Goal: Task Accomplishment & Management: Manage account settings

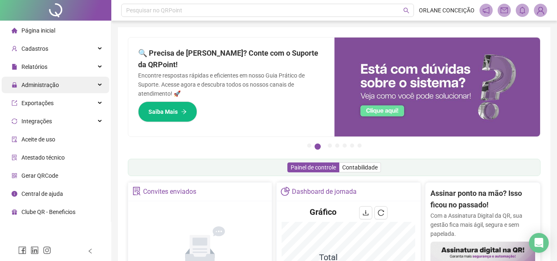
click at [57, 83] on span "Administração" at bounding box center [40, 85] width 38 height 7
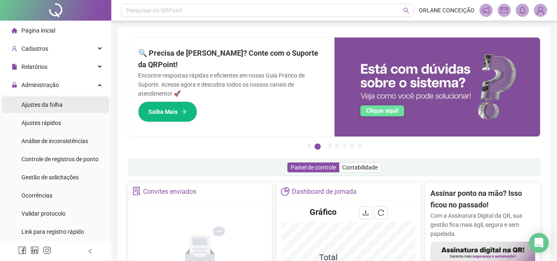
click at [55, 111] on div "Ajustes da folha" at bounding box center [41, 105] width 41 height 17
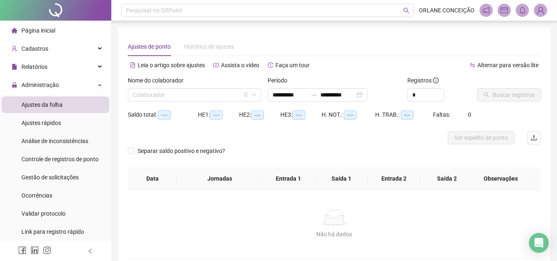
type input "**********"
click at [285, 96] on input "**********" at bounding box center [290, 94] width 35 height 9
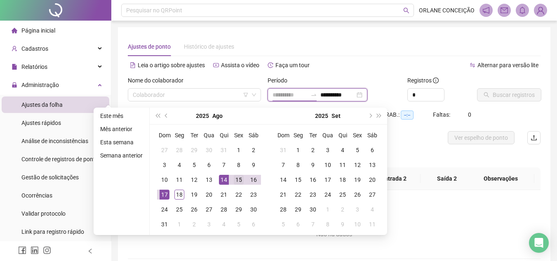
type input "**********"
click at [238, 179] on div "15" at bounding box center [239, 180] width 10 height 10
type input "**********"
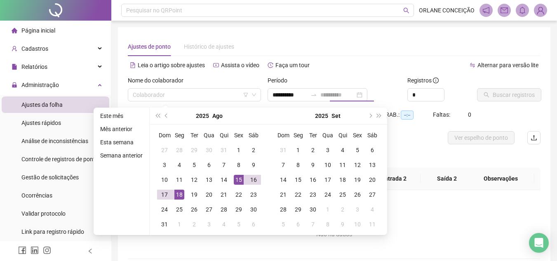
click at [175, 193] on div "18" at bounding box center [180, 195] width 10 height 10
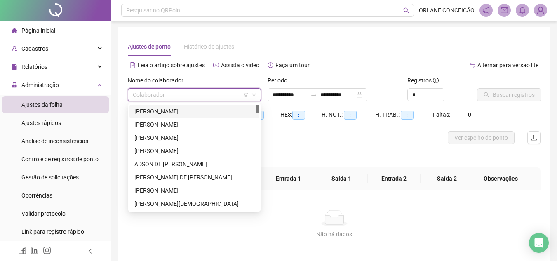
click at [194, 95] on input "search" at bounding box center [191, 95] width 116 height 12
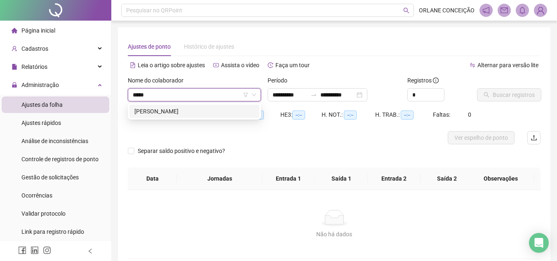
type input "******"
click at [200, 107] on div "[PERSON_NAME]" at bounding box center [195, 111] width 120 height 9
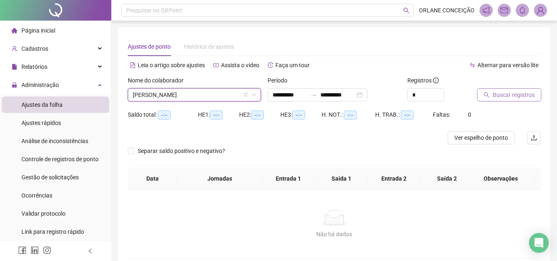
click at [508, 100] on button "Buscar registros" at bounding box center [509, 94] width 64 height 13
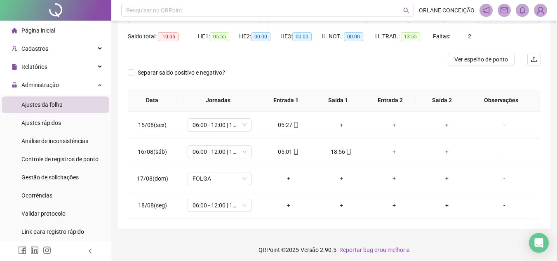
scroll to position [82, 0]
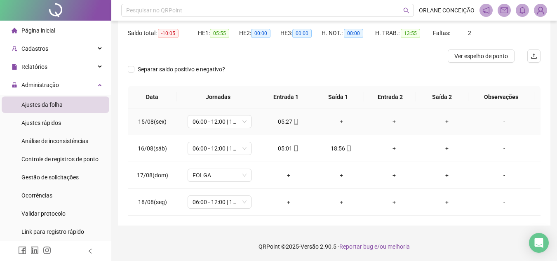
click at [339, 120] on div "+" at bounding box center [342, 121] width 40 height 9
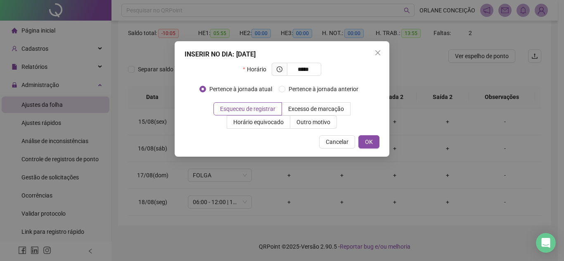
type input "*****"
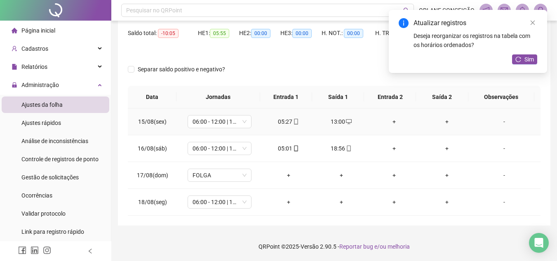
click at [388, 121] on div "+" at bounding box center [395, 121] width 40 height 9
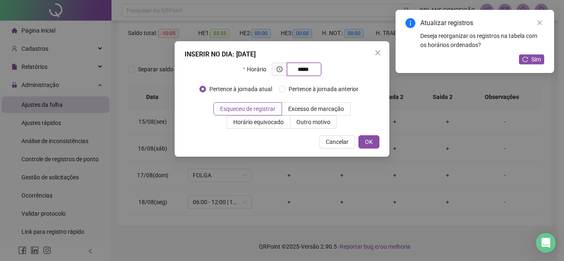
type input "*****"
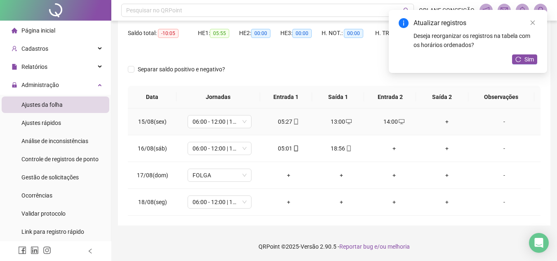
click at [438, 119] on div "+" at bounding box center [447, 121] width 40 height 9
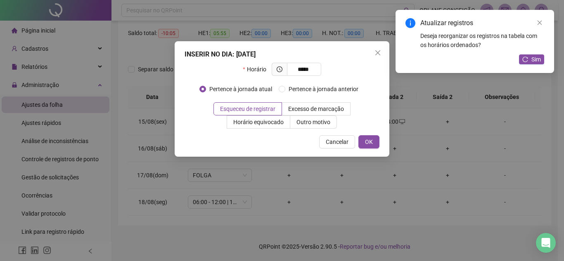
type input "*****"
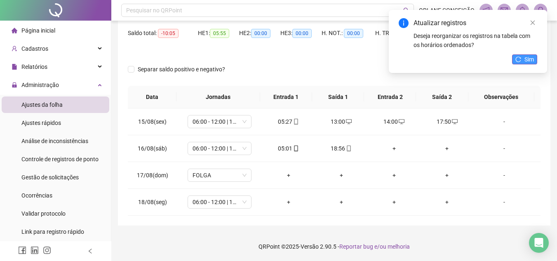
click at [533, 59] on span "Sim" at bounding box center [529, 59] width 9 height 9
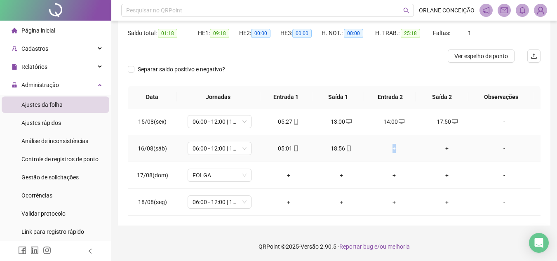
click at [392, 148] on div "+" at bounding box center [395, 148] width 40 height 9
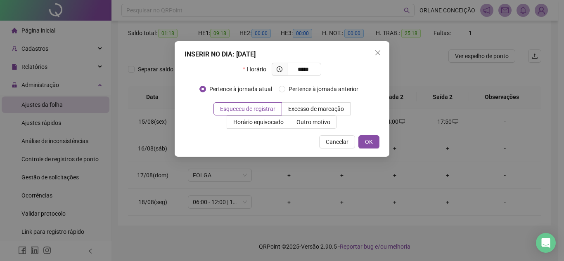
type input "*****"
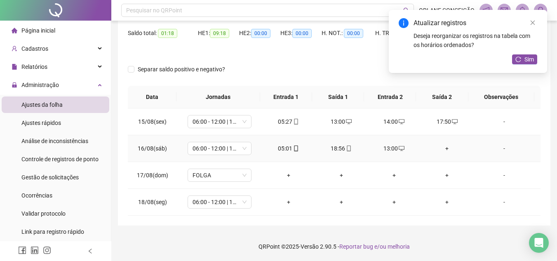
click at [440, 149] on div "+" at bounding box center [447, 148] width 40 height 9
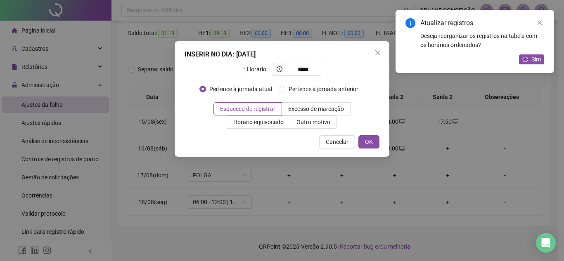
type input "*****"
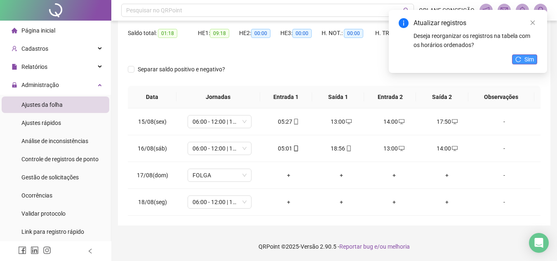
click at [536, 63] on button "Sim" at bounding box center [524, 59] width 25 height 10
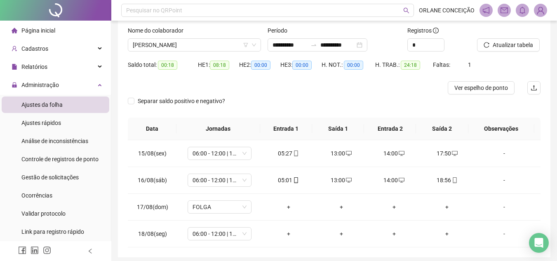
scroll to position [0, 0]
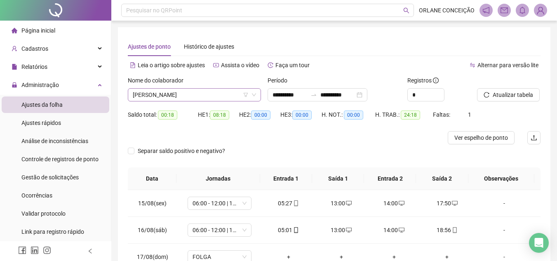
click at [182, 90] on span "[PERSON_NAME]" at bounding box center [194, 95] width 123 height 12
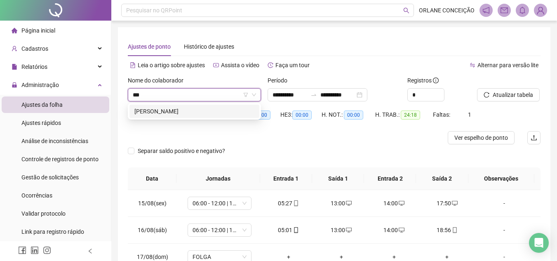
type input "***"
click at [205, 29] on div "**********" at bounding box center [334, 167] width 433 height 280
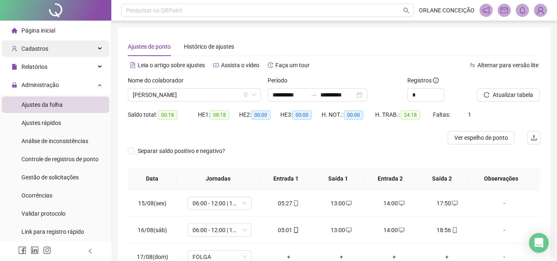
click at [50, 49] on div "Cadastros" at bounding box center [56, 48] width 108 height 17
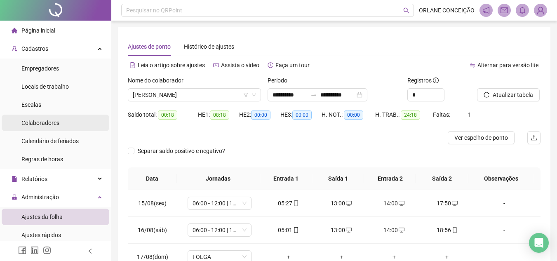
click at [46, 124] on span "Colaboradores" at bounding box center [40, 123] width 38 height 7
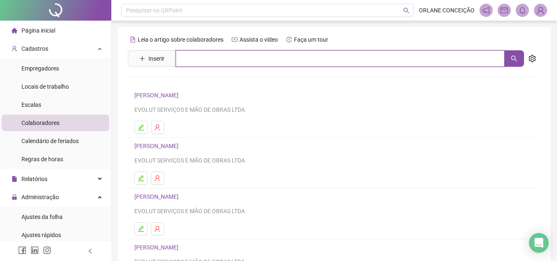
click at [212, 57] on input "text" at bounding box center [340, 58] width 329 height 17
type input "******"
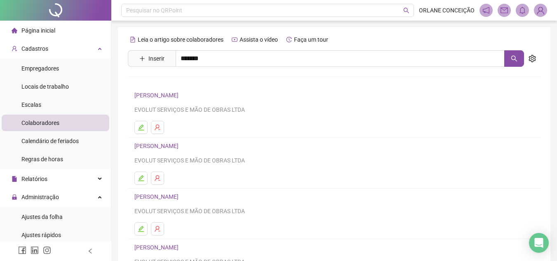
click at [187, 82] on link "[PERSON_NAME]" at bounding box center [165, 83] width 44 height 7
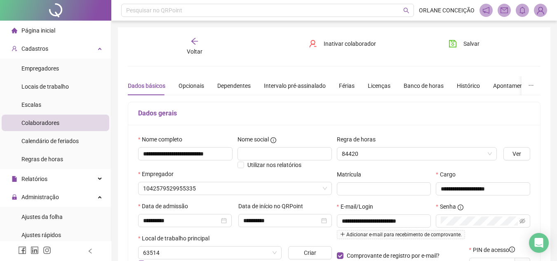
type input "**********"
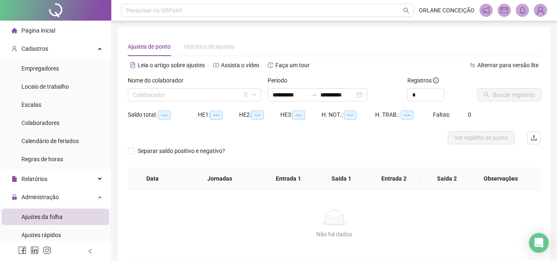
type input "**********"
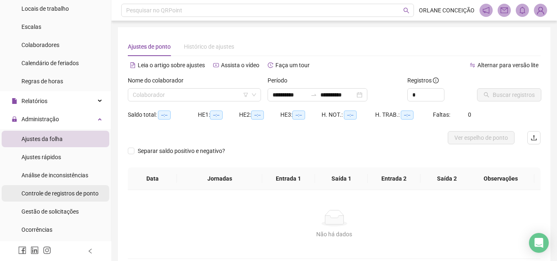
scroll to position [83, 0]
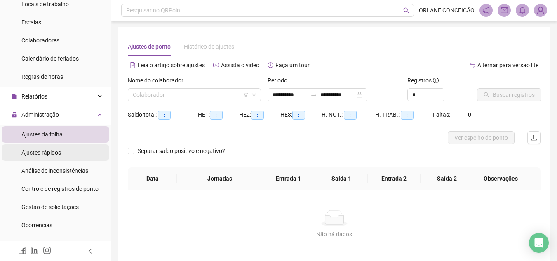
click at [44, 160] on div "Ajustes rápidos" at bounding box center [41, 152] width 40 height 17
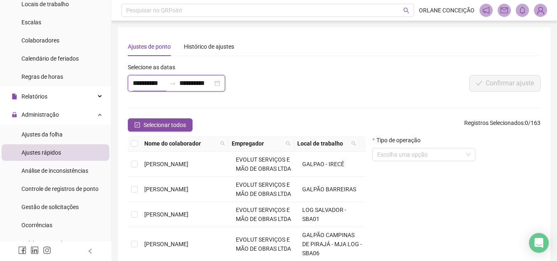
click at [142, 84] on input "**********" at bounding box center [149, 83] width 33 height 10
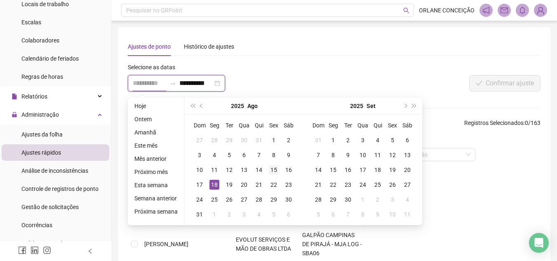
type input "**********"
click at [273, 168] on div "15" at bounding box center [274, 170] width 10 height 10
type input "**********"
click at [198, 184] on div "17" at bounding box center [200, 185] width 10 height 10
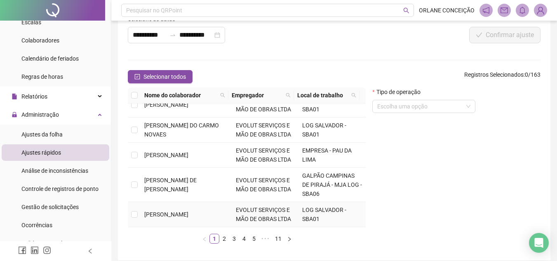
scroll to position [83, 0]
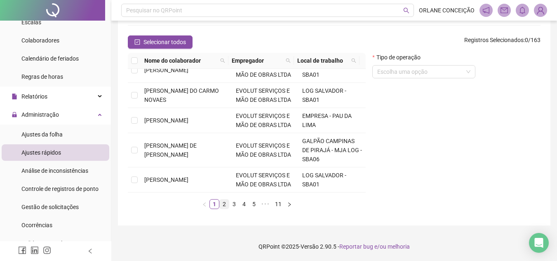
click at [223, 203] on link "2" at bounding box center [224, 204] width 9 height 9
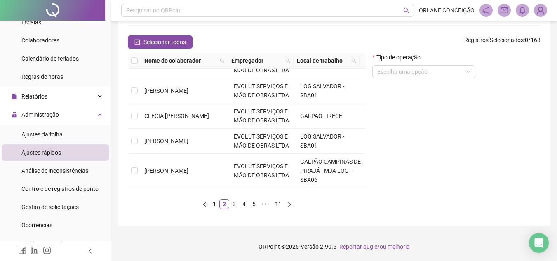
scroll to position [281, 0]
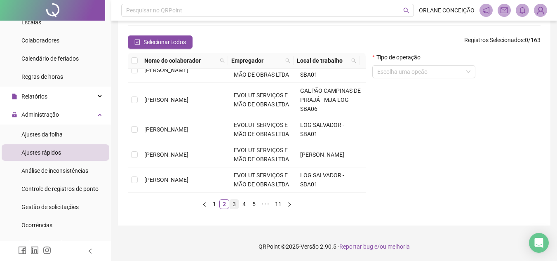
click at [234, 203] on link "3" at bounding box center [234, 204] width 9 height 9
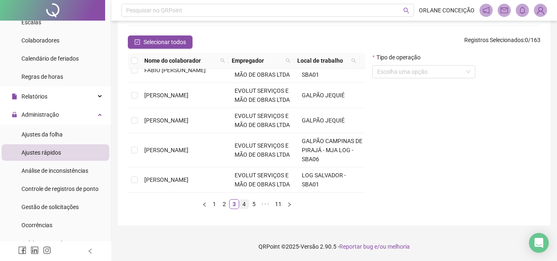
click at [244, 203] on link "4" at bounding box center [244, 204] width 9 height 9
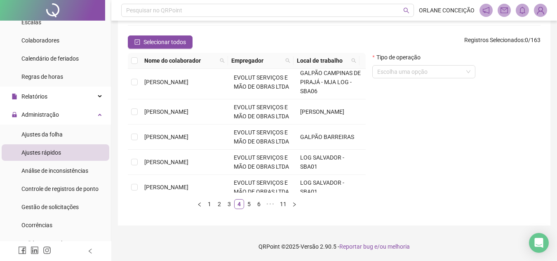
scroll to position [299, 0]
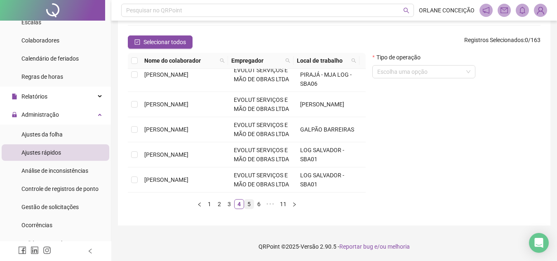
click at [248, 203] on link "5" at bounding box center [249, 204] width 9 height 9
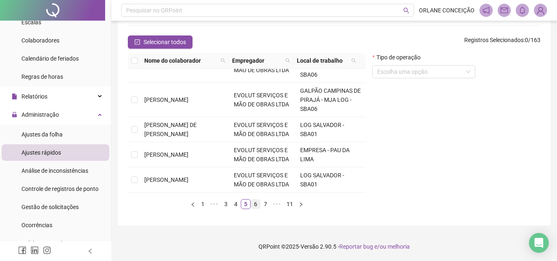
click at [257, 203] on link "6" at bounding box center [255, 204] width 9 height 9
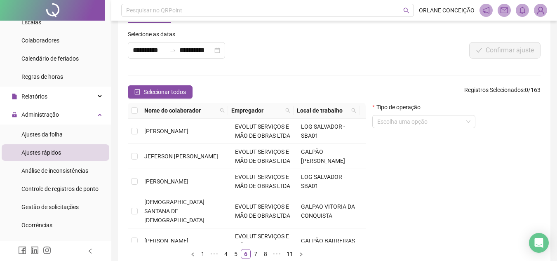
scroll to position [83, 0]
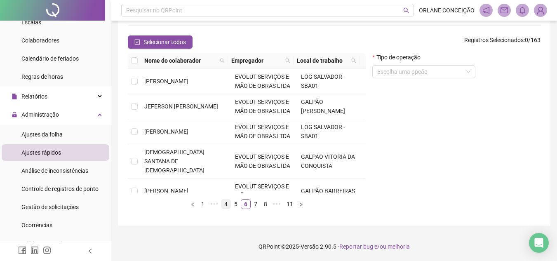
click at [237, 202] on link "5" at bounding box center [235, 204] width 9 height 9
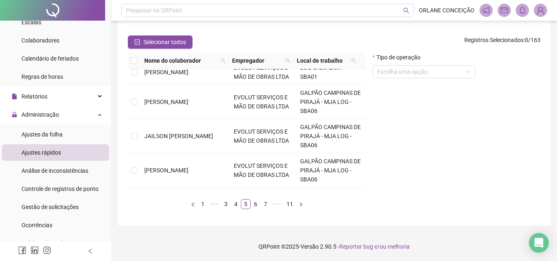
scroll to position [226, 0]
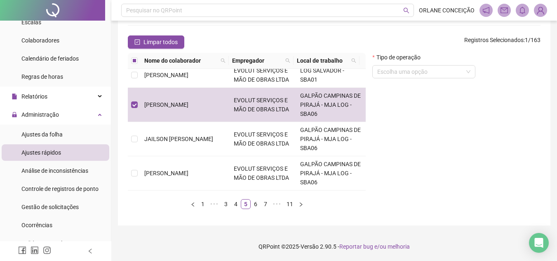
click at [455, 131] on div "Tipo de operação Escolha uma opção" at bounding box center [456, 134] width 175 height 163
click at [432, 71] on input "search" at bounding box center [421, 72] width 86 height 12
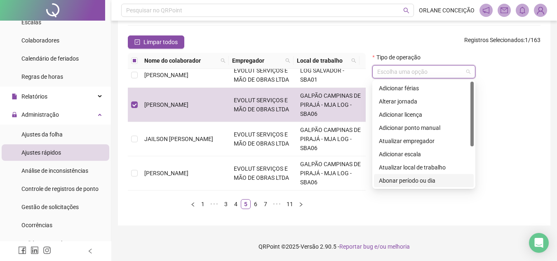
click at [423, 182] on div "Abonar período ou dia" at bounding box center [424, 180] width 90 height 9
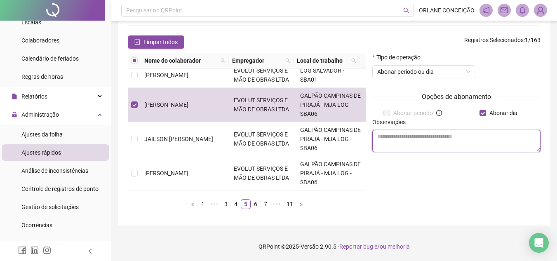
click at [399, 144] on textarea at bounding box center [457, 141] width 168 height 22
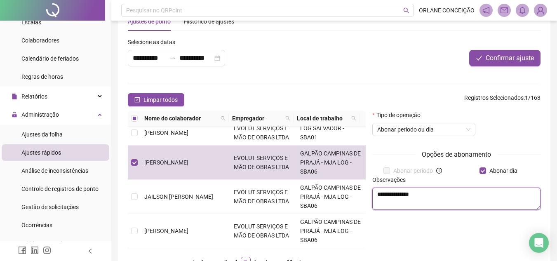
scroll to position [0, 0]
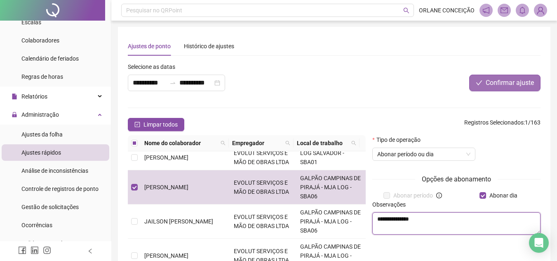
type textarea "**********"
click at [493, 83] on span "Confirmar ajuste" at bounding box center [510, 83] width 48 height 10
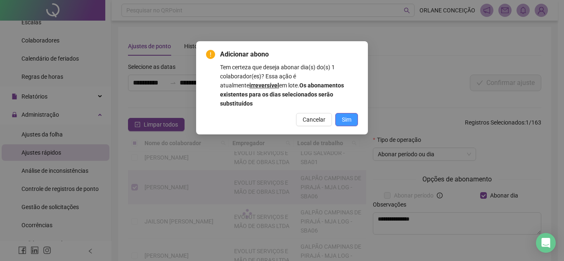
click at [345, 115] on span "Sim" at bounding box center [346, 119] width 9 height 9
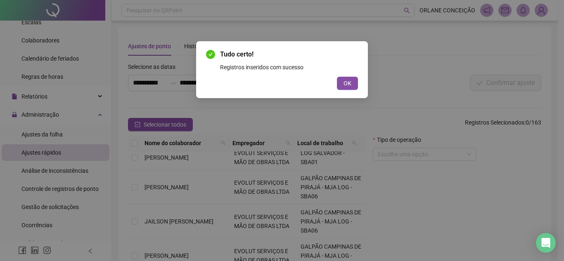
drag, startPoint x: 354, startPoint y: 84, endPoint x: 345, endPoint y: 85, distance: 8.8
click at [354, 83] on button "OK" at bounding box center [347, 83] width 21 height 13
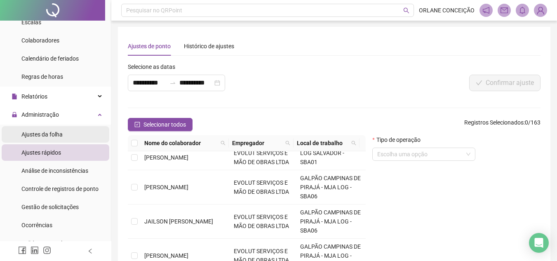
drag, startPoint x: 58, startPoint y: 131, endPoint x: 68, endPoint y: 129, distance: 10.9
click at [58, 131] on span "Ajustes da folha" at bounding box center [41, 134] width 41 height 7
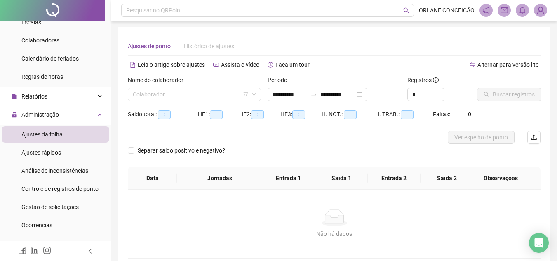
type input "**********"
click at [293, 90] on input "**********" at bounding box center [290, 94] width 35 height 9
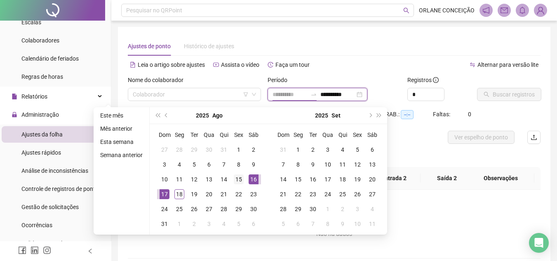
type input "**********"
click at [239, 179] on div "15" at bounding box center [239, 180] width 10 height 10
type input "**********"
click at [179, 193] on div "18" at bounding box center [180, 194] width 10 height 10
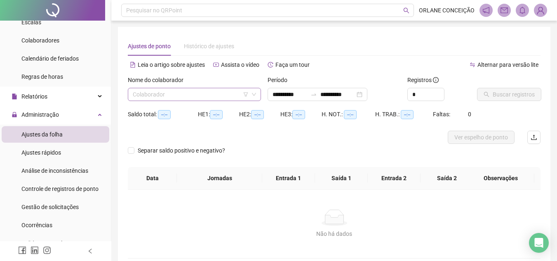
click at [222, 92] on input "search" at bounding box center [191, 94] width 116 height 12
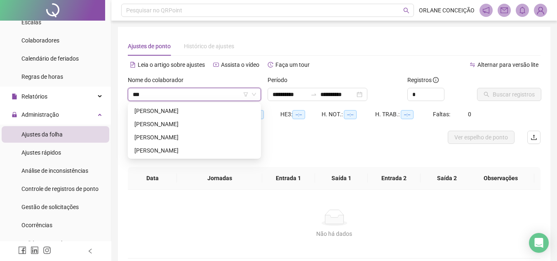
type input "**"
click at [219, 110] on div "[PERSON_NAME]" at bounding box center [195, 110] width 120 height 9
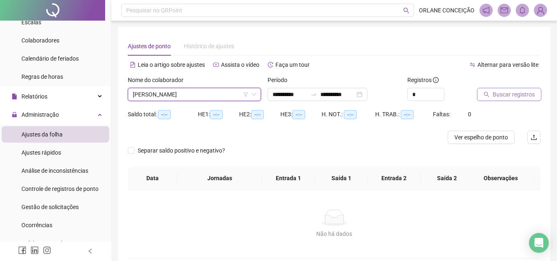
click at [524, 96] on span "Buscar registros" at bounding box center [514, 94] width 42 height 9
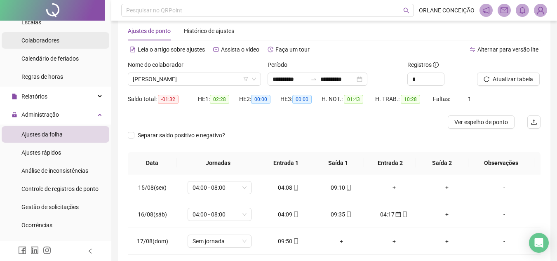
scroll to position [42, 0]
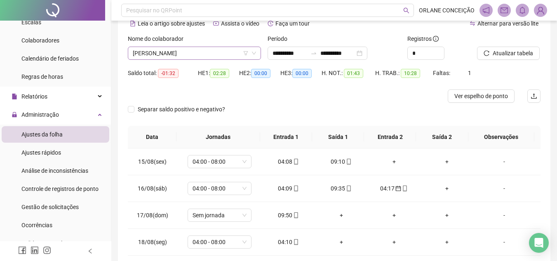
click at [151, 56] on span "[PERSON_NAME]" at bounding box center [194, 53] width 123 height 12
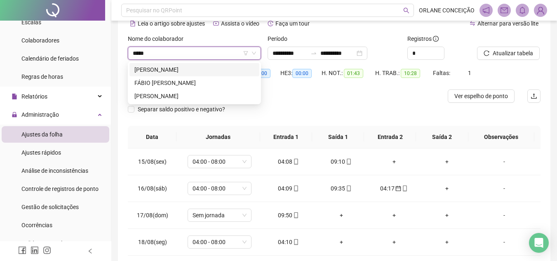
type input "*****"
click at [152, 71] on div "[PERSON_NAME]" at bounding box center [195, 69] width 120 height 9
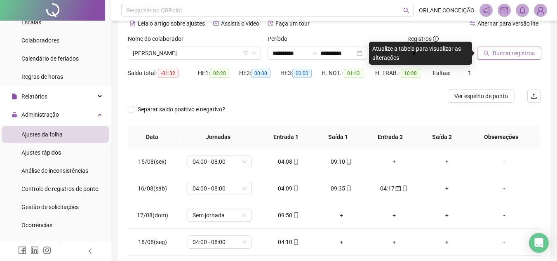
click at [499, 53] on span "Buscar registros" at bounding box center [514, 53] width 42 height 9
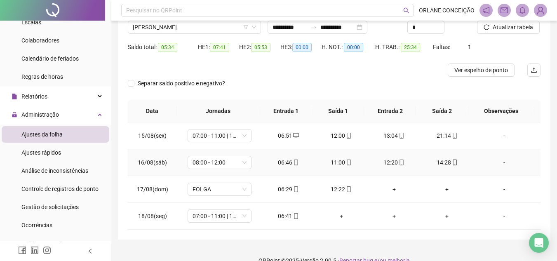
scroll to position [82, 0]
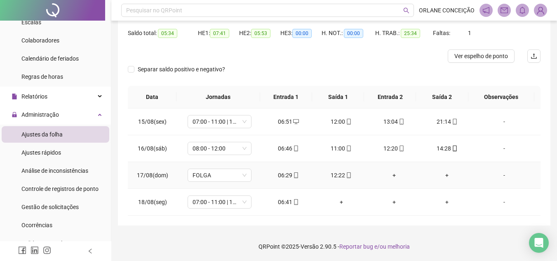
click at [390, 173] on div "+" at bounding box center [395, 175] width 40 height 9
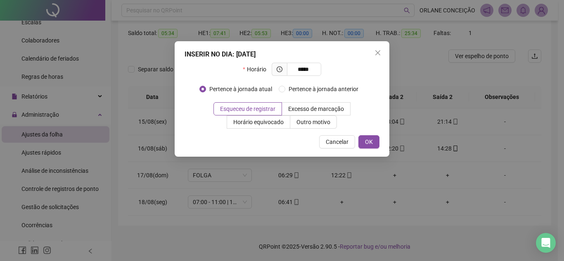
type input "*****"
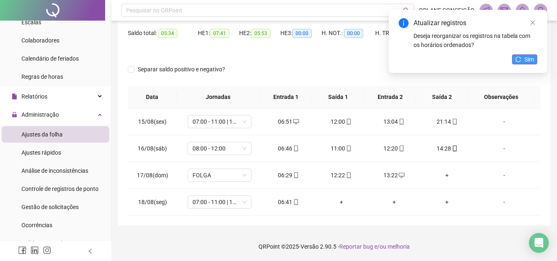
click at [532, 58] on span "Sim" at bounding box center [529, 59] width 9 height 9
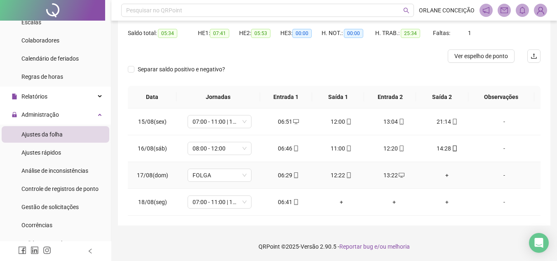
click at [440, 174] on div "+" at bounding box center [447, 175] width 40 height 9
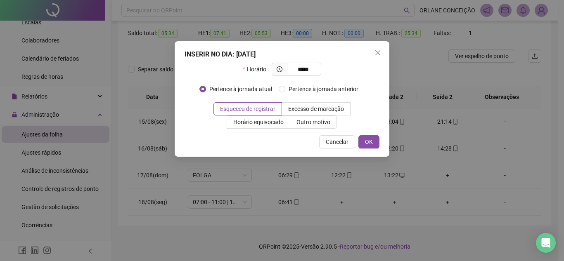
type input "*****"
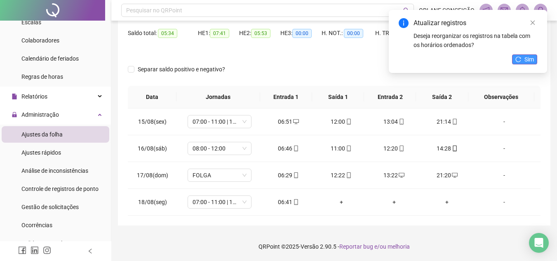
click at [524, 56] on button "Sim" at bounding box center [524, 59] width 25 height 10
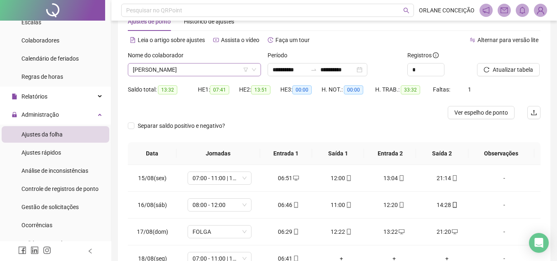
scroll to position [0, 0]
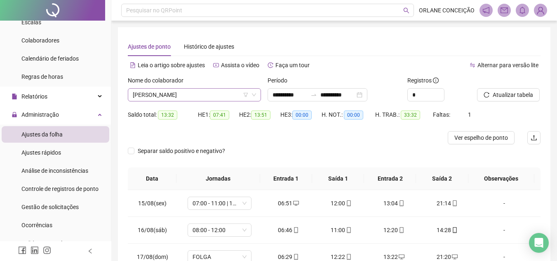
click at [187, 94] on span "[PERSON_NAME]" at bounding box center [194, 95] width 123 height 12
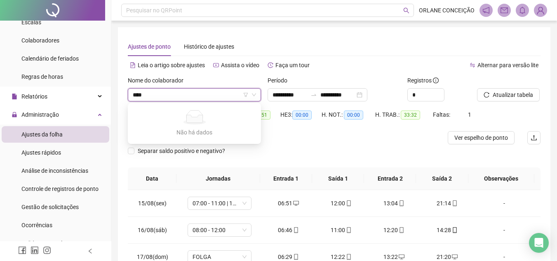
type input "***"
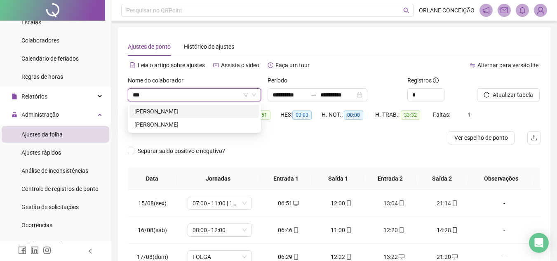
click at [191, 109] on div "[PERSON_NAME]" at bounding box center [195, 111] width 120 height 9
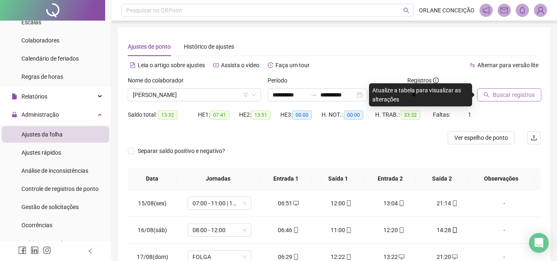
click at [513, 97] on span "Buscar registros" at bounding box center [514, 94] width 42 height 9
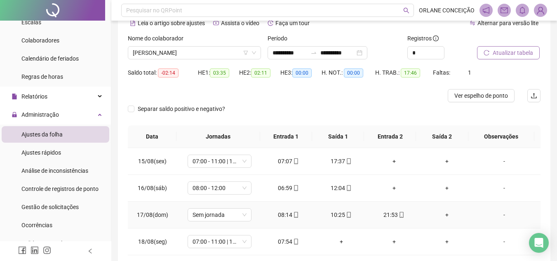
scroll to position [82, 0]
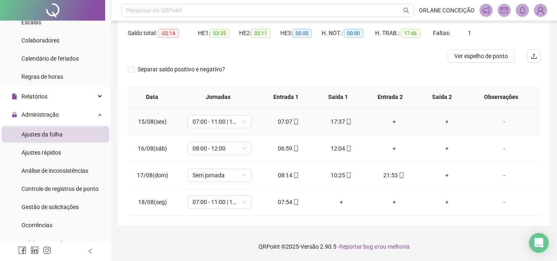
click at [387, 120] on div "+" at bounding box center [395, 121] width 40 height 9
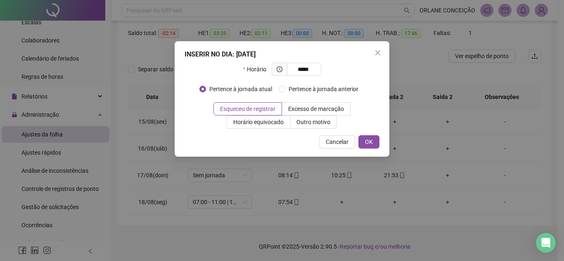
type input "*****"
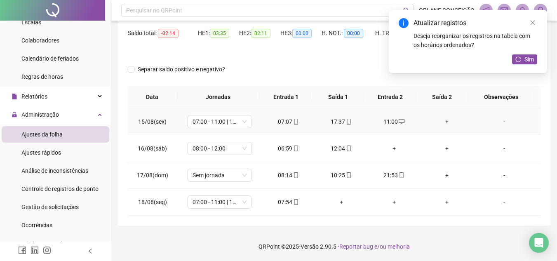
click at [443, 120] on div "+" at bounding box center [447, 121] width 40 height 9
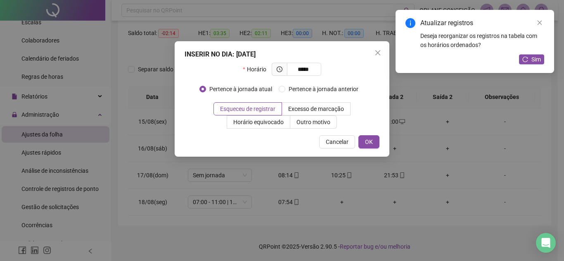
type input "*****"
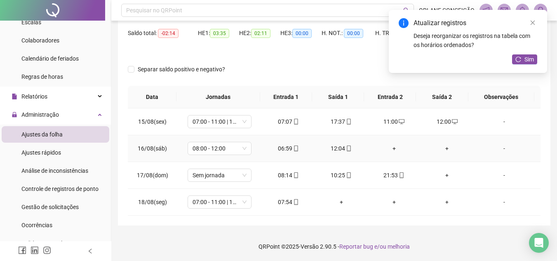
click at [390, 148] on div "+" at bounding box center [395, 148] width 40 height 9
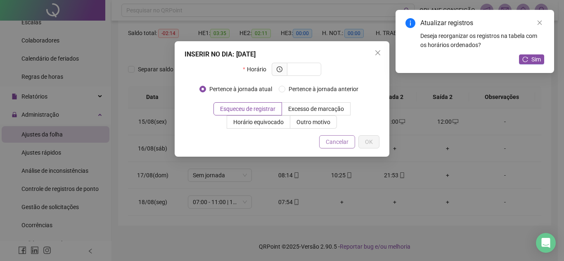
click at [328, 145] on span "Cancelar" at bounding box center [337, 141] width 23 height 9
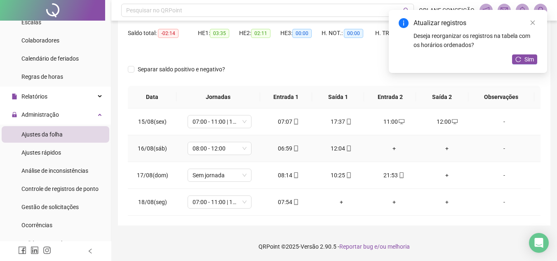
click at [388, 149] on div "+" at bounding box center [395, 148] width 40 height 9
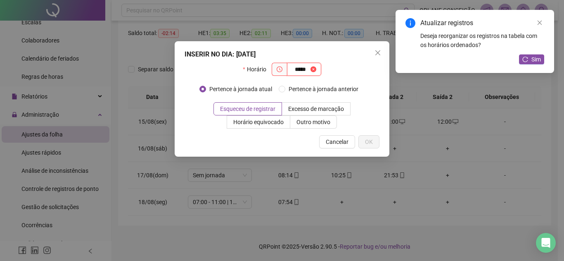
type input "*****"
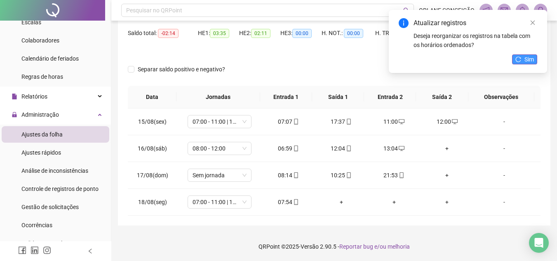
click at [529, 61] on span "Sim" at bounding box center [529, 59] width 9 height 9
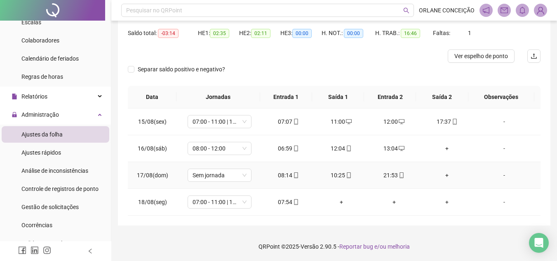
click at [442, 175] on div "+" at bounding box center [447, 175] width 40 height 9
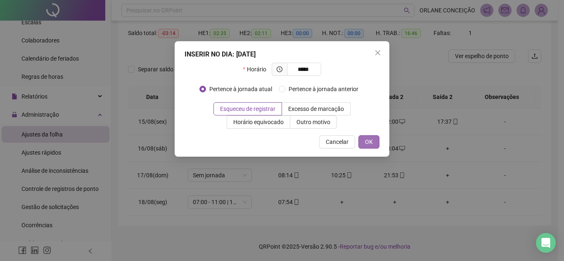
type input "*****"
click at [374, 142] on button "OK" at bounding box center [368, 141] width 21 height 13
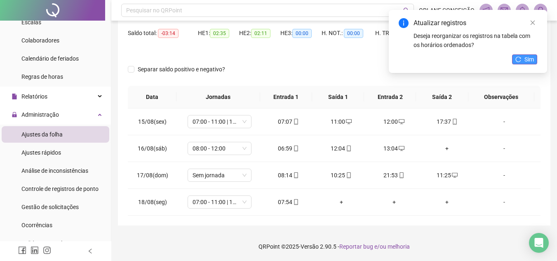
click at [527, 56] on span "Sim" at bounding box center [529, 59] width 9 height 9
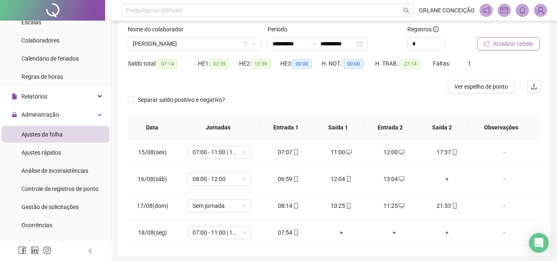
scroll to position [40, 0]
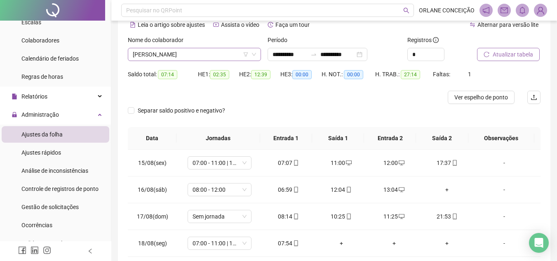
click at [178, 55] on span "[PERSON_NAME]" at bounding box center [194, 54] width 123 height 12
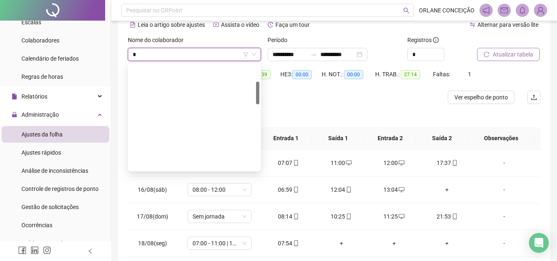
scroll to position [0, 0]
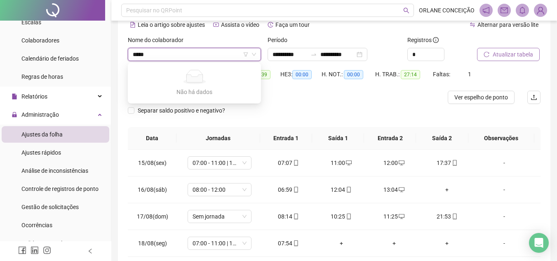
type input "****"
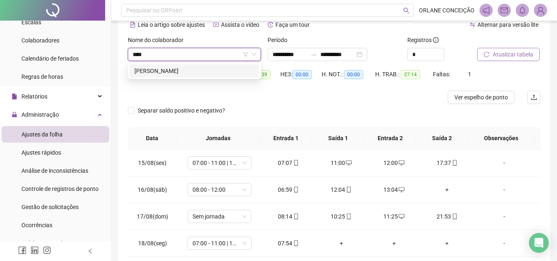
click at [192, 66] on div "[PERSON_NAME]" at bounding box center [195, 70] width 130 height 13
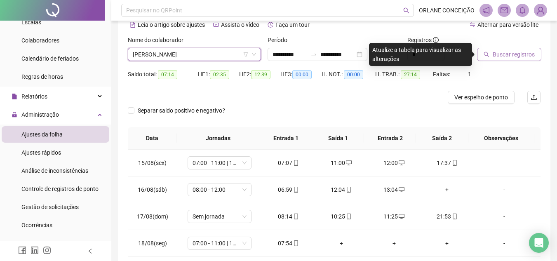
click at [500, 57] on span "Buscar registros" at bounding box center [514, 54] width 42 height 9
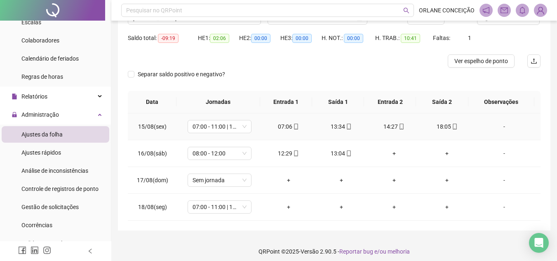
scroll to position [82, 0]
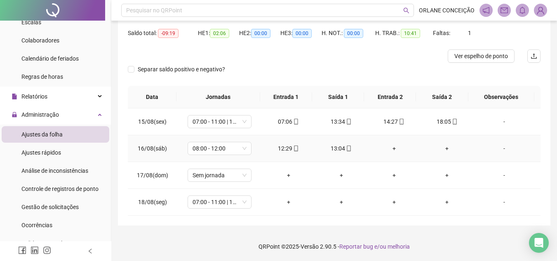
click at [389, 148] on div "+" at bounding box center [395, 148] width 40 height 9
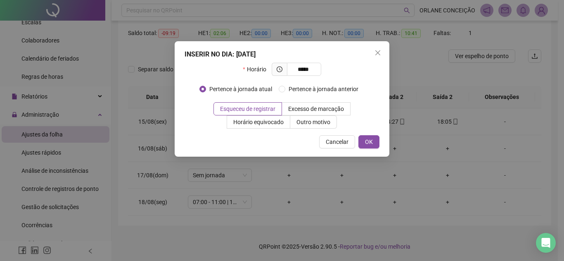
type input "*****"
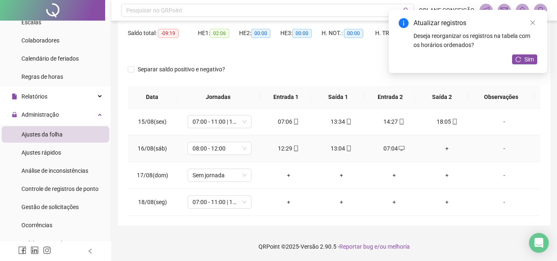
click at [441, 149] on div "+" at bounding box center [447, 148] width 40 height 9
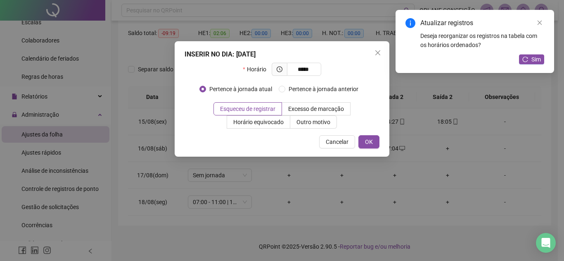
type input "*****"
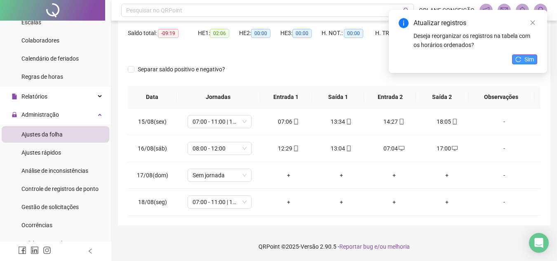
click at [528, 57] on span "Sim" at bounding box center [529, 59] width 9 height 9
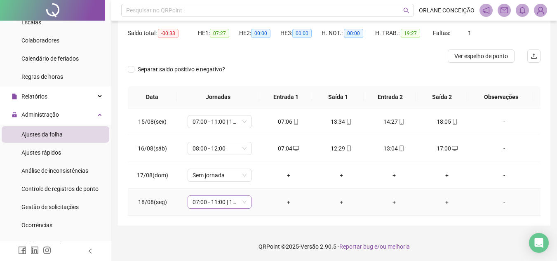
click at [213, 200] on span "07:00 - 11:00 | 12:00 - 16:00" at bounding box center [220, 202] width 54 height 12
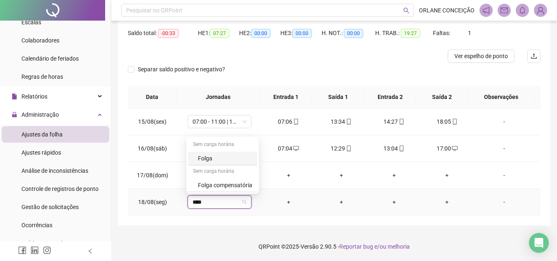
type input "*****"
click at [212, 185] on div "Folga compensatória" at bounding box center [225, 185] width 54 height 9
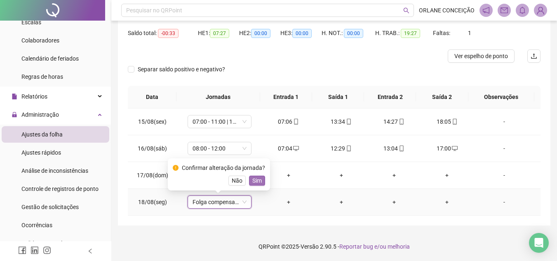
click at [261, 176] on button "Sim" at bounding box center [257, 181] width 16 height 10
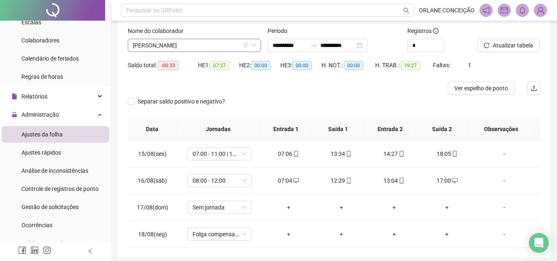
scroll to position [0, 0]
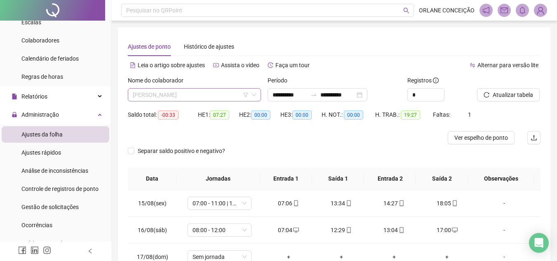
click at [198, 95] on span "[PERSON_NAME]" at bounding box center [194, 95] width 123 height 12
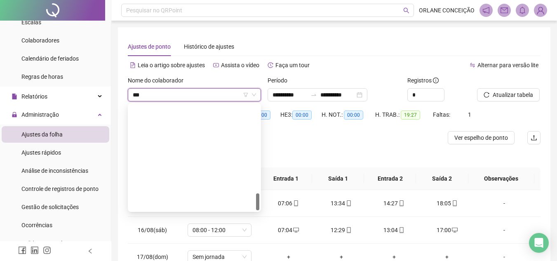
type input "****"
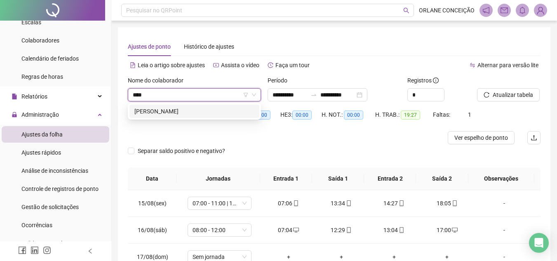
click at [215, 111] on div "[PERSON_NAME]" at bounding box center [195, 111] width 120 height 9
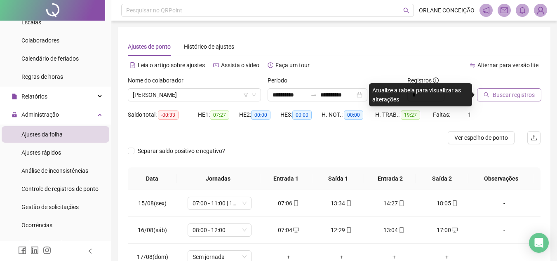
click at [499, 94] on span "Buscar registros" at bounding box center [514, 94] width 42 height 9
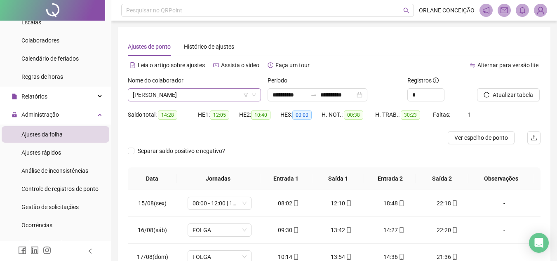
click at [156, 94] on span "[PERSON_NAME]" at bounding box center [194, 95] width 123 height 12
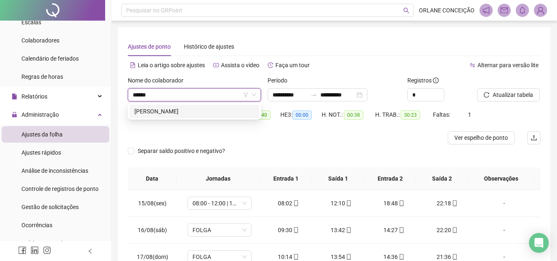
type input "******"
click at [161, 113] on div "[PERSON_NAME]" at bounding box center [195, 111] width 120 height 9
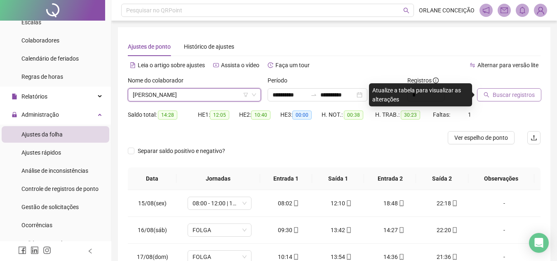
click at [527, 91] on span "Buscar registros" at bounding box center [514, 94] width 42 height 9
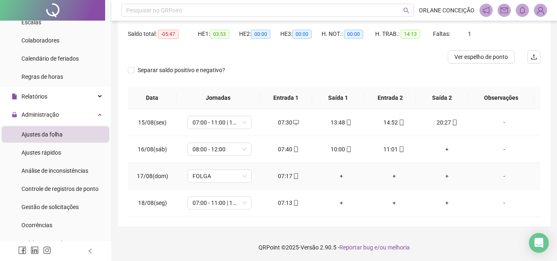
scroll to position [82, 0]
click at [443, 147] on div "+" at bounding box center [447, 148] width 40 height 9
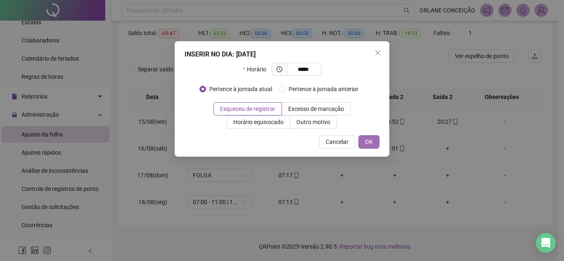
type input "*****"
click at [374, 141] on button "OK" at bounding box center [368, 141] width 21 height 13
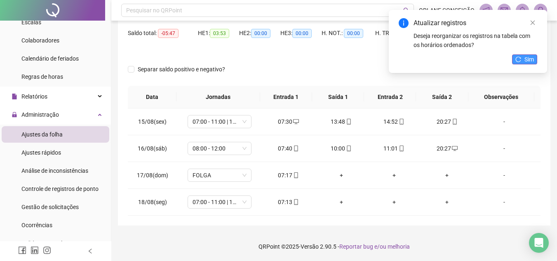
click at [522, 61] on button "Sim" at bounding box center [524, 59] width 25 height 10
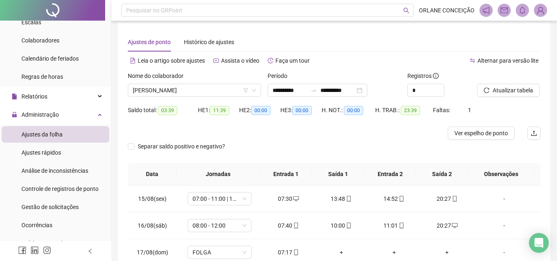
scroll to position [0, 0]
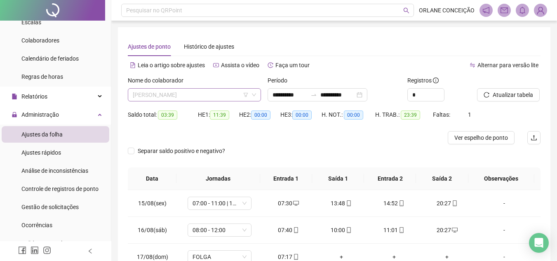
click at [178, 95] on span "[PERSON_NAME]" at bounding box center [194, 95] width 123 height 12
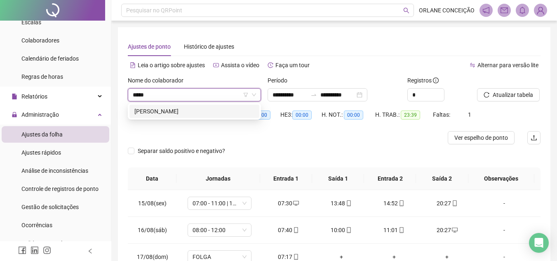
type input "******"
click at [205, 112] on div "[PERSON_NAME]" at bounding box center [195, 111] width 120 height 9
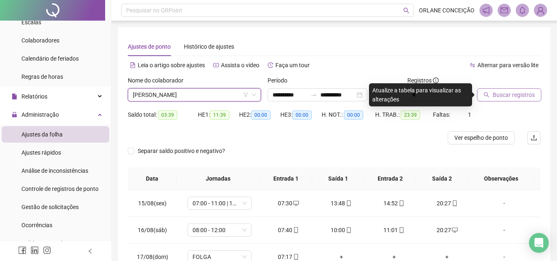
click at [524, 95] on span "Buscar registros" at bounding box center [514, 94] width 42 height 9
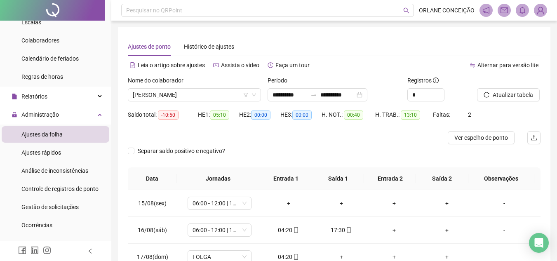
scroll to position [82, 0]
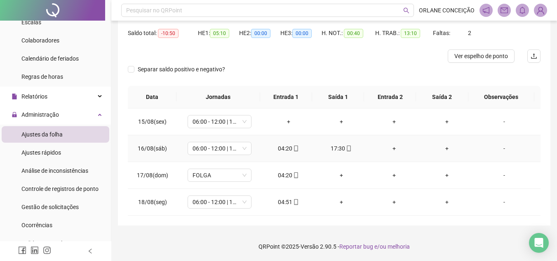
click at [392, 148] on div "+" at bounding box center [395, 148] width 40 height 9
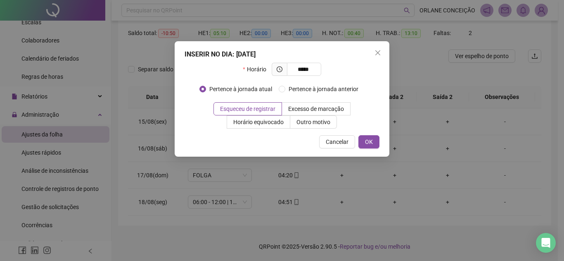
type input "*****"
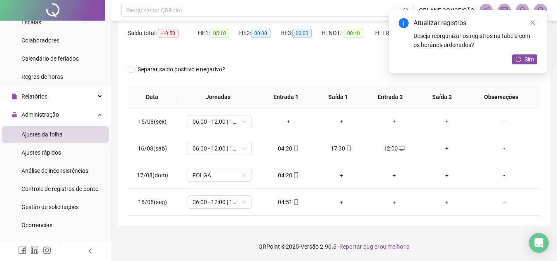
click at [528, 53] on div "Atualizar registros Deseja reorganizar os registros na tabela com os horários o…" at bounding box center [468, 41] width 158 height 63
click at [519, 62] on button "Sim" at bounding box center [524, 59] width 25 height 10
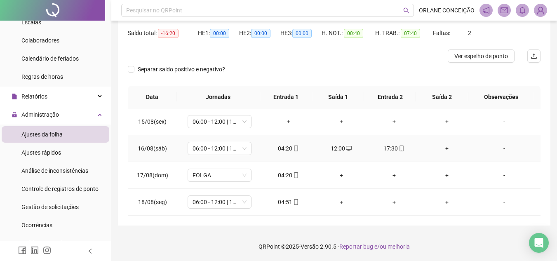
click at [442, 147] on div "+" at bounding box center [447, 148] width 40 height 9
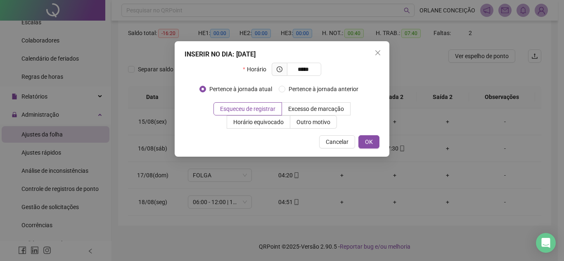
type input "*****"
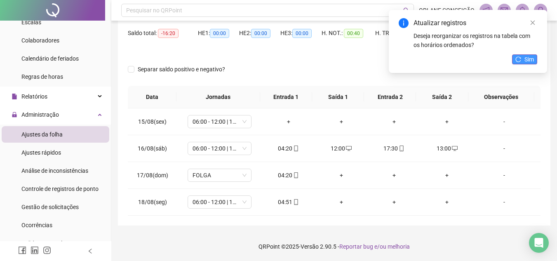
click at [522, 55] on button "Sim" at bounding box center [524, 59] width 25 height 10
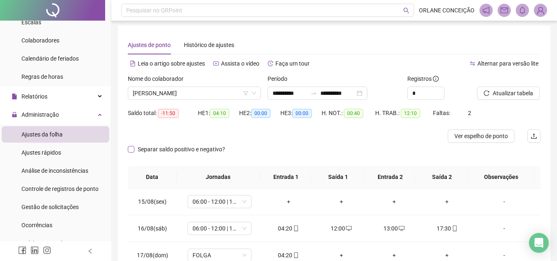
scroll to position [0, 0]
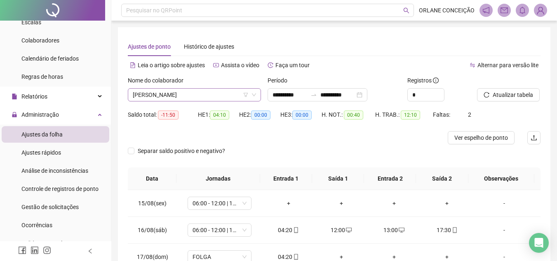
click at [167, 95] on span "[PERSON_NAME]" at bounding box center [194, 95] width 123 height 12
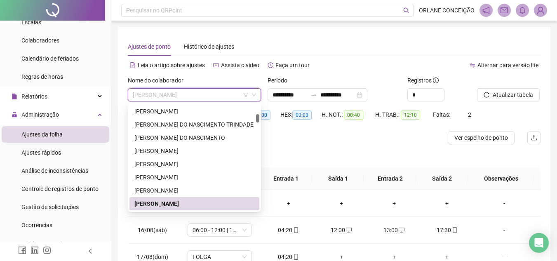
type input "*"
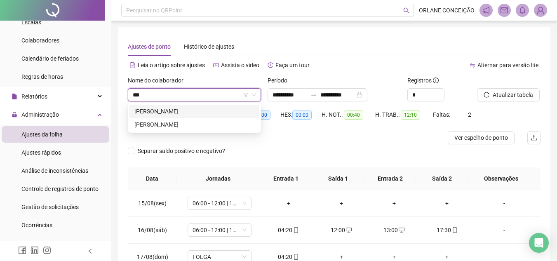
scroll to position [0, 0]
type input "******"
click at [183, 116] on div "[PERSON_NAME]" at bounding box center [195, 111] width 120 height 9
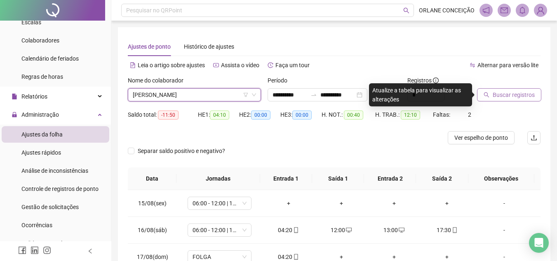
click at [513, 96] on span "Buscar registros" at bounding box center [514, 94] width 42 height 9
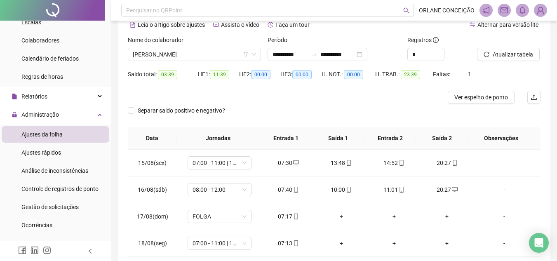
scroll to position [82, 0]
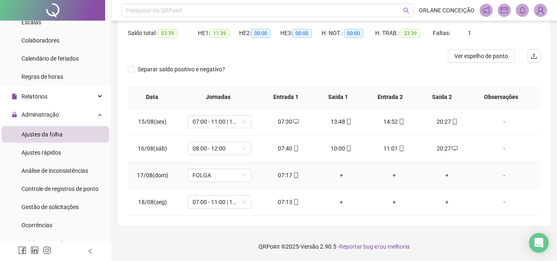
click at [442, 177] on div "+" at bounding box center [447, 175] width 40 height 9
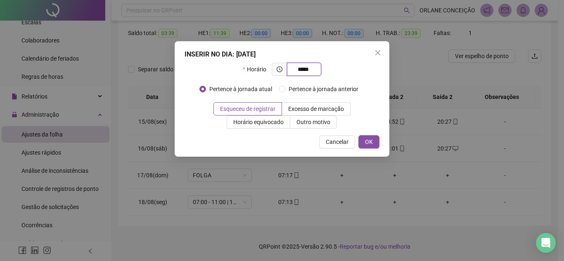
type input "*****"
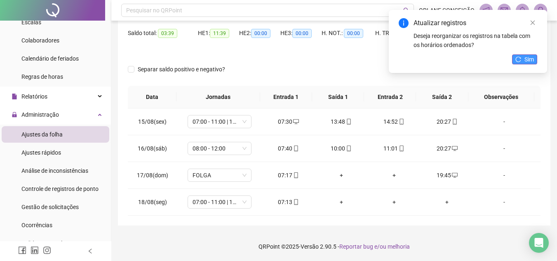
click at [528, 58] on span "Sim" at bounding box center [529, 59] width 9 height 9
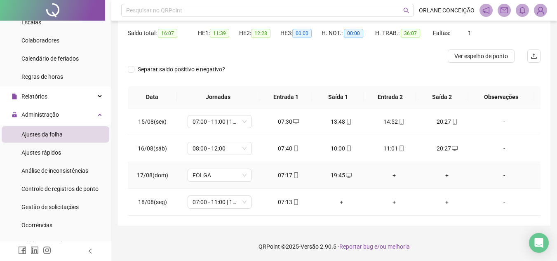
click at [392, 175] on div "+" at bounding box center [395, 175] width 40 height 9
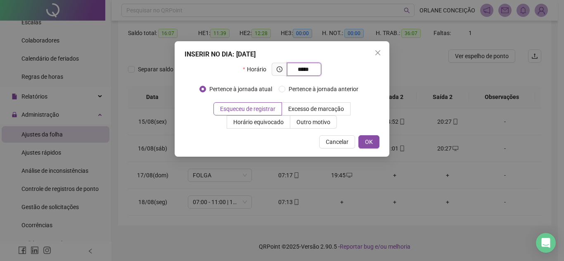
type input "*****"
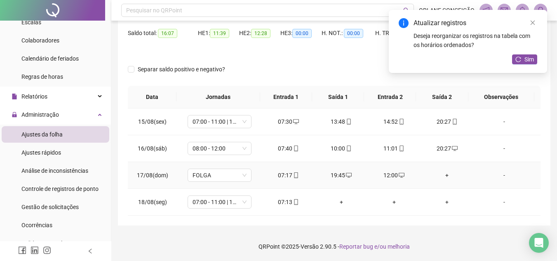
click at [442, 173] on div "+" at bounding box center [447, 175] width 40 height 9
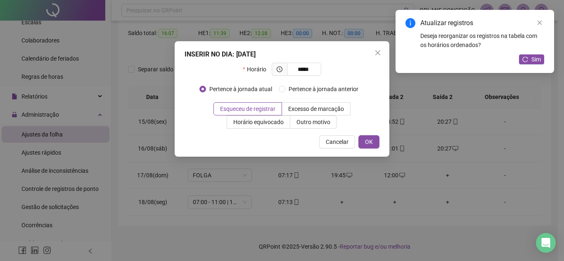
type input "*****"
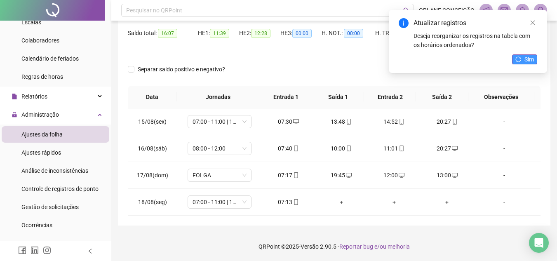
click at [531, 57] on span "Sim" at bounding box center [529, 59] width 9 height 9
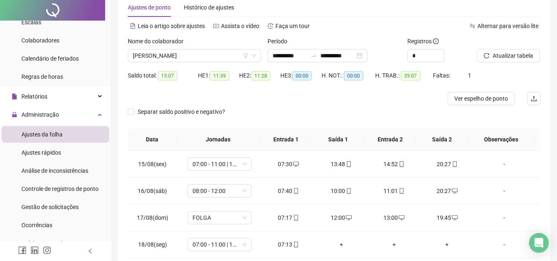
scroll to position [0, 0]
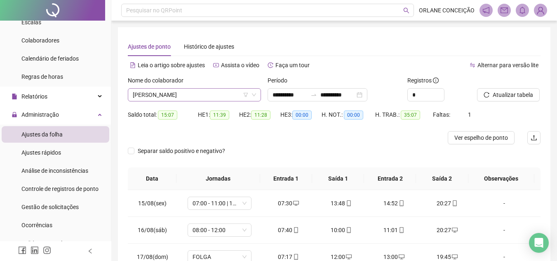
click at [210, 92] on span "[PERSON_NAME]" at bounding box center [194, 95] width 123 height 12
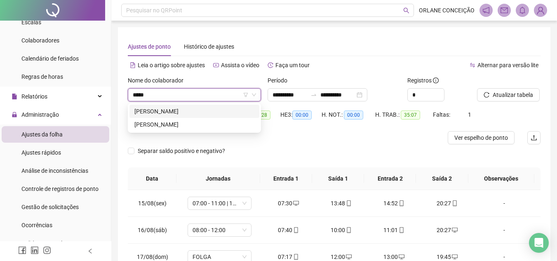
type input "*****"
click at [216, 109] on div "[PERSON_NAME]" at bounding box center [195, 111] width 120 height 9
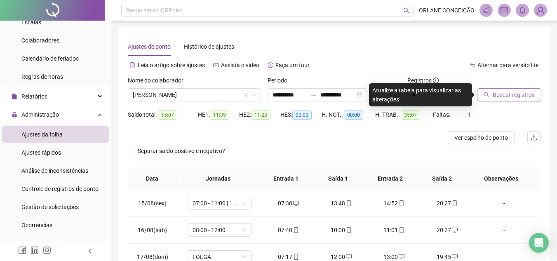
click at [498, 94] on span "Buscar registros" at bounding box center [514, 94] width 42 height 9
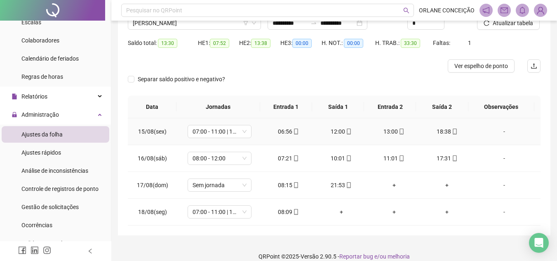
scroll to position [82, 0]
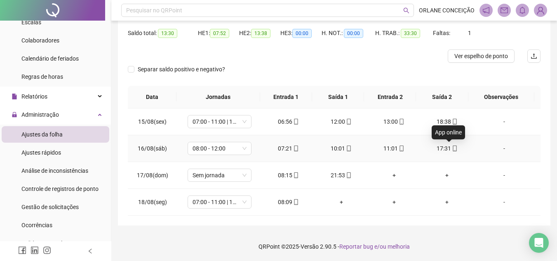
click at [442, 146] on div "17:31" at bounding box center [447, 148] width 40 height 9
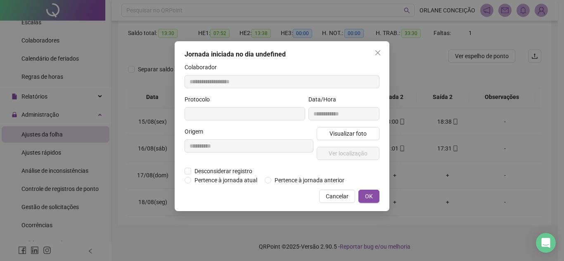
type input "**********"
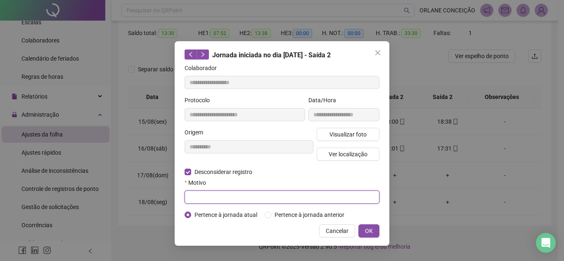
click at [192, 199] on input "text" at bounding box center [281, 197] width 195 height 13
type input "*"
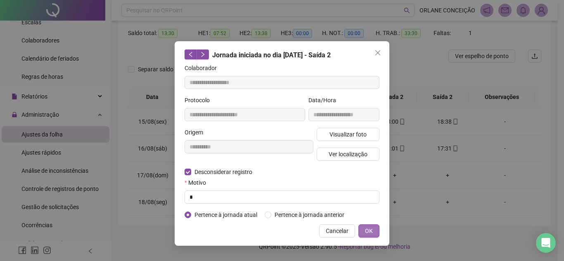
click at [363, 227] on button "OK" at bounding box center [368, 230] width 21 height 13
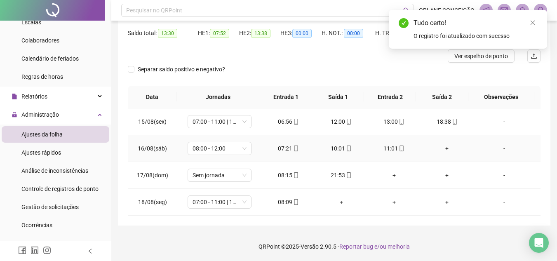
click at [442, 146] on div "+" at bounding box center [447, 148] width 40 height 9
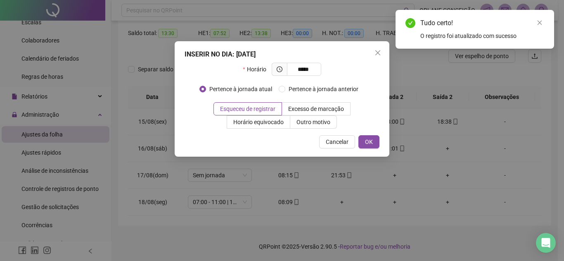
type input "*****"
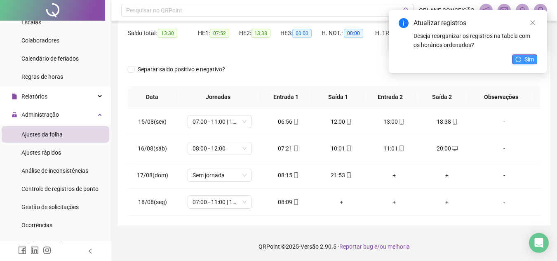
click at [524, 55] on button "Sim" at bounding box center [524, 59] width 25 height 10
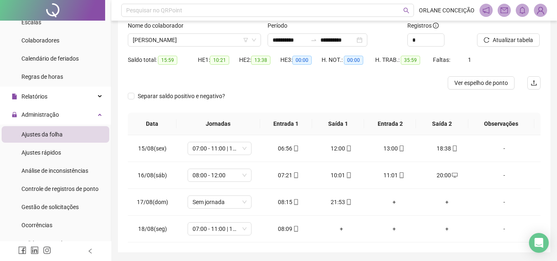
scroll to position [40, 0]
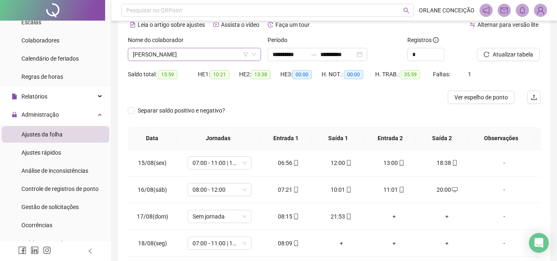
click at [168, 58] on span "[PERSON_NAME]" at bounding box center [194, 54] width 123 height 12
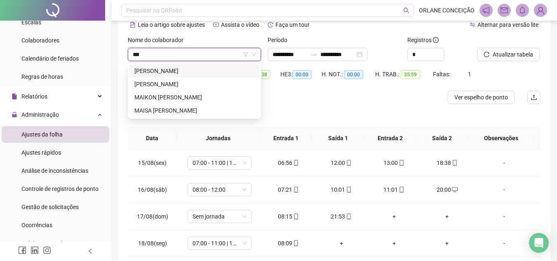
scroll to position [0, 0]
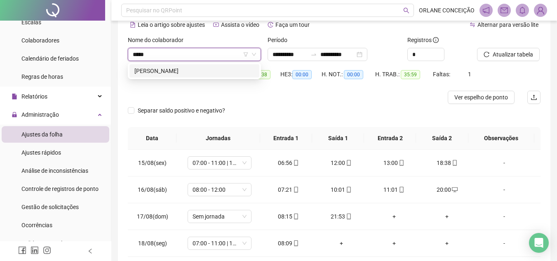
type input "******"
click at [179, 70] on div "[PERSON_NAME]" at bounding box center [195, 70] width 120 height 9
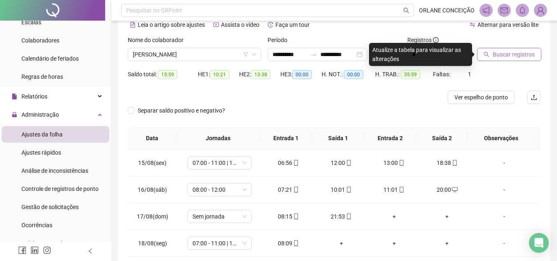
click at [534, 59] on button "Buscar registros" at bounding box center [509, 54] width 64 height 13
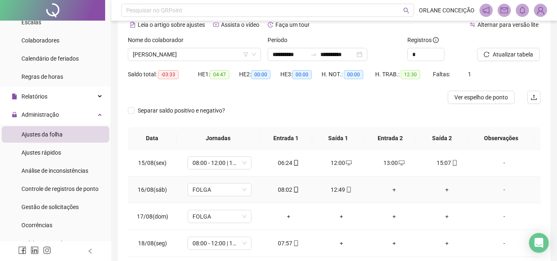
click at [446, 189] on div "+" at bounding box center [447, 189] width 40 height 9
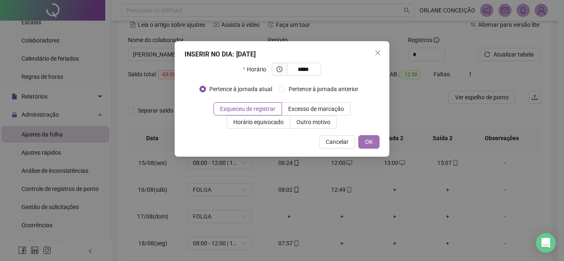
type input "*****"
click at [373, 140] on button "OK" at bounding box center [368, 141] width 21 height 13
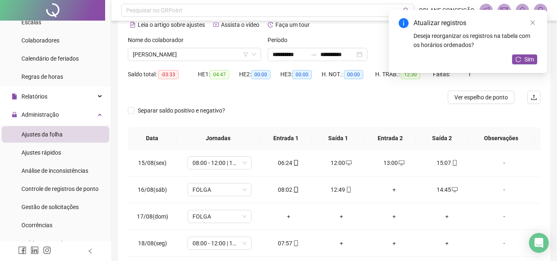
drag, startPoint x: 514, startPoint y: 60, endPoint x: 512, endPoint y: 63, distance: 4.4
click at [515, 60] on button "Sim" at bounding box center [524, 59] width 25 height 10
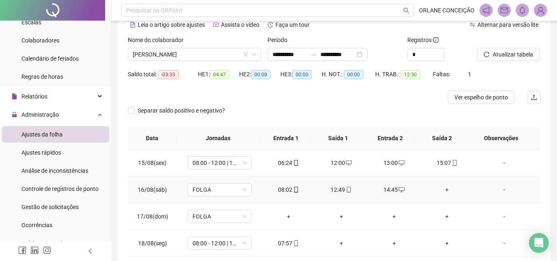
click at [444, 186] on div "+" at bounding box center [447, 189] width 40 height 9
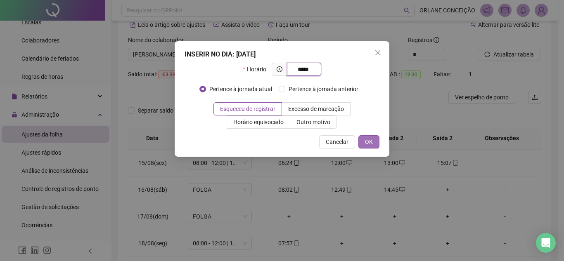
type input "*****"
click at [365, 142] on span "OK" at bounding box center [369, 141] width 8 height 9
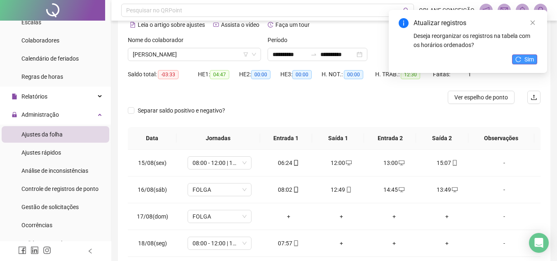
click at [535, 57] on button "Sim" at bounding box center [524, 59] width 25 height 10
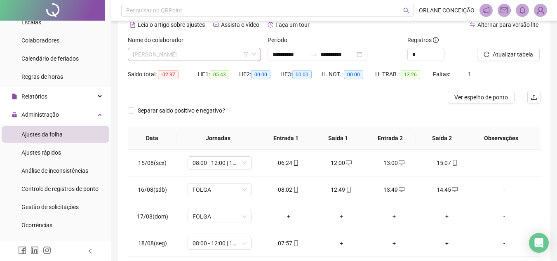
click at [172, 56] on span "[PERSON_NAME]" at bounding box center [194, 54] width 123 height 12
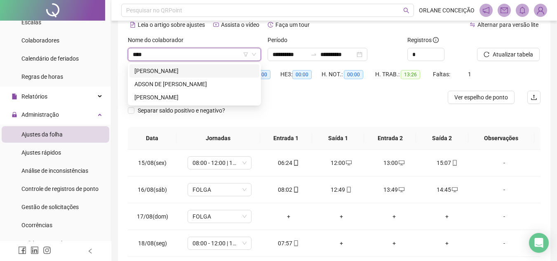
type input "*****"
click at [182, 79] on div "ADSON DE [PERSON_NAME]" at bounding box center [195, 84] width 130 height 13
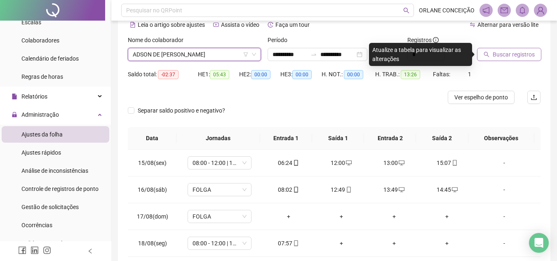
click at [527, 48] on button "Buscar registros" at bounding box center [509, 54] width 64 height 13
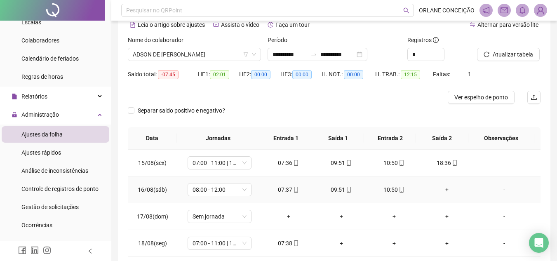
click at [444, 189] on div "+" at bounding box center [447, 189] width 40 height 9
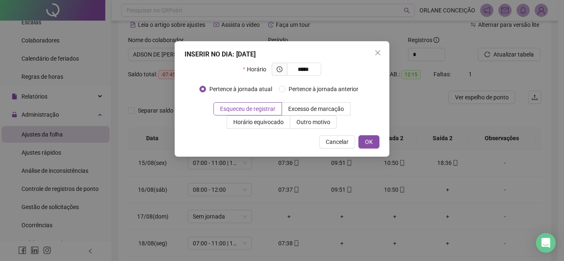
type input "*****"
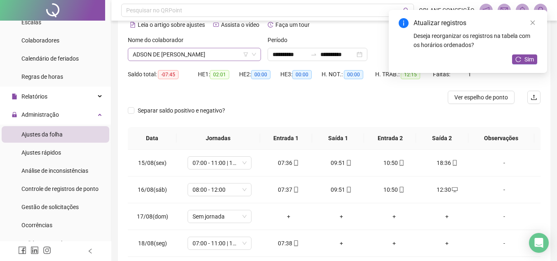
click at [162, 52] on span "ADSON DE [PERSON_NAME]" at bounding box center [194, 54] width 123 height 12
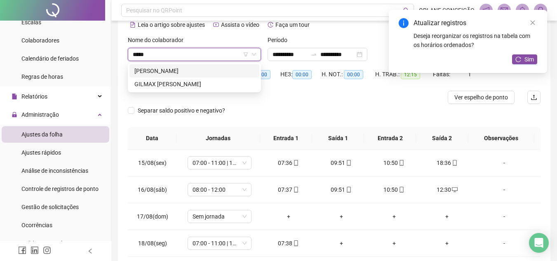
type input "******"
click at [177, 72] on div "GILMAX [PERSON_NAME]" at bounding box center [195, 70] width 120 height 9
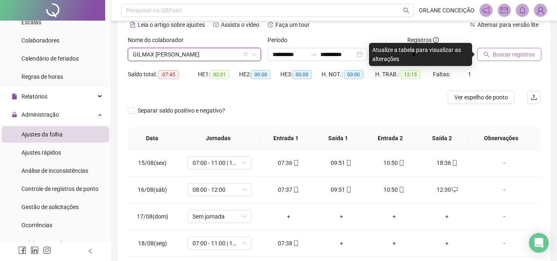
click at [510, 52] on span "Buscar registros" at bounding box center [514, 54] width 42 height 9
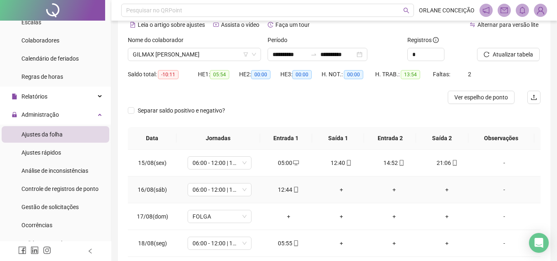
click at [340, 188] on div "+" at bounding box center [342, 189] width 40 height 9
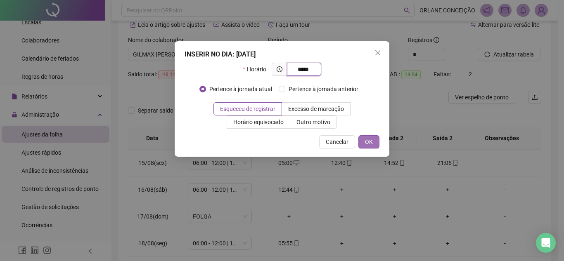
type input "*****"
click at [368, 138] on span "OK" at bounding box center [369, 141] width 8 height 9
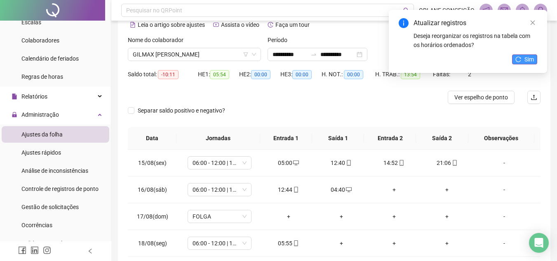
click at [534, 57] on button "Sim" at bounding box center [524, 59] width 25 height 10
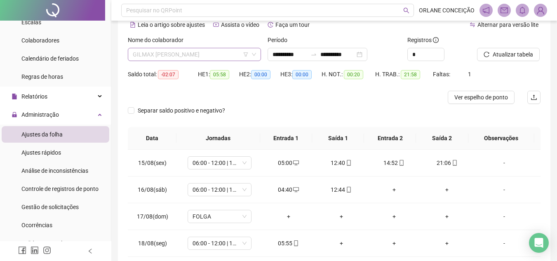
click at [145, 59] on span "GILMAX [PERSON_NAME]" at bounding box center [194, 54] width 123 height 12
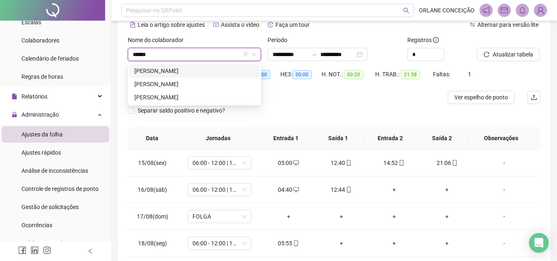
type input "******"
click at [168, 70] on div "[PERSON_NAME]" at bounding box center [195, 70] width 120 height 9
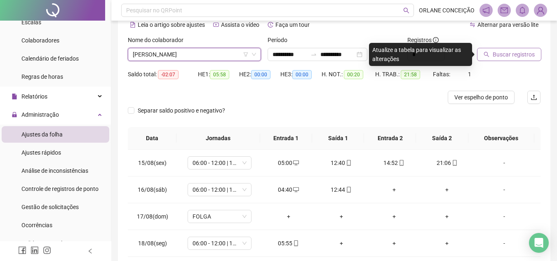
click at [498, 53] on span "Buscar registros" at bounding box center [514, 54] width 42 height 9
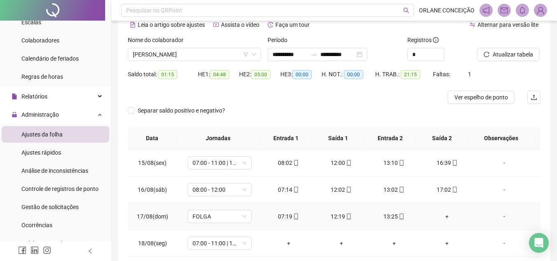
click at [441, 217] on div "+" at bounding box center [447, 216] width 40 height 9
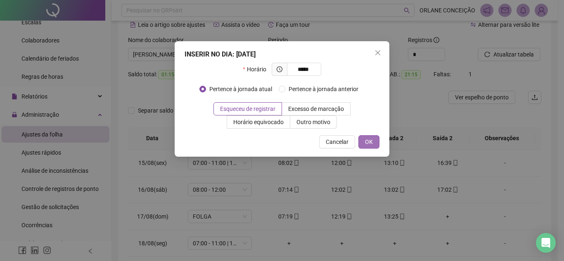
type input "*****"
click at [368, 141] on span "OK" at bounding box center [369, 141] width 8 height 9
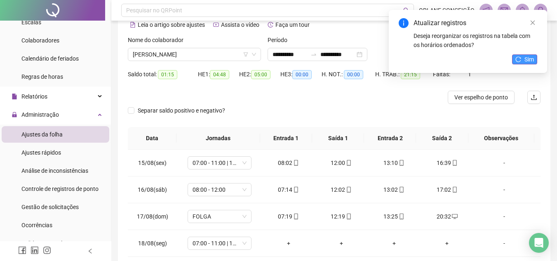
click at [525, 58] on button "Sim" at bounding box center [524, 59] width 25 height 10
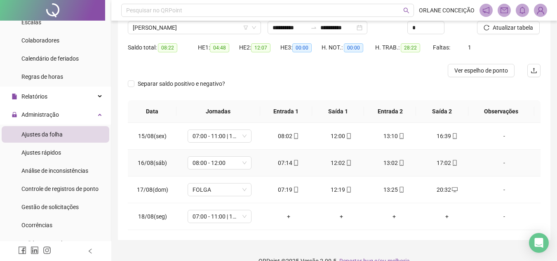
scroll to position [82, 0]
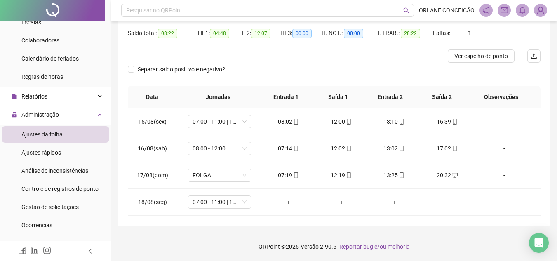
click at [204, 233] on footer "QRPoint © 2025 - Versão 2.90.5 - Reportar bug e/ou melhoria" at bounding box center [334, 246] width 446 height 29
click at [288, 199] on div "+" at bounding box center [289, 202] width 40 height 9
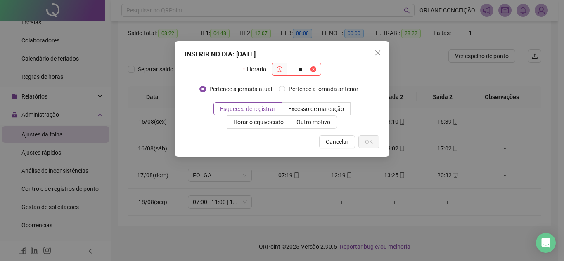
type input "*"
click at [324, 143] on button "Cancelar" at bounding box center [337, 141] width 36 height 13
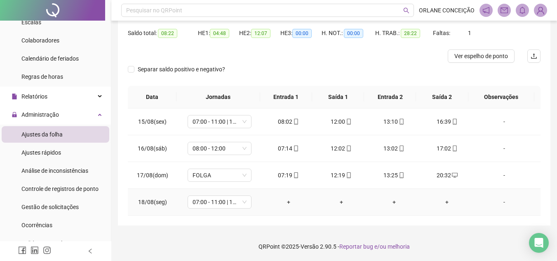
click at [287, 202] on div "+" at bounding box center [289, 202] width 40 height 9
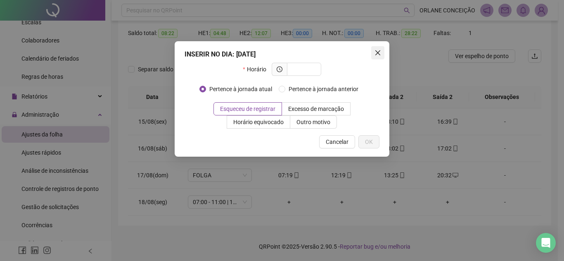
click at [383, 50] on span "Close" at bounding box center [377, 53] width 13 height 7
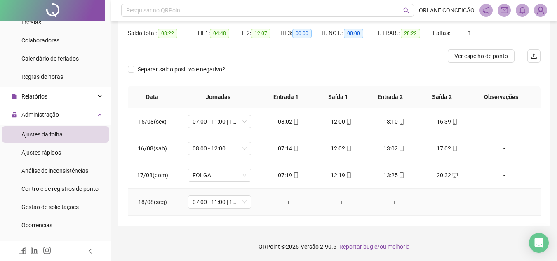
click at [288, 199] on div "+" at bounding box center [289, 202] width 40 height 9
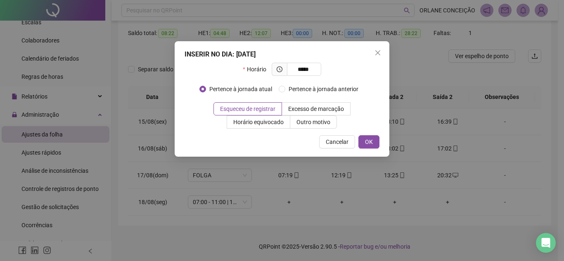
type input "*****"
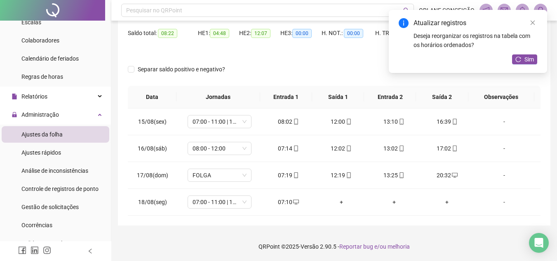
drag, startPoint x: 531, startPoint y: 59, endPoint x: 526, endPoint y: 69, distance: 11.6
click at [531, 59] on span "Sim" at bounding box center [529, 59] width 9 height 9
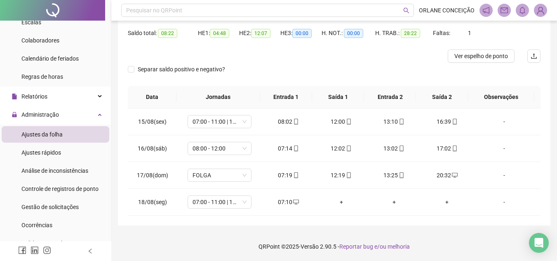
scroll to position [0, 0]
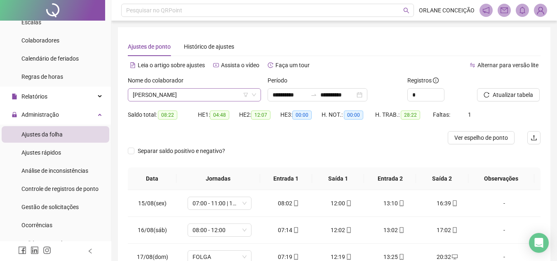
click at [170, 94] on span "[PERSON_NAME]" at bounding box center [194, 95] width 123 height 12
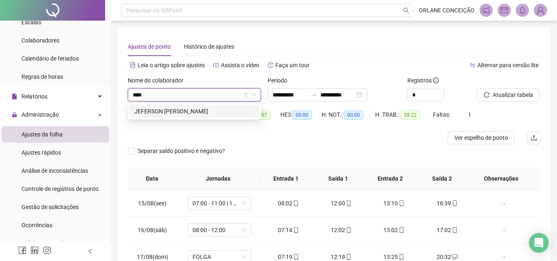
type input "*****"
click at [182, 111] on div "JEFERSON [PERSON_NAME]" at bounding box center [195, 111] width 120 height 9
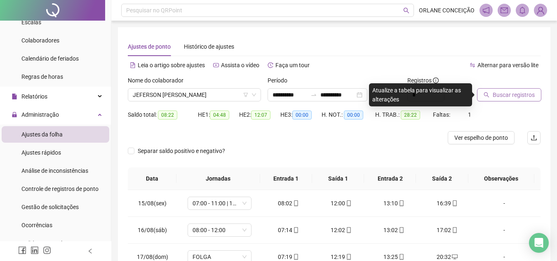
click at [514, 92] on span "Buscar registros" at bounding box center [514, 94] width 42 height 9
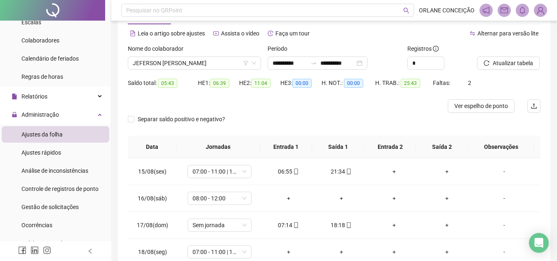
scroll to position [41, 0]
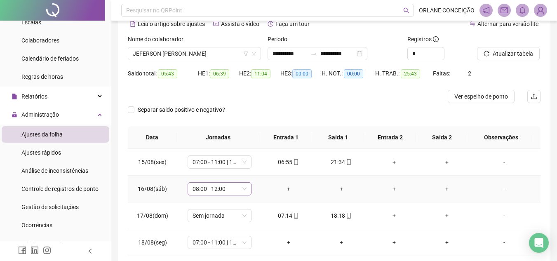
click at [208, 191] on span "08:00 - 12:00" at bounding box center [220, 189] width 54 height 12
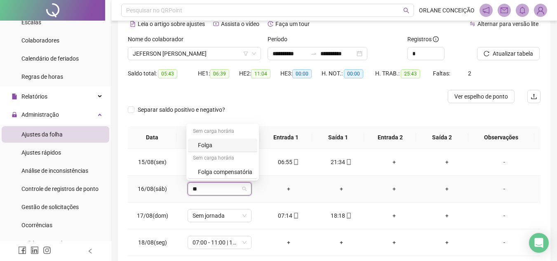
type input "***"
click at [203, 174] on div "Folga compensatória" at bounding box center [225, 172] width 54 height 9
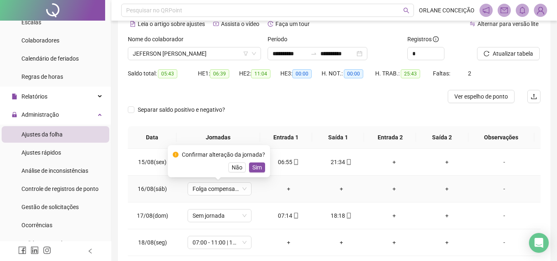
click at [253, 163] on button "Sim" at bounding box center [257, 168] width 16 height 10
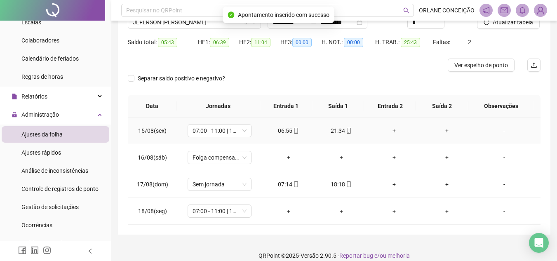
scroll to position [82, 0]
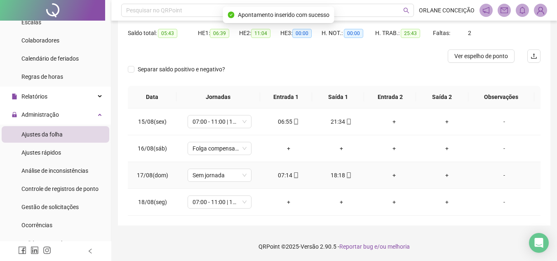
click at [390, 175] on div "+" at bounding box center [395, 175] width 40 height 9
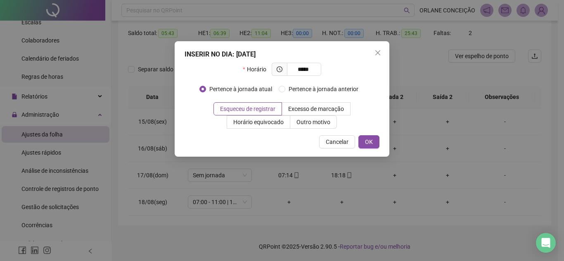
type input "*****"
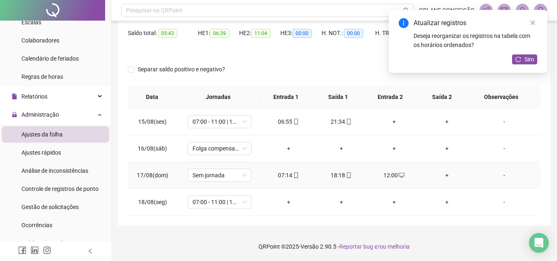
click at [442, 177] on div "+" at bounding box center [447, 175] width 40 height 9
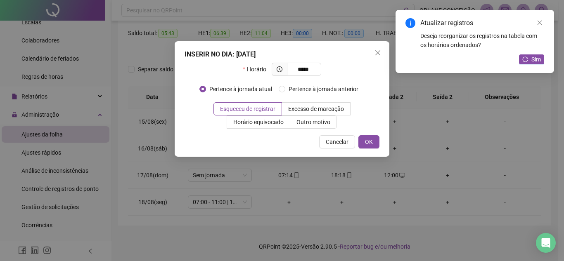
type input "*****"
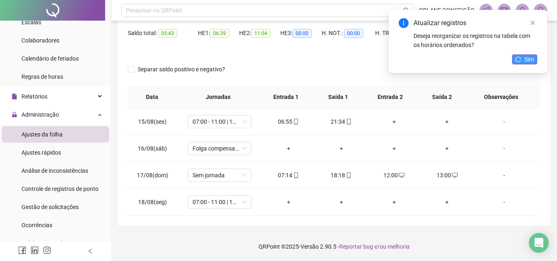
click at [521, 58] on icon "reload" at bounding box center [519, 60] width 6 height 6
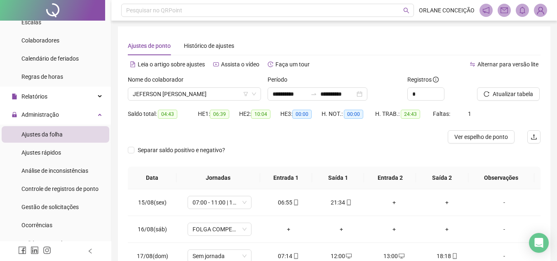
scroll to position [0, 0]
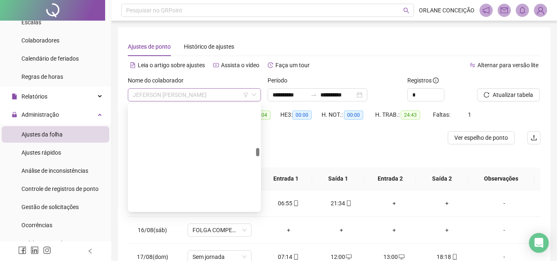
click at [210, 95] on span "JEFERSON [PERSON_NAME]" at bounding box center [194, 95] width 123 height 12
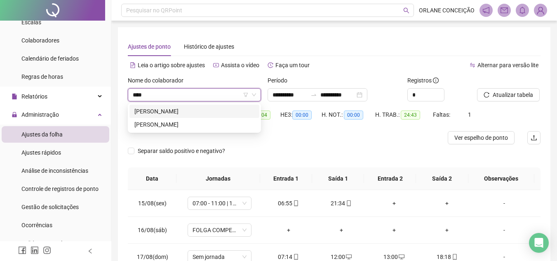
type input "*****"
click at [209, 110] on div "[PERSON_NAME]" at bounding box center [195, 111] width 120 height 9
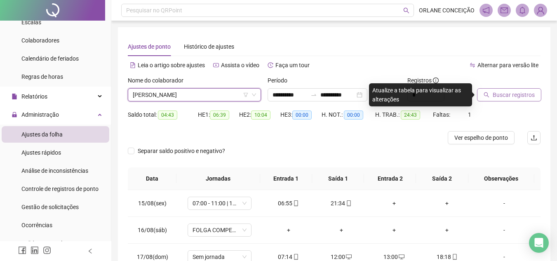
click at [532, 92] on span "Buscar registros" at bounding box center [514, 94] width 42 height 9
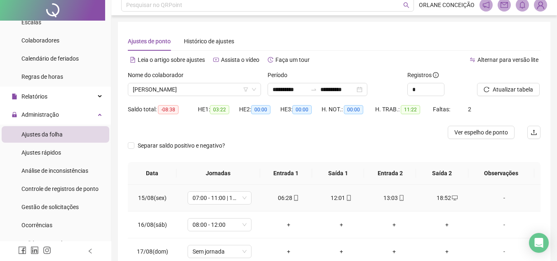
scroll to position [41, 0]
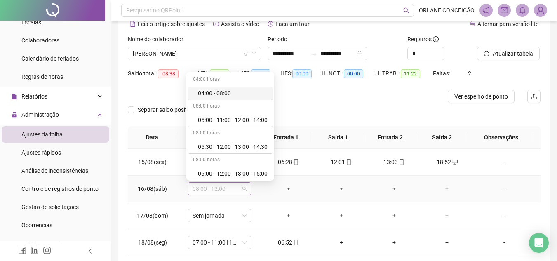
click at [206, 193] on span "08:00 - 12:00" at bounding box center [220, 189] width 54 height 12
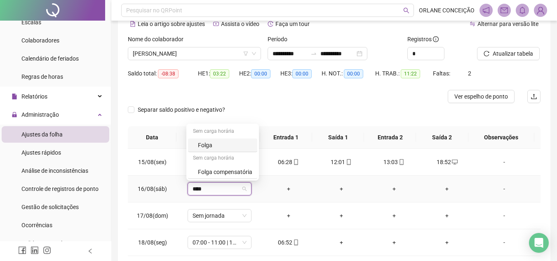
type input "*****"
click at [209, 173] on div "Folga compensatória" at bounding box center [225, 172] width 54 height 9
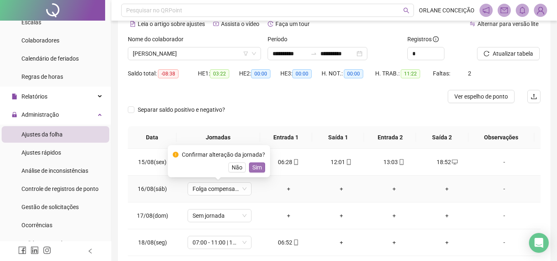
click at [255, 166] on span "Sim" at bounding box center [257, 167] width 9 height 9
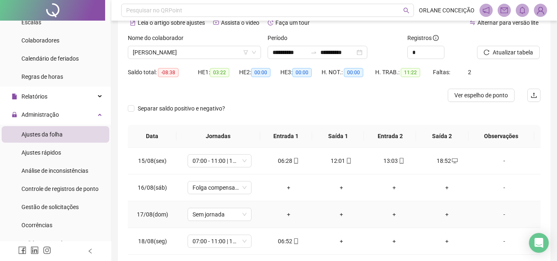
scroll to position [0, 0]
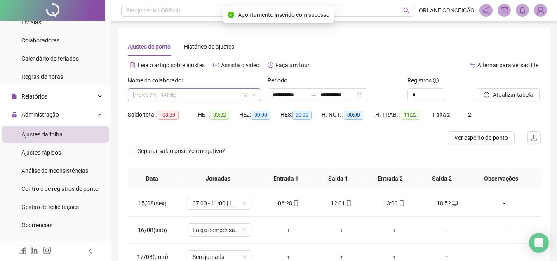
click at [172, 99] on span "[PERSON_NAME]" at bounding box center [194, 95] width 123 height 12
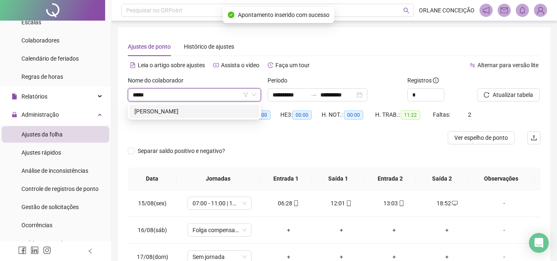
type input "******"
click at [185, 109] on div "[PERSON_NAME]" at bounding box center [195, 111] width 120 height 9
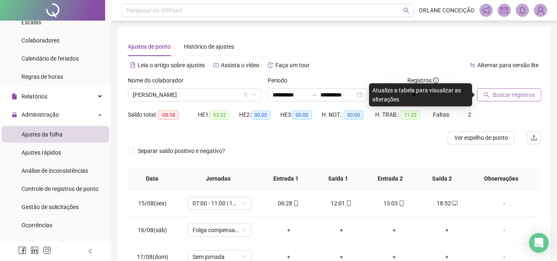
click at [502, 92] on span "Buscar registros" at bounding box center [514, 94] width 42 height 9
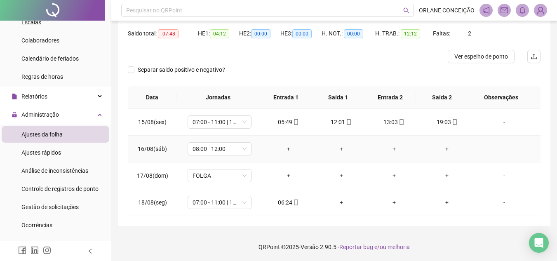
scroll to position [82, 0]
click at [212, 151] on span "08:00 - 12:00" at bounding box center [220, 148] width 54 height 12
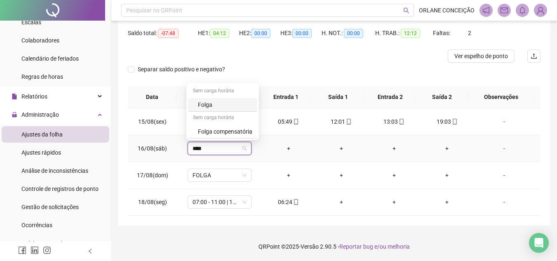
type input "*****"
click at [236, 126] on div "Folga compensatória" at bounding box center [222, 132] width 69 height 14
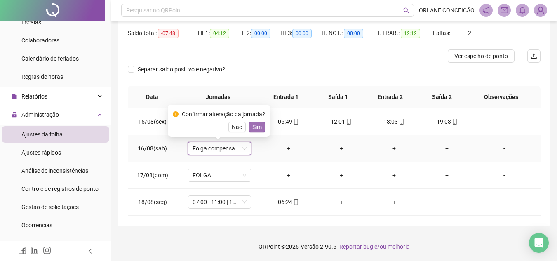
click at [253, 126] on span "Sim" at bounding box center [257, 127] width 9 height 9
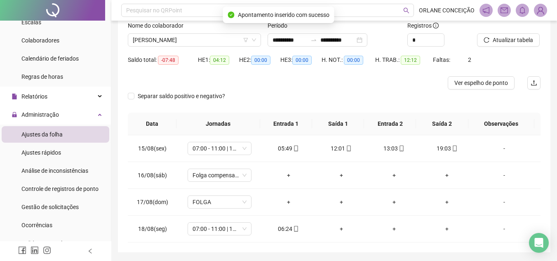
scroll to position [40, 0]
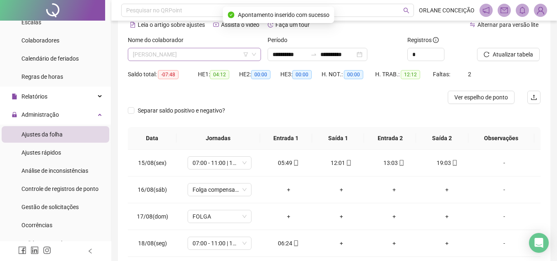
click at [170, 52] on span "[PERSON_NAME]" at bounding box center [194, 54] width 123 height 12
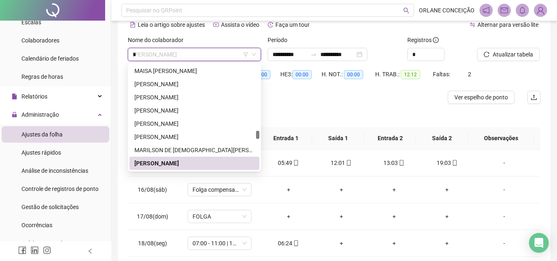
scroll to position [0, 0]
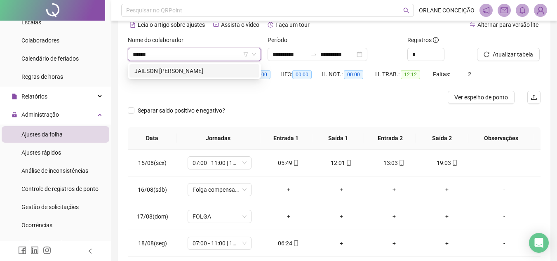
type input "*******"
click at [179, 68] on div "JAILSON [PERSON_NAME]" at bounding box center [195, 70] width 120 height 9
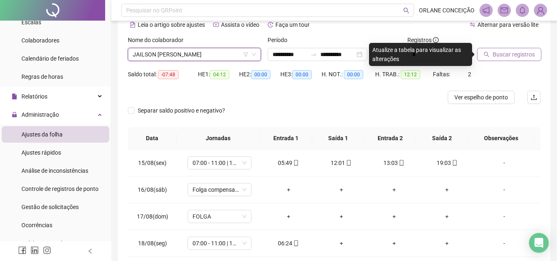
click at [502, 51] on span "Buscar registros" at bounding box center [514, 54] width 42 height 9
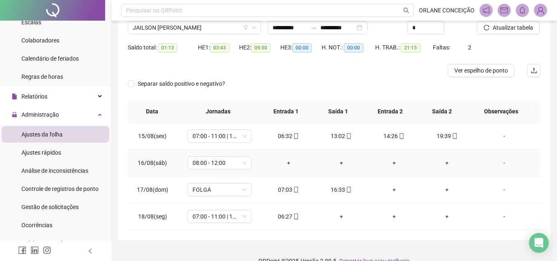
scroll to position [82, 0]
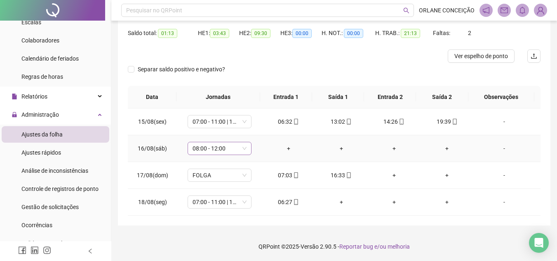
click at [210, 146] on span "08:00 - 12:00" at bounding box center [220, 148] width 54 height 12
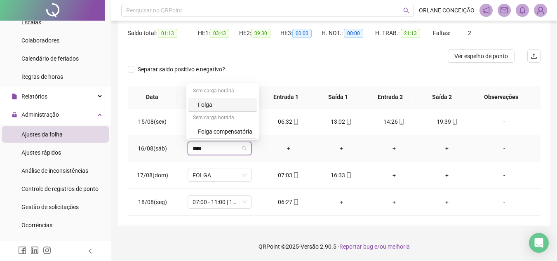
type input "*****"
click at [217, 135] on div "Folga compensatória" at bounding box center [225, 131] width 54 height 9
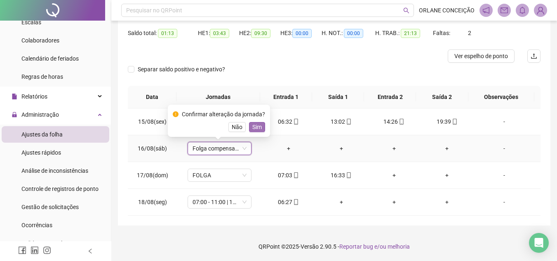
click at [257, 123] on span "Sim" at bounding box center [257, 127] width 9 height 9
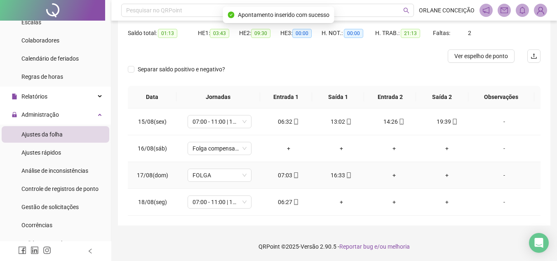
click at [392, 175] on div "+" at bounding box center [395, 175] width 40 height 9
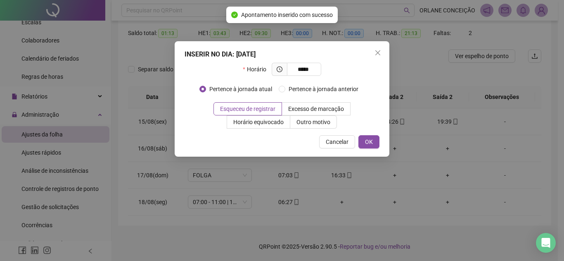
type input "*****"
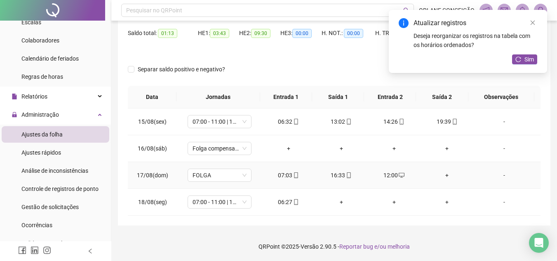
drag, startPoint x: 442, startPoint y: 176, endPoint x: 439, endPoint y: 169, distance: 7.2
click at [440, 170] on td "+" at bounding box center [447, 175] width 53 height 27
click at [530, 57] on span "Sim" at bounding box center [529, 59] width 9 height 9
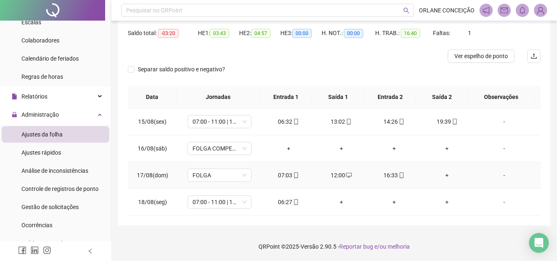
click at [443, 175] on div "+" at bounding box center [447, 175] width 40 height 9
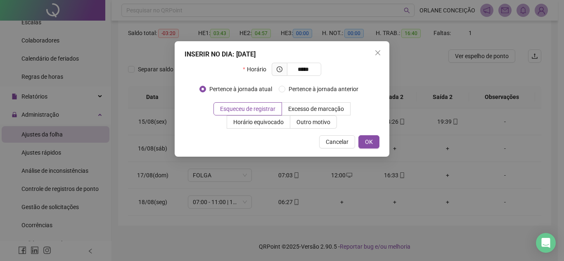
type input "*****"
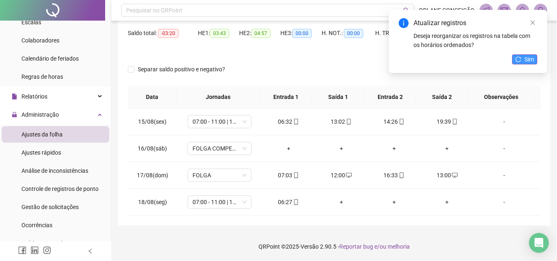
click at [530, 56] on span "Sim" at bounding box center [529, 59] width 9 height 9
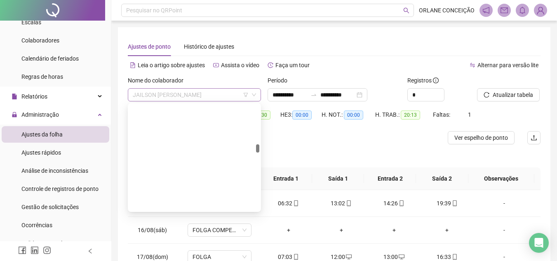
scroll to position [832, 0]
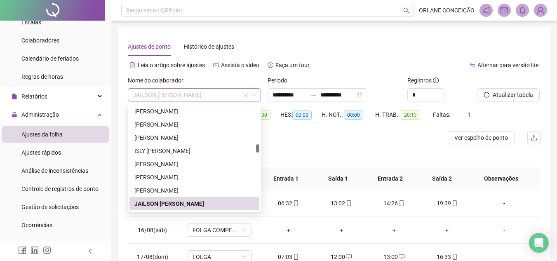
click at [165, 94] on span "JAILSON [PERSON_NAME]" at bounding box center [194, 95] width 123 height 12
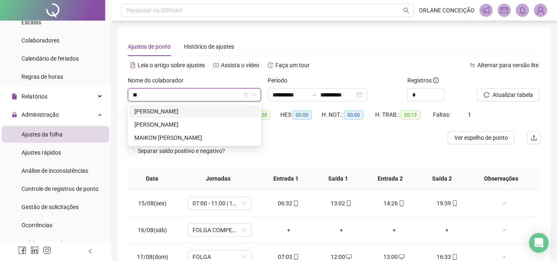
scroll to position [0, 0]
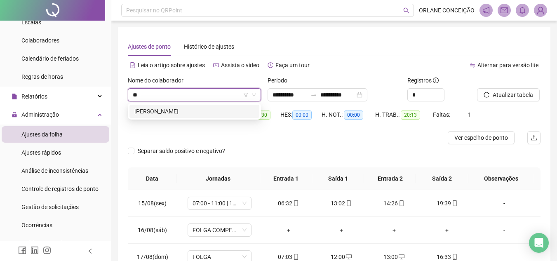
type input "*"
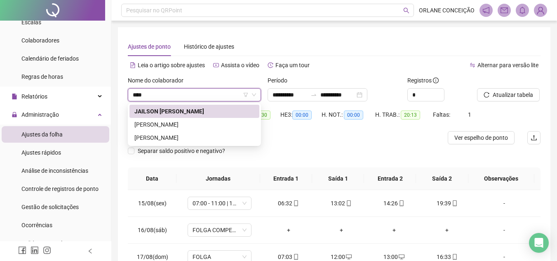
type input "*****"
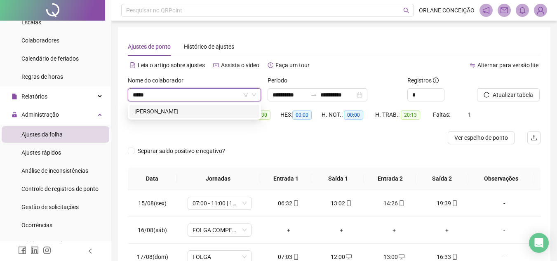
drag, startPoint x: 175, startPoint y: 109, endPoint x: 171, endPoint y: 108, distance: 4.2
click at [172, 108] on div "[PERSON_NAME]" at bounding box center [195, 111] width 120 height 9
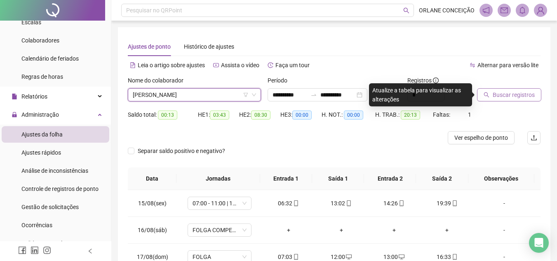
click at [524, 91] on span "Buscar registros" at bounding box center [514, 94] width 42 height 9
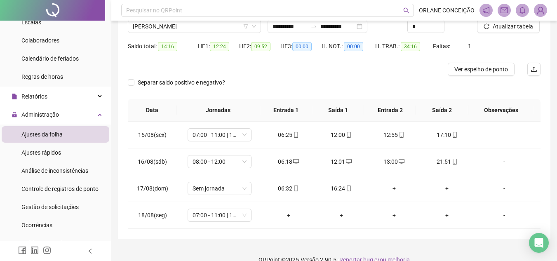
scroll to position [82, 0]
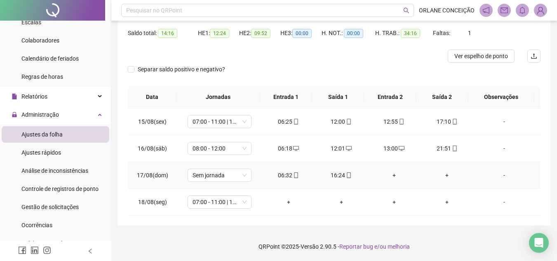
click at [391, 175] on div "+" at bounding box center [395, 175] width 40 height 9
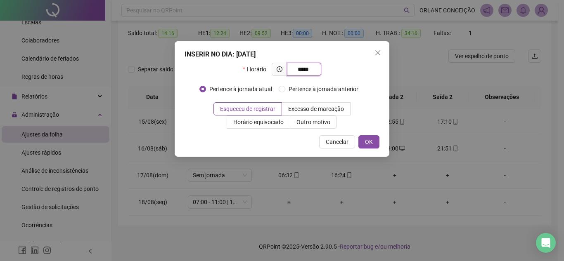
type input "*****"
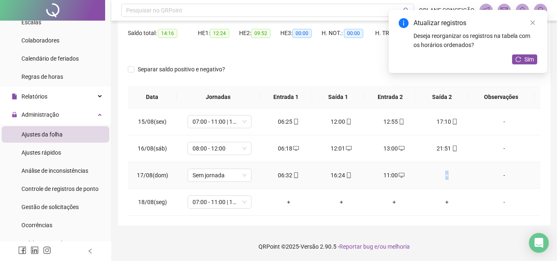
click at [444, 176] on div "+" at bounding box center [447, 175] width 40 height 9
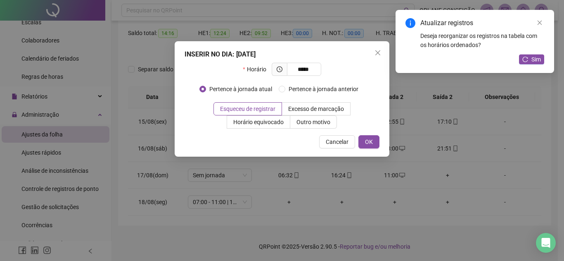
type input "*****"
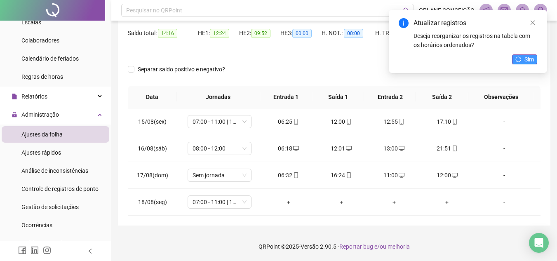
click at [522, 59] on button "Sim" at bounding box center [524, 59] width 25 height 10
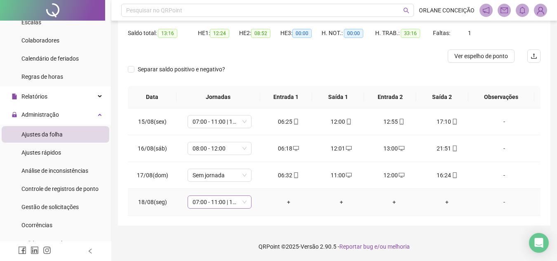
click at [213, 200] on span "07:00 - 11:00 | 12:00 - 16:00" at bounding box center [220, 202] width 54 height 12
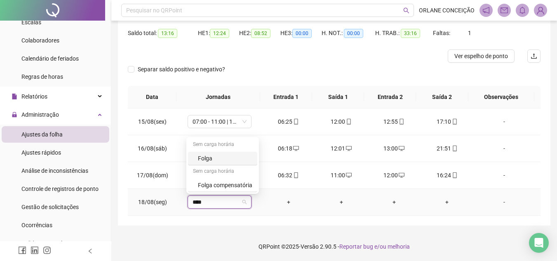
type input "*****"
click at [236, 186] on div "Folga compensatória" at bounding box center [225, 185] width 54 height 9
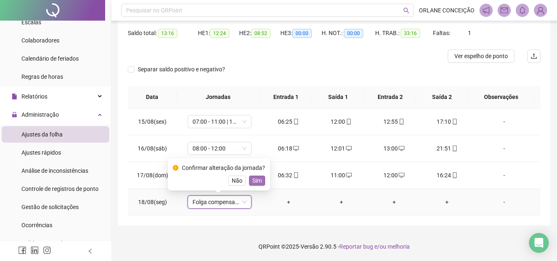
click at [257, 182] on span "Sim" at bounding box center [257, 180] width 9 height 9
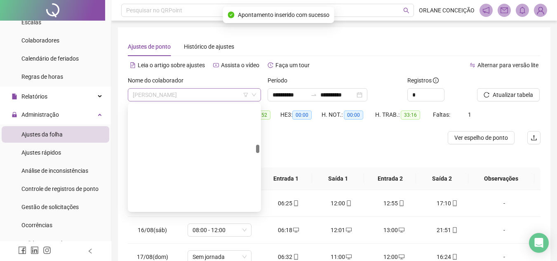
scroll to position [845, 0]
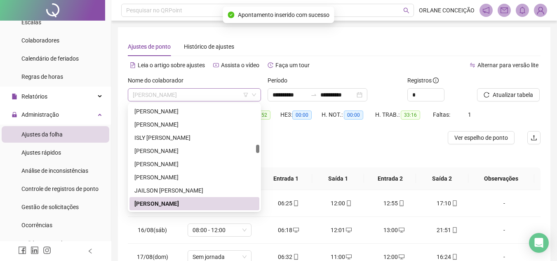
click at [203, 93] on span "[PERSON_NAME]" at bounding box center [194, 95] width 123 height 12
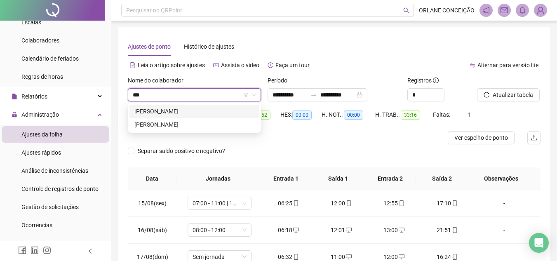
scroll to position [0, 0]
type input "*****"
drag, startPoint x: 161, startPoint y: 110, endPoint x: 165, endPoint y: 112, distance: 4.8
click at [161, 110] on div "[PERSON_NAME]" at bounding box center [195, 111] width 120 height 9
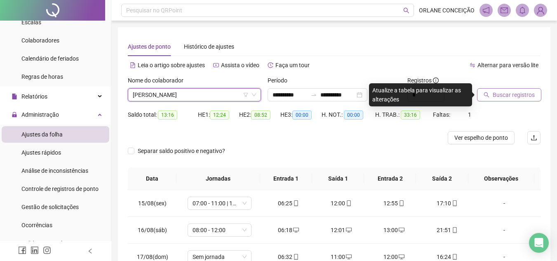
click at [522, 91] on span "Buscar registros" at bounding box center [514, 94] width 42 height 9
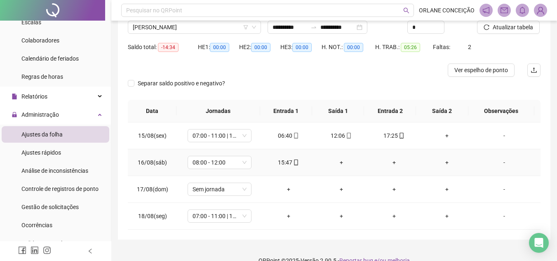
scroll to position [82, 0]
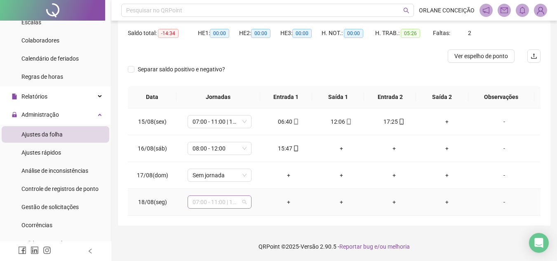
click at [197, 202] on span "07:00 - 11:00 | 12:00 - 16:00" at bounding box center [220, 202] width 54 height 12
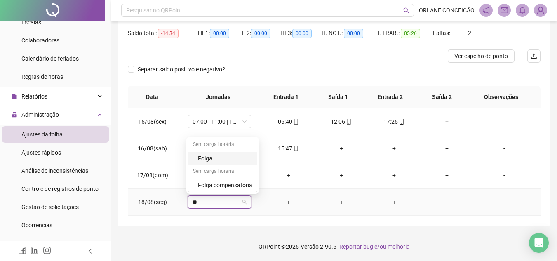
type input "*"
type input "*****"
click at [212, 188] on div "Folga compensatória" at bounding box center [225, 185] width 54 height 9
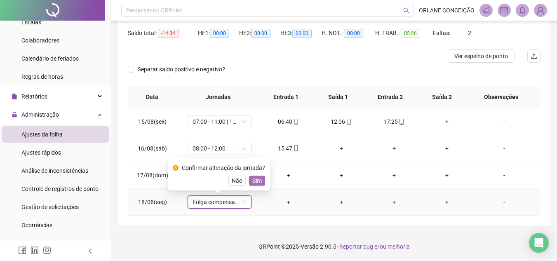
click at [257, 181] on span "Sim" at bounding box center [257, 180] width 9 height 9
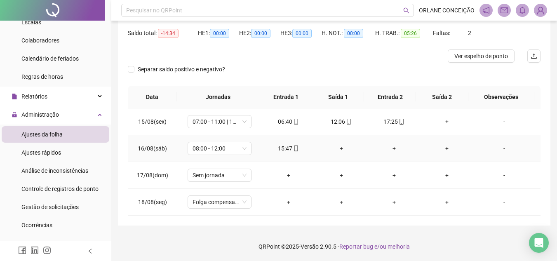
click at [336, 147] on div "+" at bounding box center [342, 148] width 40 height 9
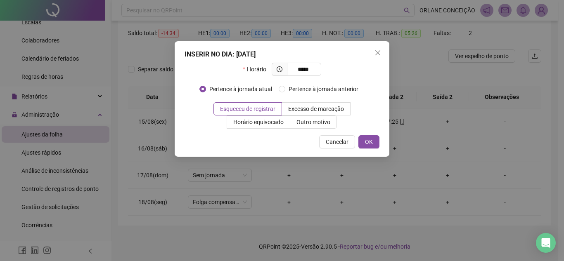
type input "*****"
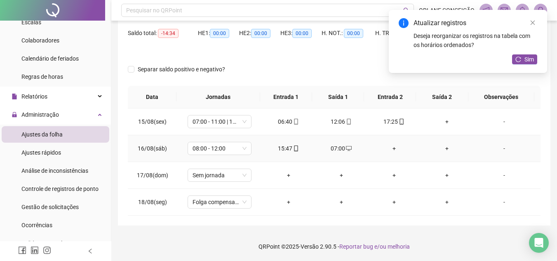
drag, startPoint x: 388, startPoint y: 149, endPoint x: 395, endPoint y: 142, distance: 10.2
click at [390, 148] on div "+" at bounding box center [395, 148] width 40 height 9
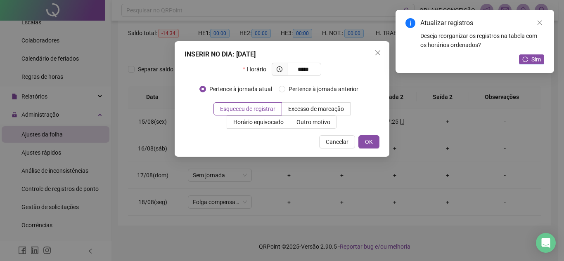
type input "*****"
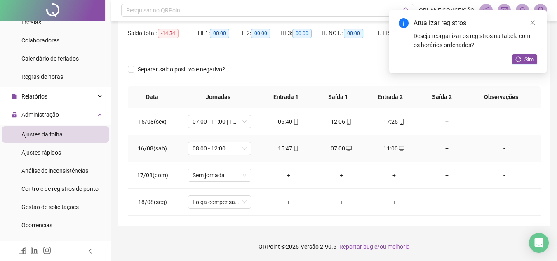
click at [446, 151] on div "+" at bounding box center [447, 148] width 40 height 9
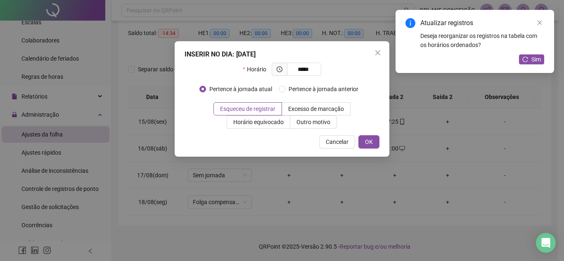
type input "*****"
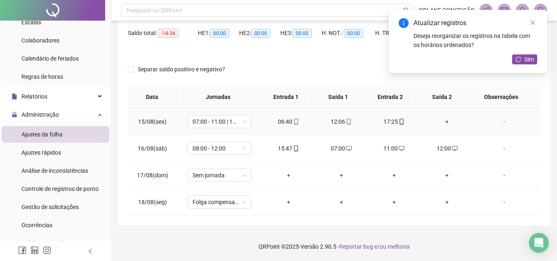
drag, startPoint x: 441, startPoint y: 121, endPoint x: 445, endPoint y: 111, distance: 10.6
click at [443, 119] on div "+" at bounding box center [447, 121] width 40 height 9
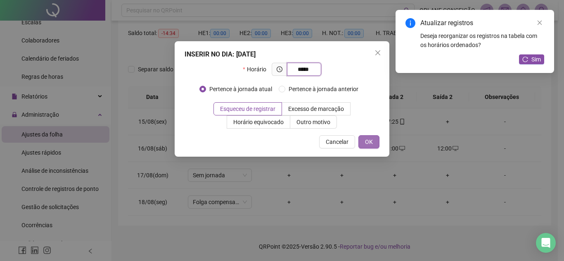
type input "*****"
click at [372, 140] on button "OK" at bounding box center [368, 141] width 21 height 13
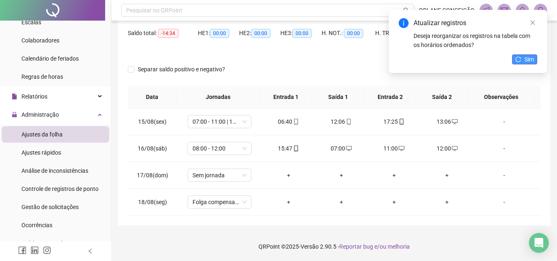
click at [529, 61] on span "Sim" at bounding box center [529, 59] width 9 height 9
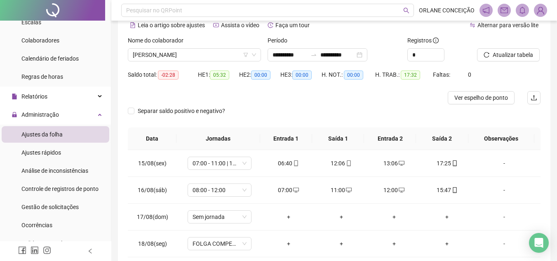
scroll to position [0, 0]
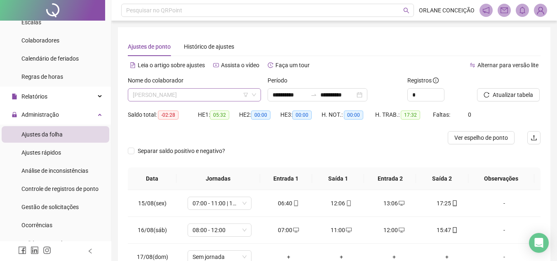
click at [170, 95] on span "[PERSON_NAME]" at bounding box center [194, 95] width 123 height 12
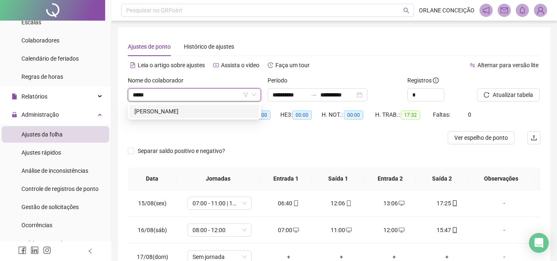
type input "*****"
click at [182, 108] on div "[PERSON_NAME]" at bounding box center [195, 111] width 120 height 9
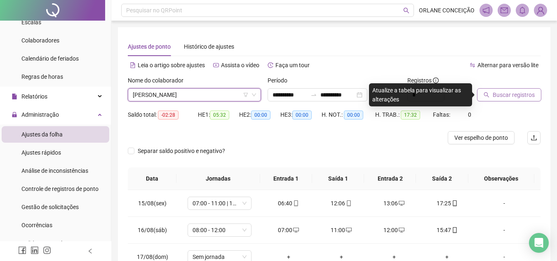
click at [519, 93] on span "Buscar registros" at bounding box center [514, 94] width 42 height 9
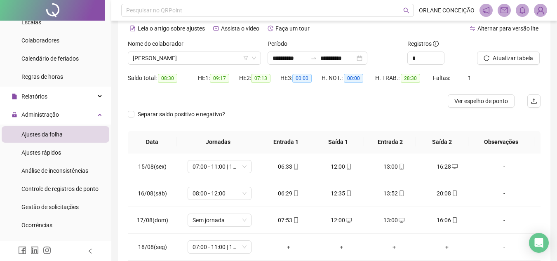
scroll to position [82, 0]
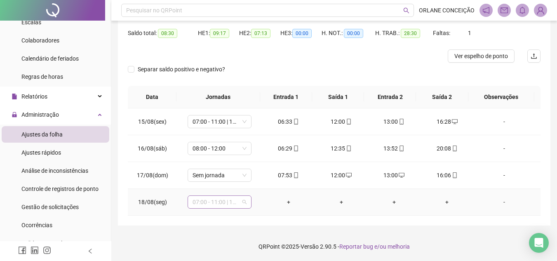
click at [203, 206] on span "07:00 - 11:00 | 12:00 - 16:00" at bounding box center [220, 202] width 54 height 12
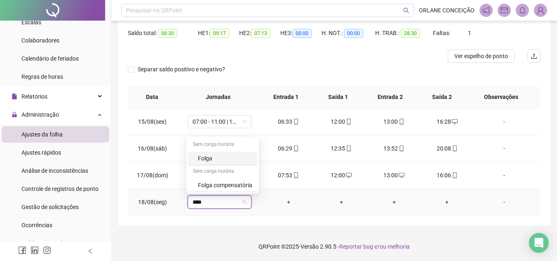
type input "*****"
click at [208, 185] on div "Folga compensatória" at bounding box center [225, 185] width 54 height 9
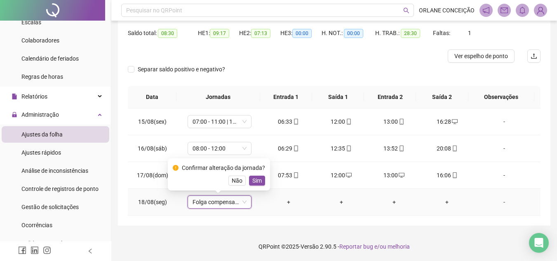
click at [262, 180] on button "Sim" at bounding box center [257, 181] width 16 height 10
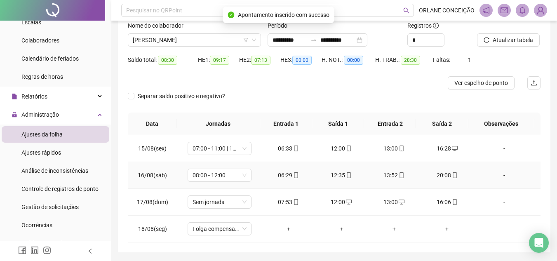
scroll to position [40, 0]
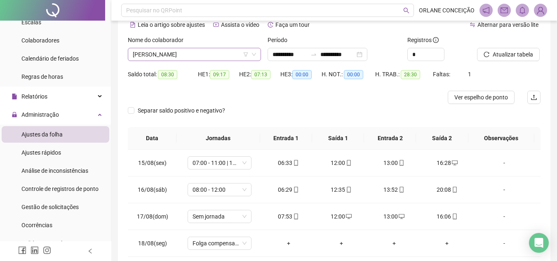
click at [203, 55] on span "[PERSON_NAME]" at bounding box center [194, 54] width 123 height 12
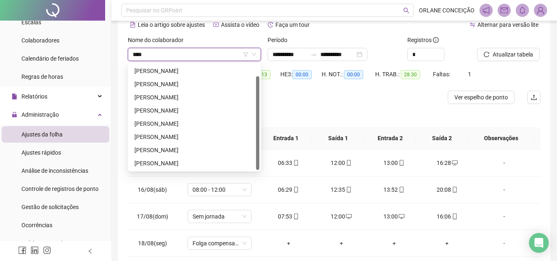
scroll to position [0, 0]
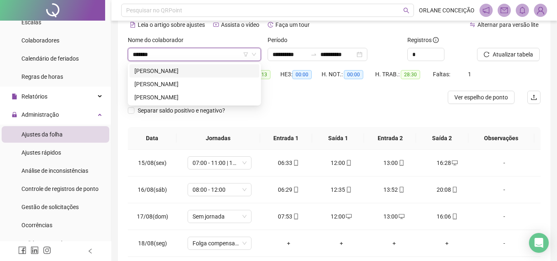
type input "********"
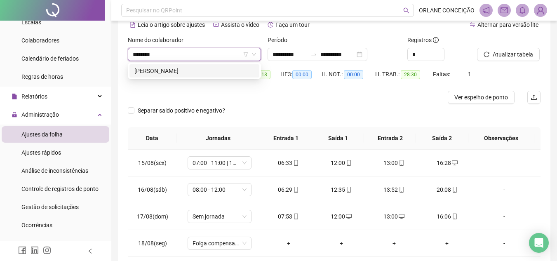
click at [210, 72] on div "[PERSON_NAME]" at bounding box center [195, 70] width 120 height 9
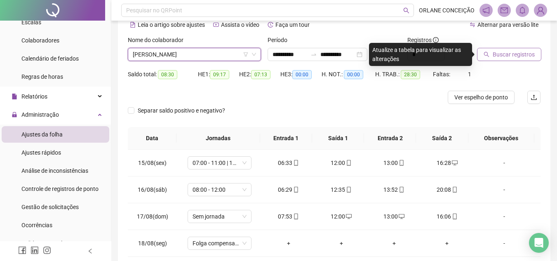
click at [511, 56] on span "Buscar registros" at bounding box center [514, 54] width 42 height 9
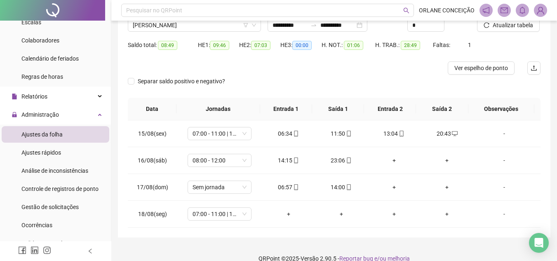
scroll to position [82, 0]
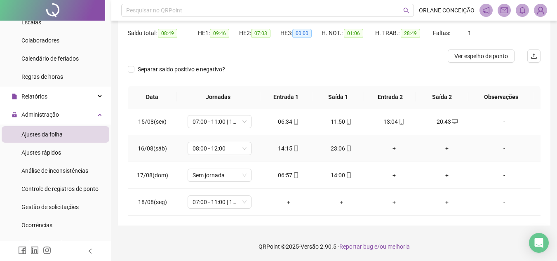
click at [393, 149] on div "+" at bounding box center [395, 148] width 40 height 9
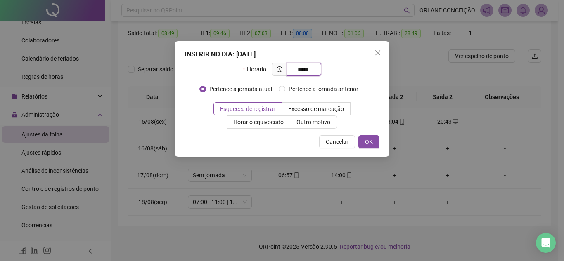
type input "*****"
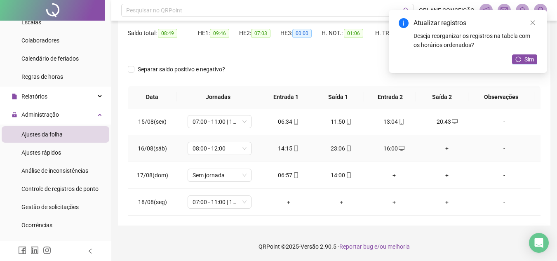
click at [442, 149] on div "+" at bounding box center [447, 148] width 40 height 9
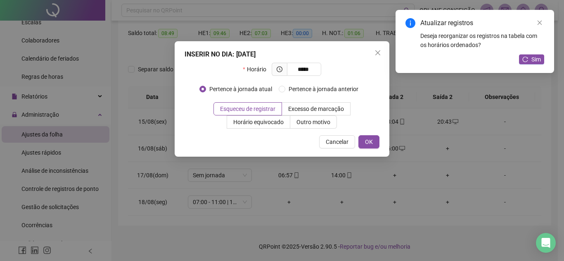
type input "*****"
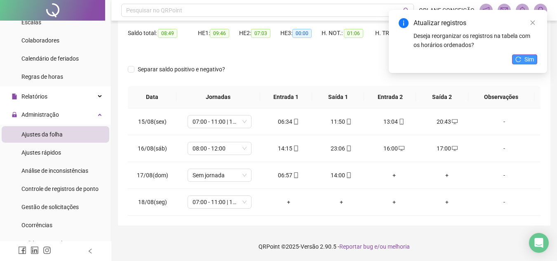
click at [526, 56] on span "Sim" at bounding box center [529, 59] width 9 height 9
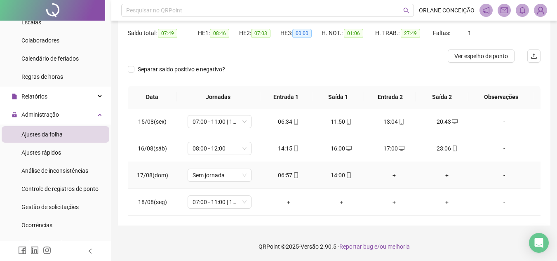
click at [392, 176] on div "+" at bounding box center [395, 175] width 40 height 9
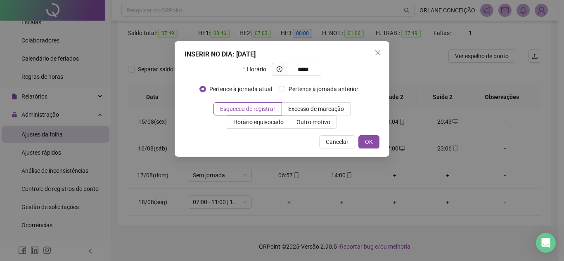
type input "*****"
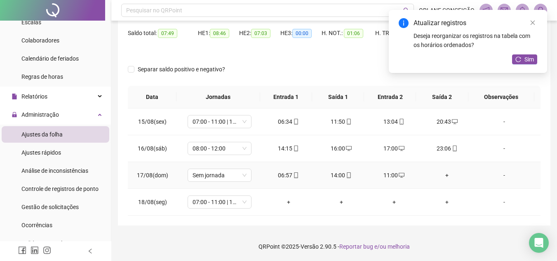
click at [444, 175] on div "+" at bounding box center [447, 175] width 40 height 9
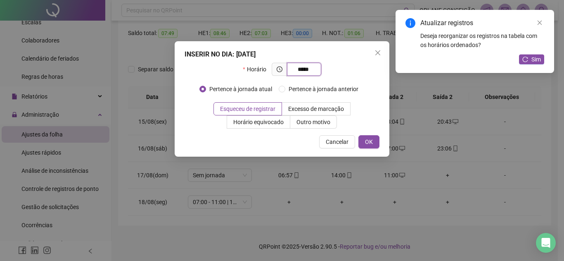
type input "*****"
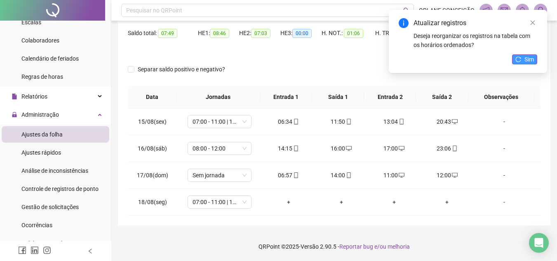
click at [515, 59] on button "Sim" at bounding box center [524, 59] width 25 height 10
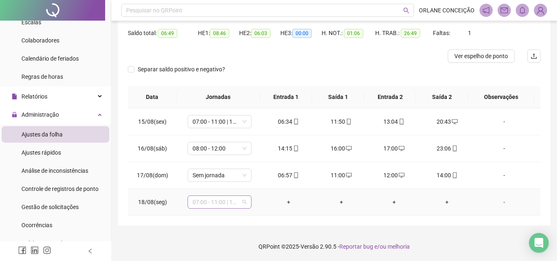
click at [203, 203] on span "07:00 - 11:00 | 12:00 - 16:00" at bounding box center [220, 202] width 54 height 12
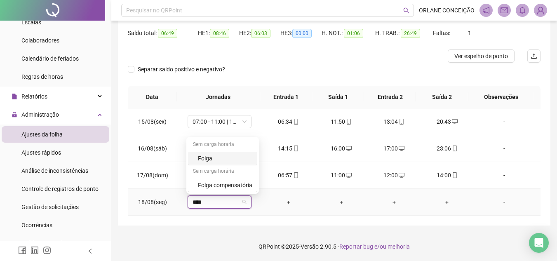
type input "*****"
click at [206, 184] on div "Folga compensatória" at bounding box center [225, 185] width 54 height 9
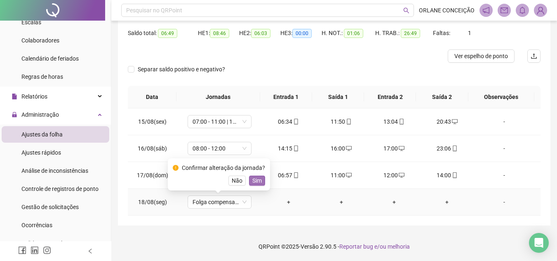
click at [260, 177] on button "Sim" at bounding box center [257, 181] width 16 height 10
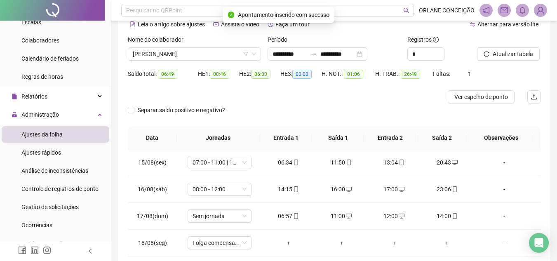
scroll to position [40, 0]
click at [175, 54] on span "[PERSON_NAME]" at bounding box center [194, 54] width 123 height 12
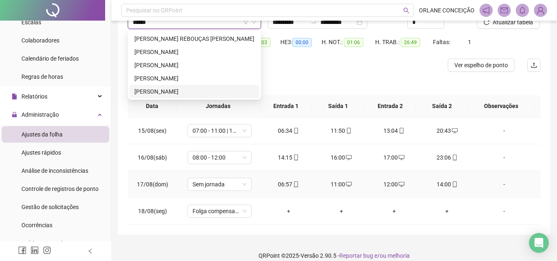
scroll to position [82, 0]
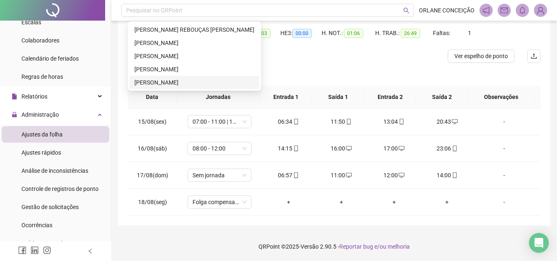
type input "*****"
click at [245, 231] on div "**********" at bounding box center [334, 89] width 446 height 343
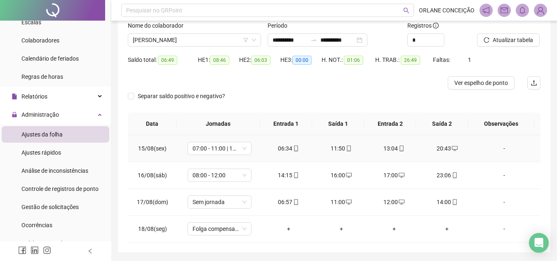
scroll to position [40, 0]
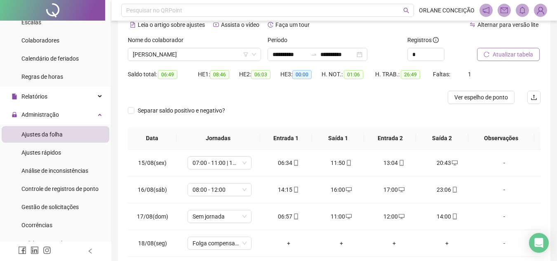
click at [512, 59] on span "Atualizar tabela" at bounding box center [513, 54] width 40 height 9
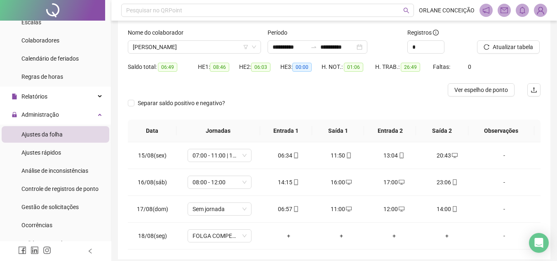
scroll to position [0, 0]
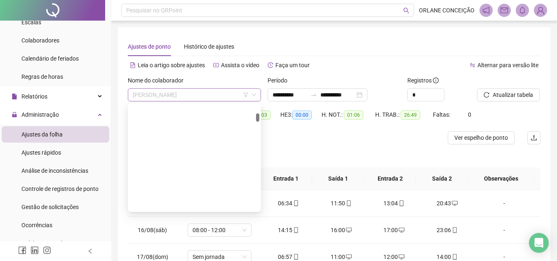
click at [164, 97] on span "[PERSON_NAME]" at bounding box center [194, 95] width 123 height 12
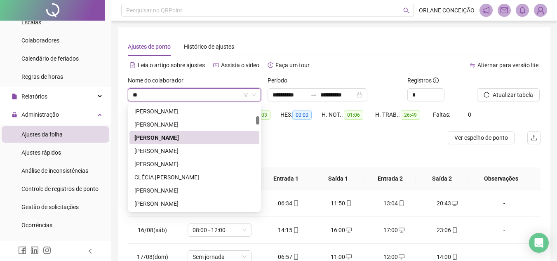
scroll to position [26, 0]
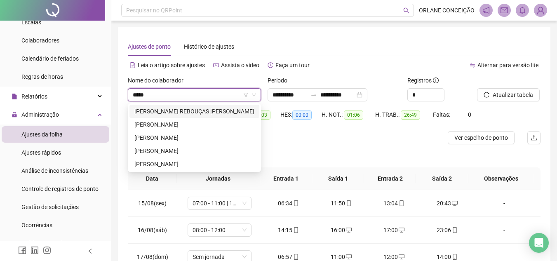
type input "*****"
click at [184, 111] on div "[PERSON_NAME] REBOUÇAS [PERSON_NAME]" at bounding box center [195, 111] width 120 height 9
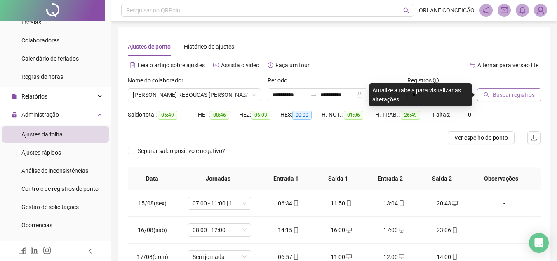
click at [502, 89] on button "Buscar registros" at bounding box center [509, 94] width 64 height 13
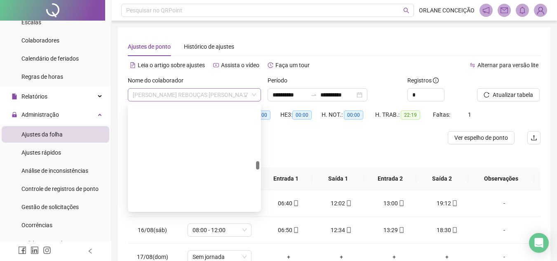
scroll to position [1188, 0]
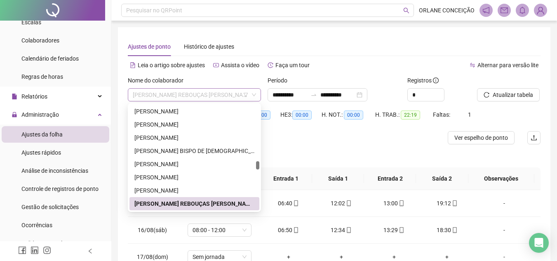
click at [171, 96] on span "[PERSON_NAME] REBOUÇAS [PERSON_NAME]" at bounding box center [194, 95] width 123 height 12
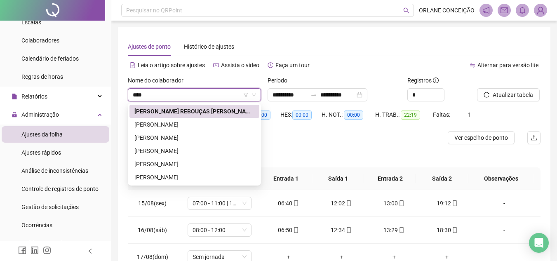
scroll to position [0, 0]
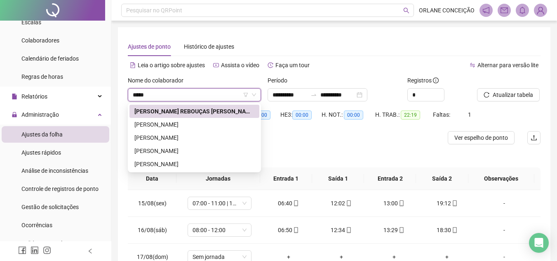
type input "*****"
click at [175, 124] on div "[PERSON_NAME]" at bounding box center [195, 124] width 120 height 9
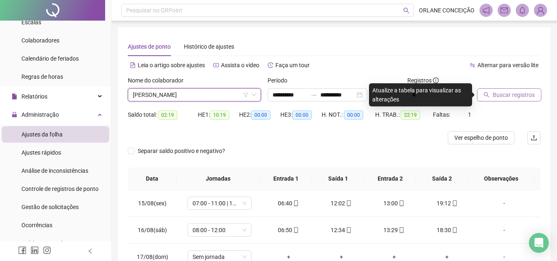
click at [508, 92] on span "Buscar registros" at bounding box center [514, 94] width 42 height 9
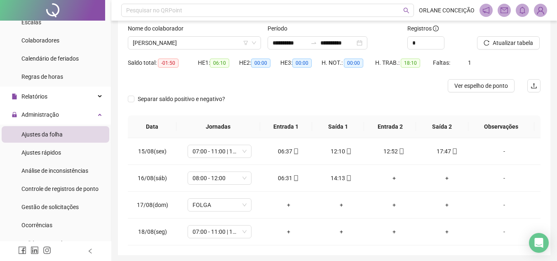
scroll to position [82, 0]
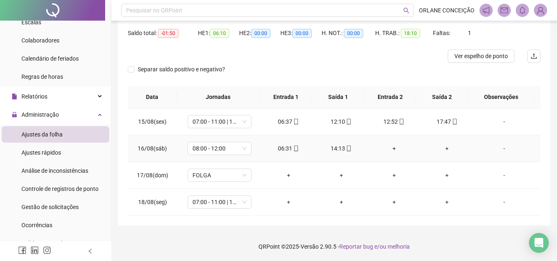
click at [389, 144] on div "+" at bounding box center [395, 148] width 40 height 9
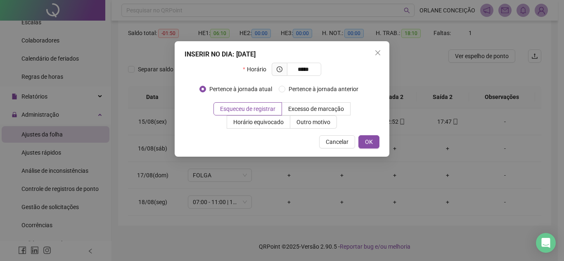
type input "*****"
click at [334, 140] on span "Cancelar" at bounding box center [337, 141] width 23 height 9
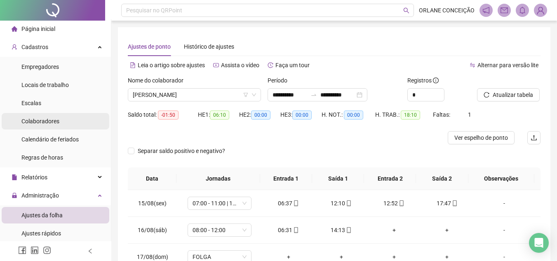
scroll to position [0, 0]
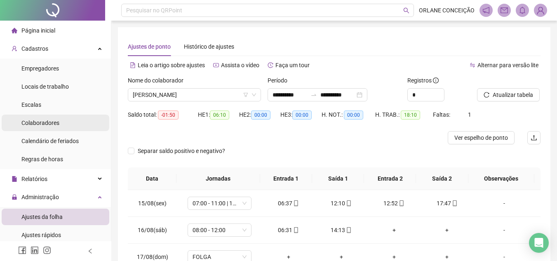
click at [47, 123] on span "Colaboradores" at bounding box center [40, 123] width 38 height 7
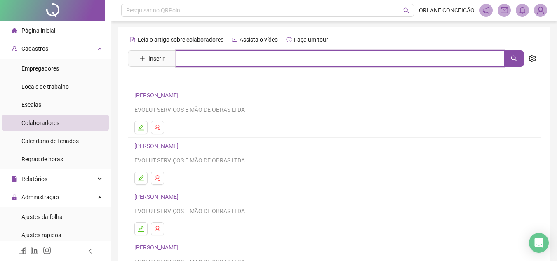
click at [219, 54] on input "text" at bounding box center [340, 58] width 329 height 17
type input "*****"
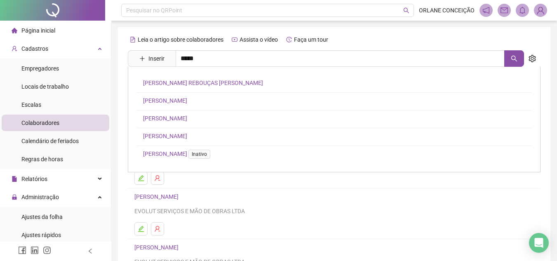
click at [163, 97] on link "[PERSON_NAME]" at bounding box center [165, 100] width 44 height 7
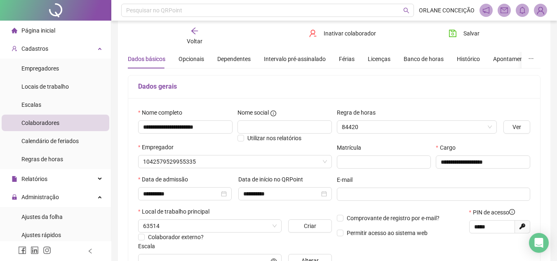
scroll to position [41, 0]
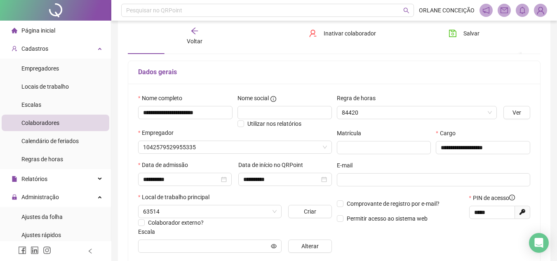
type input "**********"
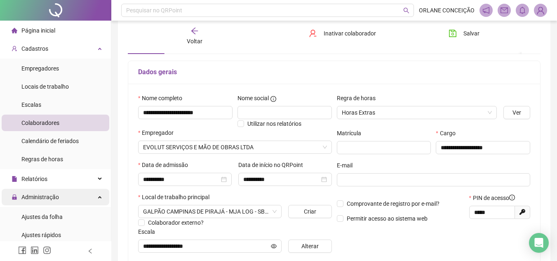
click at [54, 194] on span "Administração" at bounding box center [40, 197] width 38 height 7
click at [50, 192] on span "Administração" at bounding box center [35, 197] width 47 height 17
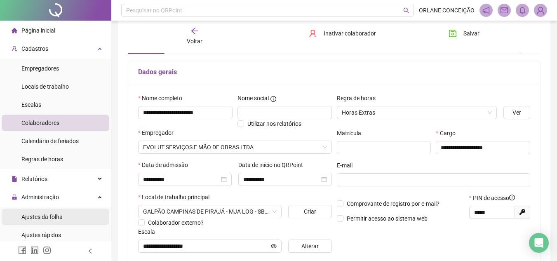
click at [49, 220] on span "Ajustes da folha" at bounding box center [41, 217] width 41 height 7
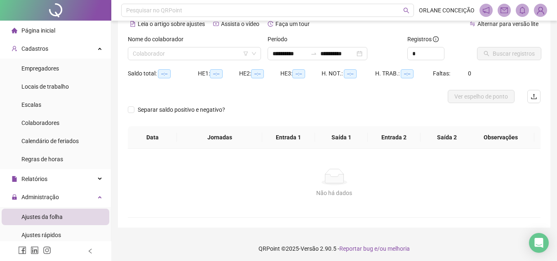
type input "**********"
click at [282, 55] on input "**********" at bounding box center [290, 53] width 35 height 9
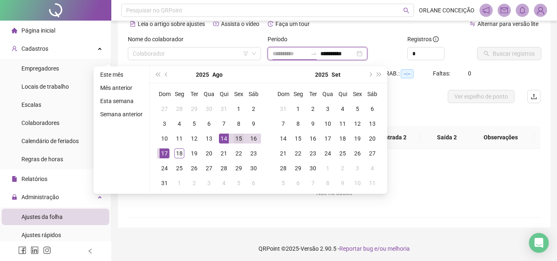
type input "**********"
click at [238, 141] on div "15" at bounding box center [239, 139] width 10 height 10
type input "**********"
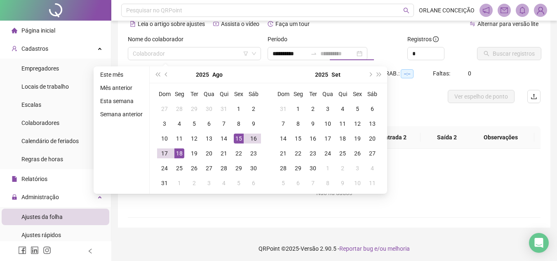
click at [183, 152] on div "18" at bounding box center [180, 154] width 10 height 10
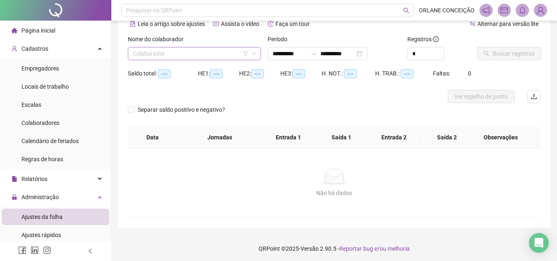
drag, startPoint x: 191, startPoint y: 54, endPoint x: 194, endPoint y: 47, distance: 7.0
click at [192, 53] on input "search" at bounding box center [191, 53] width 116 height 12
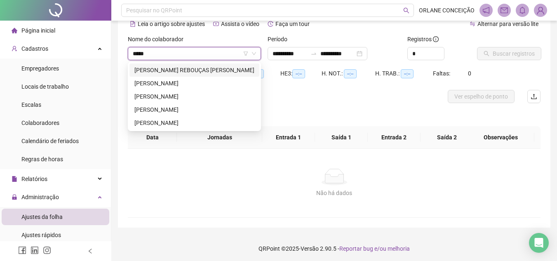
type input "*****"
click at [194, 81] on div "[PERSON_NAME]" at bounding box center [195, 83] width 120 height 9
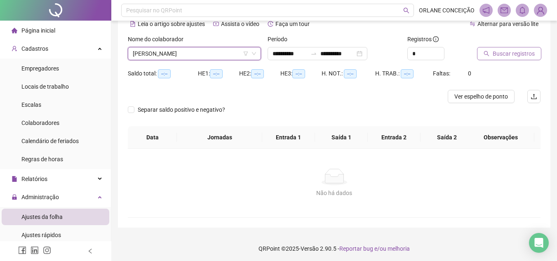
click at [498, 52] on span "Buscar registros" at bounding box center [514, 53] width 42 height 9
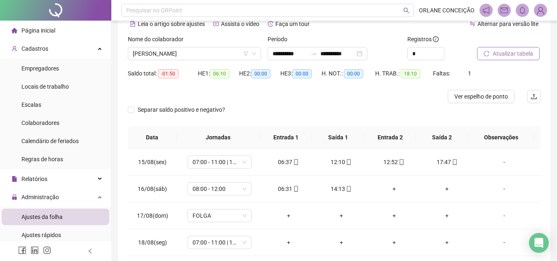
click at [516, 51] on span "Atualizar tabela" at bounding box center [513, 53] width 40 height 9
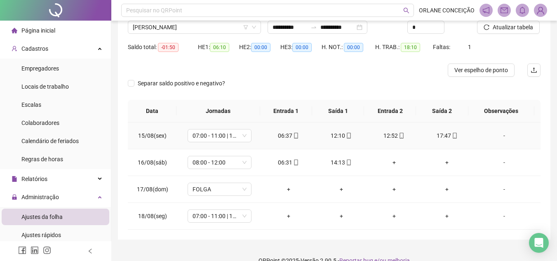
scroll to position [82, 0]
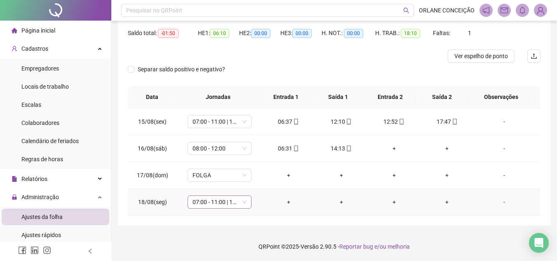
click at [222, 203] on span "07:00 - 11:00 | 12:00 - 16:00" at bounding box center [220, 202] width 54 height 12
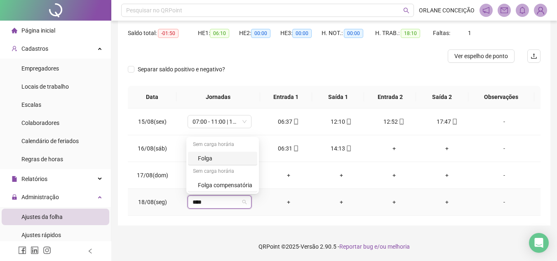
type input "*****"
click at [233, 182] on div "Folga compensatória" at bounding box center [225, 185] width 54 height 9
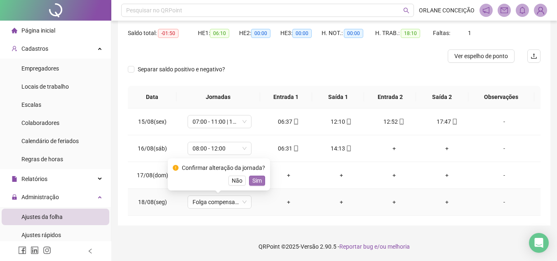
click at [258, 181] on span "Sim" at bounding box center [257, 180] width 9 height 9
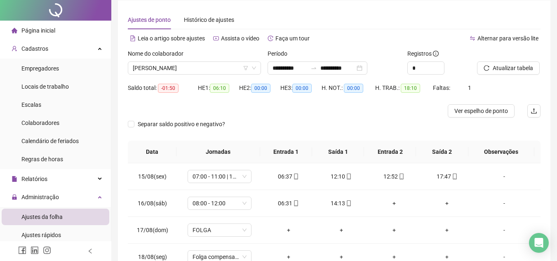
scroll to position [41, 0]
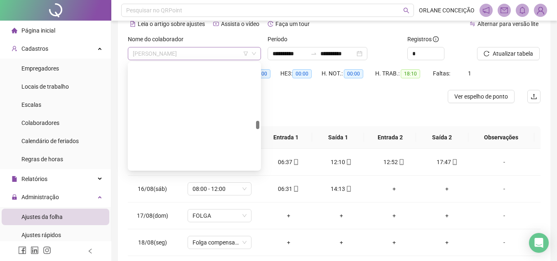
click at [189, 53] on span "[PERSON_NAME]" at bounding box center [194, 53] width 123 height 12
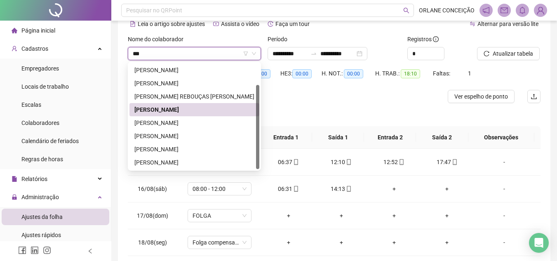
scroll to position [0, 0]
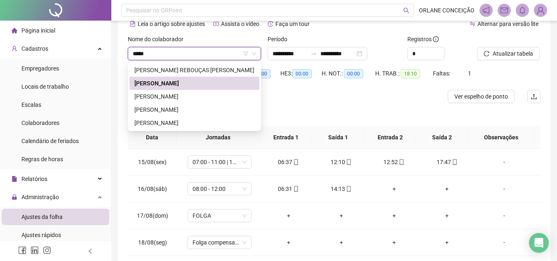
type input "*****"
click at [188, 68] on div "[PERSON_NAME] REBOUÇAS [PERSON_NAME]" at bounding box center [195, 70] width 120 height 9
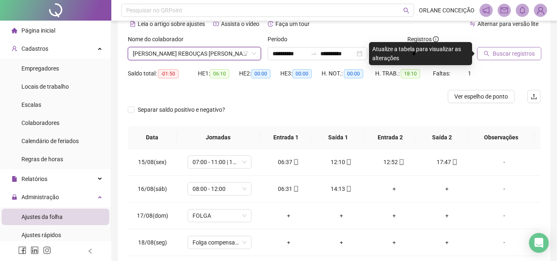
click at [508, 50] on span "Buscar registros" at bounding box center [514, 53] width 42 height 9
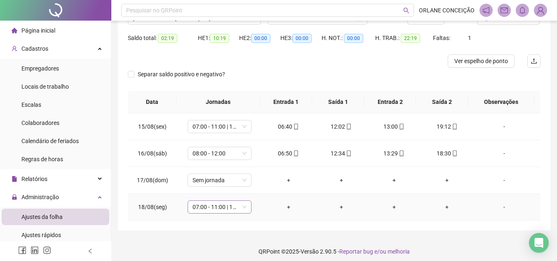
scroll to position [82, 0]
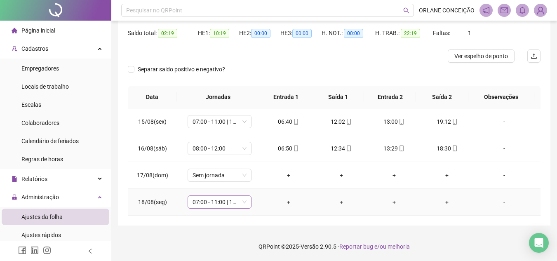
click at [203, 201] on span "07:00 - 11:00 | 12:00 - 16:00" at bounding box center [220, 202] width 54 height 12
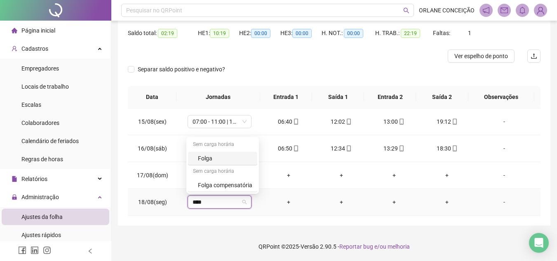
type input "*****"
click at [211, 181] on div "Folga compensatória" at bounding box center [225, 185] width 54 height 9
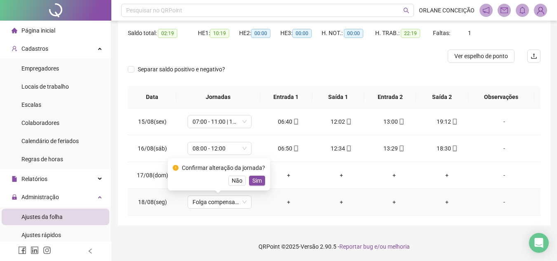
drag, startPoint x: 262, startPoint y: 178, endPoint x: 257, endPoint y: 178, distance: 5.8
click at [262, 178] on button "Sim" at bounding box center [257, 181] width 16 height 10
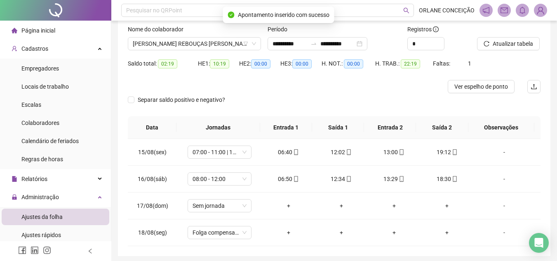
scroll to position [0, 0]
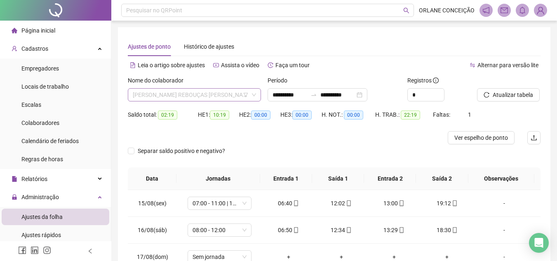
drag, startPoint x: 163, startPoint y: 92, endPoint x: 168, endPoint y: 95, distance: 5.5
click at [165, 94] on span "[PERSON_NAME] REBOUÇAS [PERSON_NAME]" at bounding box center [194, 95] width 123 height 12
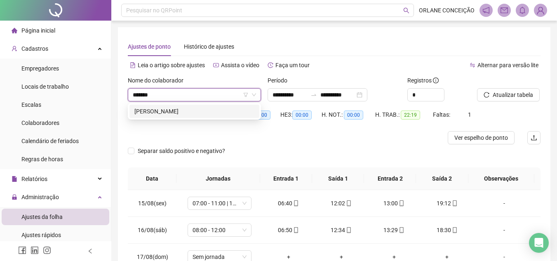
type input "********"
click at [185, 107] on div "[PERSON_NAME]" at bounding box center [195, 111] width 120 height 9
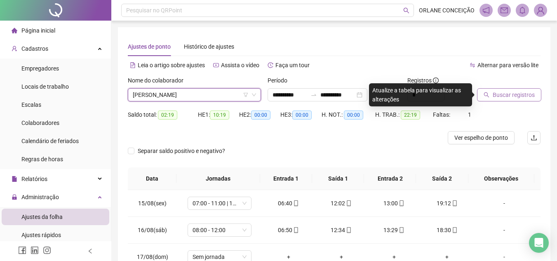
click at [505, 94] on span "Buscar registros" at bounding box center [514, 94] width 42 height 9
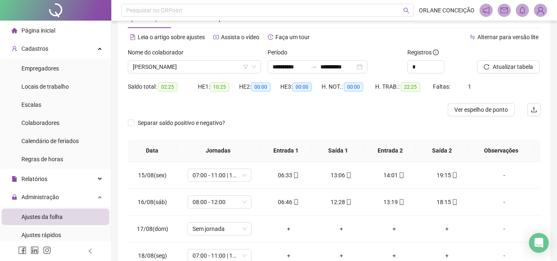
scroll to position [82, 0]
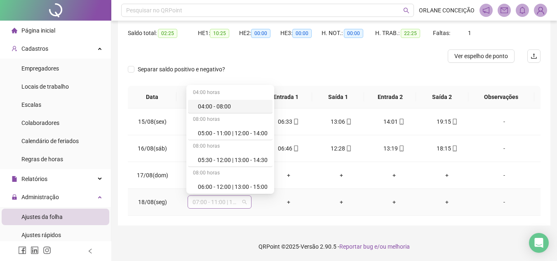
click at [208, 208] on div "07:00 - 11:00 | 12:00 - 16:00" at bounding box center [220, 202] width 64 height 13
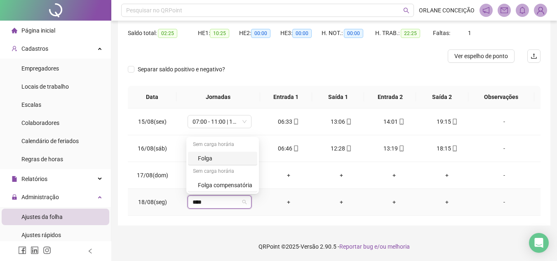
type input "*****"
click at [214, 184] on div "Folga compensatória" at bounding box center [225, 185] width 54 height 9
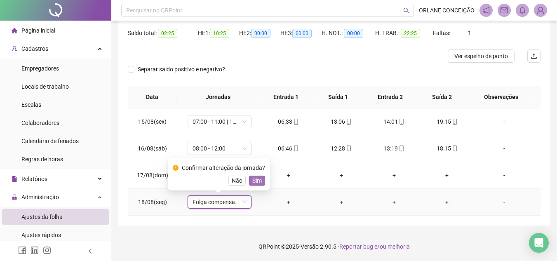
click at [256, 180] on span "Sim" at bounding box center [257, 180] width 9 height 9
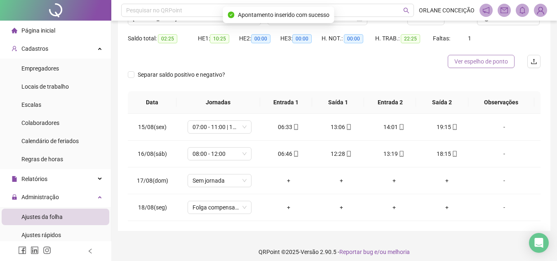
scroll to position [40, 0]
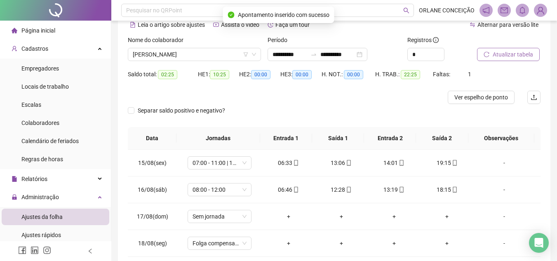
click at [508, 54] on span "Atualizar tabela" at bounding box center [513, 54] width 40 height 9
click at [172, 59] on span "[PERSON_NAME]" at bounding box center [194, 54] width 123 height 12
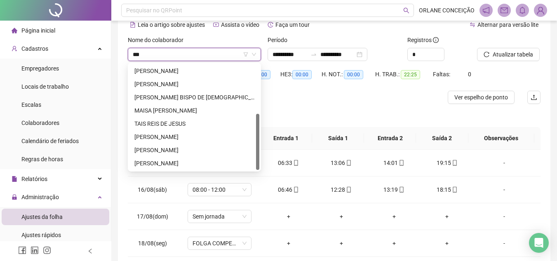
scroll to position [0, 0]
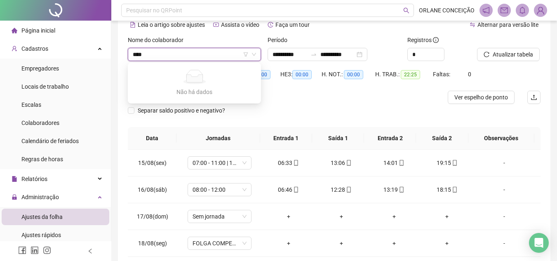
type input "***"
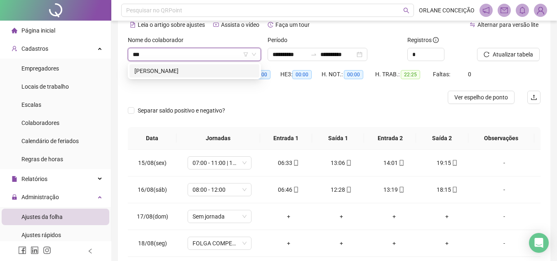
click at [182, 69] on div "[PERSON_NAME]" at bounding box center [195, 70] width 120 height 9
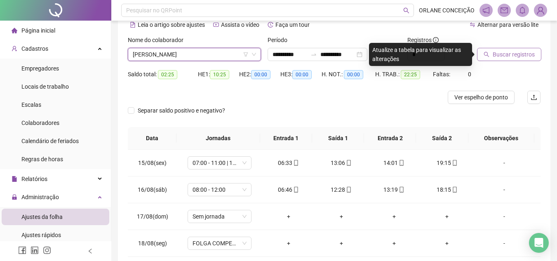
click at [507, 49] on button "Buscar registros" at bounding box center [509, 54] width 64 height 13
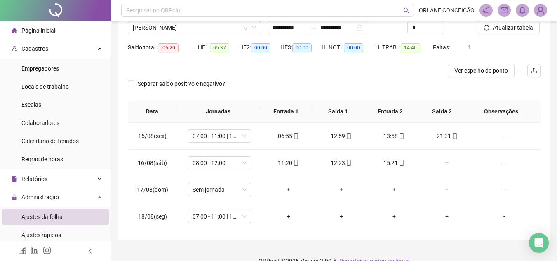
scroll to position [82, 0]
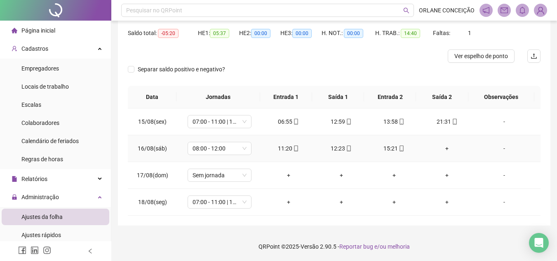
click at [444, 146] on div "+" at bounding box center [447, 148] width 40 height 9
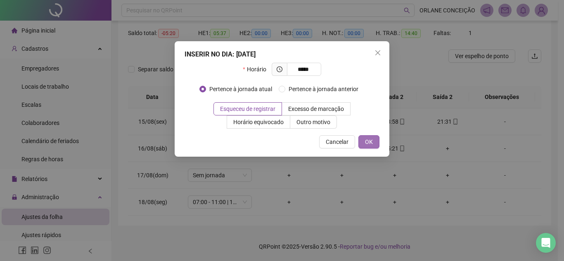
type input "*****"
click at [375, 139] on button "OK" at bounding box center [368, 141] width 21 height 13
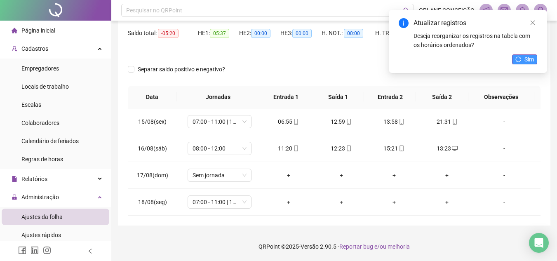
click at [535, 59] on button "Sim" at bounding box center [524, 59] width 25 height 10
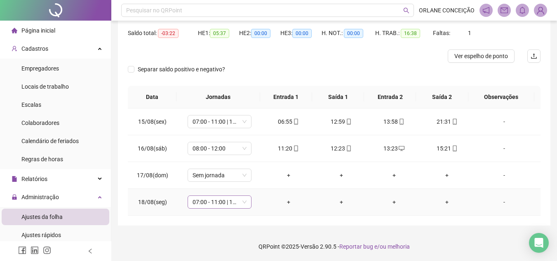
click at [226, 198] on span "07:00 - 11:00 | 12:00 - 16:00" at bounding box center [220, 202] width 54 height 12
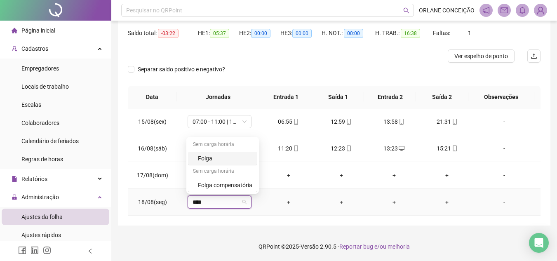
type input "*****"
click at [234, 189] on div "Folga compensatória" at bounding box center [225, 185] width 54 height 9
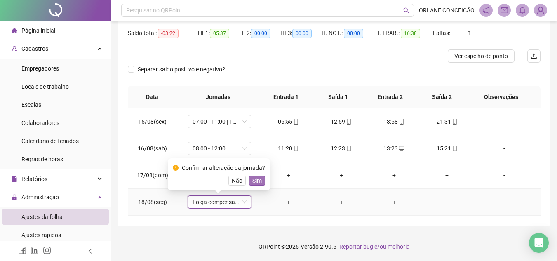
click at [254, 179] on span "Sim" at bounding box center [257, 180] width 9 height 9
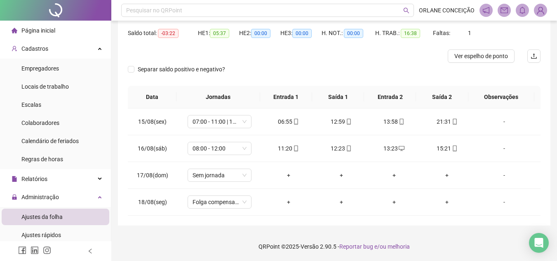
drag, startPoint x: 217, startPoint y: 224, endPoint x: 208, endPoint y: 219, distance: 10.2
click at [216, 224] on div "**********" at bounding box center [334, 86] width 433 height 280
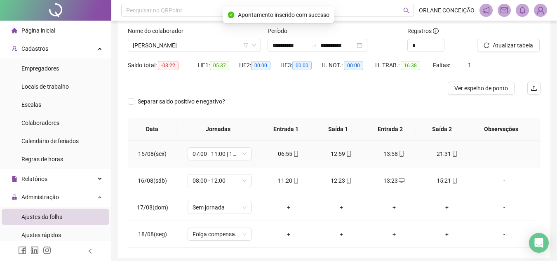
scroll to position [40, 0]
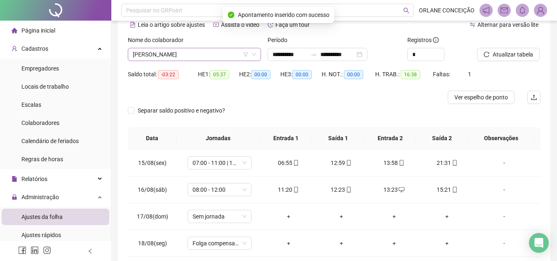
click at [167, 52] on span "[PERSON_NAME]" at bounding box center [194, 54] width 123 height 12
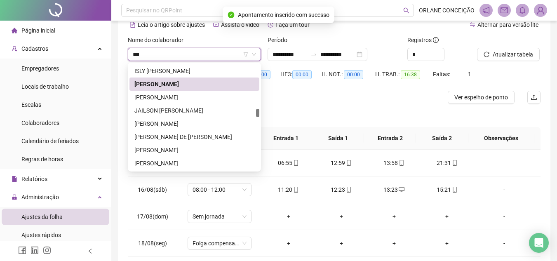
scroll to position [0, 0]
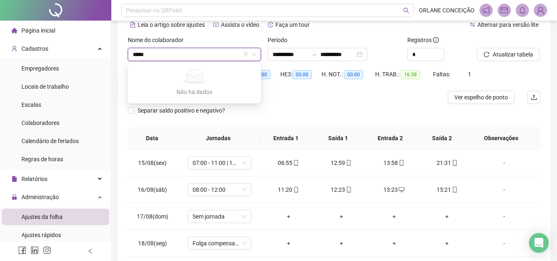
type input "****"
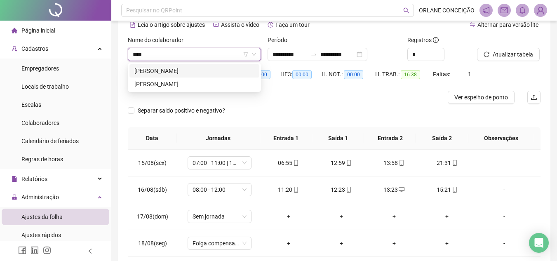
click at [176, 70] on div "[PERSON_NAME]" at bounding box center [195, 70] width 120 height 9
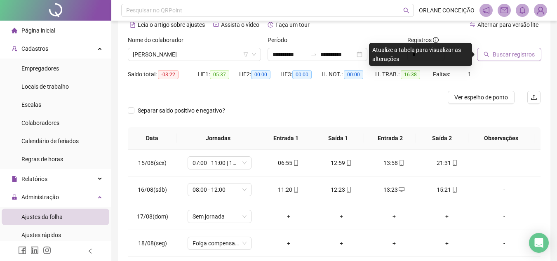
click at [503, 50] on span "Buscar registros" at bounding box center [514, 54] width 42 height 9
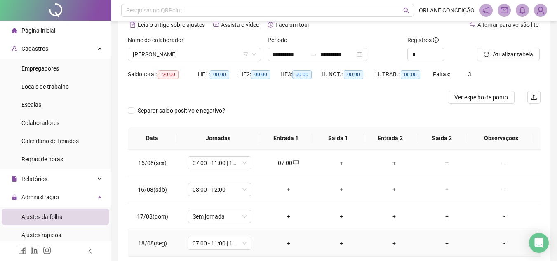
scroll to position [82, 0]
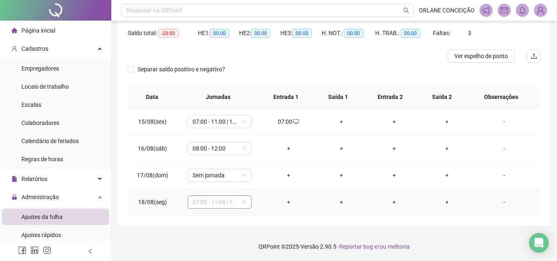
click at [214, 201] on span "07:00 - 11:00 | 12:00 - 16:00" at bounding box center [220, 202] width 54 height 12
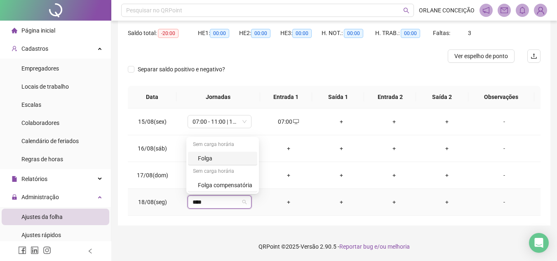
type input "*****"
click at [216, 186] on div "Folga compensatória" at bounding box center [225, 185] width 54 height 9
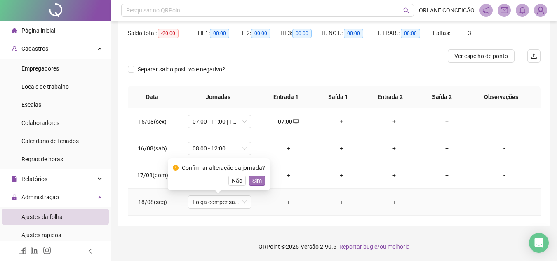
click at [259, 179] on span "Sim" at bounding box center [257, 180] width 9 height 9
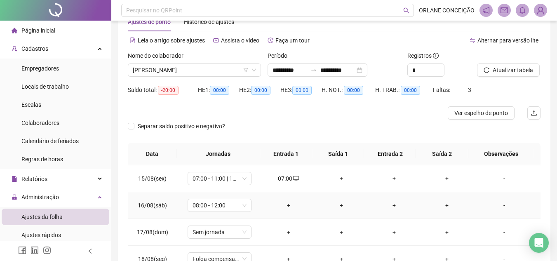
scroll to position [0, 0]
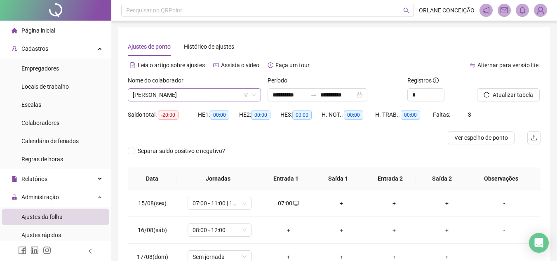
click at [164, 93] on span "[PERSON_NAME]" at bounding box center [194, 95] width 123 height 12
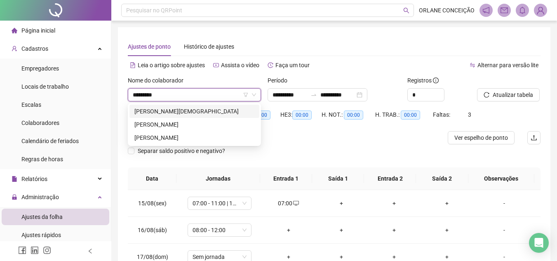
type input "*********"
click at [163, 113] on div "[PERSON_NAME][DEMOGRAPHIC_DATA]" at bounding box center [195, 111] width 120 height 9
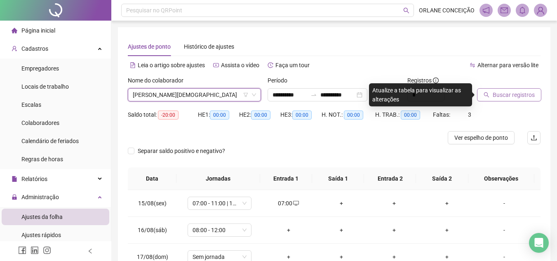
click at [490, 93] on button "Buscar registros" at bounding box center [509, 94] width 64 height 13
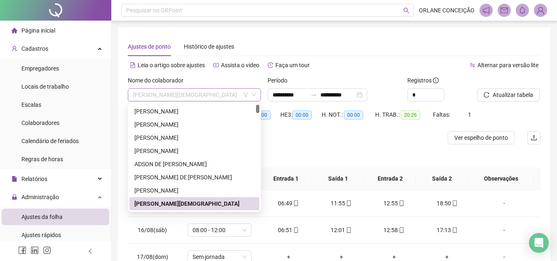
click at [189, 92] on span "[PERSON_NAME][DEMOGRAPHIC_DATA]" at bounding box center [194, 95] width 123 height 12
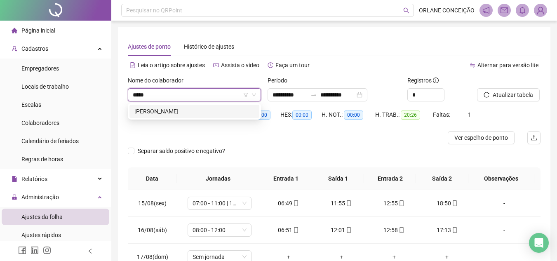
type input "******"
click at [185, 113] on div "[PERSON_NAME]" at bounding box center [195, 111] width 120 height 9
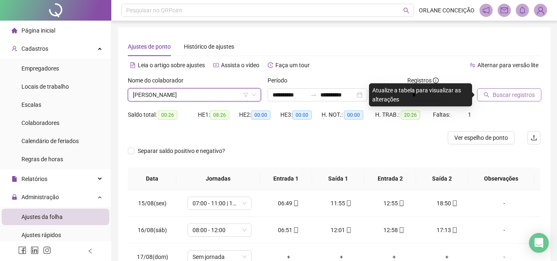
click at [496, 98] on span "Buscar registros" at bounding box center [514, 94] width 42 height 9
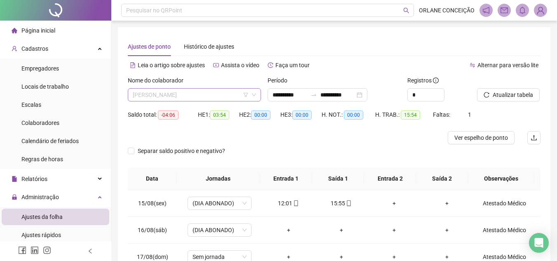
click at [178, 94] on span "[PERSON_NAME]" at bounding box center [194, 95] width 123 height 12
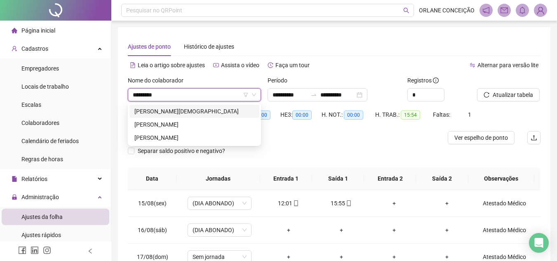
type input "*********"
click at [200, 108] on div "[PERSON_NAME][DEMOGRAPHIC_DATA]" at bounding box center [195, 111] width 120 height 9
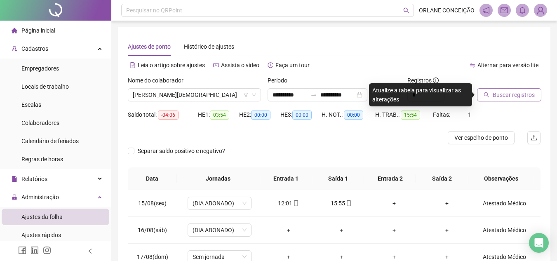
click at [514, 96] on span "Buscar registros" at bounding box center [514, 94] width 42 height 9
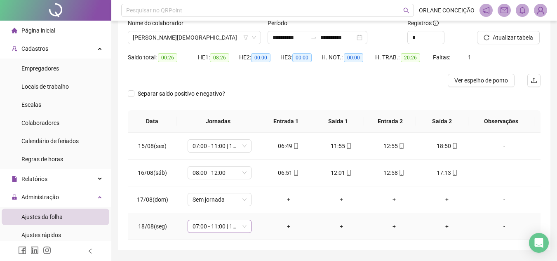
scroll to position [82, 0]
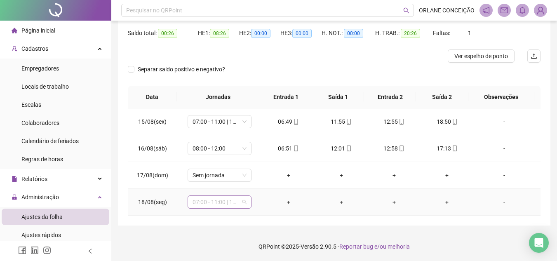
click at [206, 201] on span "07:00 - 11:00 | 12:00 - 16:00" at bounding box center [220, 202] width 54 height 12
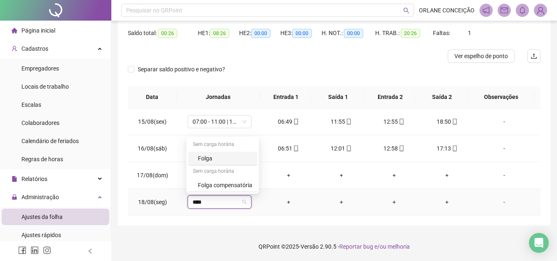
type input "*****"
click at [215, 183] on div "Folga compensatória" at bounding box center [225, 185] width 54 height 9
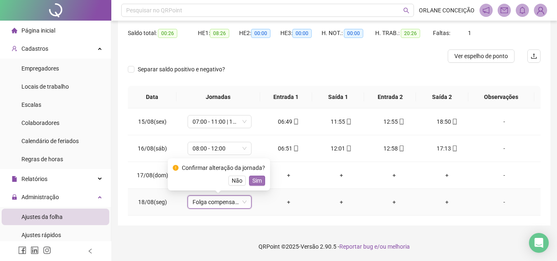
click at [254, 179] on span "Sim" at bounding box center [257, 180] width 9 height 9
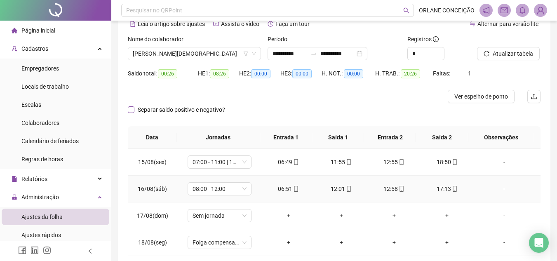
scroll to position [0, 0]
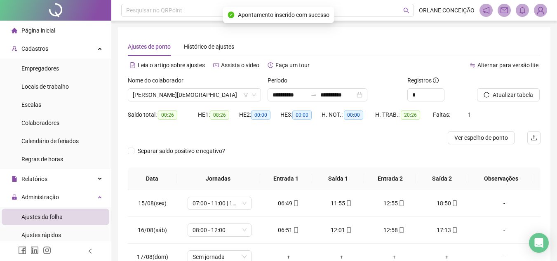
click at [181, 87] on div "Nome do colaborador" at bounding box center [194, 82] width 133 height 12
drag, startPoint x: 184, startPoint y: 95, endPoint x: 184, endPoint y: 99, distance: 4.5
click at [184, 95] on span "[PERSON_NAME][DEMOGRAPHIC_DATA]" at bounding box center [194, 95] width 123 height 12
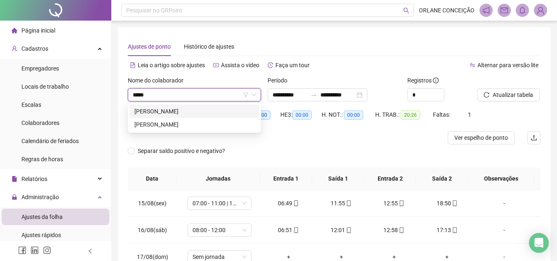
type input "******"
click at [192, 107] on div "[PERSON_NAME]" at bounding box center [195, 111] width 120 height 9
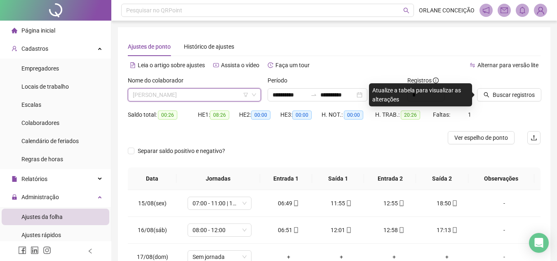
scroll to position [673, 0]
click at [197, 95] on span "[PERSON_NAME]" at bounding box center [194, 95] width 123 height 12
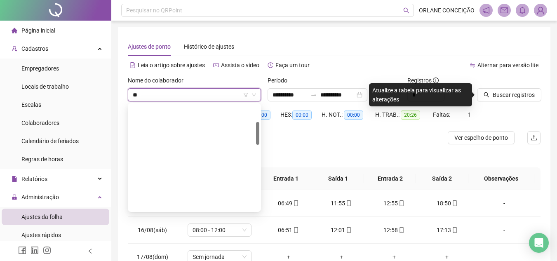
scroll to position [0, 0]
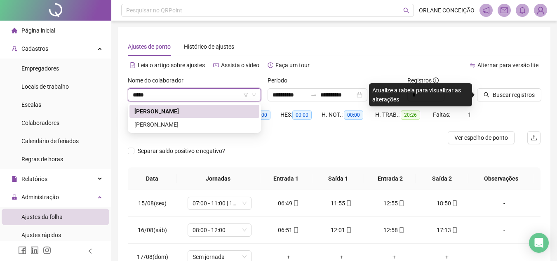
type input "******"
click at [205, 121] on div "[PERSON_NAME]" at bounding box center [195, 124] width 120 height 9
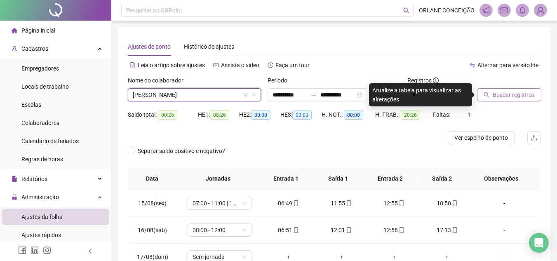
click at [510, 94] on span "Buscar registros" at bounding box center [514, 94] width 42 height 9
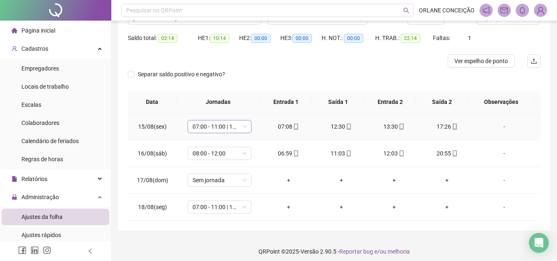
scroll to position [82, 0]
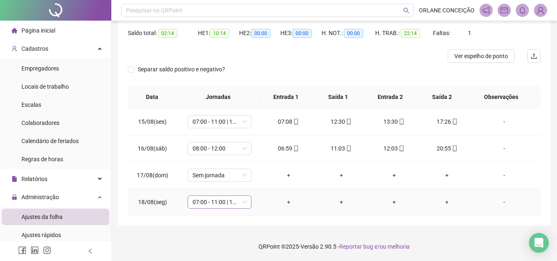
click at [207, 202] on span "07:00 - 11:00 | 12:00 - 16:00" at bounding box center [220, 202] width 54 height 12
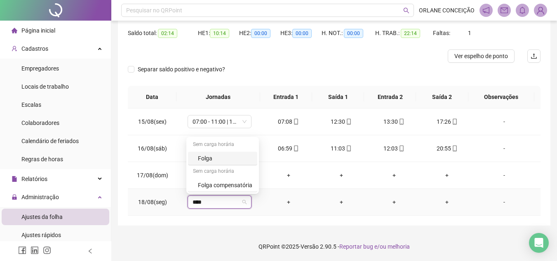
type input "*****"
click at [234, 191] on div "Folga compensatória" at bounding box center [222, 186] width 69 height 14
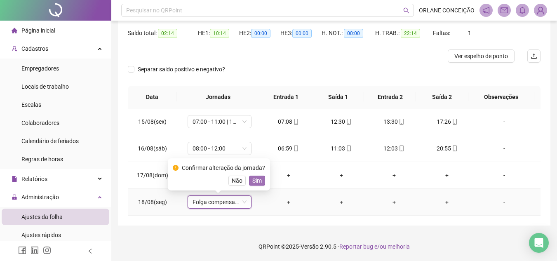
click at [257, 177] on span "Sim" at bounding box center [257, 180] width 9 height 9
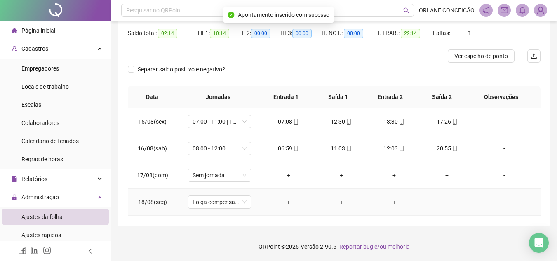
scroll to position [0, 0]
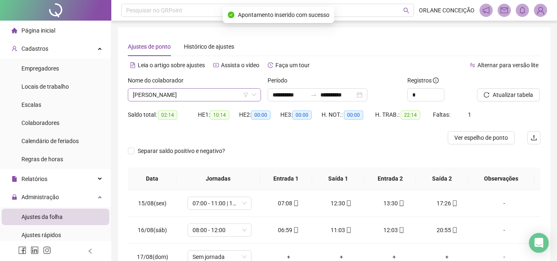
click at [174, 94] on span "[PERSON_NAME]" at bounding box center [194, 95] width 123 height 12
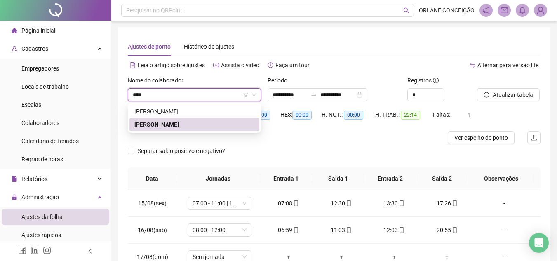
type input "*****"
click at [180, 113] on div "[PERSON_NAME]" at bounding box center [195, 111] width 120 height 9
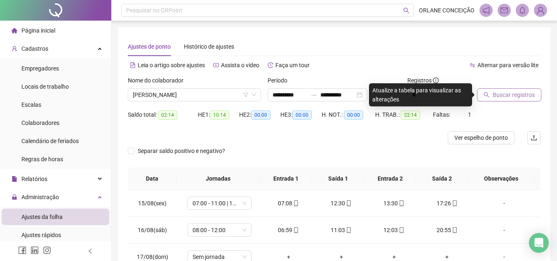
click at [498, 90] on button "Buscar registros" at bounding box center [509, 94] width 64 height 13
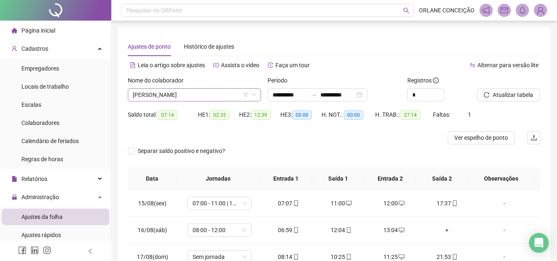
click at [184, 98] on span "[PERSON_NAME]" at bounding box center [194, 95] width 123 height 12
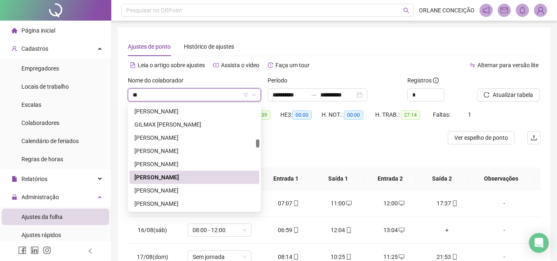
type input "***"
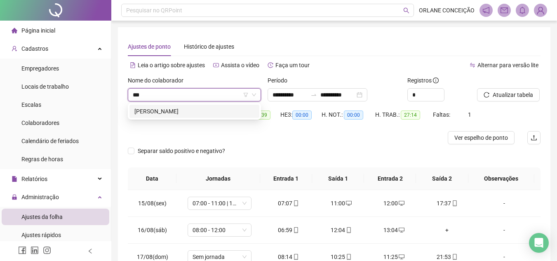
click at [153, 115] on div "[PERSON_NAME]" at bounding box center [195, 111] width 120 height 9
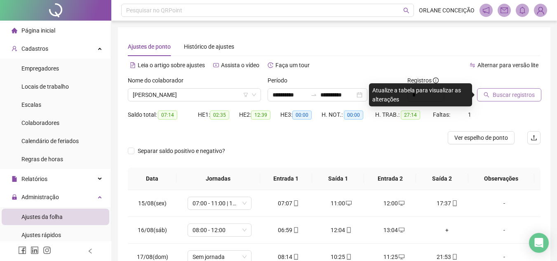
click at [497, 93] on span "Buscar registros" at bounding box center [514, 94] width 42 height 9
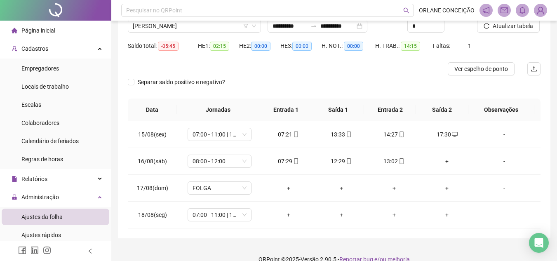
scroll to position [82, 0]
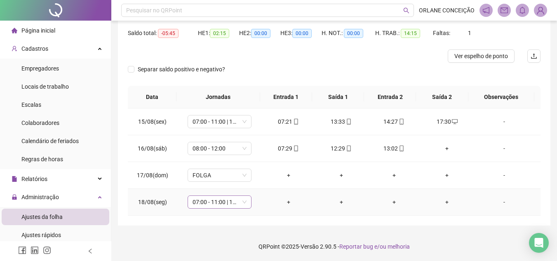
click at [226, 202] on span "07:00 - 11:00 | 12:00 - 16:00" at bounding box center [220, 202] width 54 height 12
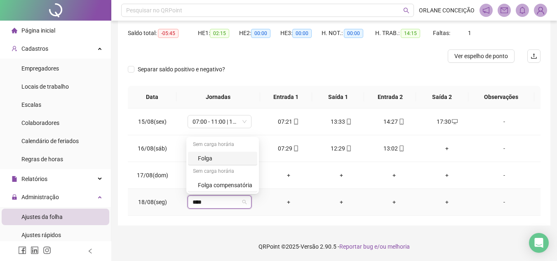
type input "*****"
click at [226, 188] on div "Folga compensatória" at bounding box center [225, 185] width 54 height 9
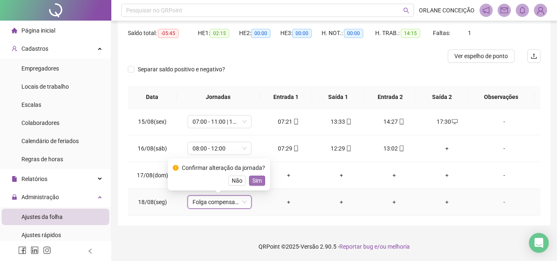
click at [253, 178] on span "Sim" at bounding box center [257, 180] width 9 height 9
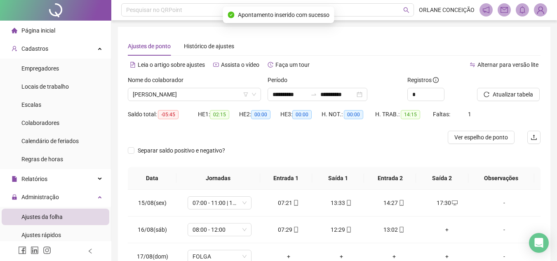
scroll to position [0, 0]
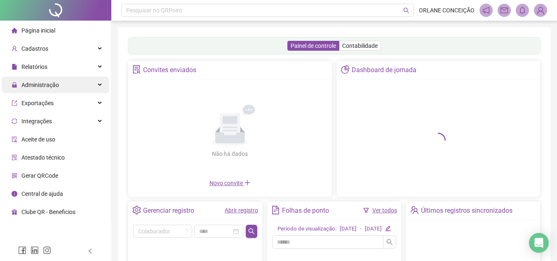
click at [44, 85] on span "Administração" at bounding box center [40, 85] width 38 height 7
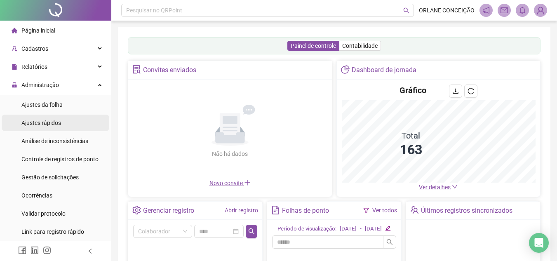
click at [57, 120] on span "Ajustes rápidos" at bounding box center [41, 123] width 40 height 7
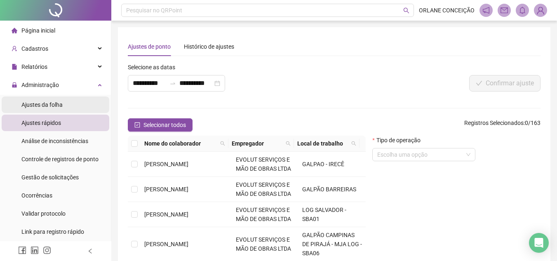
click at [68, 104] on li "Ajustes da folha" at bounding box center [56, 105] width 108 height 17
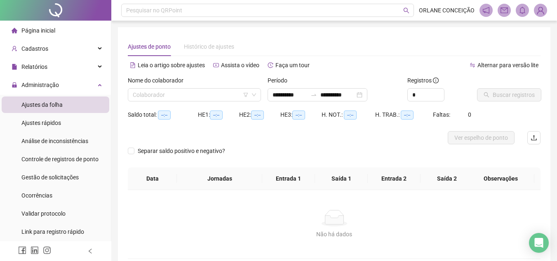
type input "**********"
click at [281, 95] on input "**********" at bounding box center [290, 94] width 35 height 9
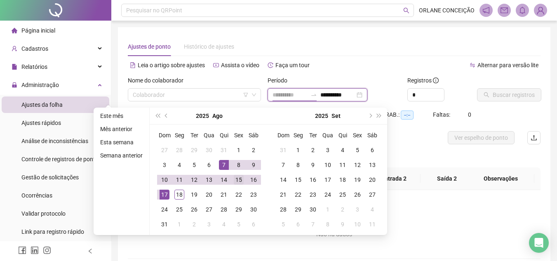
type input "**********"
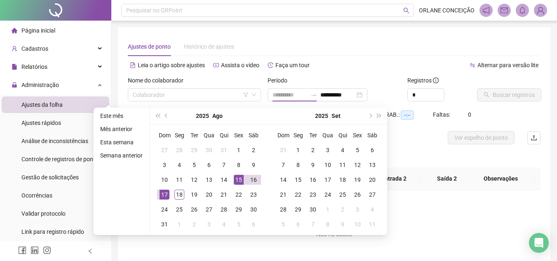
click at [238, 177] on div "15" at bounding box center [239, 180] width 10 height 10
type input "**********"
click at [175, 195] on div "18" at bounding box center [180, 195] width 10 height 10
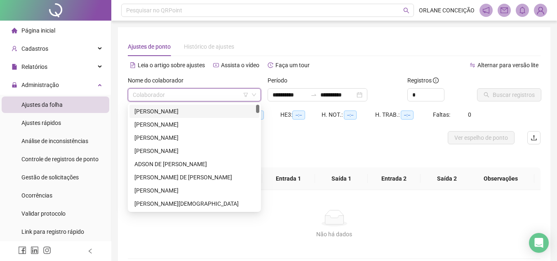
click at [167, 93] on input "search" at bounding box center [191, 95] width 116 height 12
type input "***"
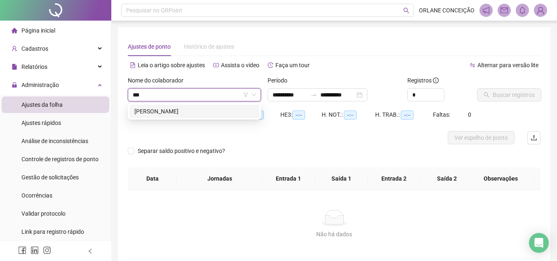
click at [186, 109] on div "[PERSON_NAME]" at bounding box center [195, 111] width 120 height 9
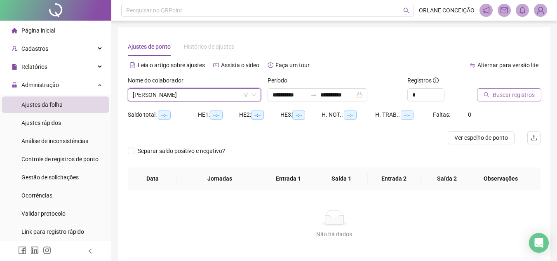
click at [509, 90] on button "Buscar registros" at bounding box center [509, 94] width 64 height 13
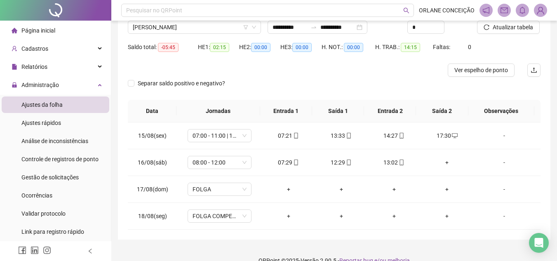
scroll to position [82, 0]
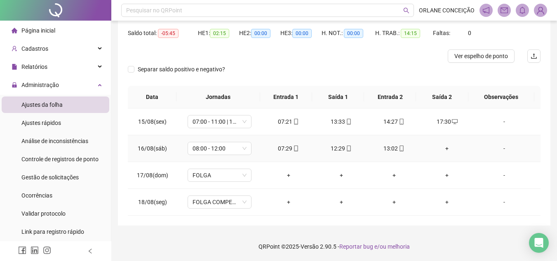
drag, startPoint x: 440, startPoint y: 147, endPoint x: 446, endPoint y: 138, distance: 11.3
click at [443, 147] on div "+" at bounding box center [447, 148] width 40 height 9
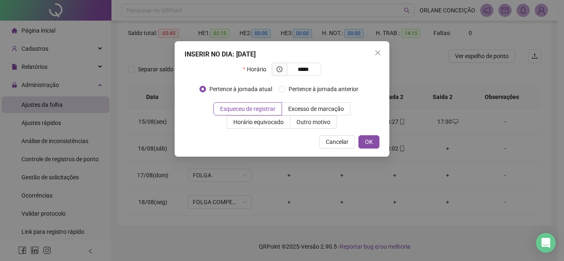
type input "*****"
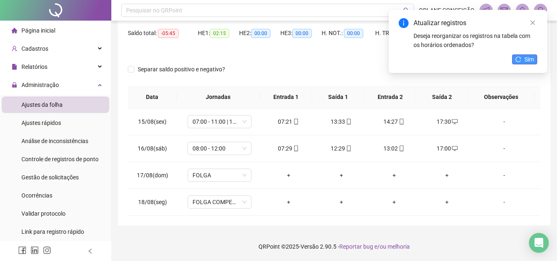
click at [526, 56] on span "Sim" at bounding box center [529, 59] width 9 height 9
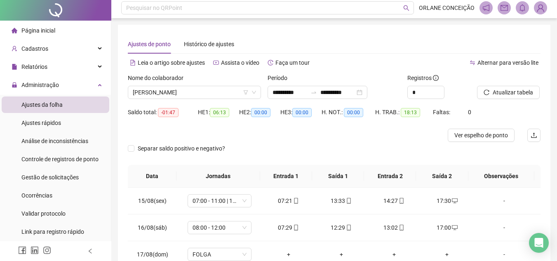
scroll to position [0, 0]
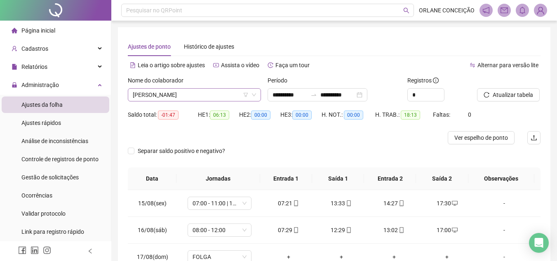
click at [186, 94] on span "[PERSON_NAME]" at bounding box center [194, 95] width 123 height 12
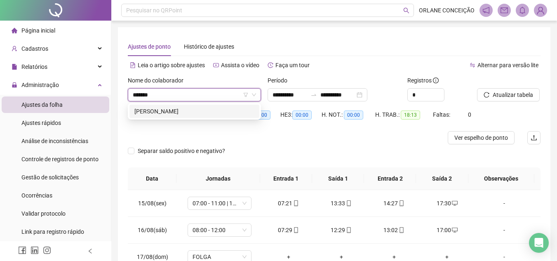
type input "********"
click at [183, 106] on div "[PERSON_NAME]" at bounding box center [195, 111] width 130 height 13
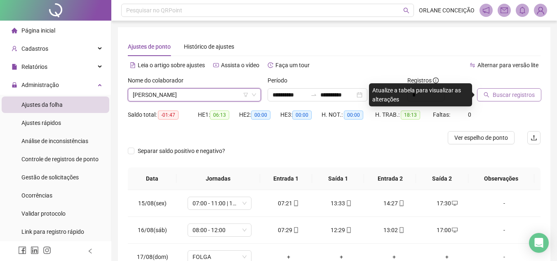
click at [514, 90] on button "Buscar registros" at bounding box center [509, 94] width 64 height 13
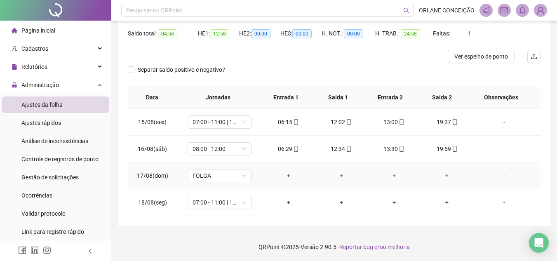
scroll to position [82, 0]
click at [203, 196] on span "07:00 - 11:00 | 12:00 - 16:00" at bounding box center [220, 202] width 54 height 12
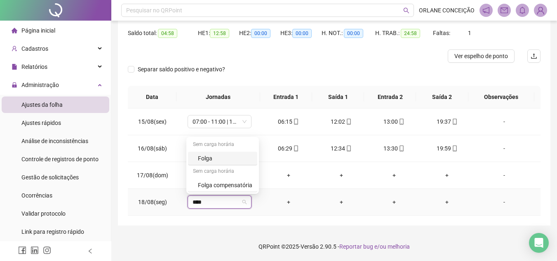
type input "*****"
click at [208, 187] on div "Folga compensatória" at bounding box center [225, 185] width 54 height 9
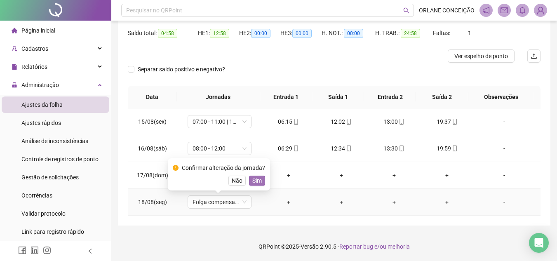
click at [257, 177] on span "Sim" at bounding box center [257, 180] width 9 height 9
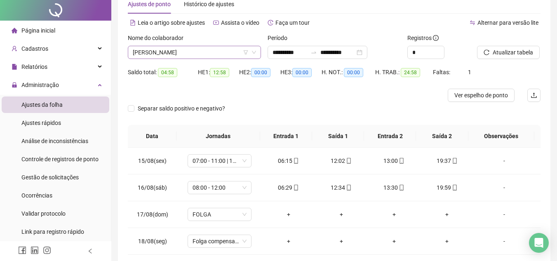
scroll to position [0, 0]
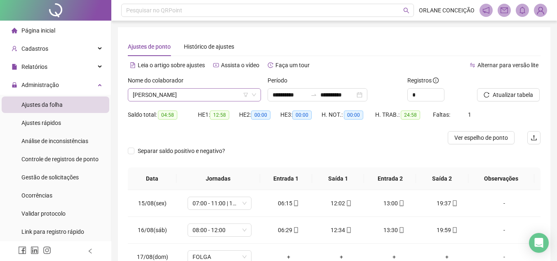
click at [182, 92] on span "[PERSON_NAME]" at bounding box center [194, 95] width 123 height 12
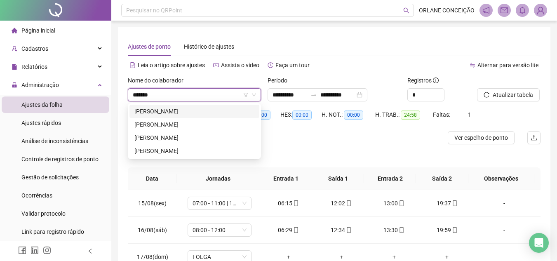
type input "********"
click at [192, 134] on div "[PERSON_NAME]" at bounding box center [195, 137] width 120 height 9
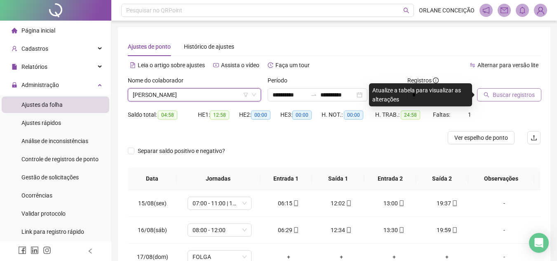
click at [510, 95] on span "Buscar registros" at bounding box center [514, 94] width 42 height 9
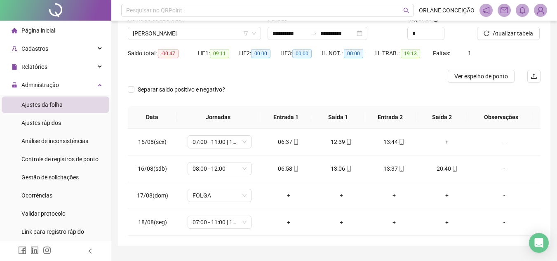
scroll to position [82, 0]
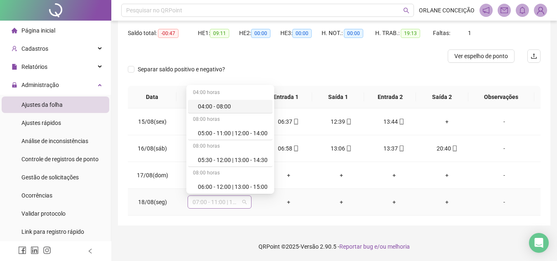
click at [223, 205] on span "07:00 - 11:00 | 12:00 - 16:00" at bounding box center [220, 202] width 54 height 12
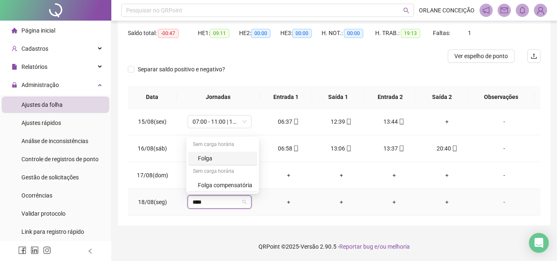
type input "*****"
click at [218, 188] on div "Folga compensatória" at bounding box center [225, 185] width 54 height 9
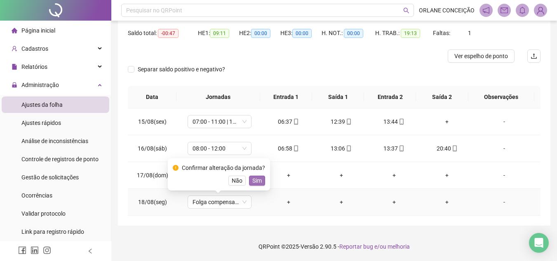
click at [256, 176] on span "Sim" at bounding box center [257, 180] width 9 height 9
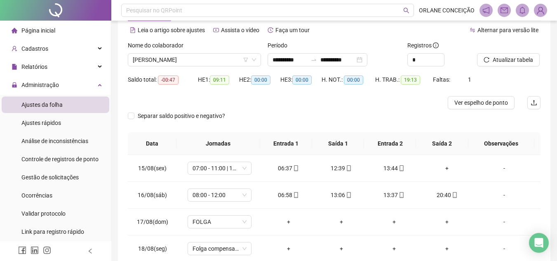
scroll to position [0, 0]
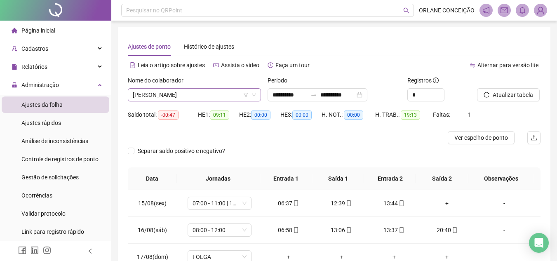
click at [168, 90] on span "[PERSON_NAME]" at bounding box center [194, 95] width 123 height 12
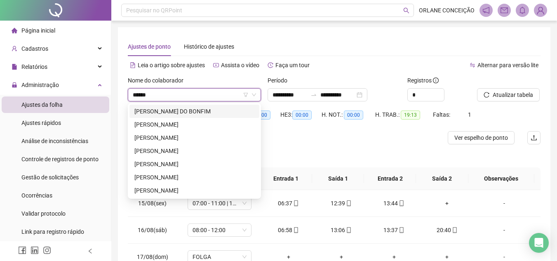
type input "*******"
click at [186, 120] on div "[PERSON_NAME]" at bounding box center [195, 124] width 130 height 13
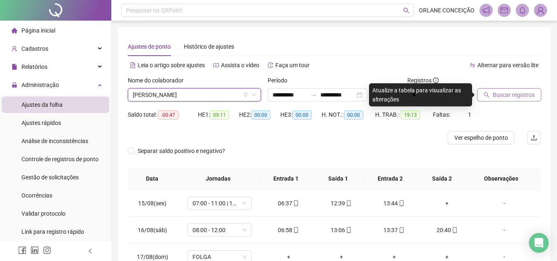
click at [505, 91] on span "Buscar registros" at bounding box center [514, 94] width 42 height 9
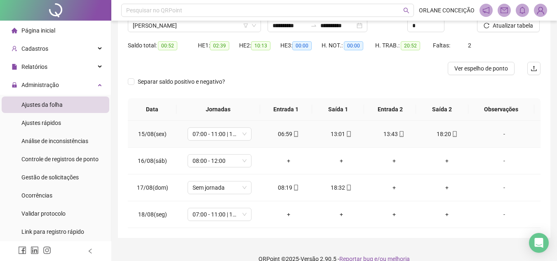
scroll to position [82, 0]
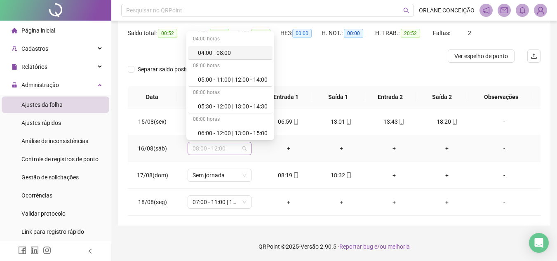
click at [217, 146] on span "08:00 - 12:00" at bounding box center [220, 148] width 54 height 12
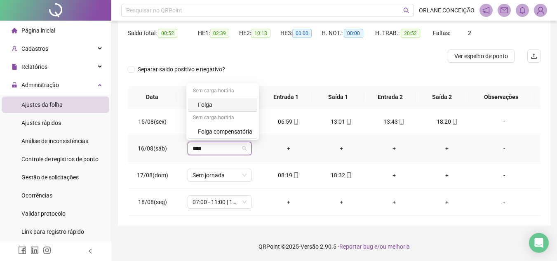
type input "*****"
click at [224, 135] on div "Folga compensatória" at bounding box center [225, 131] width 54 height 9
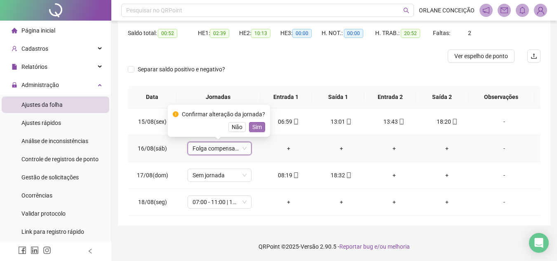
click at [257, 127] on span "Sim" at bounding box center [257, 127] width 9 height 9
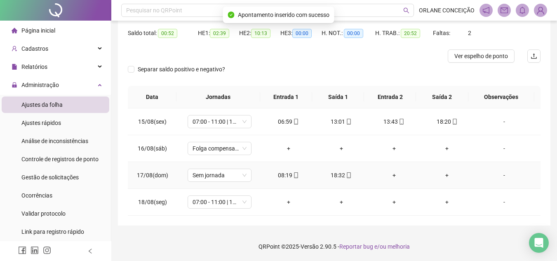
click at [392, 171] on div "+" at bounding box center [395, 175] width 40 height 9
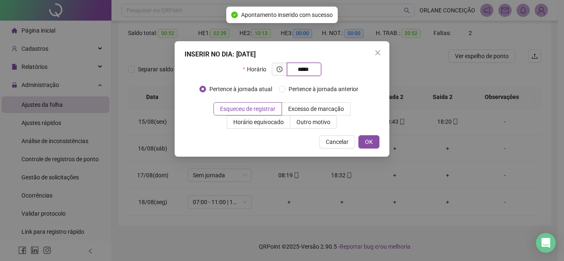
type input "*****"
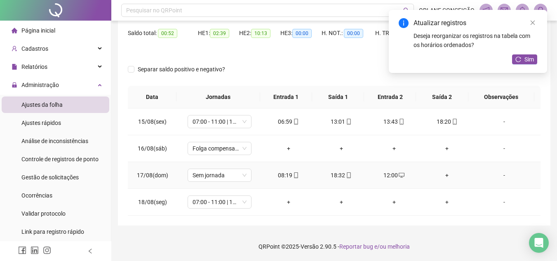
click at [438, 172] on div "+" at bounding box center [447, 175] width 40 height 9
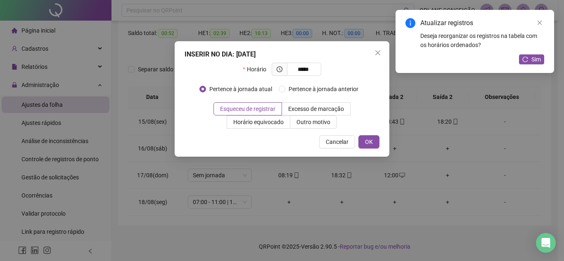
type input "*****"
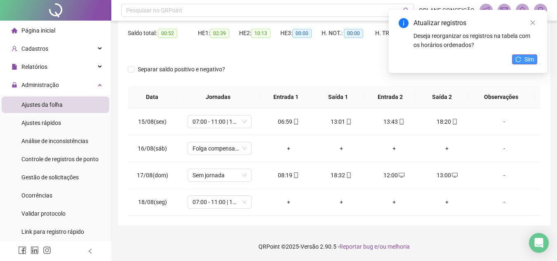
click at [535, 58] on button "Sim" at bounding box center [524, 59] width 25 height 10
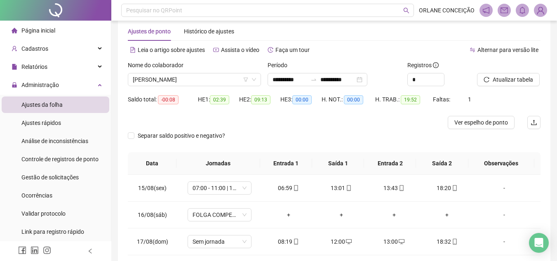
scroll to position [0, 0]
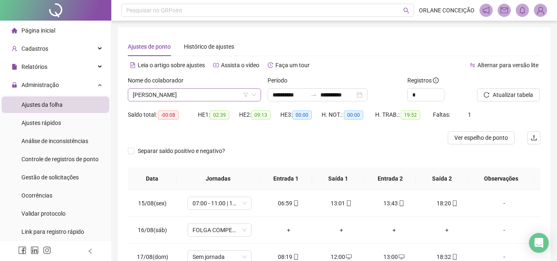
click at [175, 87] on div "Nome do colaborador" at bounding box center [194, 82] width 133 height 12
click at [179, 93] on span "[PERSON_NAME]" at bounding box center [194, 95] width 123 height 12
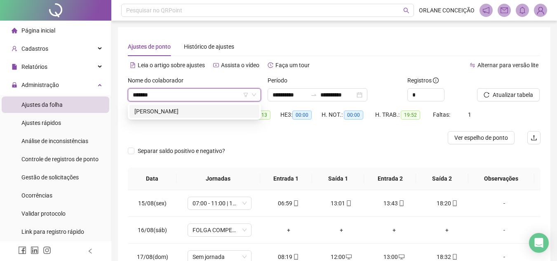
type input "********"
click at [187, 114] on div "[PERSON_NAME]" at bounding box center [195, 111] width 120 height 9
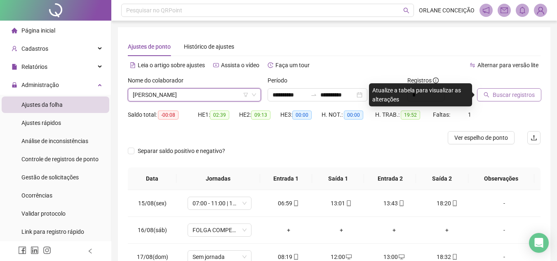
click at [500, 96] on span "Buscar registros" at bounding box center [514, 94] width 42 height 9
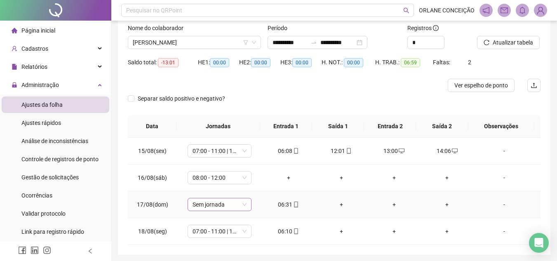
scroll to position [82, 0]
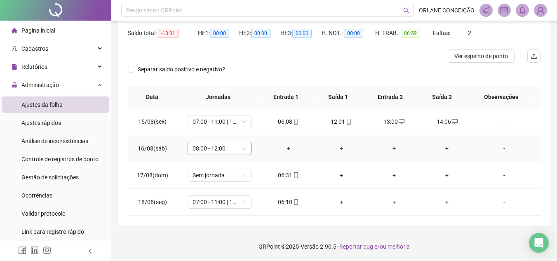
click at [207, 151] on span "08:00 - 12:00" at bounding box center [220, 148] width 54 height 12
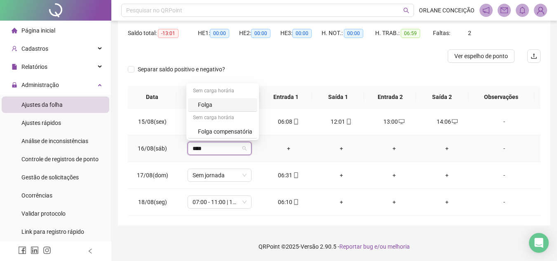
type input "*****"
click at [235, 136] on div "Folga compensatória" at bounding box center [222, 132] width 69 height 14
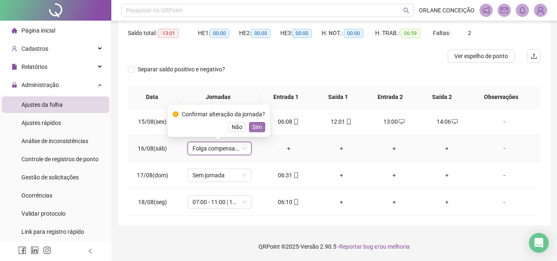
click at [258, 127] on span "Sim" at bounding box center [257, 127] width 9 height 9
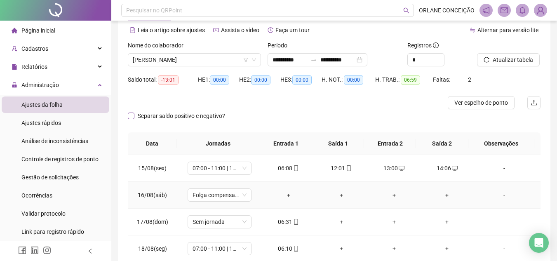
scroll to position [0, 0]
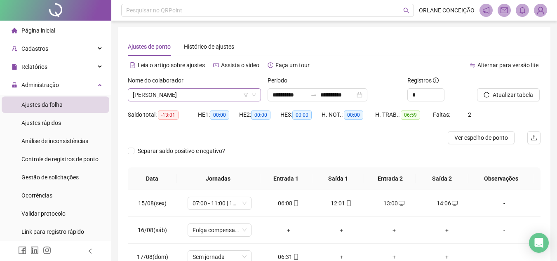
click at [172, 94] on span "[PERSON_NAME]" at bounding box center [194, 95] width 123 height 12
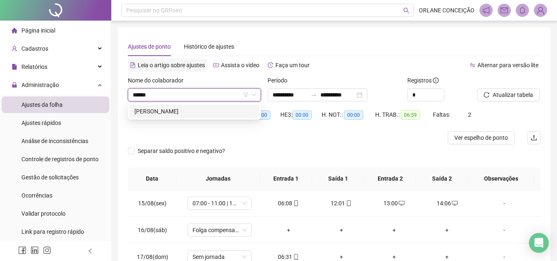
type input "*******"
click at [184, 111] on div "[PERSON_NAME]" at bounding box center [195, 111] width 120 height 9
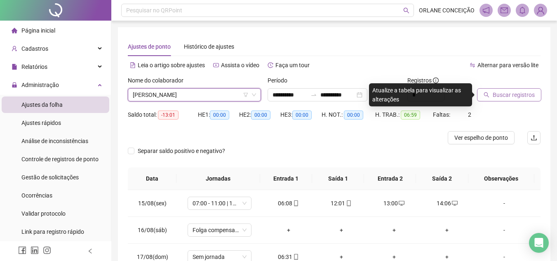
click at [505, 94] on span "Buscar registros" at bounding box center [514, 94] width 42 height 9
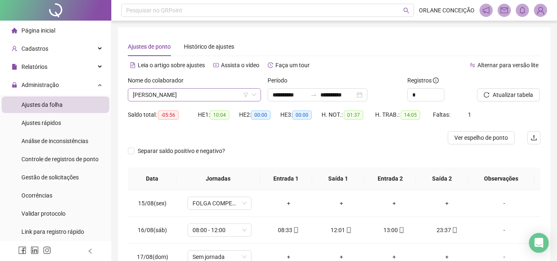
click at [196, 97] on span "[PERSON_NAME]" at bounding box center [194, 95] width 123 height 12
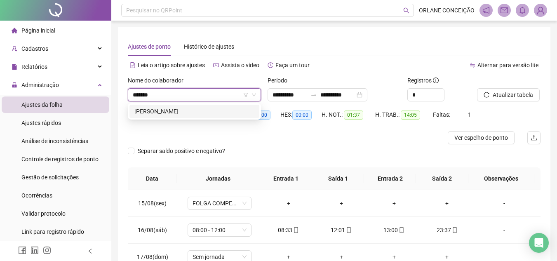
type input "********"
click at [185, 109] on div "[PERSON_NAME]" at bounding box center [195, 111] width 120 height 9
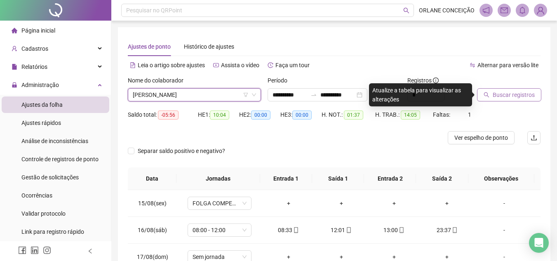
click at [510, 92] on span "Buscar registros" at bounding box center [514, 94] width 42 height 9
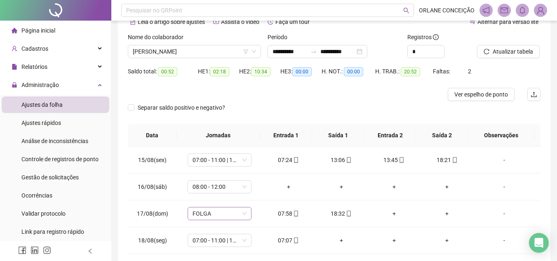
scroll to position [82, 0]
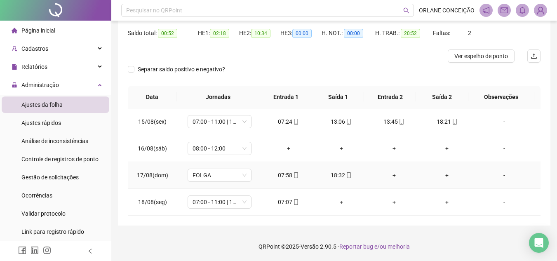
drag, startPoint x: 388, startPoint y: 175, endPoint x: 400, endPoint y: 163, distance: 16.6
click at [393, 174] on div "+" at bounding box center [395, 175] width 40 height 9
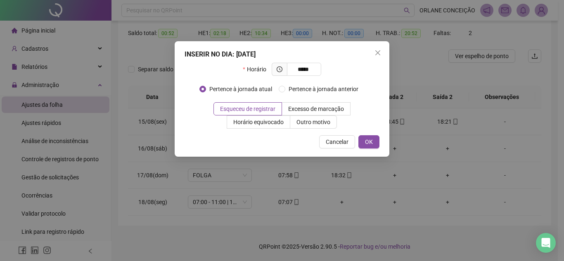
type input "*****"
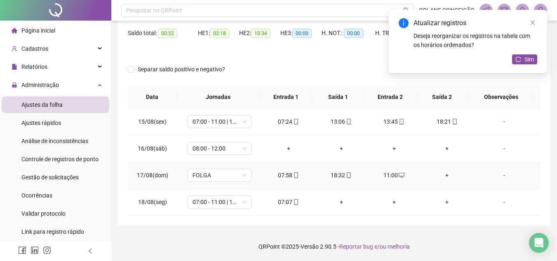
drag, startPoint x: 442, startPoint y: 176, endPoint x: 447, endPoint y: 167, distance: 10.3
click at [444, 174] on div "+" at bounding box center [447, 175] width 40 height 9
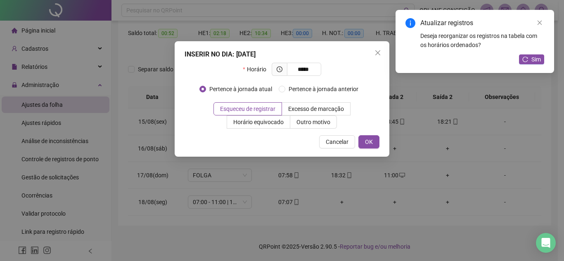
type input "*****"
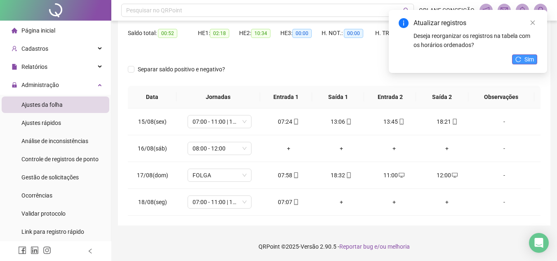
click at [521, 60] on icon "reload" at bounding box center [518, 59] width 5 height 5
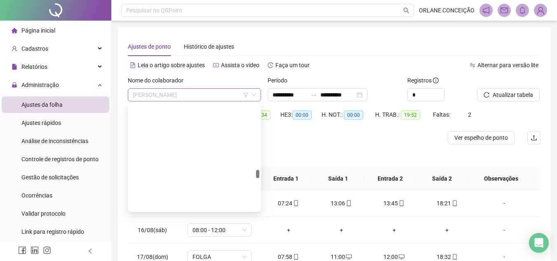
scroll to position [1373, 0]
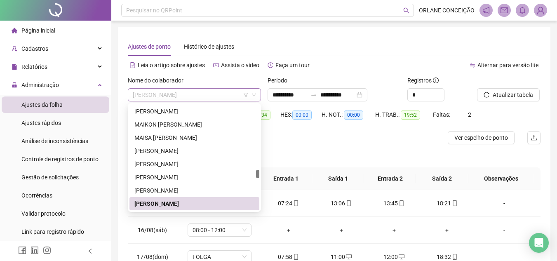
click at [168, 97] on span "[PERSON_NAME]" at bounding box center [194, 95] width 123 height 12
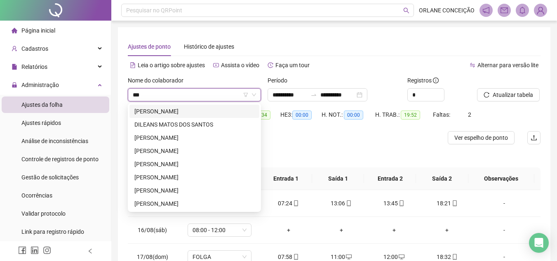
scroll to position [0, 0]
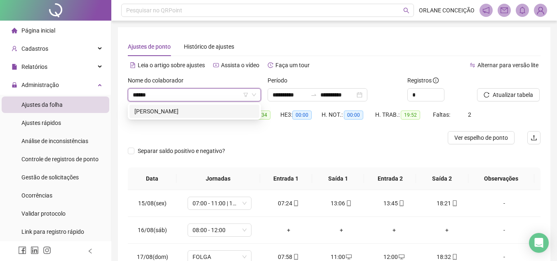
type input "*******"
click at [172, 110] on div "[PERSON_NAME]" at bounding box center [195, 111] width 120 height 9
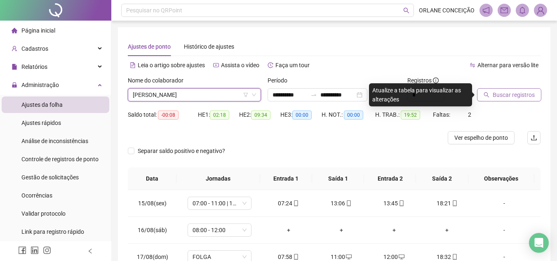
click at [501, 90] on button "Buscar registros" at bounding box center [509, 94] width 64 height 13
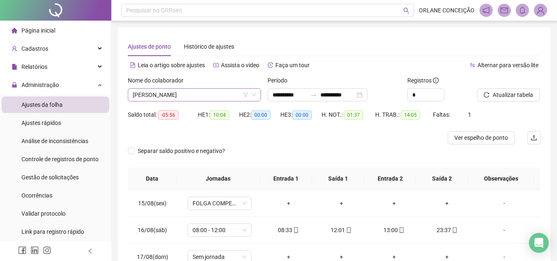
click at [182, 94] on span "[PERSON_NAME]" at bounding box center [194, 95] width 123 height 12
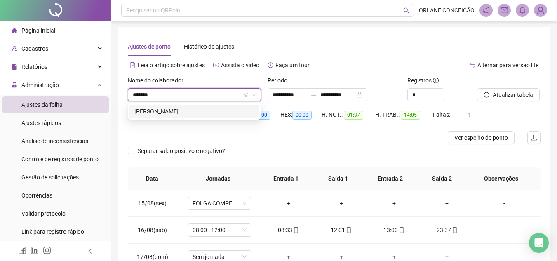
type input "********"
click at [181, 111] on div "[PERSON_NAME]" at bounding box center [195, 111] width 120 height 9
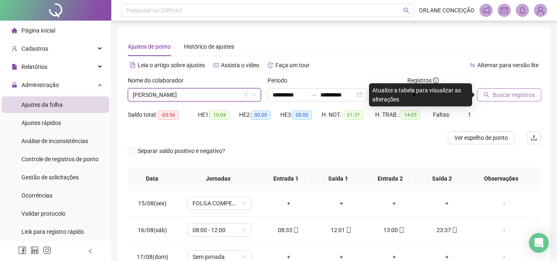
click at [521, 96] on span "Buscar registros" at bounding box center [514, 94] width 42 height 9
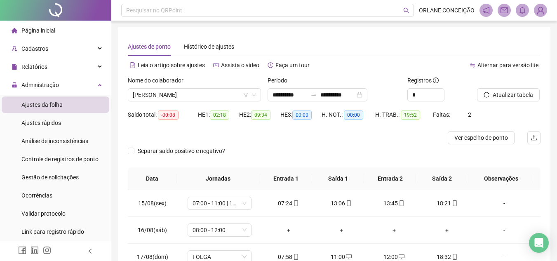
scroll to position [82, 0]
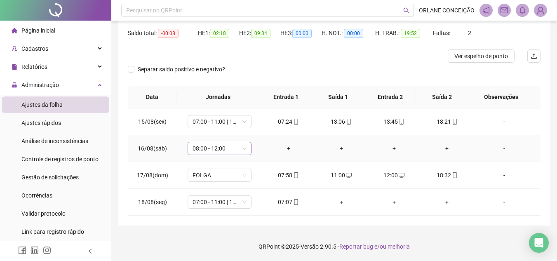
click at [222, 149] on span "08:00 - 12:00" at bounding box center [220, 148] width 54 height 12
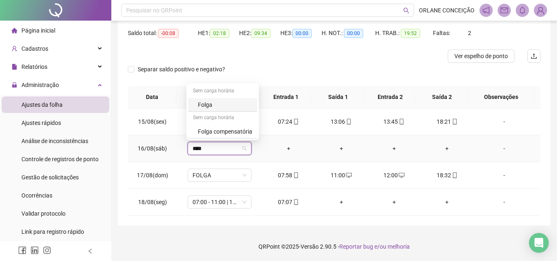
type input "*****"
click at [222, 129] on div "Folga compensatória" at bounding box center [225, 131] width 54 height 9
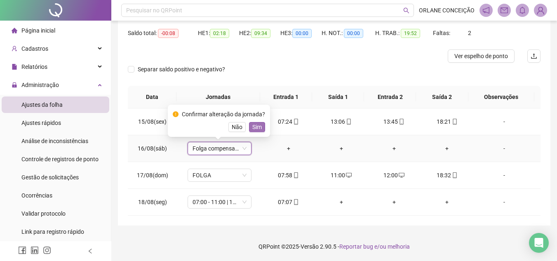
click at [260, 123] on span "Sim" at bounding box center [257, 127] width 9 height 9
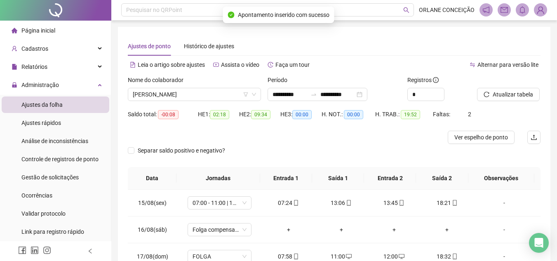
scroll to position [0, 0]
click at [170, 96] on span "[PERSON_NAME]" at bounding box center [194, 95] width 123 height 12
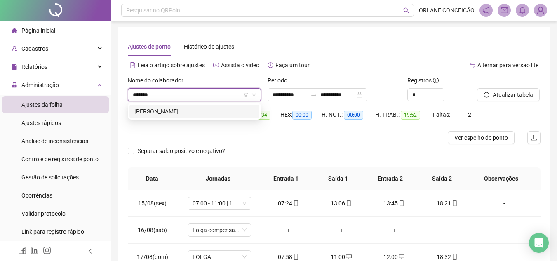
type input "*******"
drag, startPoint x: 177, startPoint y: 111, endPoint x: 184, endPoint y: 113, distance: 6.5
click at [177, 111] on div "[PERSON_NAME]" at bounding box center [195, 111] width 120 height 9
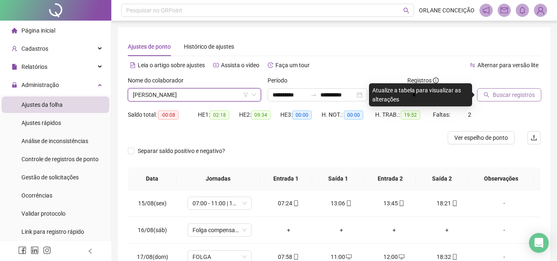
click at [508, 91] on span "Buscar registros" at bounding box center [514, 94] width 42 height 9
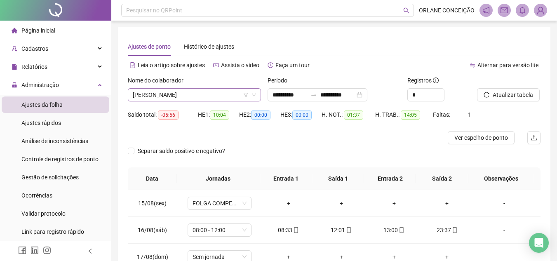
click at [142, 95] on span "[PERSON_NAME]" at bounding box center [194, 95] width 123 height 12
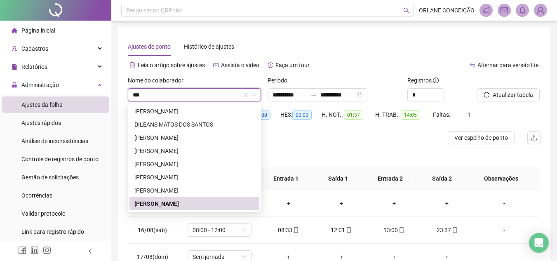
type input "****"
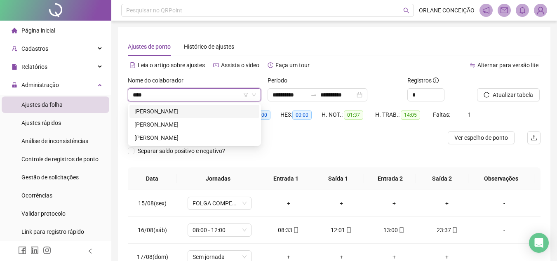
click at [143, 108] on div "[PERSON_NAME]" at bounding box center [195, 111] width 120 height 9
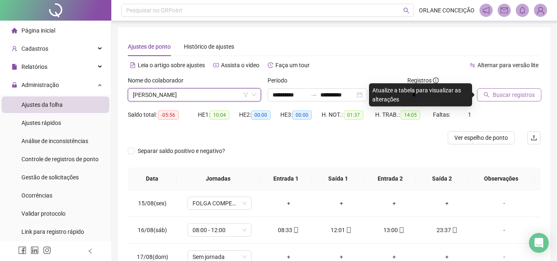
click at [505, 95] on span "Buscar registros" at bounding box center [514, 94] width 42 height 9
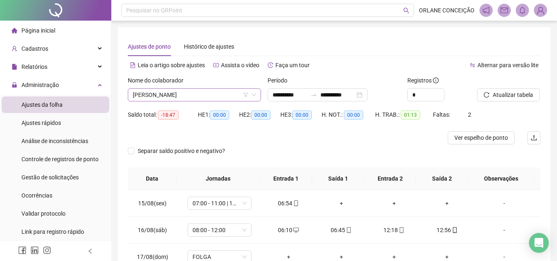
click at [200, 101] on span "[PERSON_NAME]" at bounding box center [194, 95] width 123 height 12
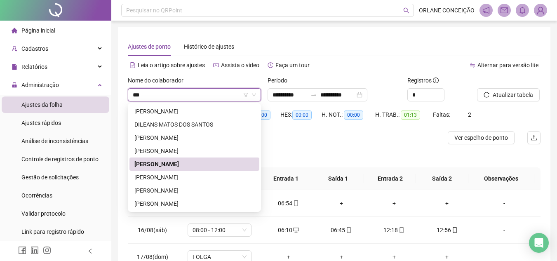
type input "****"
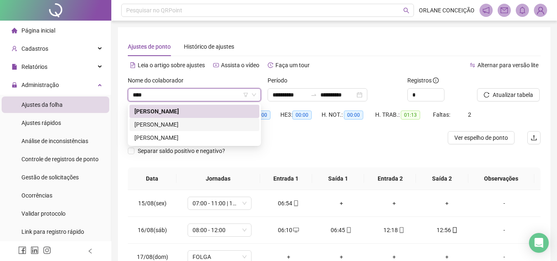
click at [195, 125] on div "[PERSON_NAME]" at bounding box center [195, 124] width 120 height 9
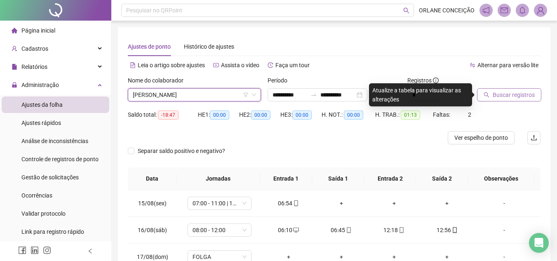
click at [491, 97] on button "Buscar registros" at bounding box center [509, 94] width 64 height 13
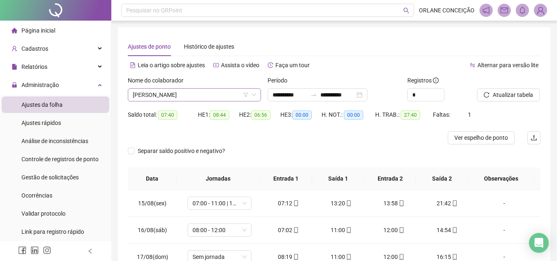
click at [189, 99] on span "[PERSON_NAME]" at bounding box center [194, 95] width 123 height 12
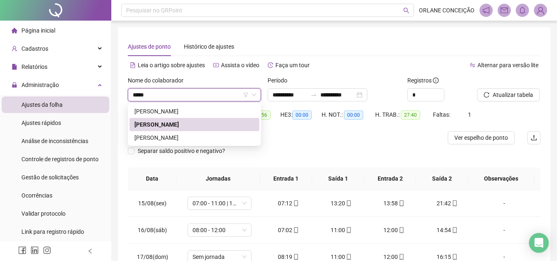
type input "******"
click at [204, 136] on div "[PERSON_NAME]" at bounding box center [195, 137] width 120 height 9
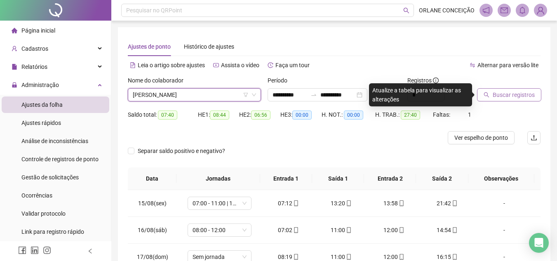
click at [505, 97] on span "Buscar registros" at bounding box center [514, 94] width 42 height 9
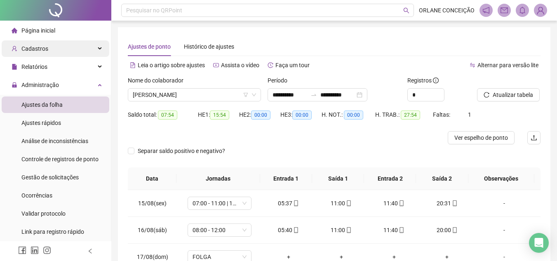
click at [31, 52] on span "Cadastros" at bounding box center [34, 48] width 27 height 7
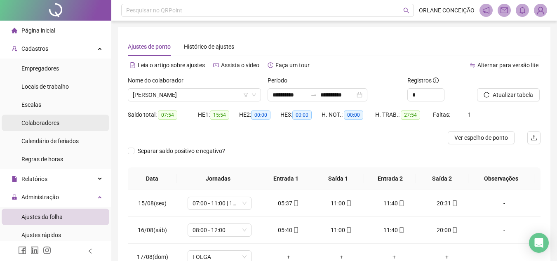
click at [35, 121] on span "Colaboradores" at bounding box center [40, 123] width 38 height 7
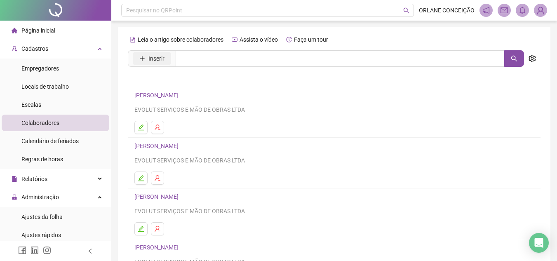
click at [158, 58] on span "Inserir" at bounding box center [157, 58] width 16 height 9
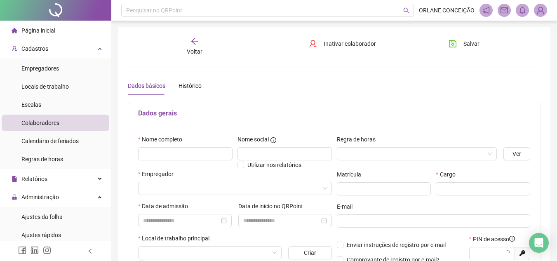
type input "*****"
click at [181, 152] on input "text" at bounding box center [185, 153] width 94 height 13
type input "**********"
click at [300, 156] on input "text" at bounding box center [285, 153] width 94 height 13
click at [356, 150] on input "search" at bounding box center [413, 154] width 143 height 12
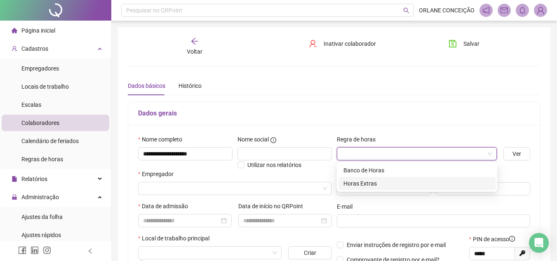
click at [363, 182] on div "Horas Extras" at bounding box center [417, 183] width 147 height 9
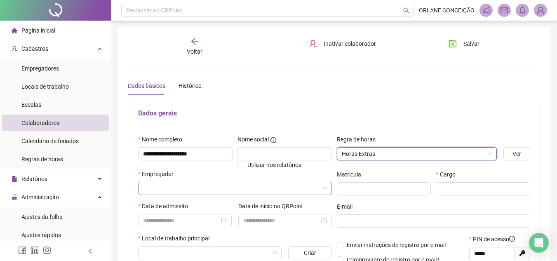
click at [201, 188] on input "search" at bounding box center [231, 188] width 177 height 12
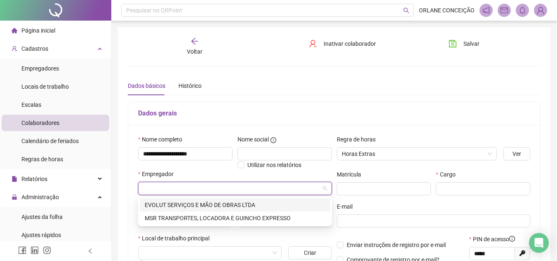
click at [183, 207] on div "EVOLUT SERVIÇOS E MÃO DE OBRAS LTDA" at bounding box center [235, 205] width 181 height 9
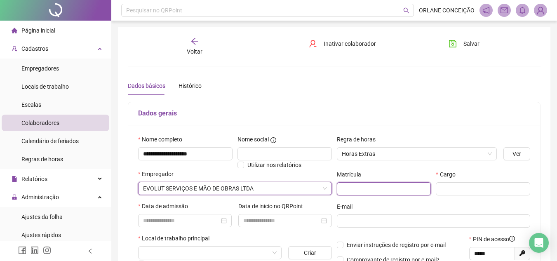
click at [351, 186] on input "text" at bounding box center [384, 188] width 94 height 13
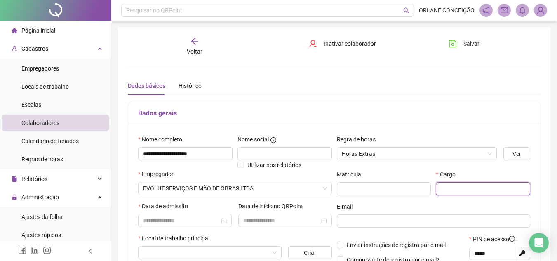
click at [458, 189] on input "text" at bounding box center [483, 188] width 94 height 13
type input "**********"
click at [161, 221] on input at bounding box center [181, 220] width 76 height 9
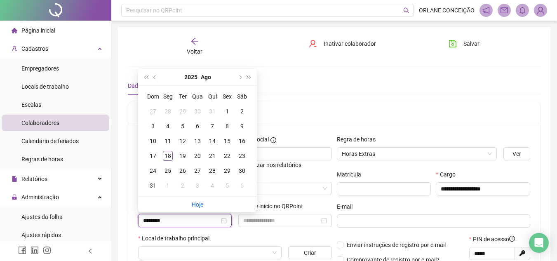
type input "********"
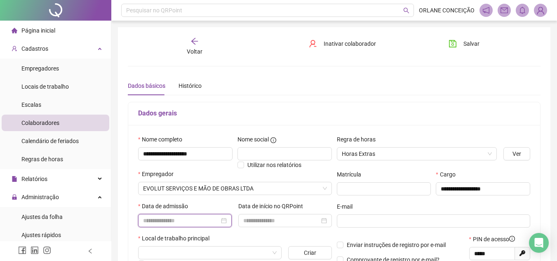
click at [157, 220] on input at bounding box center [181, 220] width 76 height 9
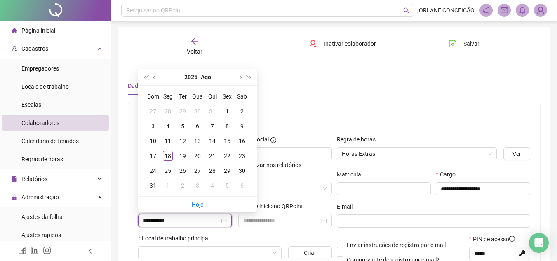
type input "**********"
click at [167, 153] on div "18" at bounding box center [168, 156] width 10 height 10
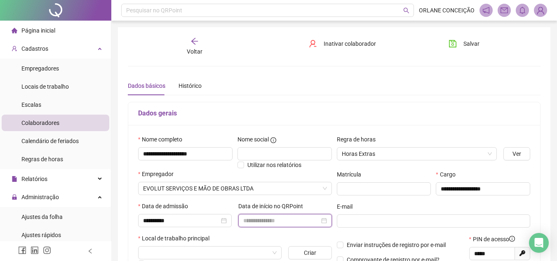
click at [266, 224] on input at bounding box center [281, 220] width 76 height 9
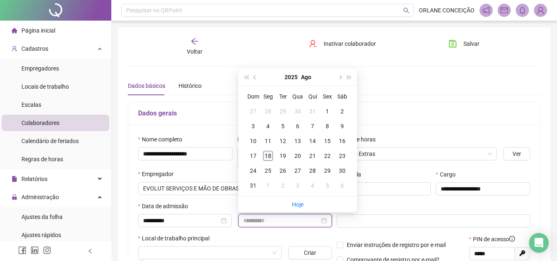
type input "**********"
click at [270, 153] on div "18" at bounding box center [268, 156] width 10 height 10
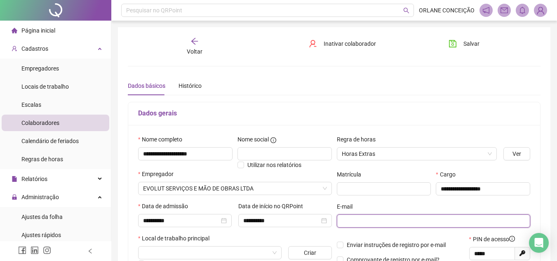
click at [356, 222] on input "text" at bounding box center [433, 221] width 182 height 9
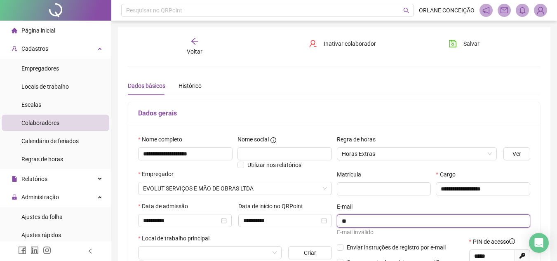
type input "*"
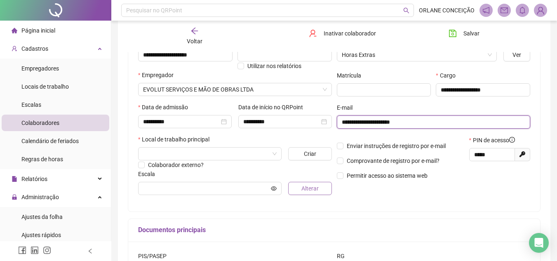
scroll to position [124, 0]
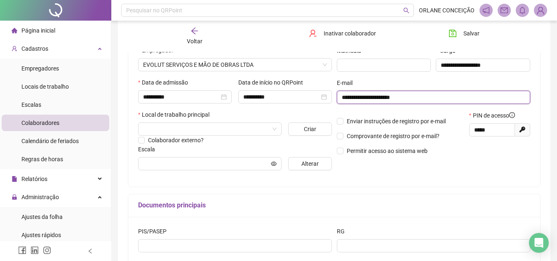
type input "**********"
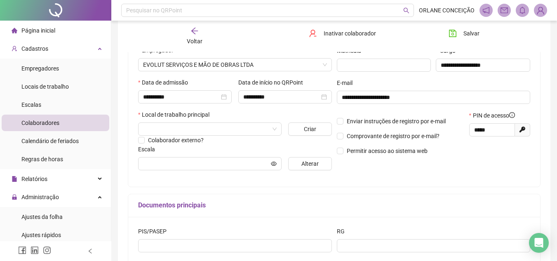
click at [400, 192] on div "**********" at bounding box center [334, 139] width 413 height 323
click at [201, 124] on input "search" at bounding box center [206, 129] width 126 height 12
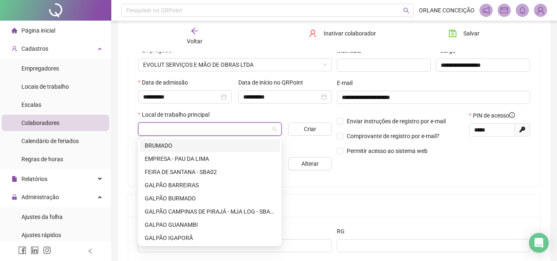
click at [357, 191] on div "**********" at bounding box center [334, 139] width 413 height 323
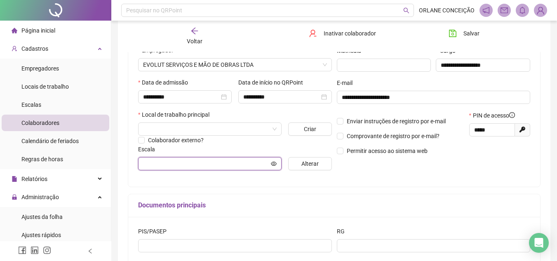
click at [236, 165] on input "text" at bounding box center [206, 163] width 126 height 9
click at [356, 194] on div "Documentos principais" at bounding box center [334, 205] width 412 height 23
click at [477, 187] on div "**********" at bounding box center [334, 139] width 413 height 323
click at [426, 210] on h5 "Documentos principais" at bounding box center [334, 206] width 392 height 10
click at [248, 129] on input "search" at bounding box center [206, 129] width 126 height 12
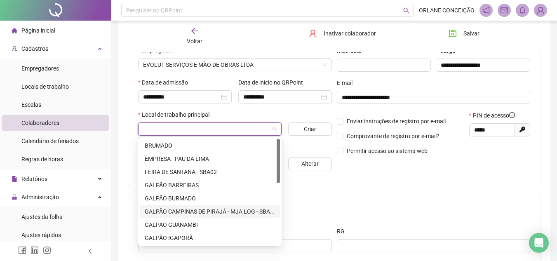
click at [251, 211] on div "GALPÃO CAMPINAS DE PIRAJÁ - MJA LOG - SBA06" at bounding box center [210, 211] width 130 height 9
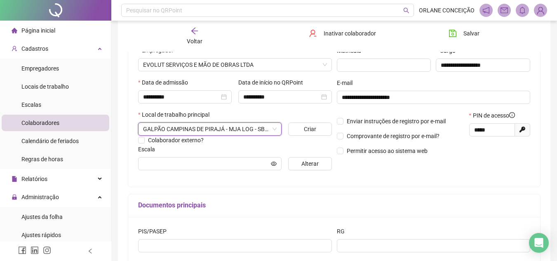
drag, startPoint x: 355, startPoint y: 195, endPoint x: 333, endPoint y: 192, distance: 22.5
click at [356, 194] on div "Documentos principais" at bounding box center [334, 205] width 412 height 23
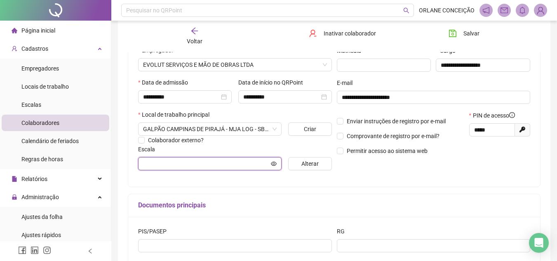
click at [275, 164] on icon "eye" at bounding box center [274, 164] width 6 height 6
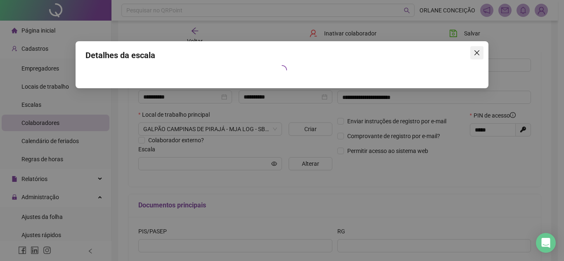
click at [477, 53] on icon "close" at bounding box center [476, 52] width 5 height 5
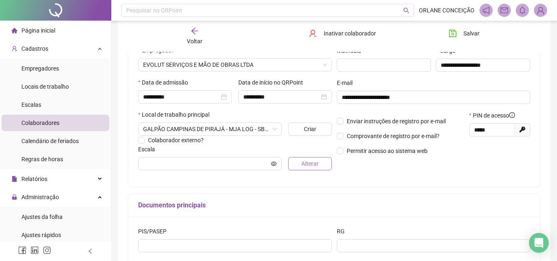
click at [314, 160] on span "Alterar" at bounding box center [310, 163] width 17 height 9
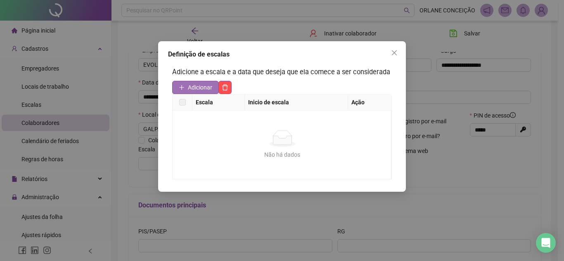
click at [198, 87] on span "Adicionar" at bounding box center [200, 87] width 24 height 9
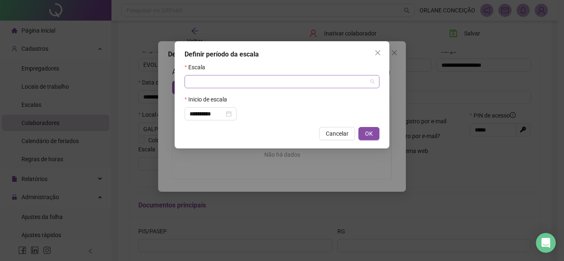
click at [234, 78] on input "search" at bounding box center [277, 82] width 177 height 12
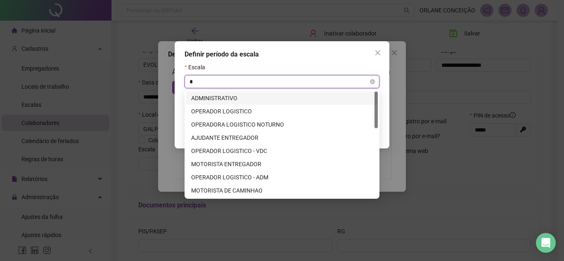
type input "**"
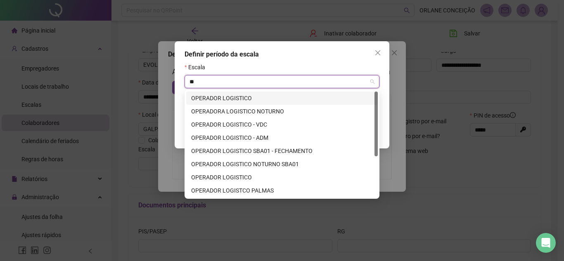
click at [241, 96] on div "OPERADOR LOGISTICO" at bounding box center [282, 98] width 182 height 9
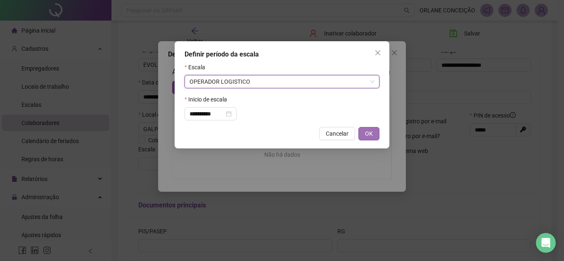
click at [364, 133] on button "OK" at bounding box center [368, 133] width 21 height 13
type input "**********"
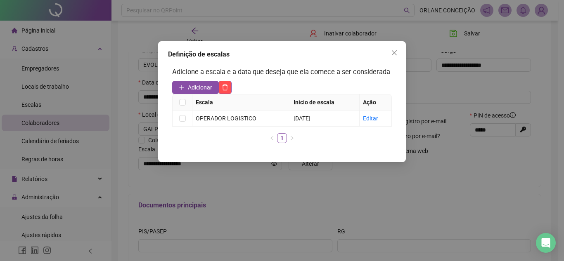
click at [398, 51] on span "Close" at bounding box center [393, 53] width 13 height 7
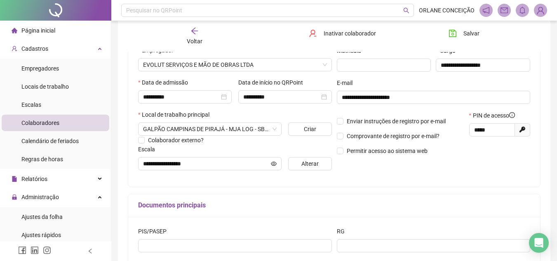
click at [386, 188] on div "**********" at bounding box center [334, 139] width 413 height 323
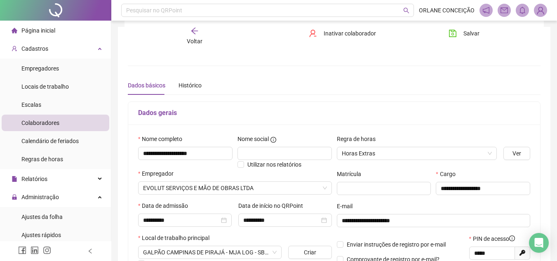
scroll to position [0, 0]
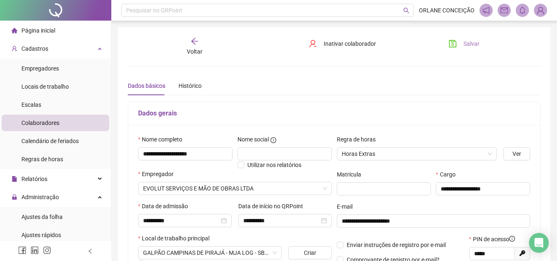
click at [459, 43] on button "Salvar" at bounding box center [464, 43] width 43 height 13
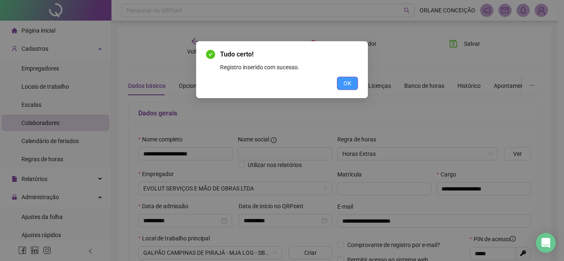
click at [350, 83] on span "OK" at bounding box center [347, 83] width 8 height 9
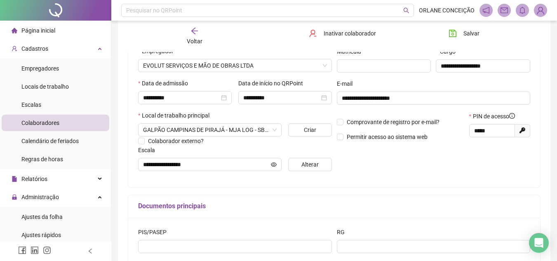
scroll to position [124, 0]
drag, startPoint x: 492, startPoint y: 126, endPoint x: 452, endPoint y: 122, distance: 40.2
click at [452, 122] on div "Comprovante de registro por e-mail? Permitir acesso ao sistema web PIN de acess…" at bounding box center [434, 128] width 199 height 35
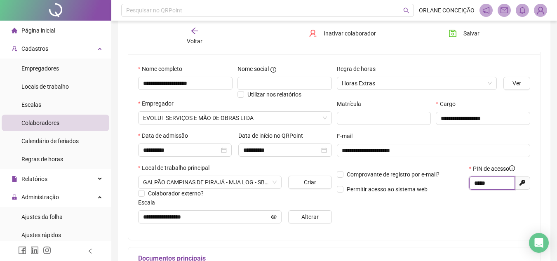
scroll to position [0, 0]
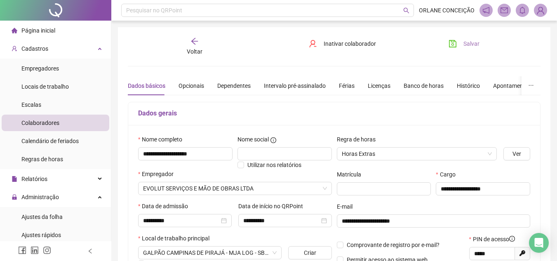
click at [460, 46] on button "Salvar" at bounding box center [464, 43] width 43 height 13
click at [197, 38] on icon "arrow-left" at bounding box center [195, 41] width 8 height 8
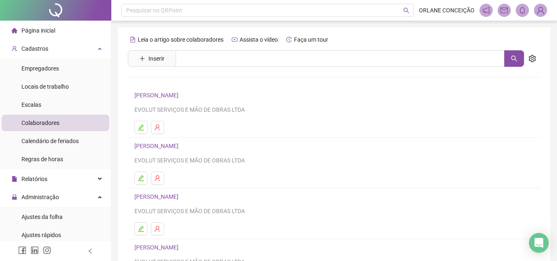
click at [151, 65] on span "Inserir" at bounding box center [152, 58] width 48 height 17
click at [161, 57] on span "Inserir" at bounding box center [157, 58] width 16 height 9
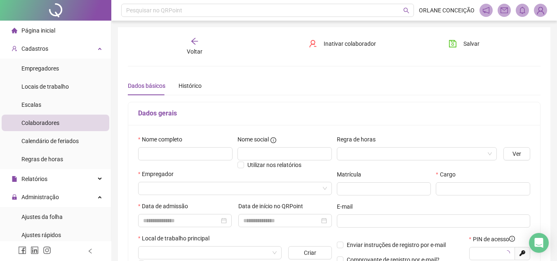
type input "*****"
click at [171, 159] on input "text" at bounding box center [185, 153] width 94 height 13
type input "**********"
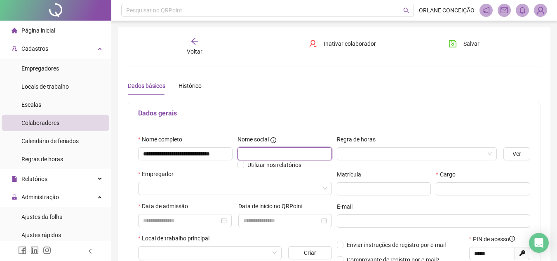
scroll to position [0, 0]
click at [375, 142] on label "Regra de horas" at bounding box center [359, 139] width 44 height 9
click at [375, 148] on input "search" at bounding box center [413, 154] width 143 height 12
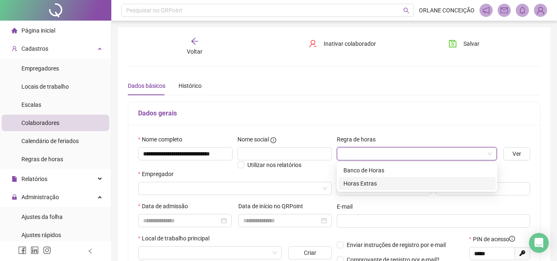
click at [366, 180] on div "Horas Extras" at bounding box center [417, 183] width 147 height 9
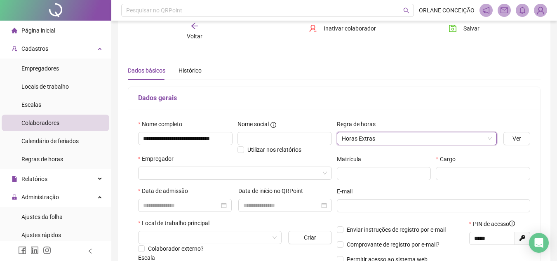
scroll to position [41, 0]
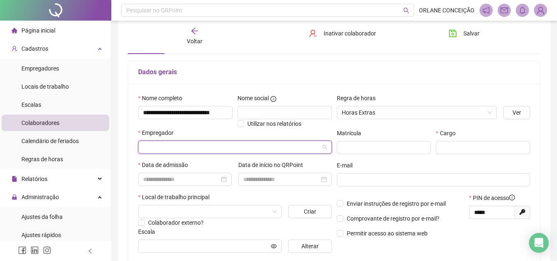
click at [171, 146] on input "search" at bounding box center [231, 147] width 177 height 12
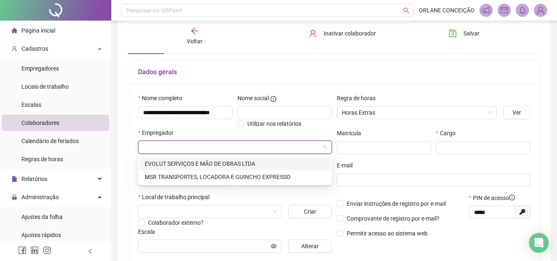
click at [176, 164] on div "EVOLUT SERVIÇOS E MÃO DE OBRAS LTDA" at bounding box center [235, 163] width 181 height 9
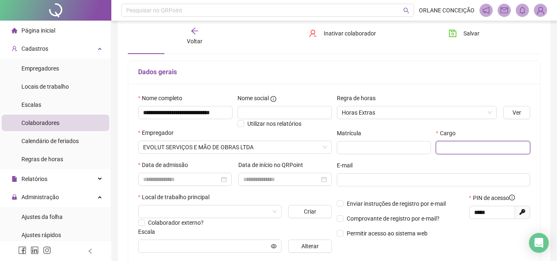
click at [464, 146] on input "text" at bounding box center [483, 147] width 94 height 13
type input "**********"
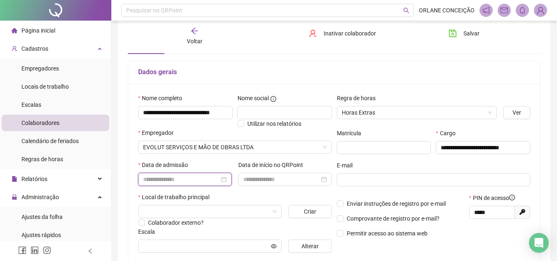
click at [194, 177] on input at bounding box center [181, 179] width 76 height 9
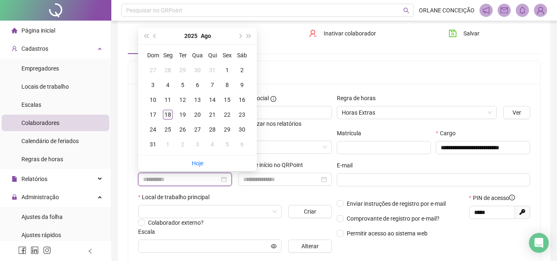
type input "**********"
click at [169, 113] on div "18" at bounding box center [168, 115] width 10 height 10
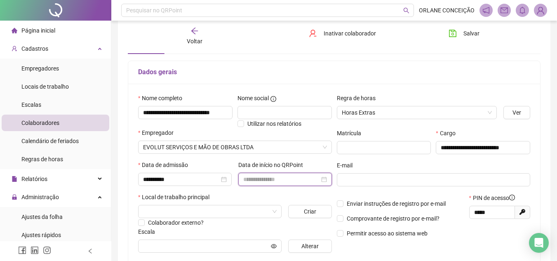
click at [250, 176] on input at bounding box center [281, 179] width 76 height 9
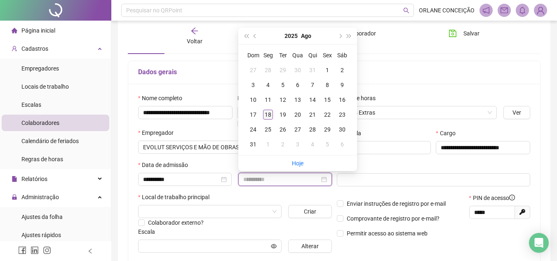
type input "**********"
click at [265, 116] on div "18" at bounding box center [268, 115] width 10 height 10
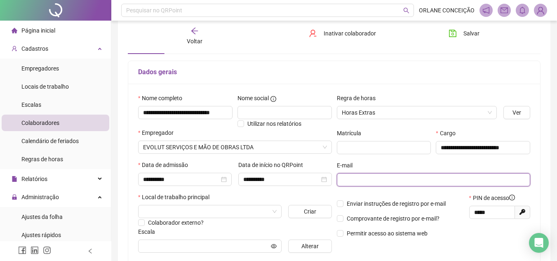
click at [349, 176] on input "text" at bounding box center [433, 179] width 182 height 9
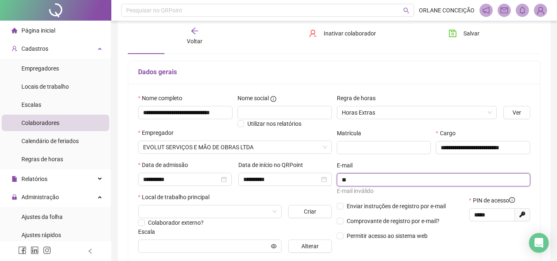
type input "*"
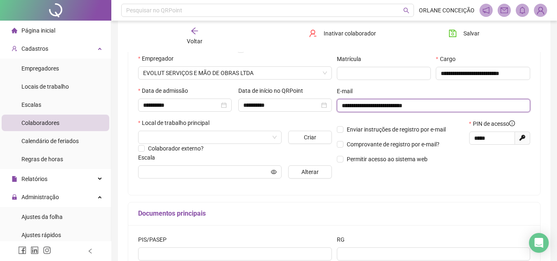
scroll to position [124, 0]
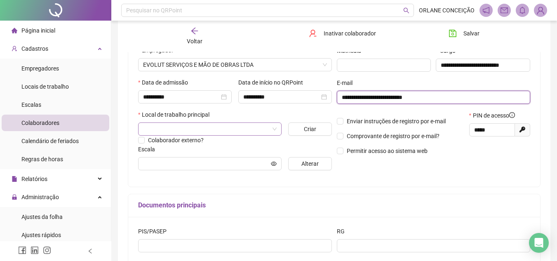
type input "**********"
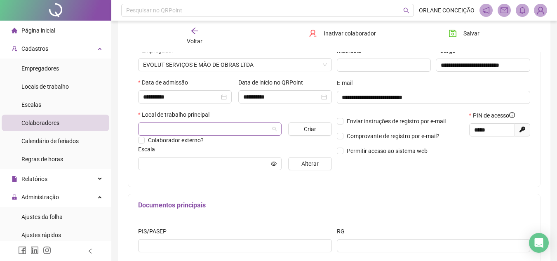
click at [214, 127] on input "search" at bounding box center [206, 129] width 126 height 12
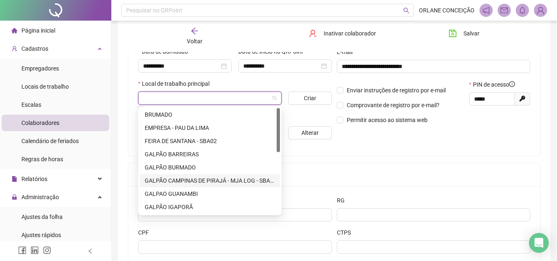
scroll to position [83, 0]
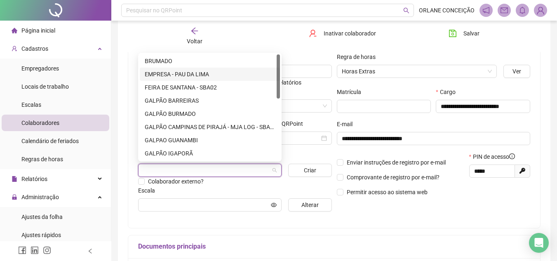
click at [185, 73] on div "EMPRESA - PAU DA LIMA" at bounding box center [210, 74] width 130 height 9
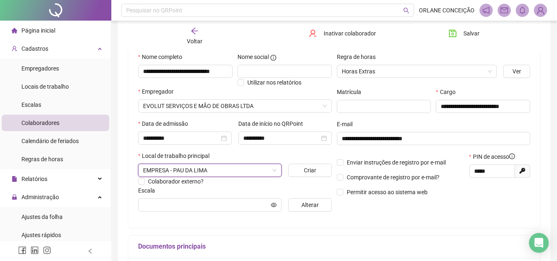
click at [363, 234] on div "**********" at bounding box center [334, 180] width 413 height 323
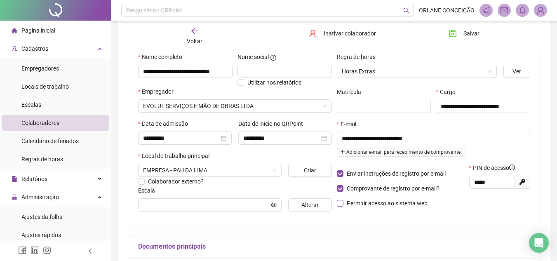
click at [342, 199] on label "Permitir acesso ao sistema web" at bounding box center [384, 203] width 94 height 9
click at [358, 218] on div "**********" at bounding box center [334, 135] width 412 height 186
click at [198, 207] on input "text" at bounding box center [206, 205] width 126 height 9
click at [309, 206] on span "Alterar" at bounding box center [310, 205] width 17 height 9
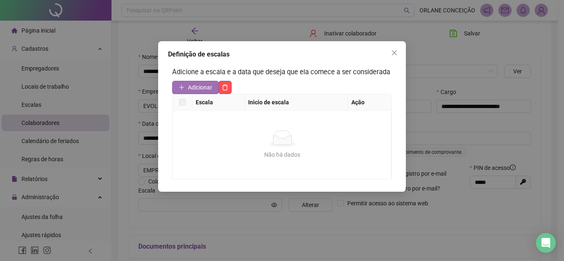
click at [193, 87] on span "Adicionar" at bounding box center [200, 87] width 24 height 9
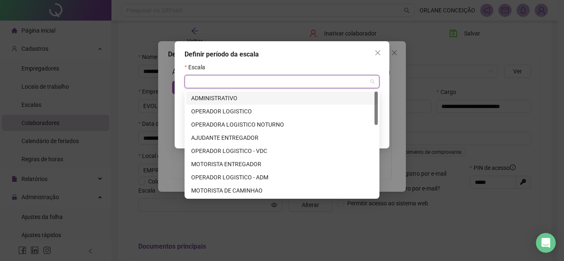
click at [217, 82] on input "search" at bounding box center [277, 82] width 177 height 12
click at [224, 98] on div "ADMINISTRATIVO" at bounding box center [282, 98] width 182 height 9
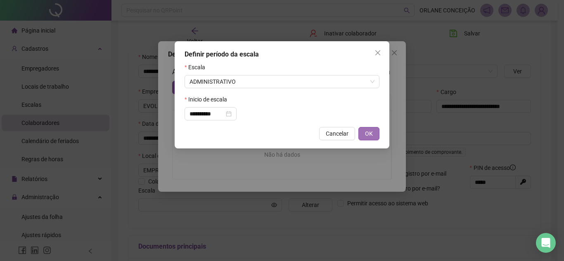
click at [375, 132] on button "OK" at bounding box center [368, 133] width 21 height 13
type input "**********"
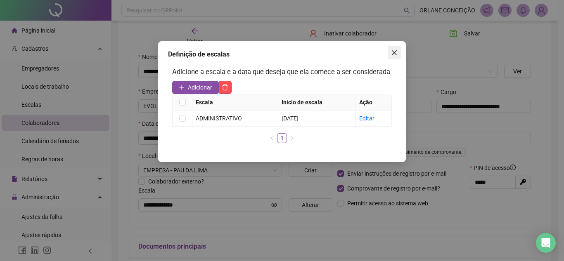
click at [394, 53] on icon "close" at bounding box center [394, 52] width 5 height 5
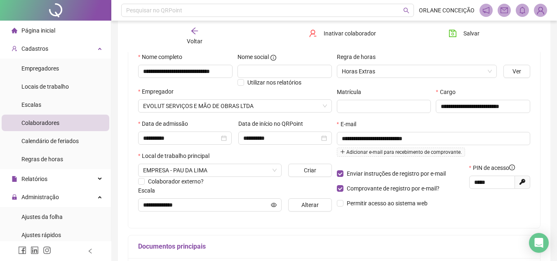
scroll to position [41, 0]
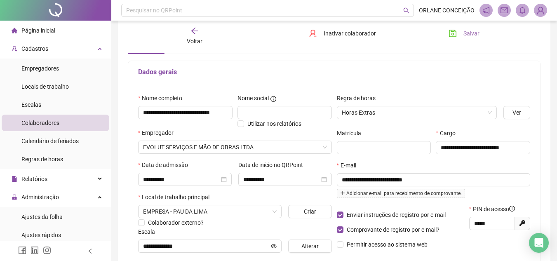
click at [468, 31] on span "Salvar" at bounding box center [472, 33] width 16 height 9
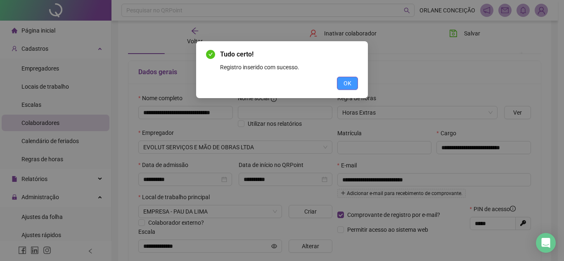
click at [355, 83] on button "OK" at bounding box center [347, 83] width 21 height 13
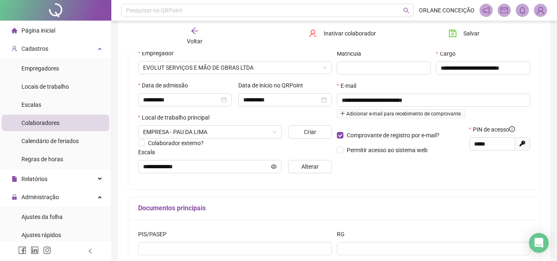
scroll to position [124, 0]
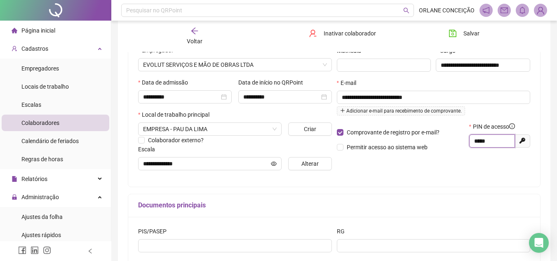
drag, startPoint x: 497, startPoint y: 138, endPoint x: 451, endPoint y: 135, distance: 46.3
click at [451, 135] on div "Comprovante de registro por e-mail? Permitir acesso ao sistema web PIN de acess…" at bounding box center [434, 139] width 199 height 35
click at [193, 32] on icon "arrow-left" at bounding box center [195, 31] width 8 height 8
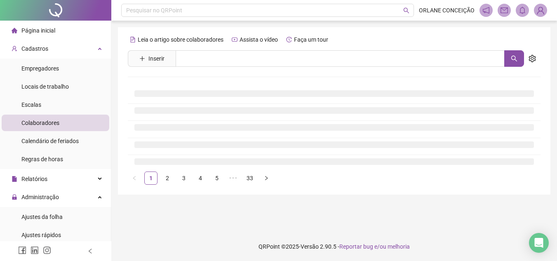
scroll to position [0, 0]
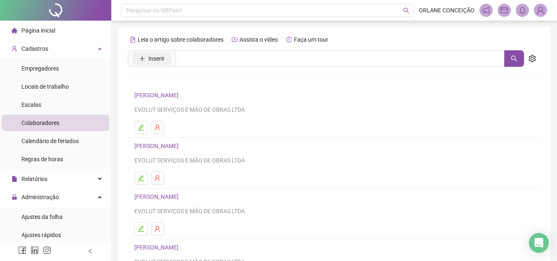
click at [159, 57] on span "Inserir" at bounding box center [157, 58] width 16 height 9
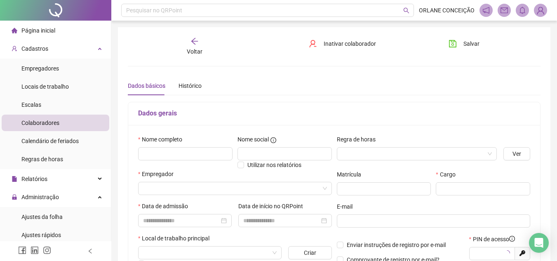
type input "*****"
click at [200, 149] on input "text" at bounding box center [185, 153] width 94 height 13
type input "**********"
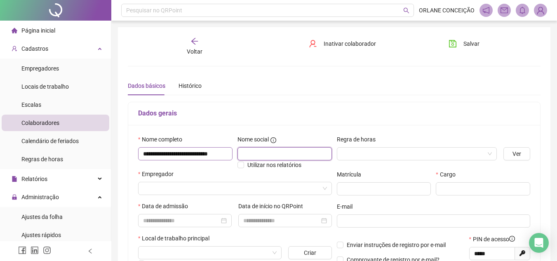
scroll to position [0, 0]
click at [375, 151] on input "search" at bounding box center [413, 154] width 143 height 12
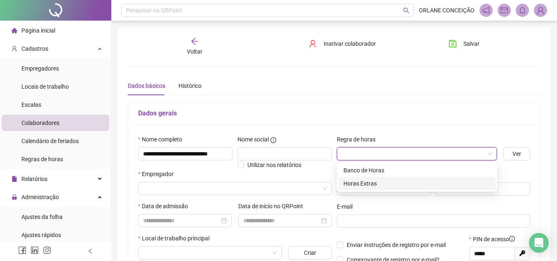
click at [363, 183] on div "Horas Extras" at bounding box center [417, 183] width 147 height 9
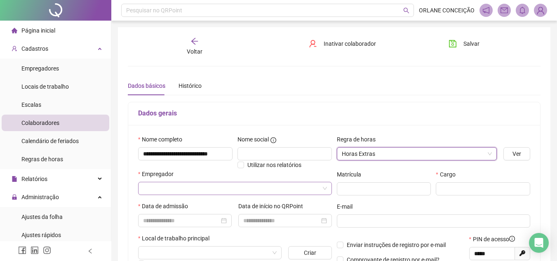
click at [161, 191] on input "search" at bounding box center [231, 188] width 177 height 12
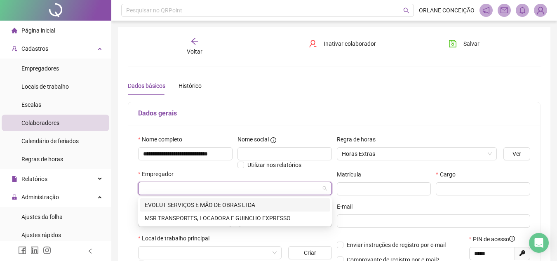
click at [162, 205] on div "EVOLUT SERVIÇOS E MÃO DE OBRAS LTDA" at bounding box center [235, 205] width 181 height 9
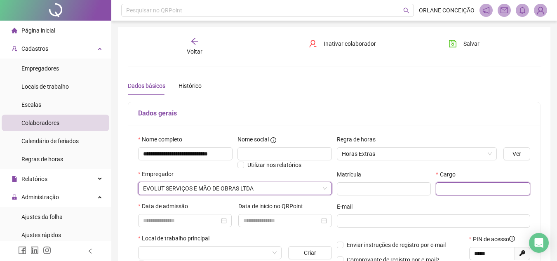
click at [458, 190] on input "text" at bounding box center [483, 188] width 94 height 13
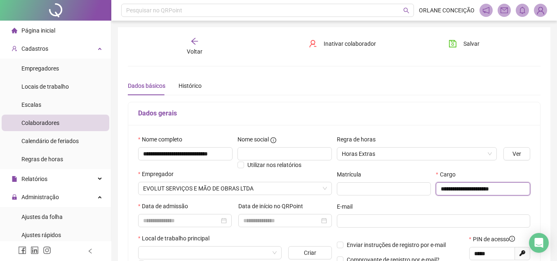
scroll to position [83, 0]
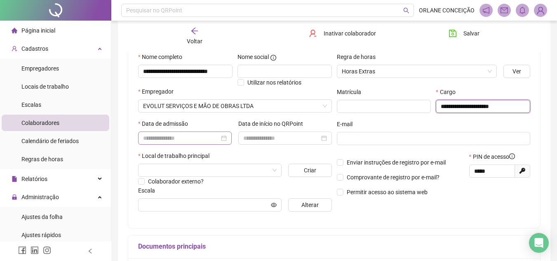
type input "**********"
click at [200, 135] on input at bounding box center [181, 138] width 76 height 9
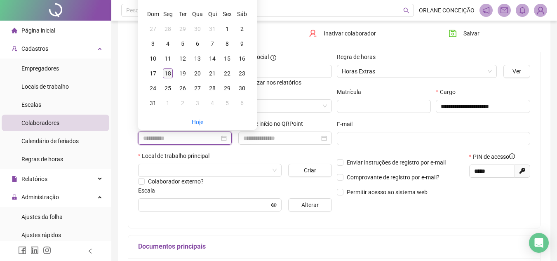
type input "**********"
click at [169, 74] on div "18" at bounding box center [168, 73] width 10 height 10
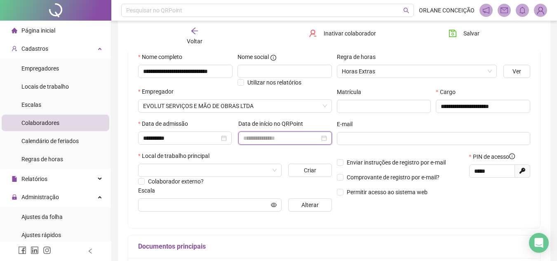
click at [253, 139] on input at bounding box center [281, 138] width 76 height 9
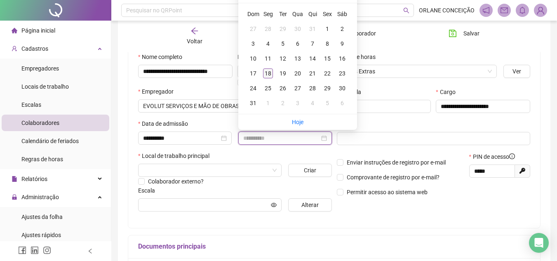
type input "**********"
click at [268, 73] on div "18" at bounding box center [268, 73] width 10 height 10
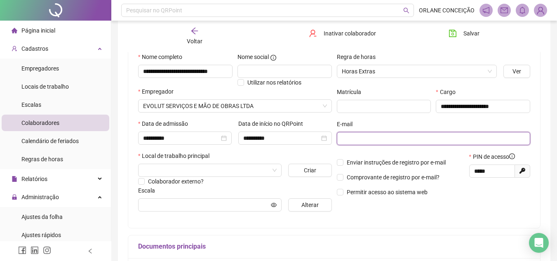
click at [360, 137] on input "text" at bounding box center [433, 138] width 182 height 9
type input "*"
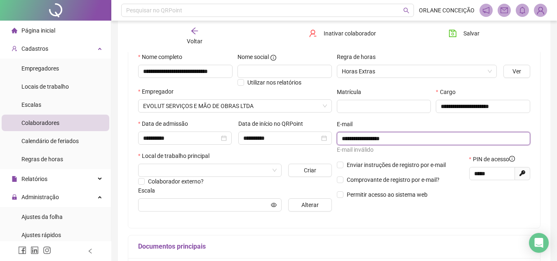
click at [400, 135] on input "**********" at bounding box center [433, 138] width 182 height 9
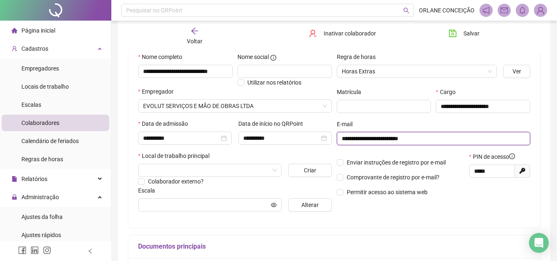
type input "**********"
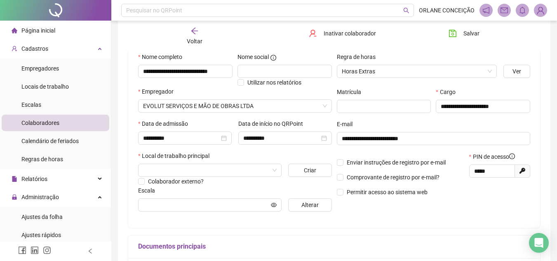
click at [502, 218] on div "**********" at bounding box center [434, 135] width 199 height 166
click at [150, 170] on input "search" at bounding box center [206, 170] width 126 height 12
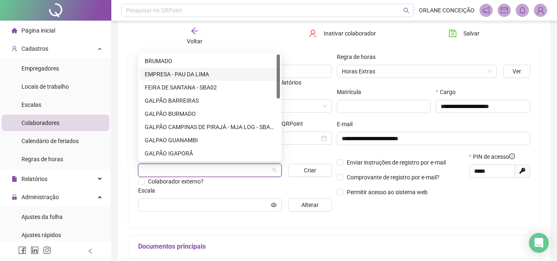
click at [179, 73] on div "EMPRESA - PAU DA LIMA" at bounding box center [210, 74] width 130 height 9
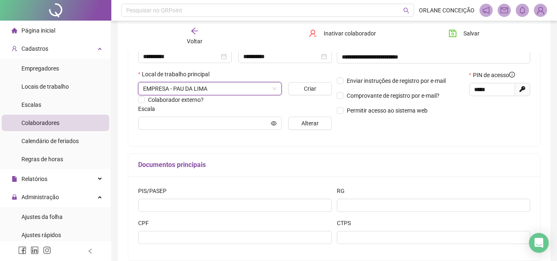
scroll to position [165, 0]
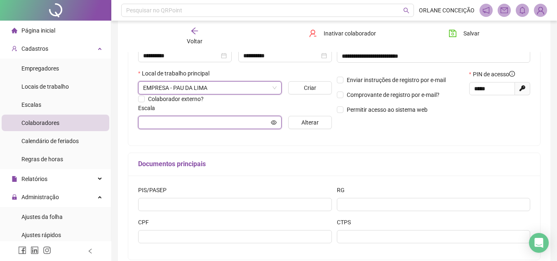
click at [173, 122] on input "text" at bounding box center [206, 122] width 126 height 9
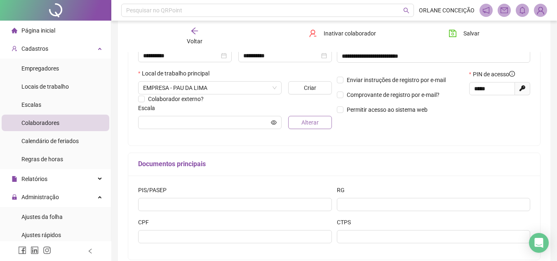
click at [305, 123] on span "Alterar" at bounding box center [310, 122] width 17 height 9
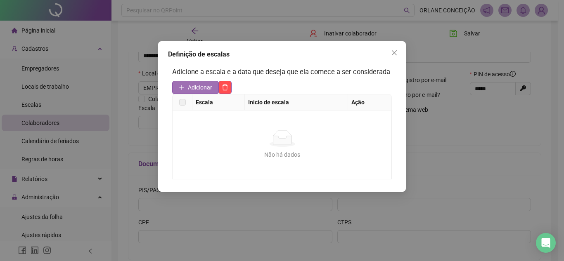
click at [189, 88] on span "Adicionar" at bounding box center [200, 87] width 24 height 9
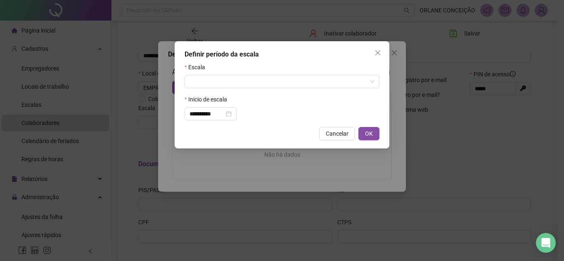
click at [223, 74] on div "Escala" at bounding box center [281, 69] width 195 height 12
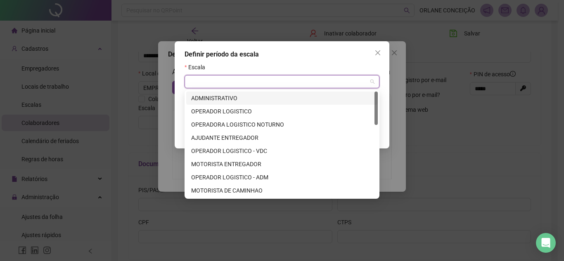
click at [224, 83] on input "search" at bounding box center [277, 82] width 177 height 12
click at [231, 99] on div "ADMINISTRATIVO" at bounding box center [282, 98] width 182 height 9
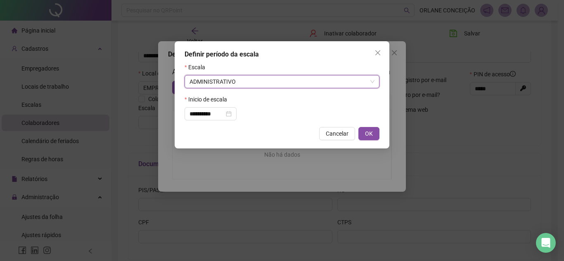
click at [369, 132] on span "OK" at bounding box center [369, 133] width 8 height 9
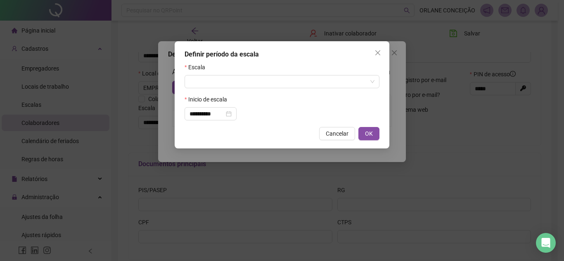
type input "**********"
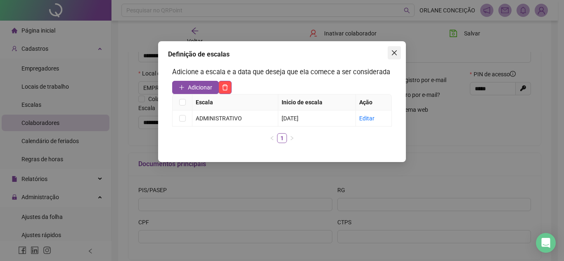
click at [396, 50] on icon "close" at bounding box center [394, 53] width 7 height 7
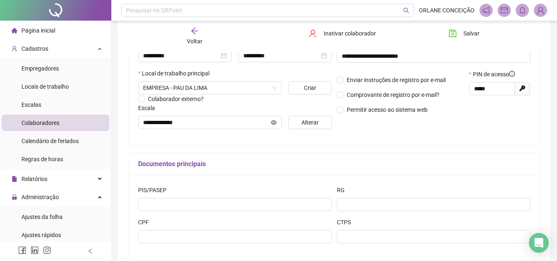
click at [299, 159] on div "Documentos principais" at bounding box center [334, 164] width 412 height 23
drag, startPoint x: 495, startPoint y: 86, endPoint x: 466, endPoint y: 87, distance: 28.9
click at [466, 87] on div "Enviar instruções de registro por e-mail Comprovante de registro por e-mail? Pe…" at bounding box center [434, 95] width 199 height 50
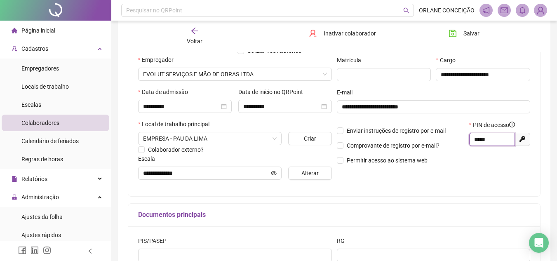
scroll to position [41, 0]
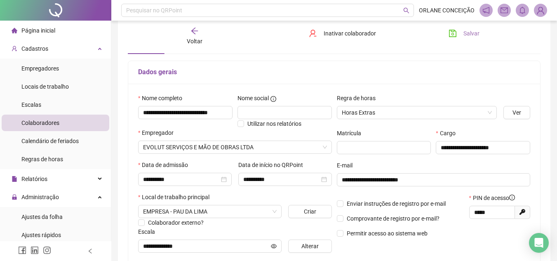
click at [463, 31] on button "Salvar" at bounding box center [464, 33] width 43 height 13
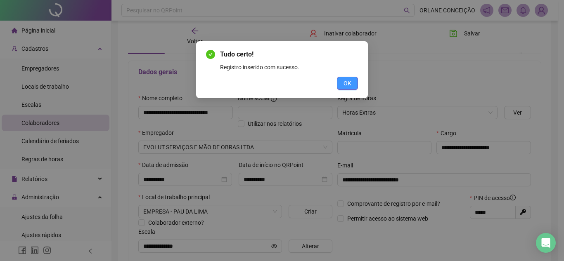
click at [353, 78] on button "OK" at bounding box center [347, 83] width 21 height 13
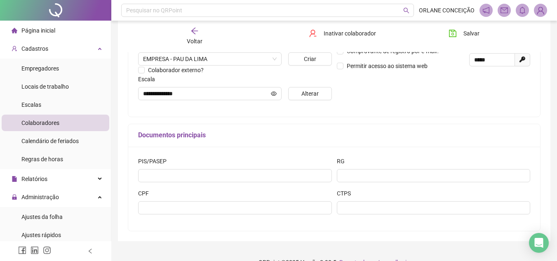
scroll to position [0, 0]
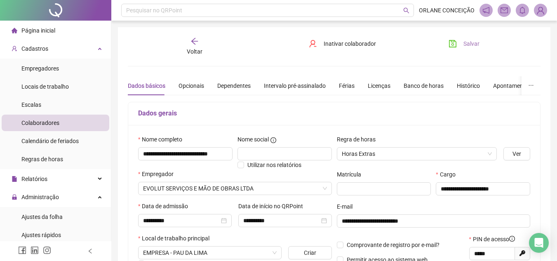
click at [471, 38] on button "Salvar" at bounding box center [464, 43] width 43 height 13
click at [196, 41] on icon "arrow-left" at bounding box center [195, 41] width 8 height 8
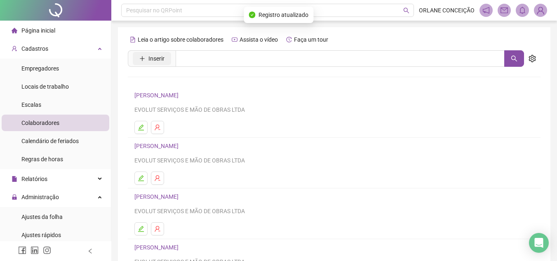
click at [146, 61] on button "Inserir" at bounding box center [152, 58] width 38 height 13
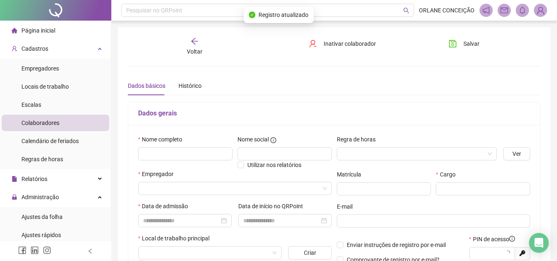
type input "*****"
click at [196, 154] on input "text" at bounding box center [185, 153] width 94 height 13
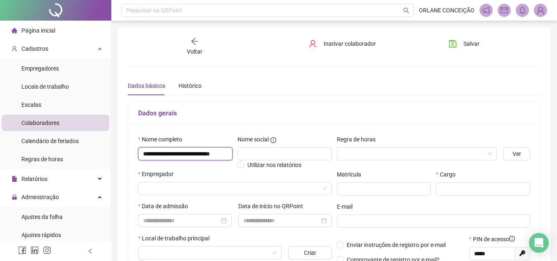
scroll to position [0, 7]
type input "**********"
click at [361, 156] on input "search" at bounding box center [413, 154] width 143 height 12
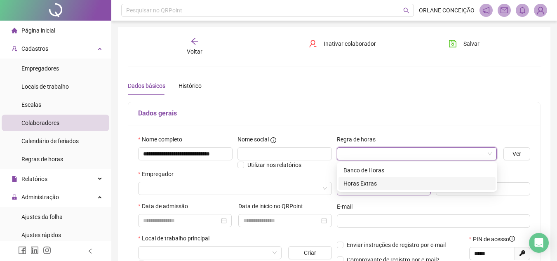
click at [358, 183] on div "Horas Extras" at bounding box center [417, 183] width 147 height 9
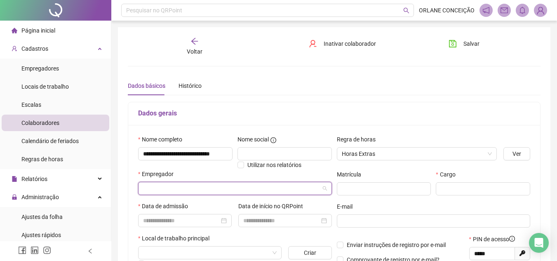
click at [186, 187] on input "search" at bounding box center [231, 188] width 177 height 12
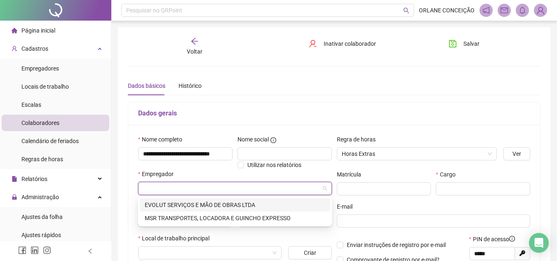
click at [184, 202] on div "EVOLUT SERVIÇOS E MÃO DE OBRAS LTDA" at bounding box center [235, 205] width 181 height 9
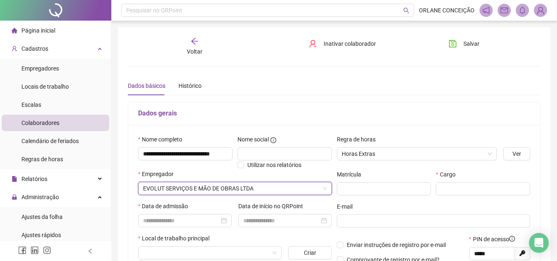
scroll to position [83, 0]
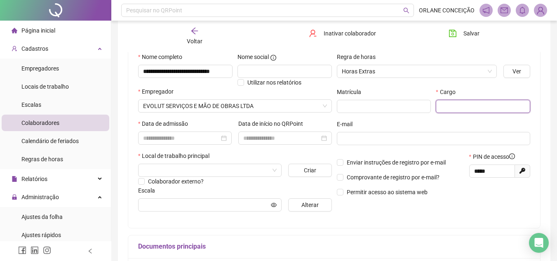
click at [473, 102] on input "text" at bounding box center [483, 106] width 94 height 13
type input "**********"
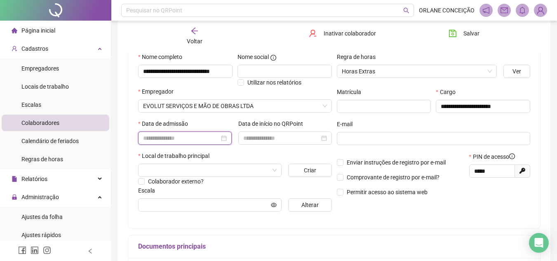
click at [194, 140] on input at bounding box center [181, 138] width 76 height 9
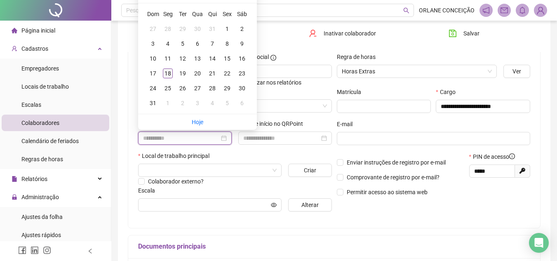
type input "**********"
click at [168, 74] on div "18" at bounding box center [168, 73] width 10 height 10
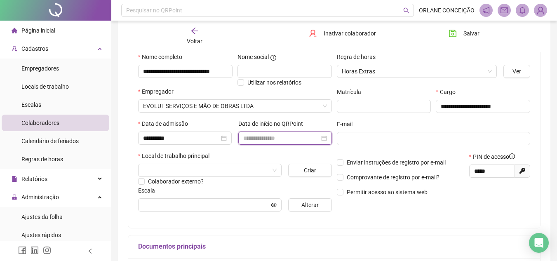
click at [250, 134] on input at bounding box center [281, 138] width 76 height 9
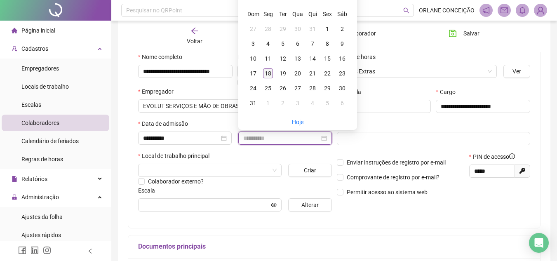
type input "**********"
click at [266, 72] on div "18" at bounding box center [268, 73] width 10 height 10
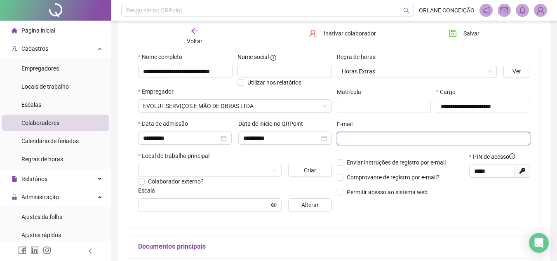
click at [370, 139] on input "text" at bounding box center [433, 138] width 182 height 9
drag, startPoint x: 365, startPoint y: 138, endPoint x: 311, endPoint y: 138, distance: 53.6
click at [311, 138] on div "**********" at bounding box center [334, 135] width 397 height 166
type input "**********"
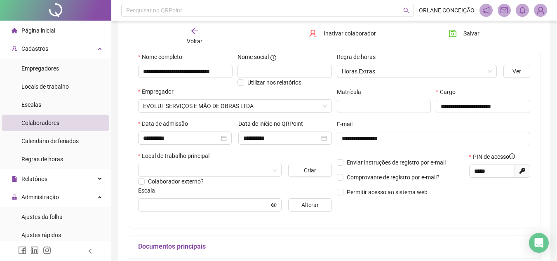
click at [462, 242] on h5 "Documentos principais" at bounding box center [334, 247] width 392 height 10
click at [344, 163] on span "Enviar instruções de registro por e-mail" at bounding box center [397, 162] width 106 height 9
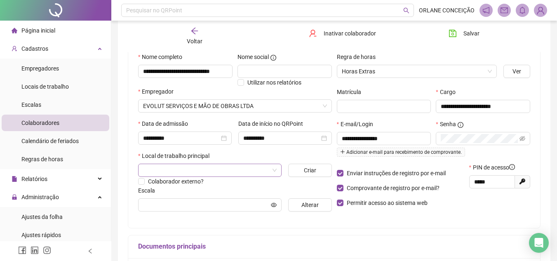
click at [159, 172] on input "search" at bounding box center [206, 170] width 126 height 12
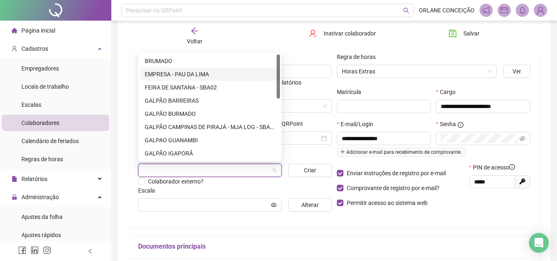
click at [203, 74] on div "EMPRESA - PAU DA LIMA" at bounding box center [210, 74] width 130 height 9
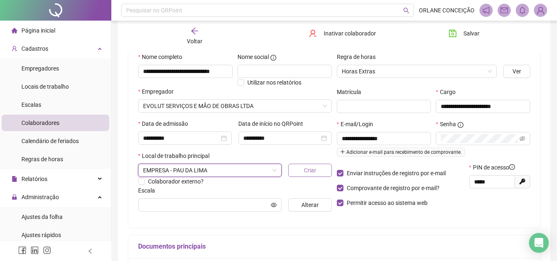
click at [315, 172] on span "Criar" at bounding box center [310, 170] width 12 height 9
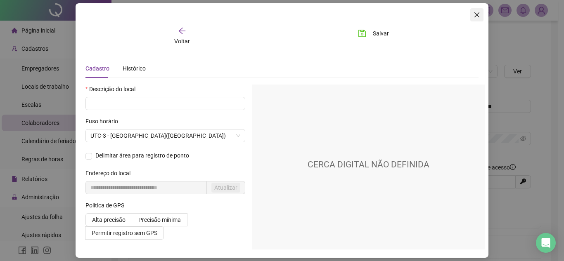
click at [479, 13] on icon "close" at bounding box center [476, 15] width 7 height 7
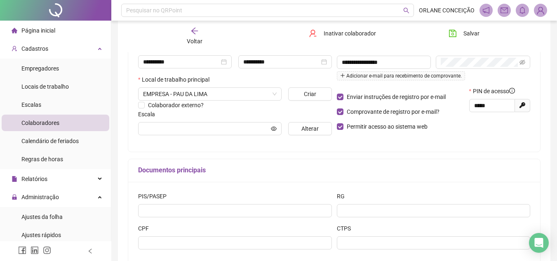
scroll to position [165, 0]
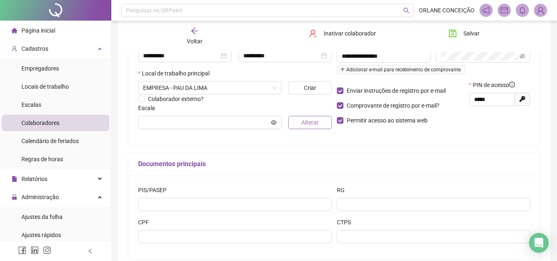
click at [304, 122] on span "Alterar" at bounding box center [310, 122] width 17 height 9
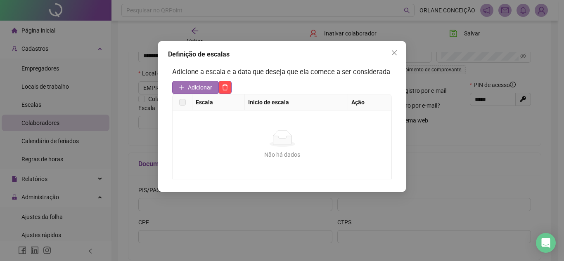
click at [189, 85] on span "Adicionar" at bounding box center [200, 87] width 24 height 9
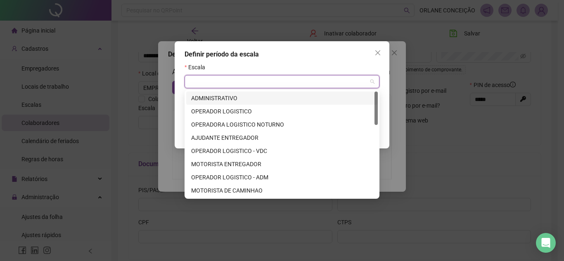
click at [220, 85] on input "search" at bounding box center [277, 82] width 177 height 12
click at [223, 99] on div "ADMINISTRATIVO" at bounding box center [282, 98] width 182 height 9
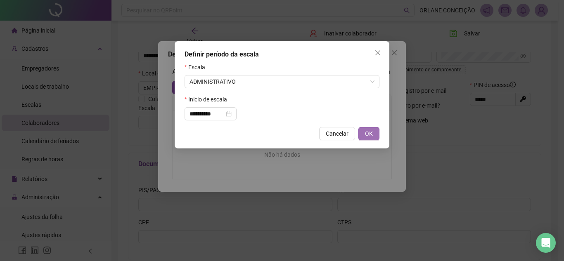
click at [375, 130] on button "OK" at bounding box center [368, 133] width 21 height 13
type input "**********"
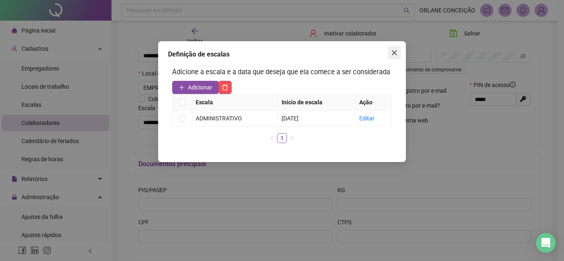
click at [394, 52] on icon "close" at bounding box center [394, 53] width 7 height 7
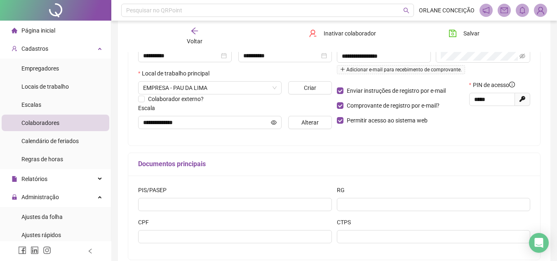
click at [395, 151] on div "**********" at bounding box center [334, 98] width 413 height 323
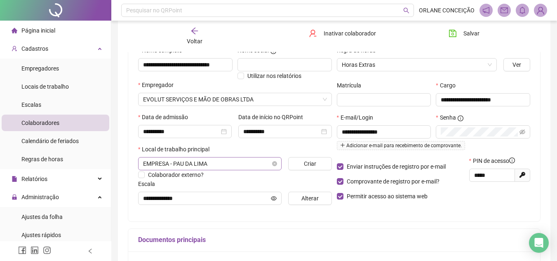
scroll to position [86, 0]
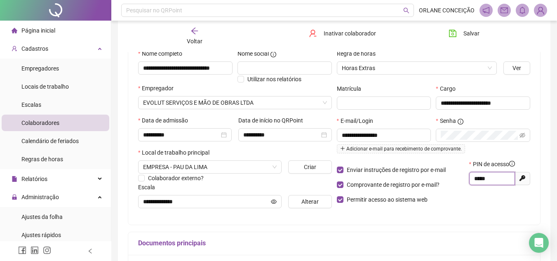
drag, startPoint x: 496, startPoint y: 178, endPoint x: 458, endPoint y: 176, distance: 38.4
click at [458, 176] on div "Enviar instruções de registro por e-mail Comprovante de registro por e-mail? Pe…" at bounding box center [434, 185] width 199 height 50
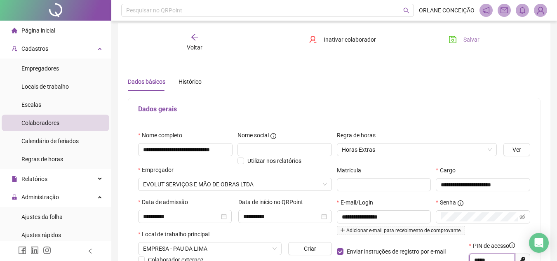
scroll to position [3, 0]
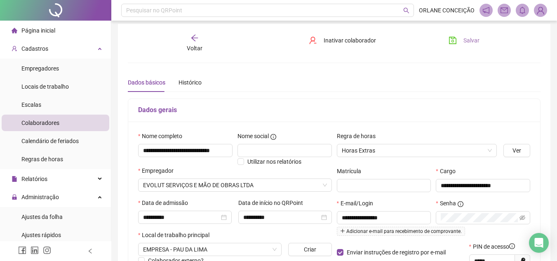
click at [461, 37] on button "Salvar" at bounding box center [464, 40] width 43 height 13
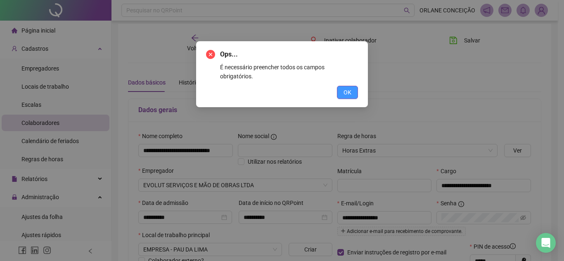
click at [354, 86] on button "OK" at bounding box center [347, 92] width 21 height 13
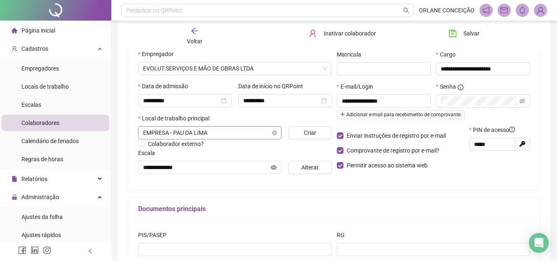
scroll to position [127, 0]
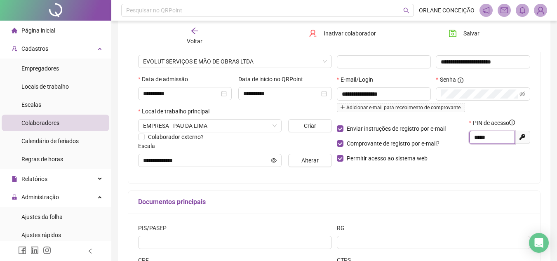
drag, startPoint x: 497, startPoint y: 136, endPoint x: 458, endPoint y: 133, distance: 38.9
click at [458, 133] on div "Enviar instruções de registro por e-mail Comprovante de registro por e-mail? Pe…" at bounding box center [434, 143] width 199 height 50
click at [473, 174] on div "**********" at bounding box center [334, 91] width 412 height 186
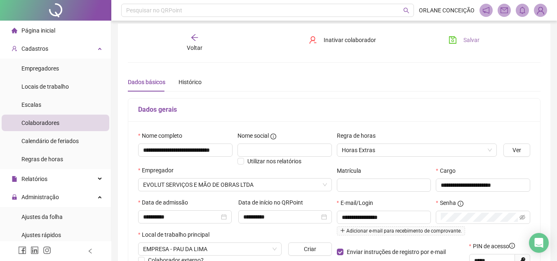
scroll to position [3, 0]
click at [474, 38] on span "Salvar" at bounding box center [472, 40] width 16 height 9
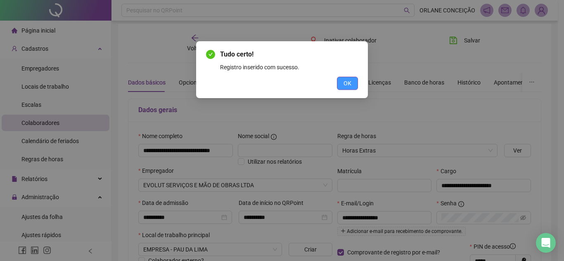
click at [342, 84] on button "OK" at bounding box center [347, 83] width 21 height 13
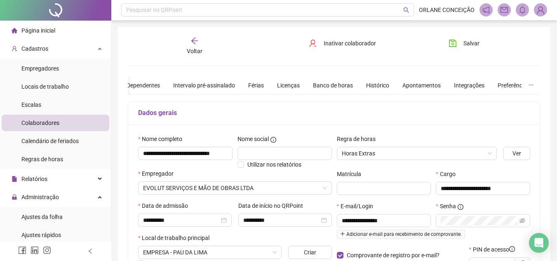
scroll to position [0, 0]
click at [474, 39] on span "Salvar" at bounding box center [472, 43] width 16 height 9
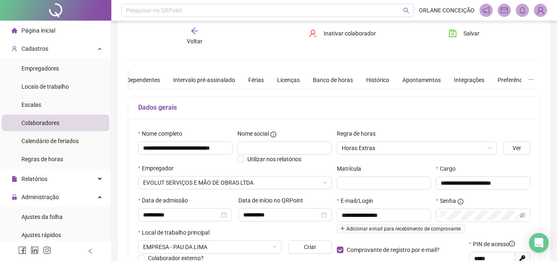
scroll to position [3, 0]
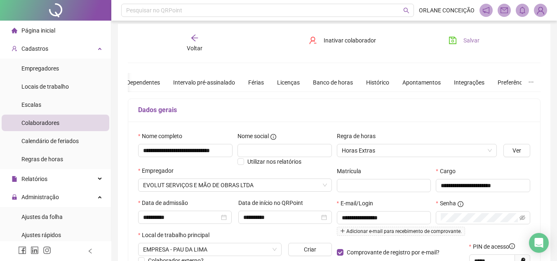
click at [472, 41] on span "Salvar" at bounding box center [472, 40] width 16 height 9
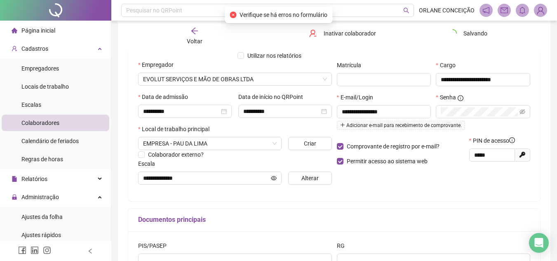
scroll to position [127, 0]
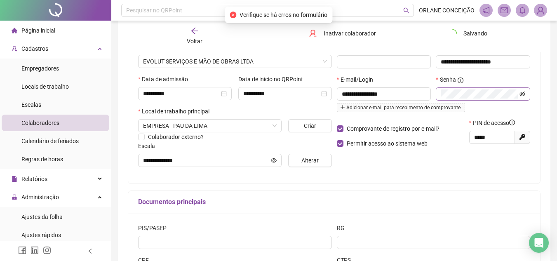
click at [521, 92] on icon "eye-invisible" at bounding box center [523, 94] width 6 height 6
click at [487, 185] on div "**********" at bounding box center [334, 136] width 413 height 323
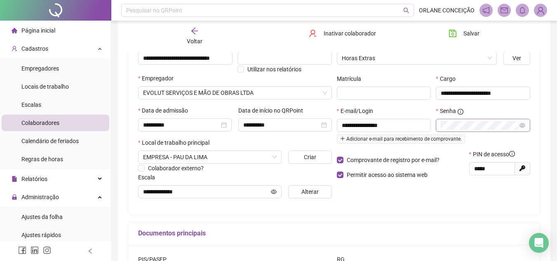
scroll to position [86, 0]
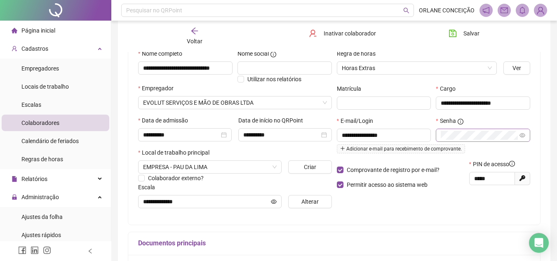
click at [444, 227] on div "**********" at bounding box center [334, 177] width 413 height 323
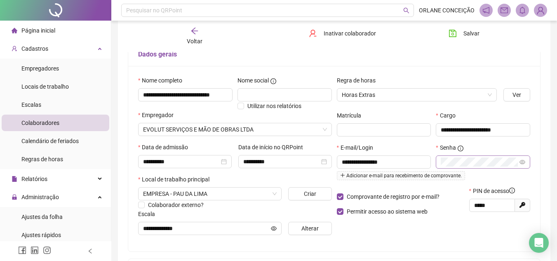
scroll to position [45, 0]
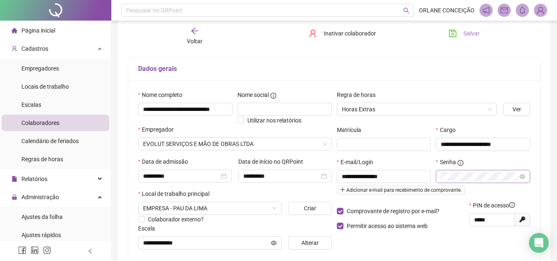
click at [468, 31] on span "Salvar" at bounding box center [472, 33] width 16 height 9
click at [189, 28] on div "Voltar" at bounding box center [195, 36] width 64 height 19
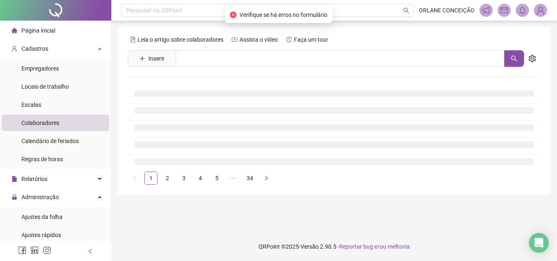
scroll to position [0, 0]
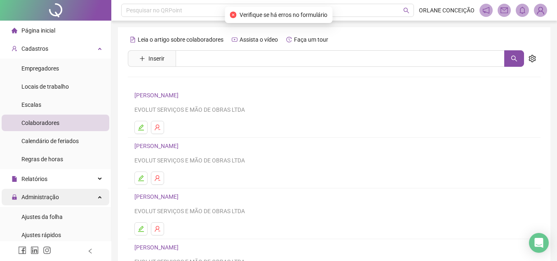
click at [42, 203] on span "Administração" at bounding box center [35, 197] width 47 height 17
click at [59, 195] on div "Administração" at bounding box center [56, 197] width 108 height 17
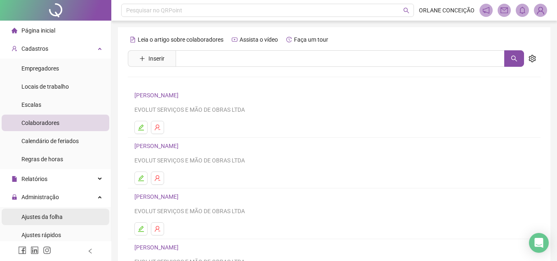
click at [51, 217] on span "Ajustes da folha" at bounding box center [41, 217] width 41 height 7
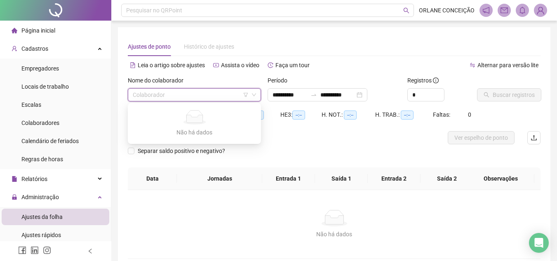
click at [208, 92] on input "search" at bounding box center [191, 95] width 116 height 12
type input "**********"
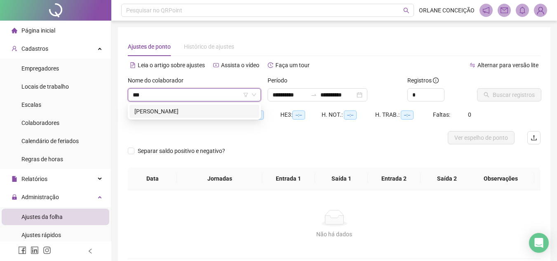
type input "***"
click at [376, 73] on div "Alternar para versão lite" at bounding box center [438, 69] width 207 height 13
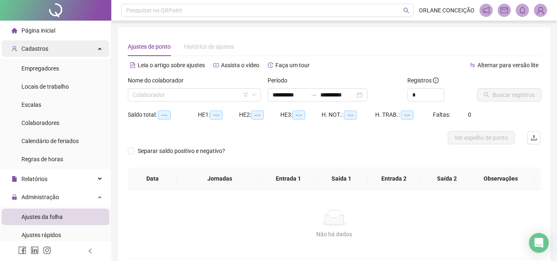
click at [51, 44] on div "Cadastros" at bounding box center [56, 48] width 108 height 17
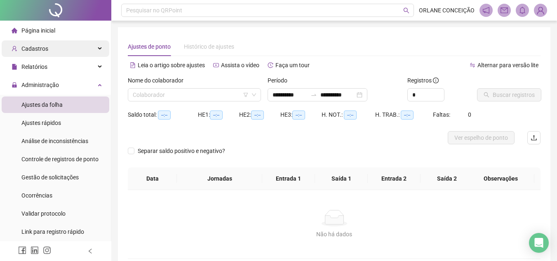
click at [51, 44] on div "Cadastros" at bounding box center [56, 48] width 108 height 17
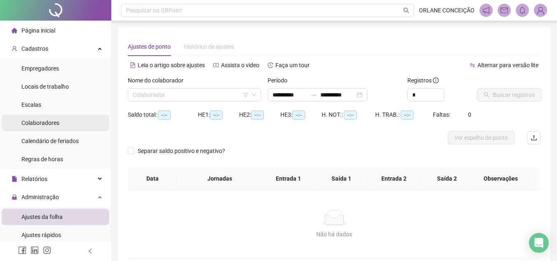
click at [42, 123] on span "Colaboradores" at bounding box center [40, 123] width 38 height 7
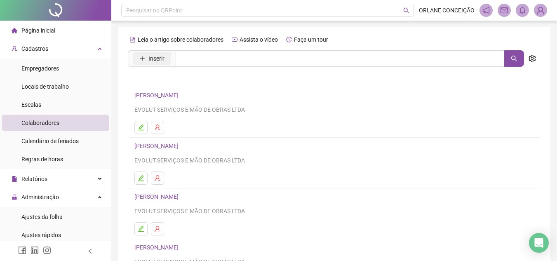
click at [163, 62] on span "Inserir" at bounding box center [157, 58] width 16 height 9
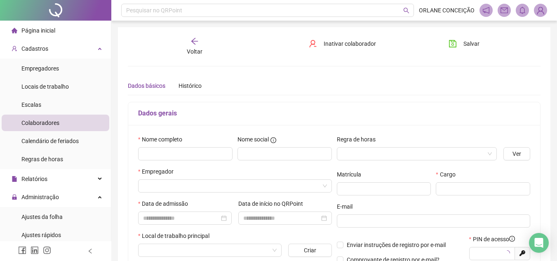
type input "*****"
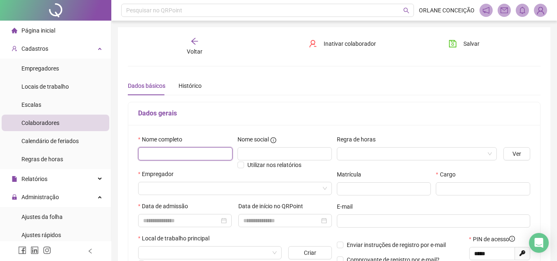
click at [185, 147] on input "text" at bounding box center [185, 153] width 94 height 13
type input "**********"
click at [413, 149] on input "search" at bounding box center [413, 154] width 143 height 12
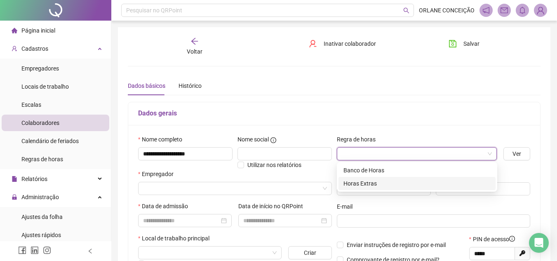
click at [381, 182] on div "Horas Extras" at bounding box center [417, 183] width 147 height 9
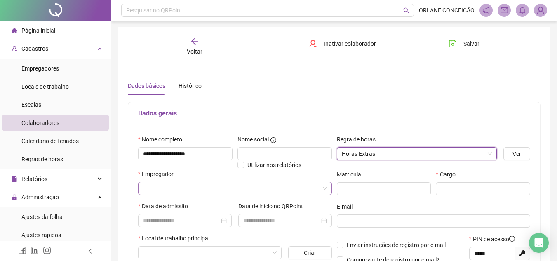
click at [192, 191] on input "search" at bounding box center [231, 188] width 177 height 12
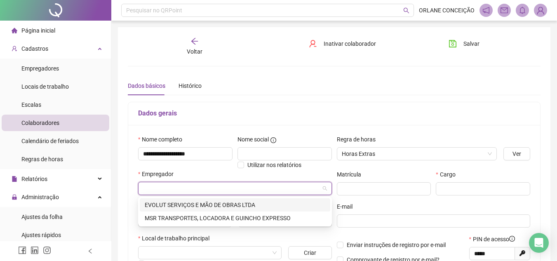
click at [182, 210] on div "EVOLUT SERVIÇOS E MÃO DE OBRAS LTDA" at bounding box center [235, 204] width 191 height 13
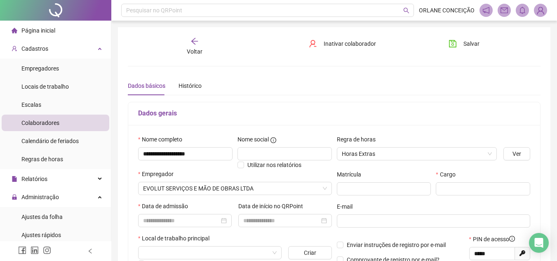
drag, startPoint x: 479, startPoint y: 206, endPoint x: 476, endPoint y: 202, distance: 5.9
click at [479, 206] on div "E-mail" at bounding box center [434, 208] width 194 height 12
click at [462, 191] on input "text" at bounding box center [483, 188] width 94 height 13
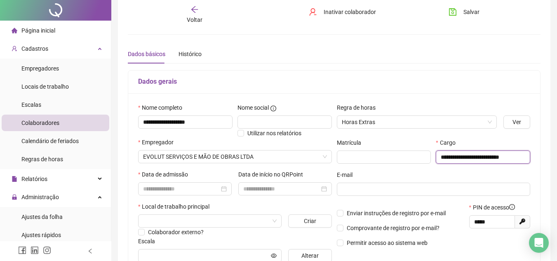
scroll to position [41, 0]
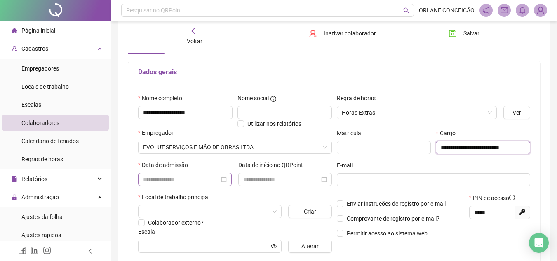
type input "**********"
click at [163, 176] on input at bounding box center [181, 179] width 76 height 9
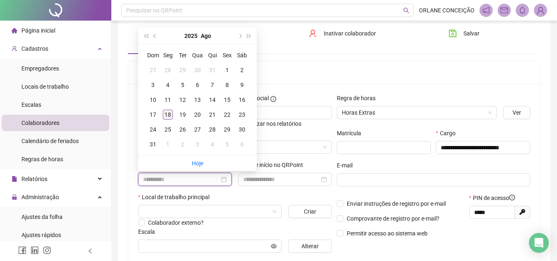
type input "**********"
click at [167, 115] on div "18" at bounding box center [168, 115] width 10 height 10
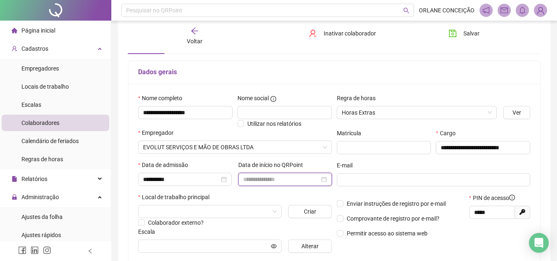
click at [256, 181] on input at bounding box center [281, 179] width 76 height 9
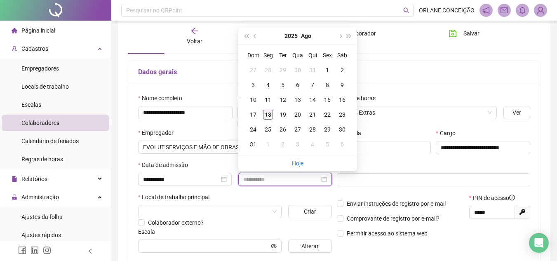
type input "**********"
click at [266, 112] on div "18" at bounding box center [268, 115] width 10 height 10
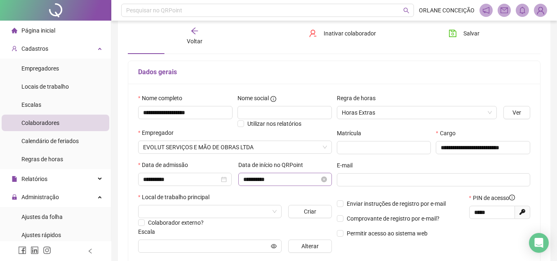
drag, startPoint x: 262, startPoint y: 193, endPoint x: 265, endPoint y: 185, distance: 8.4
click at [262, 193] on div "Local de trabalho principal" at bounding box center [235, 199] width 194 height 12
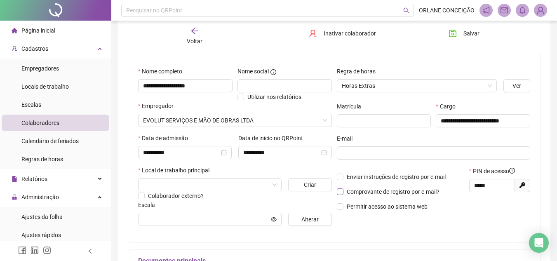
scroll to position [83, 0]
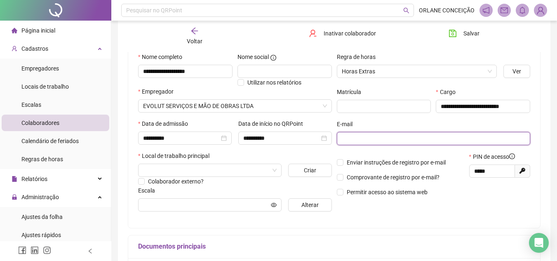
click at [403, 139] on input "text" at bounding box center [433, 138] width 182 height 9
type input "**********"
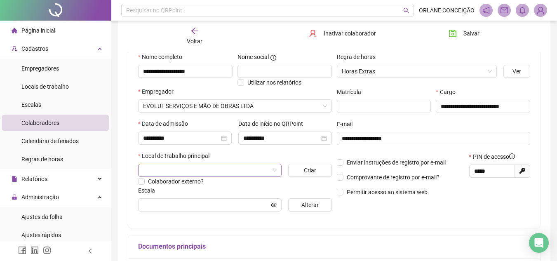
click at [210, 172] on input "search" at bounding box center [206, 170] width 126 height 12
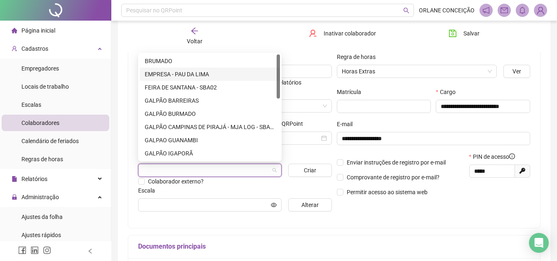
click at [219, 72] on div "EMPRESA - PAU DA LIMA" at bounding box center [210, 74] width 130 height 9
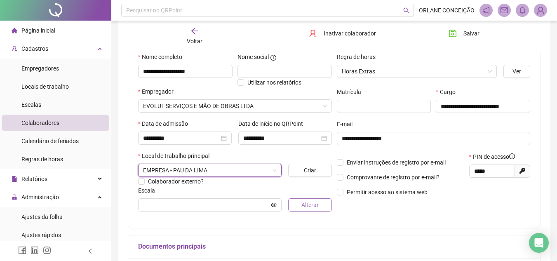
click at [306, 203] on span "Alterar" at bounding box center [310, 205] width 17 height 9
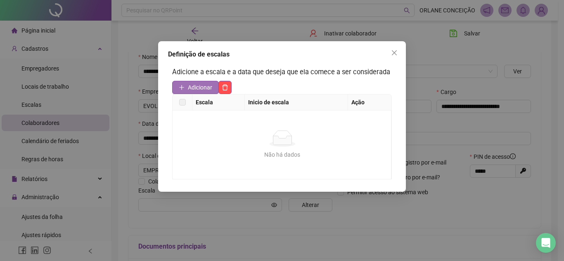
click at [198, 87] on span "Adicionar" at bounding box center [200, 87] width 24 height 9
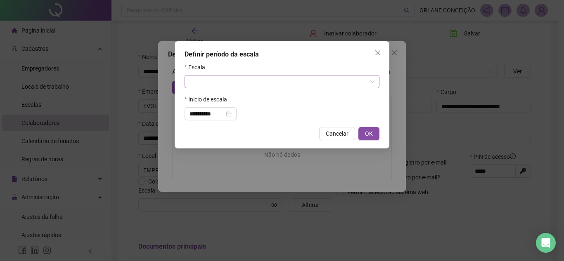
click at [219, 76] on input "search" at bounding box center [277, 82] width 177 height 12
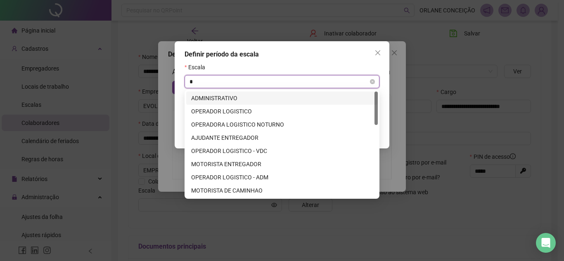
type input "**"
click at [222, 98] on div "ADMINISTRATIVO" at bounding box center [282, 98] width 182 height 9
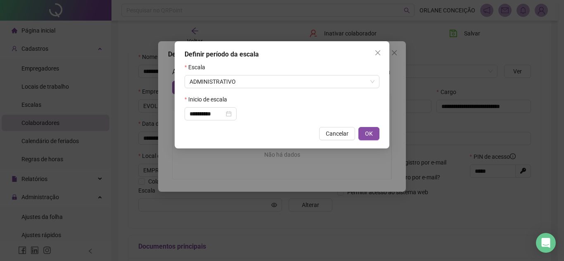
drag, startPoint x: 368, startPoint y: 132, endPoint x: 363, endPoint y: 131, distance: 5.4
click at [368, 131] on span "OK" at bounding box center [369, 133] width 8 height 9
type input "**********"
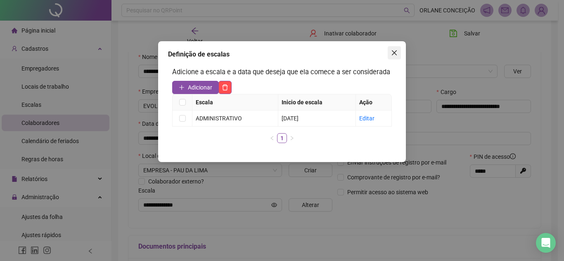
click at [391, 53] on icon "close" at bounding box center [394, 53] width 7 height 7
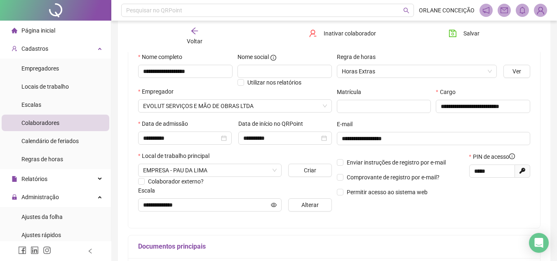
click at [432, 219] on div "**********" at bounding box center [334, 135] width 412 height 186
drag, startPoint x: 497, startPoint y: 168, endPoint x: 448, endPoint y: 170, distance: 49.5
click at [448, 170] on div "Enviar instruções de registro por e-mail Comprovante de registro por e-mail? Pe…" at bounding box center [434, 177] width 199 height 50
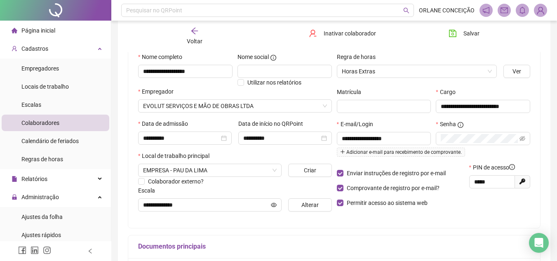
click at [479, 229] on div "**********" at bounding box center [334, 180] width 413 height 323
click at [461, 212] on div "Enviar instruções de registro por e-mail Comprovante de registro por e-mail? Pe…" at bounding box center [401, 188] width 132 height 50
click at [472, 31] on span "Salvar" at bounding box center [472, 33] width 16 height 9
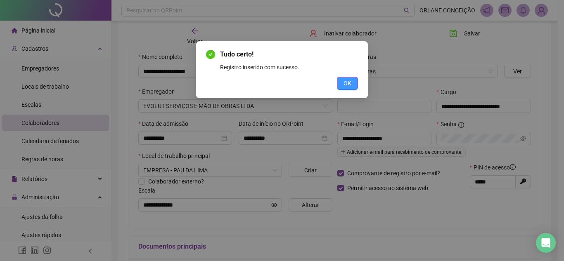
click at [356, 83] on button "OK" at bounding box center [347, 83] width 21 height 13
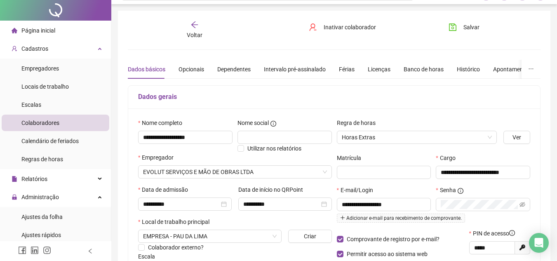
scroll to position [0, 0]
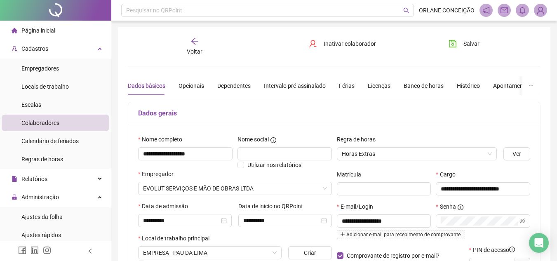
click at [196, 41] on icon "arrow-left" at bounding box center [194, 41] width 7 height 7
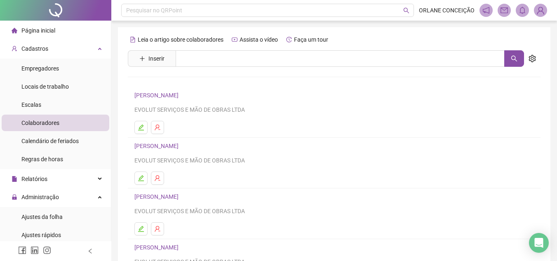
click at [156, 52] on span "Inserir" at bounding box center [152, 58] width 48 height 17
click at [155, 59] on span "Inserir" at bounding box center [157, 58] width 16 height 9
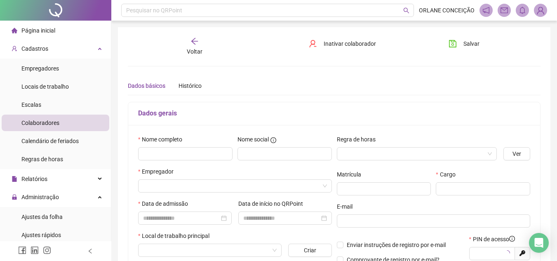
type input "*****"
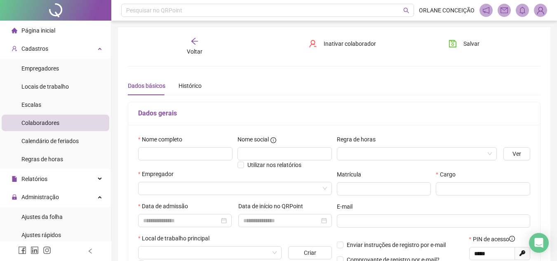
click at [204, 40] on div "Voltar" at bounding box center [195, 46] width 64 height 19
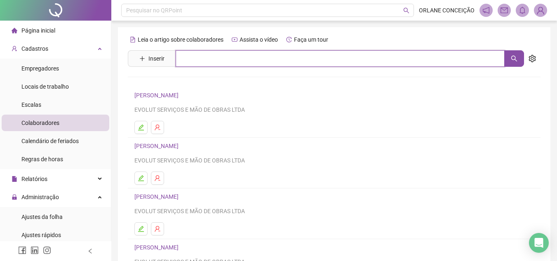
click at [218, 61] on input "text" at bounding box center [340, 58] width 329 height 17
type input "*******"
click at [507, 59] on button "button" at bounding box center [515, 58] width 20 height 17
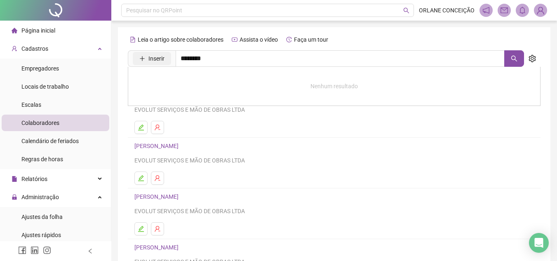
click at [157, 54] on button "Inserir" at bounding box center [152, 58] width 38 height 13
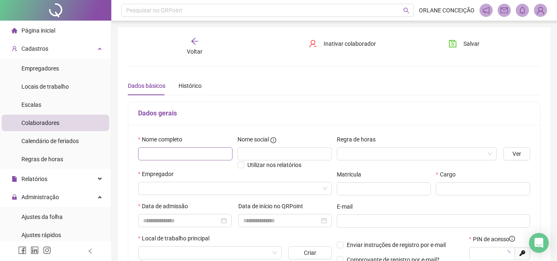
type input "*****"
click at [186, 160] on input "text" at bounding box center [185, 153] width 94 height 13
type input "**********"
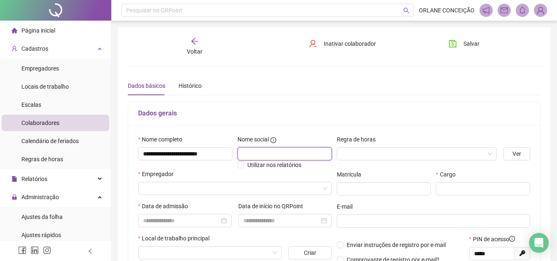
click at [261, 149] on input "text" at bounding box center [285, 153] width 94 height 13
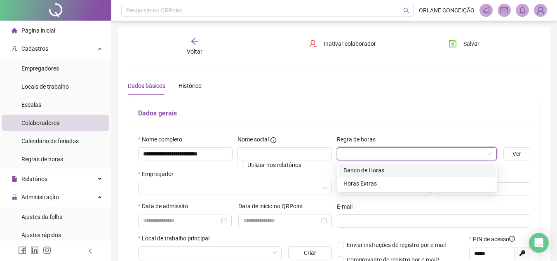
click at [422, 148] on input "search" at bounding box center [413, 154] width 143 height 12
click at [383, 179] on div "Horas Extras" at bounding box center [417, 183] width 157 height 13
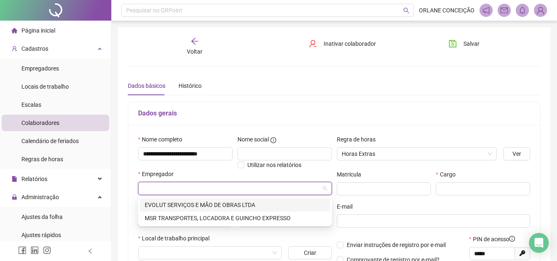
click at [191, 185] on input "search" at bounding box center [231, 188] width 177 height 12
click at [170, 205] on div "EVOLUT SERVIÇOS E MÃO DE OBRAS LTDA" at bounding box center [235, 205] width 181 height 9
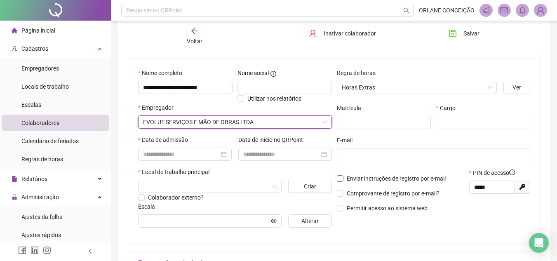
scroll to position [83, 0]
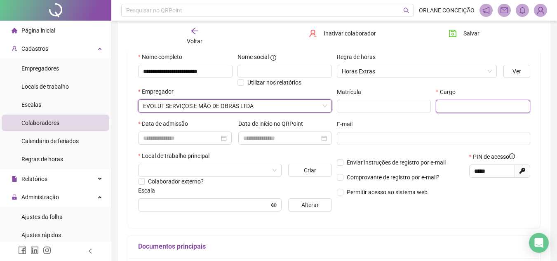
click at [474, 109] on input "text" at bounding box center [483, 106] width 94 height 13
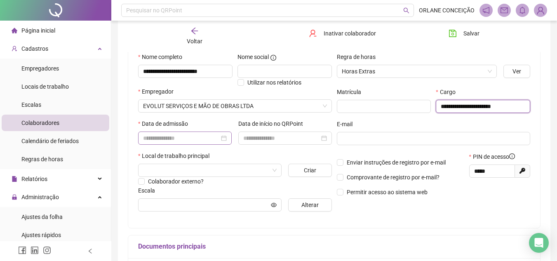
type input "**********"
click at [183, 135] on input at bounding box center [181, 138] width 76 height 9
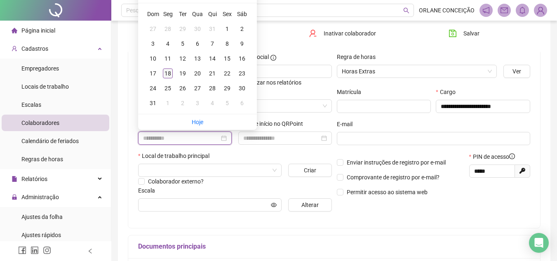
type input "**********"
click at [169, 74] on div "18" at bounding box center [168, 73] width 10 height 10
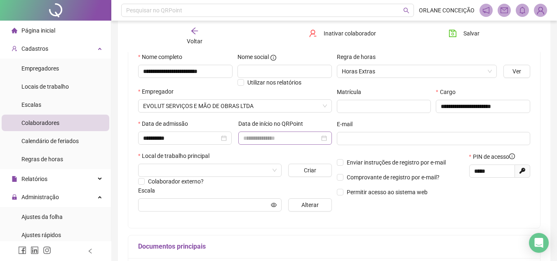
click at [238, 135] on div at bounding box center [285, 138] width 94 height 13
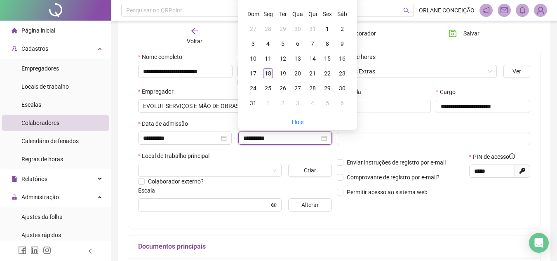
type input "**********"
click at [267, 76] on div "18" at bounding box center [268, 73] width 10 height 10
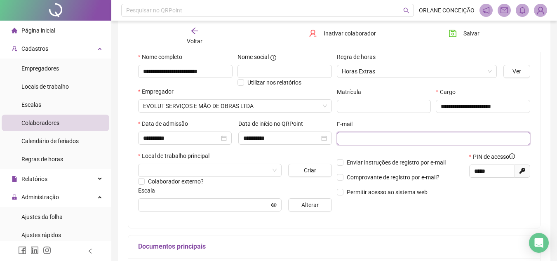
click at [358, 134] on input "text" at bounding box center [433, 138] width 182 height 9
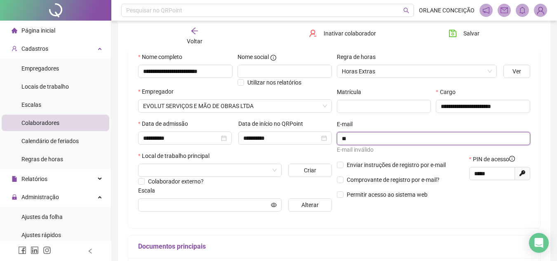
type input "*"
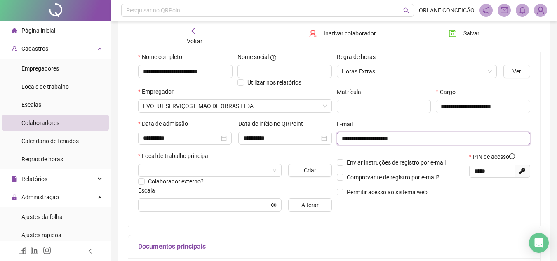
type input "**********"
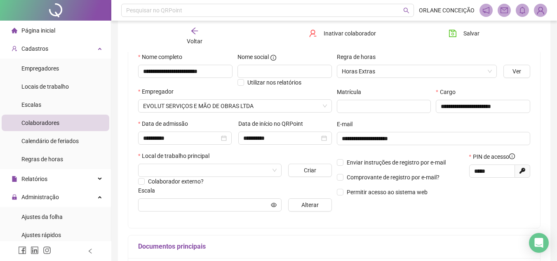
click at [423, 224] on div "**********" at bounding box center [334, 135] width 412 height 186
click at [180, 168] on input "search" at bounding box center [206, 170] width 126 height 12
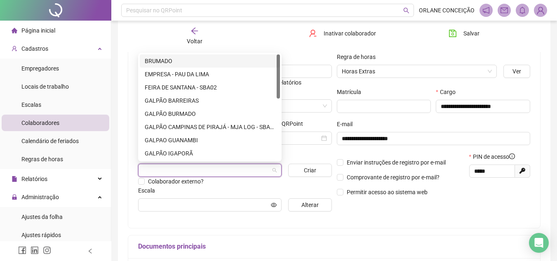
click at [418, 234] on div "**********" at bounding box center [334, 180] width 413 height 323
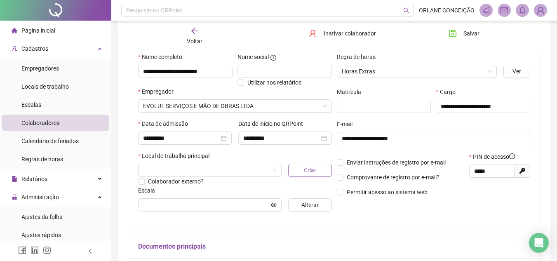
click at [302, 174] on button "Criar" at bounding box center [309, 170] width 43 height 13
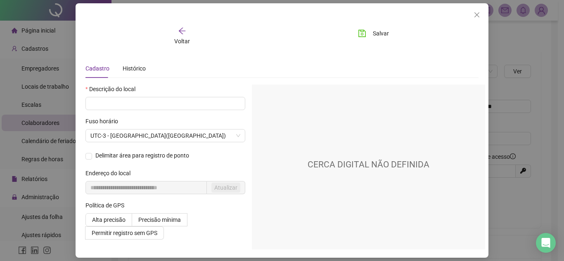
click at [179, 31] on icon "arrow-left" at bounding box center [182, 31] width 7 height 7
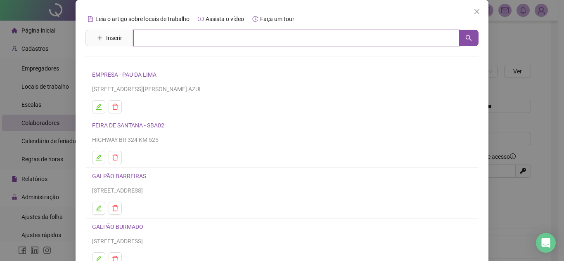
click at [139, 33] on input "text" at bounding box center [296, 38] width 326 height 17
click at [460, 37] on button "button" at bounding box center [468, 38] width 20 height 17
type input "*******"
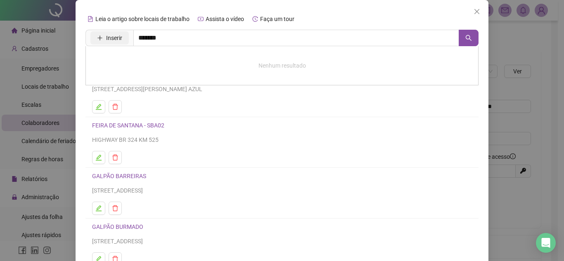
click at [109, 35] on span "Inserir" at bounding box center [114, 37] width 16 height 9
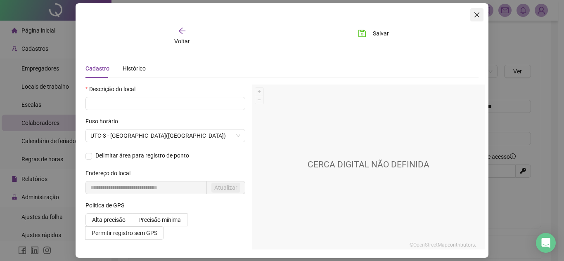
click at [473, 14] on span "Close" at bounding box center [476, 15] width 13 height 7
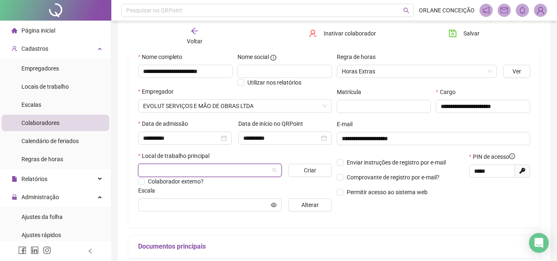
click at [179, 164] on input "search" at bounding box center [206, 170] width 126 height 12
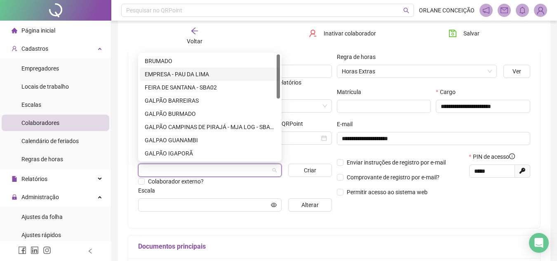
click at [179, 74] on div "EMPRESA - PAU DA LIMA" at bounding box center [210, 74] width 130 height 9
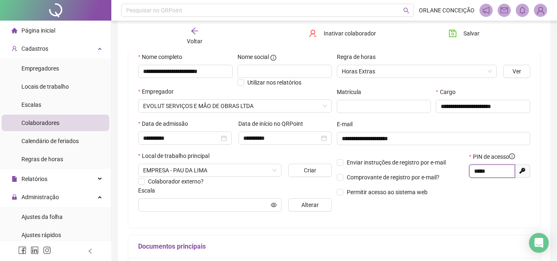
drag, startPoint x: 494, startPoint y: 168, endPoint x: 456, endPoint y: 169, distance: 37.6
click at [456, 169] on div "Enviar instruções de registro por e-mail Comprovante de registro por e-mail? Pe…" at bounding box center [434, 177] width 199 height 50
click at [317, 202] on span "Alterar" at bounding box center [310, 205] width 17 height 9
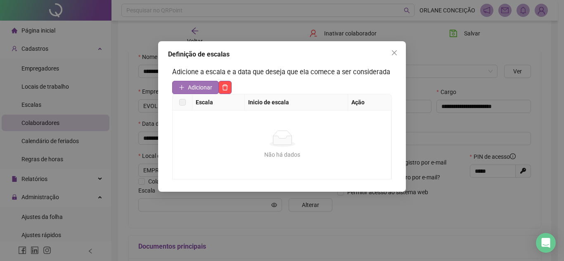
click at [196, 83] on span "Adicionar" at bounding box center [200, 87] width 24 height 9
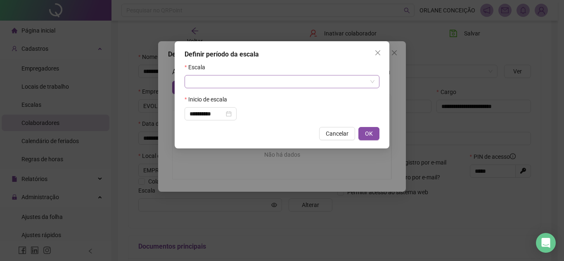
click at [219, 81] on input "search" at bounding box center [277, 82] width 177 height 12
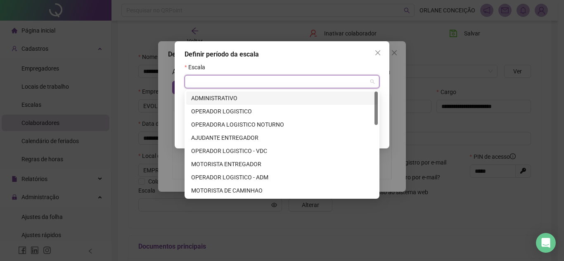
click at [222, 96] on div "ADMINISTRATIVO" at bounding box center [282, 98] width 182 height 9
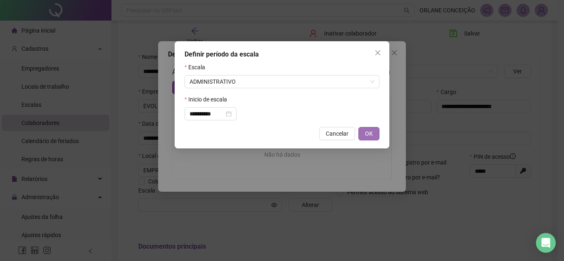
click at [366, 133] on span "OK" at bounding box center [369, 133] width 8 height 9
type input "**********"
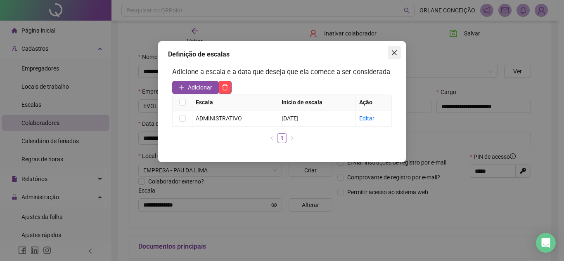
click at [393, 51] on icon "close" at bounding box center [394, 52] width 5 height 5
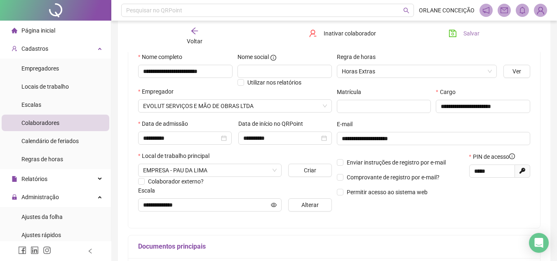
click at [467, 27] on button "Salvar" at bounding box center [464, 33] width 43 height 13
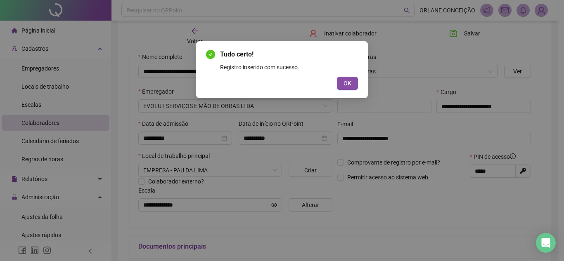
drag, startPoint x: 346, startPoint y: 87, endPoint x: 302, endPoint y: 85, distance: 44.2
click at [345, 87] on span "OK" at bounding box center [347, 83] width 8 height 9
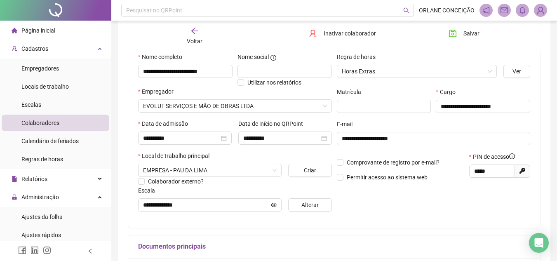
click at [197, 35] on div "Voltar" at bounding box center [195, 36] width 64 height 19
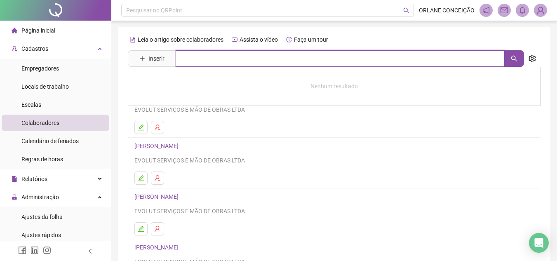
click at [225, 62] on input "text" at bounding box center [340, 58] width 329 height 17
click at [508, 53] on button "button" at bounding box center [515, 58] width 20 height 17
type input "*"
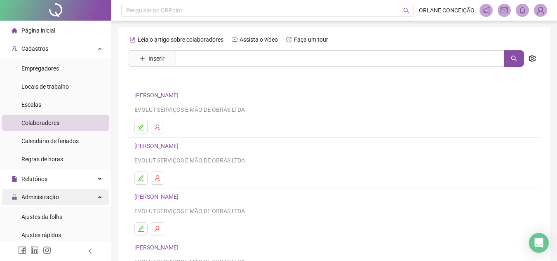
click at [54, 195] on span "Administração" at bounding box center [40, 197] width 38 height 7
click at [71, 193] on div "Administração" at bounding box center [56, 197] width 108 height 17
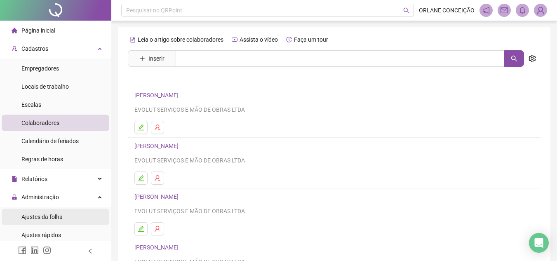
click at [54, 215] on span "Ajustes da folha" at bounding box center [41, 217] width 41 height 7
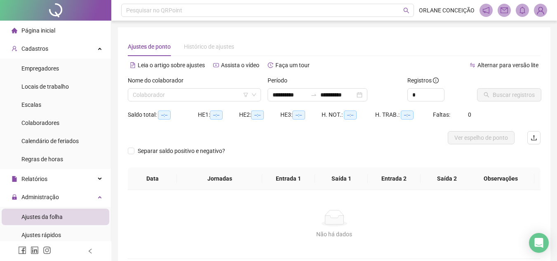
type input "**********"
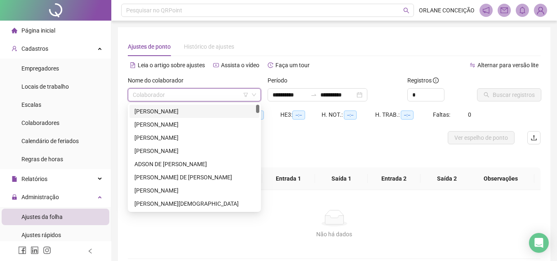
click at [182, 95] on input "search" at bounding box center [191, 95] width 116 height 12
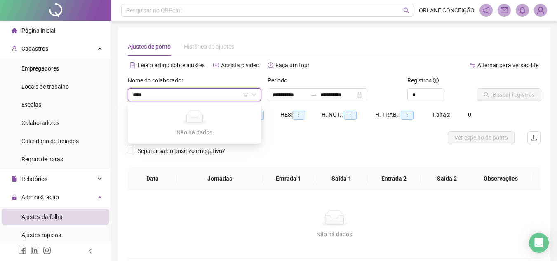
type input "***"
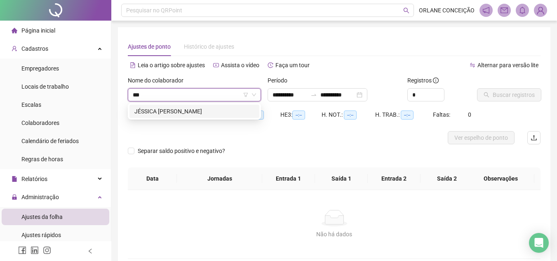
click at [196, 112] on div "JÉSSICA DAEBS DE OLIVEIRA" at bounding box center [195, 111] width 120 height 9
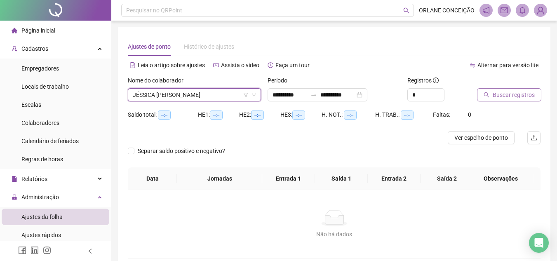
click at [502, 99] on button "Buscar registros" at bounding box center [509, 94] width 64 height 13
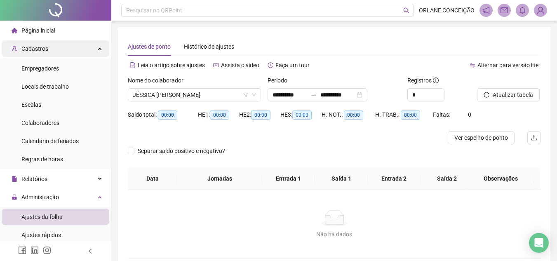
click at [68, 55] on div "Cadastros" at bounding box center [56, 48] width 108 height 17
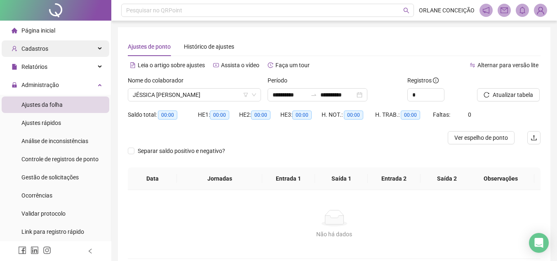
click at [35, 51] on span "Cadastros" at bounding box center [34, 48] width 27 height 7
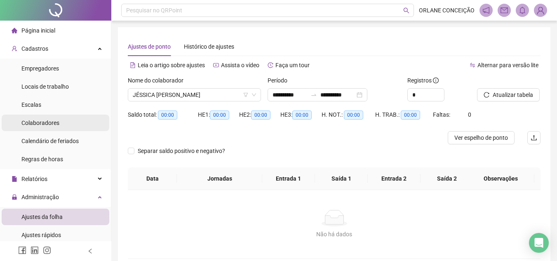
click at [67, 121] on li "Colaboradores" at bounding box center [56, 123] width 108 height 17
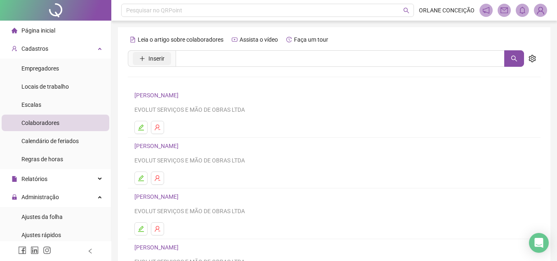
click at [167, 60] on button "Inserir" at bounding box center [152, 58] width 38 height 13
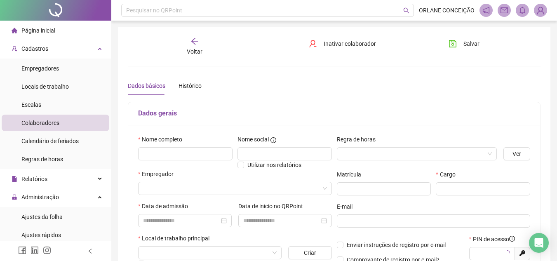
type input "*****"
click at [168, 151] on input "text" at bounding box center [185, 153] width 94 height 13
type input "**********"
click at [369, 142] on label "Regra de horas" at bounding box center [359, 139] width 44 height 9
click at [371, 151] on input "search" at bounding box center [413, 154] width 143 height 12
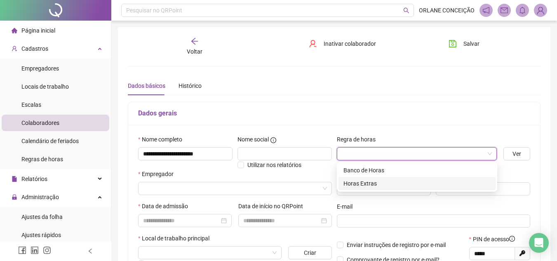
click at [359, 182] on div "Horas Extras" at bounding box center [417, 183] width 147 height 9
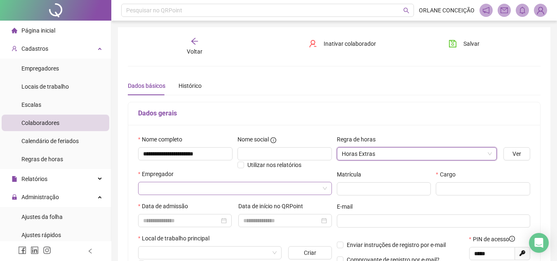
click at [153, 186] on input "search" at bounding box center [231, 188] width 177 height 12
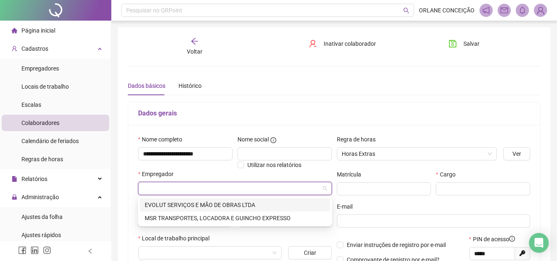
click at [163, 201] on div "EVOLUT SERVIÇOS E MÃO DE OBRAS LTDA" at bounding box center [235, 205] width 181 height 9
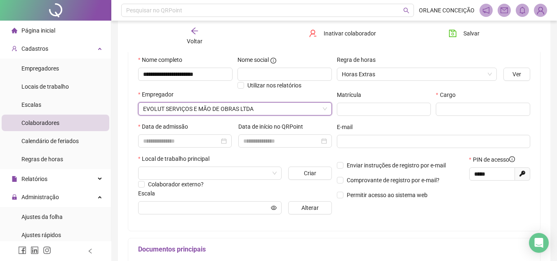
scroll to position [83, 0]
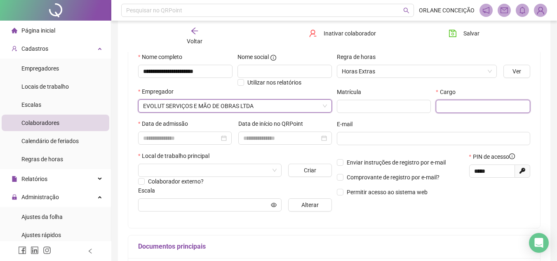
click at [486, 102] on input "text" at bounding box center [483, 106] width 94 height 13
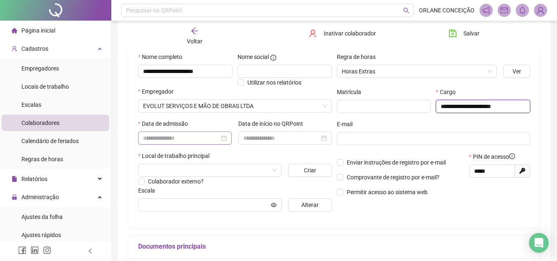
type input "**********"
click at [162, 139] on input at bounding box center [181, 138] width 76 height 9
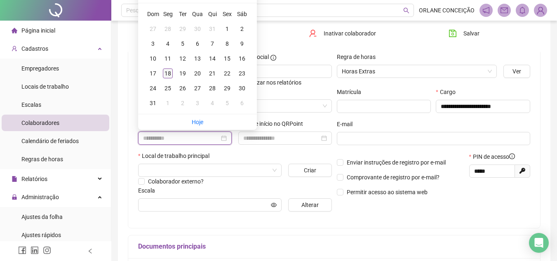
type input "**********"
click at [169, 73] on div "18" at bounding box center [168, 73] width 10 height 10
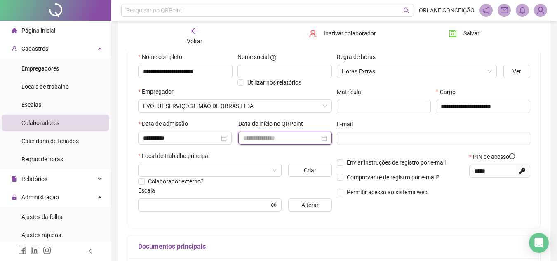
click at [257, 141] on input at bounding box center [281, 138] width 76 height 9
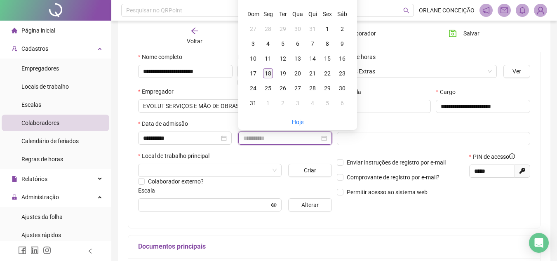
type input "**********"
click at [273, 75] on td "18" at bounding box center [268, 73] width 15 height 15
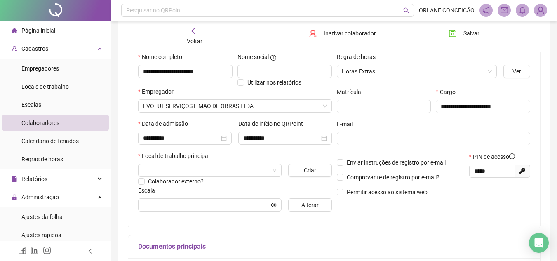
click at [443, 152] on div "Enviar instruções de registro por e-mail Comprovante de registro por e-mail? Pe…" at bounding box center [401, 177] width 132 height 50
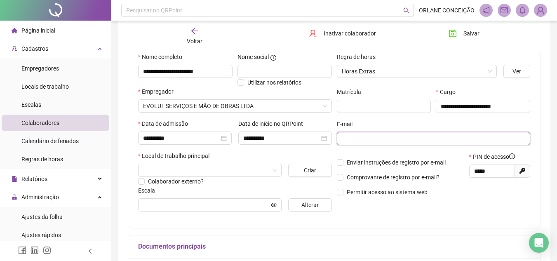
click at [432, 142] on input "text" at bounding box center [433, 138] width 182 height 9
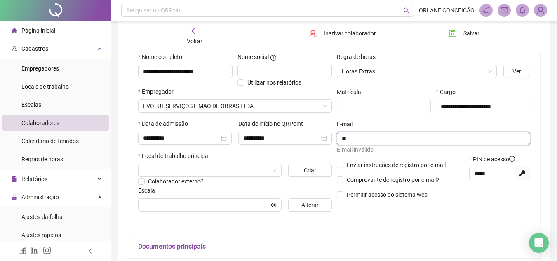
type input "*"
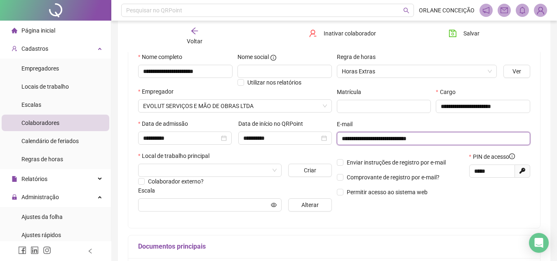
type input "**********"
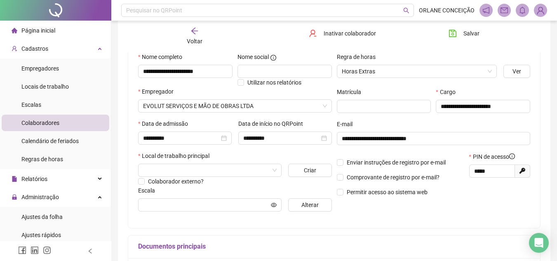
click at [429, 217] on div "**********" at bounding box center [434, 135] width 199 height 166
click at [182, 173] on input "search" at bounding box center [206, 170] width 126 height 12
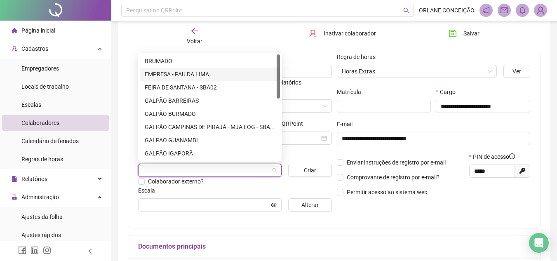
click at [202, 71] on div "EMPRESA - PAU DA LIMA" at bounding box center [210, 74] width 130 height 9
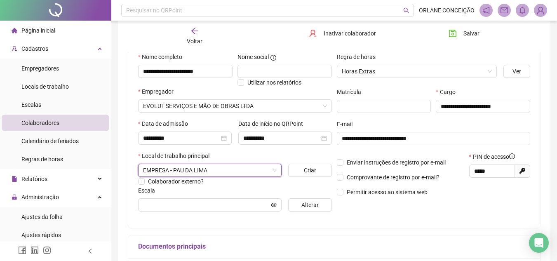
drag, startPoint x: 369, startPoint y: 223, endPoint x: 366, endPoint y: 212, distance: 11.7
click at [370, 223] on div "**********" at bounding box center [334, 135] width 412 height 186
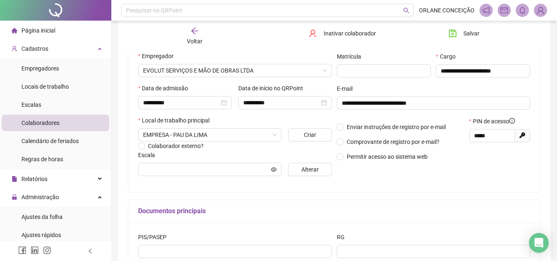
scroll to position [165, 0]
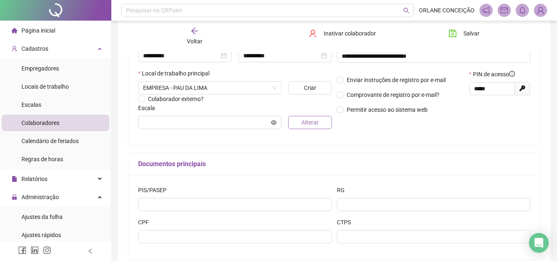
click at [303, 119] on span "Alterar" at bounding box center [310, 122] width 17 height 9
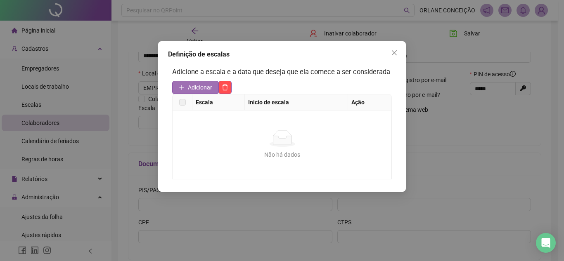
click at [201, 88] on span "Adicionar" at bounding box center [200, 87] width 24 height 9
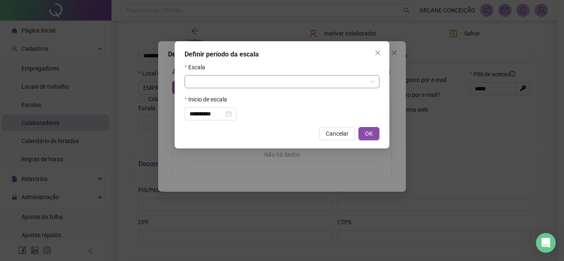
click at [214, 78] on input "search" at bounding box center [277, 82] width 177 height 12
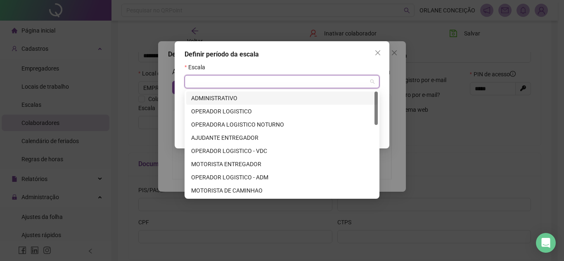
click at [218, 99] on div "ADMINISTRATIVO" at bounding box center [282, 98] width 182 height 9
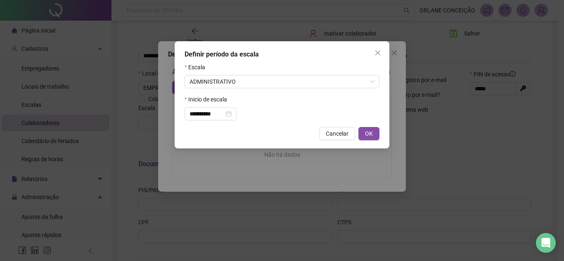
drag, startPoint x: 379, startPoint y: 132, endPoint x: 374, endPoint y: 132, distance: 5.0
click at [379, 132] on button "OK" at bounding box center [368, 133] width 21 height 13
type input "**********"
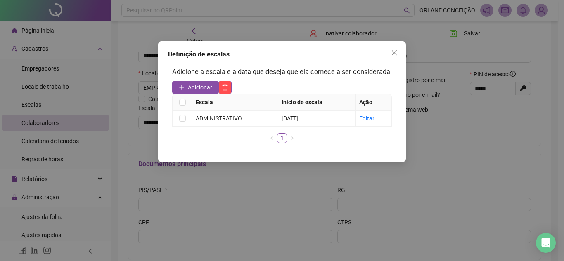
click at [396, 52] on icon "close" at bounding box center [394, 53] width 7 height 7
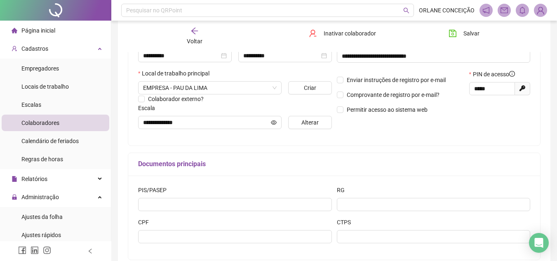
click at [388, 141] on div "**********" at bounding box center [334, 53] width 412 height 186
drag, startPoint x: 496, startPoint y: 87, endPoint x: 411, endPoint y: 83, distance: 84.7
click at [411, 83] on div "Enviar instruções de registro por e-mail Comprovante de registro por e-mail? Pe…" at bounding box center [434, 95] width 199 height 50
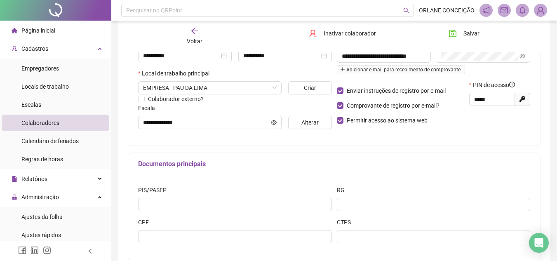
click at [405, 158] on div "Documentos principais" at bounding box center [334, 164] width 412 height 23
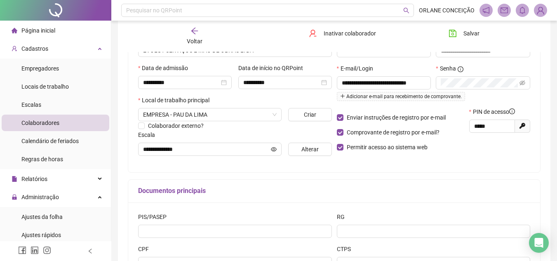
scroll to position [124, 0]
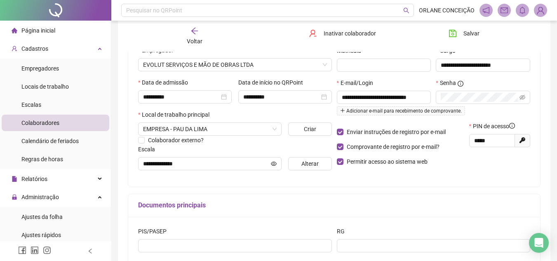
click at [485, 176] on div "**********" at bounding box center [434, 94] width 199 height 166
click at [458, 36] on button "Salvar" at bounding box center [464, 33] width 43 height 13
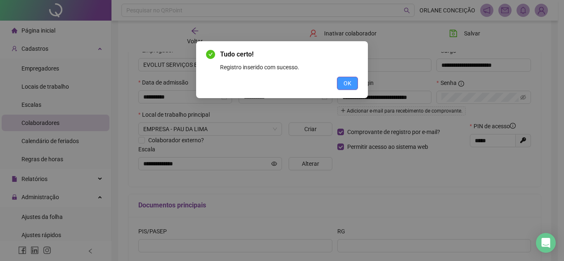
click at [342, 80] on button "OK" at bounding box center [347, 83] width 21 height 13
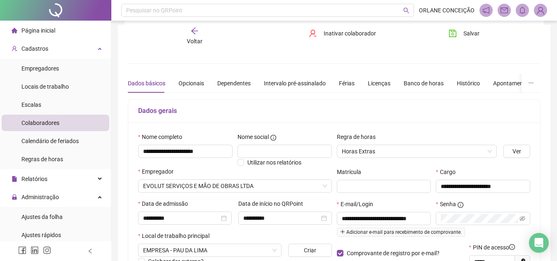
scroll to position [0, 0]
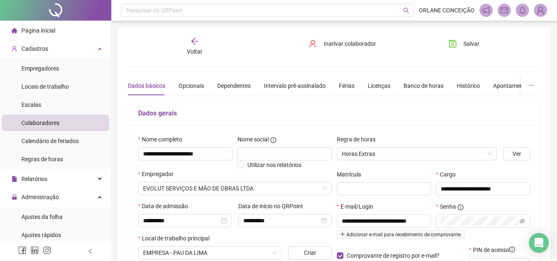
click at [193, 48] on span "Voltar" at bounding box center [195, 51] width 16 height 7
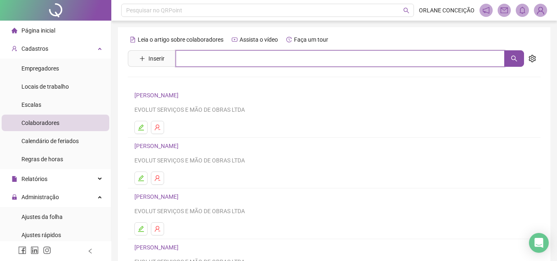
click at [196, 59] on input "text" at bounding box center [340, 58] width 329 height 17
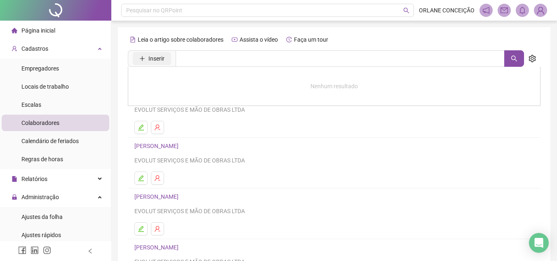
click at [161, 57] on span "Inserir" at bounding box center [157, 58] width 16 height 9
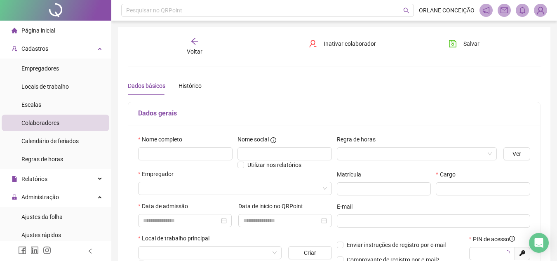
type input "*****"
click at [178, 156] on input "text" at bounding box center [185, 153] width 94 height 13
type input "**********"
click at [385, 157] on input "search" at bounding box center [413, 154] width 143 height 12
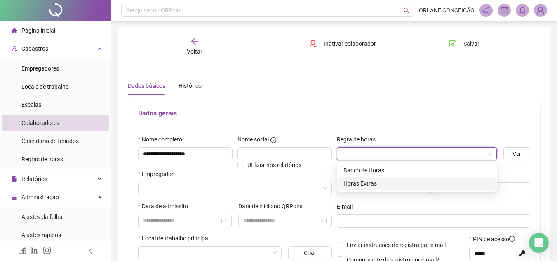
click at [373, 182] on div "Horas Extras" at bounding box center [417, 183] width 147 height 9
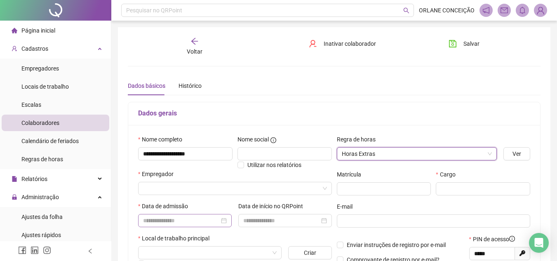
scroll to position [41, 0]
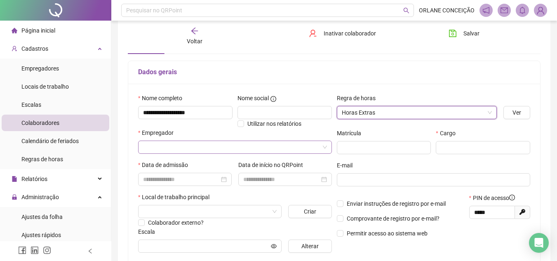
click at [167, 146] on input "search" at bounding box center [231, 147] width 177 height 12
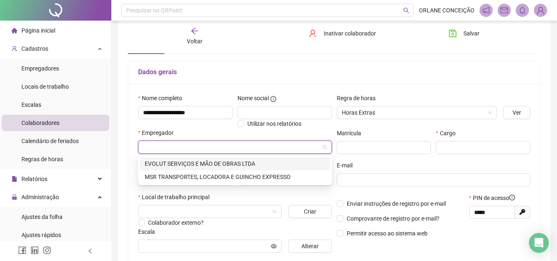
click at [173, 158] on div "EVOLUT SERVIÇOS E MÃO DE OBRAS LTDA" at bounding box center [235, 163] width 191 height 13
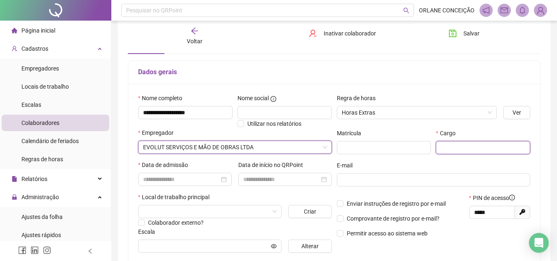
click at [454, 144] on input "text" at bounding box center [483, 147] width 94 height 13
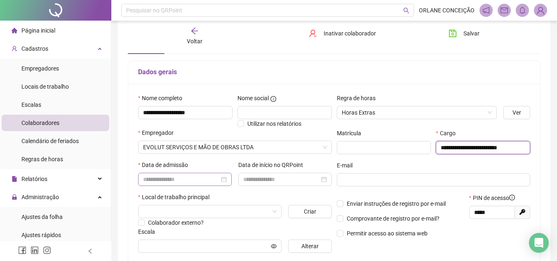
type input "**********"
click at [188, 181] on input at bounding box center [181, 179] width 76 height 9
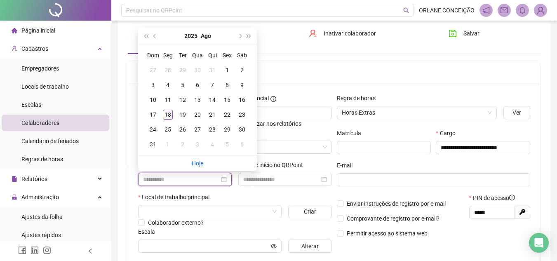
type input "**********"
click at [170, 113] on div "18" at bounding box center [168, 115] width 10 height 10
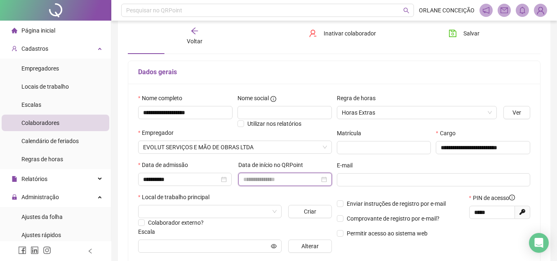
click at [255, 181] on input at bounding box center [281, 179] width 76 height 9
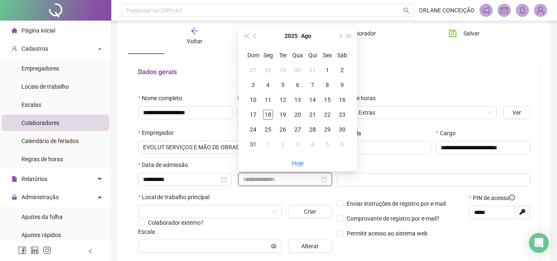
type input "**********"
click at [270, 111] on div "18" at bounding box center [268, 115] width 10 height 10
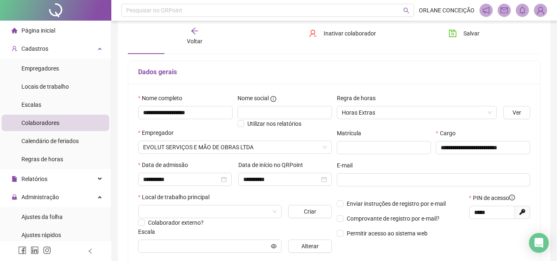
click at [440, 83] on div "Dados gerais" at bounding box center [334, 72] width 412 height 23
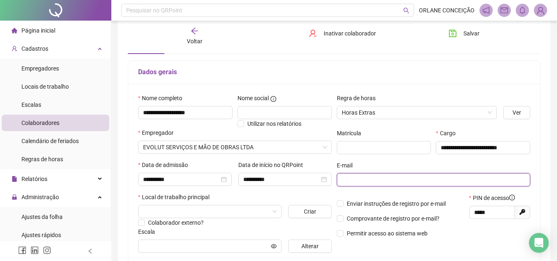
click at [404, 175] on input "text" at bounding box center [433, 179] width 182 height 9
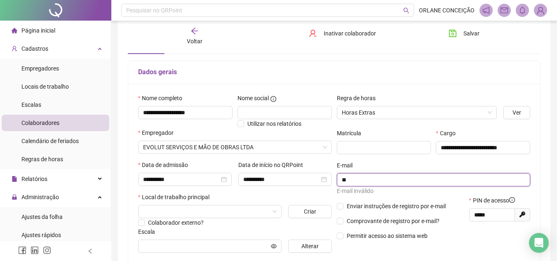
type input "*"
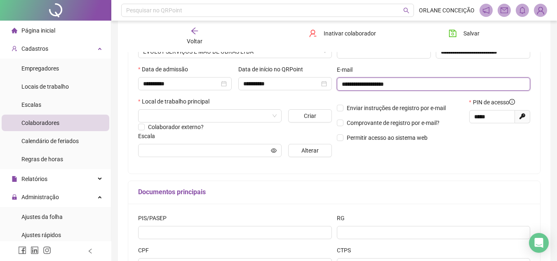
scroll to position [165, 0]
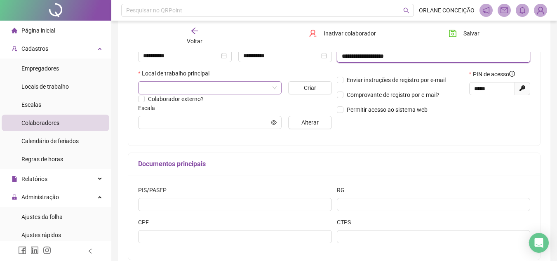
click at [274, 86] on span at bounding box center [210, 88] width 134 height 12
type input "**********"
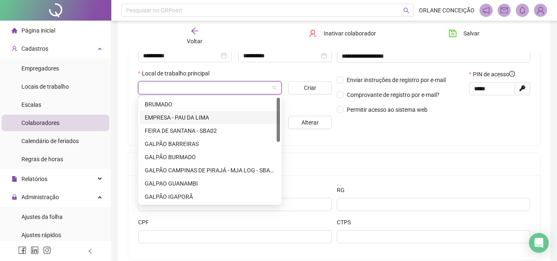
click at [192, 116] on div "EMPRESA - PAU DA LIMA" at bounding box center [210, 117] width 130 height 9
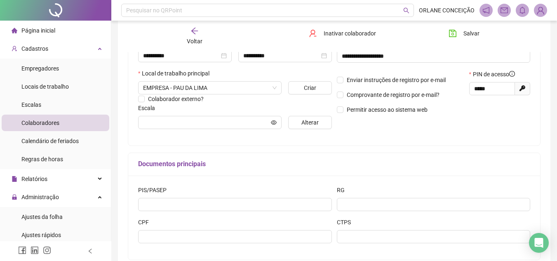
click at [403, 165] on h5 "Documentos principais" at bounding box center [334, 164] width 392 height 10
click at [216, 121] on input "text" at bounding box center [206, 122] width 126 height 9
click at [302, 122] on span "Alterar" at bounding box center [310, 122] width 17 height 9
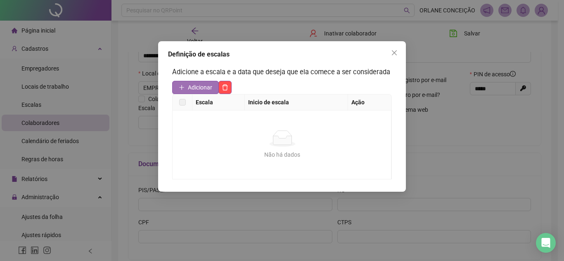
click at [201, 90] on span "Adicionar" at bounding box center [200, 87] width 24 height 9
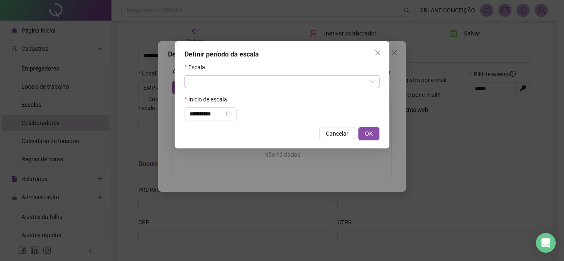
click at [218, 81] on input "search" at bounding box center [277, 82] width 177 height 12
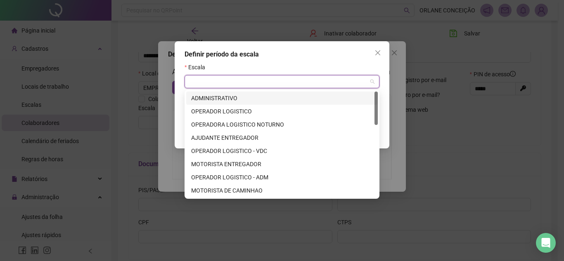
click at [214, 99] on div "ADMINISTRATIVO" at bounding box center [282, 98] width 182 height 9
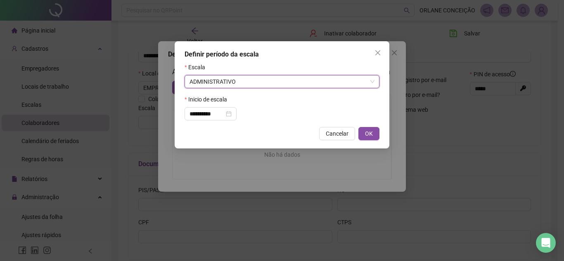
click at [490, 135] on div "**********" at bounding box center [282, 130] width 564 height 261
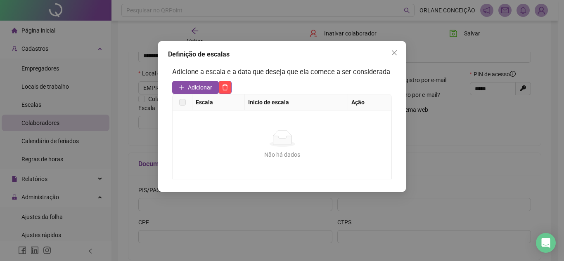
drag, startPoint x: 477, startPoint y: 140, endPoint x: 433, endPoint y: 94, distance: 63.0
click at [476, 140] on div "Definição de escalas Adicione a escala e a data que deseja que ela comece a ser…" at bounding box center [282, 130] width 564 height 261
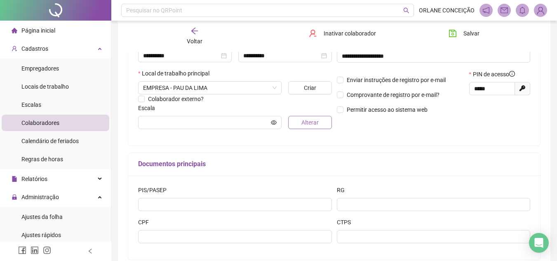
click at [305, 118] on span "Alterar" at bounding box center [310, 122] width 17 height 9
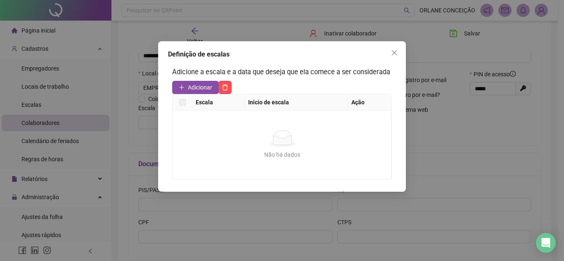
click at [213, 83] on button "Adicionar" at bounding box center [195, 87] width 47 height 13
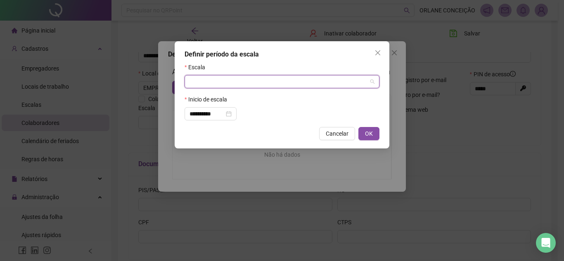
click at [209, 80] on input "search" at bounding box center [277, 82] width 177 height 12
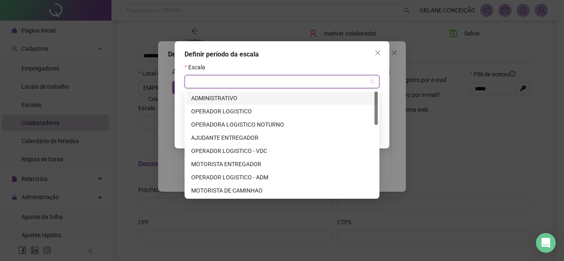
click at [211, 99] on div "ADMINISTRATIVO" at bounding box center [282, 98] width 182 height 9
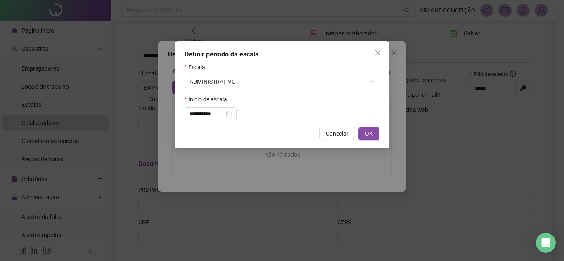
drag, startPoint x: 376, startPoint y: 129, endPoint x: 371, endPoint y: 129, distance: 5.0
click at [375, 129] on button "OK" at bounding box center [368, 133] width 21 height 13
type input "**********"
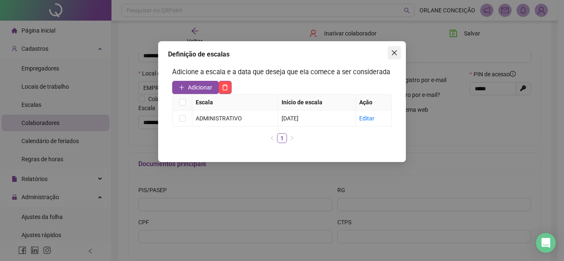
click at [391, 53] on icon "close" at bounding box center [394, 53] width 7 height 7
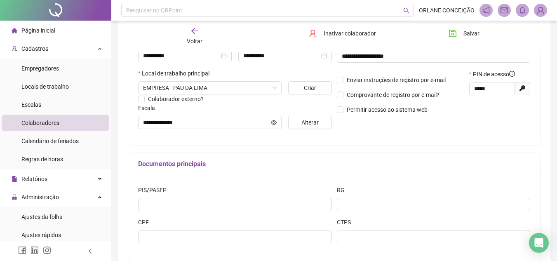
click at [344, 135] on div "**********" at bounding box center [434, 53] width 199 height 166
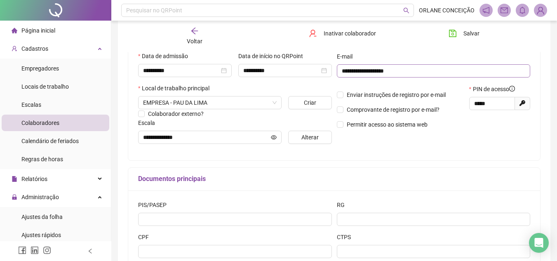
scroll to position [124, 0]
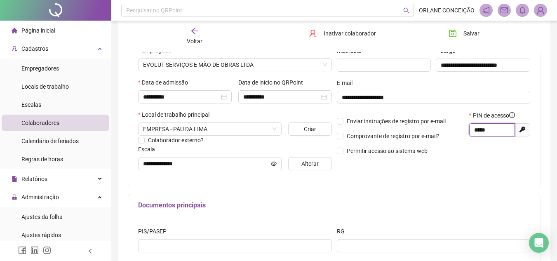
drag, startPoint x: 496, startPoint y: 127, endPoint x: 457, endPoint y: 127, distance: 39.6
click at [457, 127] on div "Enviar instruções de registro por e-mail Comprovante de registro por e-mail? Pe…" at bounding box center [434, 136] width 199 height 50
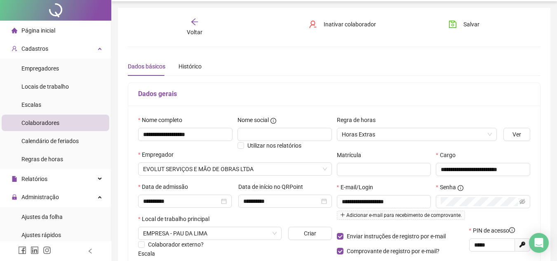
scroll to position [0, 0]
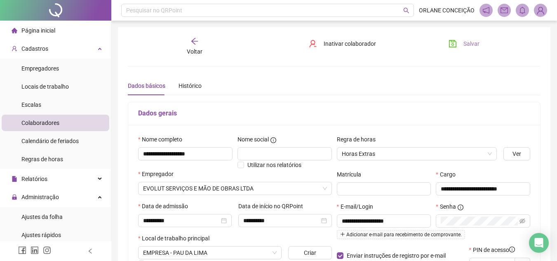
click at [452, 40] on icon "save" at bounding box center [453, 44] width 8 height 8
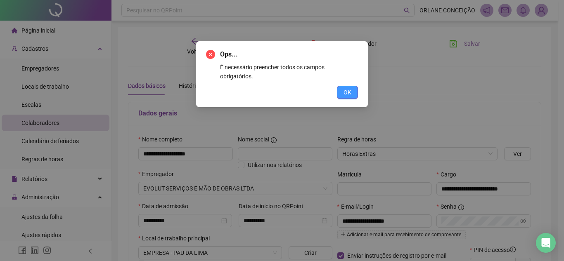
click at [352, 86] on button "OK" at bounding box center [347, 92] width 21 height 13
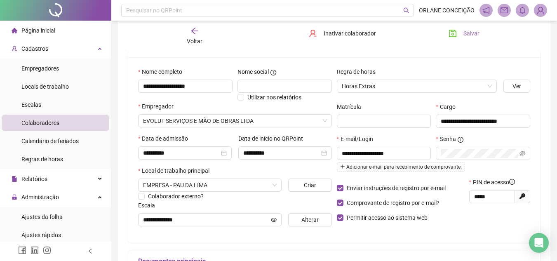
scroll to position [83, 0]
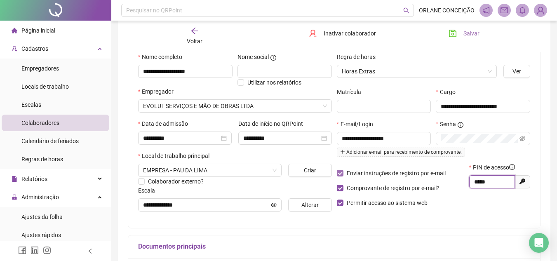
drag, startPoint x: 488, startPoint y: 182, endPoint x: 435, endPoint y: 176, distance: 53.5
click at [435, 176] on div "Enviar instruções de registro por e-mail Comprovante de registro por e-mail? Pe…" at bounding box center [434, 188] width 199 height 50
click at [447, 132] on span at bounding box center [483, 138] width 94 height 13
click at [467, 220] on div "**********" at bounding box center [334, 135] width 412 height 186
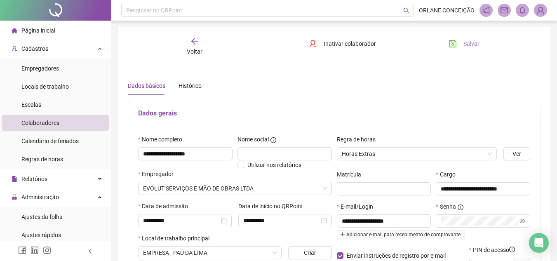
click at [460, 42] on button "Salvar" at bounding box center [464, 43] width 43 height 13
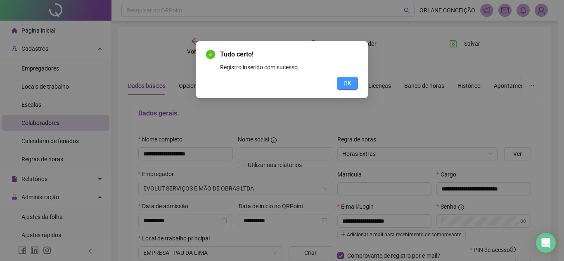
click at [345, 82] on span "OK" at bounding box center [347, 83] width 8 height 9
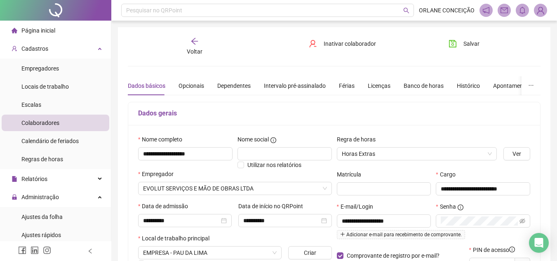
click at [193, 44] on icon "arrow-left" at bounding box center [195, 41] width 8 height 8
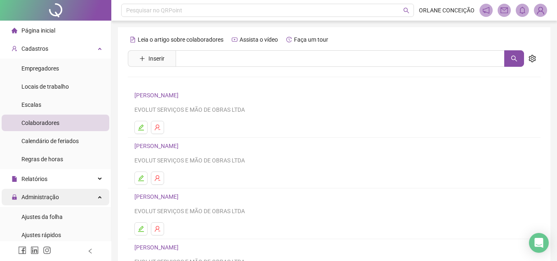
click at [50, 195] on span "Administração" at bounding box center [40, 197] width 38 height 7
click at [66, 199] on div "Administração" at bounding box center [56, 197] width 108 height 17
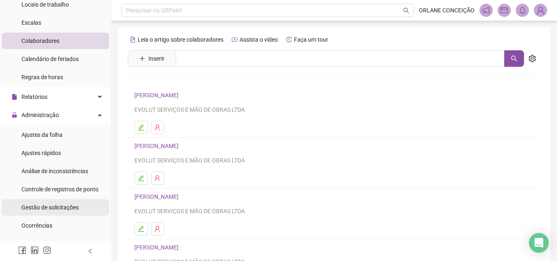
scroll to position [124, 0]
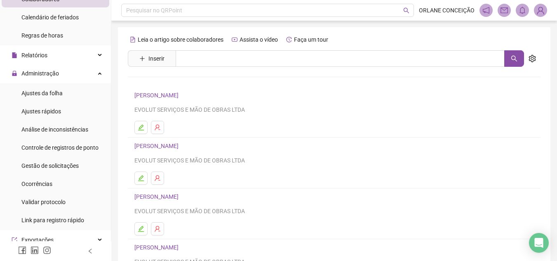
click at [65, 90] on li "Ajustes da folha" at bounding box center [56, 93] width 108 height 17
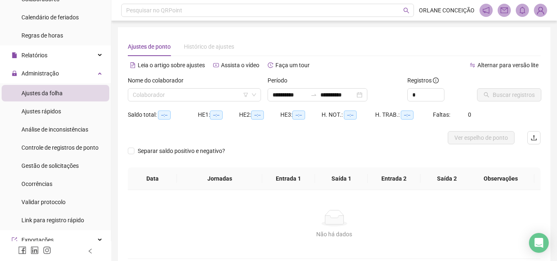
type input "**********"
click at [296, 88] on div "Período" at bounding box center [334, 82] width 133 height 12
click at [297, 95] on input "**********" at bounding box center [290, 94] width 35 height 9
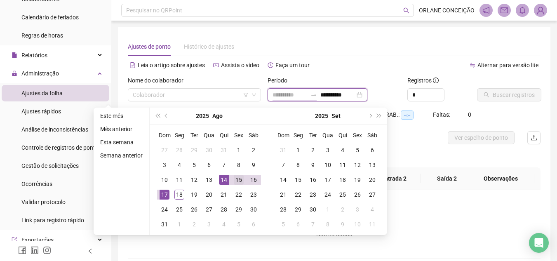
type input "**********"
click at [241, 176] on div "15" at bounding box center [239, 180] width 10 height 10
type input "**********"
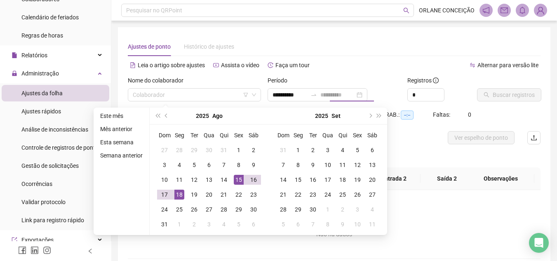
click at [179, 193] on div "18" at bounding box center [180, 195] width 10 height 10
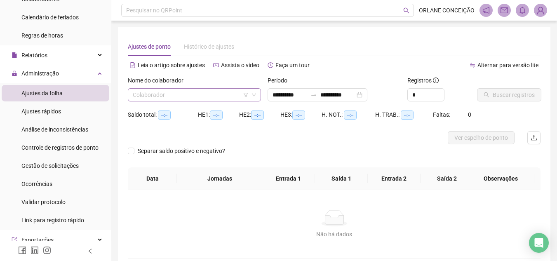
click at [191, 98] on input "search" at bounding box center [191, 95] width 116 height 12
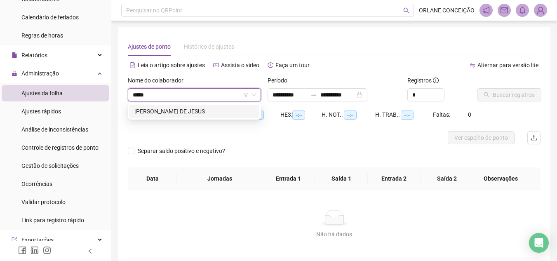
type input "******"
click at [207, 114] on div "BIANCA MOREIRA SANTOS DE JESUS" at bounding box center [195, 111] width 120 height 9
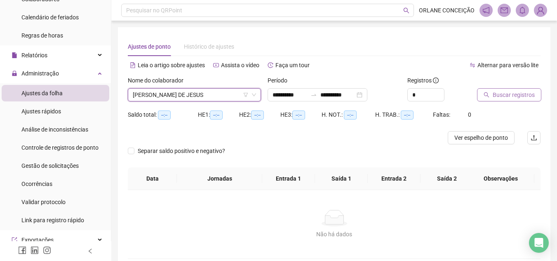
click at [522, 98] on span "Buscar registros" at bounding box center [514, 94] width 42 height 9
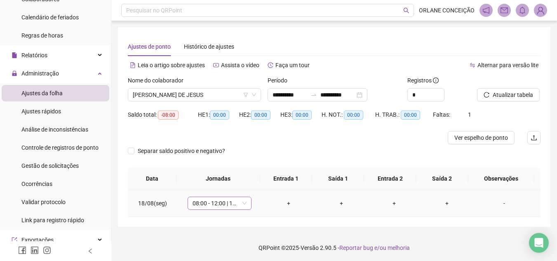
scroll to position [1, 0]
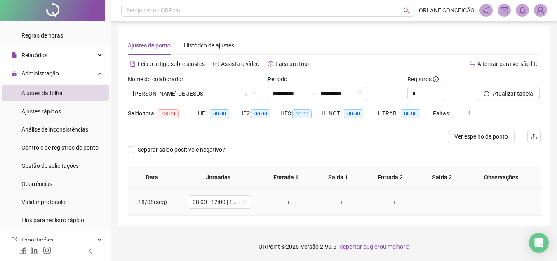
click at [288, 201] on div "+" at bounding box center [289, 202] width 40 height 9
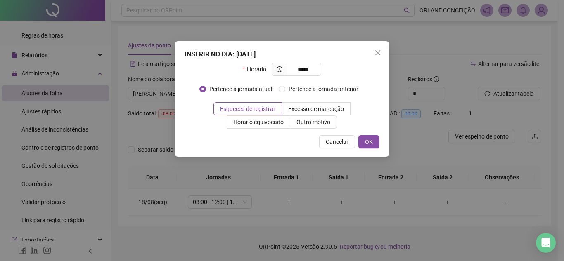
type input "*****"
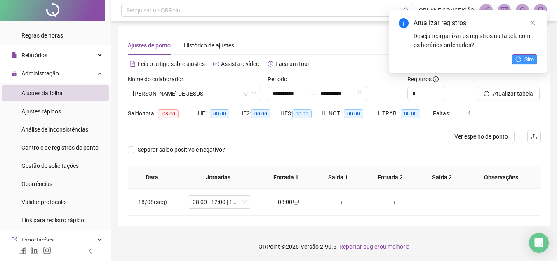
click at [532, 57] on span "Sim" at bounding box center [529, 59] width 9 height 9
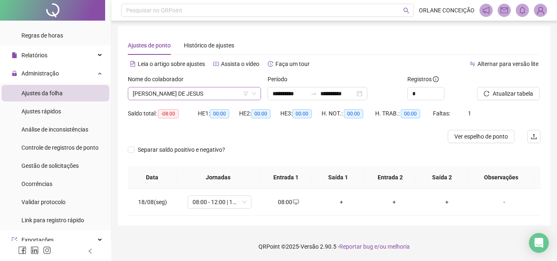
click at [161, 97] on span "BIANCA MOREIRA SANTOS DE JESUS" at bounding box center [194, 93] width 123 height 12
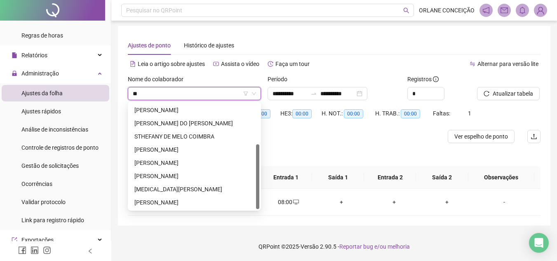
scroll to position [0, 0]
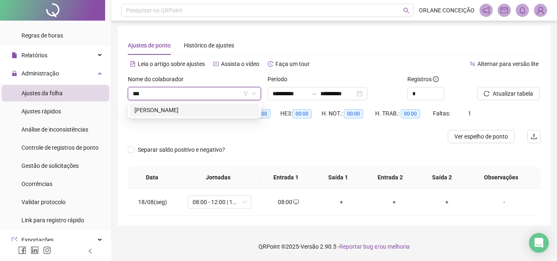
type input "****"
click at [174, 109] on div "YURI PEREIRA VIEIRA EVANGELISTA" at bounding box center [195, 110] width 120 height 9
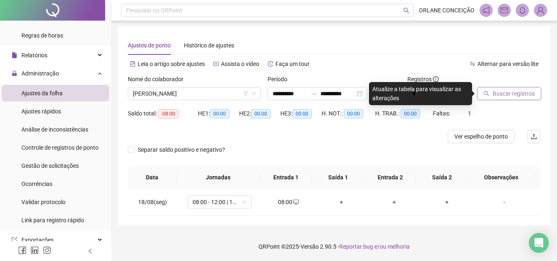
click at [489, 93] on icon "search" at bounding box center [487, 94] width 6 height 6
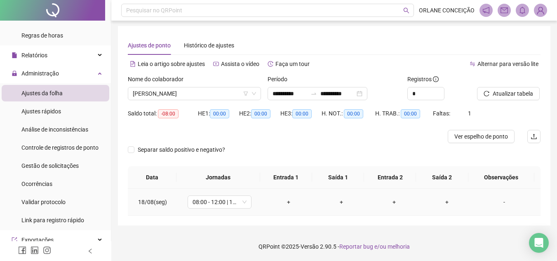
click at [287, 202] on div "+" at bounding box center [289, 202] width 40 height 9
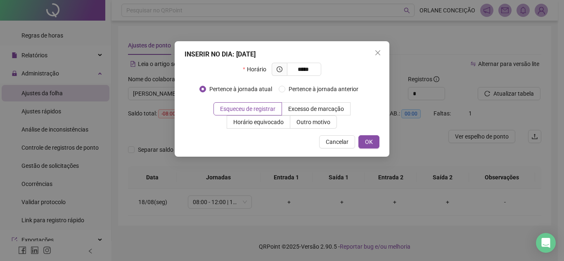
type input "*****"
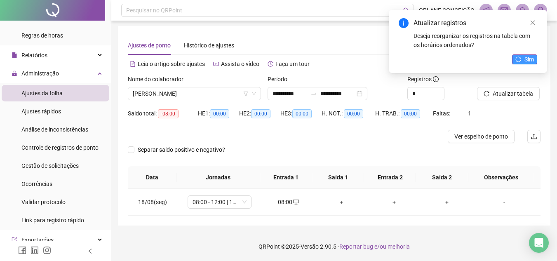
click at [522, 59] on button "Sim" at bounding box center [524, 59] width 25 height 10
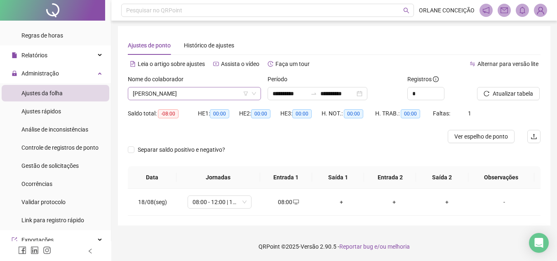
click at [216, 96] on span "YURI PEREIRA VIEIRA EVANGELISTA" at bounding box center [194, 93] width 123 height 12
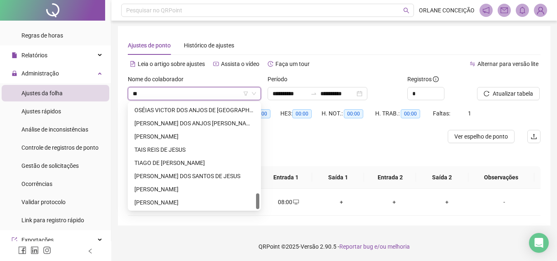
scroll to position [40, 0]
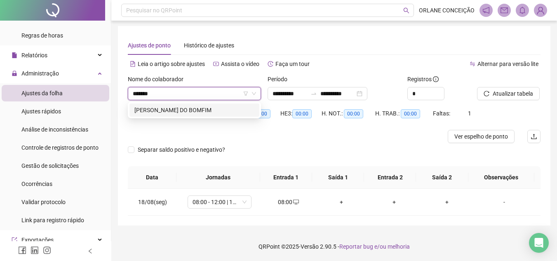
type input "*******"
click at [218, 108] on div "JULIENE MENEZES SILVA DO BOMFIM" at bounding box center [195, 110] width 120 height 9
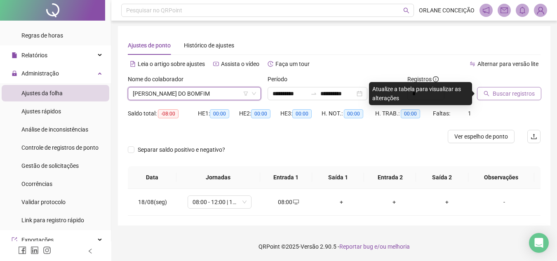
click at [500, 92] on span "Buscar registros" at bounding box center [514, 93] width 42 height 9
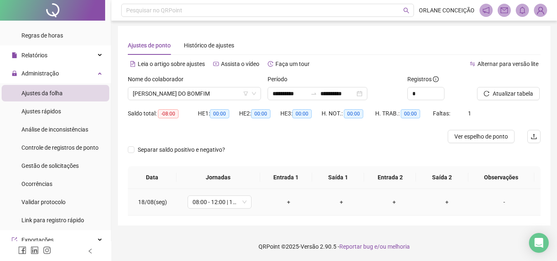
click at [289, 200] on div "+" at bounding box center [289, 202] width 40 height 9
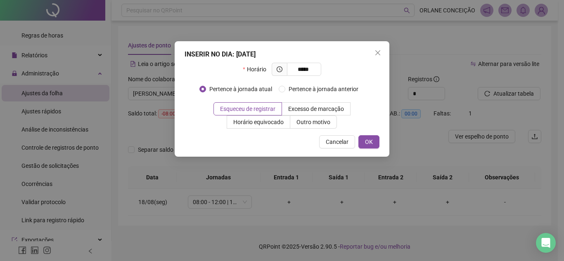
type input "*****"
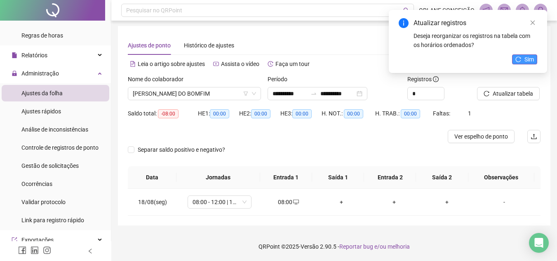
click at [528, 59] on span "Sim" at bounding box center [529, 59] width 9 height 9
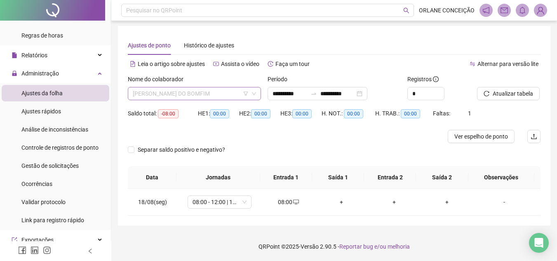
click at [223, 97] on span "JULIENE MENEZES SILVA DO BOMFIM" at bounding box center [194, 93] width 123 height 12
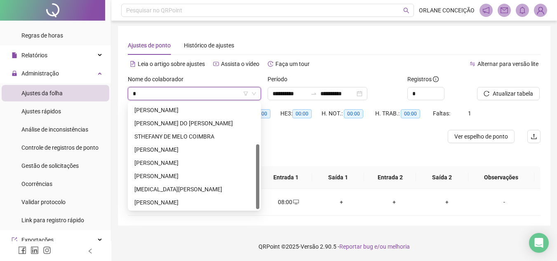
scroll to position [0, 0]
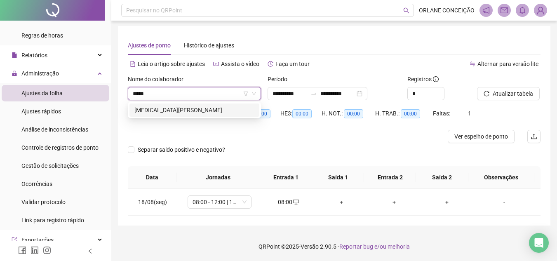
type input "******"
click at [208, 113] on div "YASMIN SOUZA BARRETO" at bounding box center [195, 110] width 120 height 9
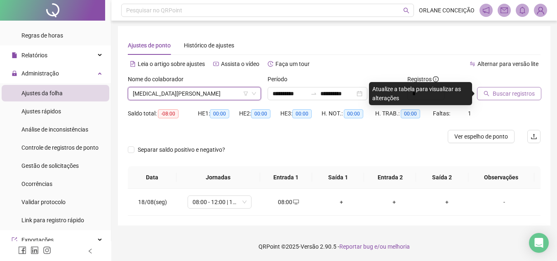
click at [506, 92] on span "Buscar registros" at bounding box center [514, 93] width 42 height 9
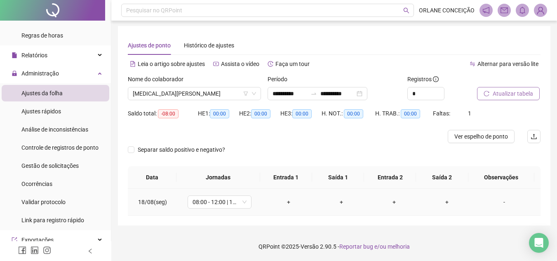
click at [288, 202] on div "+" at bounding box center [289, 202] width 40 height 9
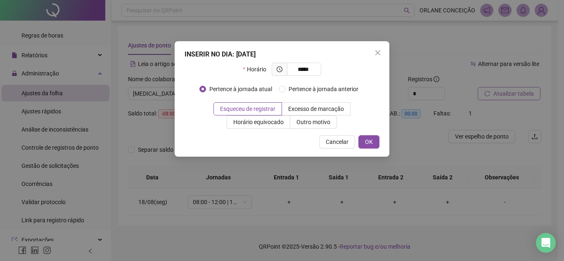
type input "*****"
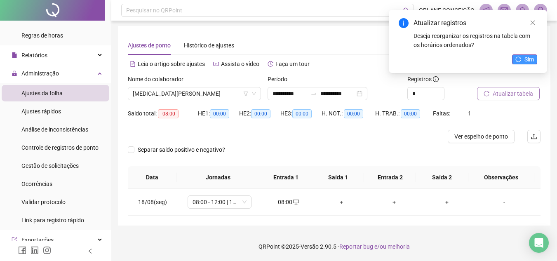
click at [522, 62] on button "Sim" at bounding box center [524, 59] width 25 height 10
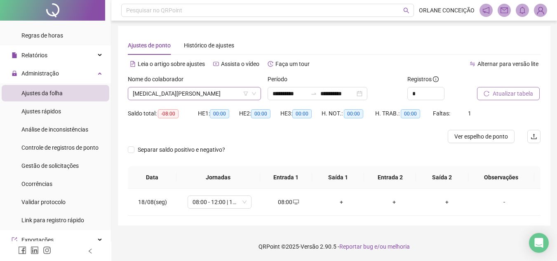
click at [151, 95] on span "YASMIN SOUZA BARRETO" at bounding box center [194, 93] width 123 height 12
click at [380, 68] on div "Alternar para versão lite" at bounding box center [438, 63] width 207 height 13
click at [169, 96] on span "YASMIN SOUZA BARRETO" at bounding box center [194, 93] width 123 height 12
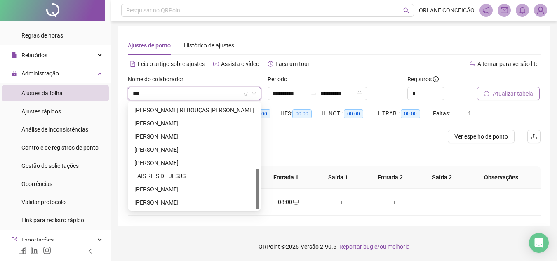
scroll to position [0, 0]
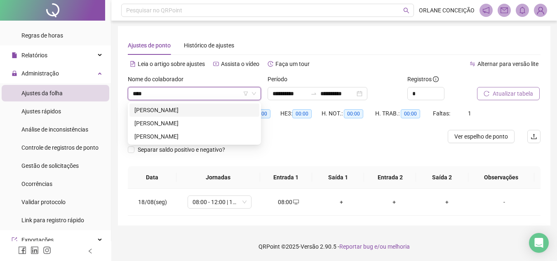
type input "*****"
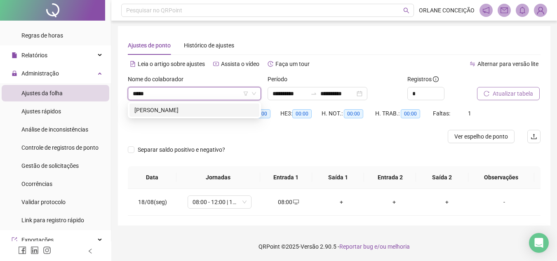
click at [171, 111] on div "[PERSON_NAME]" at bounding box center [195, 110] width 120 height 9
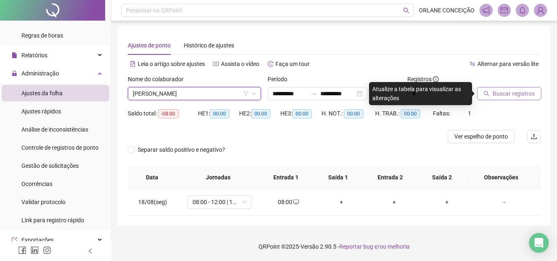
click at [508, 95] on span "Buscar registros" at bounding box center [514, 93] width 42 height 9
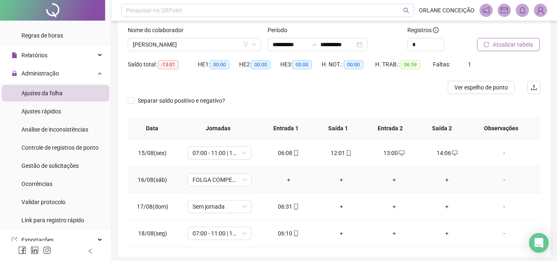
scroll to position [82, 0]
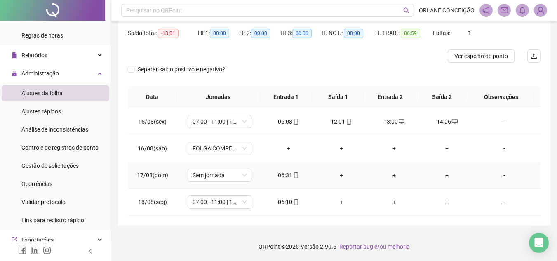
click at [340, 177] on div "+" at bounding box center [342, 175] width 40 height 9
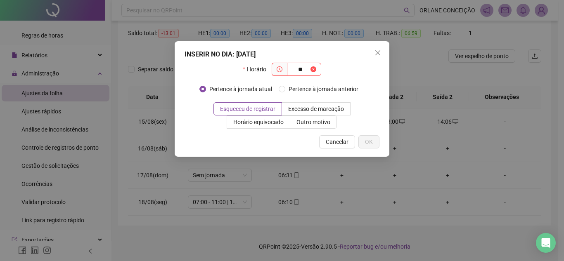
type input "**"
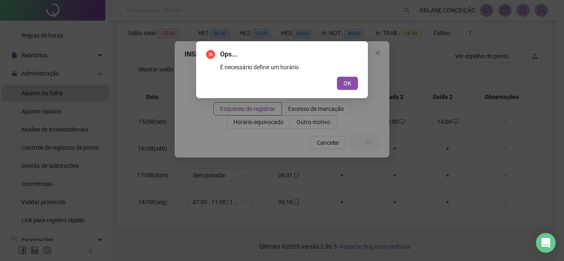
click at [349, 84] on button "OK" at bounding box center [347, 83] width 21 height 13
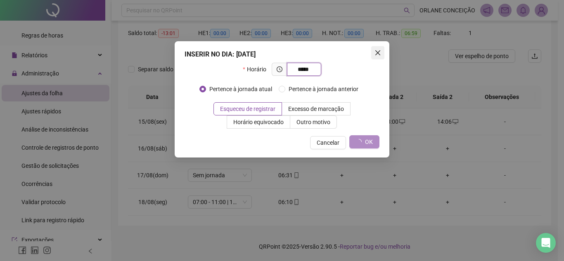
type input "*****"
click at [381, 50] on span "Close" at bounding box center [377, 53] width 13 height 7
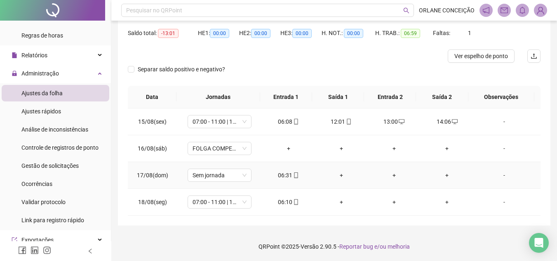
click at [336, 173] on div "+" at bounding box center [342, 175] width 40 height 9
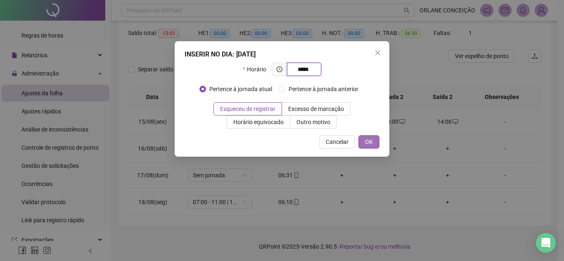
type input "*****"
click at [362, 143] on button "OK" at bounding box center [368, 141] width 21 height 13
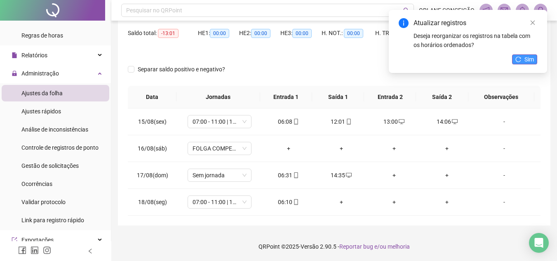
click at [532, 59] on span "Sim" at bounding box center [529, 59] width 9 height 9
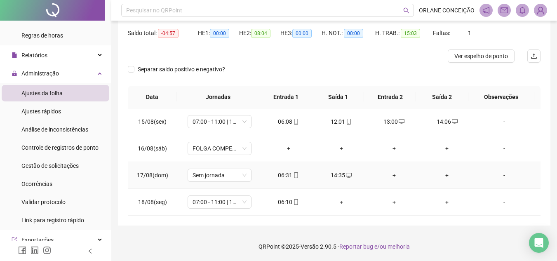
click at [389, 174] on div "+" at bounding box center [395, 175] width 40 height 9
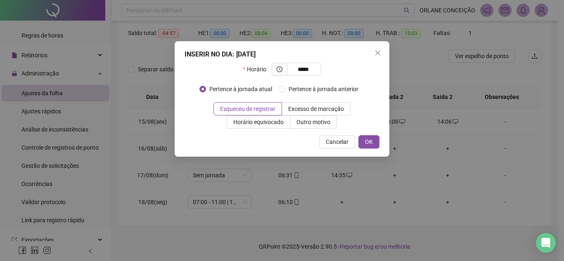
type input "*****"
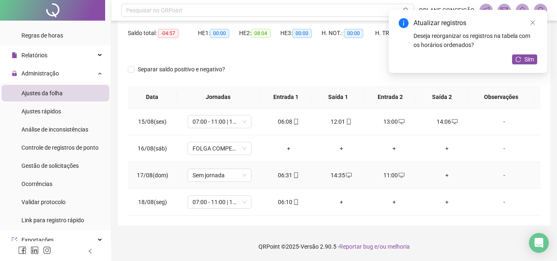
drag, startPoint x: 443, startPoint y: 177, endPoint x: 444, endPoint y: 172, distance: 5.2
click at [443, 176] on div "+" at bounding box center [447, 175] width 40 height 9
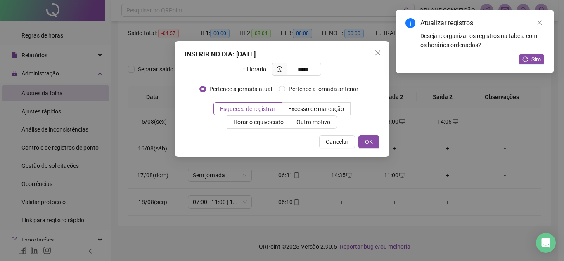
type input "*****"
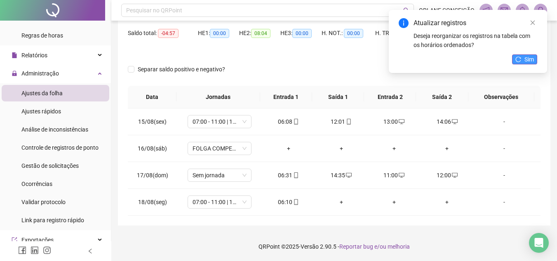
click at [524, 55] on button "Sim" at bounding box center [524, 59] width 25 height 10
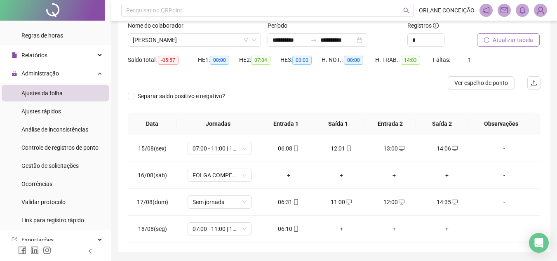
scroll to position [40, 0]
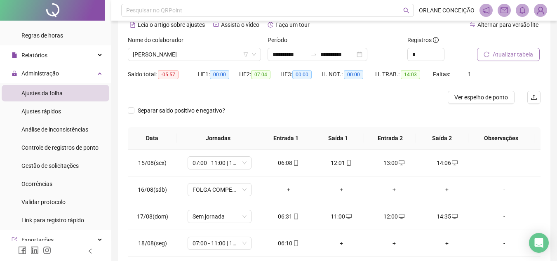
click at [497, 59] on button "Atualizar tabela" at bounding box center [508, 54] width 63 height 13
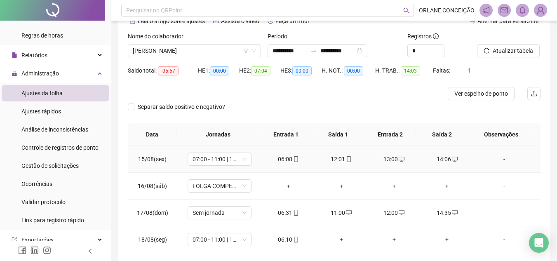
scroll to position [0, 0]
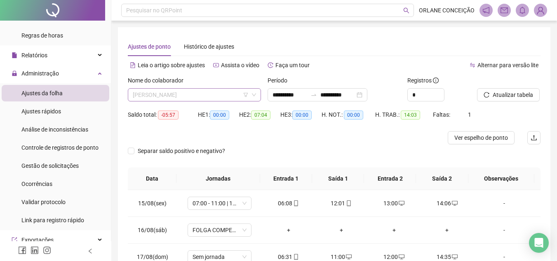
click at [175, 95] on span "[PERSON_NAME]" at bounding box center [194, 95] width 123 height 12
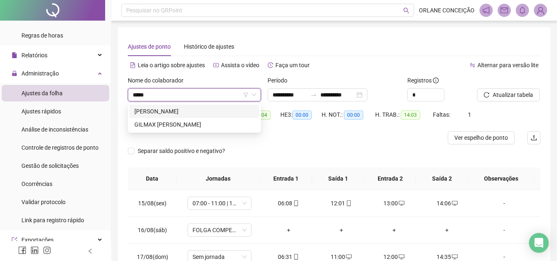
type input "******"
click at [189, 106] on div "GILMAX [PERSON_NAME]" at bounding box center [195, 111] width 130 height 13
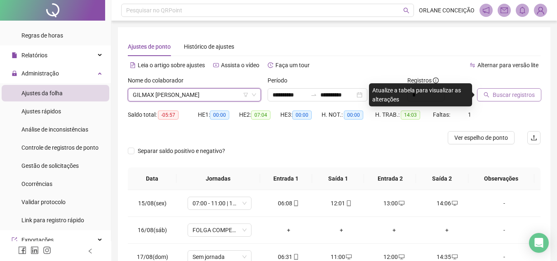
click at [507, 91] on button "Buscar registros" at bounding box center [509, 94] width 64 height 13
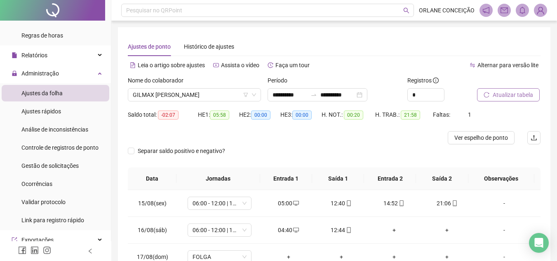
click at [511, 91] on span "Atualizar tabela" at bounding box center [513, 94] width 40 height 9
click at [184, 100] on span "GILMAX [PERSON_NAME]" at bounding box center [194, 95] width 123 height 12
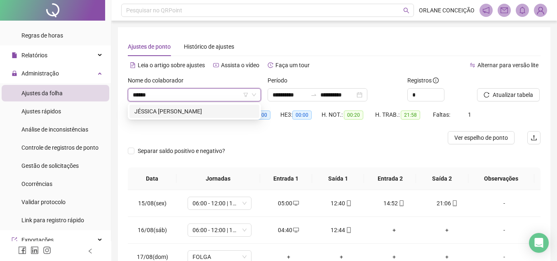
type input "*******"
click at [191, 109] on div "JÉSSICA DAEBS DE OLIVEIRA" at bounding box center [195, 111] width 120 height 9
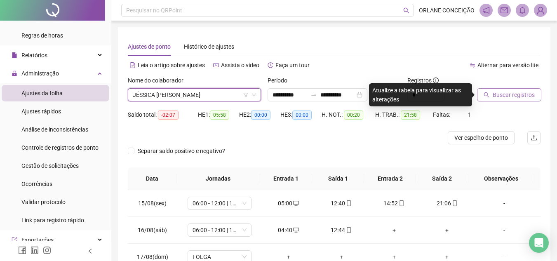
click at [510, 93] on span "Buscar registros" at bounding box center [514, 94] width 42 height 9
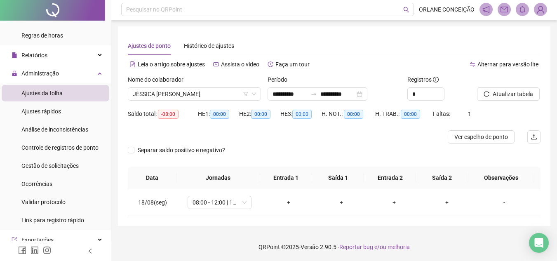
scroll to position [1, 0]
click at [290, 203] on div "+" at bounding box center [289, 202] width 40 height 9
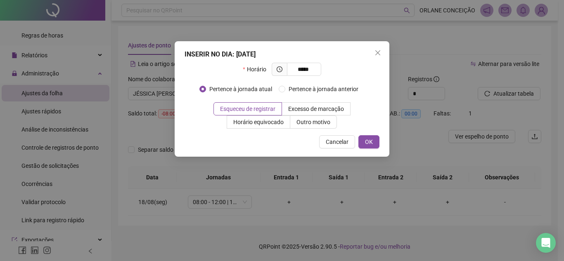
type input "*****"
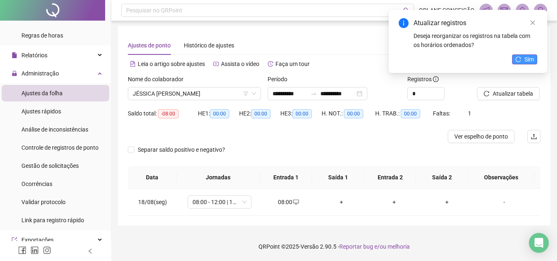
click at [532, 60] on span "Sim" at bounding box center [529, 59] width 9 height 9
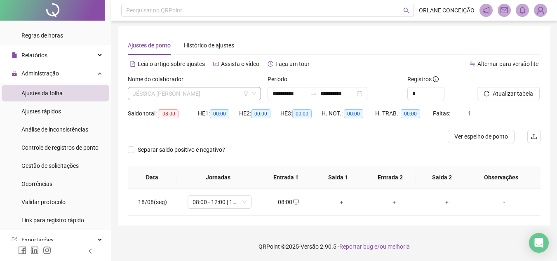
click at [157, 91] on span "JÉSSICA DAEBS DE OLIVEIRA" at bounding box center [194, 93] width 123 height 12
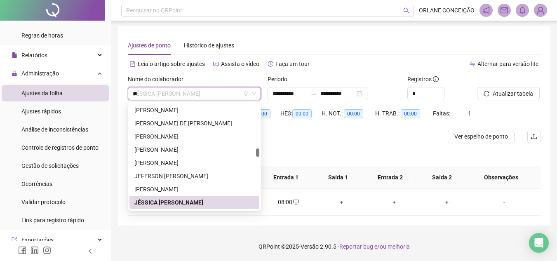
scroll to position [0, 0]
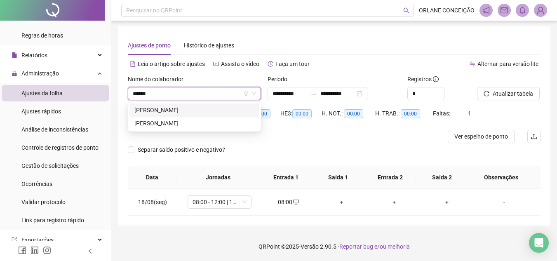
type input "*******"
click at [168, 110] on div "[PERSON_NAME]" at bounding box center [195, 110] width 120 height 9
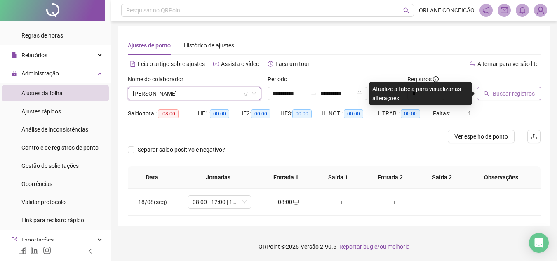
click at [519, 90] on span "Buscar registros" at bounding box center [514, 93] width 42 height 9
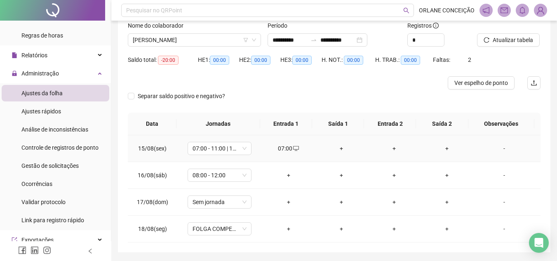
scroll to position [82, 0]
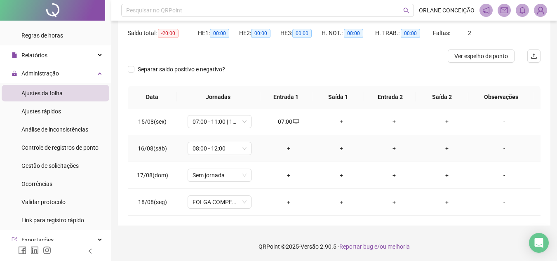
click at [290, 147] on div "+" at bounding box center [289, 148] width 40 height 9
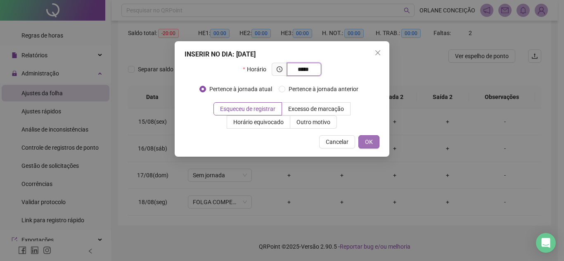
type input "*****"
click at [370, 144] on span "OK" at bounding box center [369, 141] width 8 height 9
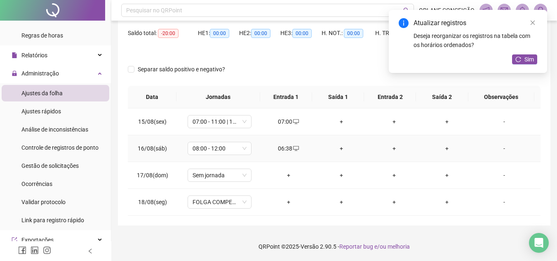
click at [340, 148] on div "+" at bounding box center [342, 148] width 40 height 9
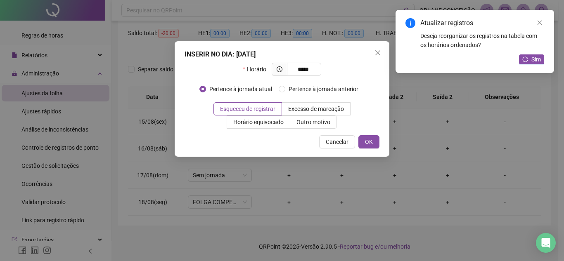
type input "*****"
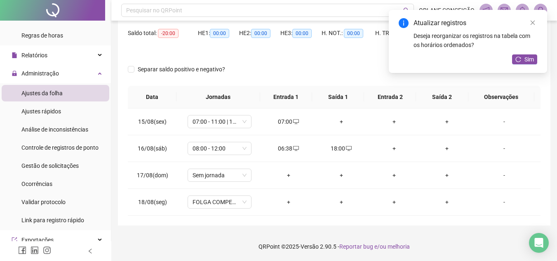
drag, startPoint x: 526, startPoint y: 59, endPoint x: 506, endPoint y: 57, distance: 20.3
click at [526, 60] on span "Sim" at bounding box center [529, 59] width 9 height 9
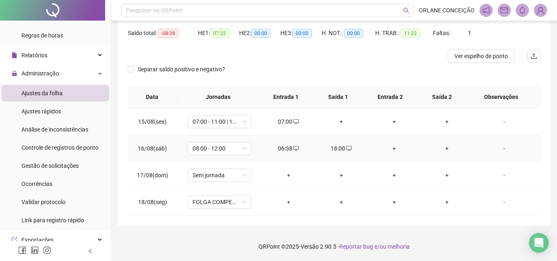
click at [392, 147] on div "+" at bounding box center [395, 148] width 40 height 9
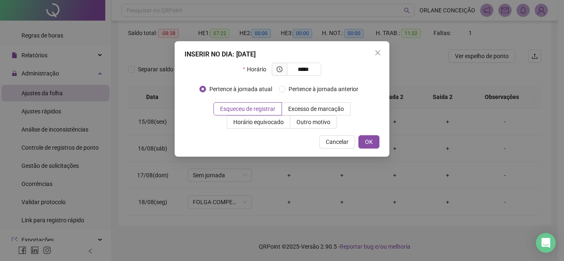
type input "*****"
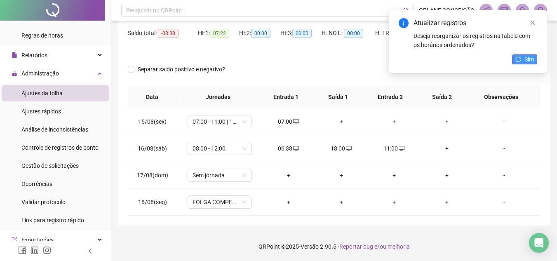
click at [527, 55] on span "Sim" at bounding box center [529, 59] width 9 height 9
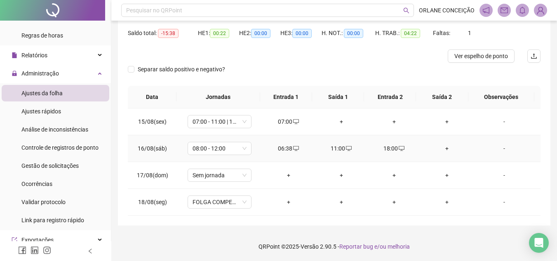
click at [444, 148] on div "+" at bounding box center [447, 148] width 40 height 9
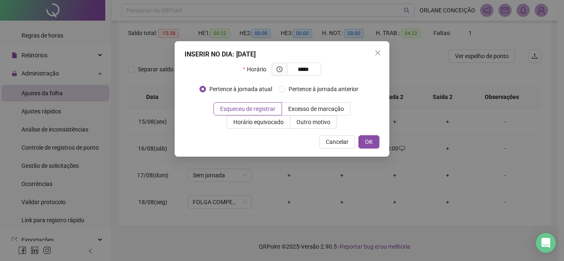
type input "*****"
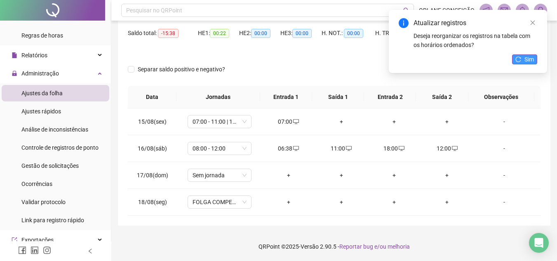
click at [516, 61] on icon "reload" at bounding box center [519, 60] width 6 height 6
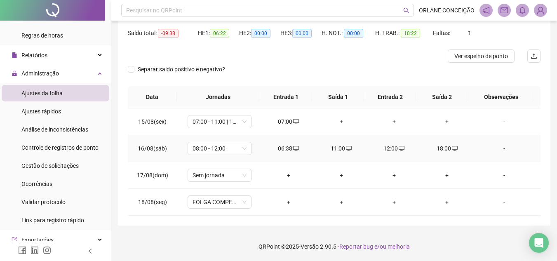
click at [440, 150] on div "18:00" at bounding box center [447, 148] width 40 height 9
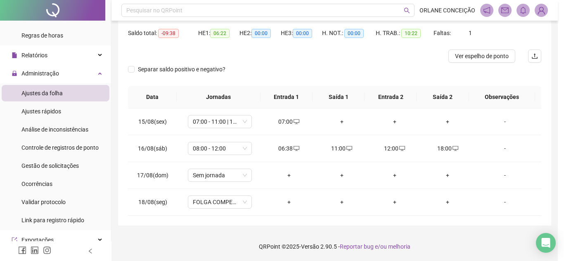
type input "**********"
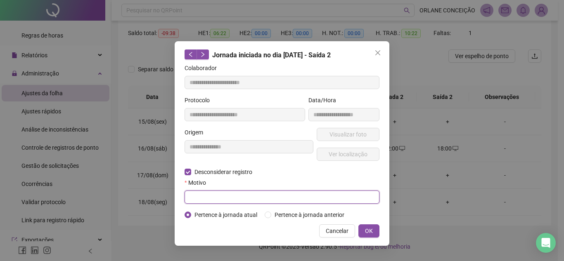
click at [197, 197] on input "text" at bounding box center [281, 197] width 195 height 13
type input "*"
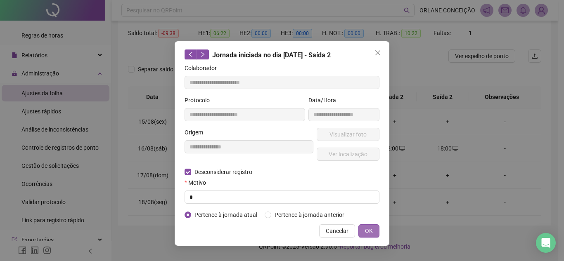
click at [359, 227] on button "OK" at bounding box center [368, 230] width 21 height 13
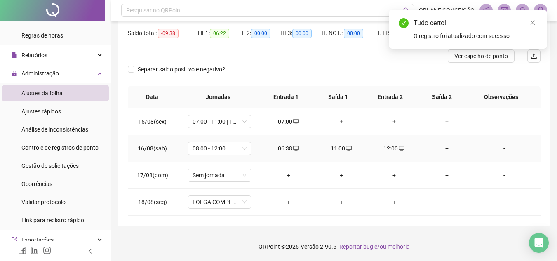
click at [445, 146] on div "+" at bounding box center [447, 148] width 40 height 9
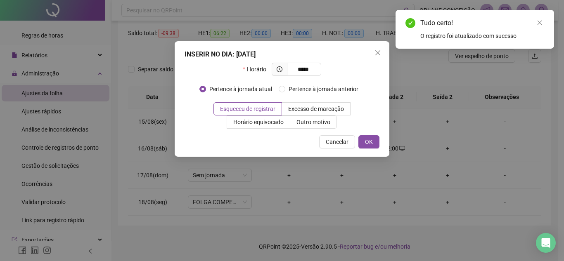
type input "*****"
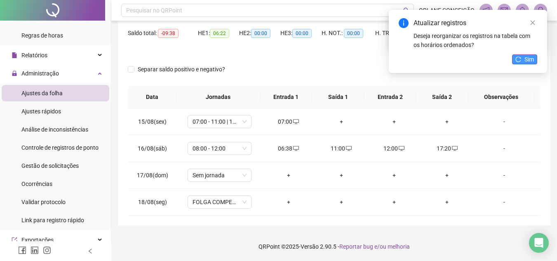
click at [536, 56] on button "Sim" at bounding box center [524, 59] width 25 height 10
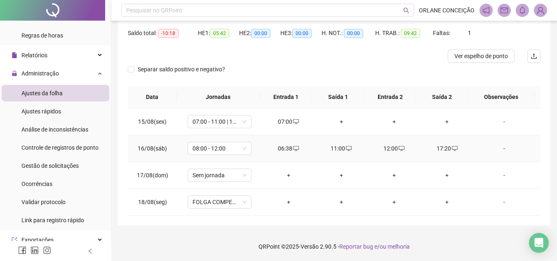
click at [286, 149] on div "06:38" at bounding box center [289, 148] width 40 height 9
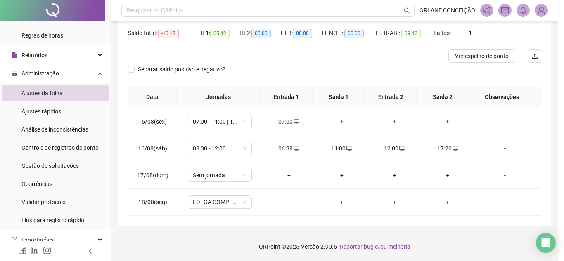
type input "**********"
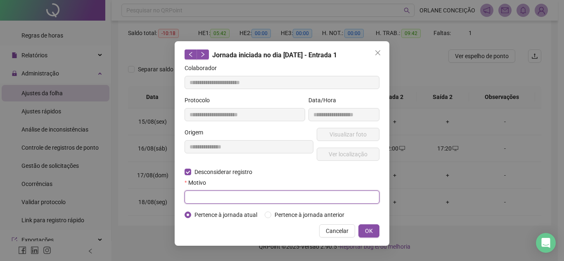
click at [335, 194] on input "text" at bounding box center [281, 197] width 195 height 13
type input "*"
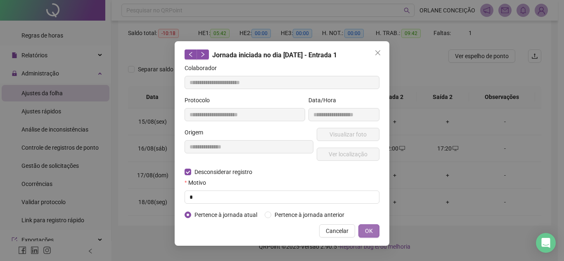
click at [373, 232] on button "OK" at bounding box center [368, 230] width 21 height 13
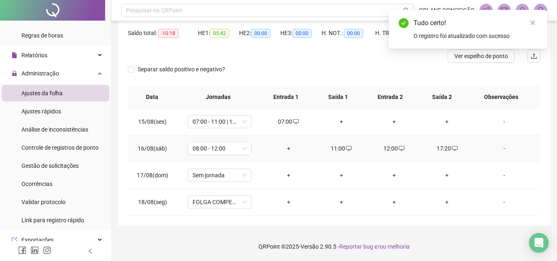
click at [286, 149] on div "+" at bounding box center [289, 148] width 40 height 9
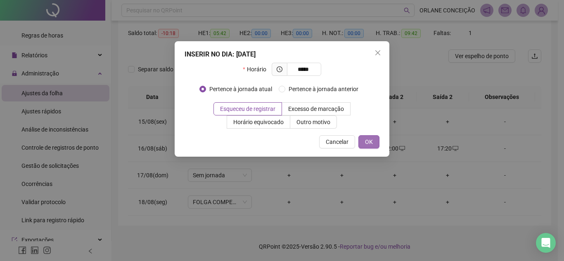
type input "*****"
click at [361, 142] on button "OK" at bounding box center [368, 141] width 21 height 13
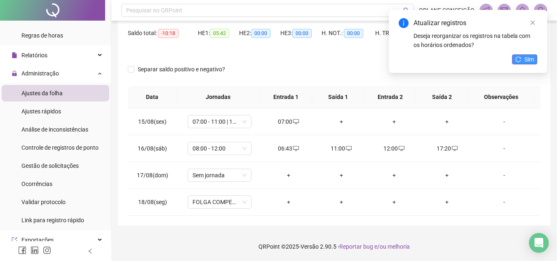
click at [522, 57] on icon "reload" at bounding box center [519, 60] width 6 height 6
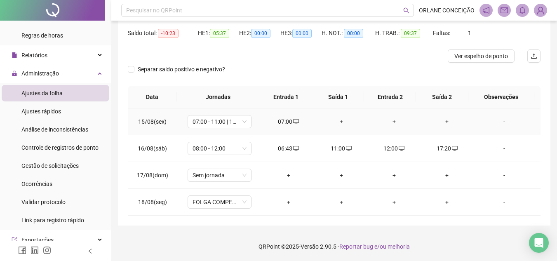
click at [444, 120] on div "+" at bounding box center [447, 121] width 40 height 9
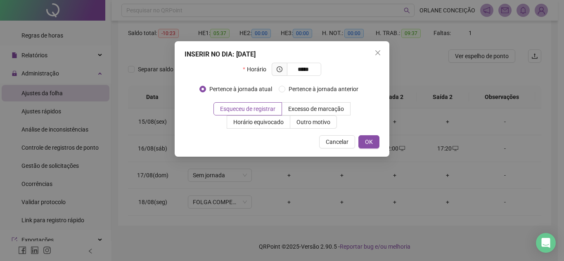
type input "*****"
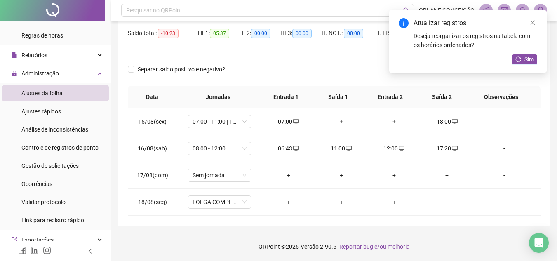
drag, startPoint x: 525, startPoint y: 59, endPoint x: 518, endPoint y: 63, distance: 7.8
click at [525, 59] on span "Sim" at bounding box center [529, 59] width 9 height 9
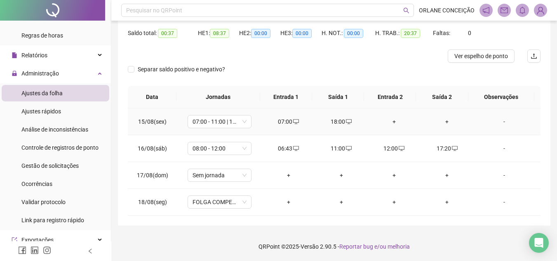
click at [391, 122] on div "+" at bounding box center [395, 121] width 40 height 9
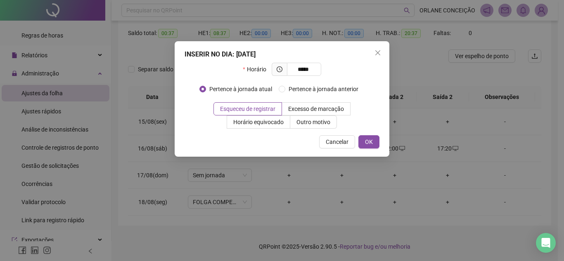
type input "*****"
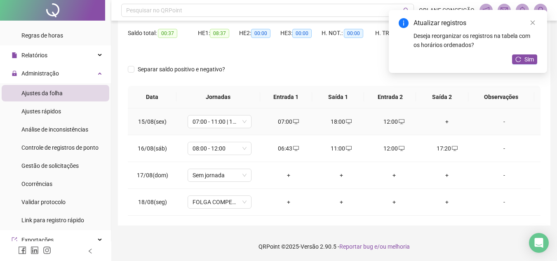
click at [442, 119] on div "+" at bounding box center [447, 121] width 40 height 9
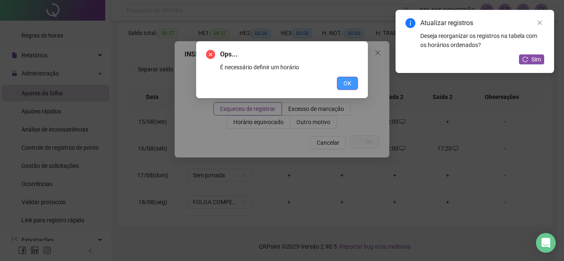
click at [340, 85] on button "OK" at bounding box center [347, 83] width 21 height 13
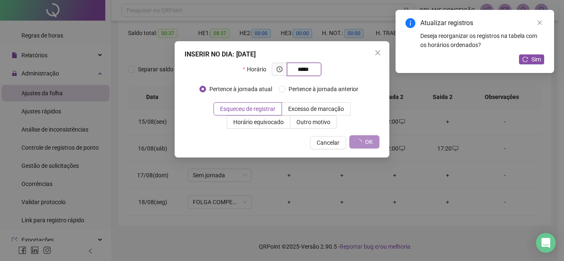
type input "*****"
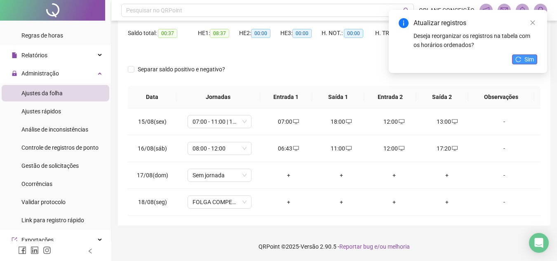
click at [521, 58] on icon "reload" at bounding box center [519, 60] width 6 height 6
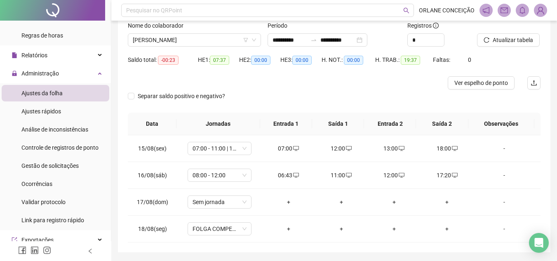
scroll to position [40, 0]
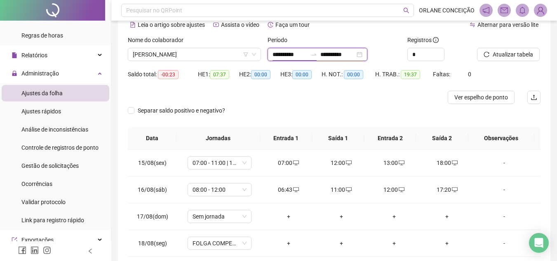
click at [280, 55] on input "**********" at bounding box center [290, 54] width 35 height 9
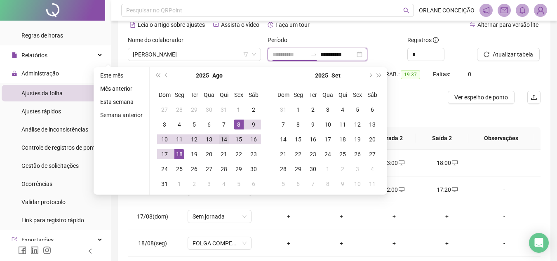
type input "**********"
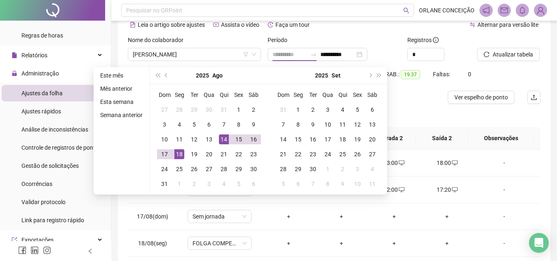
click at [225, 137] on div "14" at bounding box center [224, 140] width 10 height 10
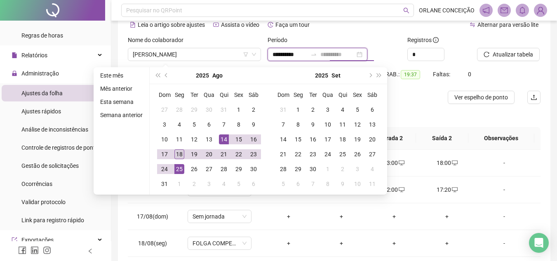
type input "**********"
click at [177, 156] on div "18" at bounding box center [180, 154] width 10 height 10
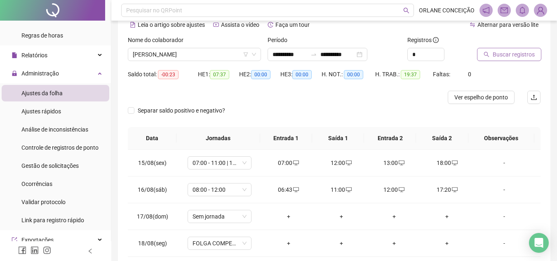
click at [507, 52] on span "Buscar registros" at bounding box center [514, 54] width 42 height 9
click at [442, 163] on div "16:00" at bounding box center [447, 162] width 40 height 9
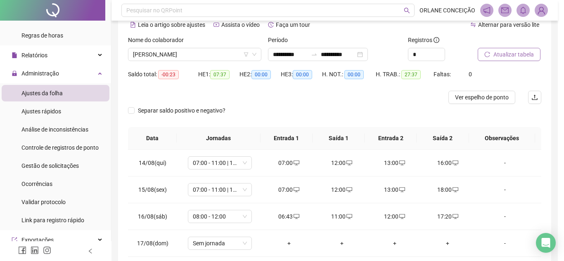
type input "**********"
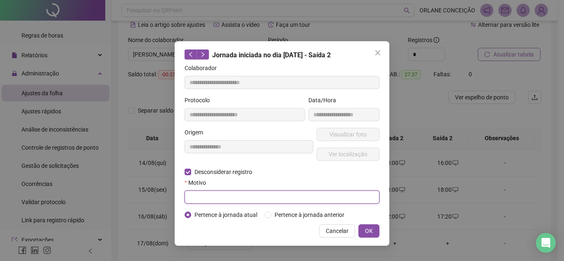
click at [308, 198] on input "text" at bounding box center [281, 197] width 195 height 13
type input "*"
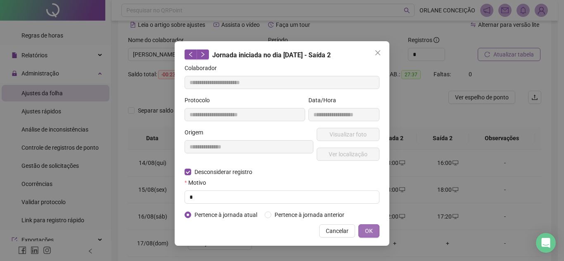
drag, startPoint x: 365, startPoint y: 228, endPoint x: 368, endPoint y: 224, distance: 5.0
click at [365, 228] on span "OK" at bounding box center [369, 231] width 8 height 9
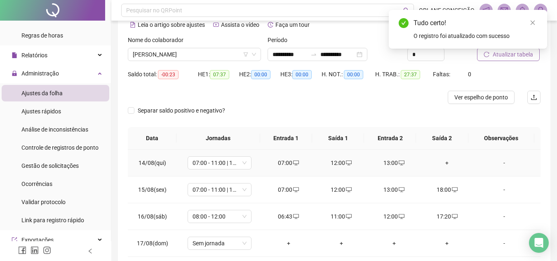
click at [447, 162] on div "+" at bounding box center [447, 162] width 40 height 9
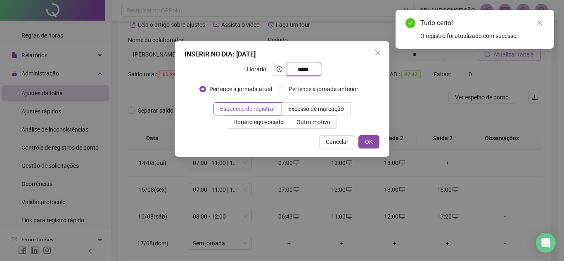
type input "*****"
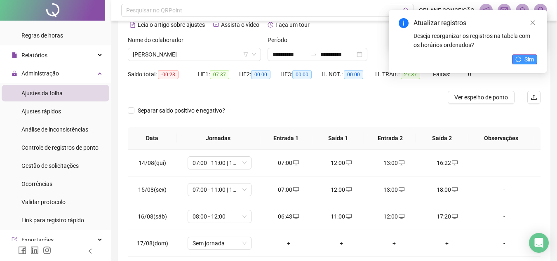
click at [521, 60] on icon "reload" at bounding box center [518, 59] width 5 height 5
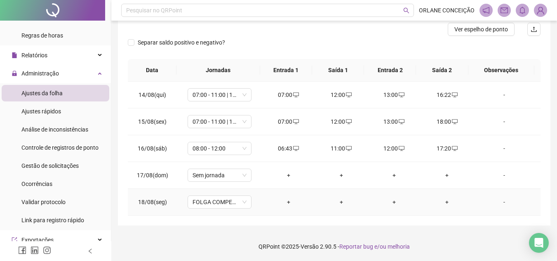
scroll to position [67, 0]
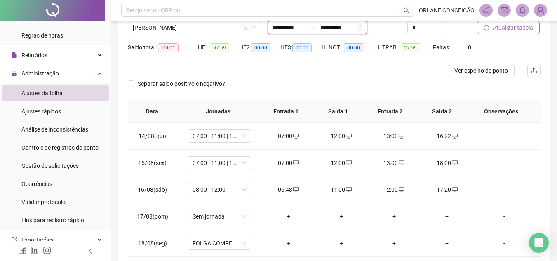
click at [302, 28] on input "**********" at bounding box center [290, 27] width 35 height 9
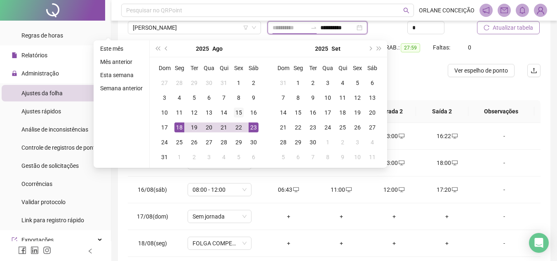
type input "**********"
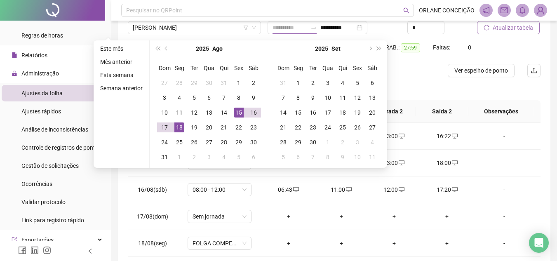
click at [238, 113] on div "15" at bounding box center [239, 113] width 10 height 10
type input "**********"
click at [179, 125] on div "18" at bounding box center [180, 128] width 10 height 10
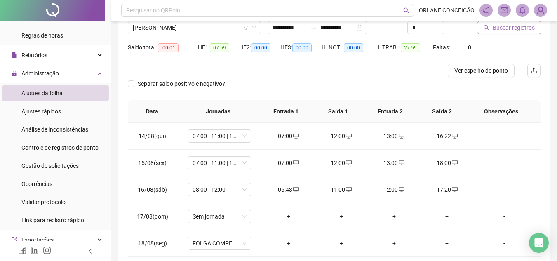
click at [512, 31] on span "Buscar registros" at bounding box center [514, 27] width 42 height 9
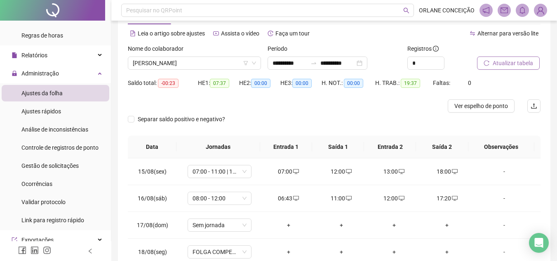
scroll to position [0, 0]
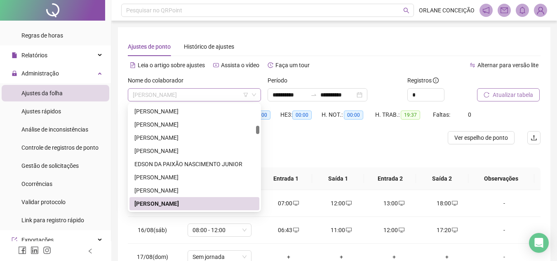
click at [191, 95] on span "[PERSON_NAME]" at bounding box center [194, 95] width 123 height 12
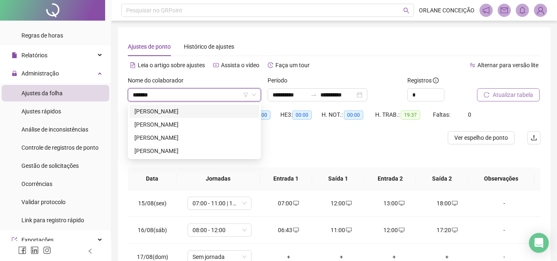
type input "********"
click at [193, 136] on div "[PERSON_NAME]" at bounding box center [195, 137] width 120 height 9
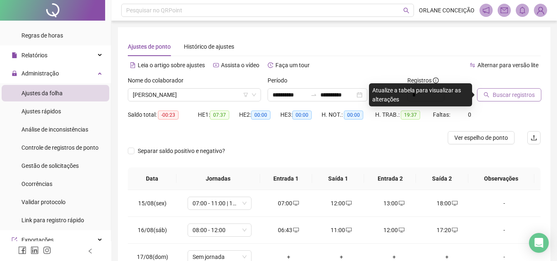
click at [500, 95] on span "Buscar registros" at bounding box center [514, 94] width 42 height 9
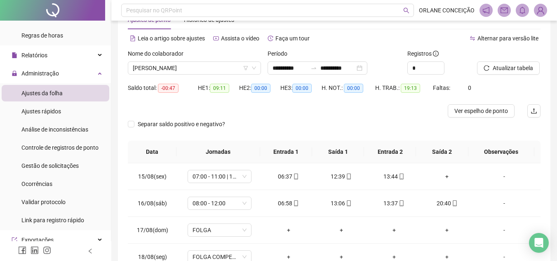
scroll to position [41, 0]
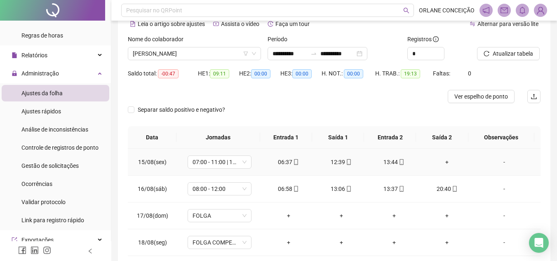
click at [446, 163] on div "+" at bounding box center [447, 162] width 40 height 9
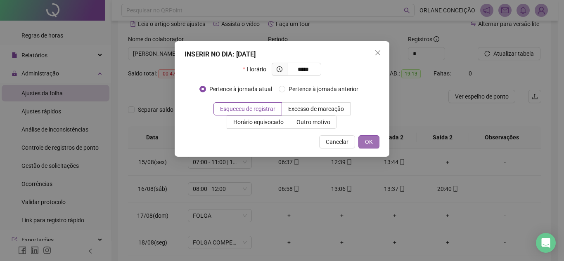
type input "*****"
click at [370, 140] on span "OK" at bounding box center [369, 141] width 8 height 9
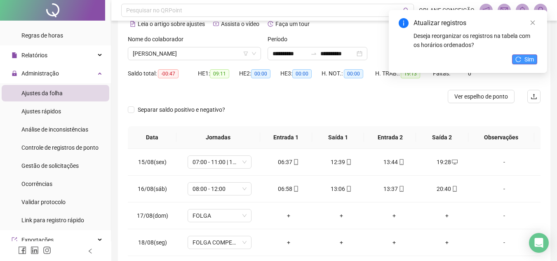
click at [527, 58] on span "Sim" at bounding box center [529, 59] width 9 height 9
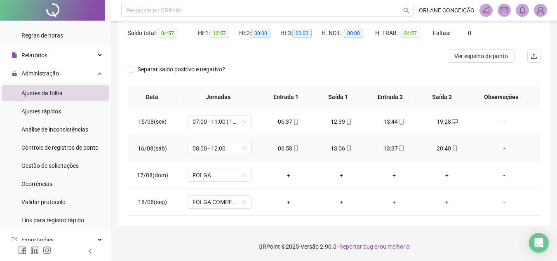
scroll to position [0, 0]
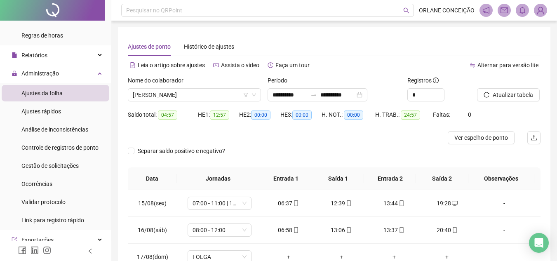
click at [169, 102] on div "Nome do colaborador VINICIUS ALMEIDA ALVES" at bounding box center [195, 92] width 140 height 32
click at [172, 96] on span "[PERSON_NAME]" at bounding box center [194, 95] width 123 height 12
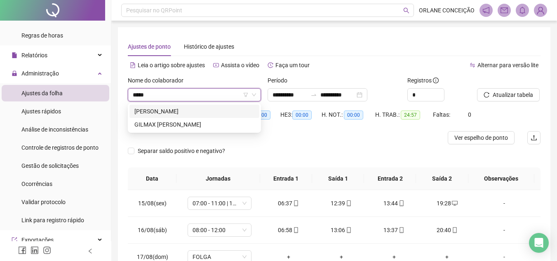
type input "******"
click at [182, 112] on div "GILMAX [PERSON_NAME]" at bounding box center [195, 111] width 120 height 9
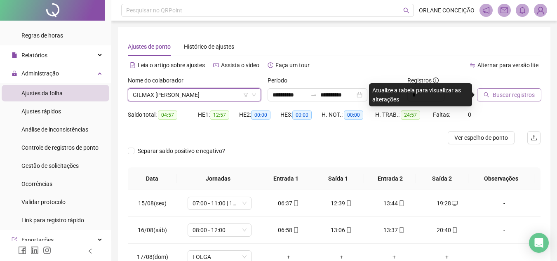
click at [507, 93] on span "Buscar registros" at bounding box center [514, 94] width 42 height 9
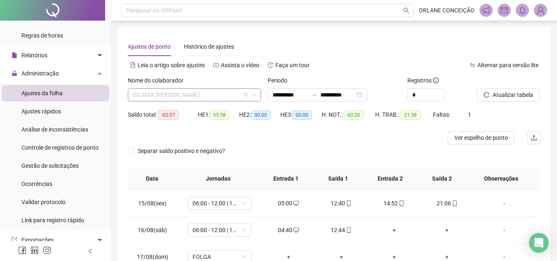
click at [160, 96] on span "GILMAX [PERSON_NAME]" at bounding box center [194, 95] width 123 height 12
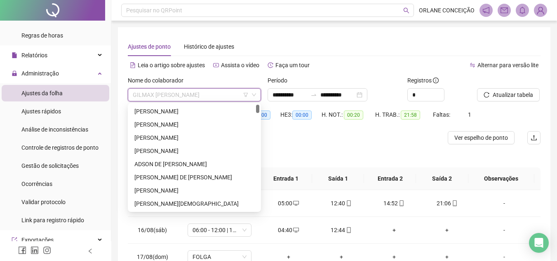
drag, startPoint x: 257, startPoint y: 137, endPoint x: 257, endPoint y: 97, distance: 40.8
click at [257, 97] on body "**********" at bounding box center [278, 130] width 557 height 261
click at [196, 114] on div "[PERSON_NAME]" at bounding box center [195, 111] width 120 height 9
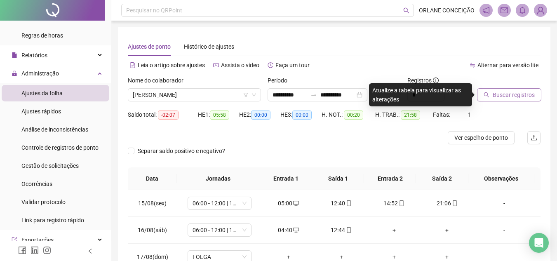
click at [495, 92] on span "Buscar registros" at bounding box center [514, 94] width 42 height 9
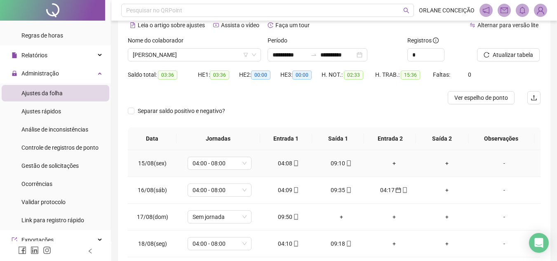
scroll to position [82, 0]
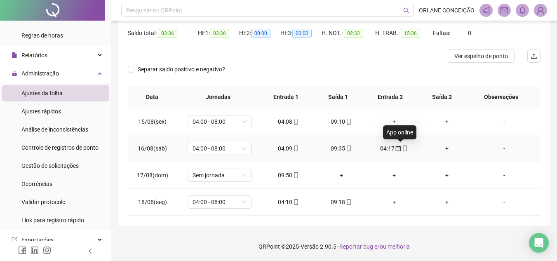
click at [396, 147] on icon "calendar" at bounding box center [399, 149] width 6 height 6
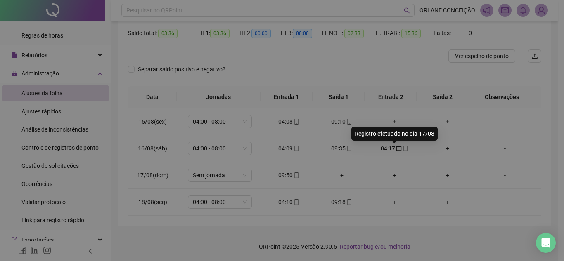
type input "**********"
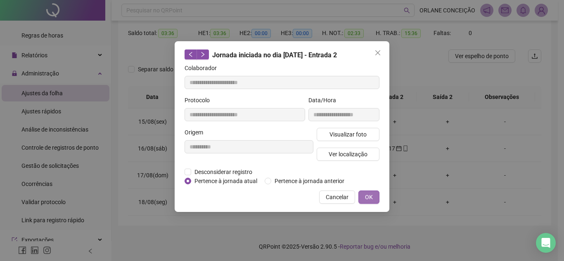
click at [360, 195] on button "OK" at bounding box center [368, 197] width 21 height 13
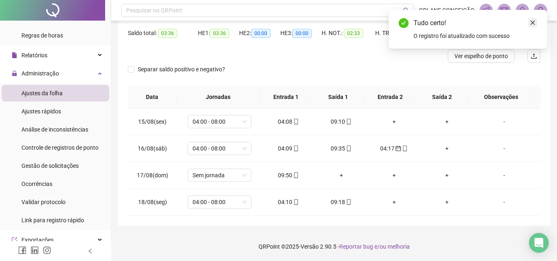
click at [537, 21] on link "Close" at bounding box center [533, 22] width 9 height 9
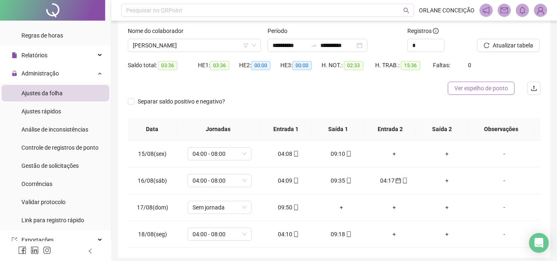
scroll to position [40, 0]
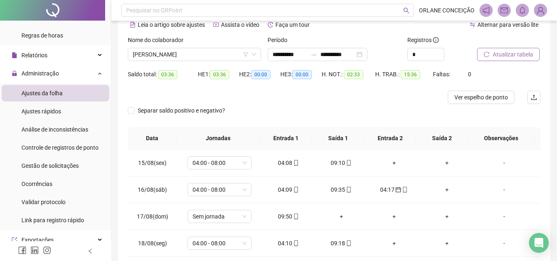
click at [498, 54] on span "Atualizar tabela" at bounding box center [513, 54] width 40 height 9
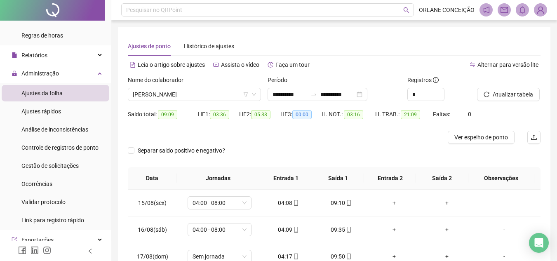
scroll to position [0, 0]
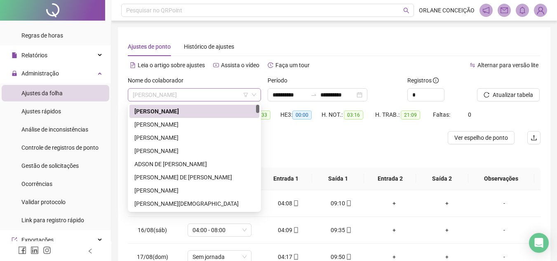
click at [159, 94] on span "[PERSON_NAME]" at bounding box center [194, 95] width 123 height 12
click at [178, 121] on div "[PERSON_NAME]" at bounding box center [195, 124] width 120 height 9
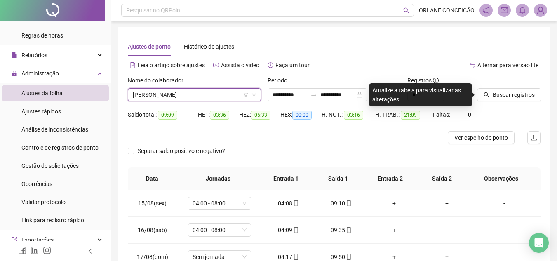
click at [519, 87] on div at bounding box center [498, 82] width 43 height 12
click at [520, 88] on div "Buscar registros" at bounding box center [509, 89] width 64 height 26
click at [522, 91] on span "Buscar registros" at bounding box center [514, 94] width 42 height 9
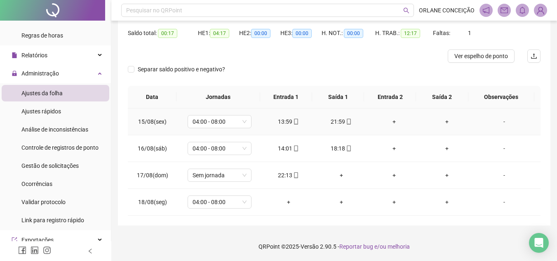
scroll to position [40, 0]
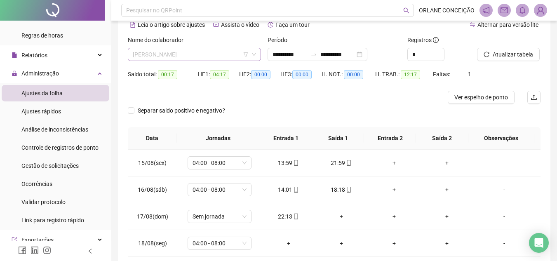
click at [174, 51] on span "[PERSON_NAME]" at bounding box center [194, 54] width 123 height 12
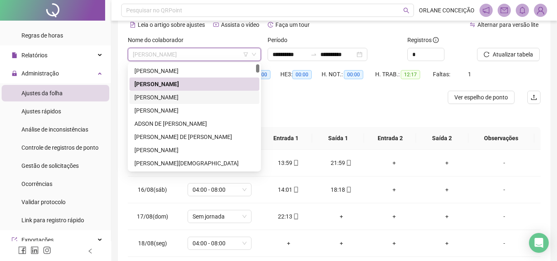
click at [175, 98] on div "[PERSON_NAME]" at bounding box center [195, 97] width 120 height 9
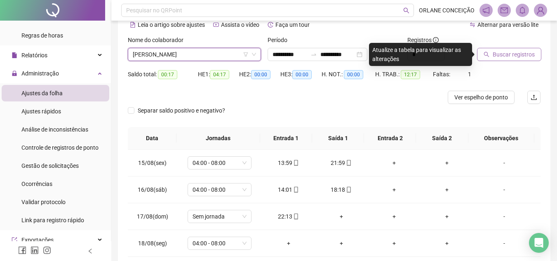
click at [500, 53] on span "Buscar registros" at bounding box center [514, 54] width 42 height 9
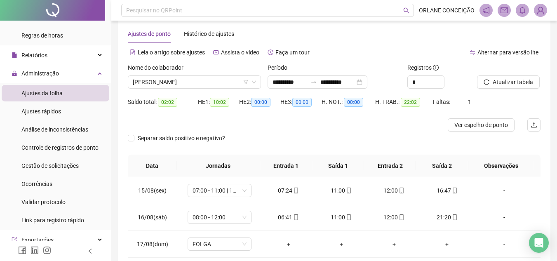
scroll to position [0, 0]
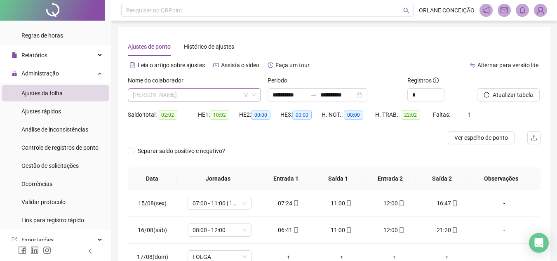
click at [181, 95] on span "[PERSON_NAME]" at bounding box center [194, 95] width 123 height 12
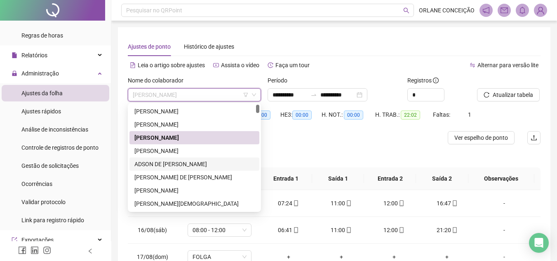
click at [178, 153] on div "[PERSON_NAME]" at bounding box center [195, 150] width 120 height 9
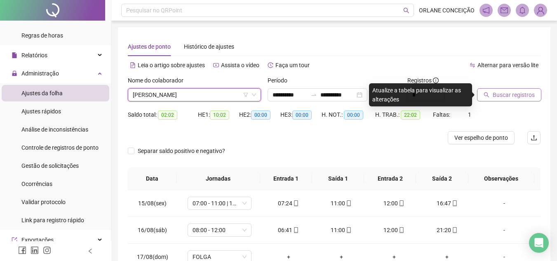
click at [508, 89] on button "Buscar registros" at bounding box center [509, 94] width 64 height 13
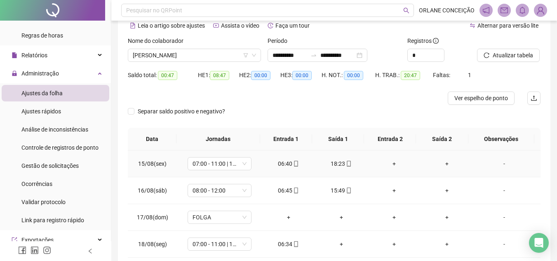
scroll to position [82, 0]
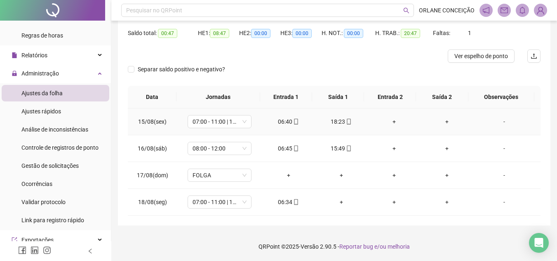
click at [390, 121] on div "+" at bounding box center [395, 121] width 40 height 9
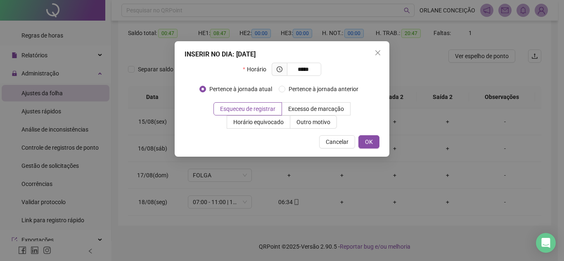
type input "*****"
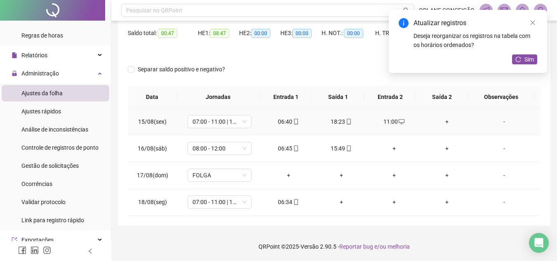
click at [443, 118] on div "+" at bounding box center [447, 121] width 40 height 9
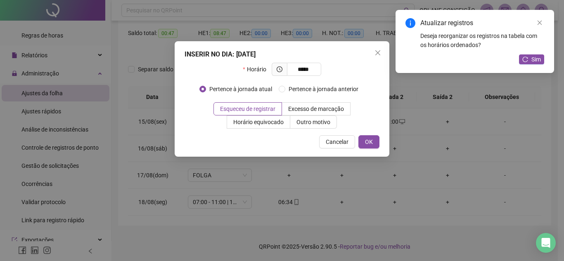
type input "*****"
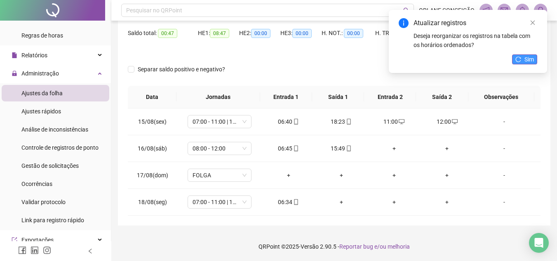
click at [521, 57] on icon "reload" at bounding box center [519, 60] width 6 height 6
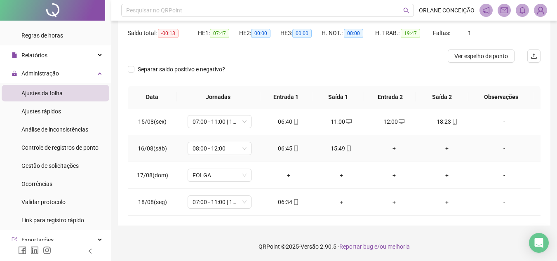
click at [392, 149] on div "+" at bounding box center [395, 148] width 40 height 9
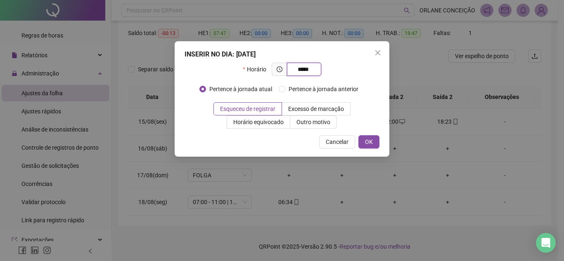
type input "*****"
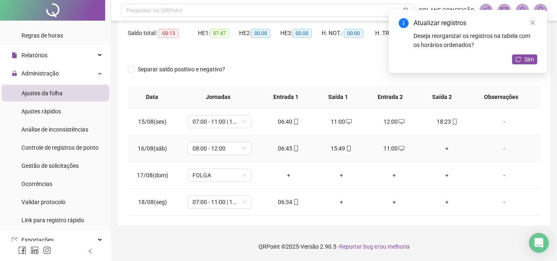
click at [444, 150] on div "+" at bounding box center [447, 148] width 40 height 9
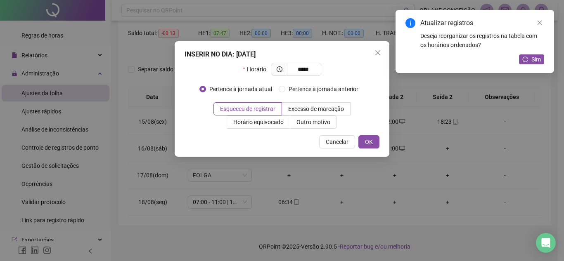
type input "*****"
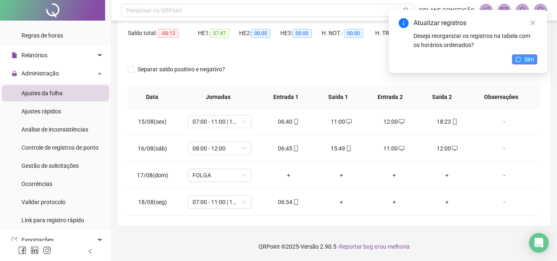
click at [534, 55] on span "Sim" at bounding box center [529, 59] width 9 height 9
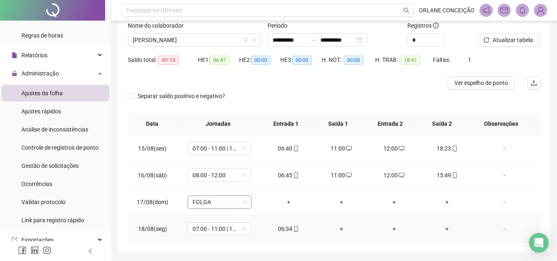
scroll to position [40, 0]
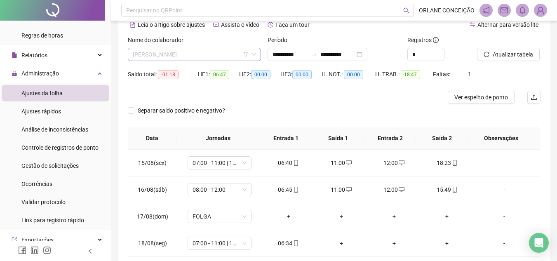
click at [188, 55] on span "[PERSON_NAME]" at bounding box center [194, 54] width 123 height 12
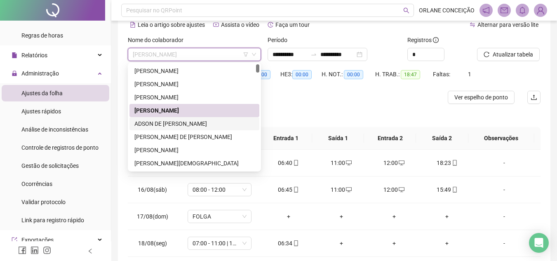
click at [205, 123] on div "ADSON DE [PERSON_NAME]" at bounding box center [195, 123] width 120 height 9
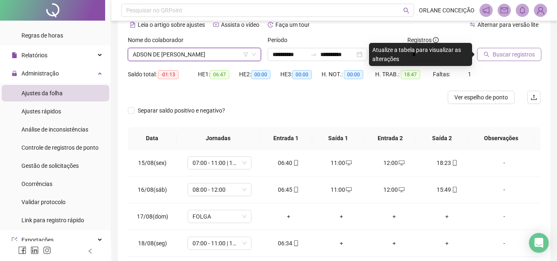
click at [507, 54] on span "Buscar registros" at bounding box center [514, 54] width 42 height 9
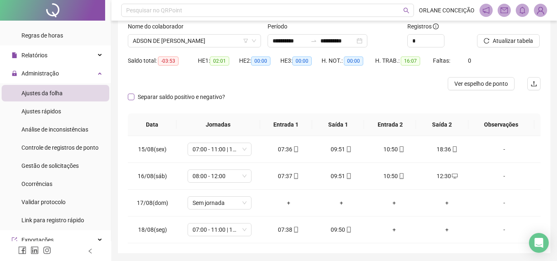
scroll to position [0, 0]
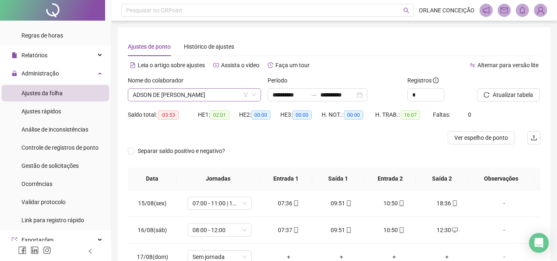
click at [200, 95] on span "ADSON DE [PERSON_NAME]" at bounding box center [194, 95] width 123 height 12
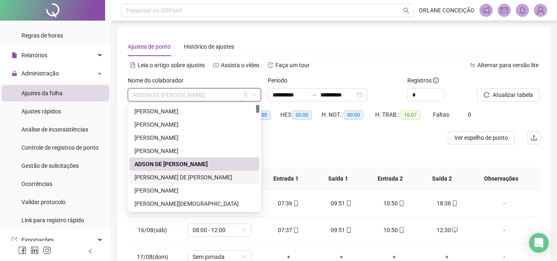
drag, startPoint x: 196, startPoint y: 177, endPoint x: 208, endPoint y: 176, distance: 11.1
click at [196, 176] on div "[PERSON_NAME] DE [PERSON_NAME]" at bounding box center [195, 177] width 120 height 9
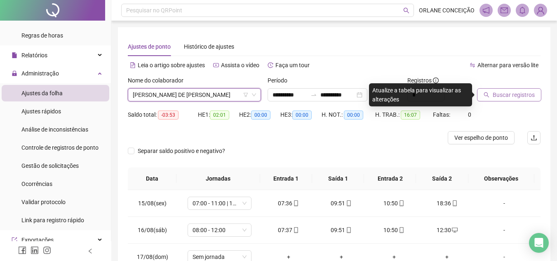
click at [510, 98] on span "Buscar registros" at bounding box center [514, 94] width 42 height 9
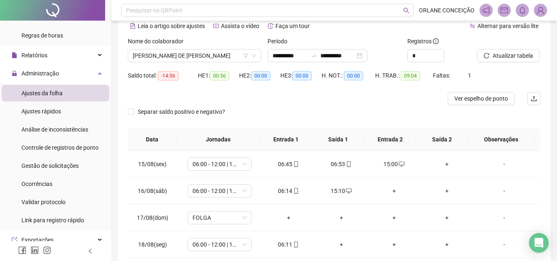
scroll to position [41, 0]
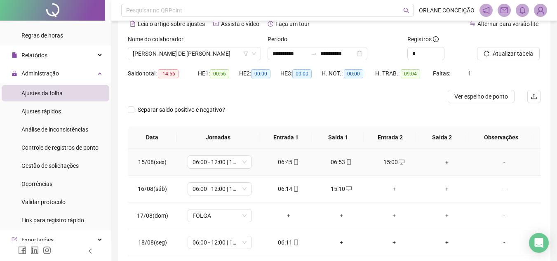
click at [337, 163] on div "06:53" at bounding box center [342, 162] width 40 height 9
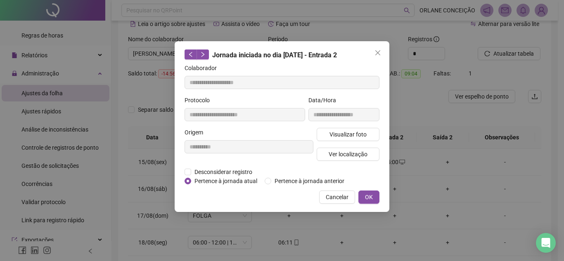
type input "**********"
click at [192, 172] on span "Desconsiderar registro" at bounding box center [223, 172] width 64 height 9
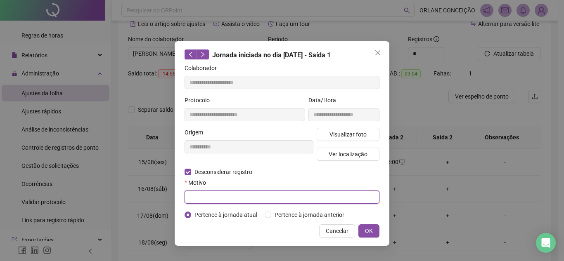
click at [311, 203] on input "text" at bounding box center [281, 197] width 195 height 13
type input "*"
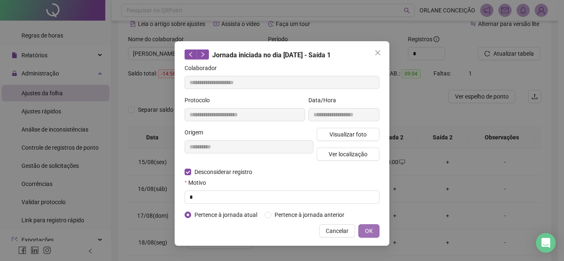
click at [371, 231] on span "OK" at bounding box center [369, 231] width 8 height 9
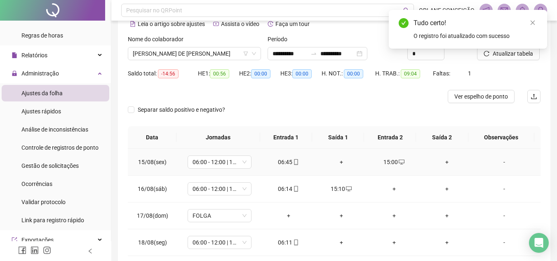
scroll to position [0, 0]
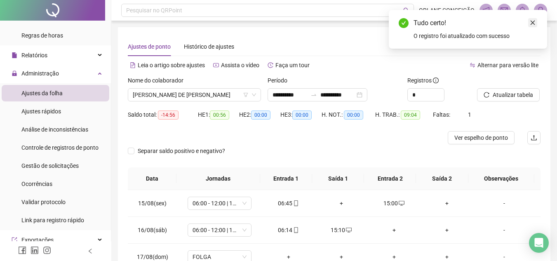
click at [532, 23] on icon "close" at bounding box center [533, 23] width 6 height 6
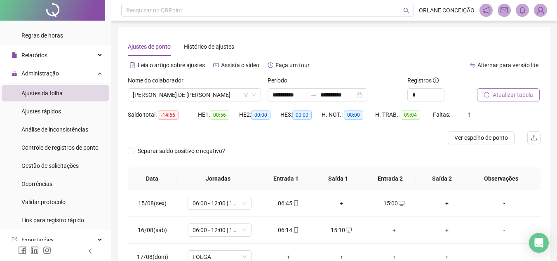
click at [517, 98] on span "Atualizar tabela" at bounding box center [513, 94] width 40 height 9
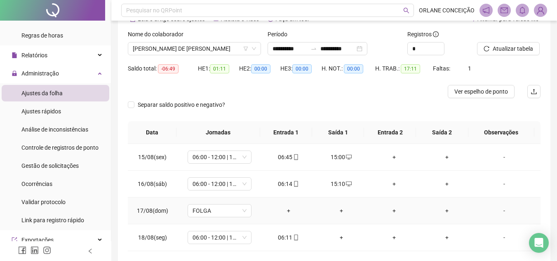
scroll to position [82, 0]
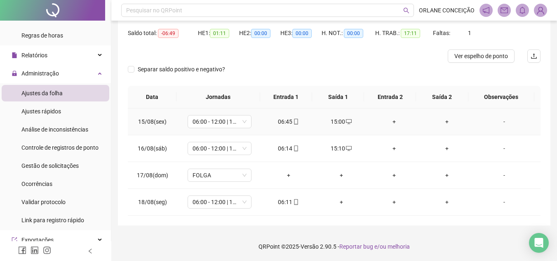
click at [390, 121] on div "+" at bounding box center [395, 121] width 40 height 9
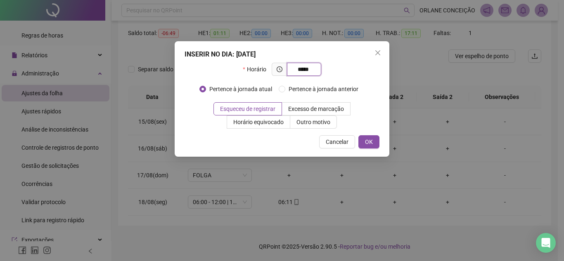
type input "*****"
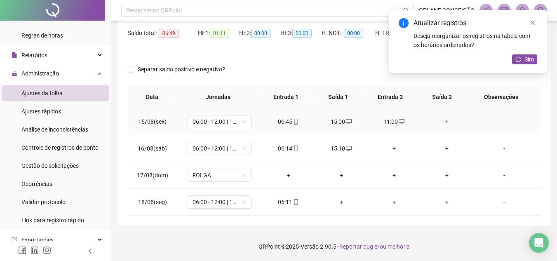
click at [446, 119] on div "+" at bounding box center [447, 121] width 40 height 9
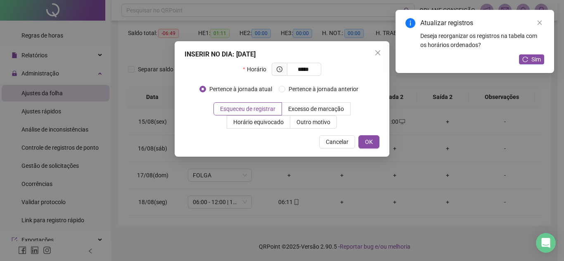
type input "*****"
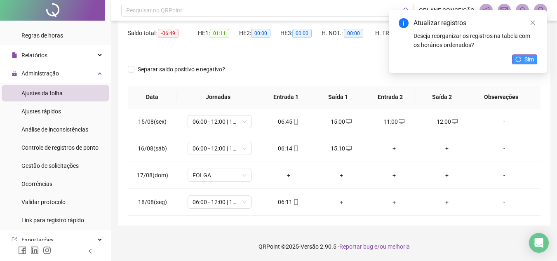
click at [523, 62] on button "Sim" at bounding box center [524, 59] width 25 height 10
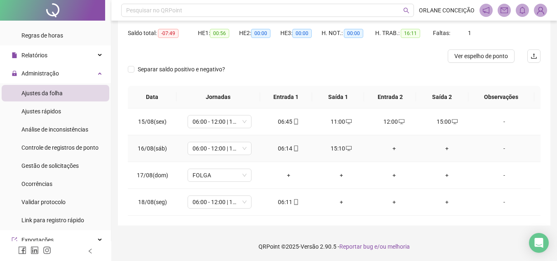
click at [391, 147] on div "+" at bounding box center [395, 148] width 40 height 9
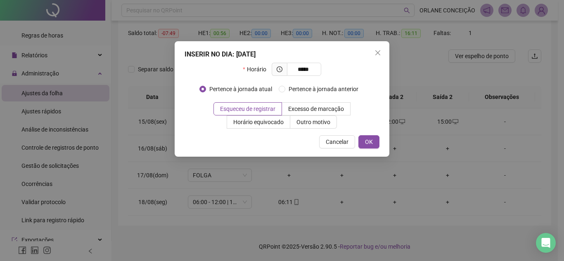
type input "*****"
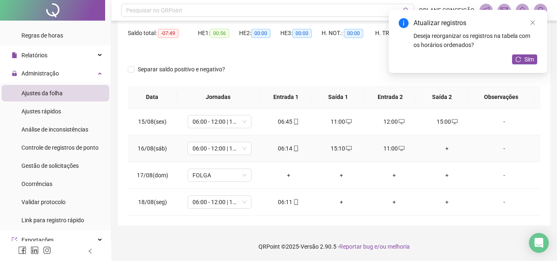
click at [444, 147] on div "+" at bounding box center [447, 148] width 40 height 9
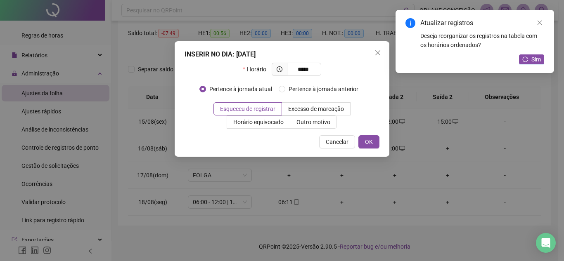
type input "*****"
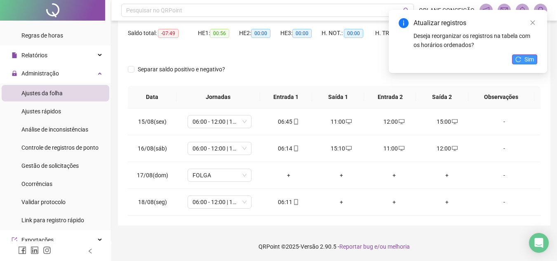
click at [528, 62] on span "Sim" at bounding box center [529, 59] width 9 height 9
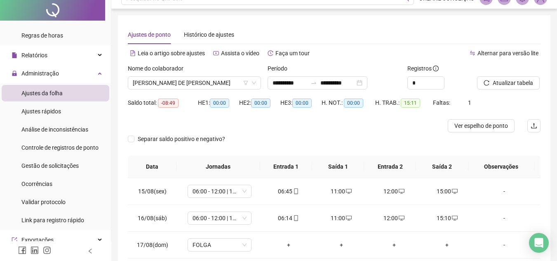
scroll to position [0, 0]
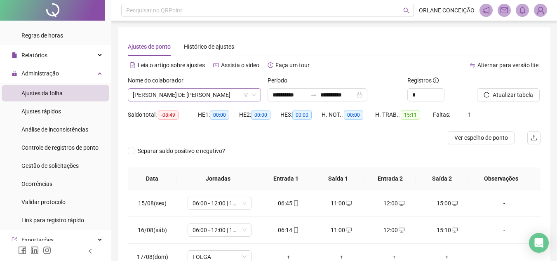
click at [206, 97] on span "[PERSON_NAME] DE [PERSON_NAME]" at bounding box center [194, 95] width 123 height 12
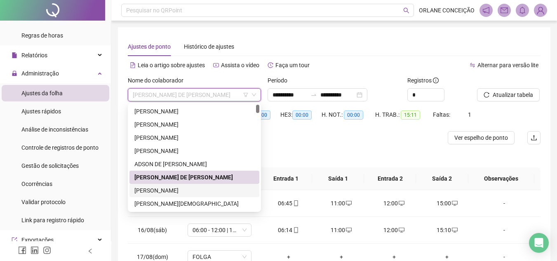
click at [176, 192] on div "[PERSON_NAME]" at bounding box center [195, 190] width 120 height 9
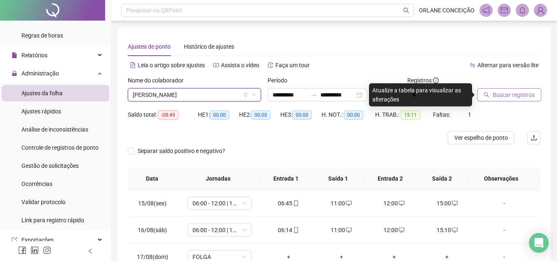
click at [525, 93] on span "Buscar registros" at bounding box center [514, 94] width 42 height 9
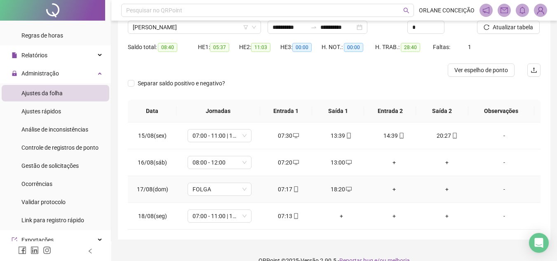
scroll to position [82, 0]
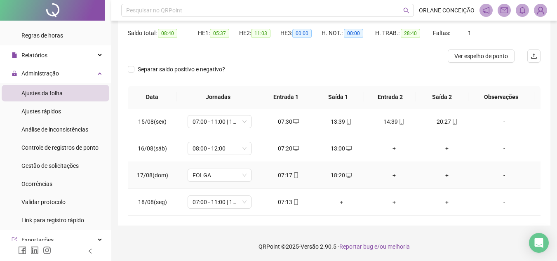
click at [392, 174] on div "+" at bounding box center [395, 175] width 40 height 9
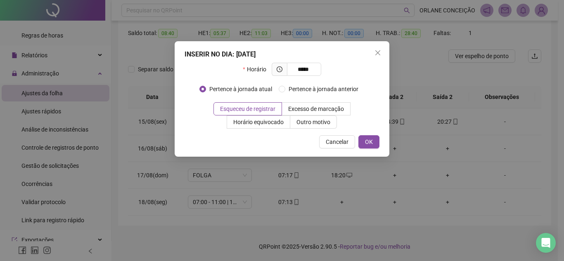
type input "*****"
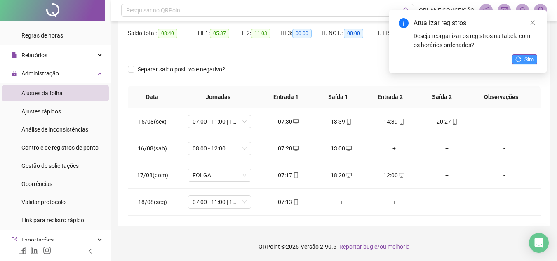
click at [528, 55] on span "Sim" at bounding box center [529, 59] width 9 height 9
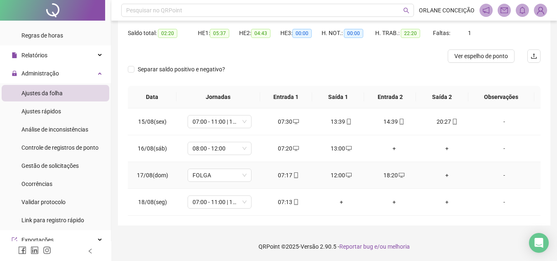
click at [442, 175] on div "+" at bounding box center [447, 175] width 40 height 9
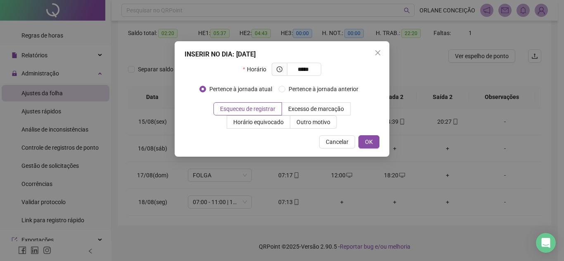
type input "*****"
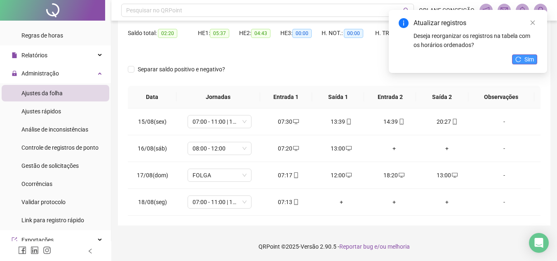
click at [527, 64] on span "Sim" at bounding box center [529, 59] width 9 height 9
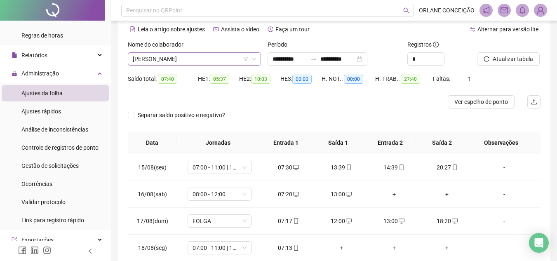
scroll to position [0, 0]
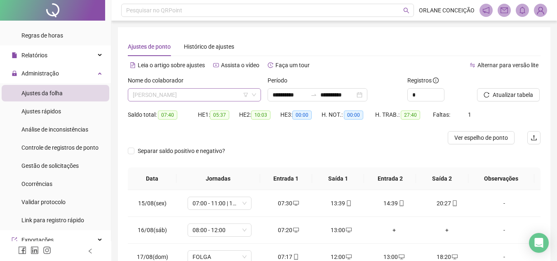
click at [165, 96] on span "[PERSON_NAME]" at bounding box center [194, 95] width 123 height 12
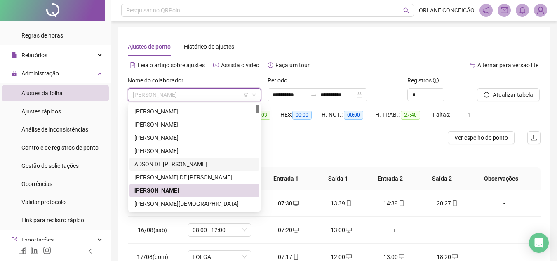
scroll to position [83, 0]
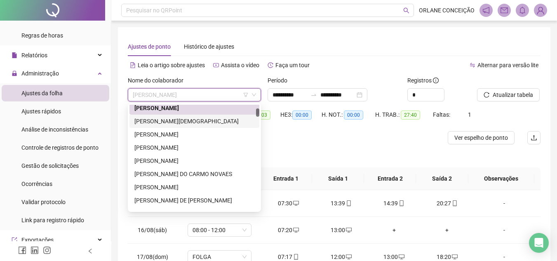
click at [164, 122] on div "[PERSON_NAME][DEMOGRAPHIC_DATA]" at bounding box center [195, 121] width 120 height 9
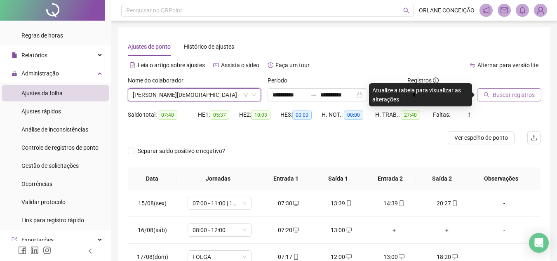
click at [523, 93] on button "Buscar registros" at bounding box center [509, 94] width 64 height 13
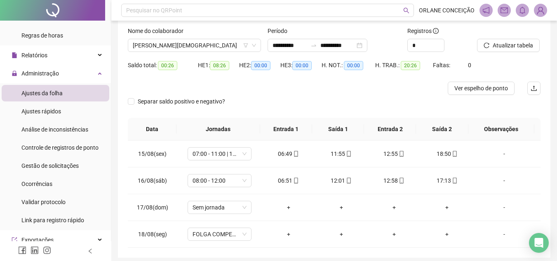
scroll to position [40, 0]
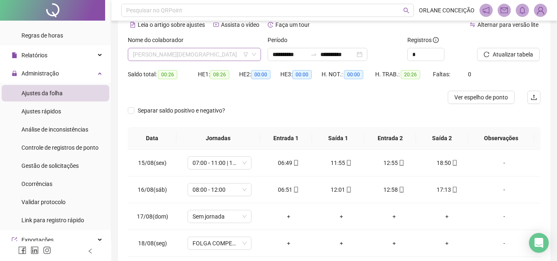
click at [182, 57] on span "[PERSON_NAME][DEMOGRAPHIC_DATA]" at bounding box center [194, 54] width 123 height 12
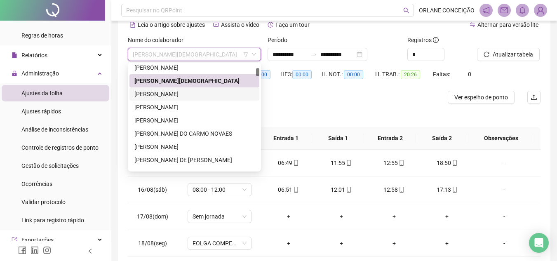
click at [173, 94] on div "[PERSON_NAME]" at bounding box center [195, 94] width 120 height 9
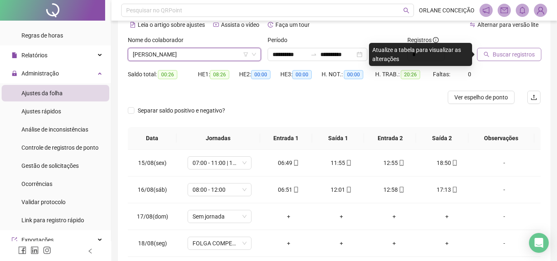
click at [517, 51] on span "Buscar registros" at bounding box center [514, 54] width 42 height 9
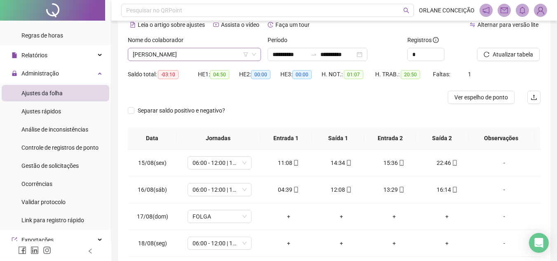
click at [197, 54] on span "[PERSON_NAME]" at bounding box center [194, 54] width 123 height 12
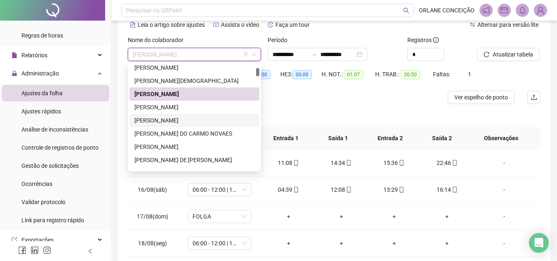
click at [175, 109] on div "[PERSON_NAME]" at bounding box center [195, 107] width 120 height 9
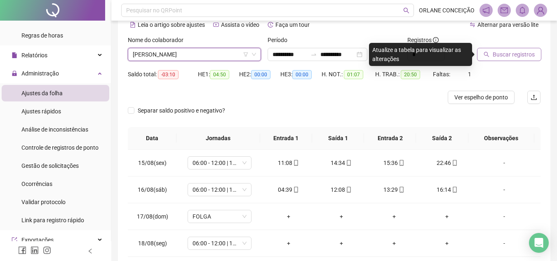
click at [507, 54] on span "Buscar registros" at bounding box center [514, 54] width 42 height 9
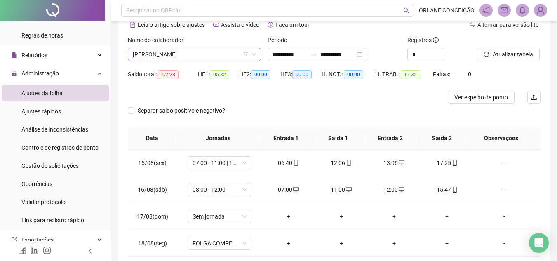
click at [183, 57] on span "[PERSON_NAME]" at bounding box center [194, 54] width 123 height 12
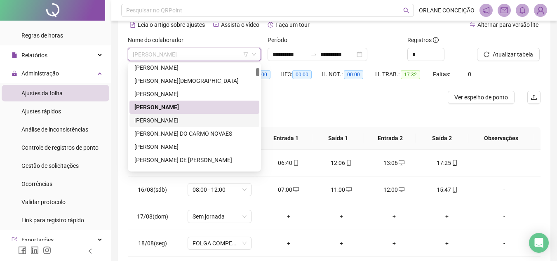
click at [179, 116] on div "[PERSON_NAME]" at bounding box center [195, 120] width 130 height 13
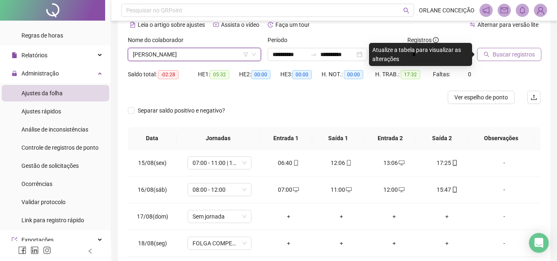
click at [528, 58] on span "Buscar registros" at bounding box center [514, 54] width 42 height 9
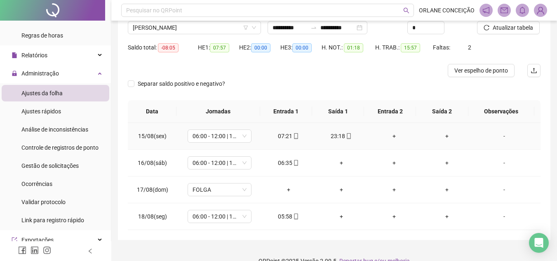
scroll to position [82, 0]
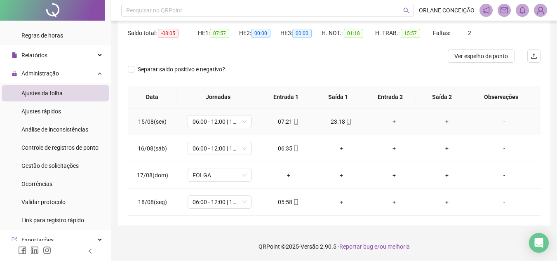
click at [392, 123] on div "+" at bounding box center [395, 121] width 40 height 9
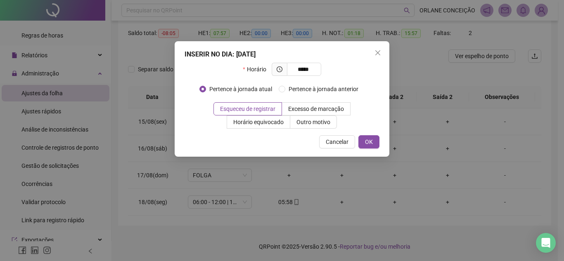
type input "*****"
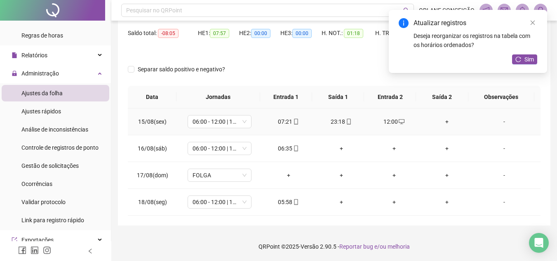
click at [443, 121] on div "+" at bounding box center [447, 121] width 40 height 9
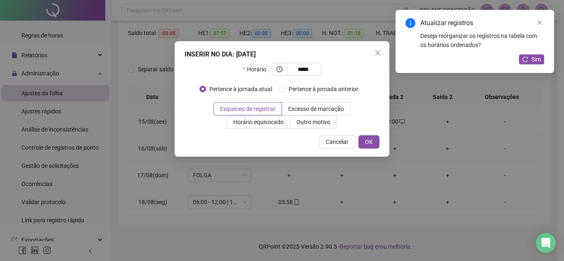
type input "*****"
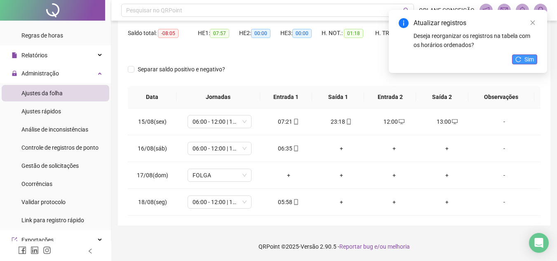
click at [524, 57] on button "Sim" at bounding box center [524, 59] width 25 height 10
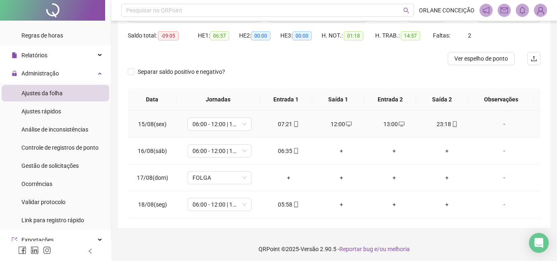
scroll to position [40, 0]
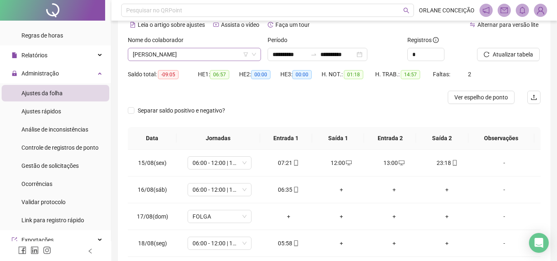
click at [175, 52] on span "[PERSON_NAME]" at bounding box center [194, 54] width 123 height 12
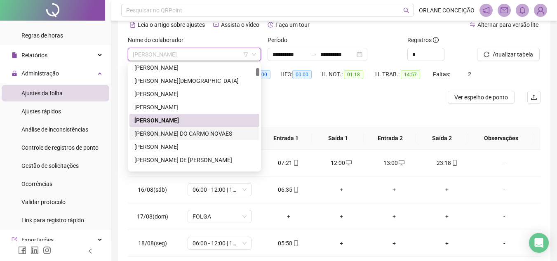
click at [175, 133] on div "[PERSON_NAME] DO CARMO NOVAES" at bounding box center [195, 133] width 120 height 9
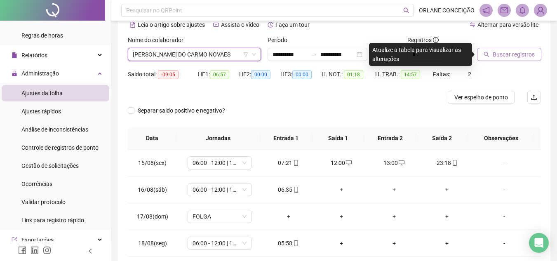
drag, startPoint x: 523, startPoint y: 55, endPoint x: 513, endPoint y: 53, distance: 10.5
click at [522, 55] on span "Buscar registros" at bounding box center [514, 54] width 42 height 9
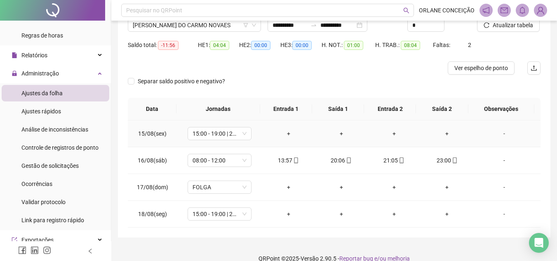
scroll to position [0, 0]
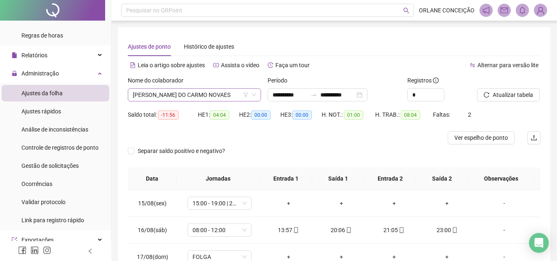
click at [177, 92] on span "[PERSON_NAME] DO CARMO NOVAES" at bounding box center [194, 95] width 123 height 12
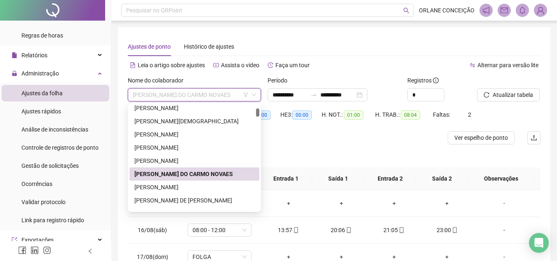
click at [197, 180] on div "[PERSON_NAME] DO CARMO NOVAES" at bounding box center [195, 174] width 130 height 13
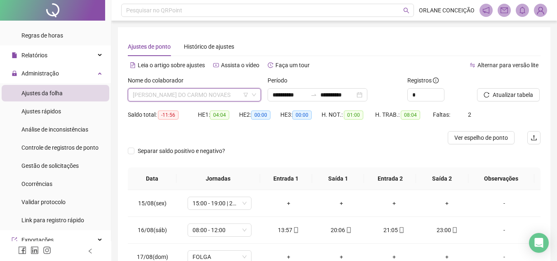
click at [182, 96] on span "[PERSON_NAME] DO CARMO NOVAES" at bounding box center [194, 95] width 123 height 12
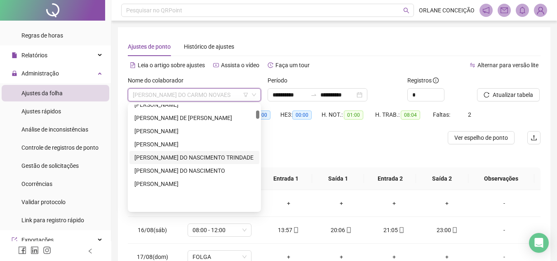
scroll to position [124, 0]
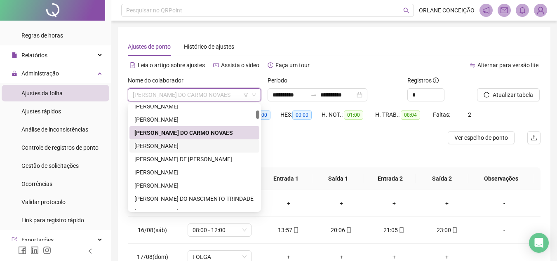
click at [179, 148] on div "[PERSON_NAME]" at bounding box center [195, 146] width 120 height 9
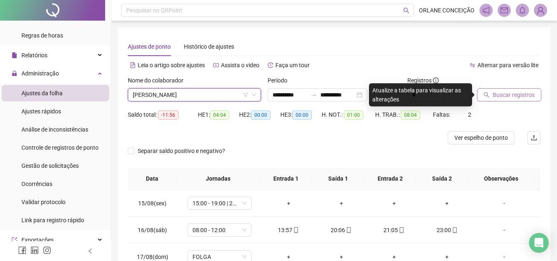
click at [505, 97] on span "Buscar registros" at bounding box center [514, 94] width 42 height 9
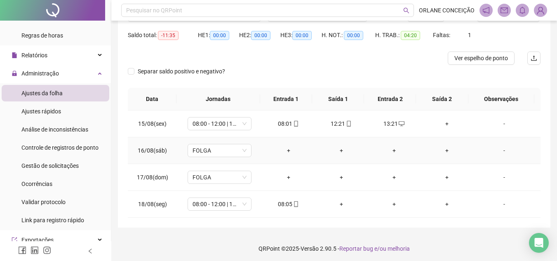
scroll to position [82, 0]
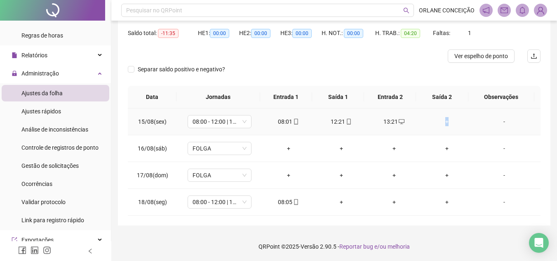
click at [443, 122] on div "+" at bounding box center [447, 121] width 40 height 9
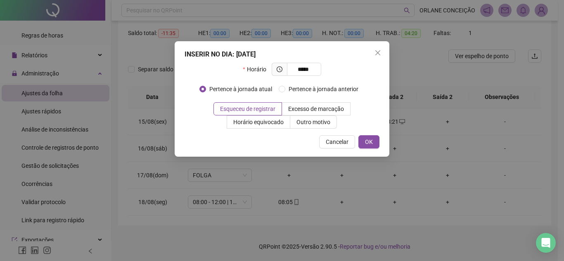
type input "*****"
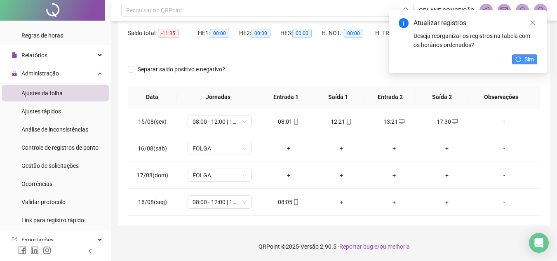
click at [525, 61] on span "Sim" at bounding box center [529, 59] width 9 height 9
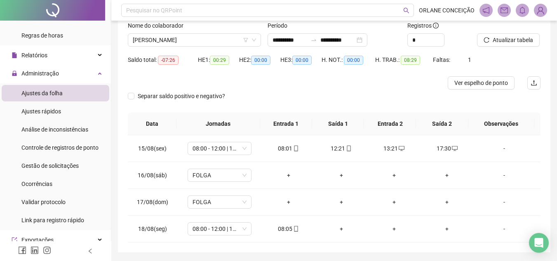
scroll to position [40, 0]
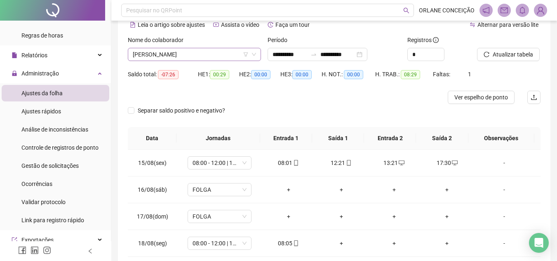
click at [186, 56] on span "[PERSON_NAME]" at bounding box center [194, 54] width 123 height 12
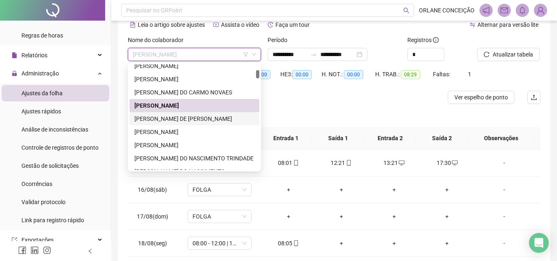
click at [179, 116] on div "[PERSON_NAME] DE [PERSON_NAME]" at bounding box center [195, 118] width 120 height 9
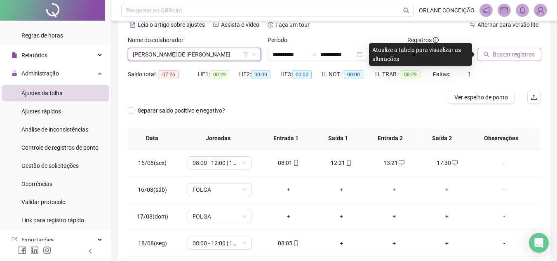
click at [518, 54] on span "Buscar registros" at bounding box center [514, 54] width 42 height 9
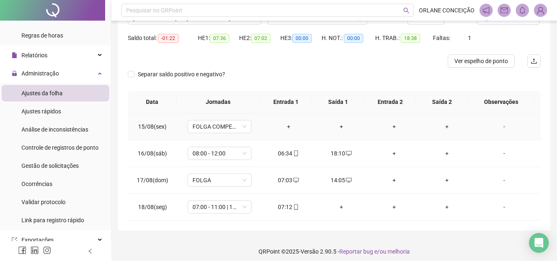
scroll to position [82, 0]
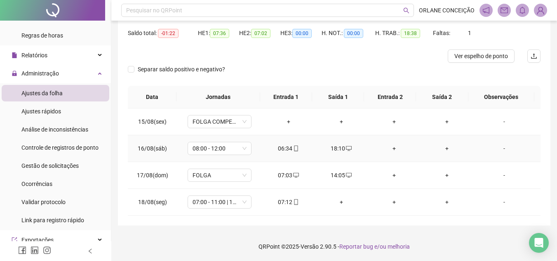
click at [391, 146] on div "+" at bounding box center [395, 148] width 40 height 9
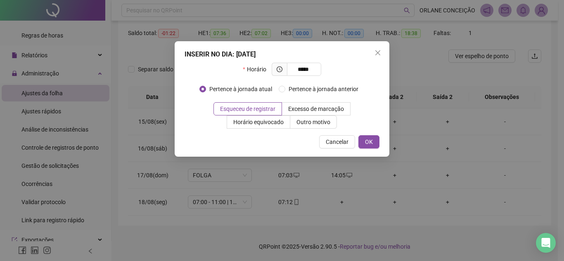
type input "*****"
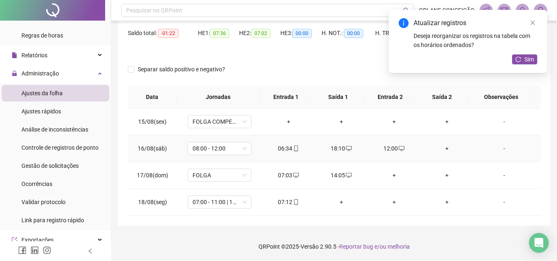
click at [448, 149] on div "+" at bounding box center [447, 148] width 40 height 9
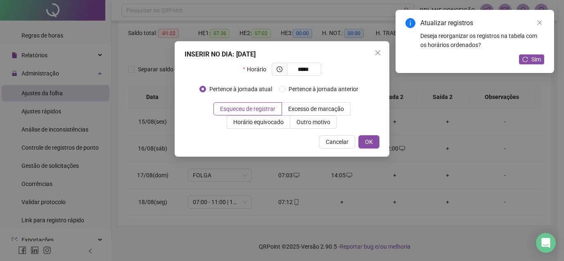
type input "*****"
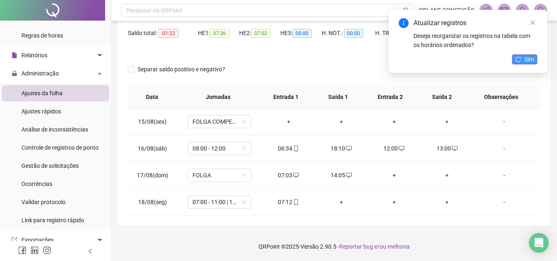
click at [517, 57] on icon "reload" at bounding box center [519, 60] width 6 height 6
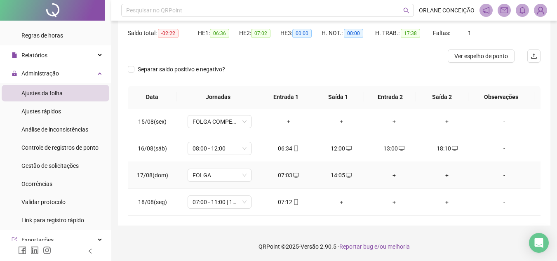
click at [387, 172] on div "+" at bounding box center [395, 175] width 40 height 9
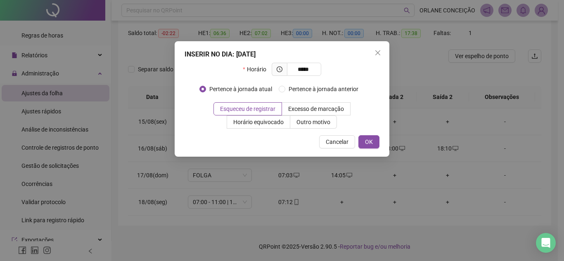
type input "*****"
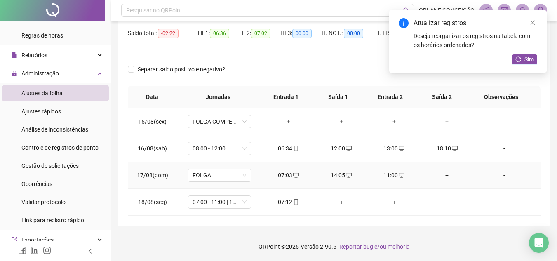
click at [443, 174] on div "+" at bounding box center [447, 175] width 40 height 9
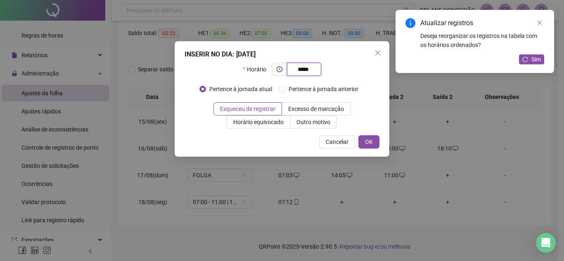
type input "*****"
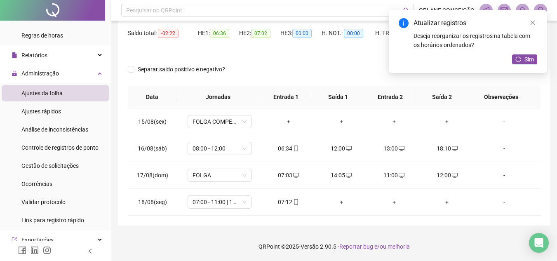
click at [524, 53] on div "Atualizar registros Deseja reorganizar os registros na tabela com os horários o…" at bounding box center [468, 41] width 158 height 63
click at [525, 55] on span "Sim" at bounding box center [529, 59] width 9 height 9
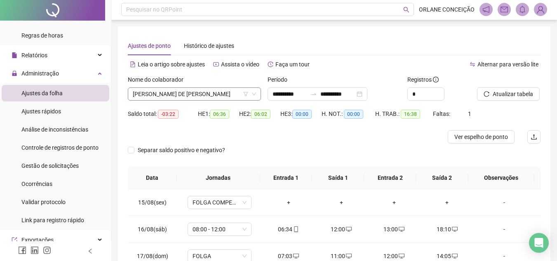
scroll to position [0, 0]
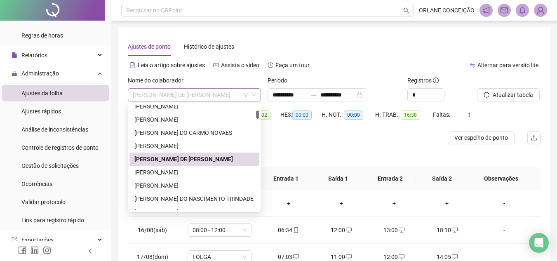
click at [176, 94] on span "[PERSON_NAME] DE [PERSON_NAME]" at bounding box center [194, 95] width 123 height 12
click at [176, 170] on div "[PERSON_NAME]" at bounding box center [195, 172] width 120 height 9
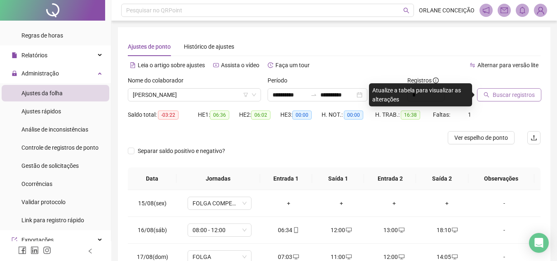
click at [502, 95] on span "Buscar registros" at bounding box center [514, 94] width 42 height 9
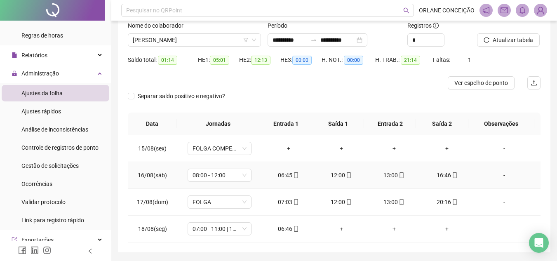
scroll to position [40, 0]
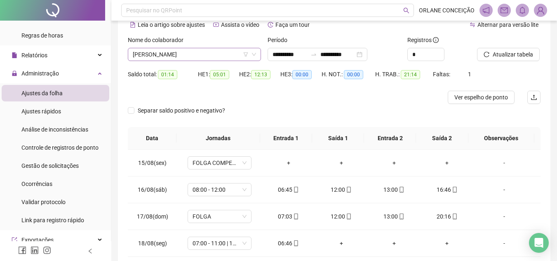
click at [181, 55] on span "[PERSON_NAME]" at bounding box center [194, 54] width 123 height 12
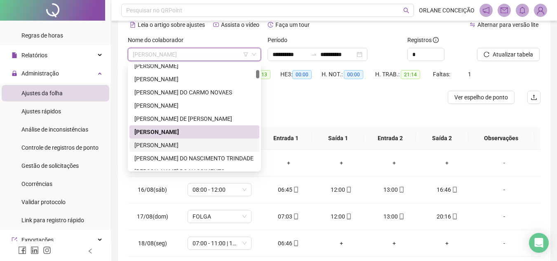
click at [194, 142] on div "[PERSON_NAME]" at bounding box center [195, 145] width 120 height 9
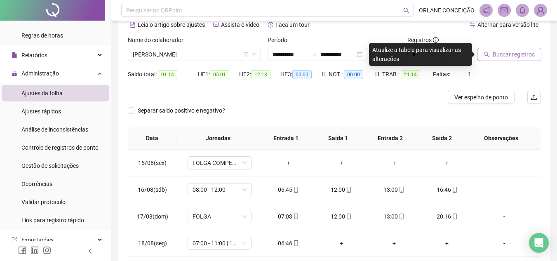
click at [523, 50] on button "Buscar registros" at bounding box center [509, 54] width 64 height 13
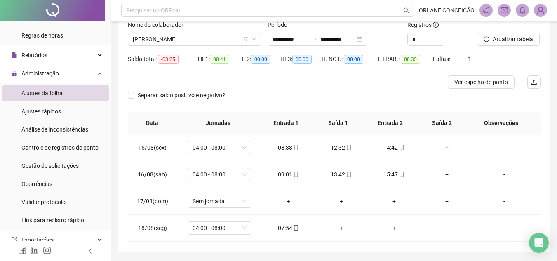
scroll to position [82, 0]
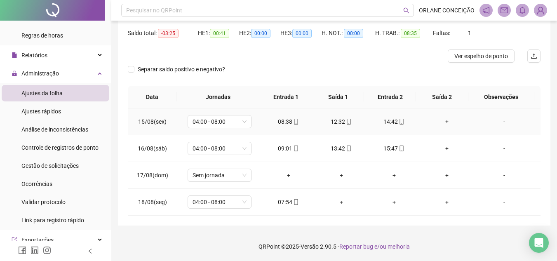
click at [443, 121] on div "+" at bounding box center [447, 121] width 40 height 9
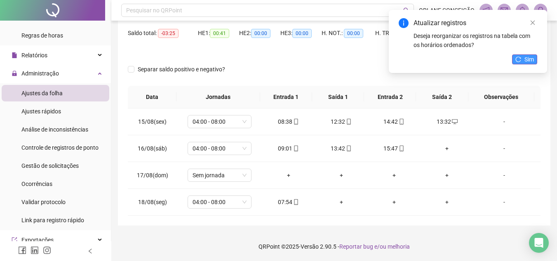
click at [531, 61] on span "Sim" at bounding box center [529, 59] width 9 height 9
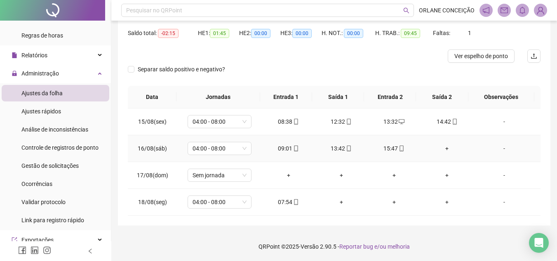
click at [442, 147] on div "+" at bounding box center [447, 148] width 40 height 9
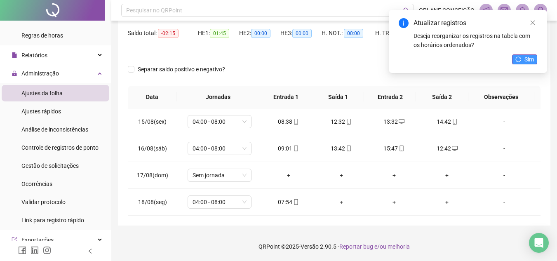
click at [524, 58] on button "Sim" at bounding box center [524, 59] width 25 height 10
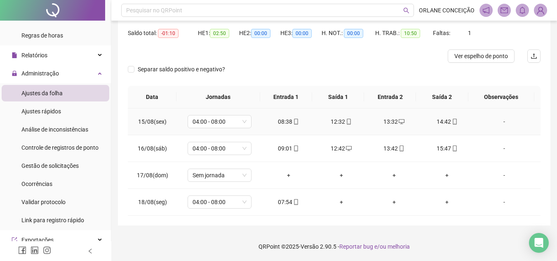
scroll to position [40, 0]
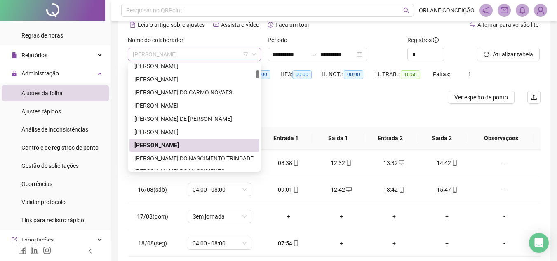
click at [169, 59] on span "[PERSON_NAME]" at bounding box center [194, 54] width 123 height 12
click at [179, 156] on div "[PERSON_NAME] DO NASCIMENTO TRINDADE" at bounding box center [195, 158] width 120 height 9
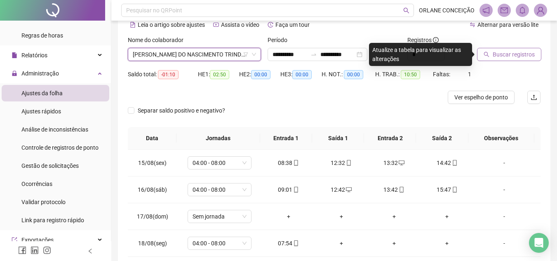
click at [526, 48] on button "Buscar registros" at bounding box center [509, 54] width 64 height 13
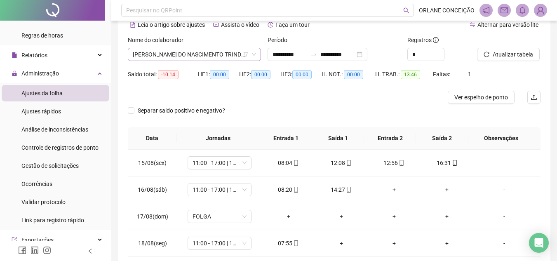
click at [210, 60] on span "[PERSON_NAME] DO NASCIMENTO TRINDADE" at bounding box center [194, 54] width 123 height 12
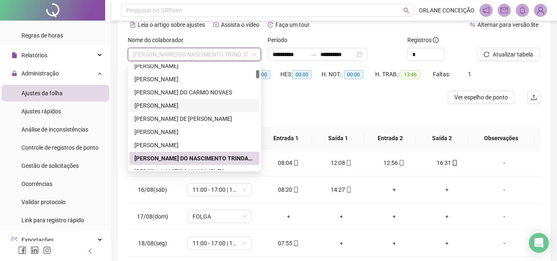
scroll to position [206, 0]
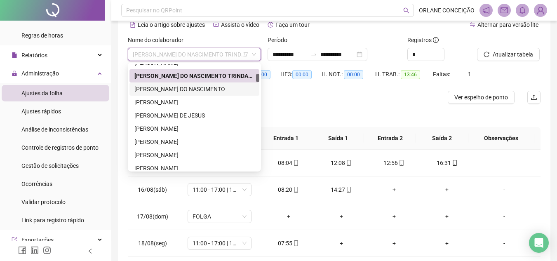
click at [188, 85] on div "[PERSON_NAME] DO NASCIMENTO" at bounding box center [195, 89] width 120 height 9
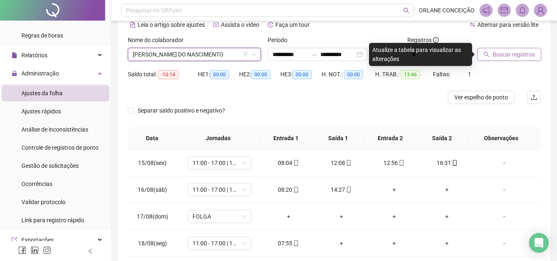
click at [506, 51] on span "Buscar registros" at bounding box center [514, 54] width 42 height 9
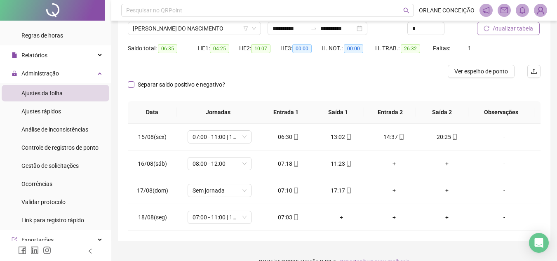
scroll to position [40, 0]
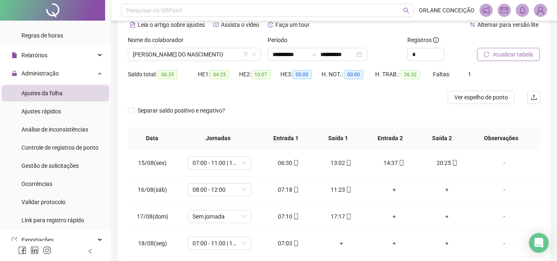
click at [163, 62] on div "Nome do colaborador ARIOSVALDO FALETA DO NASCIMENTO" at bounding box center [195, 51] width 140 height 32
click at [167, 55] on span "[PERSON_NAME] DO NASCIMENTO" at bounding box center [194, 54] width 123 height 12
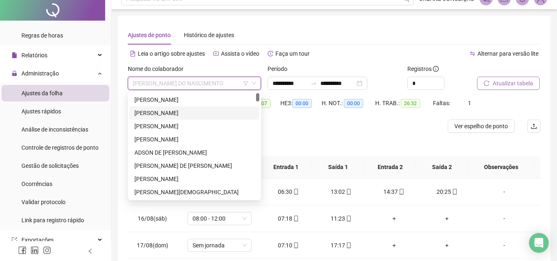
scroll to position [0, 0]
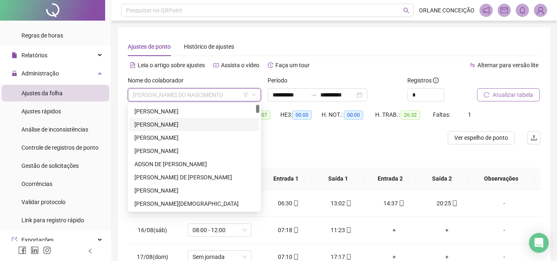
click at [159, 123] on div "[PERSON_NAME]" at bounding box center [195, 124] width 120 height 9
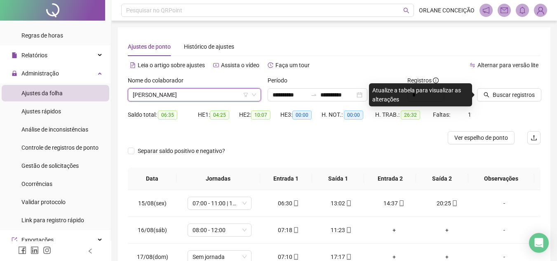
drag, startPoint x: 496, startPoint y: 96, endPoint x: 473, endPoint y: 95, distance: 22.7
click at [496, 96] on span "Buscar registros" at bounding box center [514, 94] width 42 height 9
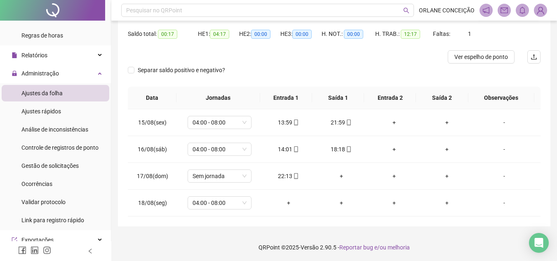
scroll to position [82, 0]
click at [392, 122] on div "+" at bounding box center [395, 121] width 40 height 9
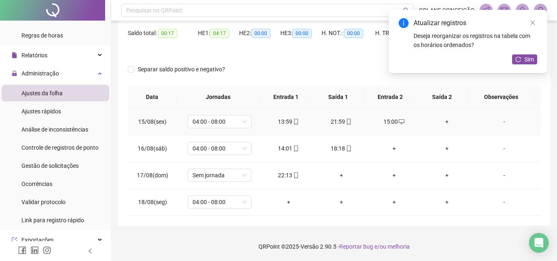
click at [441, 120] on div "+" at bounding box center [447, 121] width 40 height 9
click at [521, 60] on icon "reload" at bounding box center [519, 60] width 6 height 6
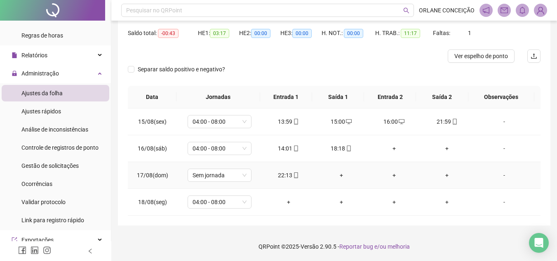
click at [339, 176] on div "+" at bounding box center [342, 175] width 40 height 9
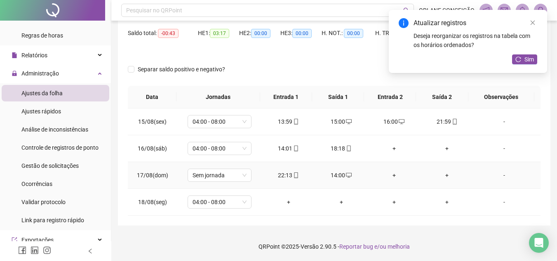
click at [392, 174] on div "+" at bounding box center [395, 175] width 40 height 9
click at [443, 174] on div "+" at bounding box center [447, 175] width 40 height 9
click at [522, 57] on button "Sim" at bounding box center [524, 59] width 25 height 10
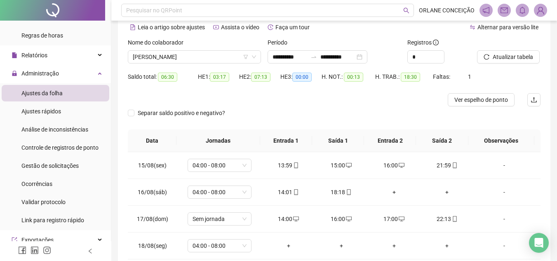
scroll to position [0, 0]
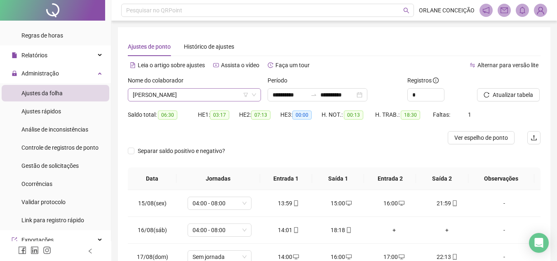
click at [183, 96] on span "[PERSON_NAME]" at bounding box center [194, 95] width 123 height 12
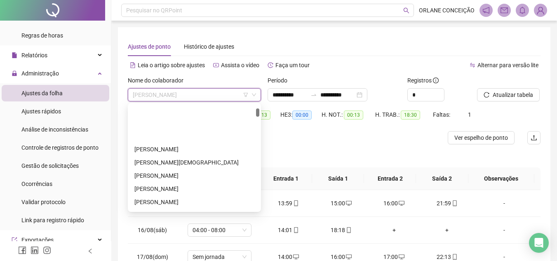
scroll to position [83, 0]
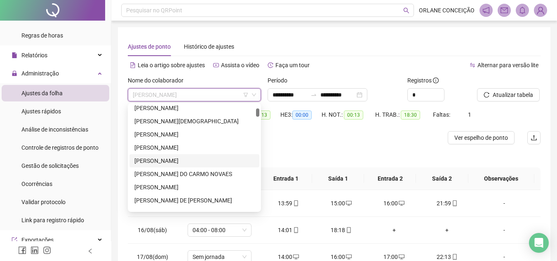
click at [161, 160] on div "[PERSON_NAME]" at bounding box center [195, 160] width 120 height 9
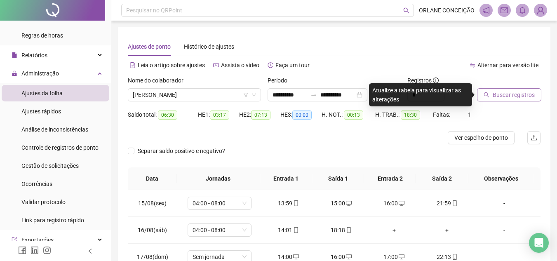
click at [521, 94] on span "Buscar registros" at bounding box center [514, 94] width 42 height 9
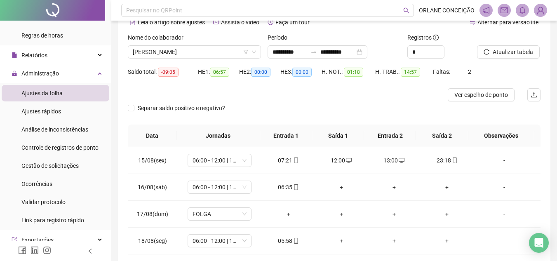
scroll to position [82, 0]
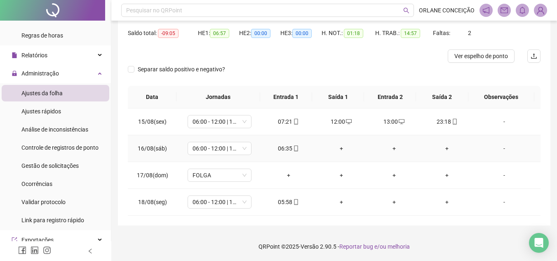
click at [339, 148] on div "+" at bounding box center [342, 148] width 40 height 9
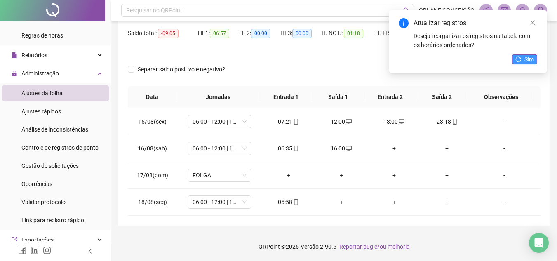
click at [519, 60] on icon "reload" at bounding box center [519, 60] width 6 height 6
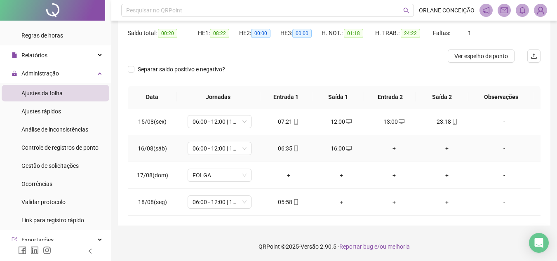
click at [390, 147] on div "+" at bounding box center [395, 148] width 40 height 9
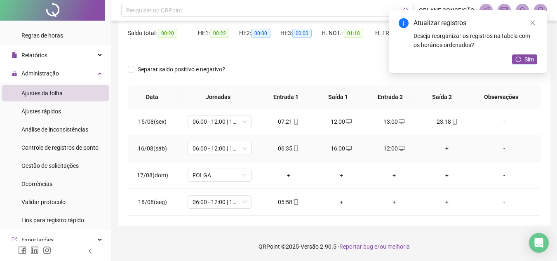
click at [446, 150] on div "+" at bounding box center [447, 148] width 40 height 9
click at [528, 59] on span "Sim" at bounding box center [529, 59] width 9 height 9
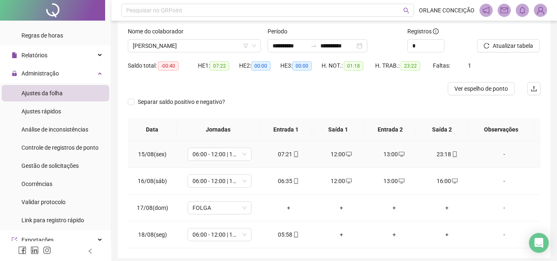
scroll to position [0, 0]
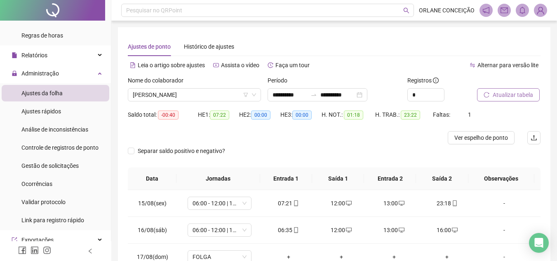
click at [508, 98] on span "Atualizar tabela" at bounding box center [513, 94] width 40 height 9
click at [492, 94] on button "Atualizar tabela" at bounding box center [508, 94] width 63 height 13
click at [165, 95] on span "[PERSON_NAME]" at bounding box center [194, 95] width 123 height 12
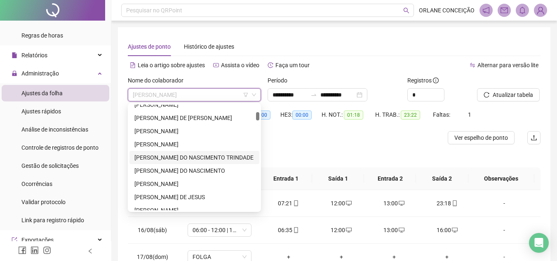
scroll to position [206, 0]
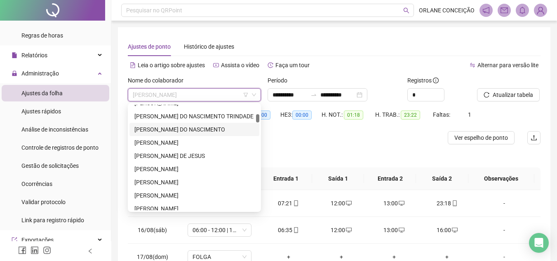
click at [167, 130] on div "[PERSON_NAME] DO NASCIMENTO" at bounding box center [195, 129] width 120 height 9
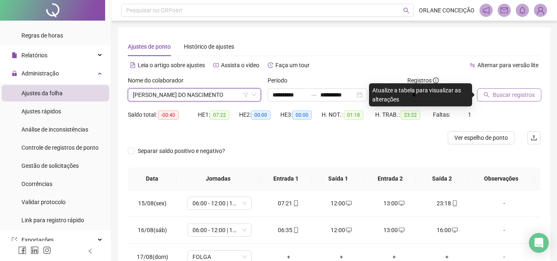
click at [518, 90] on button "Buscar registros" at bounding box center [509, 94] width 64 height 13
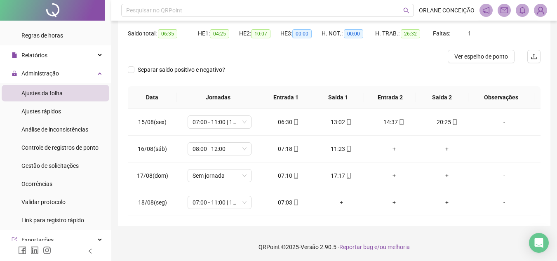
scroll to position [82, 0]
click at [393, 173] on div "+" at bounding box center [395, 175] width 40 height 9
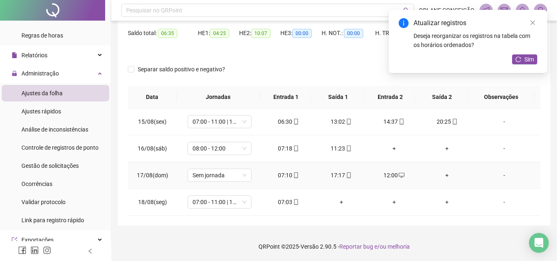
click at [442, 176] on div "+" at bounding box center [447, 175] width 40 height 9
click at [523, 59] on button "Sim" at bounding box center [524, 59] width 25 height 10
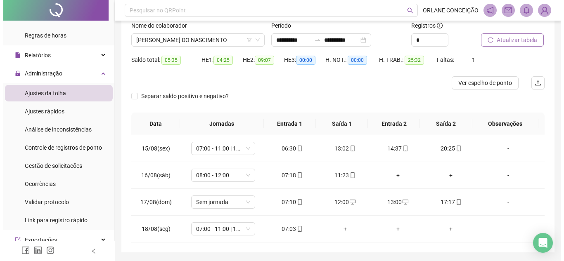
scroll to position [40, 0]
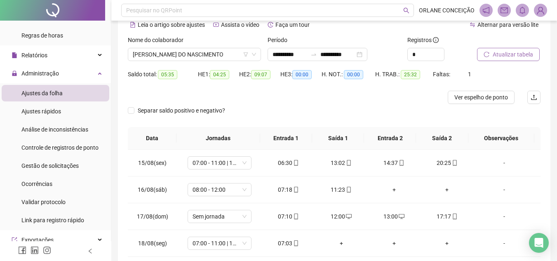
click at [506, 54] on span "Atualizar tabela" at bounding box center [513, 54] width 40 height 9
click at [190, 57] on span "[PERSON_NAME] DO NASCIMENTO" at bounding box center [194, 54] width 123 height 12
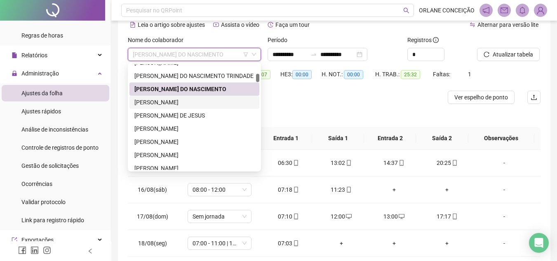
click at [169, 104] on div "BEATRIZ ASSIS SILVA" at bounding box center [195, 102] width 120 height 9
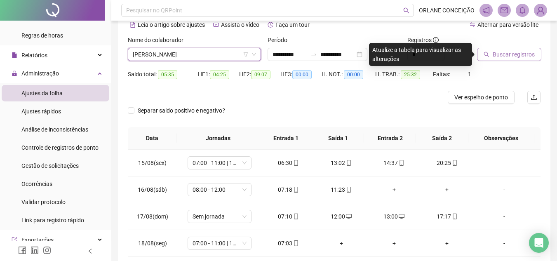
click at [487, 55] on icon "search" at bounding box center [486, 54] width 5 height 5
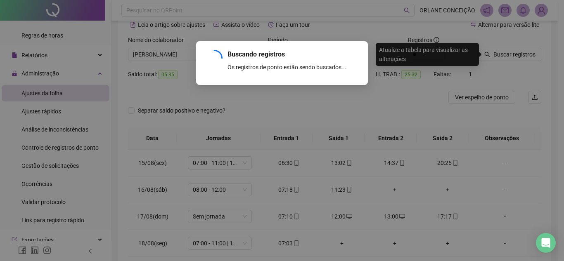
scroll to position [1, 0]
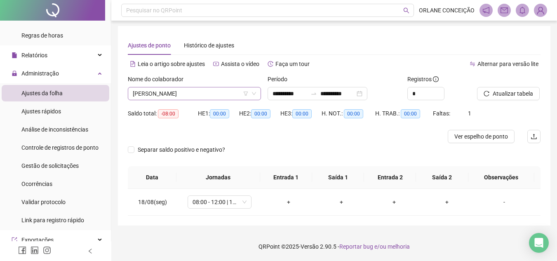
click at [168, 89] on span "BEATRIZ ASSIS SILVA" at bounding box center [194, 93] width 123 height 12
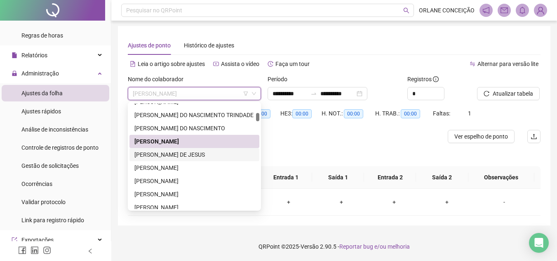
click at [175, 154] on div "BIANCA MOREIRA SANTOS DE JESUS" at bounding box center [195, 154] width 120 height 9
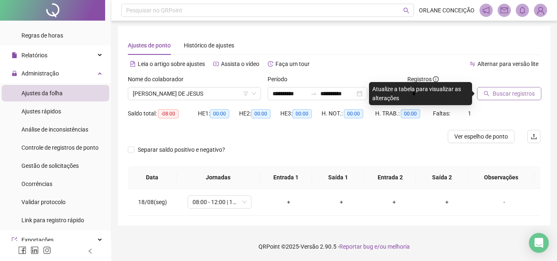
click at [516, 89] on button "Buscar registros" at bounding box center [509, 93] width 64 height 13
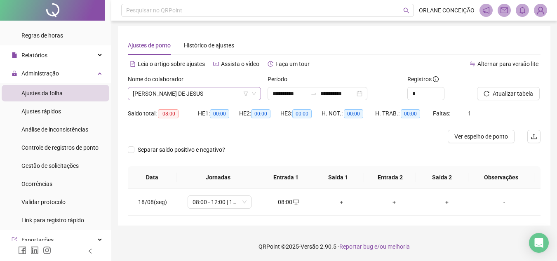
click at [195, 99] on span "BIANCA MOREIRA SANTOS DE JESUS" at bounding box center [194, 93] width 123 height 12
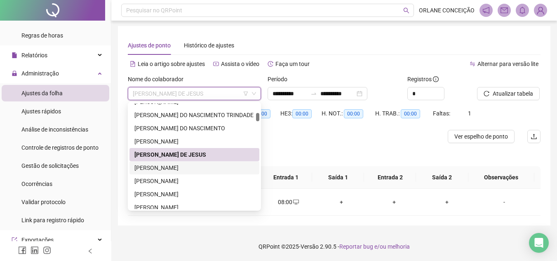
click at [163, 167] on div "[PERSON_NAME]" at bounding box center [195, 167] width 120 height 9
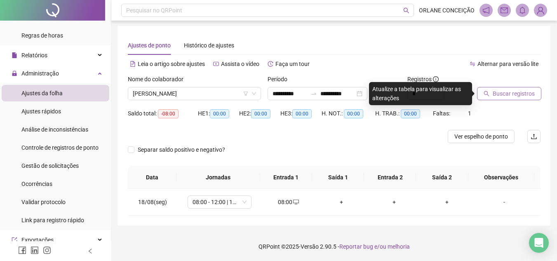
click at [518, 93] on span "Buscar registros" at bounding box center [514, 93] width 42 height 9
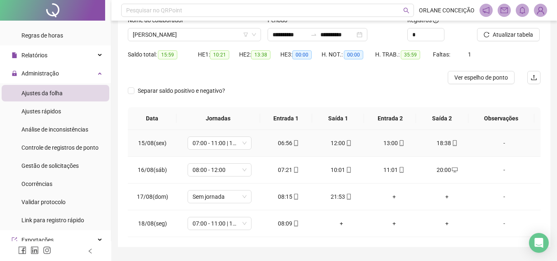
scroll to position [82, 0]
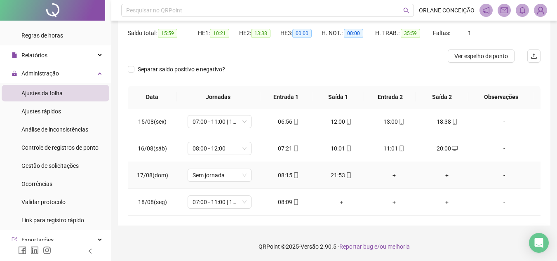
click at [392, 172] on div "+" at bounding box center [395, 175] width 40 height 9
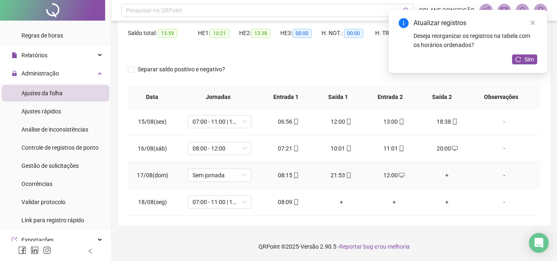
click at [443, 176] on div "+" at bounding box center [447, 175] width 40 height 9
click at [531, 54] on div "Atualizar registros Deseja reorganizar os registros na tabela com os horários o…" at bounding box center [468, 41] width 158 height 63
click at [530, 57] on span "Sim" at bounding box center [529, 59] width 9 height 9
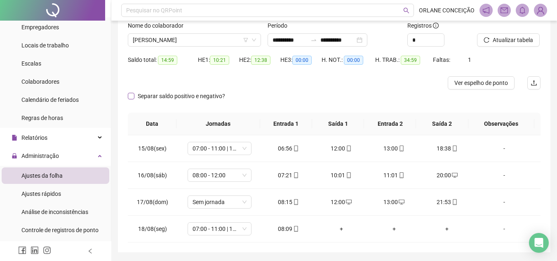
scroll to position [40, 0]
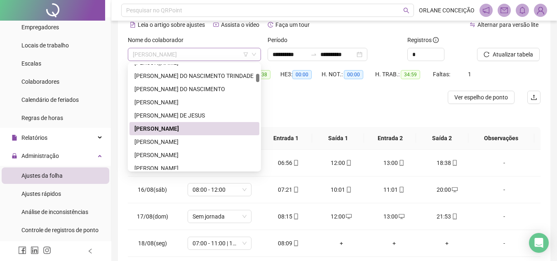
click at [165, 55] on span "[PERSON_NAME]" at bounding box center [194, 54] width 123 height 12
click at [167, 140] on div "[PERSON_NAME]" at bounding box center [195, 141] width 120 height 9
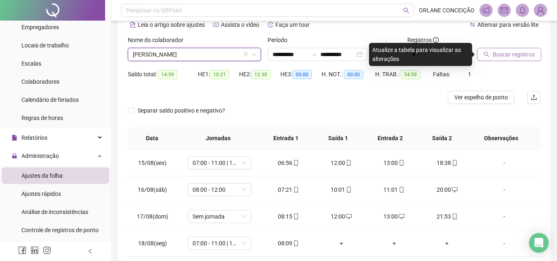
click at [529, 54] on span "Buscar registros" at bounding box center [514, 54] width 42 height 9
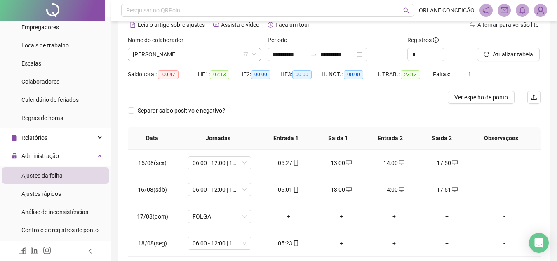
click at [191, 55] on span "[PERSON_NAME]" at bounding box center [194, 54] width 123 height 12
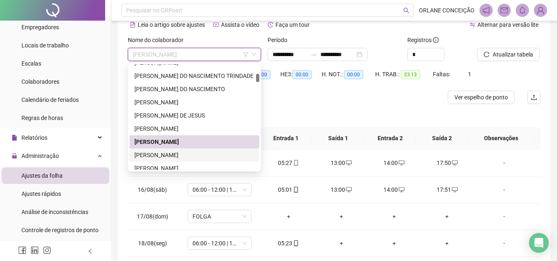
drag, startPoint x: 191, startPoint y: 153, endPoint x: 203, endPoint y: 148, distance: 13.5
click at [191, 153] on div "[PERSON_NAME]" at bounding box center [195, 155] width 120 height 9
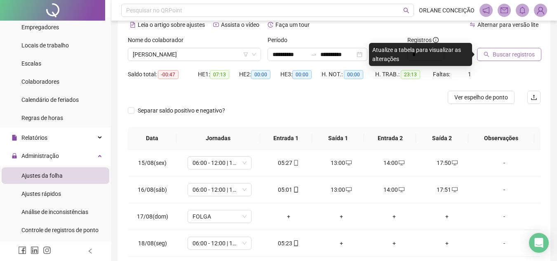
click at [531, 49] on button "Buscar registros" at bounding box center [509, 54] width 64 height 13
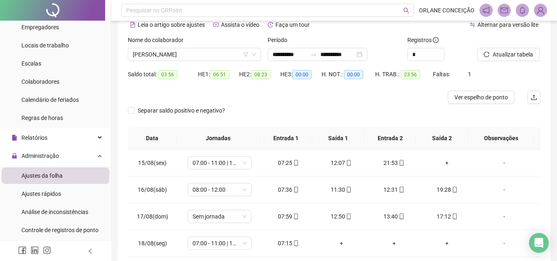
scroll to position [82, 0]
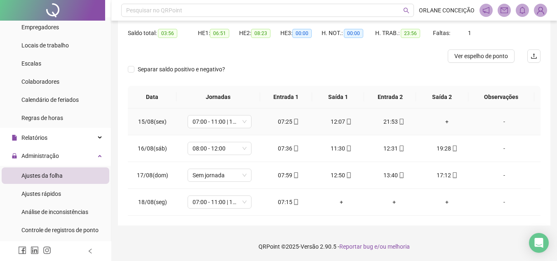
click at [441, 120] on div "+" at bounding box center [447, 121] width 40 height 9
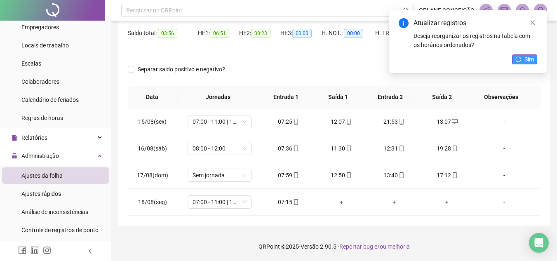
click at [529, 61] on span "Sim" at bounding box center [529, 59] width 9 height 9
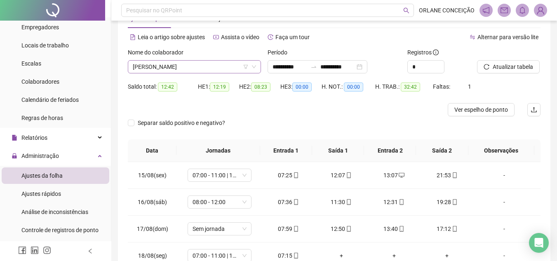
scroll to position [0, 0]
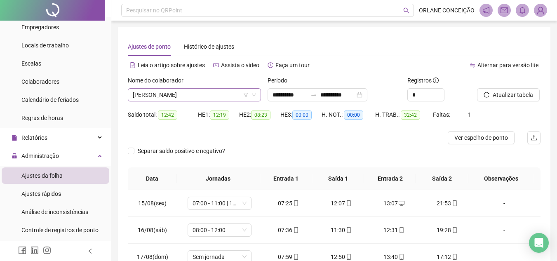
click at [173, 89] on div "Nome do colaborador CARLOS ALBERTO SANTOS OLIVEIRA" at bounding box center [194, 89] width 133 height 26
click at [173, 91] on span "[PERSON_NAME]" at bounding box center [194, 95] width 123 height 12
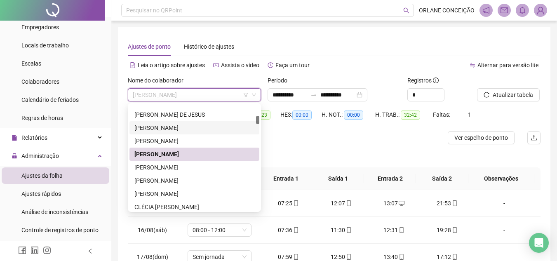
scroll to position [289, 0]
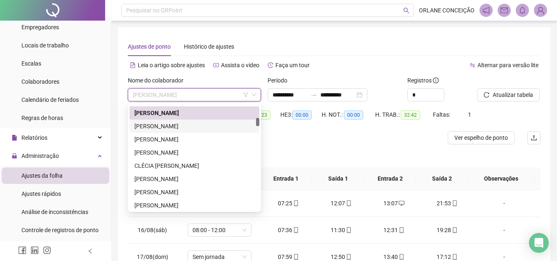
click at [190, 123] on div "[PERSON_NAME]" at bounding box center [195, 126] width 120 height 9
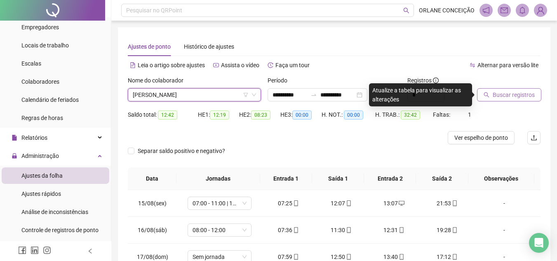
click at [530, 89] on button "Buscar registros" at bounding box center [509, 94] width 64 height 13
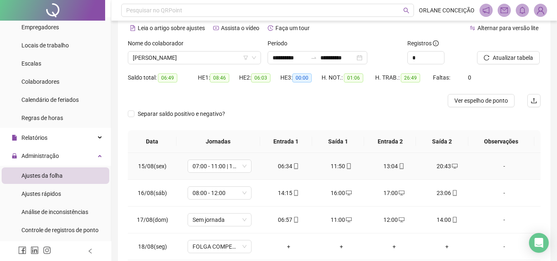
scroll to position [0, 0]
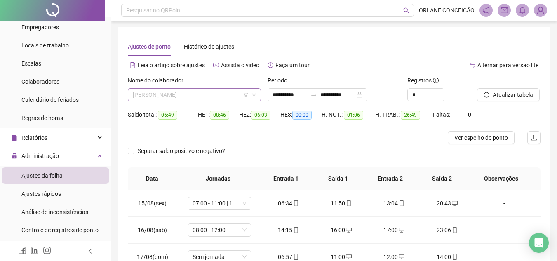
click at [194, 93] on span "[PERSON_NAME]" at bounding box center [194, 95] width 123 height 12
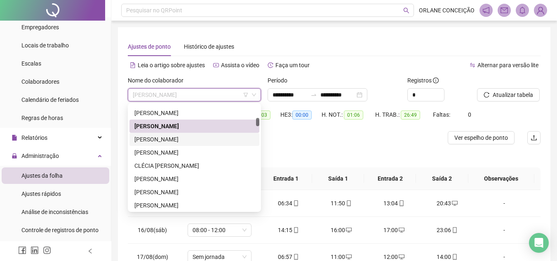
click at [195, 139] on div "[PERSON_NAME]" at bounding box center [195, 139] width 120 height 9
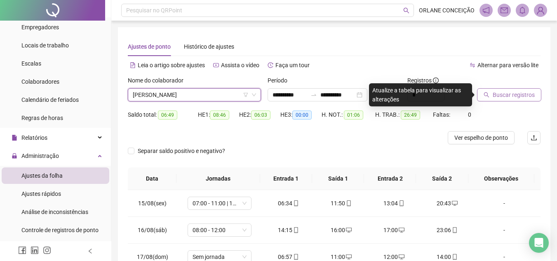
click at [503, 96] on span "Buscar registros" at bounding box center [514, 94] width 42 height 9
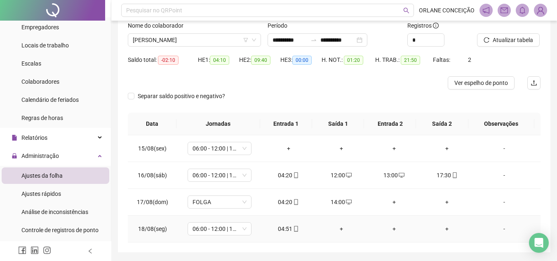
scroll to position [40, 0]
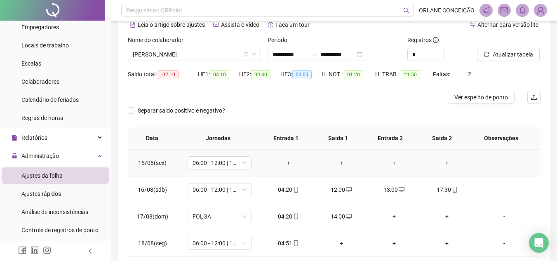
click at [285, 158] on td "+" at bounding box center [288, 163] width 53 height 27
click at [286, 163] on div "+" at bounding box center [289, 162] width 40 height 9
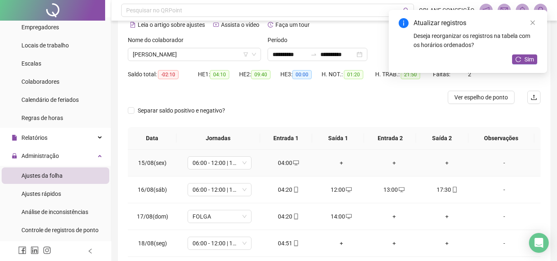
click at [338, 169] on td "+" at bounding box center [341, 163] width 53 height 27
click at [336, 163] on div "+" at bounding box center [342, 162] width 40 height 9
click at [390, 162] on div "+" at bounding box center [395, 162] width 40 height 9
click at [445, 161] on div "+" at bounding box center [447, 162] width 40 height 9
click at [521, 61] on icon "reload" at bounding box center [519, 60] width 6 height 6
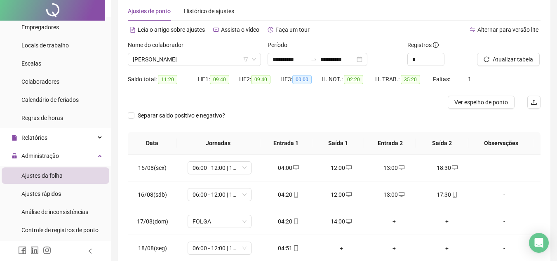
scroll to position [0, 0]
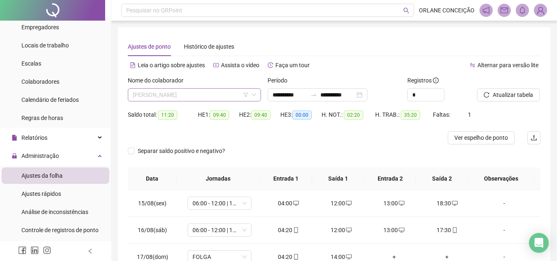
click at [182, 90] on span "[PERSON_NAME]" at bounding box center [194, 95] width 123 height 12
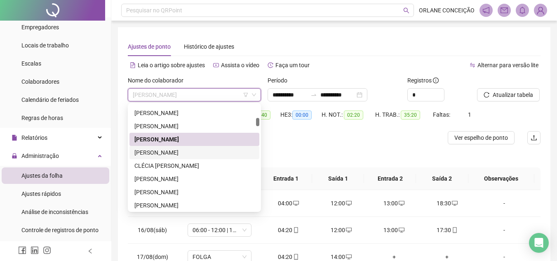
click at [185, 153] on div "[PERSON_NAME]" at bounding box center [195, 152] width 120 height 9
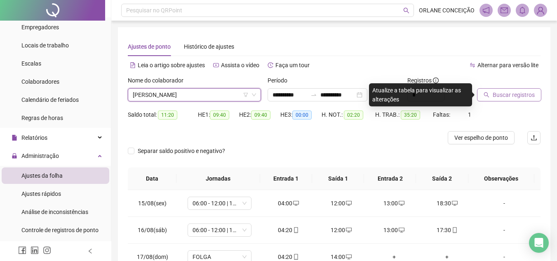
click at [500, 98] on span "Buscar registros" at bounding box center [514, 94] width 42 height 9
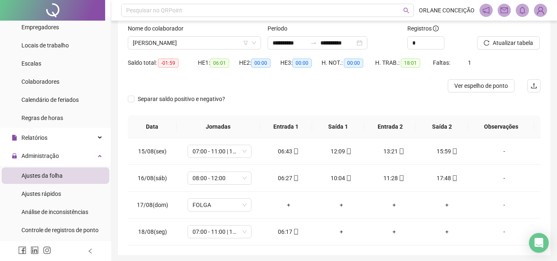
scroll to position [40, 0]
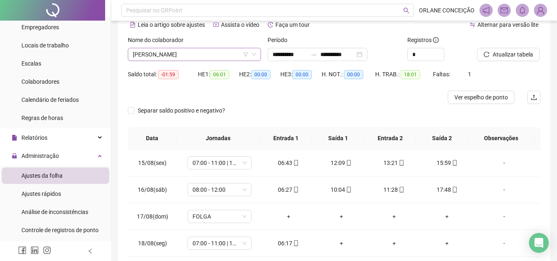
click at [169, 61] on div "[PERSON_NAME]" at bounding box center [194, 54] width 133 height 13
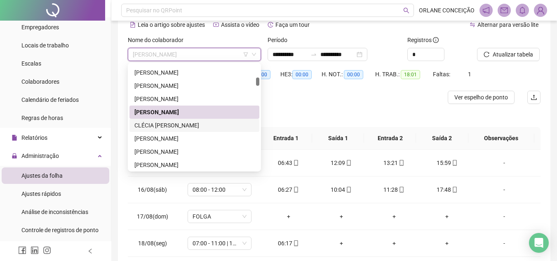
click at [169, 130] on div "CLÉCIA [PERSON_NAME]" at bounding box center [195, 125] width 130 height 13
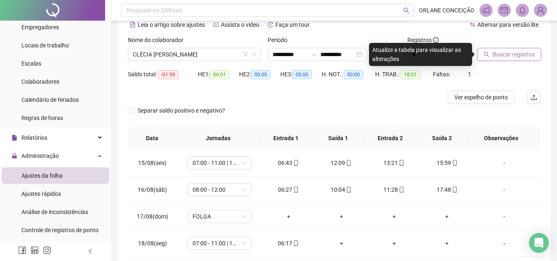
click at [493, 54] on button "Buscar registros" at bounding box center [509, 54] width 64 height 13
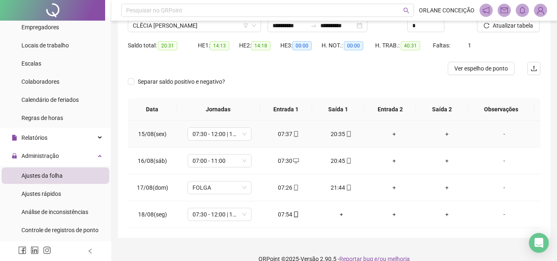
scroll to position [82, 0]
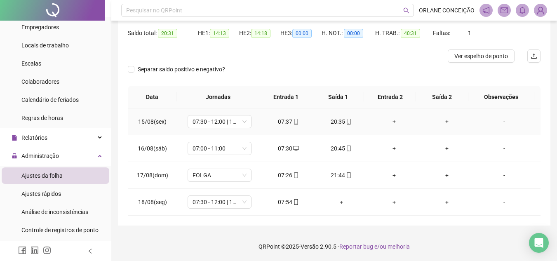
click at [394, 123] on div "+" at bounding box center [395, 121] width 40 height 9
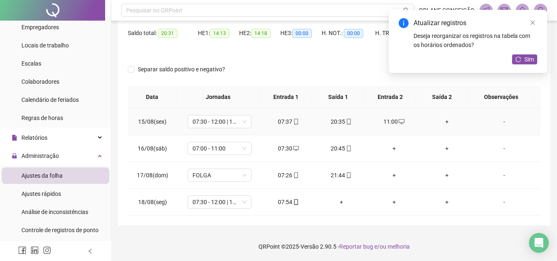
click at [444, 120] on div "+" at bounding box center [447, 121] width 40 height 9
click at [388, 145] on div "+" at bounding box center [395, 148] width 40 height 9
click at [443, 148] on div "+" at bounding box center [447, 148] width 40 height 9
click at [391, 177] on div "+" at bounding box center [395, 175] width 40 height 9
click at [444, 172] on div "+" at bounding box center [447, 175] width 40 height 9
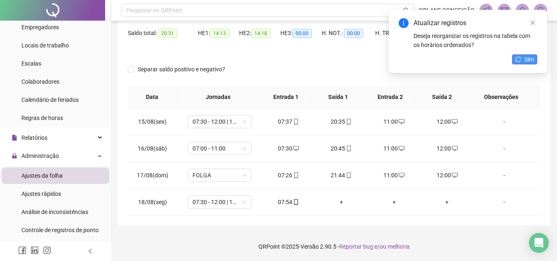
click at [526, 57] on span "Sim" at bounding box center [529, 59] width 9 height 9
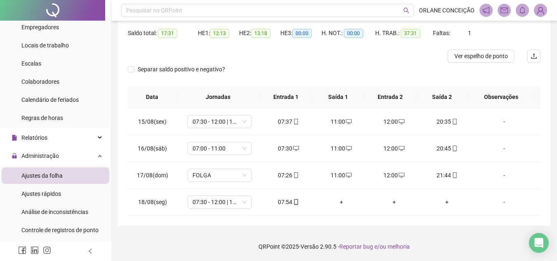
scroll to position [40, 0]
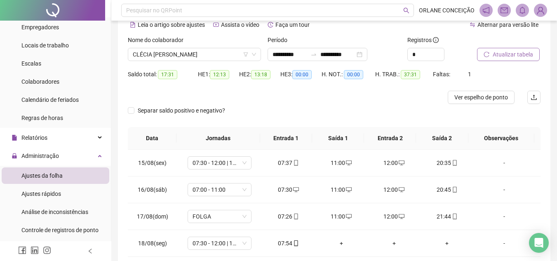
click at [510, 59] on span "Atualizar tabela" at bounding box center [513, 54] width 40 height 9
click at [208, 50] on span "CLÉCIA [PERSON_NAME]" at bounding box center [194, 54] width 123 height 12
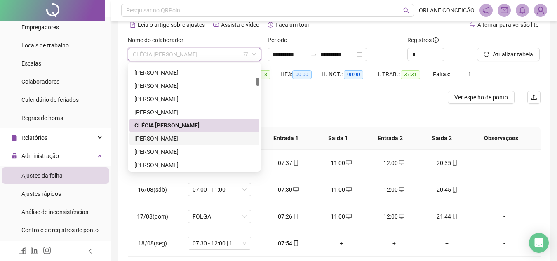
click at [196, 136] on div "[PERSON_NAME]" at bounding box center [195, 138] width 120 height 9
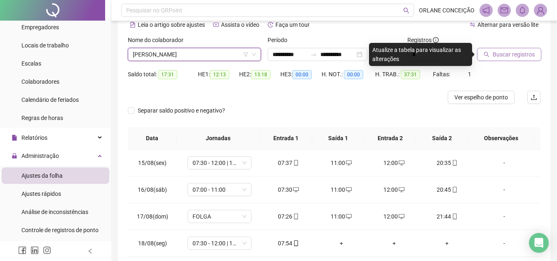
click at [527, 53] on span "Buscar registros" at bounding box center [514, 54] width 42 height 9
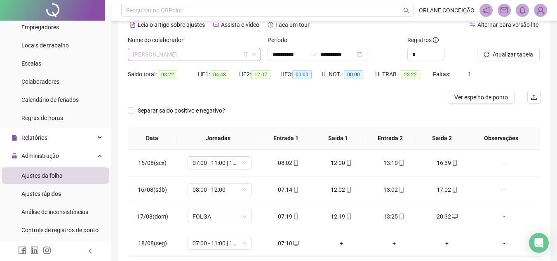
click at [193, 50] on span "[PERSON_NAME]" at bounding box center [194, 54] width 123 height 12
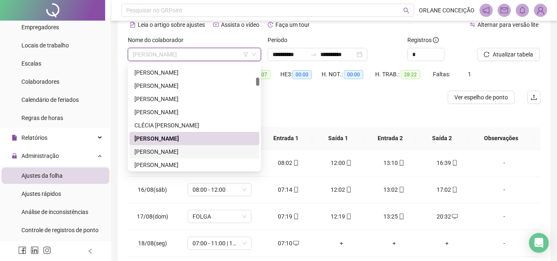
click at [187, 148] on div "[PERSON_NAME]" at bounding box center [195, 151] width 120 height 9
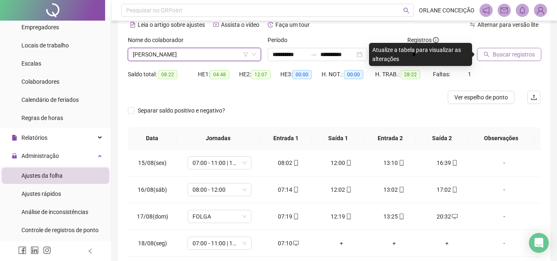
click at [532, 52] on span "Buscar registros" at bounding box center [514, 54] width 42 height 9
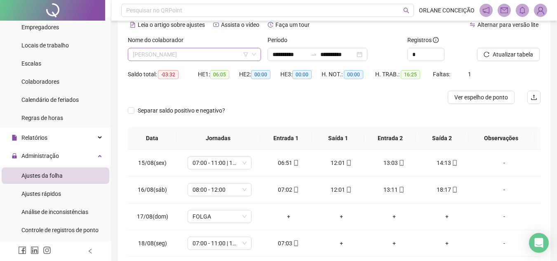
click at [201, 53] on span "[PERSON_NAME]" at bounding box center [194, 54] width 123 height 12
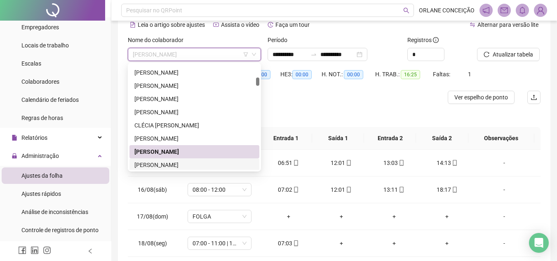
click at [174, 165] on div "[PERSON_NAME]" at bounding box center [195, 164] width 120 height 9
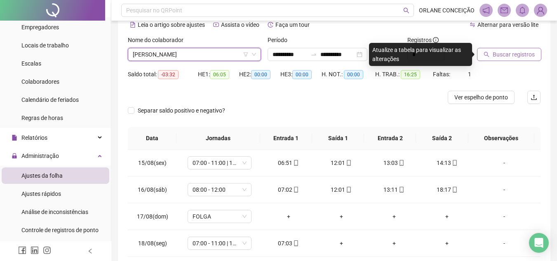
drag, startPoint x: 497, startPoint y: 61, endPoint x: 493, endPoint y: 59, distance: 4.5
click at [498, 61] on div "Buscar registros" at bounding box center [509, 51] width 70 height 32
click at [491, 53] on button "Buscar registros" at bounding box center [509, 54] width 64 height 13
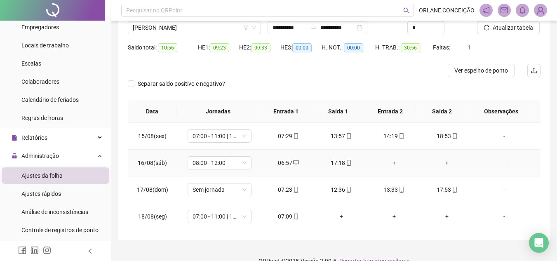
scroll to position [82, 0]
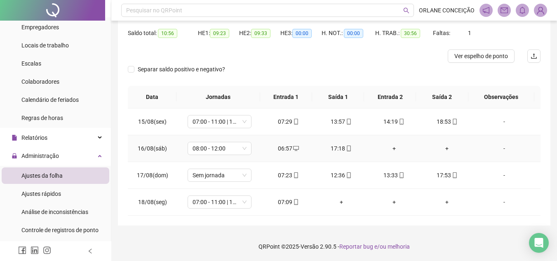
click at [391, 149] on div "+" at bounding box center [395, 148] width 40 height 9
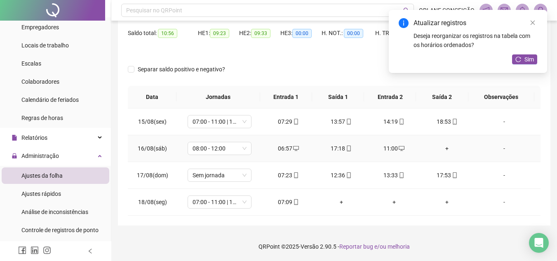
click at [442, 149] on div "+" at bounding box center [447, 148] width 40 height 9
click at [529, 58] on span "Sim" at bounding box center [529, 59] width 9 height 9
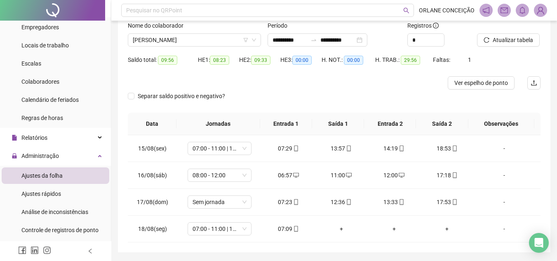
scroll to position [40, 0]
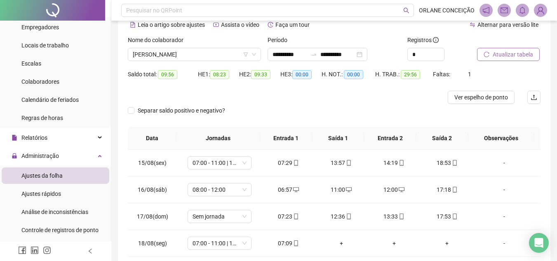
click at [504, 57] on span "Atualizar tabela" at bounding box center [513, 54] width 40 height 9
click at [227, 51] on span "[PERSON_NAME]" at bounding box center [194, 54] width 123 height 12
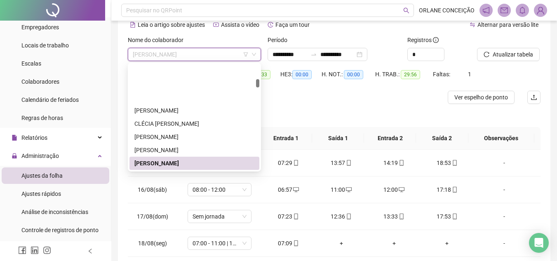
scroll to position [332, 0]
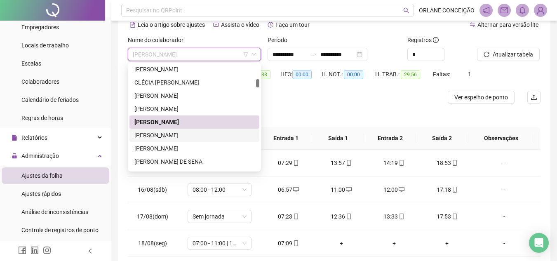
click at [205, 130] on div "[PERSON_NAME]" at bounding box center [195, 135] width 130 height 13
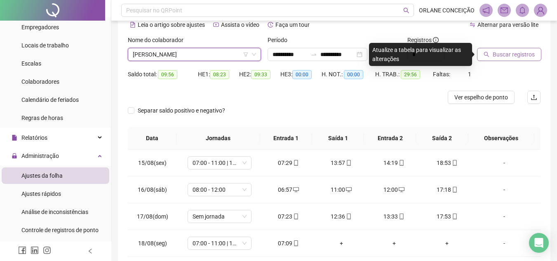
click at [512, 51] on span "Buscar registros" at bounding box center [514, 54] width 42 height 9
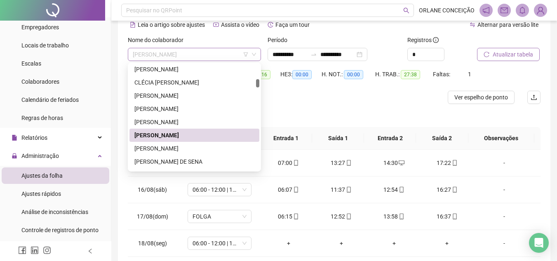
click at [198, 52] on span "[PERSON_NAME]" at bounding box center [194, 54] width 123 height 12
click at [176, 148] on div "[PERSON_NAME]" at bounding box center [195, 148] width 120 height 9
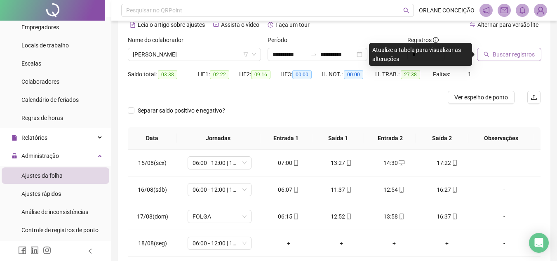
click at [498, 54] on span "Buscar registros" at bounding box center [514, 54] width 42 height 9
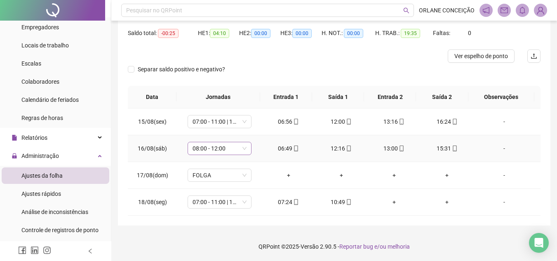
scroll to position [40, 0]
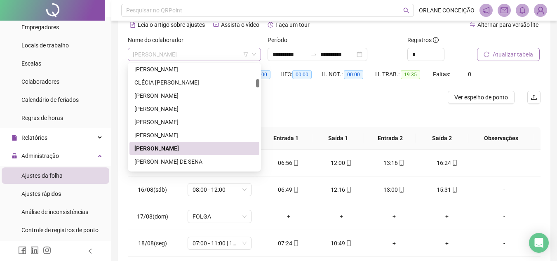
click at [177, 51] on span "[PERSON_NAME]" at bounding box center [194, 54] width 123 height 12
click at [180, 158] on div "[PERSON_NAME] DE SENA" at bounding box center [195, 161] width 120 height 9
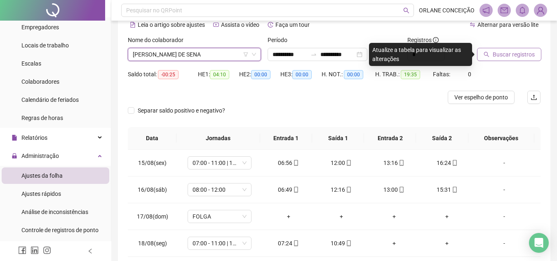
click at [513, 58] on span "Buscar registros" at bounding box center [514, 54] width 42 height 9
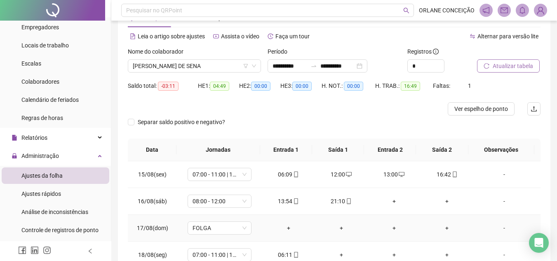
scroll to position [0, 0]
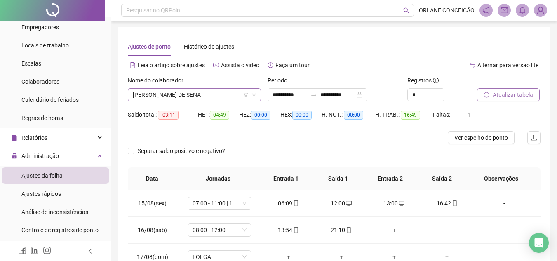
click at [169, 98] on span "[PERSON_NAME] DE SENA" at bounding box center [194, 95] width 123 height 12
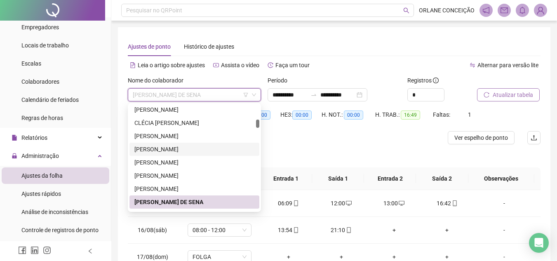
scroll to position [414, 0]
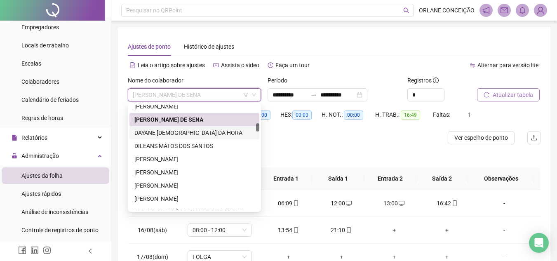
click at [187, 129] on div "DAYANE JESUS DA HORA" at bounding box center [195, 132] width 120 height 9
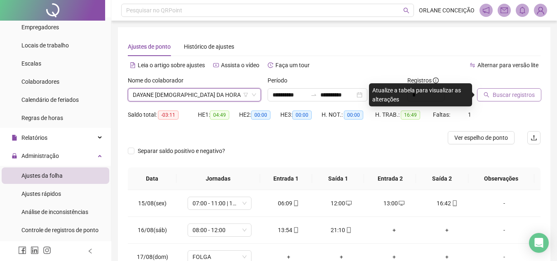
click at [509, 95] on span "Buscar registros" at bounding box center [514, 94] width 42 height 9
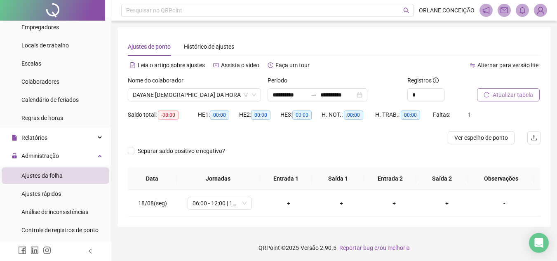
scroll to position [1, 0]
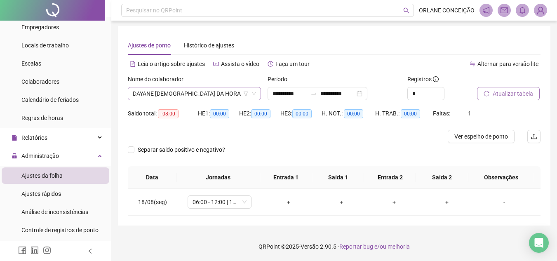
click at [184, 94] on span "DAYANE JESUS DA HORA" at bounding box center [194, 93] width 123 height 12
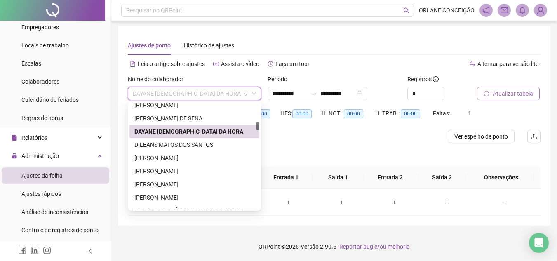
click at [180, 137] on div "DAYANE JESUS DA HORA" at bounding box center [195, 131] width 130 height 13
click at [189, 95] on span "DAYANE JESUS DA HORA" at bounding box center [194, 93] width 123 height 12
click at [195, 143] on div "DILEANS MATOS DOS SANTOS" at bounding box center [195, 144] width 120 height 9
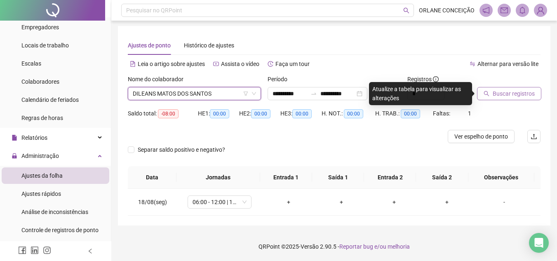
click at [511, 98] on span "Buscar registros" at bounding box center [514, 93] width 42 height 9
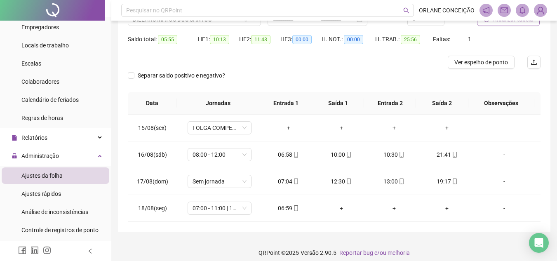
scroll to position [0, 0]
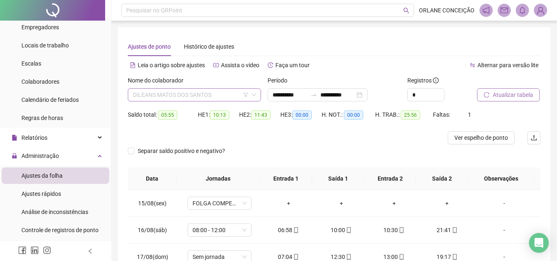
click at [187, 92] on span "DILEANS MATOS DOS SANTOS" at bounding box center [194, 95] width 123 height 12
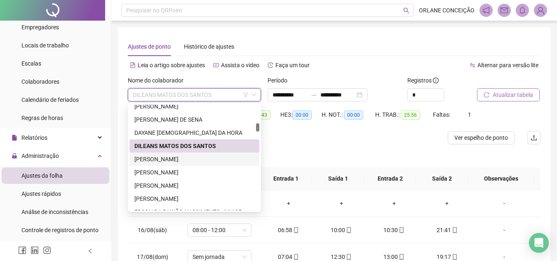
click at [198, 159] on div "[PERSON_NAME]" at bounding box center [195, 159] width 120 height 9
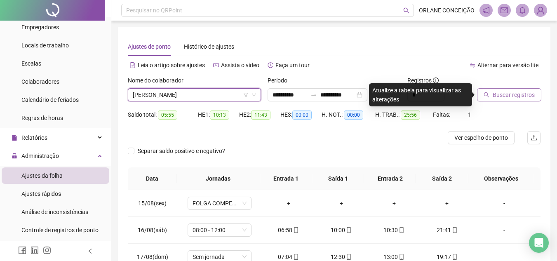
click at [509, 91] on span "Buscar registros" at bounding box center [514, 94] width 42 height 9
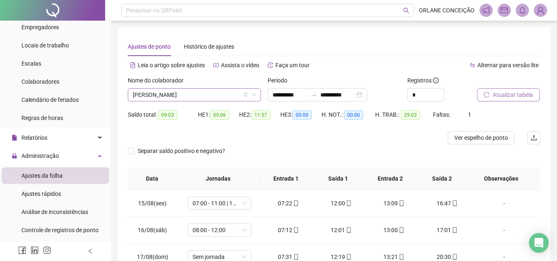
click at [215, 92] on span "[PERSON_NAME]" at bounding box center [194, 95] width 123 height 12
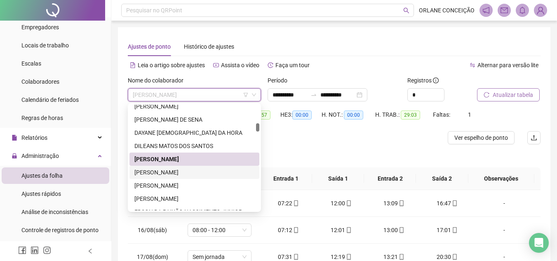
drag, startPoint x: 197, startPoint y: 169, endPoint x: 236, endPoint y: 162, distance: 39.4
click at [197, 170] on div "EDIMAURA RIBEIRO SANTOS" at bounding box center [195, 172] width 120 height 9
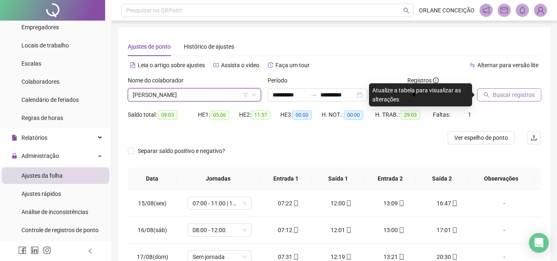
click at [517, 95] on span "Buscar registros" at bounding box center [514, 94] width 42 height 9
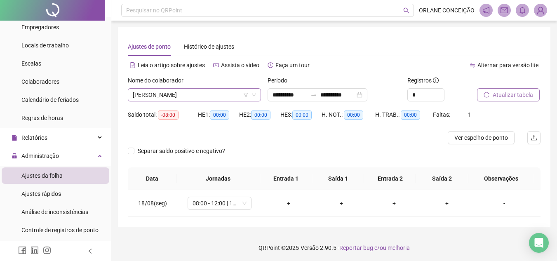
click at [211, 94] on span "EDIMAURA RIBEIRO SANTOS" at bounding box center [194, 95] width 123 height 12
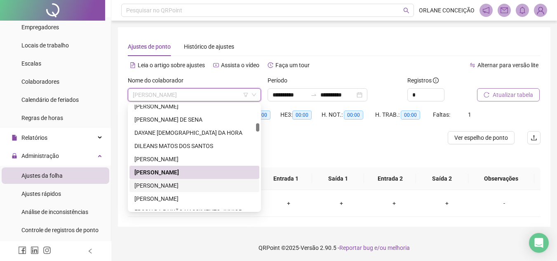
click at [187, 189] on div "[PERSON_NAME]" at bounding box center [195, 185] width 120 height 9
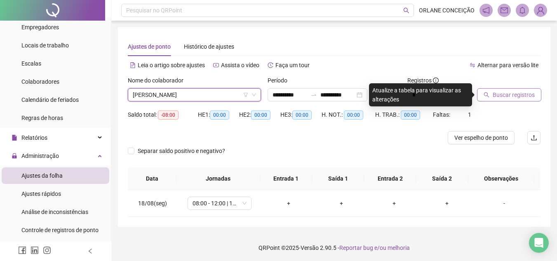
click at [481, 97] on button "Buscar registros" at bounding box center [509, 94] width 64 height 13
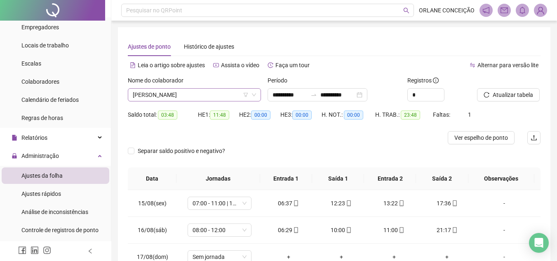
click at [186, 93] on span "[PERSON_NAME]" at bounding box center [194, 95] width 123 height 12
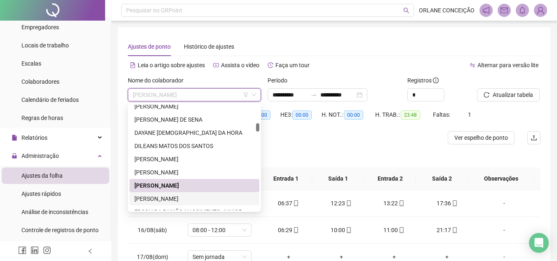
click at [156, 200] on div "[PERSON_NAME]" at bounding box center [195, 198] width 120 height 9
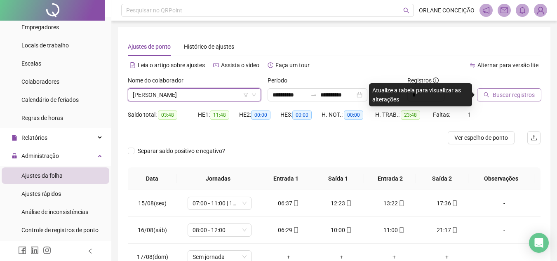
click at [501, 98] on span "Buscar registros" at bounding box center [514, 94] width 42 height 9
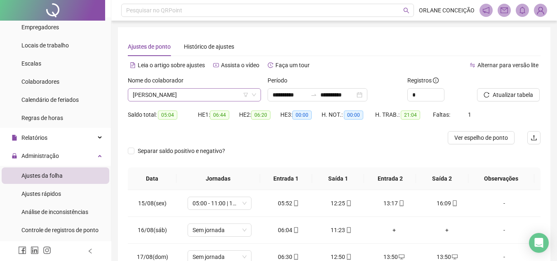
click at [165, 97] on span "[PERSON_NAME]" at bounding box center [194, 95] width 123 height 12
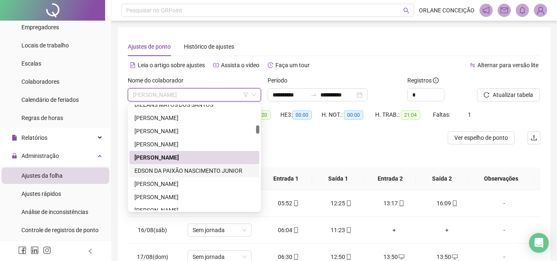
scroll to position [497, 0]
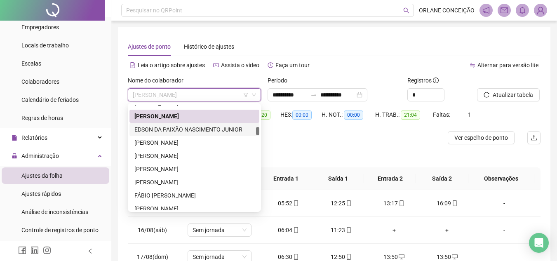
click at [161, 131] on div "EDSON DA PAIXÃO NASCIMENTO JUNIOR" at bounding box center [195, 129] width 120 height 9
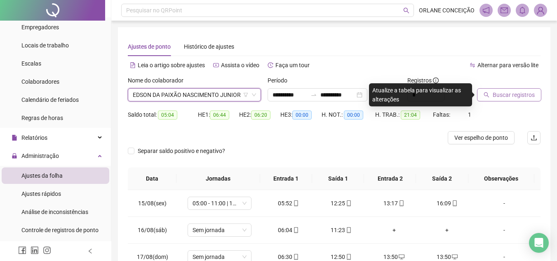
click at [503, 98] on span "Buscar registros" at bounding box center [514, 94] width 42 height 9
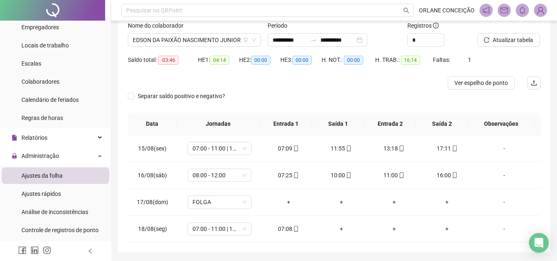
scroll to position [40, 0]
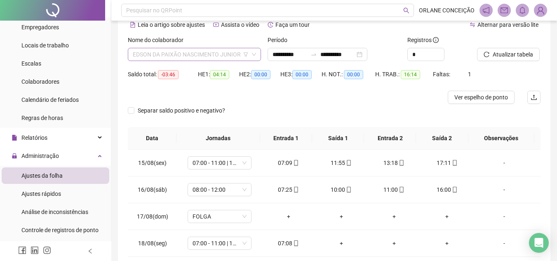
click at [186, 52] on span "EDSON DA PAIXÃO NASCIMENTO JUNIOR" at bounding box center [194, 54] width 123 height 12
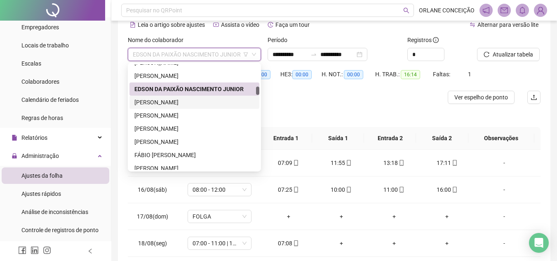
click at [186, 103] on div "[PERSON_NAME]" at bounding box center [195, 102] width 120 height 9
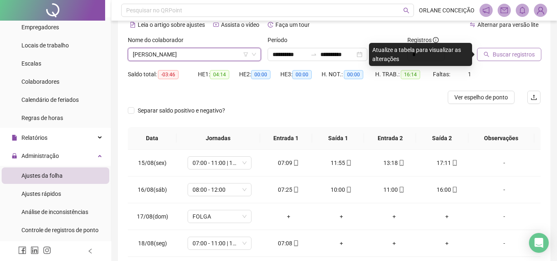
click at [509, 56] on span "Buscar registros" at bounding box center [514, 54] width 42 height 9
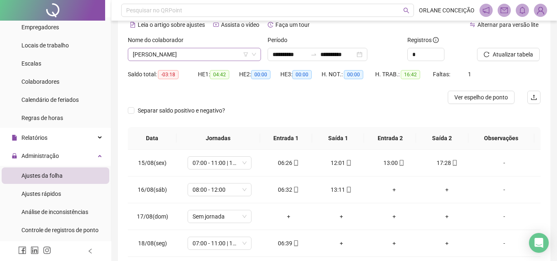
click at [196, 56] on span "[PERSON_NAME]" at bounding box center [194, 54] width 123 height 12
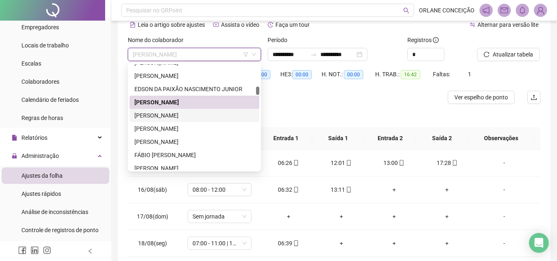
click at [173, 115] on div "[PERSON_NAME]" at bounding box center [195, 115] width 120 height 9
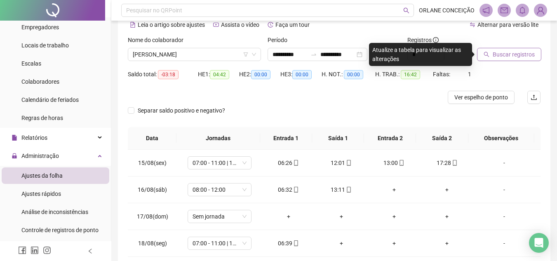
click at [496, 52] on span "Buscar registros" at bounding box center [514, 54] width 42 height 9
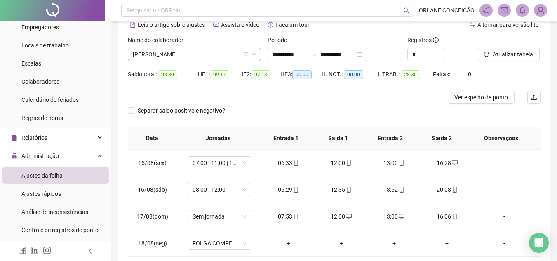
click at [190, 54] on span "[PERSON_NAME]" at bounding box center [194, 54] width 123 height 12
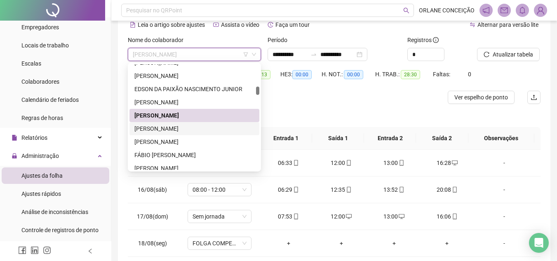
drag, startPoint x: 185, startPoint y: 129, endPoint x: 190, endPoint y: 128, distance: 5.4
click at [184, 129] on div "[PERSON_NAME]" at bounding box center [195, 128] width 120 height 9
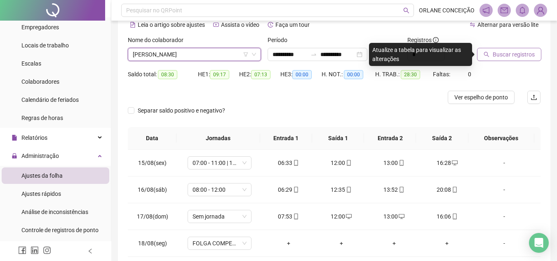
click at [499, 56] on span "Buscar registros" at bounding box center [514, 54] width 42 height 9
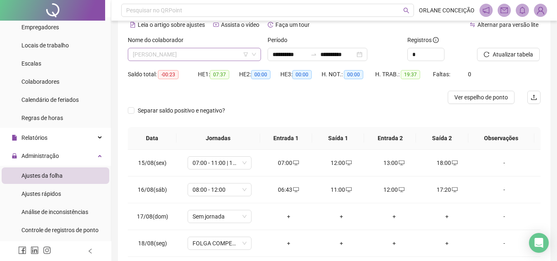
click at [186, 49] on span "[PERSON_NAME]" at bounding box center [194, 54] width 123 height 12
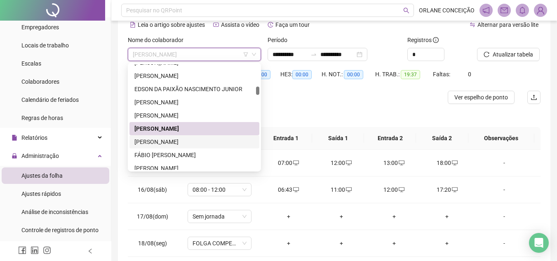
click at [180, 140] on div "[PERSON_NAME]" at bounding box center [195, 141] width 120 height 9
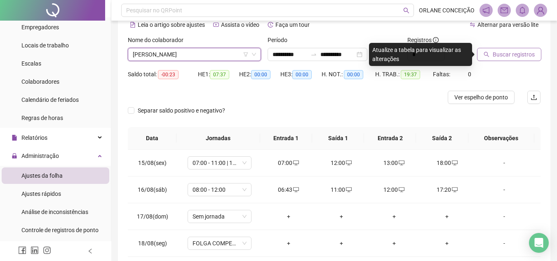
click at [511, 53] on span "Buscar registros" at bounding box center [514, 54] width 42 height 9
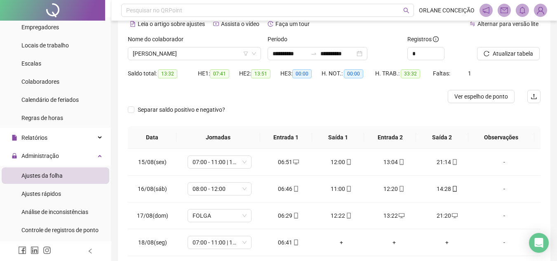
scroll to position [0, 0]
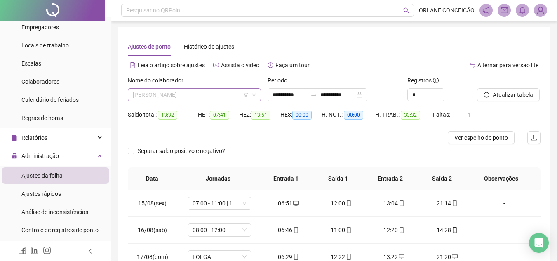
click at [184, 94] on span "[PERSON_NAME]" at bounding box center [194, 95] width 123 height 12
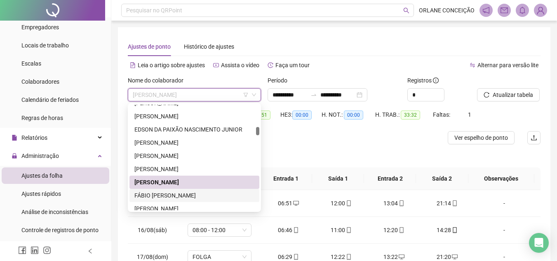
click at [161, 197] on div "FÁBIO [PERSON_NAME]" at bounding box center [195, 195] width 120 height 9
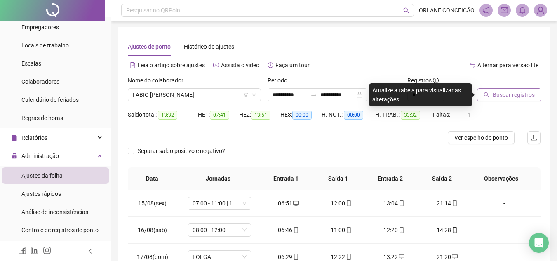
drag, startPoint x: 517, startPoint y: 106, endPoint x: 516, endPoint y: 97, distance: 8.3
click at [516, 104] on div "Buscar registros" at bounding box center [509, 92] width 70 height 32
click at [516, 96] on span "Buscar registros" at bounding box center [514, 94] width 42 height 9
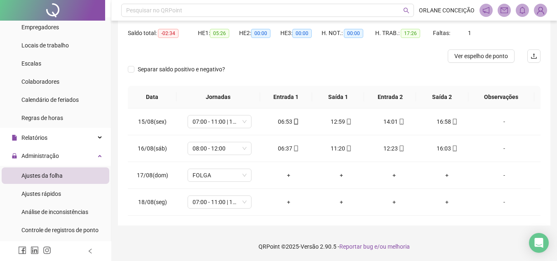
scroll to position [40, 0]
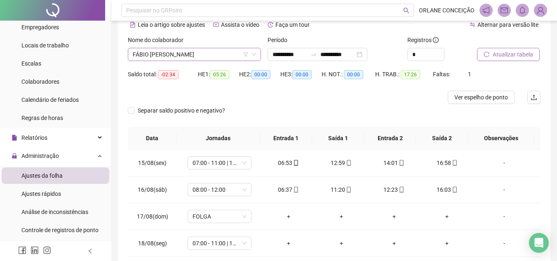
click at [194, 51] on span "FÁBIO [PERSON_NAME]" at bounding box center [194, 54] width 123 height 12
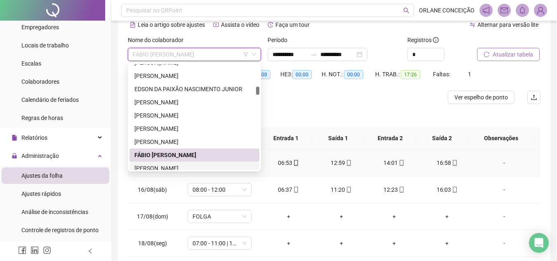
click at [161, 166] on div "[PERSON_NAME]" at bounding box center [195, 168] width 120 height 9
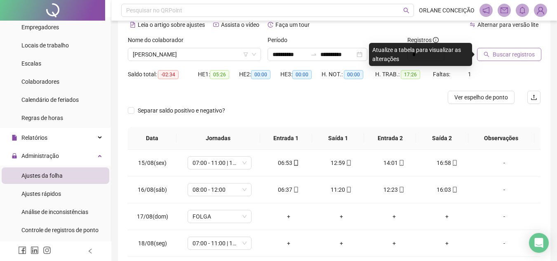
click at [512, 52] on span "Buscar registros" at bounding box center [514, 54] width 42 height 9
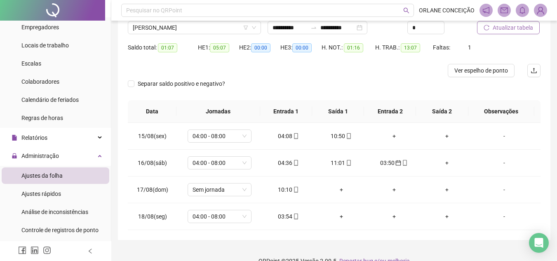
scroll to position [82, 0]
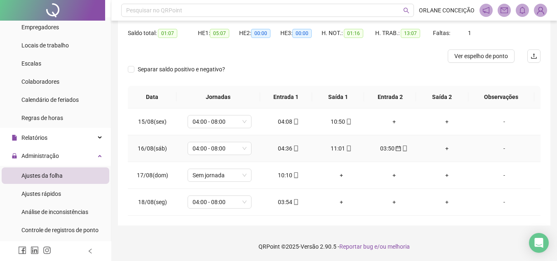
click at [385, 146] on div "03:50" at bounding box center [395, 148] width 40 height 9
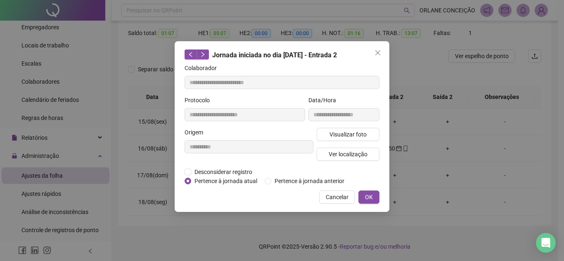
click at [385, 191] on div "**********" at bounding box center [282, 126] width 215 height 171
click at [373, 194] on button "OK" at bounding box center [368, 197] width 21 height 13
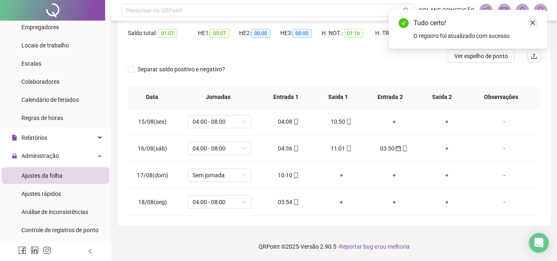
click at [531, 23] on icon "close" at bounding box center [533, 23] width 6 height 6
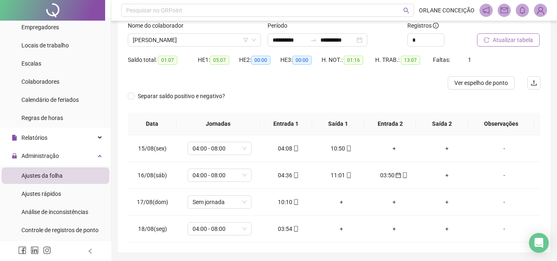
scroll to position [40, 0]
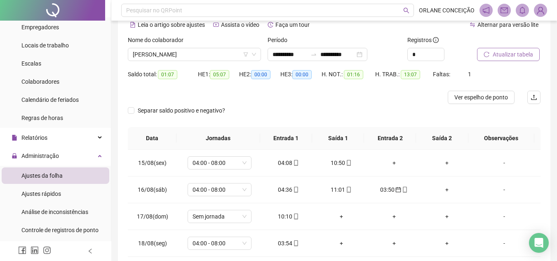
click at [508, 59] on button "Atualizar tabela" at bounding box center [508, 54] width 63 height 13
click at [161, 54] on span "[PERSON_NAME]" at bounding box center [194, 54] width 123 height 12
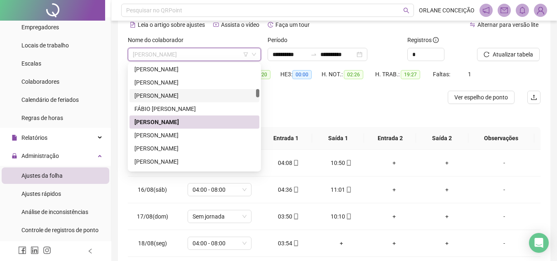
scroll to position [584, 0]
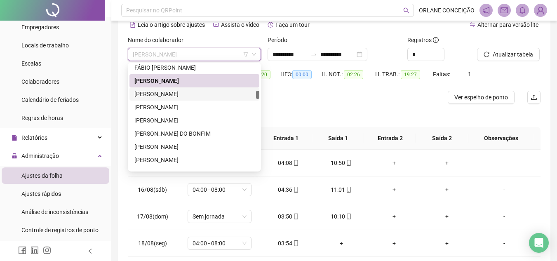
click at [180, 91] on div "[PERSON_NAME]" at bounding box center [195, 94] width 120 height 9
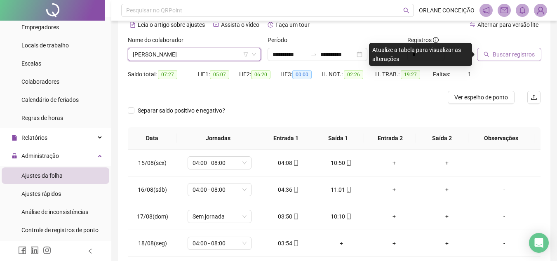
click at [495, 52] on span "Buscar registros" at bounding box center [514, 54] width 42 height 9
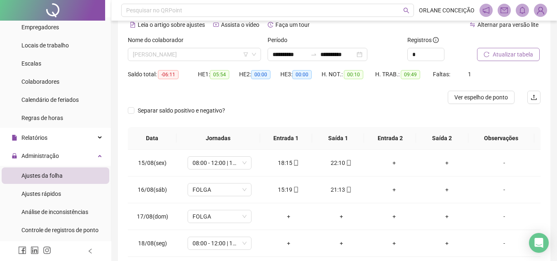
drag, startPoint x: 153, startPoint y: 56, endPoint x: 154, endPoint y: 73, distance: 17.0
click at [153, 56] on span "[PERSON_NAME]" at bounding box center [194, 54] width 123 height 12
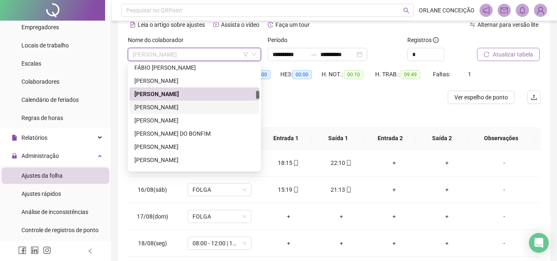
click at [180, 107] on div "[PERSON_NAME]" at bounding box center [195, 107] width 120 height 9
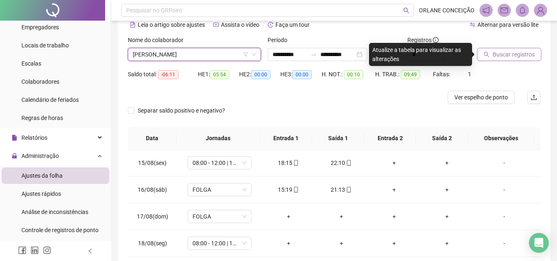
click at [521, 56] on span "Buscar registros" at bounding box center [514, 54] width 42 height 9
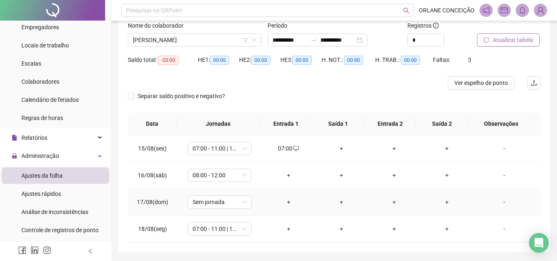
scroll to position [40, 0]
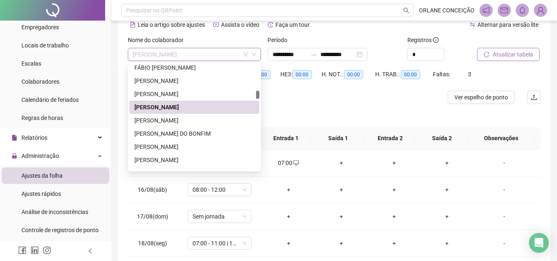
click at [197, 50] on span "[PERSON_NAME]" at bounding box center [194, 54] width 123 height 12
click at [177, 116] on div "[PERSON_NAME]" at bounding box center [195, 120] width 120 height 9
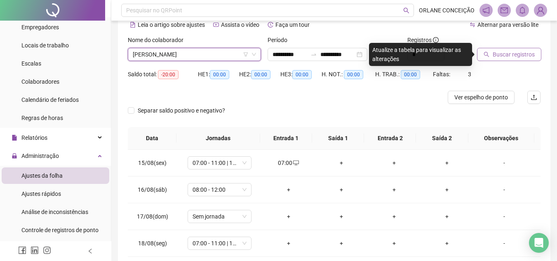
click at [503, 52] on span "Buscar registros" at bounding box center [514, 54] width 42 height 9
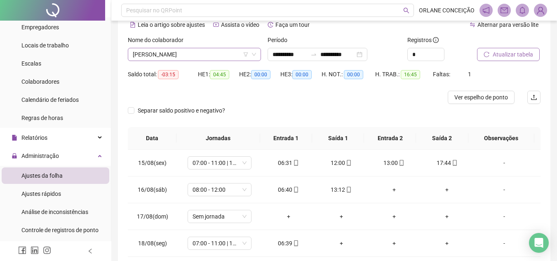
click at [159, 56] on span "[PERSON_NAME]" at bounding box center [194, 54] width 123 height 12
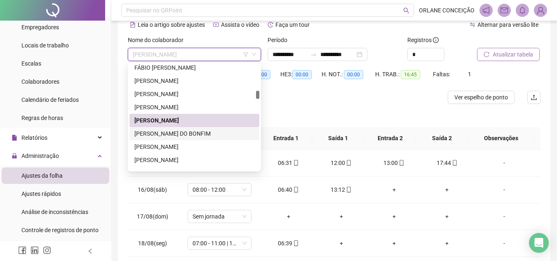
click at [165, 132] on div "[PERSON_NAME] DO BONFIM" at bounding box center [195, 133] width 120 height 9
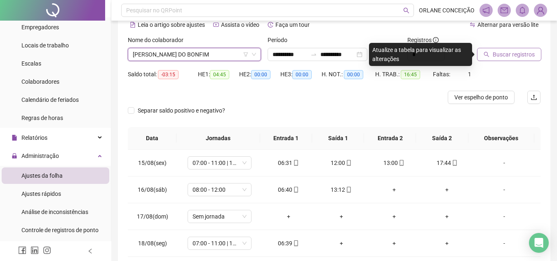
click at [513, 62] on div "Buscar registros" at bounding box center [509, 51] width 70 height 32
click at [513, 53] on span "Buscar registros" at bounding box center [514, 54] width 42 height 9
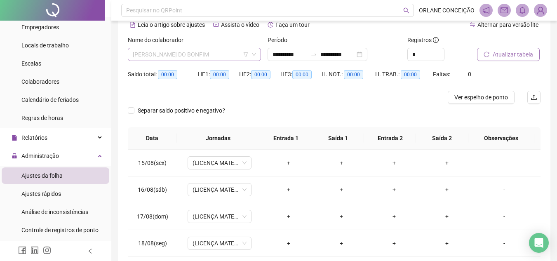
click at [189, 55] on span "[PERSON_NAME] DO BONFIM" at bounding box center [194, 54] width 123 height 12
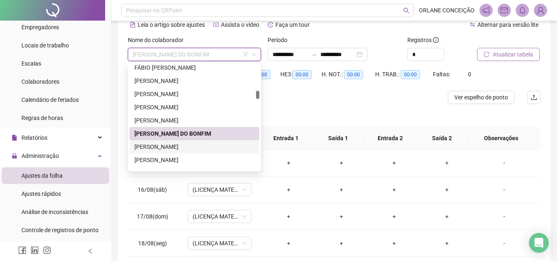
click at [186, 144] on div "[PERSON_NAME]" at bounding box center [195, 146] width 120 height 9
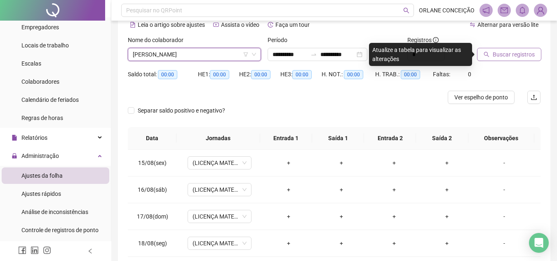
click at [500, 58] on span "Buscar registros" at bounding box center [514, 54] width 42 height 9
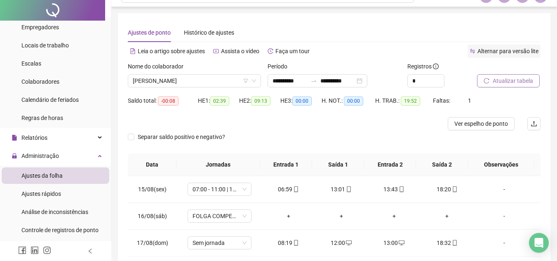
scroll to position [0, 0]
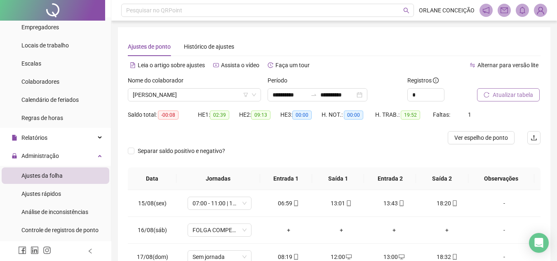
click at [511, 96] on span "Atualizar tabela" at bounding box center [513, 94] width 40 height 9
click at [184, 89] on span "[PERSON_NAME]" at bounding box center [194, 95] width 123 height 12
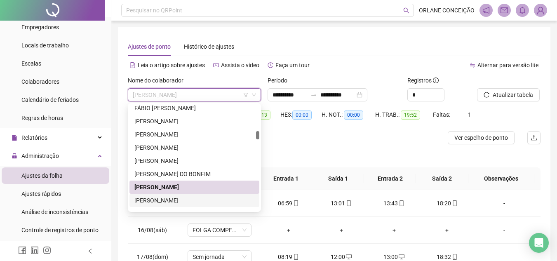
click at [172, 200] on div "[PERSON_NAME]" at bounding box center [195, 200] width 120 height 9
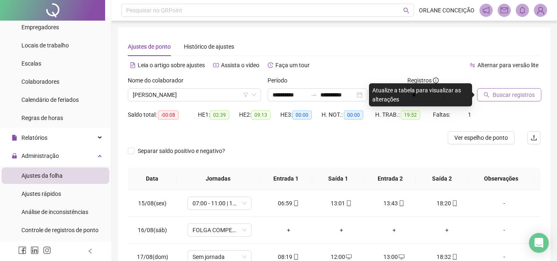
click at [513, 95] on span "Buscar registros" at bounding box center [514, 94] width 42 height 9
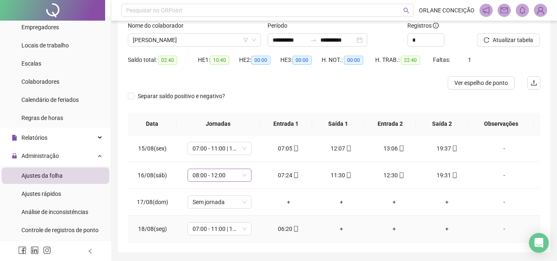
scroll to position [40, 0]
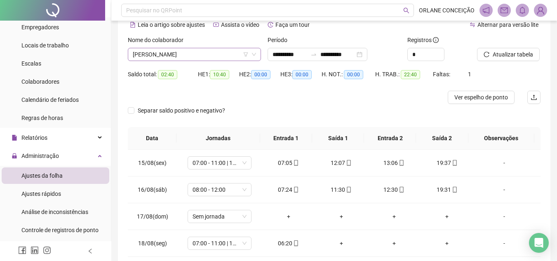
click at [169, 55] on span "[PERSON_NAME]" at bounding box center [194, 54] width 123 height 12
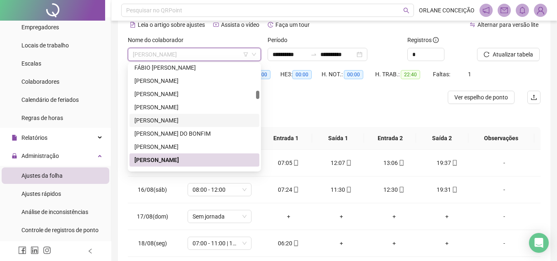
scroll to position [625, 0]
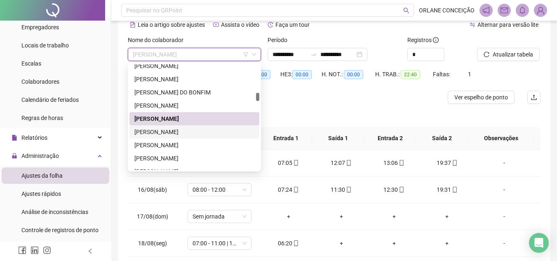
click at [167, 130] on div "[PERSON_NAME]" at bounding box center [195, 131] width 120 height 9
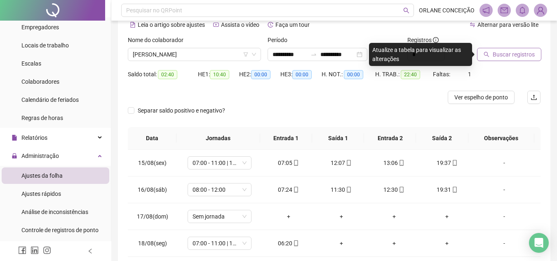
click at [505, 57] on span "Buscar registros" at bounding box center [514, 54] width 42 height 9
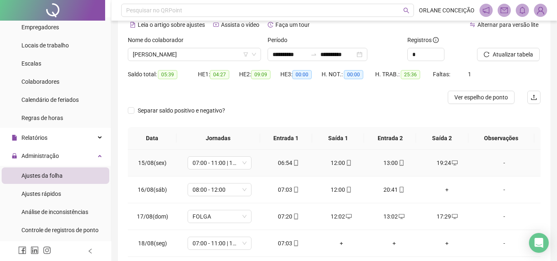
scroll to position [82, 0]
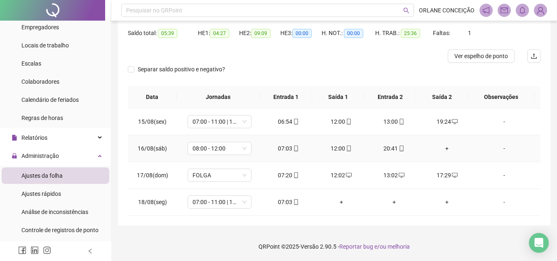
click at [442, 146] on div "+" at bounding box center [447, 148] width 40 height 9
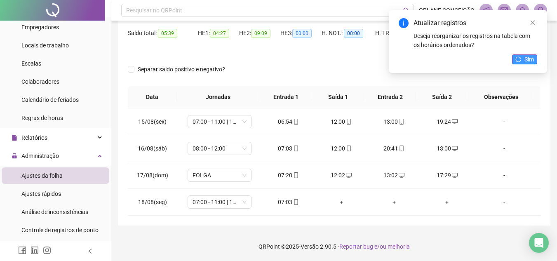
click at [516, 59] on icon "reload" at bounding box center [519, 60] width 6 height 6
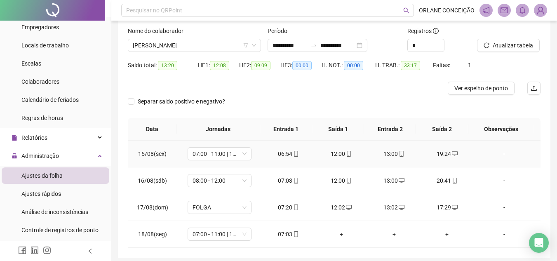
scroll to position [40, 0]
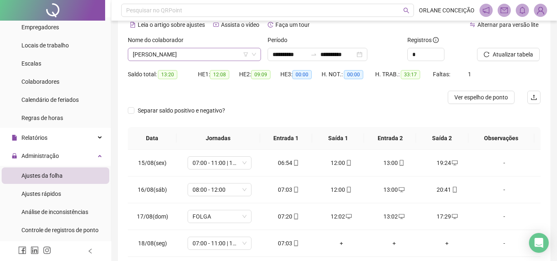
click at [191, 50] on span "[PERSON_NAME]" at bounding box center [194, 54] width 123 height 12
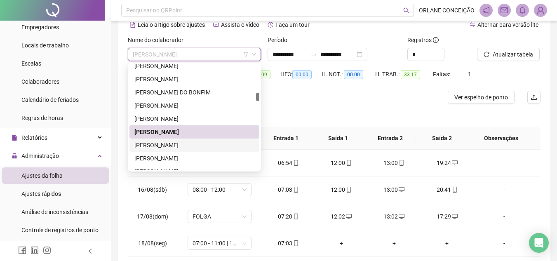
click at [173, 143] on div "[PERSON_NAME]" at bounding box center [195, 145] width 120 height 9
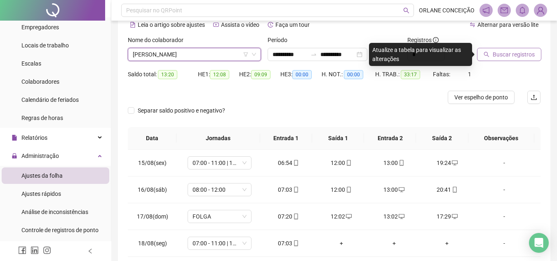
click at [516, 55] on span "Buscar registros" at bounding box center [514, 54] width 42 height 9
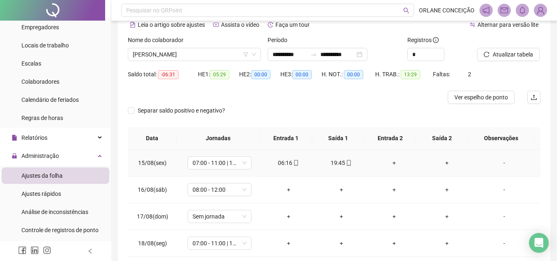
click at [395, 160] on div "+" at bounding box center [395, 162] width 40 height 9
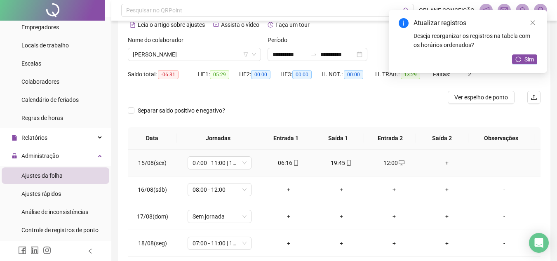
drag, startPoint x: 442, startPoint y: 161, endPoint x: 442, endPoint y: 150, distance: 11.1
click at [442, 159] on div "+" at bounding box center [447, 162] width 40 height 9
click at [534, 52] on div "Atualizar registros Deseja reorganizar os registros na tabela com os horários o…" at bounding box center [468, 41] width 158 height 63
click at [529, 57] on span "Sim" at bounding box center [529, 59] width 9 height 9
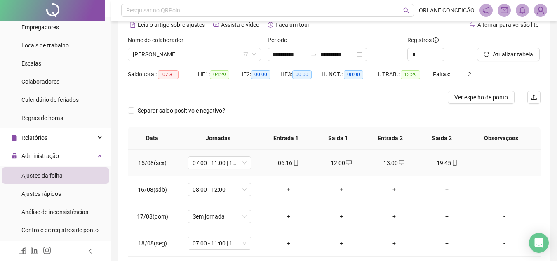
click at [439, 160] on div "19:45" at bounding box center [447, 162] width 40 height 9
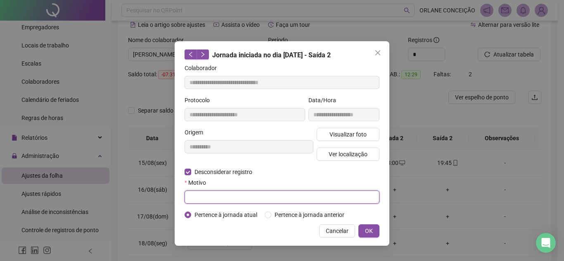
click at [256, 195] on input "text" at bounding box center [281, 197] width 195 height 13
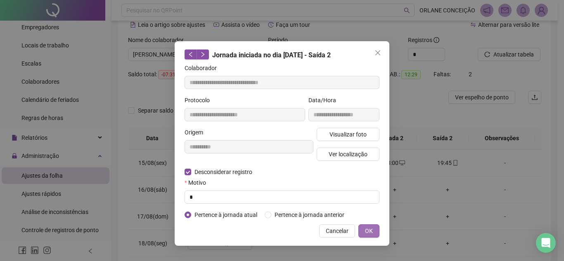
click at [363, 227] on button "OK" at bounding box center [368, 230] width 21 height 13
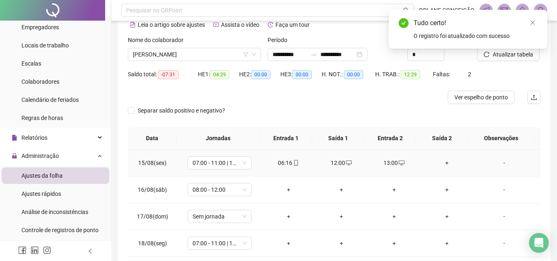
click at [384, 163] on div "13:00" at bounding box center [395, 162] width 40 height 9
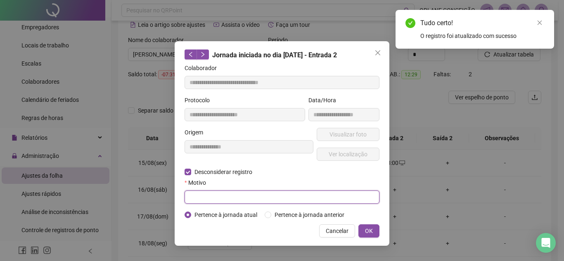
click at [202, 196] on input "text" at bounding box center [281, 197] width 195 height 13
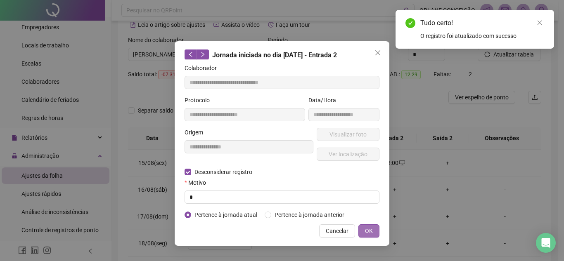
click at [371, 227] on span "OK" at bounding box center [369, 231] width 8 height 9
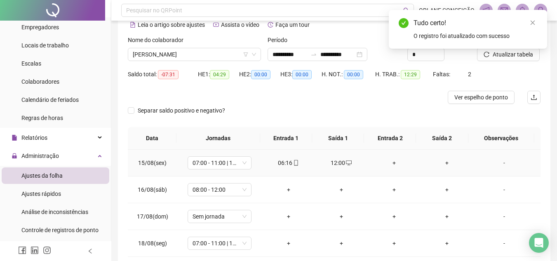
click at [324, 164] on div "12:00" at bounding box center [342, 162] width 40 height 9
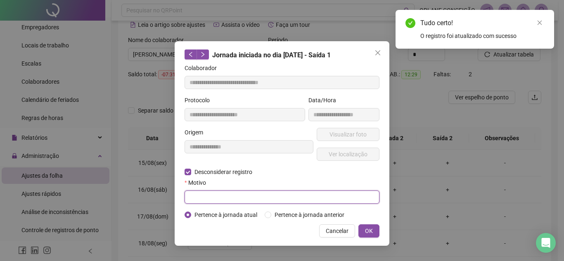
click at [237, 203] on input "text" at bounding box center [281, 197] width 195 height 13
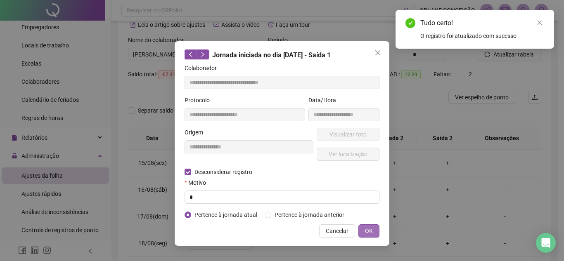
click at [369, 228] on span "OK" at bounding box center [369, 231] width 8 height 9
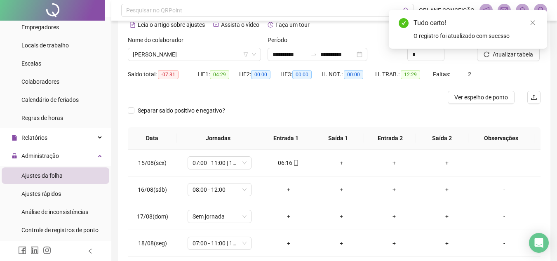
click at [372, 106] on div "Separar saldo positivo e negativo?" at bounding box center [334, 115] width 413 height 23
click at [501, 62] on div "Atualizar tabela" at bounding box center [509, 51] width 70 height 32
click at [503, 49] on div "Tudo certo! O registro foi atualizado com sucesso" at bounding box center [468, 29] width 158 height 39
click at [522, 49] on div "Tudo certo! O registro foi atualizado com sucesso" at bounding box center [468, 29] width 158 height 39
click at [532, 19] on link "Close" at bounding box center [533, 22] width 9 height 9
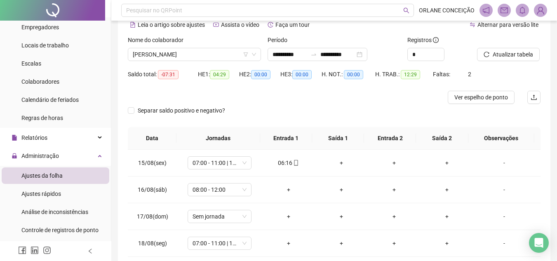
drag, startPoint x: 413, startPoint y: 103, endPoint x: 492, endPoint y: 62, distance: 88.9
click at [414, 102] on div at bounding box center [283, 97] width 310 height 13
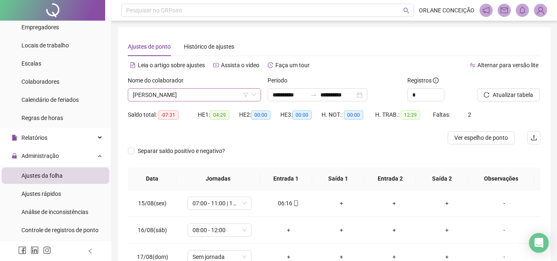
click at [205, 96] on span "[PERSON_NAME]" at bounding box center [194, 95] width 123 height 12
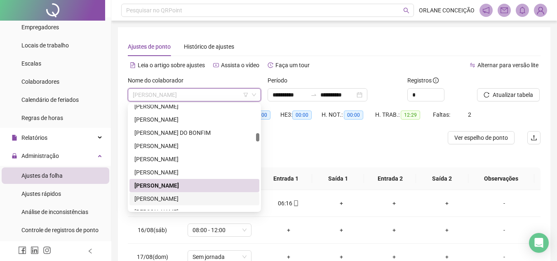
click at [171, 196] on div "[PERSON_NAME]" at bounding box center [195, 198] width 120 height 9
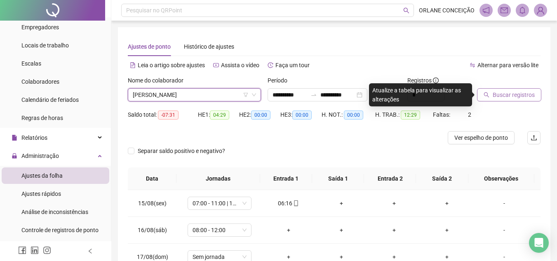
click at [517, 97] on span "Buscar registros" at bounding box center [514, 94] width 42 height 9
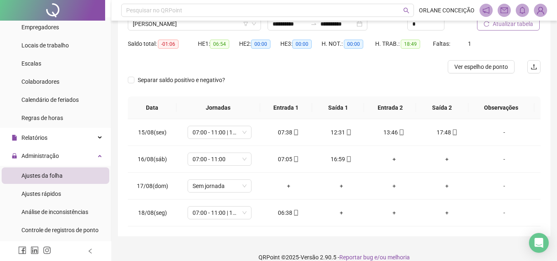
scroll to position [82, 0]
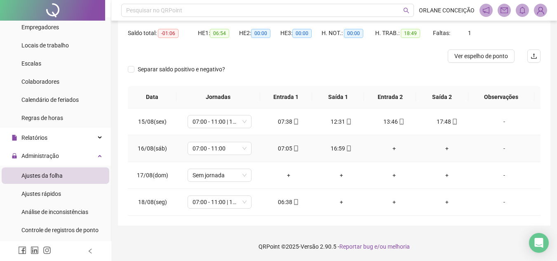
click at [393, 147] on div "+" at bounding box center [395, 148] width 40 height 9
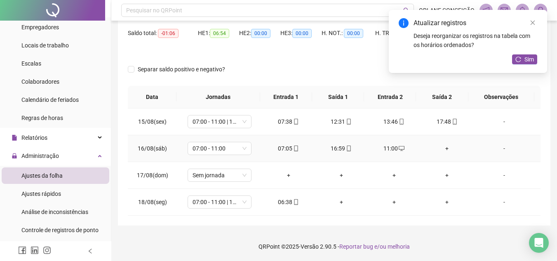
click at [441, 148] on div "+" at bounding box center [447, 148] width 40 height 9
click at [528, 57] on span "Sim" at bounding box center [529, 59] width 9 height 9
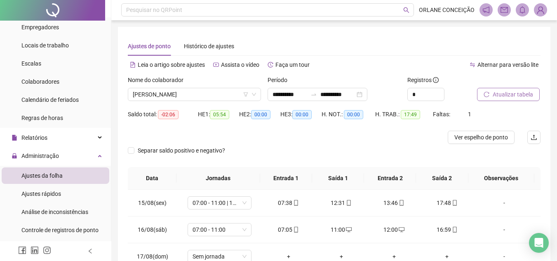
scroll to position [0, 0]
click at [155, 93] on span "[PERSON_NAME]" at bounding box center [194, 95] width 123 height 12
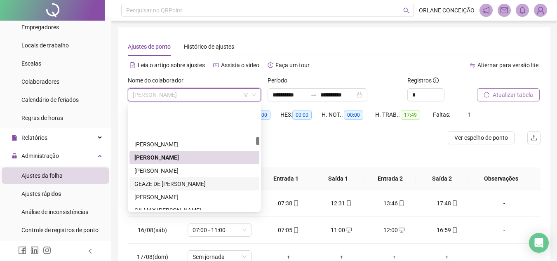
scroll to position [708, 0]
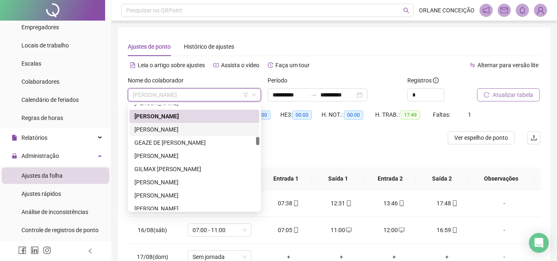
click at [179, 128] on div "[PERSON_NAME]" at bounding box center [195, 129] width 120 height 9
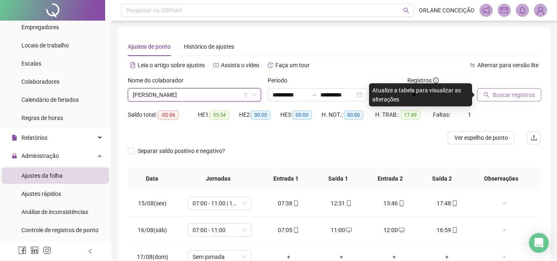
click at [494, 96] on span "Buscar registros" at bounding box center [514, 94] width 42 height 9
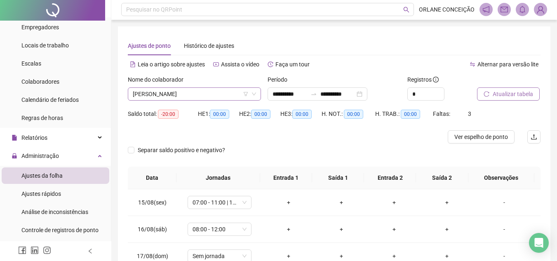
scroll to position [0, 0]
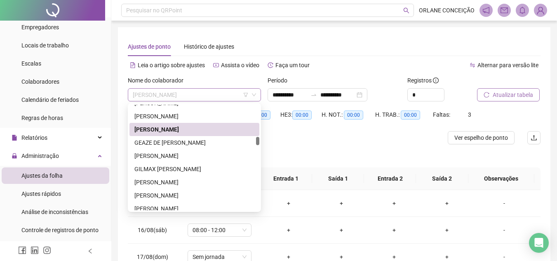
click at [166, 96] on span "[PERSON_NAME]" at bounding box center [194, 95] width 123 height 12
click at [175, 141] on div "GEAZE DE [PERSON_NAME]" at bounding box center [195, 142] width 120 height 9
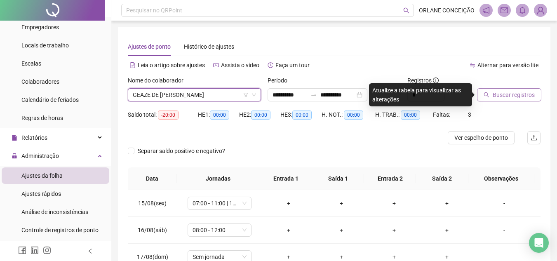
click at [525, 98] on span "Buscar registros" at bounding box center [514, 94] width 42 height 9
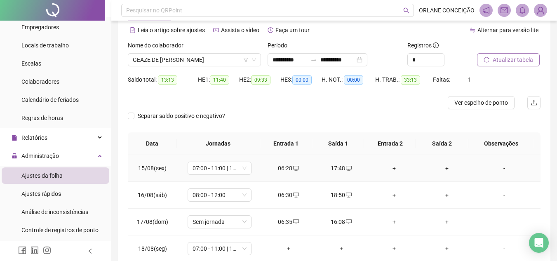
scroll to position [82, 0]
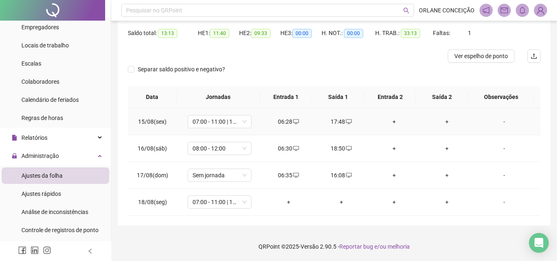
click at [388, 121] on div "+" at bounding box center [395, 121] width 40 height 9
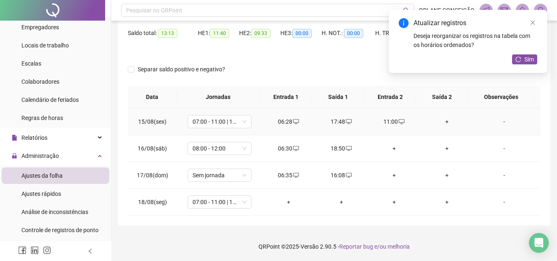
click at [441, 123] on div "+" at bounding box center [447, 121] width 40 height 9
click at [532, 64] on div "Atualizar registros Deseja reorganizar os registros na tabela com os horários o…" at bounding box center [468, 41] width 158 height 63
click at [522, 58] on button "Sim" at bounding box center [524, 59] width 25 height 10
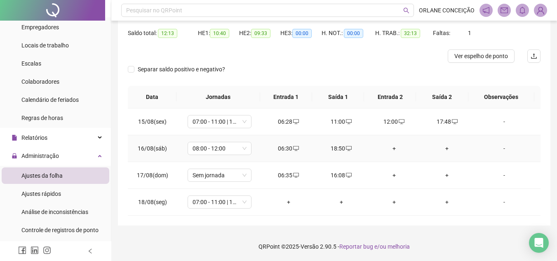
click at [391, 146] on div "+" at bounding box center [395, 148] width 40 height 9
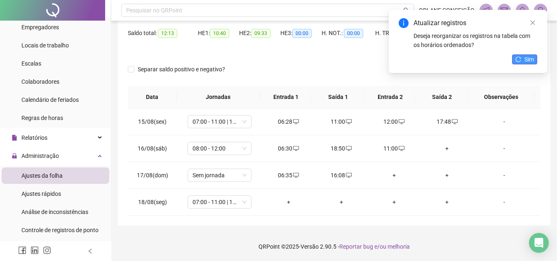
click at [522, 58] on button "Sim" at bounding box center [524, 59] width 25 height 10
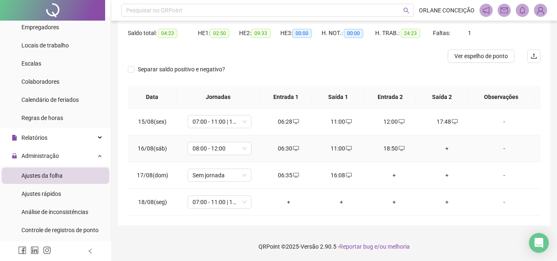
click at [441, 148] on div "+" at bounding box center [447, 148] width 40 height 9
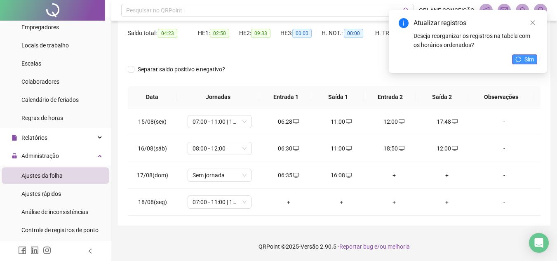
click at [518, 58] on icon "reload" at bounding box center [519, 60] width 6 height 6
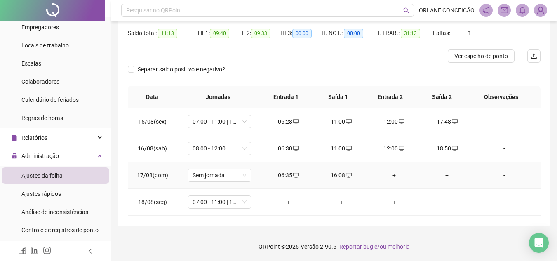
click at [388, 174] on div "+" at bounding box center [395, 175] width 40 height 9
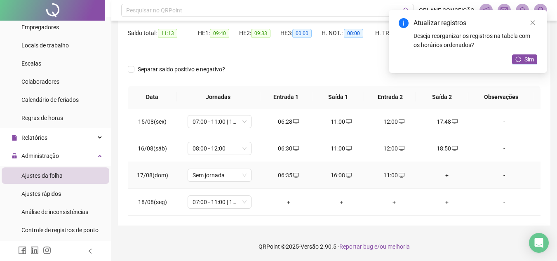
click at [442, 175] on div "+" at bounding box center [447, 175] width 40 height 9
click at [530, 57] on span "Sim" at bounding box center [529, 59] width 9 height 9
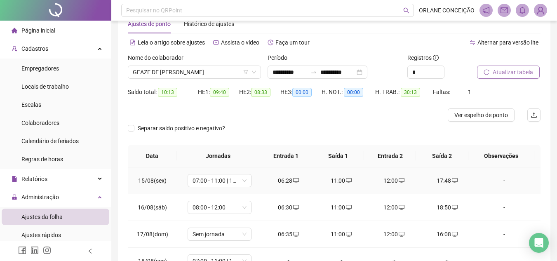
scroll to position [0, 0]
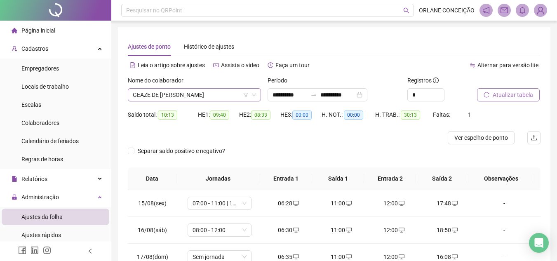
click at [208, 92] on span "GEAZE DE [PERSON_NAME]" at bounding box center [194, 95] width 123 height 12
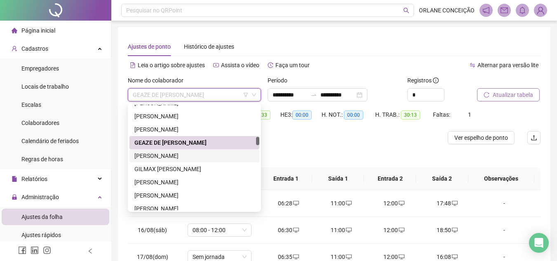
click at [191, 156] on div "[PERSON_NAME]" at bounding box center [195, 155] width 120 height 9
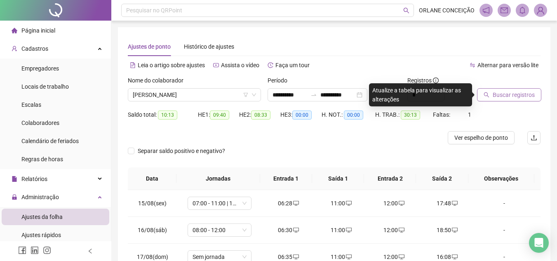
click at [507, 94] on span "Buscar registros" at bounding box center [514, 94] width 42 height 9
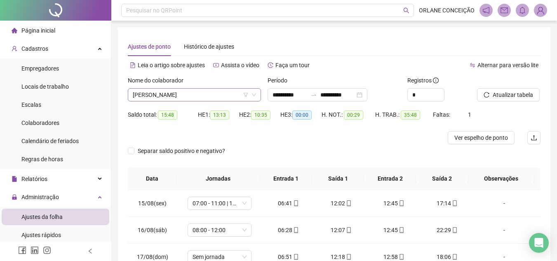
click at [154, 95] on span "[PERSON_NAME]" at bounding box center [194, 95] width 123 height 12
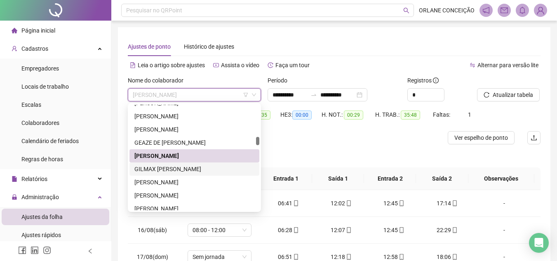
click at [165, 168] on div "GILMAX [PERSON_NAME]" at bounding box center [195, 169] width 120 height 9
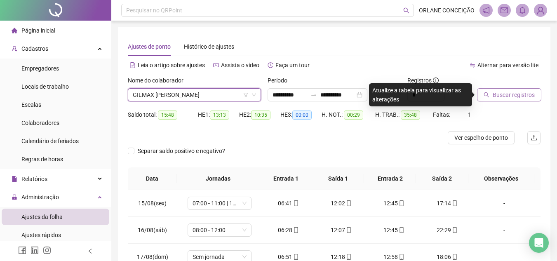
click at [512, 95] on span "Buscar registros" at bounding box center [514, 94] width 42 height 9
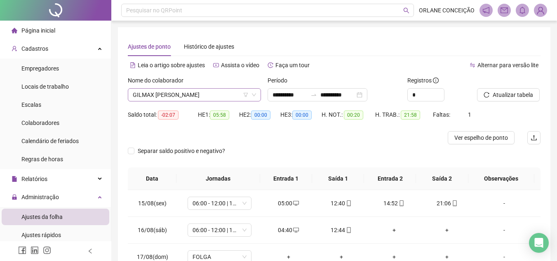
click at [201, 92] on span "GILMAX [PERSON_NAME]" at bounding box center [194, 95] width 123 height 12
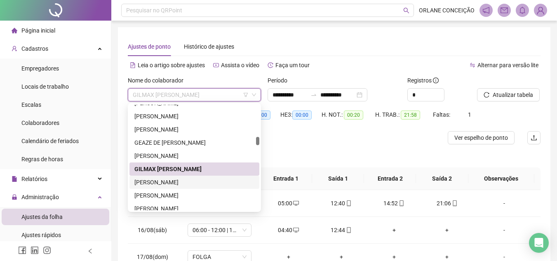
click at [172, 179] on div "[PERSON_NAME]" at bounding box center [195, 182] width 120 height 9
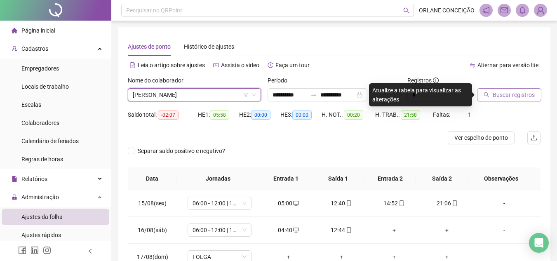
click at [513, 91] on span "Buscar registros" at bounding box center [514, 94] width 42 height 9
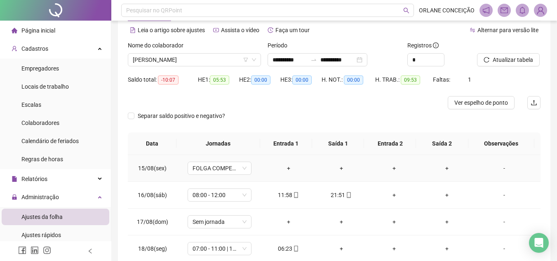
scroll to position [82, 0]
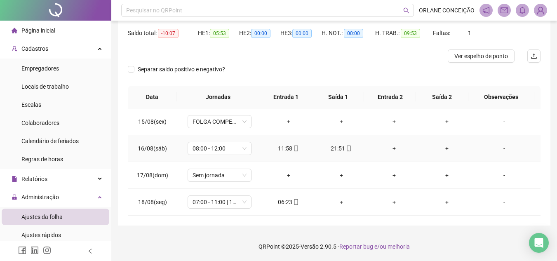
click at [389, 148] on div "+" at bounding box center [395, 148] width 40 height 9
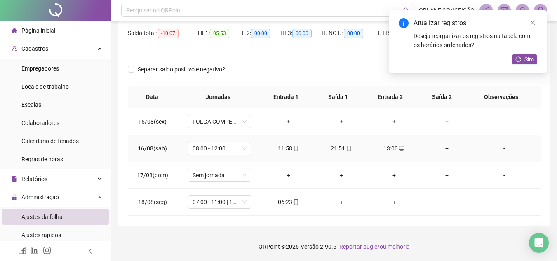
click at [441, 146] on div "+" at bounding box center [447, 148] width 40 height 9
click at [528, 56] on span "Sim" at bounding box center [529, 59] width 9 height 9
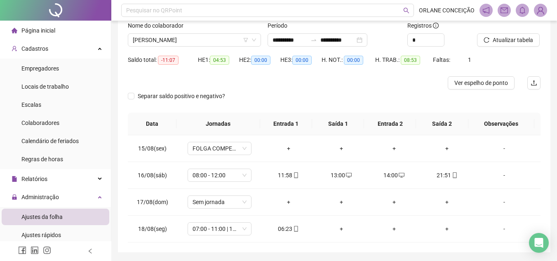
scroll to position [40, 0]
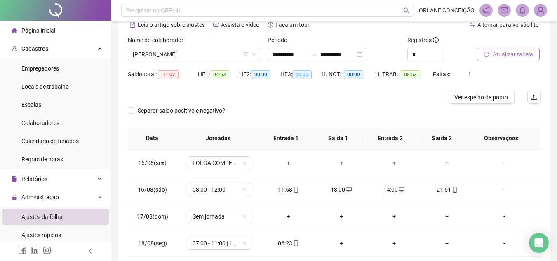
click at [500, 59] on button "Atualizar tabela" at bounding box center [508, 54] width 63 height 13
click at [204, 52] on span "[PERSON_NAME]" at bounding box center [194, 54] width 123 height 12
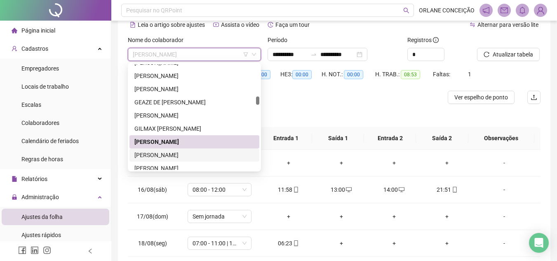
click at [194, 154] on div "[PERSON_NAME]" at bounding box center [195, 155] width 120 height 9
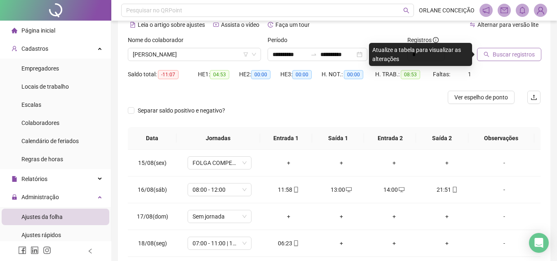
click at [510, 52] on span "Buscar registros" at bounding box center [514, 54] width 42 height 9
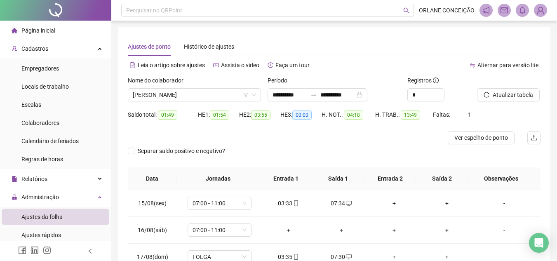
scroll to position [41, 0]
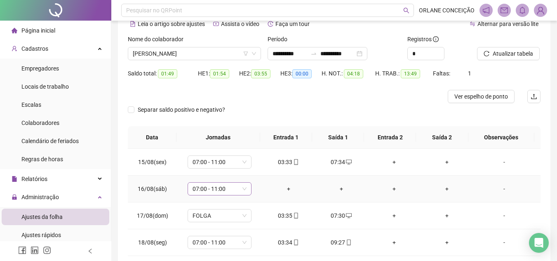
click at [216, 186] on span "07:00 - 11:00" at bounding box center [220, 189] width 54 height 12
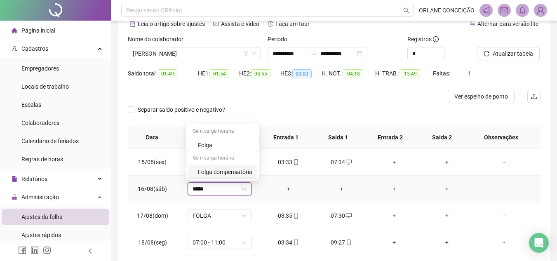
click at [224, 169] on div "Folga compensatória" at bounding box center [225, 172] width 54 height 9
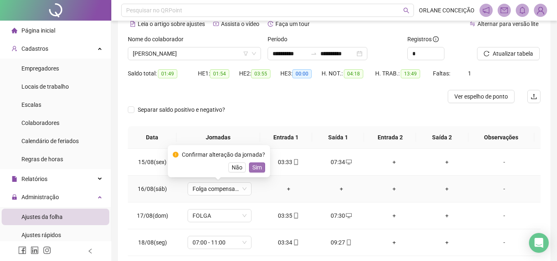
click at [263, 165] on button "Sim" at bounding box center [257, 168] width 16 height 10
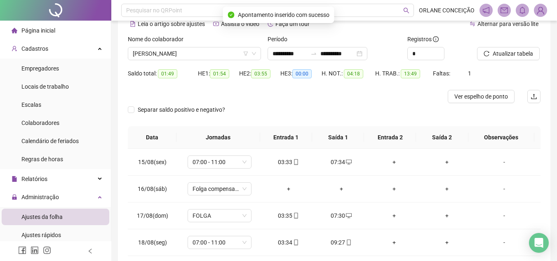
click at [394, 103] on div at bounding box center [283, 96] width 310 height 13
click at [505, 50] on span "Atualizar tabela" at bounding box center [513, 53] width 40 height 9
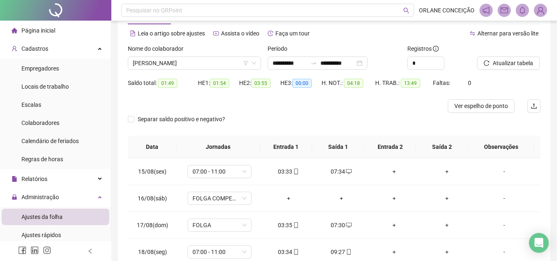
scroll to position [0, 0]
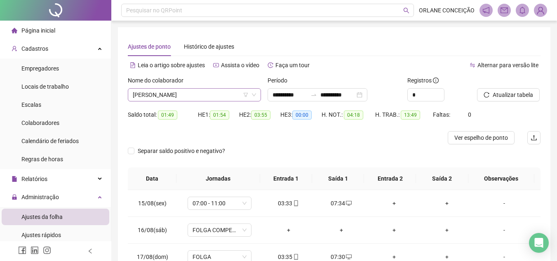
click at [187, 92] on span "[PERSON_NAME]" at bounding box center [194, 95] width 123 height 12
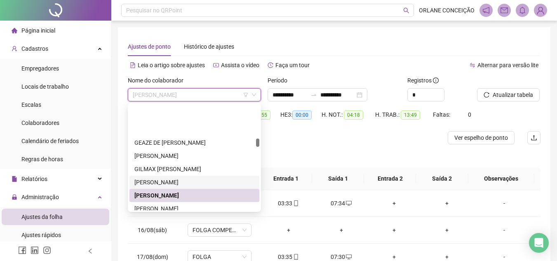
scroll to position [749, 0]
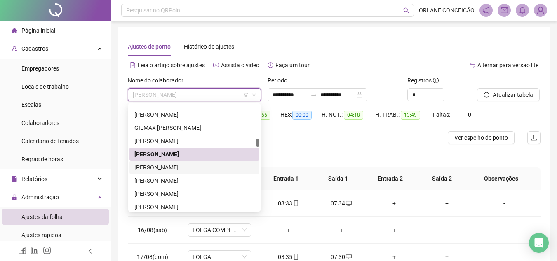
click at [165, 171] on div "[PERSON_NAME]" at bounding box center [195, 167] width 120 height 9
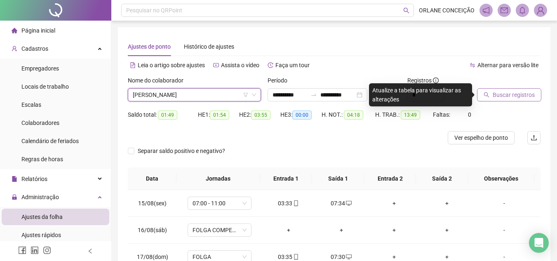
click at [505, 89] on button "Buscar registros" at bounding box center [509, 94] width 64 height 13
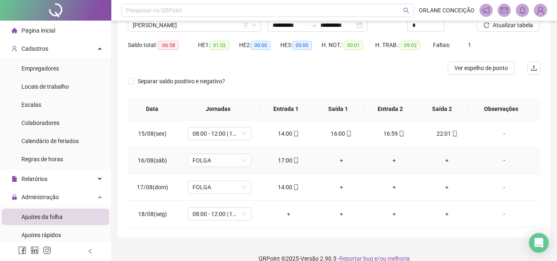
scroll to position [82, 0]
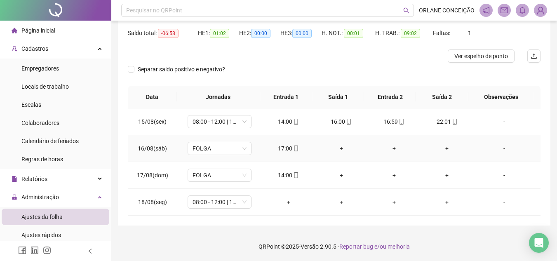
click at [335, 146] on div "+" at bounding box center [342, 148] width 40 height 9
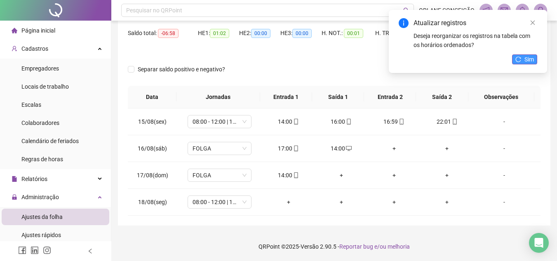
click at [529, 56] on span "Sim" at bounding box center [529, 59] width 9 height 9
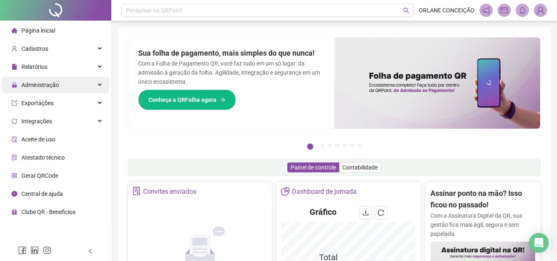
click at [60, 86] on div "Administração" at bounding box center [56, 85] width 108 height 17
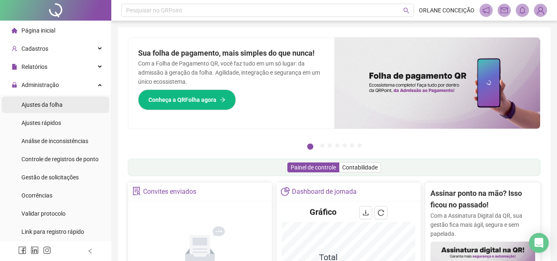
click at [60, 103] on span "Ajustes da folha" at bounding box center [41, 104] width 41 height 7
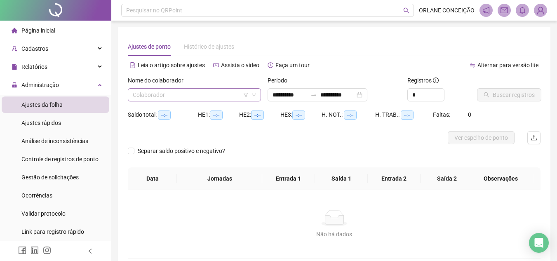
type input "**********"
click at [292, 97] on input "**********" at bounding box center [290, 94] width 35 height 9
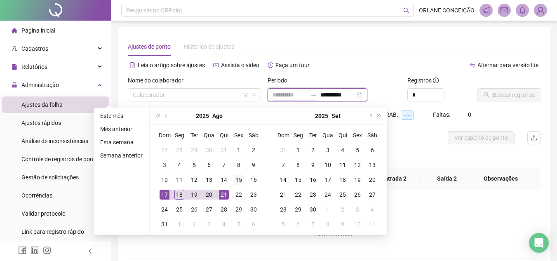
type input "**********"
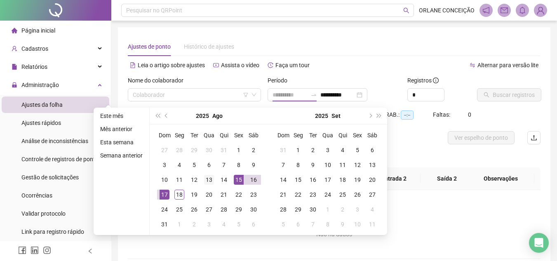
drag, startPoint x: 238, startPoint y: 179, endPoint x: 214, endPoint y: 181, distance: 24.0
click at [238, 179] on div "15" at bounding box center [239, 180] width 10 height 10
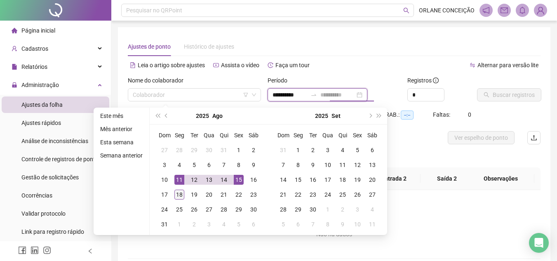
type input "**********"
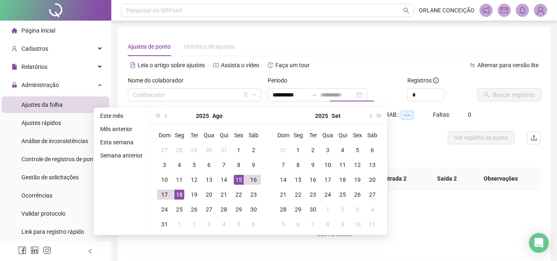
click at [180, 192] on div "18" at bounding box center [180, 195] width 10 height 10
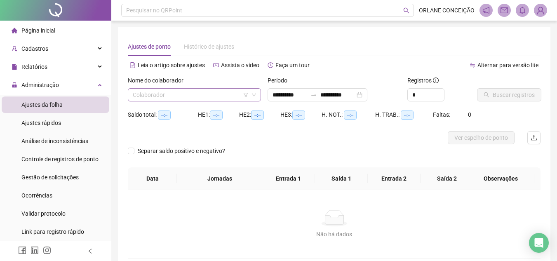
click at [217, 92] on input "search" at bounding box center [191, 95] width 116 height 12
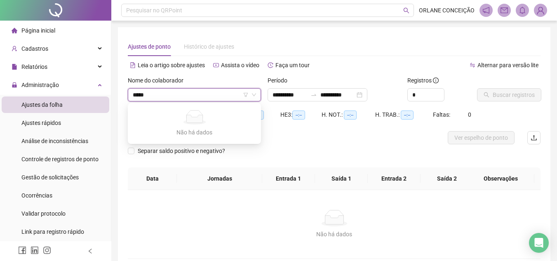
type input "****"
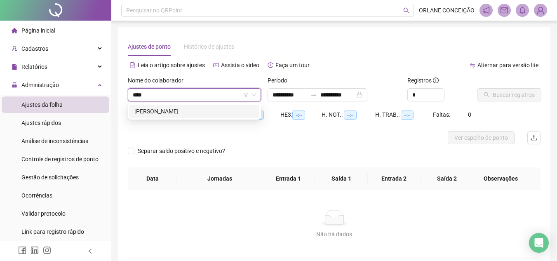
click at [210, 108] on div "[PERSON_NAME]" at bounding box center [195, 111] width 120 height 9
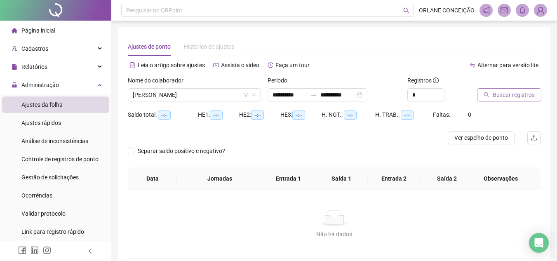
click at [520, 92] on span "Buscar registros" at bounding box center [514, 94] width 42 height 9
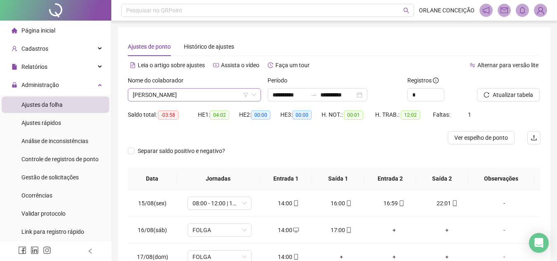
click at [190, 88] on div "[PERSON_NAME]" at bounding box center [194, 94] width 133 height 13
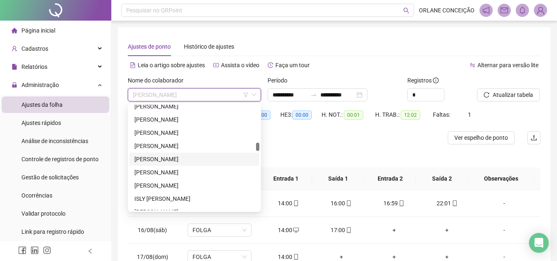
scroll to position [795, 0]
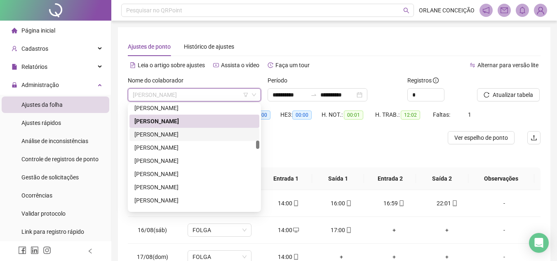
click at [174, 135] on div "[PERSON_NAME]" at bounding box center [195, 134] width 120 height 9
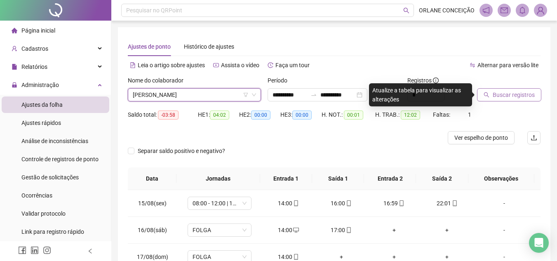
click at [528, 95] on span "Buscar registros" at bounding box center [514, 94] width 42 height 9
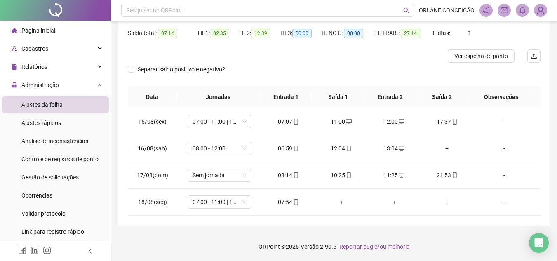
scroll to position [0, 0]
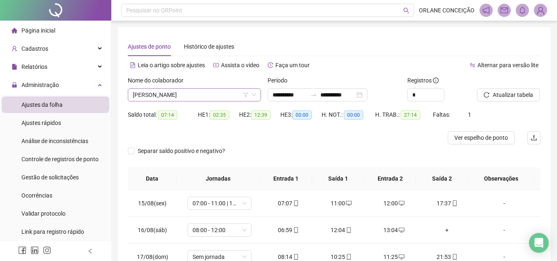
click at [188, 92] on span "[PERSON_NAME]" at bounding box center [194, 95] width 123 height 12
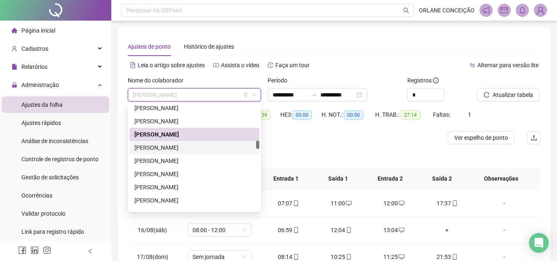
click at [192, 143] on div "[PERSON_NAME]" at bounding box center [195, 147] width 120 height 9
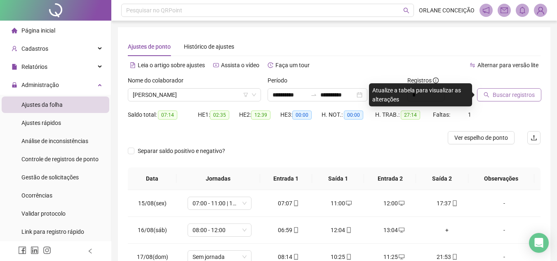
click at [508, 92] on span "Buscar registros" at bounding box center [514, 94] width 42 height 9
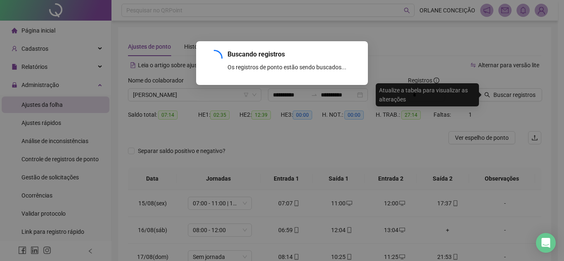
click at [509, 94] on div "Buscando registros Os registros de ponto estão sendo buscados... OK" at bounding box center [282, 130] width 564 height 261
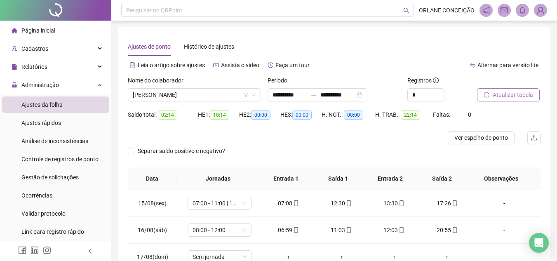
click at [500, 95] on span "Atualizar tabela" at bounding box center [513, 94] width 40 height 9
click at [173, 99] on span "[PERSON_NAME]" at bounding box center [194, 95] width 123 height 12
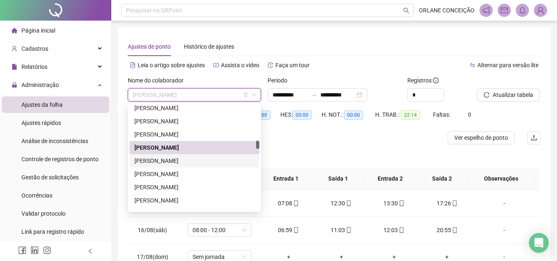
click at [172, 160] on div "[PERSON_NAME]" at bounding box center [195, 160] width 120 height 9
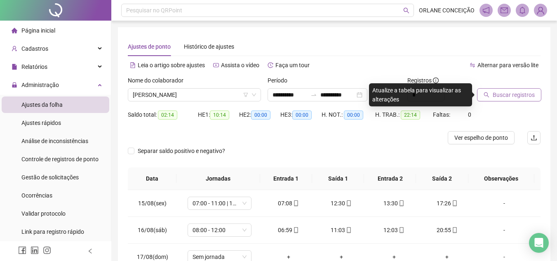
click at [508, 89] on button "Buscar registros" at bounding box center [509, 94] width 64 height 13
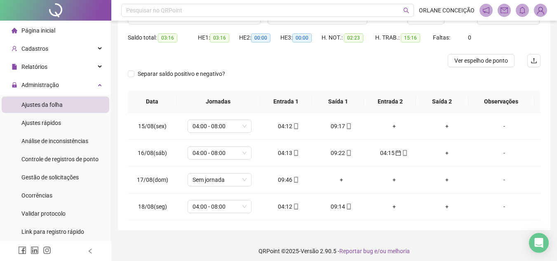
scroll to position [82, 0]
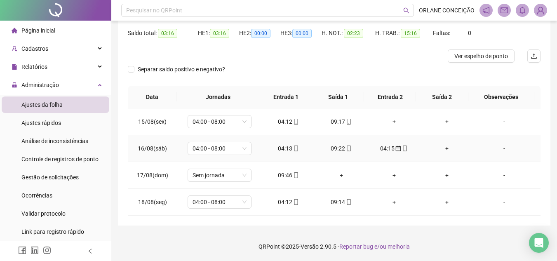
click at [383, 150] on div "04:15" at bounding box center [395, 148] width 40 height 9
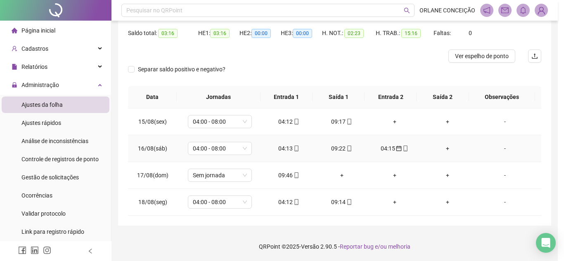
type input "**********"
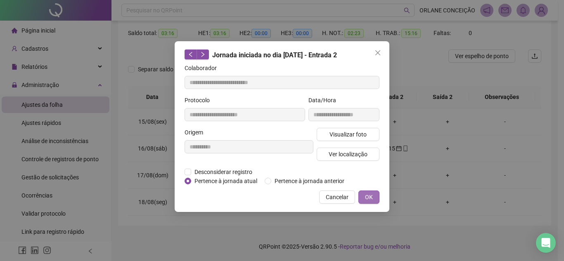
click at [369, 194] on span "OK" at bounding box center [369, 197] width 8 height 9
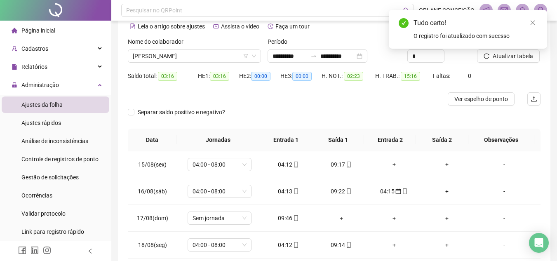
scroll to position [0, 0]
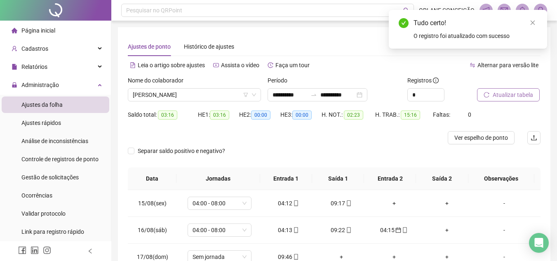
click at [514, 97] on span "Atualizar tabela" at bounding box center [513, 94] width 40 height 9
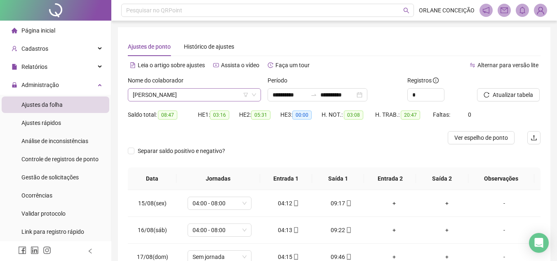
click at [149, 99] on span "[PERSON_NAME]" at bounding box center [194, 95] width 123 height 12
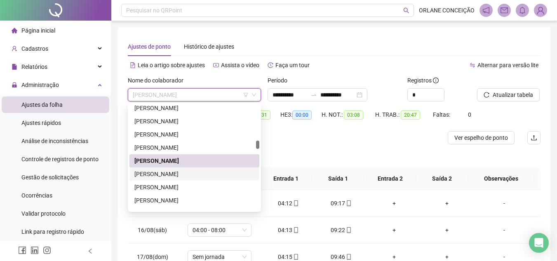
click at [148, 172] on div "[PERSON_NAME]" at bounding box center [195, 174] width 120 height 9
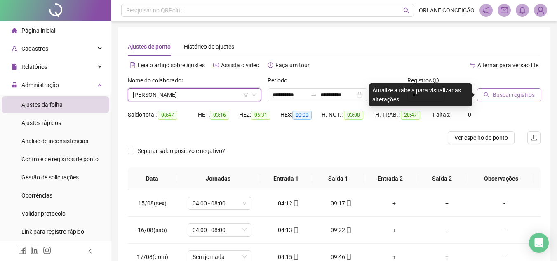
click at [498, 96] on span "Buscar registros" at bounding box center [514, 94] width 42 height 9
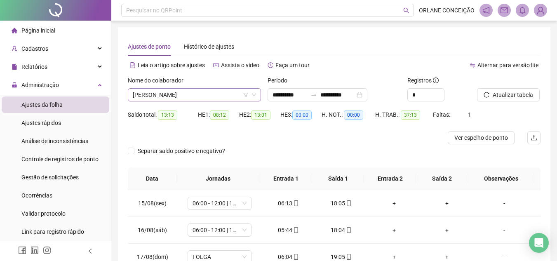
click at [189, 89] on div "[PERSON_NAME]" at bounding box center [194, 94] width 133 height 13
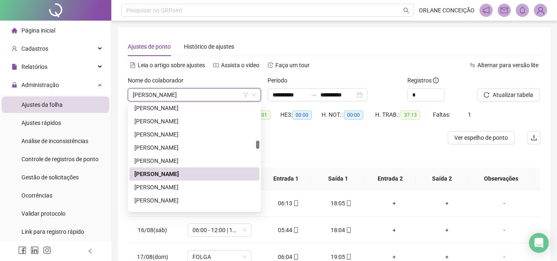
click at [364, 65] on div "Alternar para versão lite" at bounding box center [438, 65] width 207 height 13
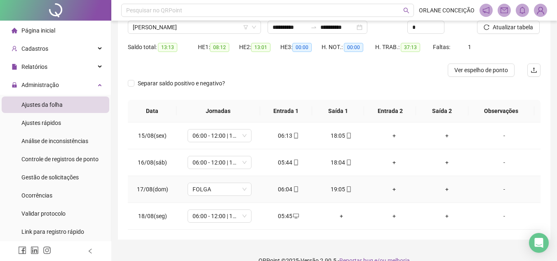
scroll to position [82, 0]
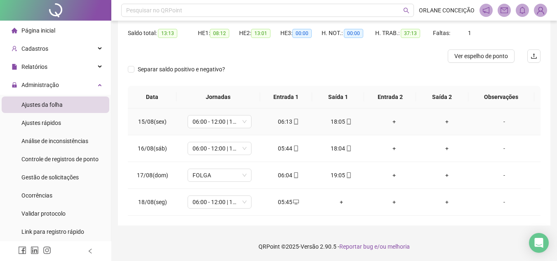
click at [390, 120] on div "+" at bounding box center [395, 121] width 40 height 9
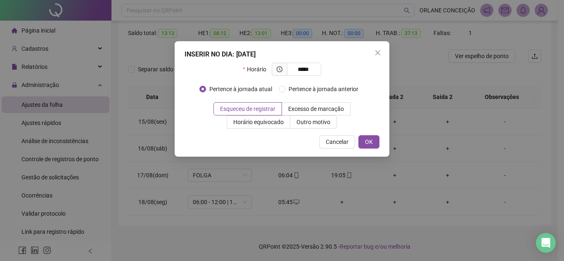
type input "*****"
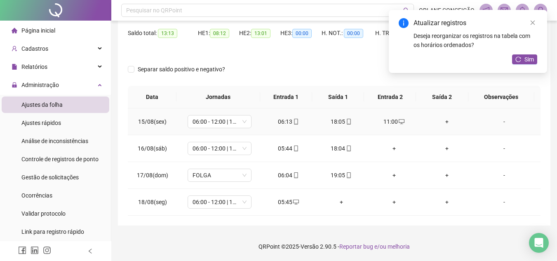
click at [438, 117] on td "+" at bounding box center [447, 122] width 53 height 27
click at [441, 121] on div "+" at bounding box center [447, 121] width 40 height 9
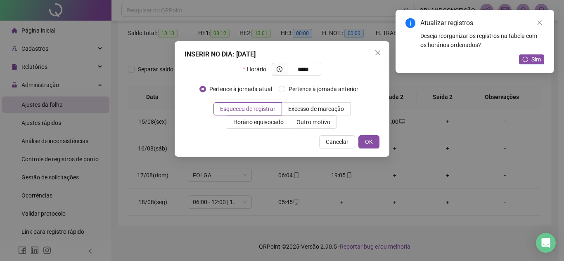
type input "*****"
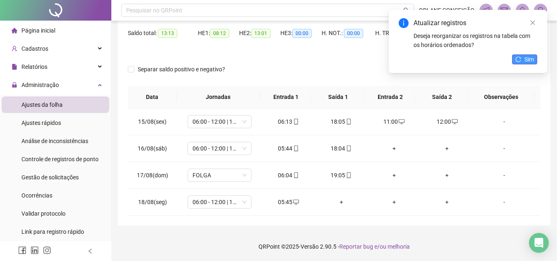
click at [527, 57] on span "Sim" at bounding box center [529, 59] width 9 height 9
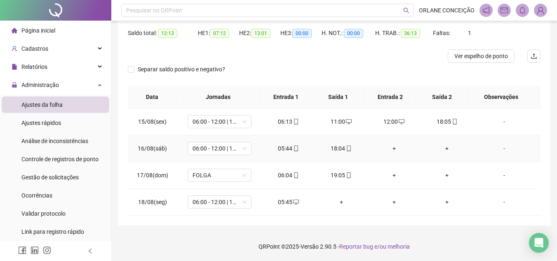
click at [395, 147] on div "+" at bounding box center [395, 148] width 40 height 9
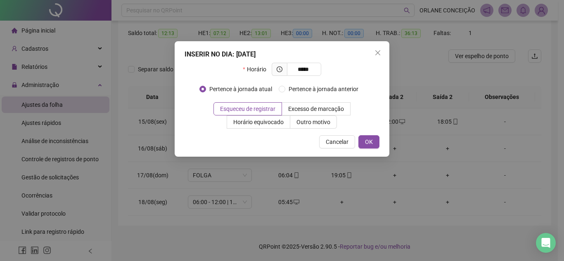
type input "*****"
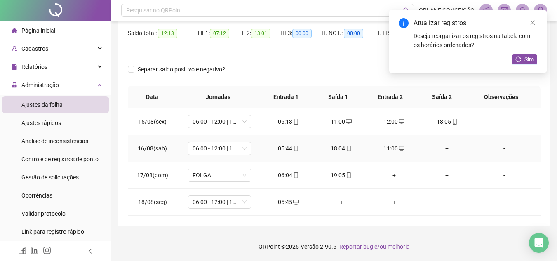
drag, startPoint x: 438, startPoint y: 147, endPoint x: 442, endPoint y: 145, distance: 4.8
click at [440, 147] on div "+" at bounding box center [447, 148] width 40 height 9
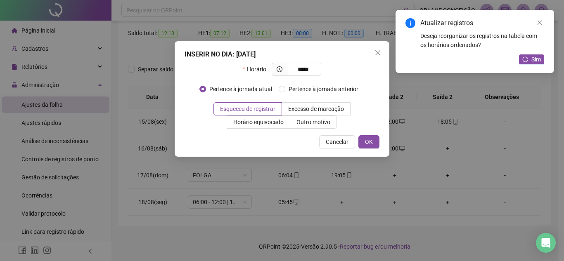
type input "*****"
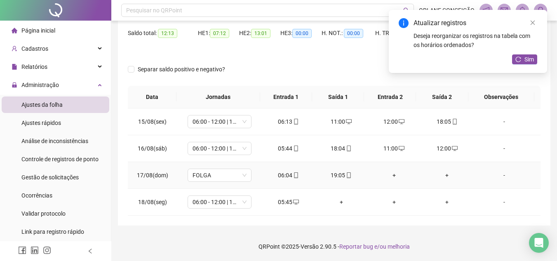
click at [388, 175] on div "+" at bounding box center [395, 175] width 40 height 9
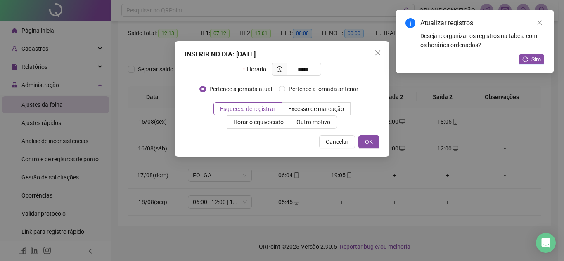
type input "*****"
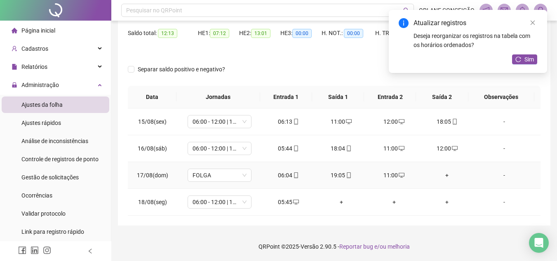
click at [439, 173] on div "+" at bounding box center [447, 175] width 40 height 9
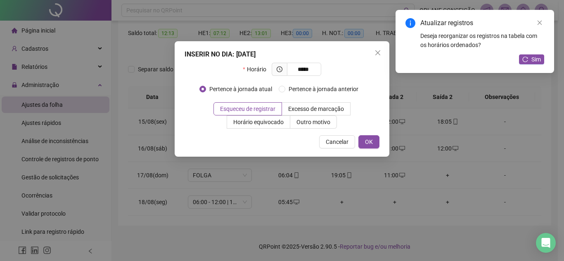
type input "*****"
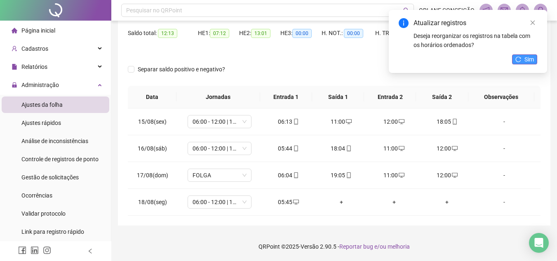
click at [537, 57] on button "Sim" at bounding box center [524, 59] width 25 height 10
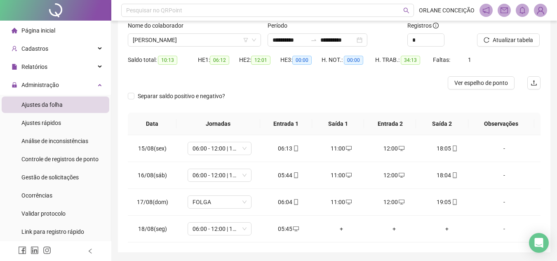
scroll to position [40, 0]
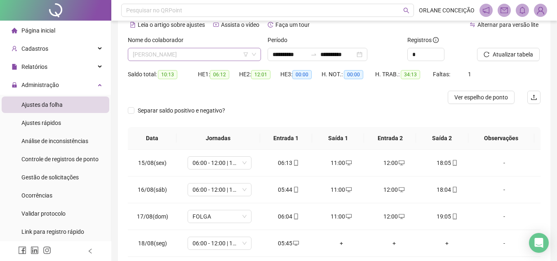
click at [146, 52] on span "[PERSON_NAME]" at bounding box center [194, 54] width 123 height 12
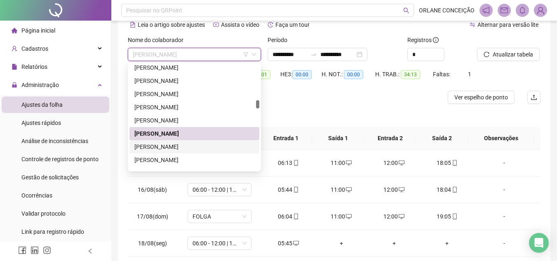
click at [166, 147] on div "[PERSON_NAME]" at bounding box center [195, 146] width 120 height 9
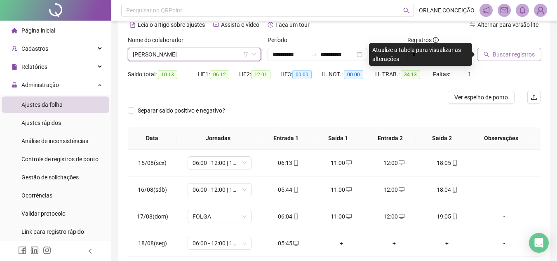
click at [498, 59] on button "Buscar registros" at bounding box center [509, 54] width 64 height 13
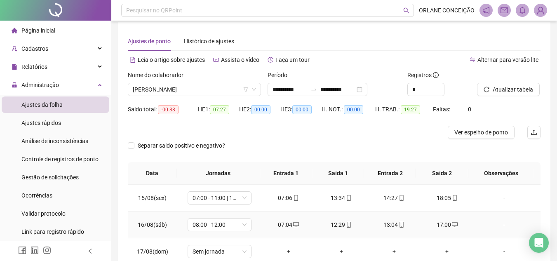
scroll to position [0, 0]
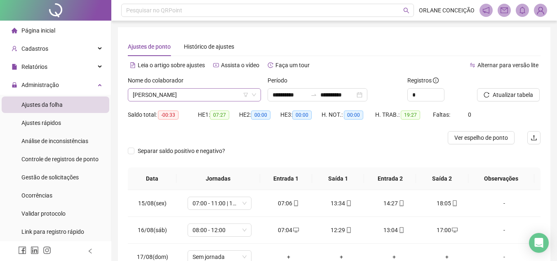
click at [219, 95] on span "[PERSON_NAME]" at bounding box center [194, 95] width 123 height 12
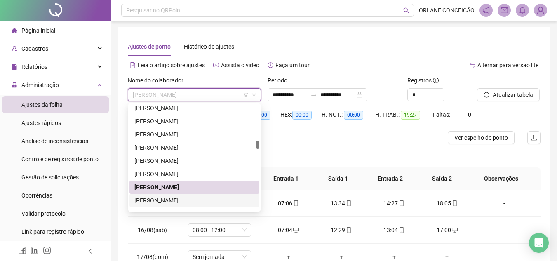
click at [198, 204] on div "[PERSON_NAME]" at bounding box center [195, 200] width 120 height 9
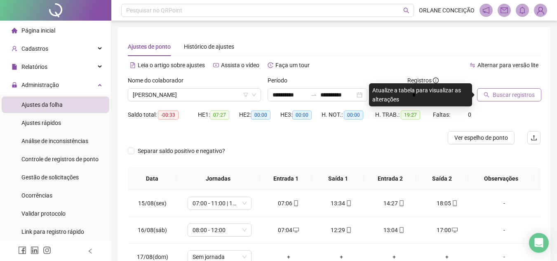
click at [511, 97] on span "Buscar registros" at bounding box center [514, 94] width 42 height 9
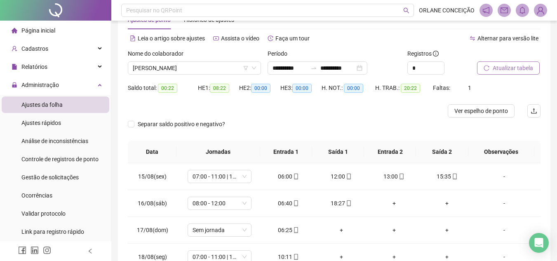
scroll to position [41, 0]
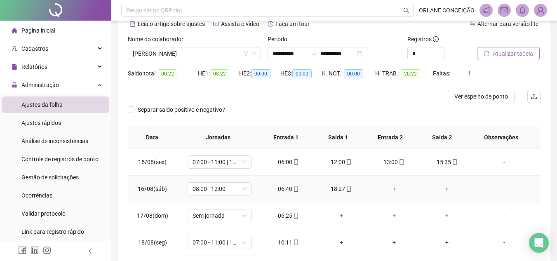
click at [391, 189] on div "+" at bounding box center [395, 188] width 40 height 9
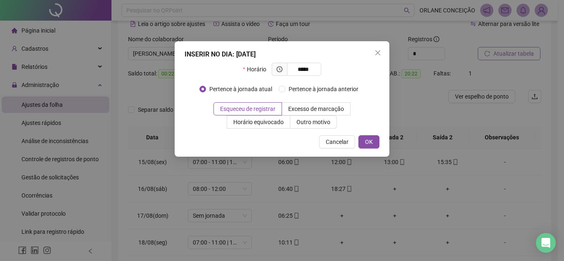
type input "*****"
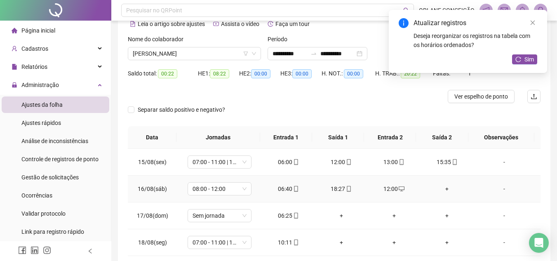
click at [444, 186] on div "+" at bounding box center [447, 188] width 40 height 9
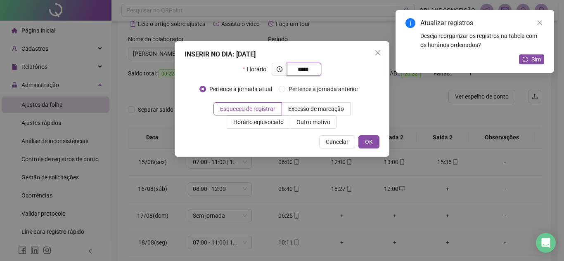
type input "*****"
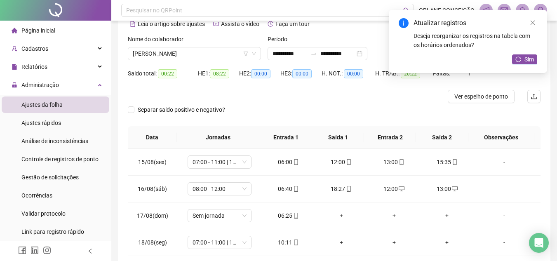
click at [526, 48] on div "Deseja reorganizar os registros na tabela com os horários ordenados?" at bounding box center [476, 40] width 124 height 18
click at [528, 59] on span "Sim" at bounding box center [529, 59] width 9 height 9
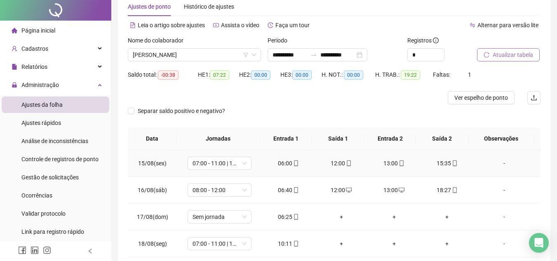
scroll to position [0, 0]
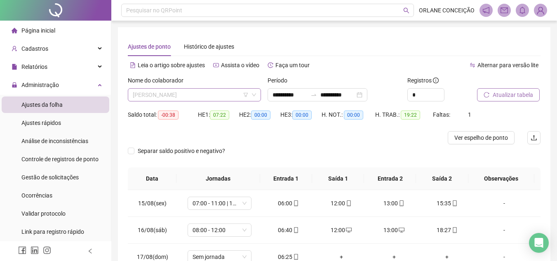
click at [204, 95] on span "[PERSON_NAME]" at bounding box center [194, 95] width 123 height 12
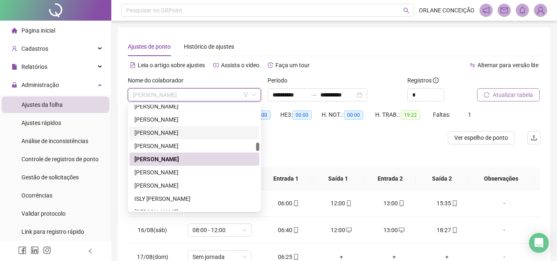
scroll to position [878, 0]
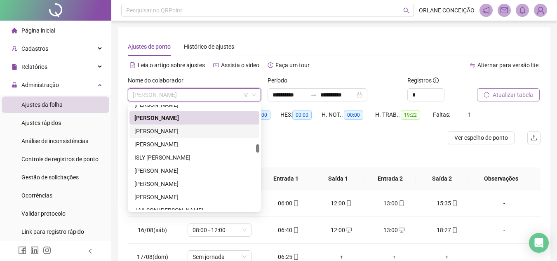
click at [185, 133] on div "[PERSON_NAME]" at bounding box center [195, 131] width 120 height 9
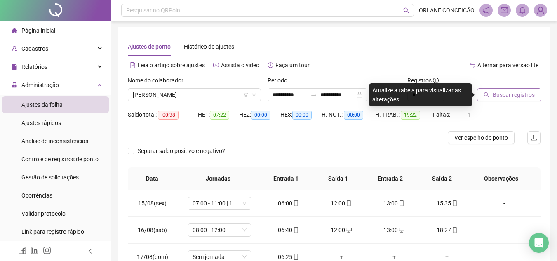
click at [488, 99] on button "Buscar registros" at bounding box center [509, 94] width 64 height 13
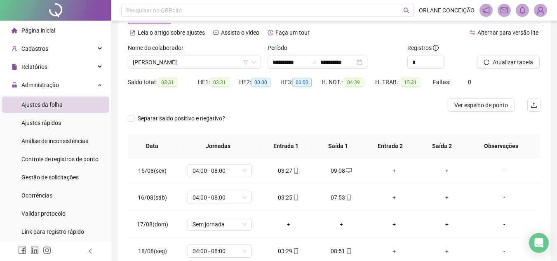
scroll to position [0, 0]
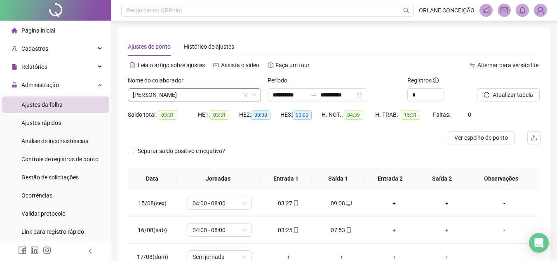
click at [163, 95] on span "[PERSON_NAME]" at bounding box center [194, 95] width 123 height 12
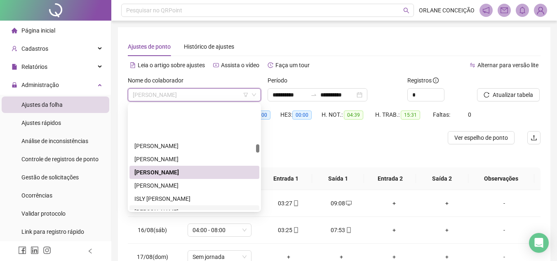
scroll to position [878, 0]
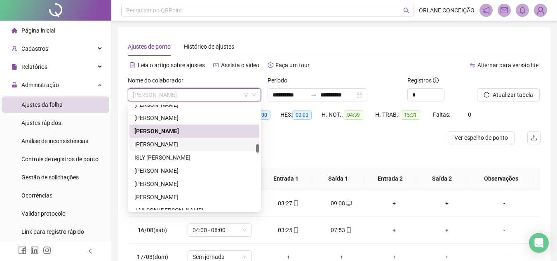
click at [161, 148] on div "[PERSON_NAME]" at bounding box center [195, 144] width 120 height 9
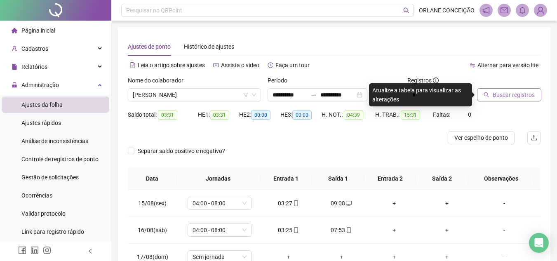
click at [513, 97] on span "Buscar registros" at bounding box center [514, 94] width 42 height 9
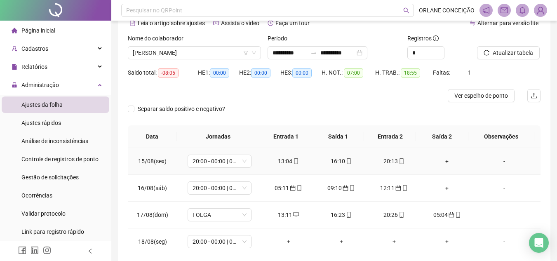
scroll to position [0, 0]
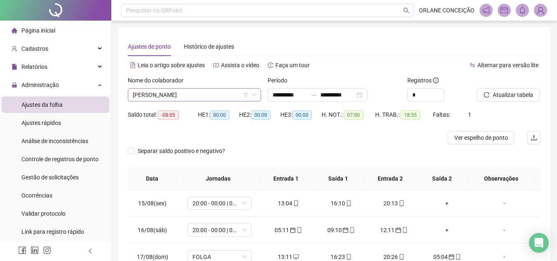
click at [171, 93] on span "[PERSON_NAME]" at bounding box center [194, 95] width 123 height 12
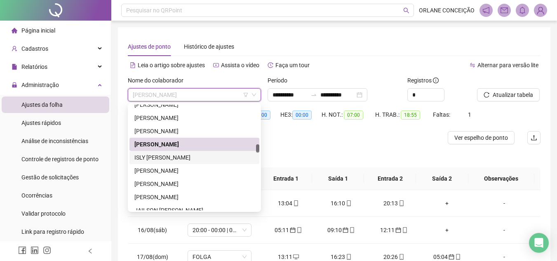
click at [161, 157] on div "ISLY [PERSON_NAME]" at bounding box center [195, 157] width 120 height 9
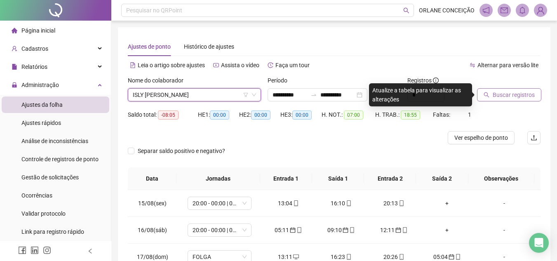
click at [514, 96] on span "Buscar registros" at bounding box center [514, 94] width 42 height 9
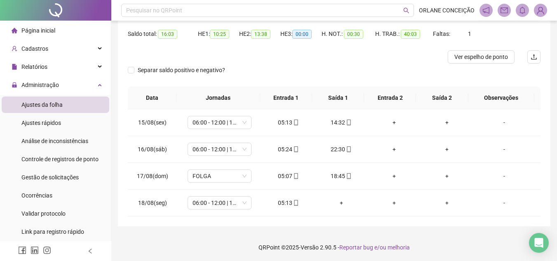
scroll to position [82, 0]
click at [389, 148] on div "+" at bounding box center [395, 148] width 40 height 9
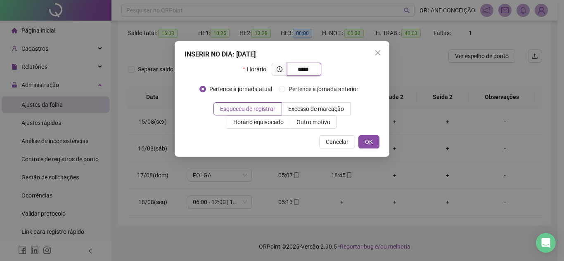
type input "*****"
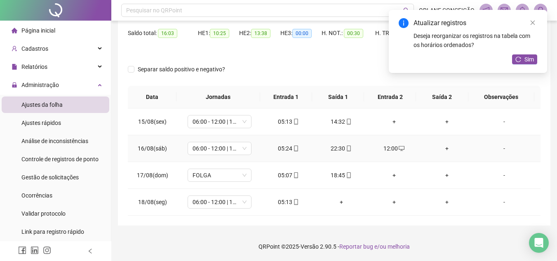
click at [446, 147] on div "+" at bounding box center [447, 148] width 40 height 9
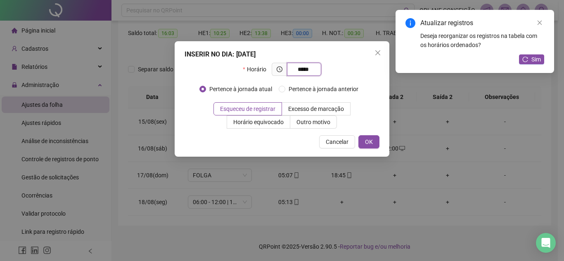
type input "*****"
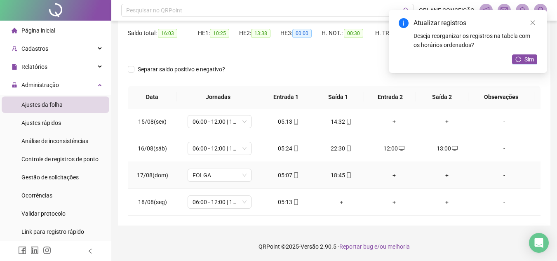
click at [394, 175] on div "+" at bounding box center [395, 175] width 40 height 9
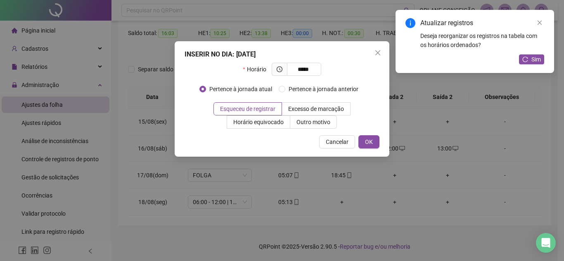
type input "*****"
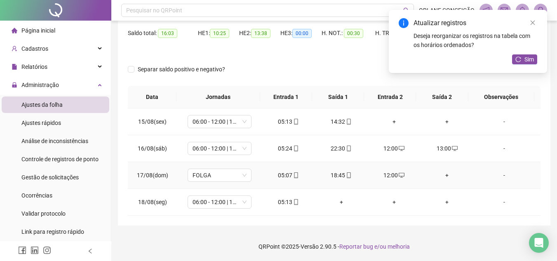
click at [441, 175] on div "+" at bounding box center [447, 175] width 40 height 9
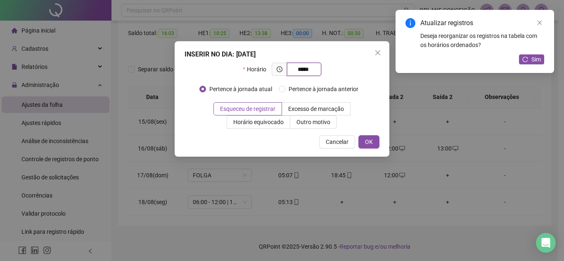
type input "*****"
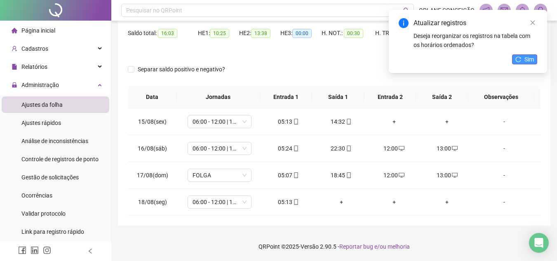
click at [530, 60] on span "Sim" at bounding box center [529, 59] width 9 height 9
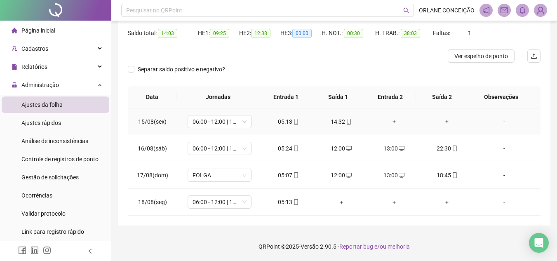
click at [389, 121] on div "+" at bounding box center [395, 121] width 40 height 9
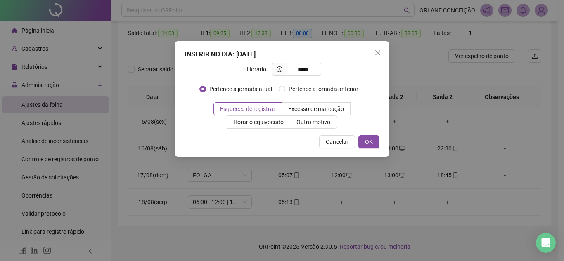
type input "*****"
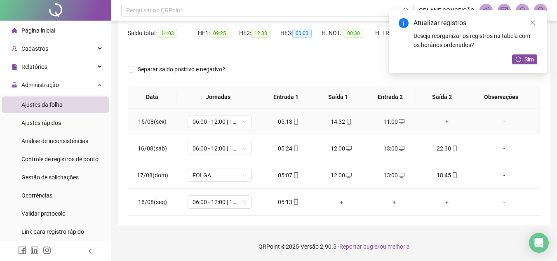
click at [438, 120] on div "+" at bounding box center [447, 121] width 40 height 9
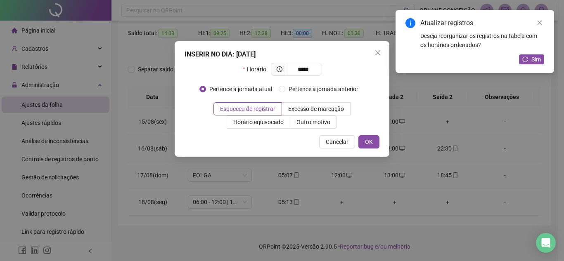
type input "*****"
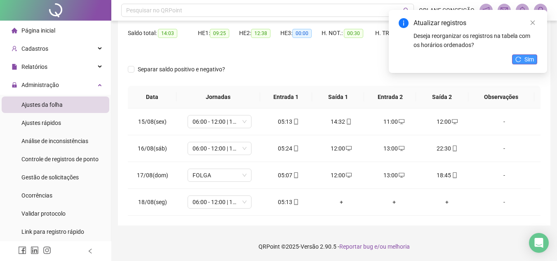
click at [519, 61] on icon "reload" at bounding box center [519, 60] width 6 height 6
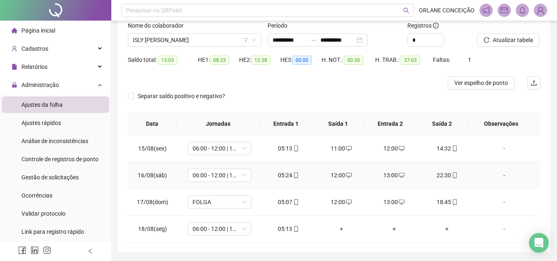
scroll to position [40, 0]
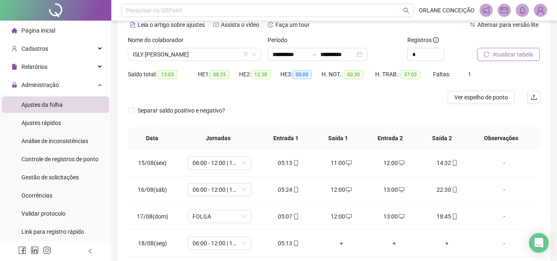
click at [489, 52] on icon "reload" at bounding box center [487, 55] width 6 height 6
click at [153, 52] on span "ISLY [PERSON_NAME]" at bounding box center [194, 54] width 123 height 12
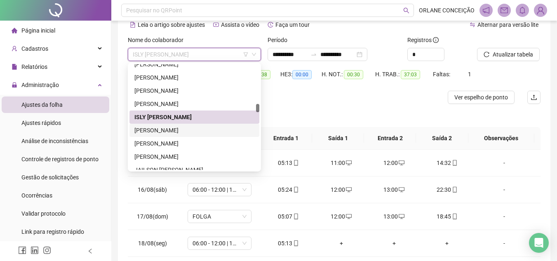
click at [175, 133] on div "[PERSON_NAME]" at bounding box center [195, 130] width 120 height 9
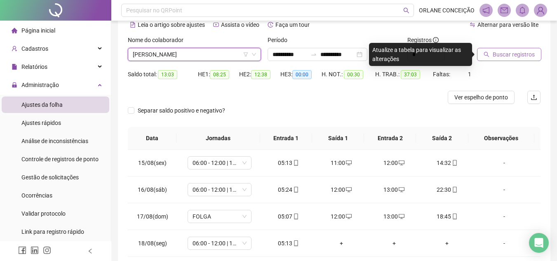
click at [512, 53] on span "Buscar registros" at bounding box center [514, 54] width 42 height 9
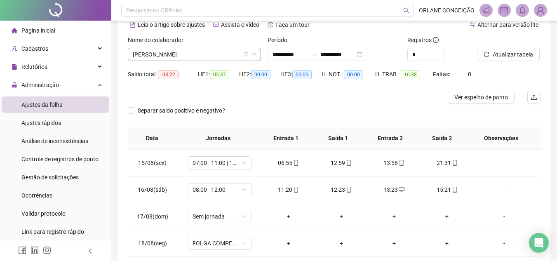
click at [161, 57] on span "[PERSON_NAME]" at bounding box center [194, 54] width 123 height 12
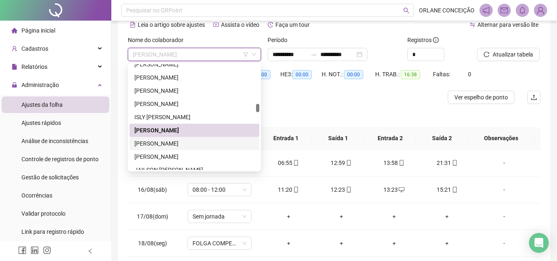
click at [167, 142] on div "[PERSON_NAME]" at bounding box center [195, 143] width 120 height 9
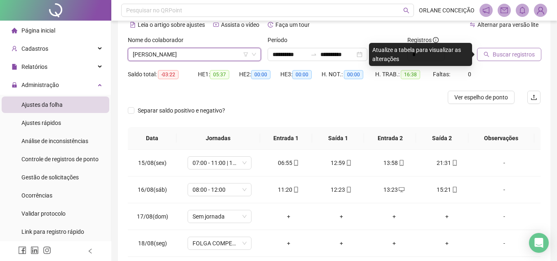
click at [511, 52] on span "Buscar registros" at bounding box center [514, 54] width 42 height 9
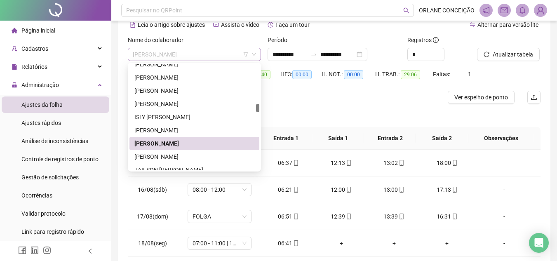
click at [202, 52] on span "[PERSON_NAME]" at bounding box center [194, 54] width 123 height 12
click at [206, 151] on div "[PERSON_NAME]" at bounding box center [195, 156] width 130 height 13
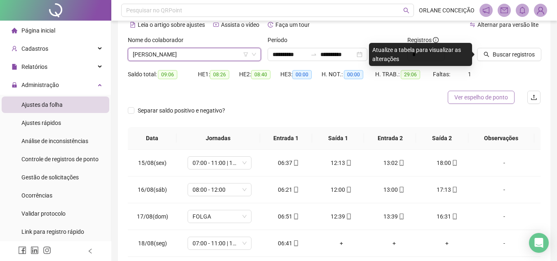
click at [482, 92] on button "Ver espelho de ponto" at bounding box center [481, 97] width 67 height 13
click at [509, 116] on div "Separar saldo positivo e negativo?" at bounding box center [334, 115] width 413 height 23
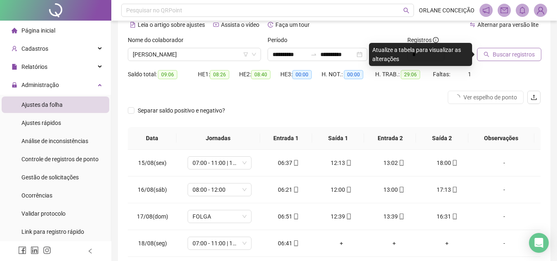
click at [515, 54] on span "Buscar registros" at bounding box center [514, 54] width 42 height 9
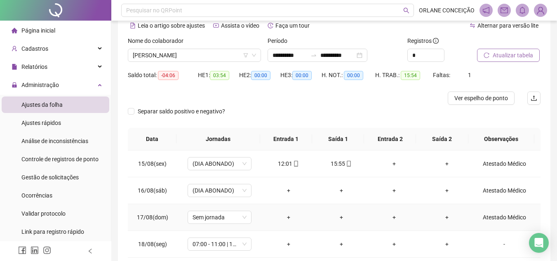
scroll to position [0, 0]
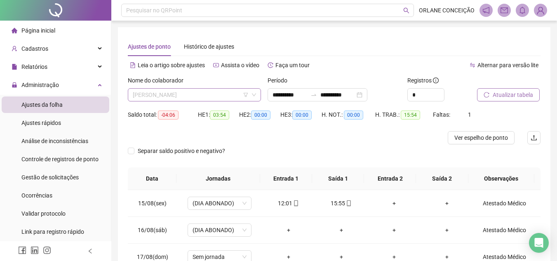
click at [217, 92] on span "[PERSON_NAME]" at bounding box center [194, 95] width 123 height 12
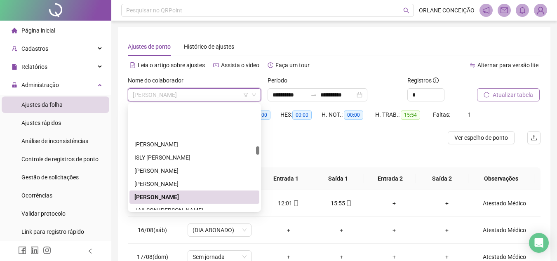
scroll to position [919, 0]
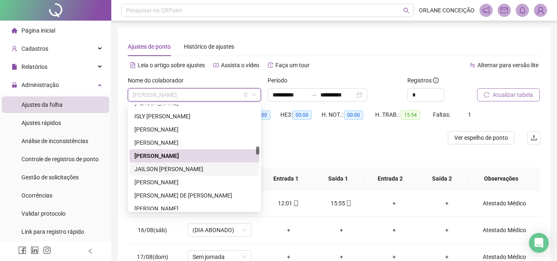
click at [201, 168] on div "JAILSON [PERSON_NAME]" at bounding box center [195, 169] width 120 height 9
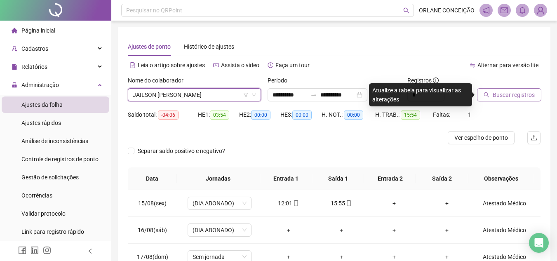
click at [491, 92] on button "Buscar registros" at bounding box center [509, 94] width 64 height 13
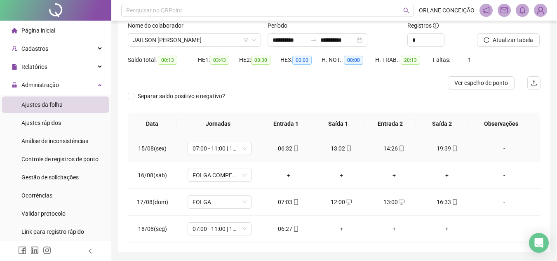
scroll to position [40, 0]
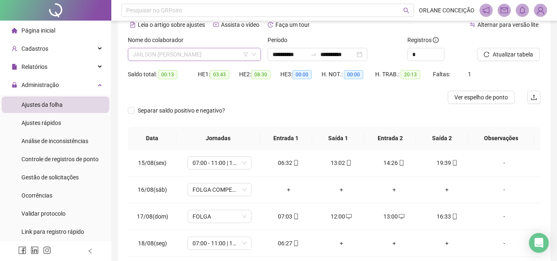
click at [165, 57] on span "JAILSON [PERSON_NAME]" at bounding box center [194, 54] width 123 height 12
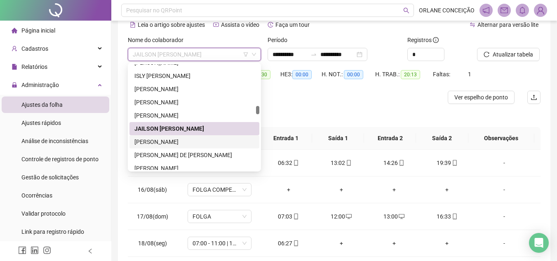
click at [158, 141] on div "[PERSON_NAME]" at bounding box center [195, 141] width 120 height 9
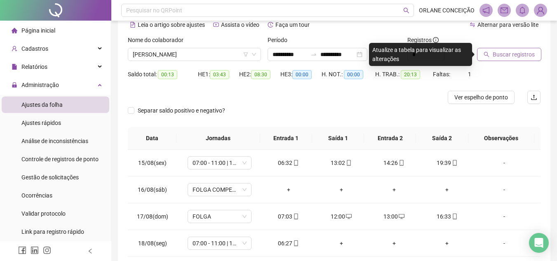
click at [497, 51] on span "Buscar registros" at bounding box center [514, 54] width 42 height 9
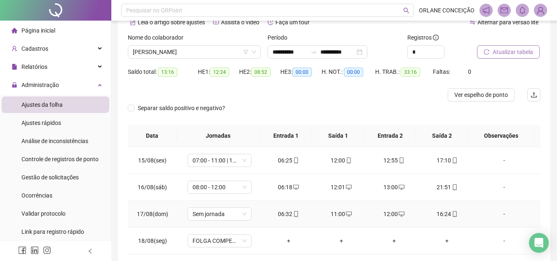
scroll to position [0, 0]
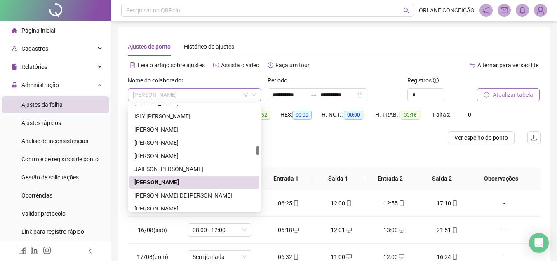
click at [197, 96] on span "[PERSON_NAME]" at bounding box center [194, 95] width 123 height 12
click at [164, 198] on div "[PERSON_NAME] DE [PERSON_NAME]" at bounding box center [195, 195] width 120 height 9
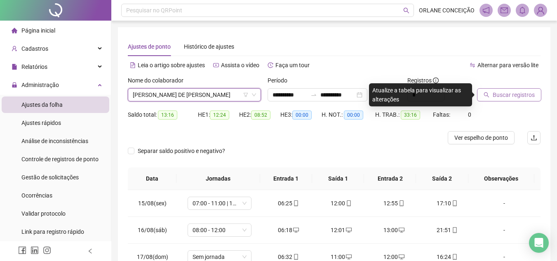
click at [511, 94] on span "Buscar registros" at bounding box center [514, 94] width 42 height 9
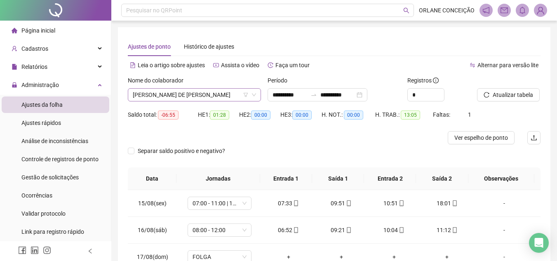
click at [196, 93] on span "[PERSON_NAME] DE [PERSON_NAME]" at bounding box center [194, 95] width 123 height 12
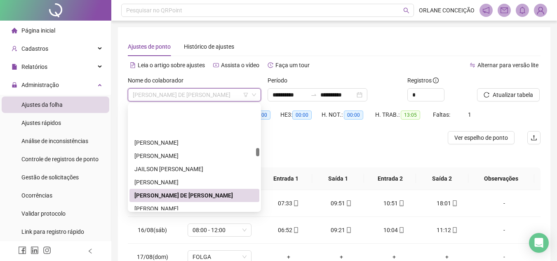
scroll to position [960, 0]
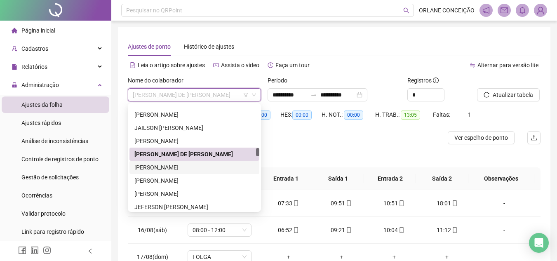
click at [176, 166] on div "[PERSON_NAME]" at bounding box center [195, 167] width 120 height 9
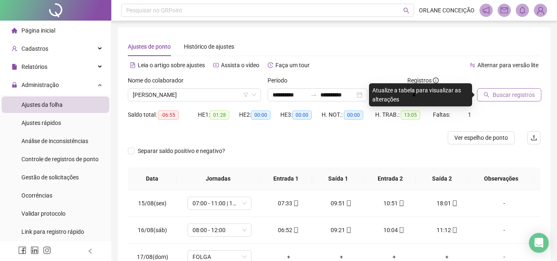
click at [503, 93] on span "Buscar registros" at bounding box center [514, 94] width 42 height 9
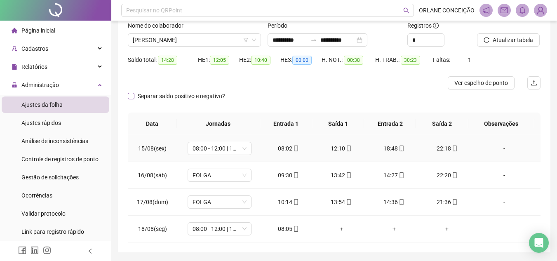
scroll to position [40, 0]
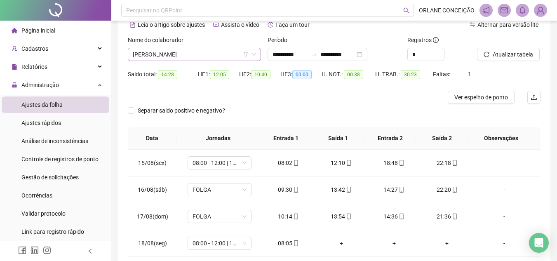
click at [168, 58] on span "[PERSON_NAME]" at bounding box center [194, 54] width 123 height 12
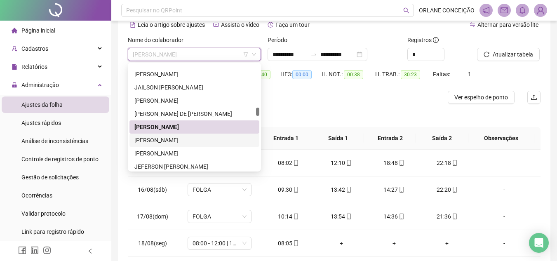
drag, startPoint x: 179, startPoint y: 140, endPoint x: 185, endPoint y: 139, distance: 5.8
click at [179, 140] on div "[PERSON_NAME]" at bounding box center [195, 140] width 120 height 9
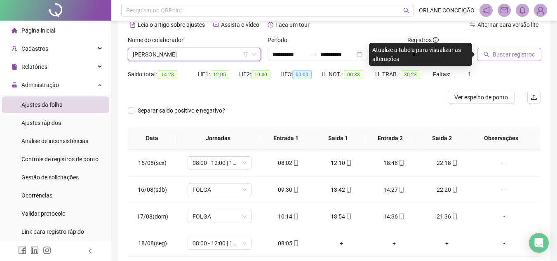
click at [498, 55] on span "Buscar registros" at bounding box center [514, 54] width 42 height 9
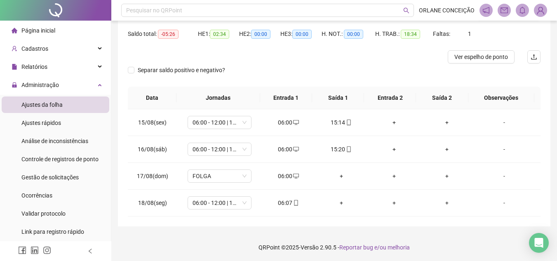
scroll to position [82, 0]
click at [387, 157] on td "+" at bounding box center [394, 148] width 53 height 27
click at [400, 146] on div "+" at bounding box center [395, 148] width 40 height 9
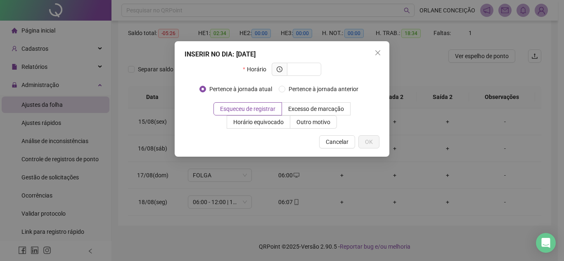
click at [394, 150] on div "INSERIR NO DIA : 16/08/2025 Horário Pertence à jornada atual Pertence à jornada…" at bounding box center [282, 130] width 564 height 261
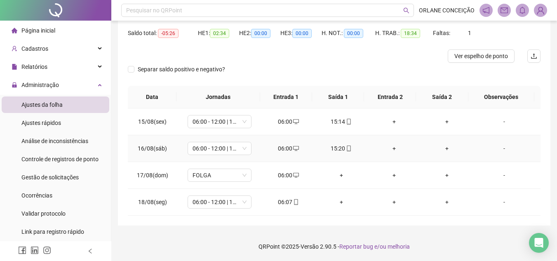
click at [392, 147] on div "+" at bounding box center [395, 148] width 40 height 9
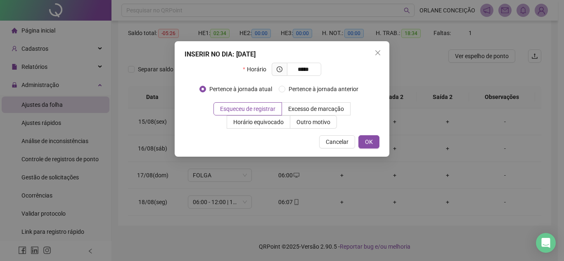
type input "*****"
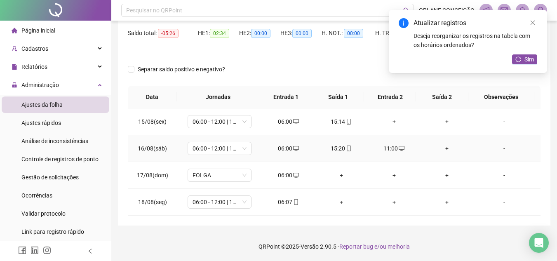
click at [444, 148] on div "+" at bounding box center [447, 148] width 40 height 9
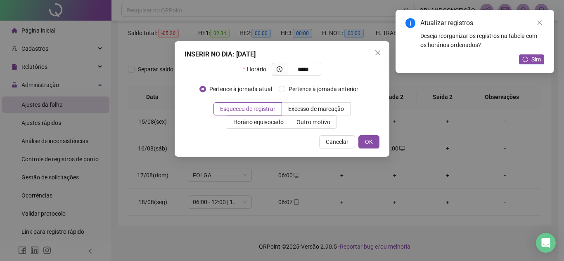
type input "*****"
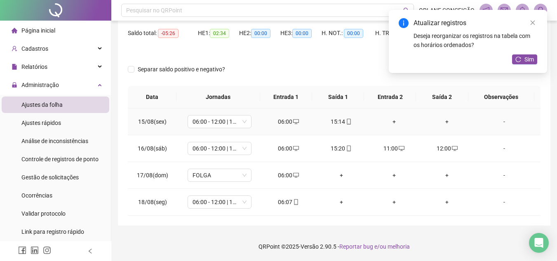
click at [393, 123] on div "+" at bounding box center [395, 121] width 40 height 9
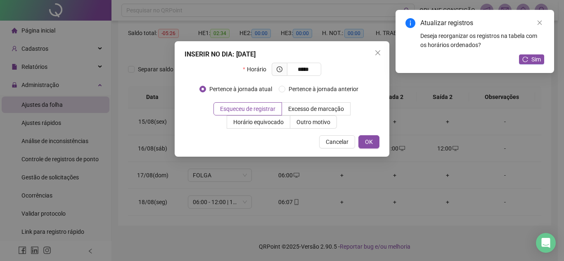
type input "*****"
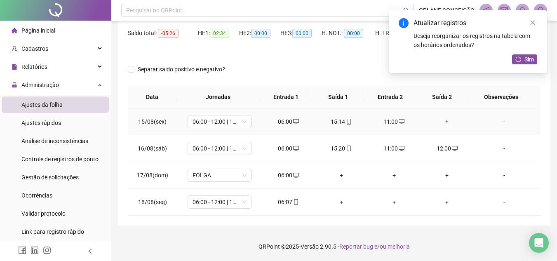
click at [443, 120] on div "+" at bounding box center [447, 121] width 40 height 9
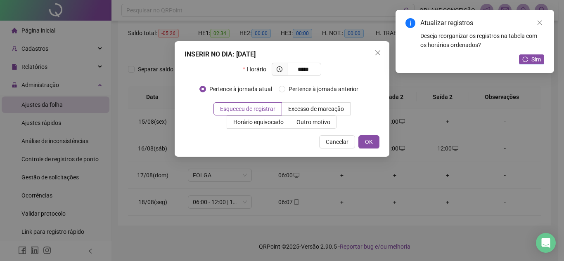
type input "*****"
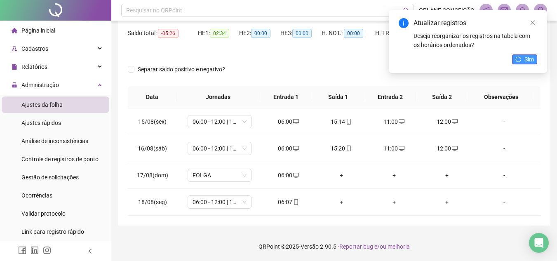
click at [523, 59] on button "Sim" at bounding box center [524, 59] width 25 height 10
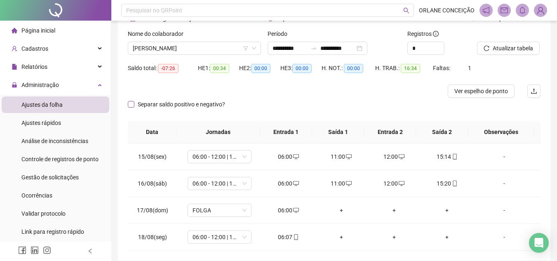
scroll to position [0, 0]
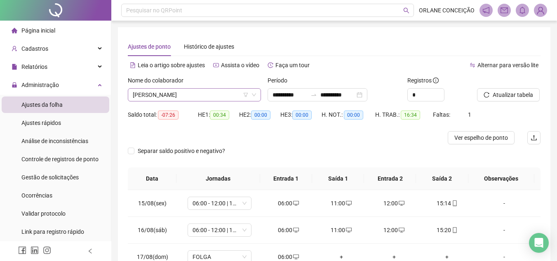
click at [184, 94] on span "[PERSON_NAME]" at bounding box center [194, 95] width 123 height 12
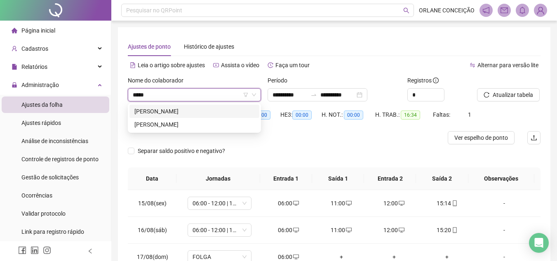
type input "******"
click at [194, 124] on div "[PERSON_NAME]" at bounding box center [195, 124] width 120 height 9
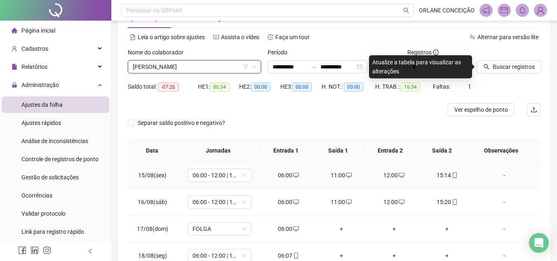
scroll to position [41, 0]
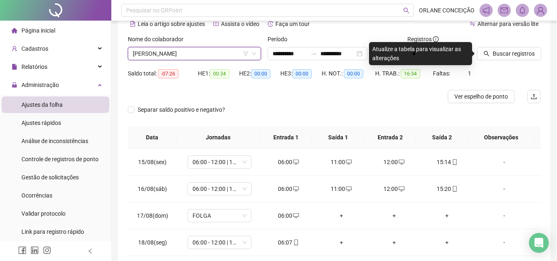
click at [195, 51] on span "[PERSON_NAME]" at bounding box center [194, 53] width 123 height 12
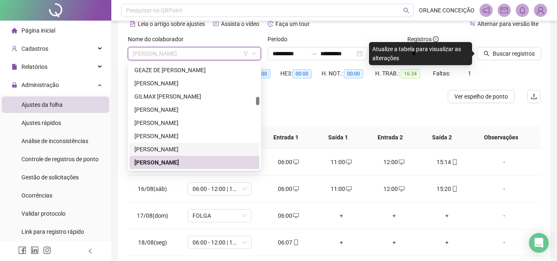
click at [198, 145] on div "[PERSON_NAME]" at bounding box center [195, 149] width 120 height 9
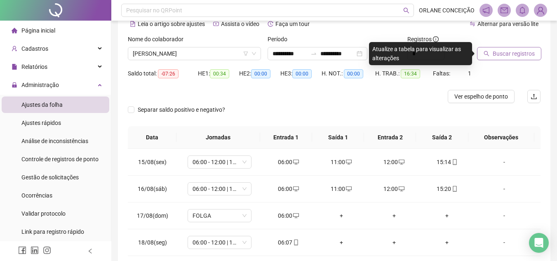
click at [501, 59] on button "Buscar registros" at bounding box center [509, 53] width 64 height 13
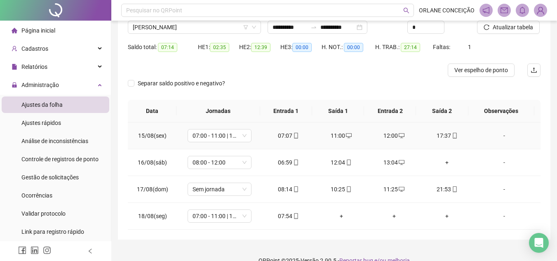
scroll to position [82, 0]
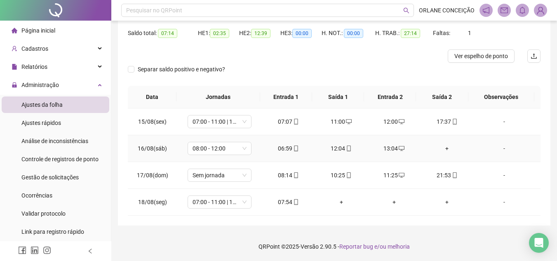
click at [391, 147] on div "13:04" at bounding box center [395, 148] width 40 height 9
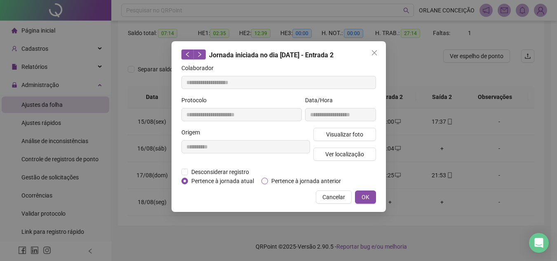
type input "**********"
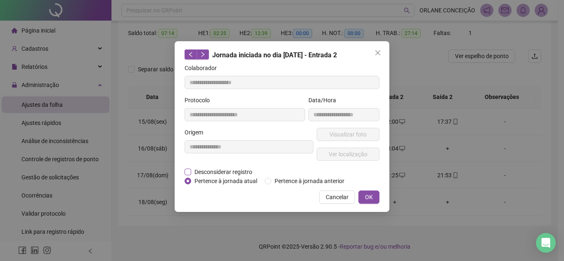
click at [191, 170] on span "Desconsiderar registro" at bounding box center [223, 172] width 64 height 9
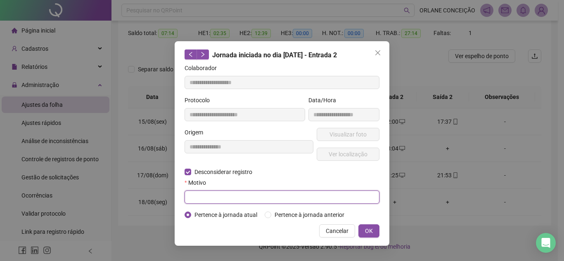
click at [351, 195] on input "text" at bounding box center [281, 197] width 195 height 13
type input "*"
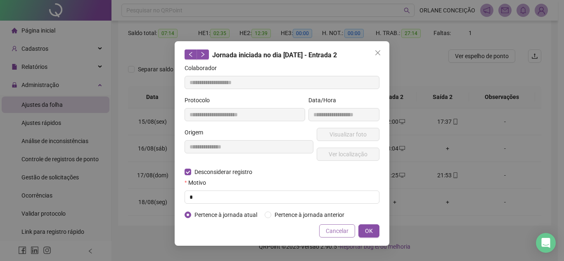
click at [341, 227] on span "Cancelar" at bounding box center [337, 231] width 23 height 9
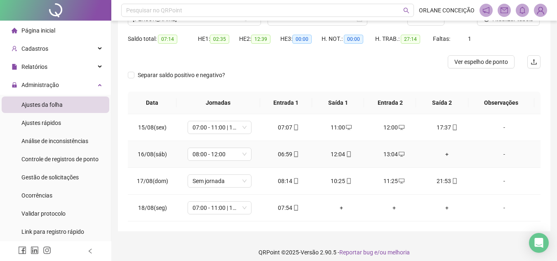
scroll to position [0, 0]
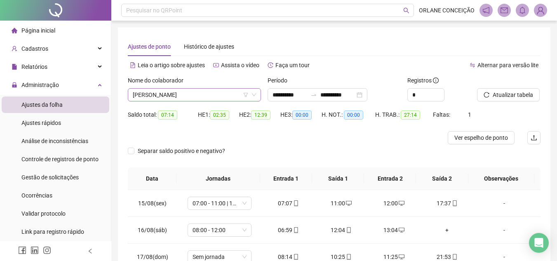
click at [186, 97] on span "[PERSON_NAME]" at bounding box center [194, 95] width 123 height 12
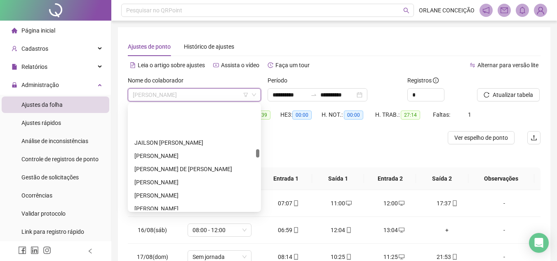
scroll to position [1028, 0]
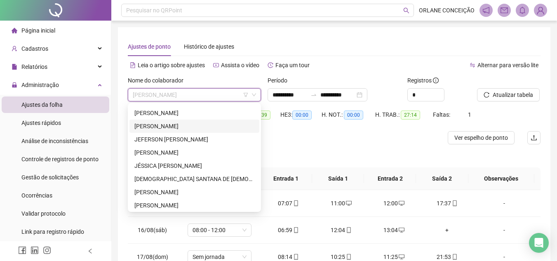
click at [168, 124] on div "[PERSON_NAME]" at bounding box center [195, 126] width 120 height 9
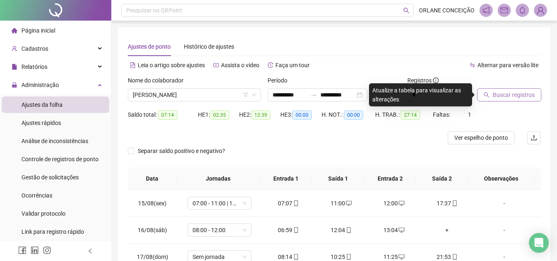
click at [517, 96] on span "Buscar registros" at bounding box center [514, 94] width 42 height 9
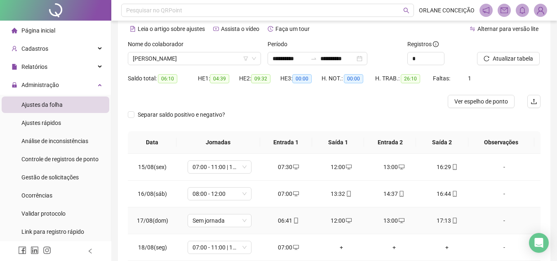
scroll to position [0, 0]
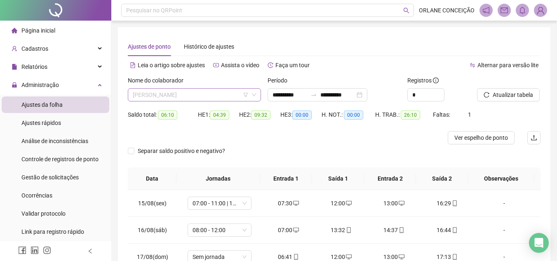
click at [185, 93] on span "[PERSON_NAME]" at bounding box center [194, 95] width 123 height 12
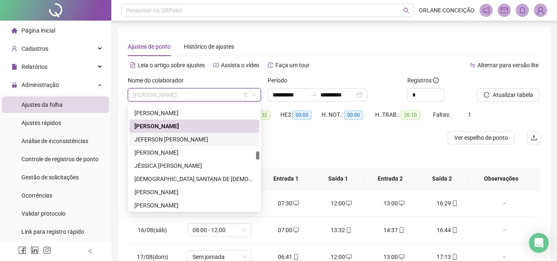
click at [172, 140] on div "JEFERSON [PERSON_NAME]" at bounding box center [195, 139] width 120 height 9
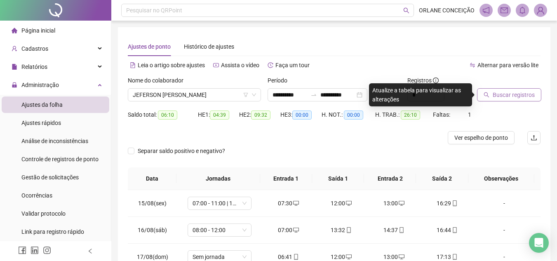
click at [509, 90] on button "Buscar registros" at bounding box center [509, 94] width 64 height 13
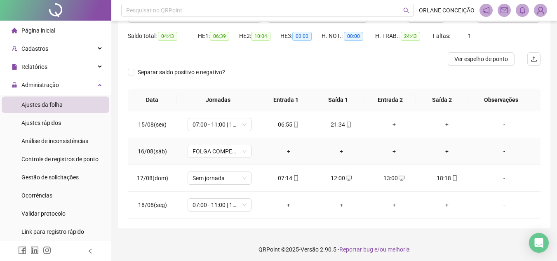
scroll to position [82, 0]
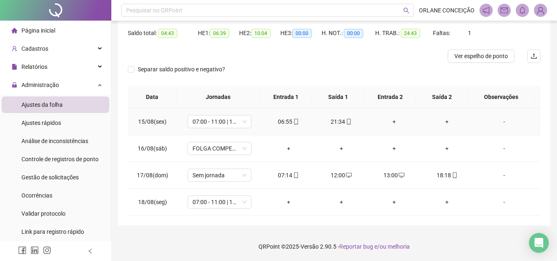
click at [392, 122] on div "+" at bounding box center [395, 121] width 40 height 9
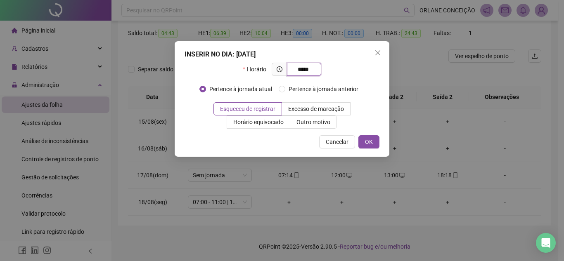
type input "*****"
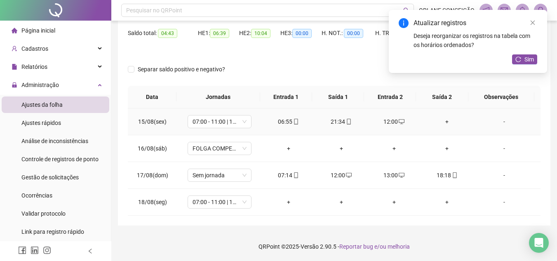
click at [442, 122] on div "+" at bounding box center [447, 121] width 40 height 9
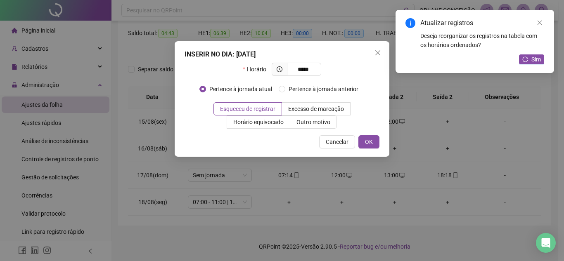
type input "*****"
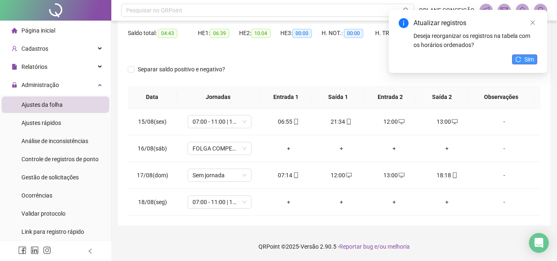
click at [527, 61] on span "Sim" at bounding box center [529, 59] width 9 height 9
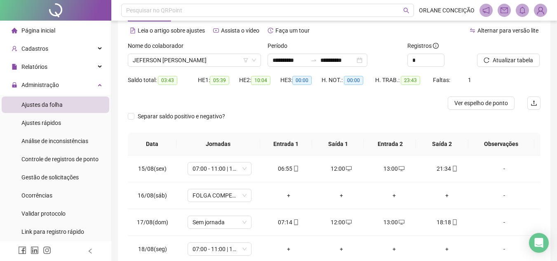
scroll to position [0, 0]
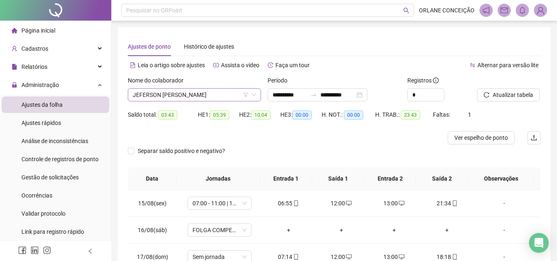
click at [166, 92] on span "JEFERSON [PERSON_NAME]" at bounding box center [194, 95] width 123 height 12
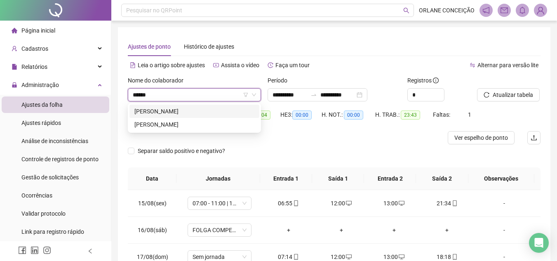
type input "******"
click at [184, 109] on div "[PERSON_NAME]" at bounding box center [195, 111] width 120 height 9
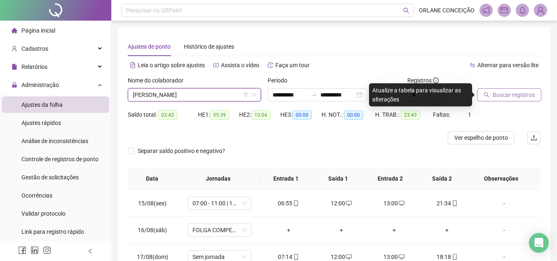
click at [523, 94] on span "Buscar registros" at bounding box center [514, 94] width 42 height 9
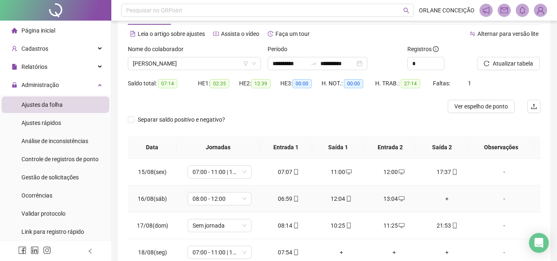
scroll to position [82, 0]
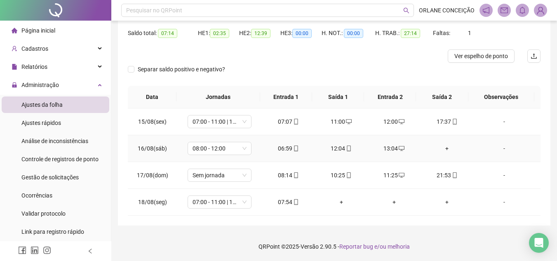
click at [441, 148] on div "+" at bounding box center [447, 148] width 40 height 9
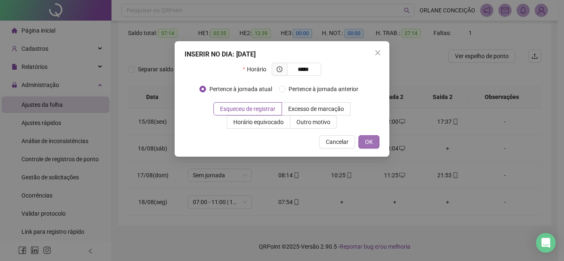
type input "*****"
click at [377, 138] on button "OK" at bounding box center [368, 141] width 21 height 13
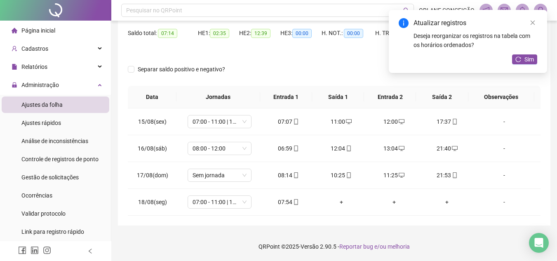
click at [528, 52] on div "Atualizar registros Deseja reorganizar os registros na tabela com os horários o…" at bounding box center [468, 41] width 158 height 63
click at [510, 66] on div "Atualizar registros Deseja reorganizar os registros na tabela com os horários o…" at bounding box center [468, 41] width 158 height 63
click at [519, 61] on icon "reload" at bounding box center [519, 60] width 6 height 6
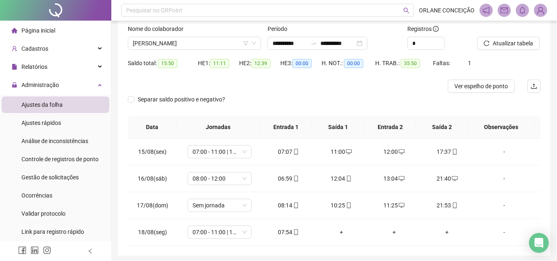
scroll to position [40, 0]
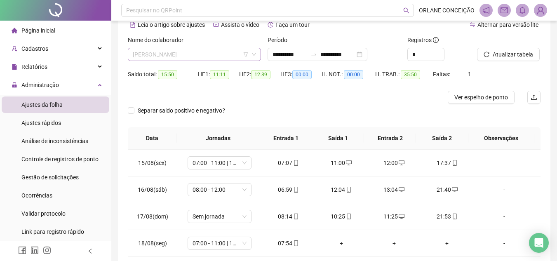
click at [207, 56] on span "[PERSON_NAME]" at bounding box center [194, 54] width 123 height 12
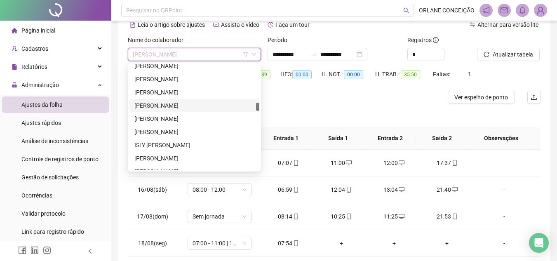
scroll to position [932, 0]
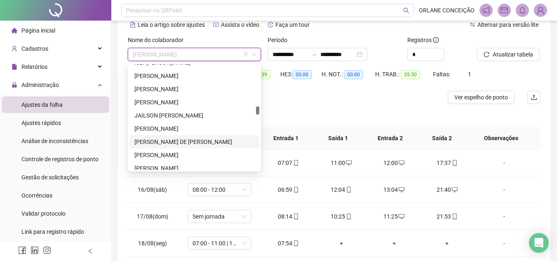
click at [177, 138] on div "[PERSON_NAME] DE [PERSON_NAME]" at bounding box center [195, 141] width 120 height 9
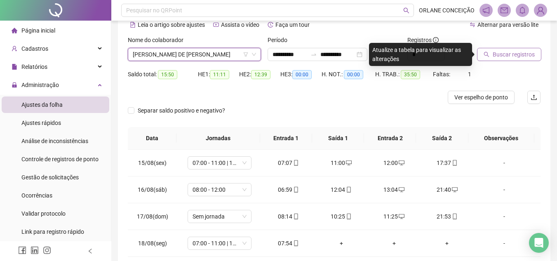
click at [505, 59] on span "Buscar registros" at bounding box center [514, 54] width 42 height 9
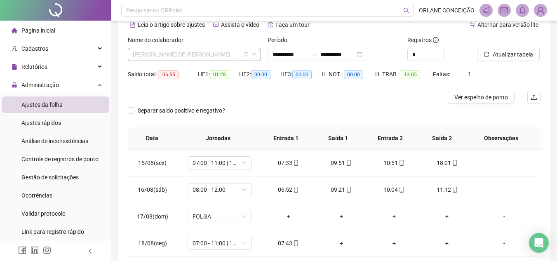
click at [163, 53] on span "[PERSON_NAME] DE [PERSON_NAME]" at bounding box center [194, 54] width 123 height 12
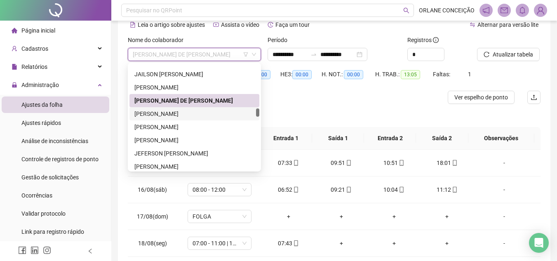
scroll to position [1015, 0]
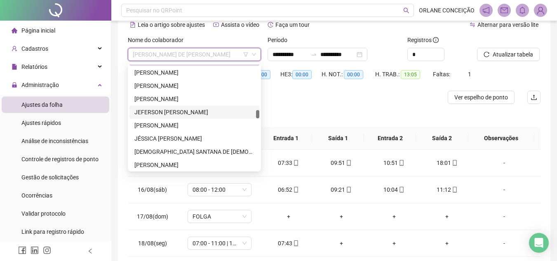
click at [165, 112] on div "JEFERSON [PERSON_NAME]" at bounding box center [195, 112] width 120 height 9
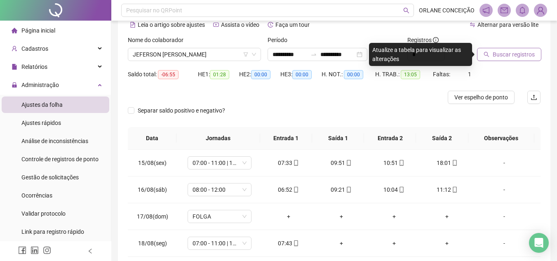
click at [507, 54] on span "Buscar registros" at bounding box center [514, 54] width 42 height 9
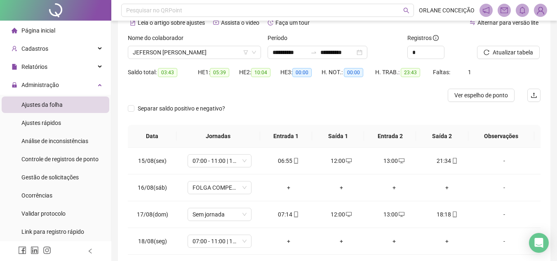
scroll to position [40, 0]
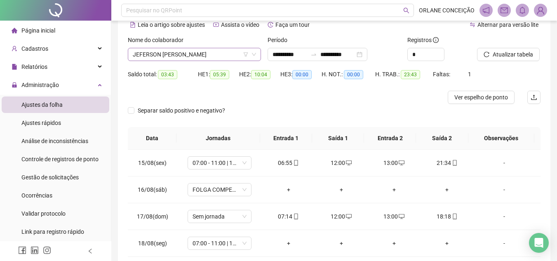
click at [164, 55] on span "JEFERSON [PERSON_NAME]" at bounding box center [194, 54] width 123 height 12
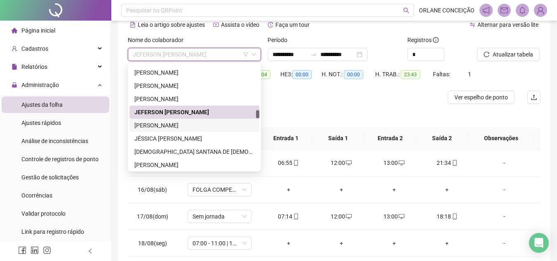
click at [148, 127] on div "[PERSON_NAME]" at bounding box center [195, 125] width 120 height 9
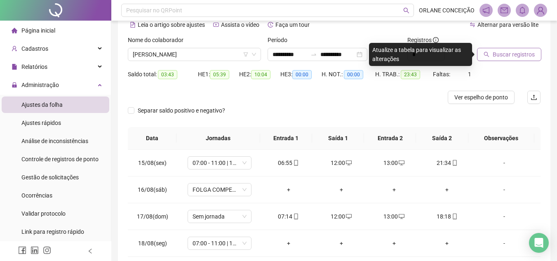
click at [502, 51] on span "Buscar registros" at bounding box center [514, 54] width 42 height 9
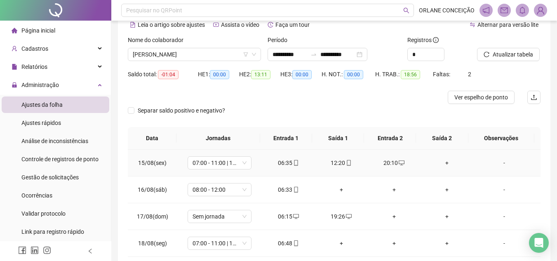
click at [442, 161] on div "+" at bounding box center [447, 162] width 40 height 9
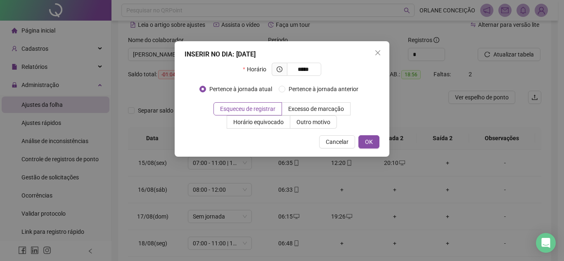
type input "*****"
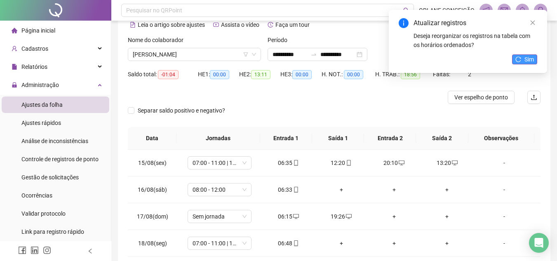
click at [532, 58] on span "Sim" at bounding box center [529, 59] width 9 height 9
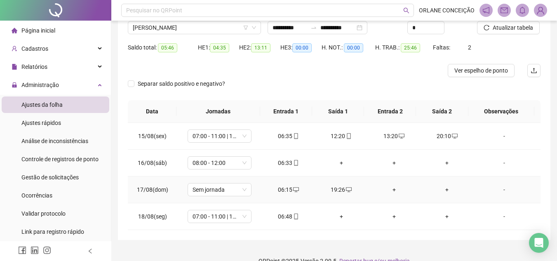
scroll to position [82, 0]
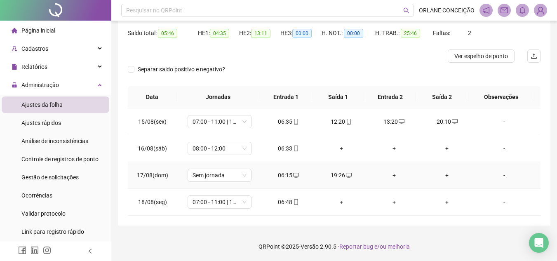
click at [391, 172] on div "+" at bounding box center [395, 175] width 40 height 9
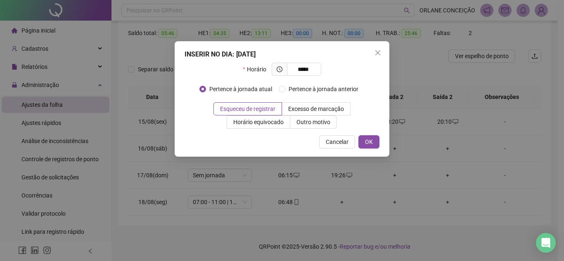
type input "*****"
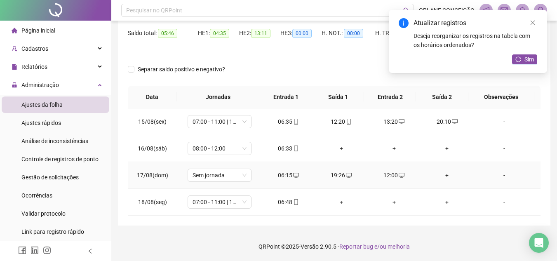
click at [440, 175] on div "+" at bounding box center [447, 175] width 40 height 9
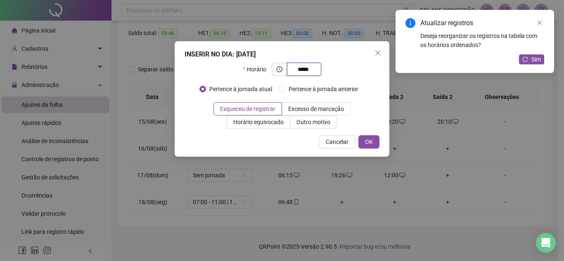
type input "*****"
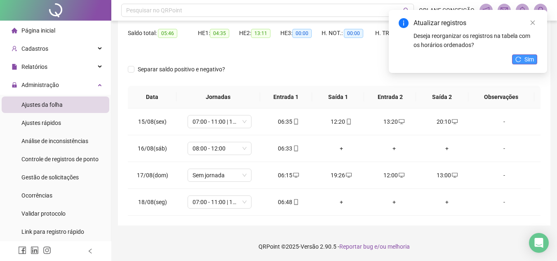
click at [526, 63] on span "Sim" at bounding box center [529, 59] width 9 height 9
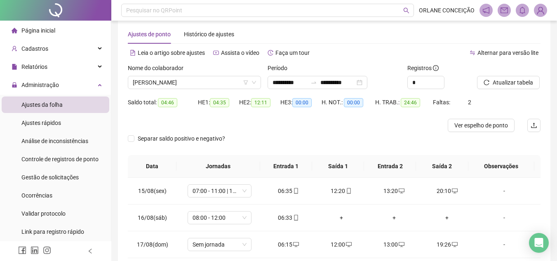
scroll to position [0, 0]
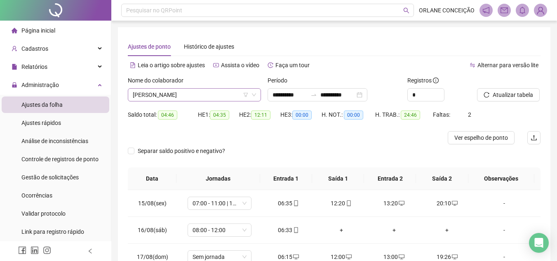
click at [200, 98] on span "[PERSON_NAME]" at bounding box center [194, 95] width 123 height 12
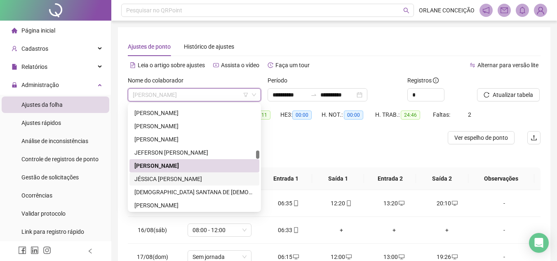
click at [156, 180] on div "JÉSSICA DAEBS DE OLIVEIRA" at bounding box center [195, 179] width 120 height 9
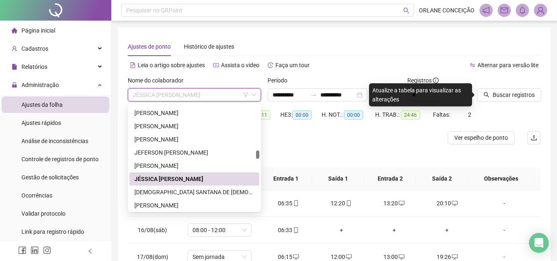
click at [138, 94] on span "JÉSSICA DAEBS DE OLIVEIRA" at bounding box center [194, 95] width 123 height 12
drag, startPoint x: 172, startPoint y: 191, endPoint x: 182, endPoint y: 191, distance: 9.9
click at [172, 190] on div "[DEMOGRAPHIC_DATA] SANTANA DE [DEMOGRAPHIC_DATA]" at bounding box center [195, 192] width 120 height 9
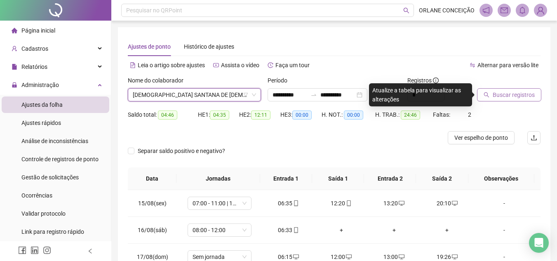
click at [500, 92] on span "Buscar registros" at bounding box center [514, 94] width 42 height 9
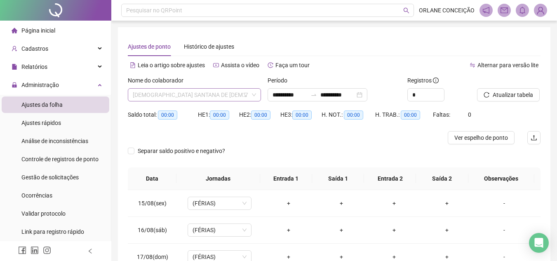
click at [183, 90] on span "[DEMOGRAPHIC_DATA] SANTANA DE [DEMOGRAPHIC_DATA]" at bounding box center [194, 95] width 123 height 12
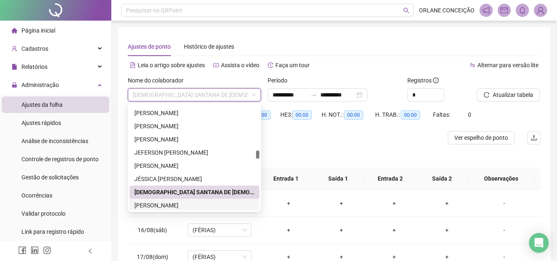
click at [173, 202] on div "[PERSON_NAME]" at bounding box center [195, 205] width 120 height 9
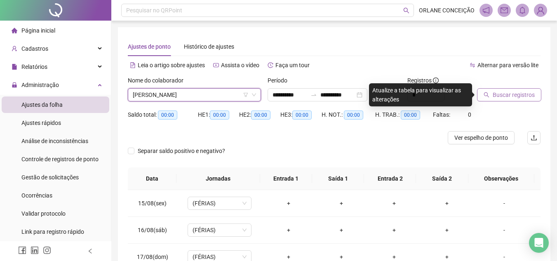
click at [531, 90] on span "Buscar registros" at bounding box center [514, 94] width 42 height 9
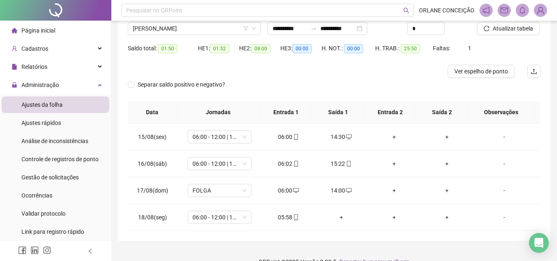
scroll to position [82, 0]
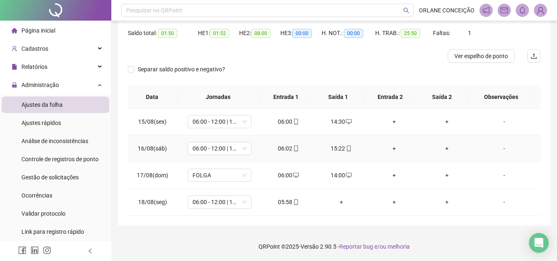
click at [394, 149] on div "+" at bounding box center [395, 148] width 40 height 9
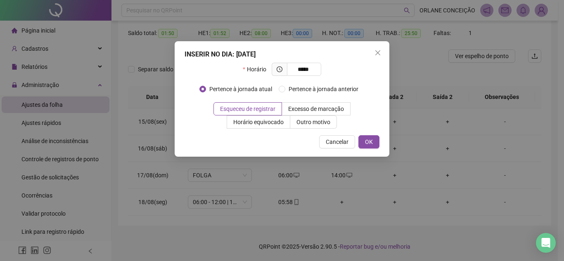
type input "*****"
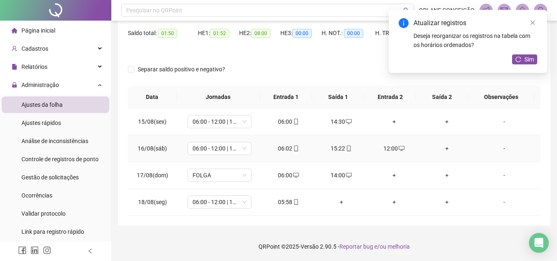
click at [439, 148] on div "+" at bounding box center [447, 148] width 40 height 9
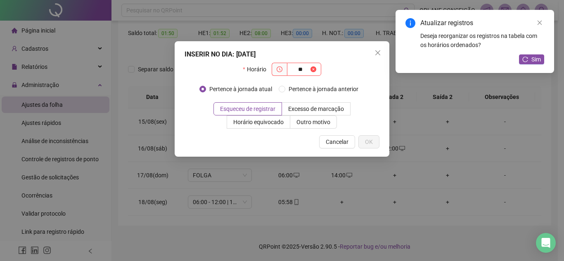
type input "*"
type input "*****"
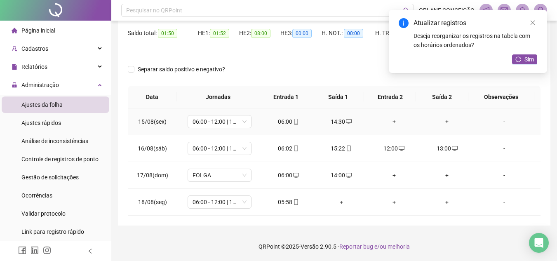
click at [393, 120] on div "+" at bounding box center [395, 121] width 40 height 9
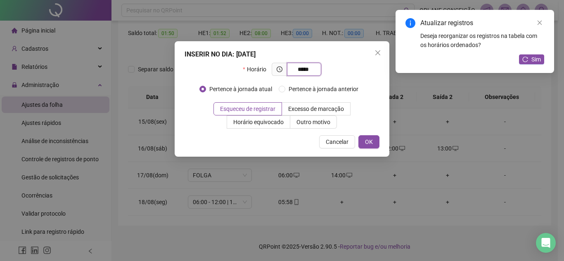
type input "*****"
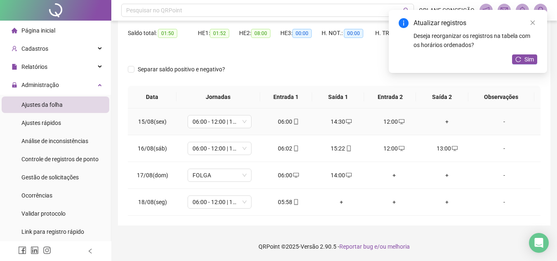
click at [442, 121] on div "+" at bounding box center [447, 121] width 40 height 9
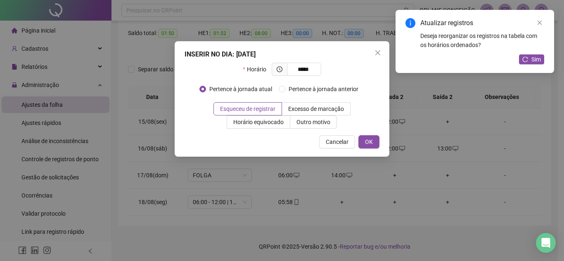
type input "*****"
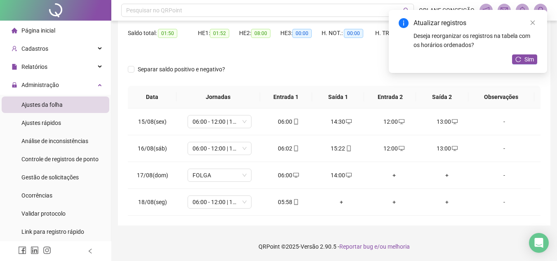
click at [516, 54] on div "Atualizar registros Deseja reorganizar os registros na tabela com os horários o…" at bounding box center [468, 41] width 158 height 63
click at [523, 66] on div "Atualizar registros Deseja reorganizar os registros na tabela com os horários o…" at bounding box center [468, 41] width 158 height 63
click at [527, 59] on span "Sim" at bounding box center [529, 59] width 9 height 9
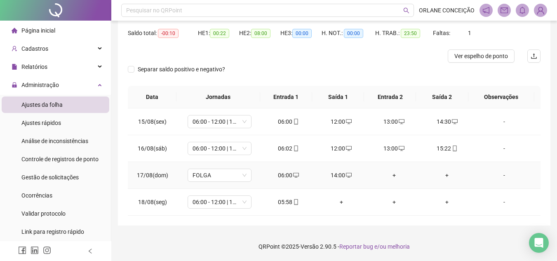
click at [389, 176] on div "+" at bounding box center [395, 175] width 40 height 9
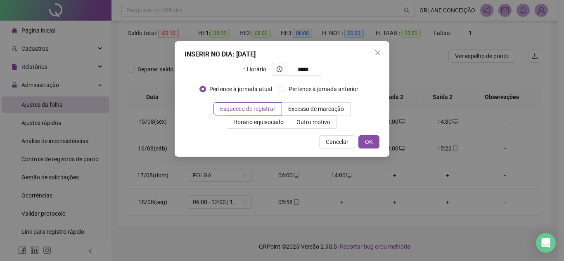
type input "*****"
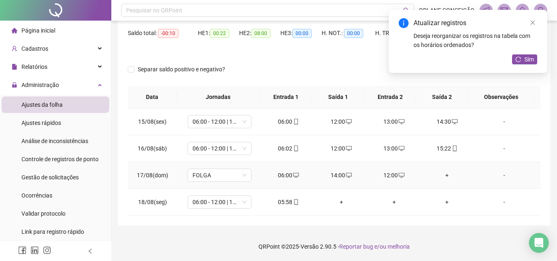
click at [442, 173] on div "+" at bounding box center [447, 175] width 40 height 9
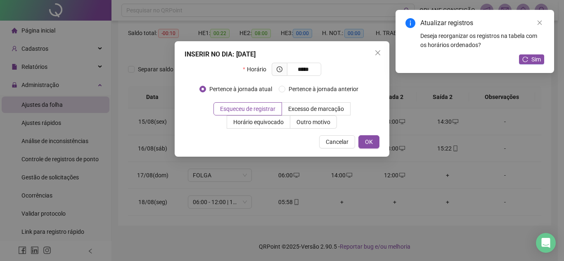
type input "*****"
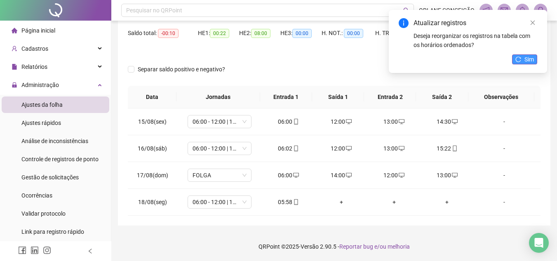
click at [522, 59] on button "Sim" at bounding box center [524, 59] width 25 height 10
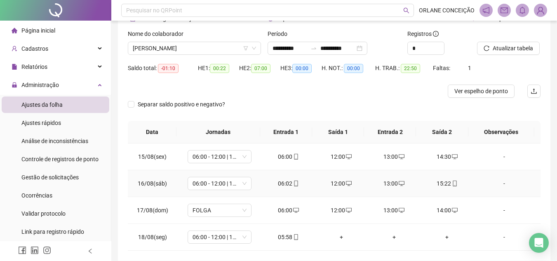
scroll to position [0, 0]
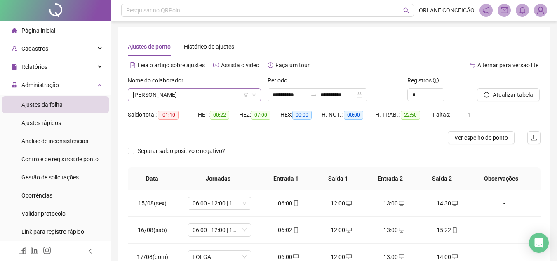
click at [184, 95] on span "[PERSON_NAME]" at bounding box center [194, 95] width 123 height 12
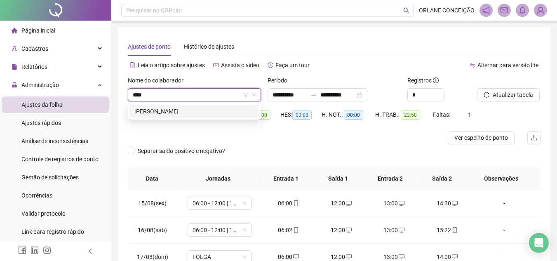
type input "*****"
click at [185, 110] on div "[PERSON_NAME]" at bounding box center [195, 111] width 120 height 9
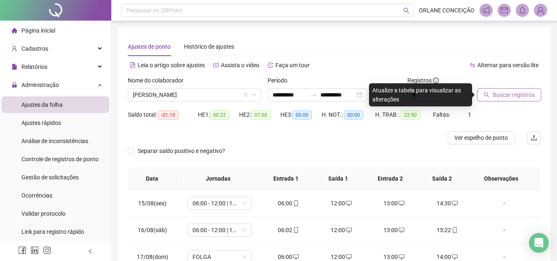
click at [496, 94] on span "Buscar registros" at bounding box center [514, 94] width 42 height 9
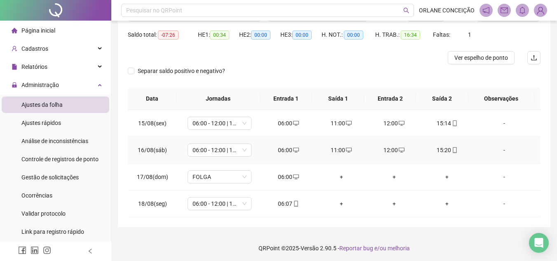
scroll to position [82, 0]
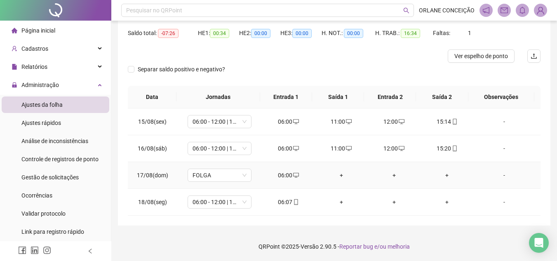
click at [444, 173] on div "+" at bounding box center [447, 175] width 40 height 9
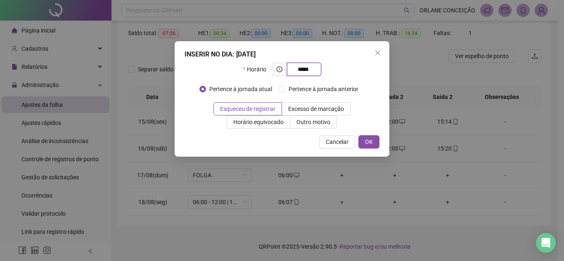
type input "*****"
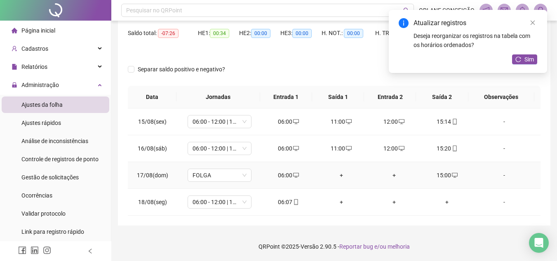
click at [336, 174] on div "+" at bounding box center [342, 175] width 40 height 9
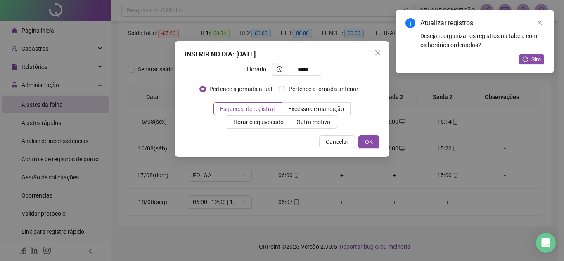
type input "*****"
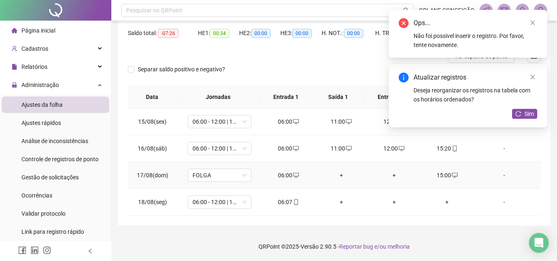
click at [389, 176] on div "+" at bounding box center [395, 175] width 40 height 9
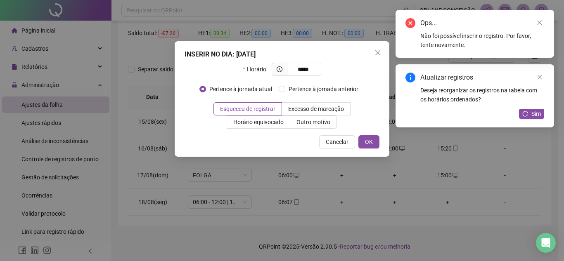
type input "*****"
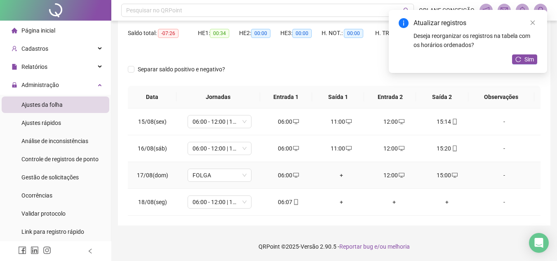
click at [342, 175] on div "+" at bounding box center [342, 175] width 40 height 9
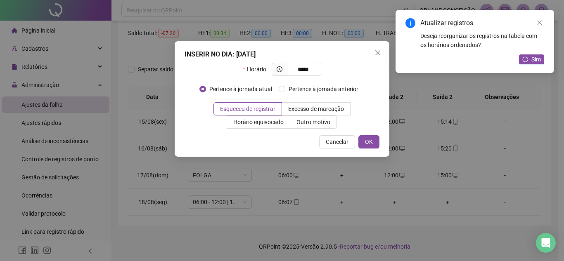
type input "*****"
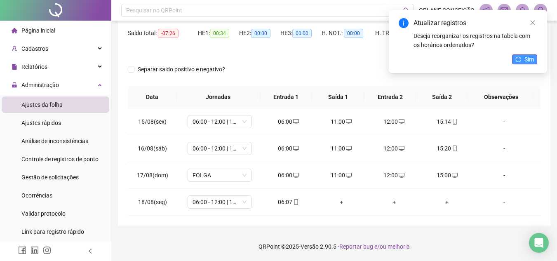
click at [533, 63] on span "Sim" at bounding box center [529, 59] width 9 height 9
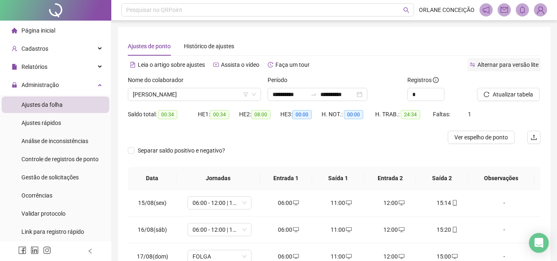
scroll to position [0, 0]
click at [515, 95] on span "Atualizar tabela" at bounding box center [513, 94] width 40 height 9
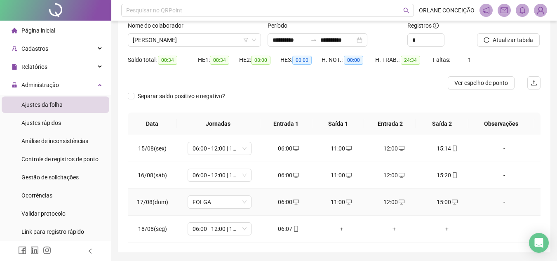
scroll to position [40, 0]
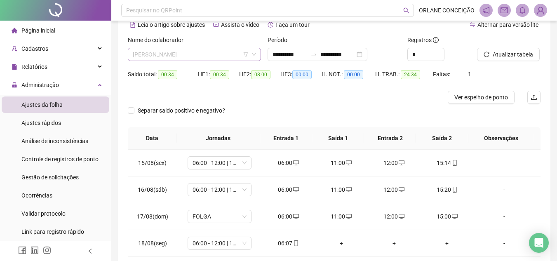
click at [172, 55] on span "[PERSON_NAME]" at bounding box center [194, 54] width 123 height 12
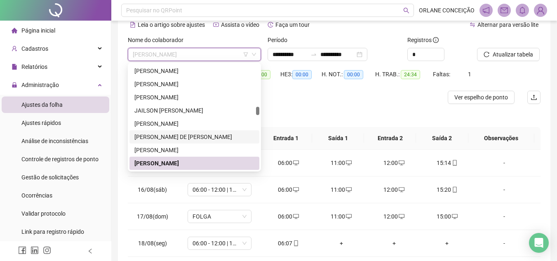
scroll to position [1020, 0]
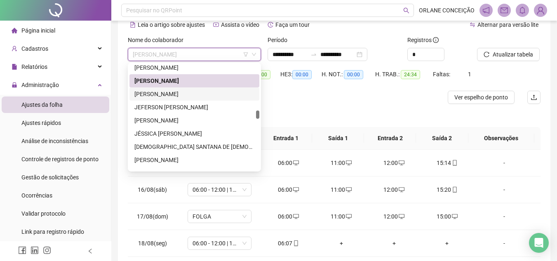
click at [186, 98] on div "[PERSON_NAME]" at bounding box center [195, 94] width 120 height 9
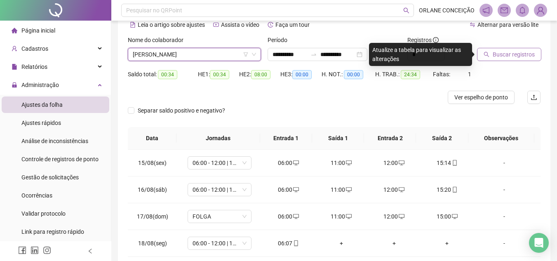
click at [512, 53] on span "Buscar registros" at bounding box center [514, 54] width 42 height 9
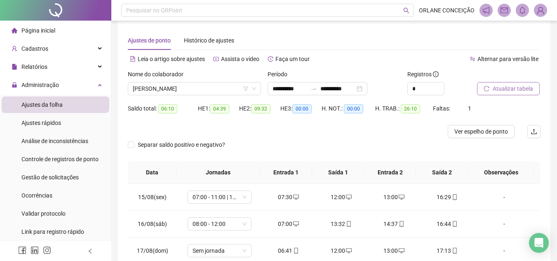
scroll to position [0, 0]
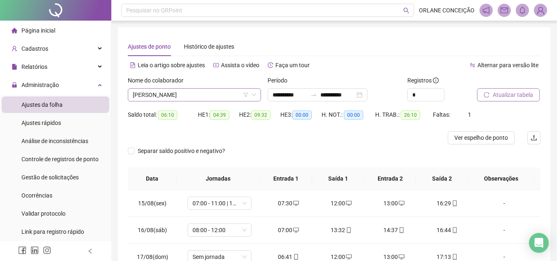
click at [189, 94] on span "[PERSON_NAME]" at bounding box center [194, 95] width 123 height 12
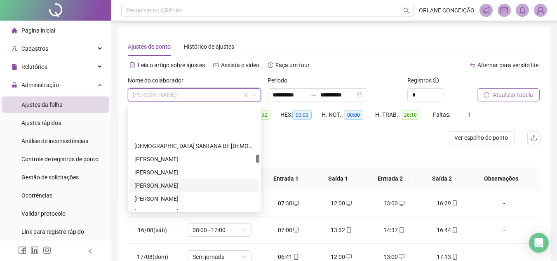
scroll to position [1102, 0]
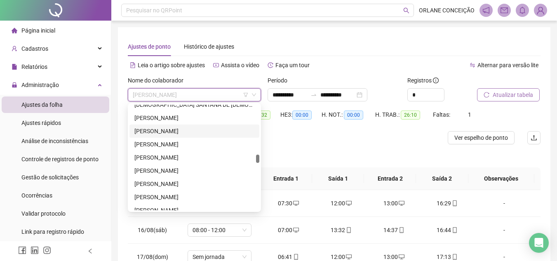
click at [179, 129] on div "[PERSON_NAME]" at bounding box center [195, 131] width 120 height 9
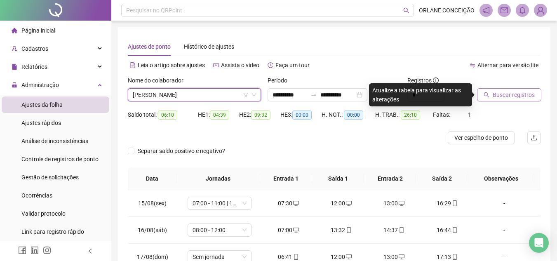
click at [520, 93] on span "Buscar registros" at bounding box center [514, 94] width 42 height 9
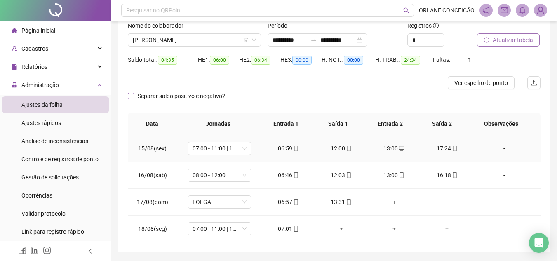
scroll to position [40, 0]
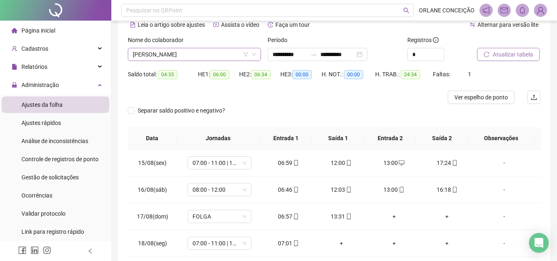
click at [168, 50] on span "[PERSON_NAME]" at bounding box center [194, 54] width 123 height 12
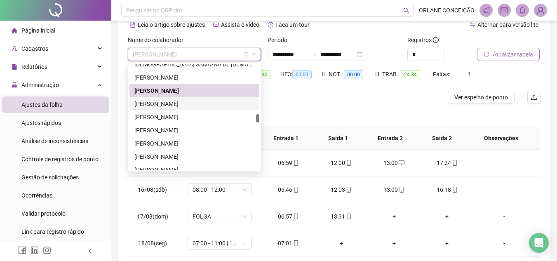
click at [172, 105] on div "[PERSON_NAME]" at bounding box center [195, 103] width 120 height 9
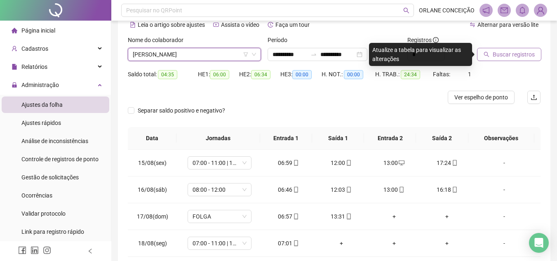
click at [507, 54] on span "Buscar registros" at bounding box center [514, 54] width 42 height 9
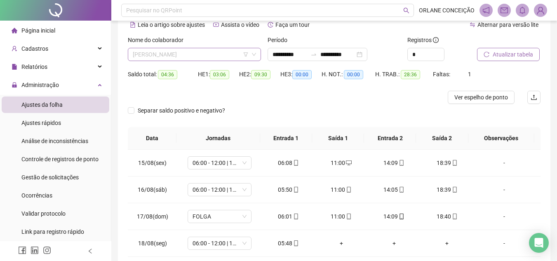
click at [161, 54] on span "[PERSON_NAME]" at bounding box center [194, 54] width 123 height 12
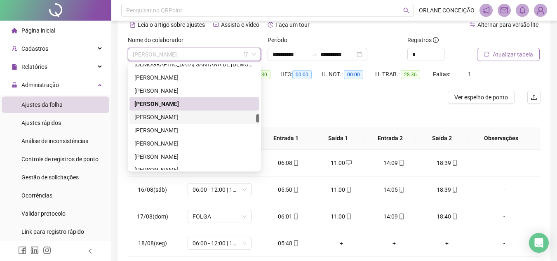
click at [178, 120] on div "[PERSON_NAME]" at bounding box center [195, 117] width 120 height 9
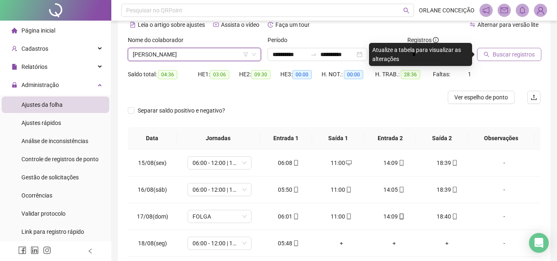
click at [512, 59] on button "Buscar registros" at bounding box center [509, 54] width 64 height 13
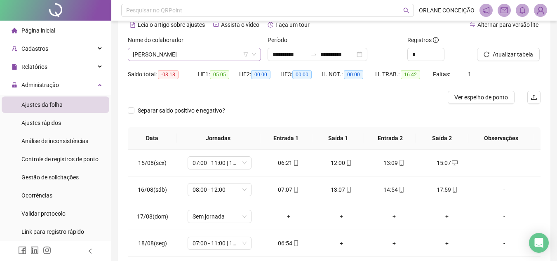
click at [195, 48] on div "[PERSON_NAME]" at bounding box center [194, 54] width 133 height 13
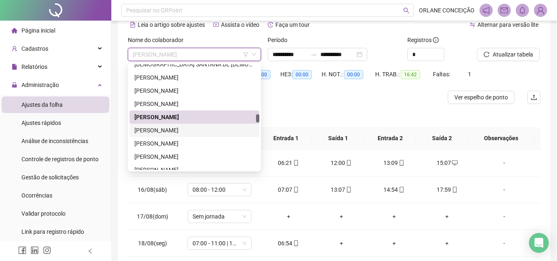
click at [175, 133] on div "[PERSON_NAME]" at bounding box center [195, 130] width 120 height 9
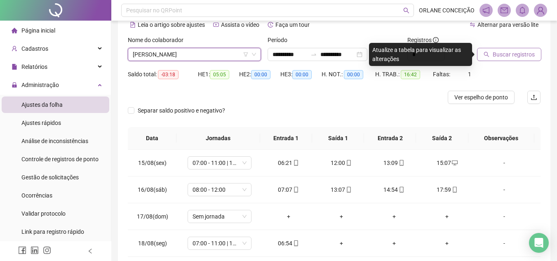
click at [517, 54] on span "Buscar registros" at bounding box center [514, 54] width 42 height 9
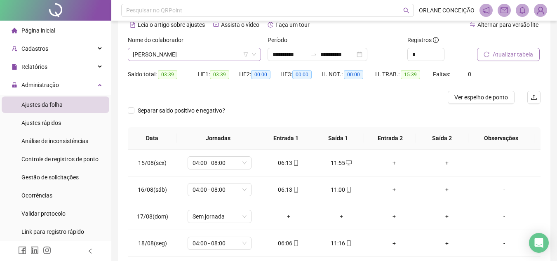
click at [192, 51] on span "[PERSON_NAME]" at bounding box center [194, 54] width 123 height 12
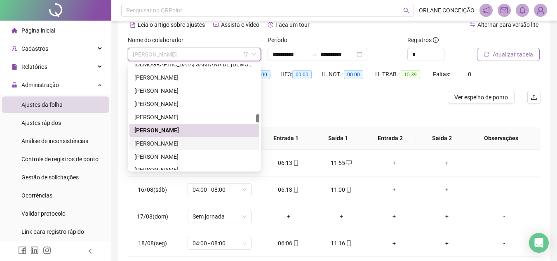
click at [191, 142] on div "[PERSON_NAME]" at bounding box center [195, 143] width 120 height 9
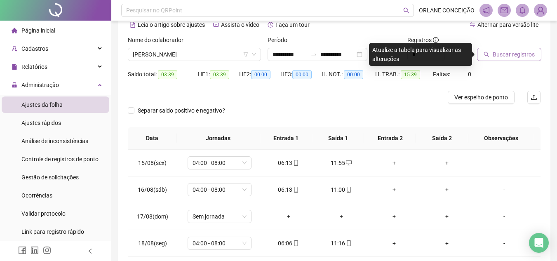
click at [502, 58] on span "Buscar registros" at bounding box center [514, 54] width 42 height 9
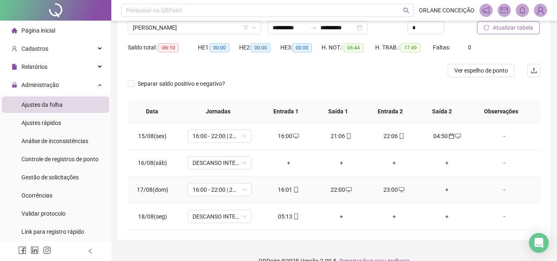
scroll to position [82, 0]
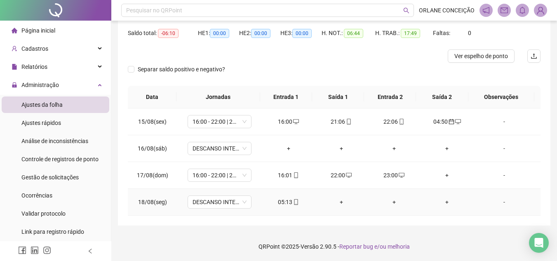
click at [274, 206] on div "05:13" at bounding box center [289, 202] width 40 height 9
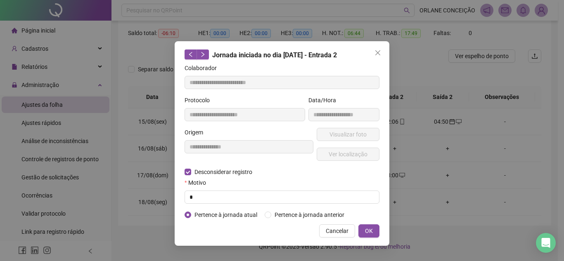
type input "**********"
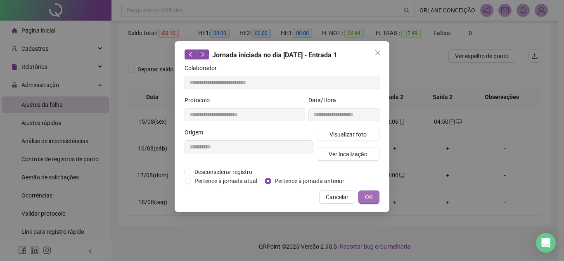
click at [367, 195] on span "OK" at bounding box center [369, 197] width 8 height 9
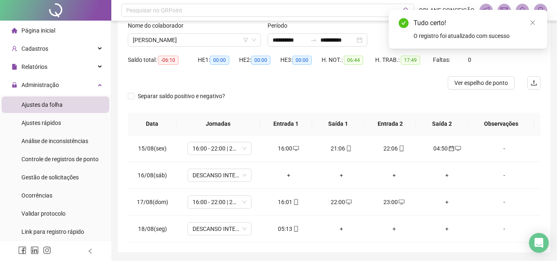
scroll to position [40, 0]
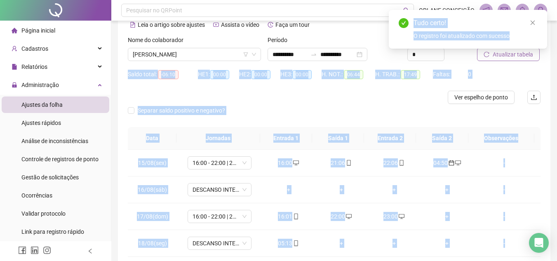
click at [508, 56] on body "**********" at bounding box center [278, 90] width 557 height 261
click at [477, 84] on div "Saldo total: -06:10 HE 1: 00:00 HE 2: 00:00 HE 3: 00:00 H. NOT.: 06:44 H. TRAB.…" at bounding box center [334, 79] width 413 height 23
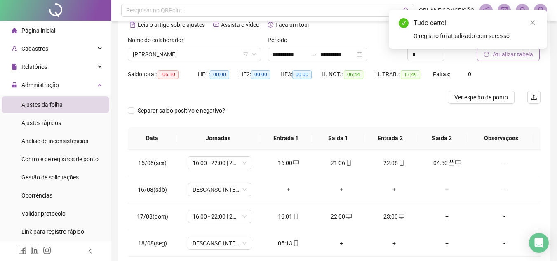
click at [511, 57] on span "Atualizar tabela" at bounding box center [513, 54] width 40 height 9
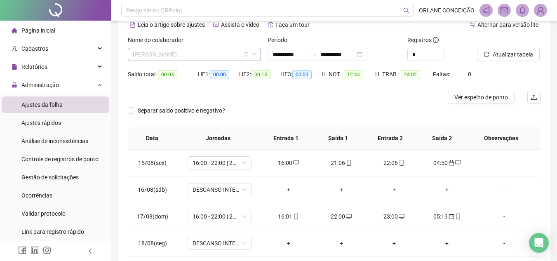
click at [189, 54] on span "[PERSON_NAME]" at bounding box center [194, 54] width 123 height 12
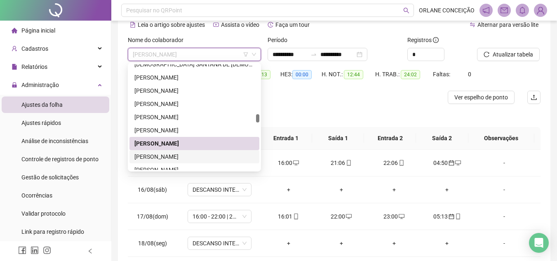
drag, startPoint x: 169, startPoint y: 158, endPoint x: 182, endPoint y: 152, distance: 14.4
click at [169, 158] on div "[PERSON_NAME]" at bounding box center [195, 156] width 120 height 9
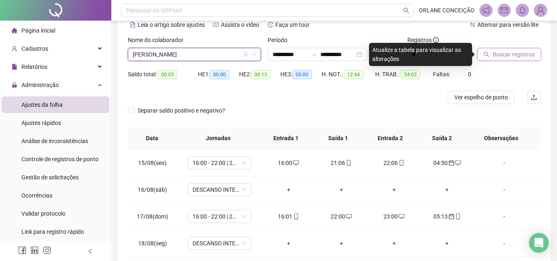
click at [521, 58] on span "Buscar registros" at bounding box center [514, 54] width 42 height 9
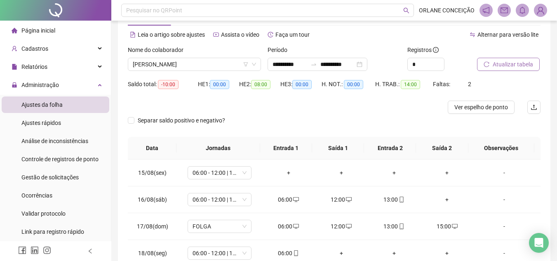
scroll to position [82, 0]
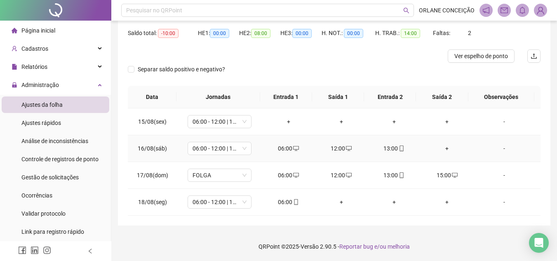
click at [446, 146] on div "+" at bounding box center [447, 148] width 40 height 9
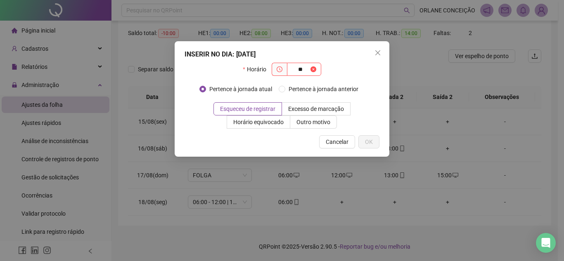
type input "*"
type input "*****"
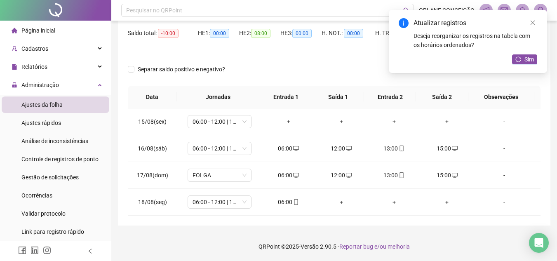
click at [538, 59] on div "Atualizar registros Deseja reorganizar os registros na tabela com os horários o…" at bounding box center [468, 41] width 158 height 63
click at [536, 58] on button "Sim" at bounding box center [524, 59] width 25 height 10
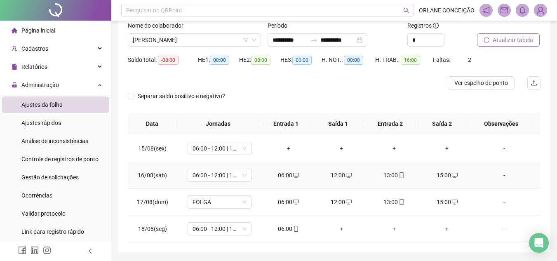
scroll to position [40, 0]
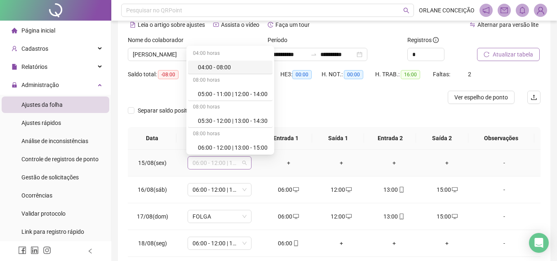
click at [227, 160] on span "06:00 - 12:00 | 13:00 - 15:00" at bounding box center [220, 163] width 54 height 12
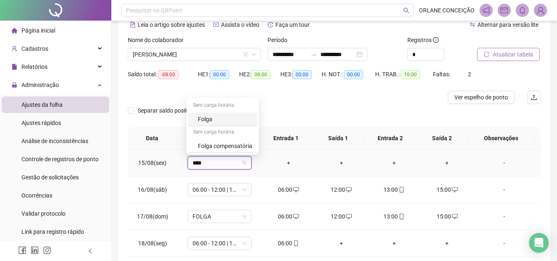
type input "*****"
click at [205, 142] on div "Folga compensatória" at bounding box center [225, 146] width 54 height 9
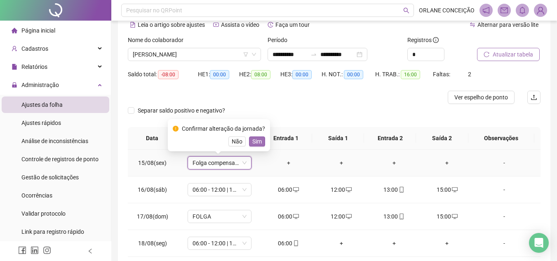
click at [255, 139] on span "Sim" at bounding box center [257, 141] width 9 height 9
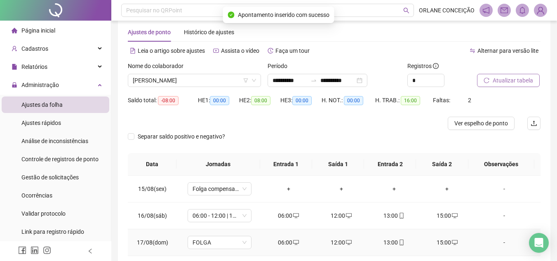
scroll to position [0, 0]
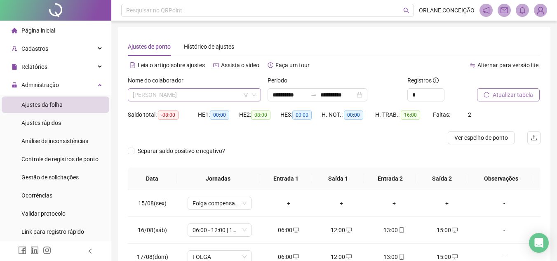
click at [191, 93] on span "[PERSON_NAME]" at bounding box center [194, 95] width 123 height 12
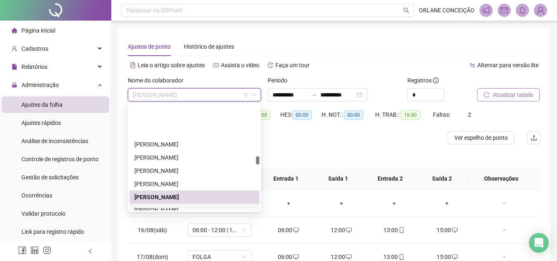
scroll to position [1144, 0]
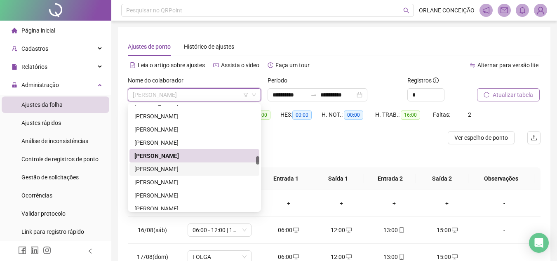
click at [186, 169] on div "[PERSON_NAME]" at bounding box center [195, 169] width 120 height 9
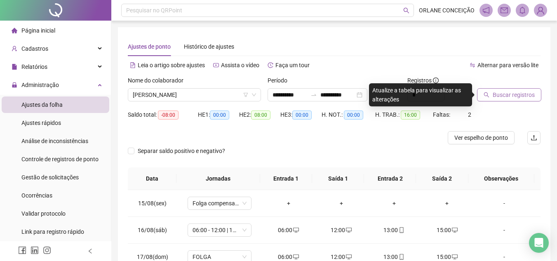
click at [512, 94] on span "Buscar registros" at bounding box center [514, 94] width 42 height 9
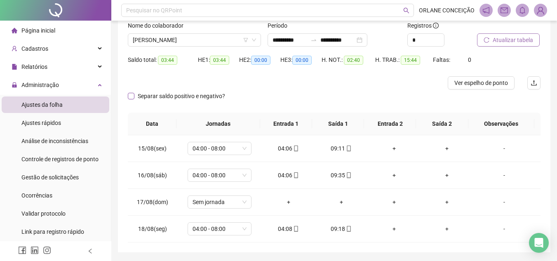
scroll to position [40, 0]
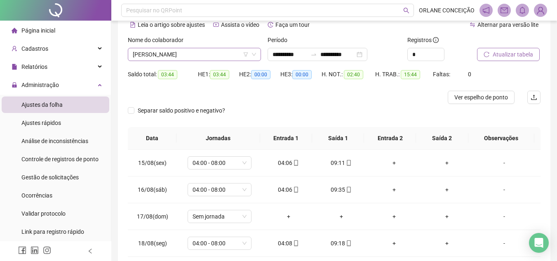
click at [174, 54] on span "[PERSON_NAME]" at bounding box center [194, 54] width 123 height 12
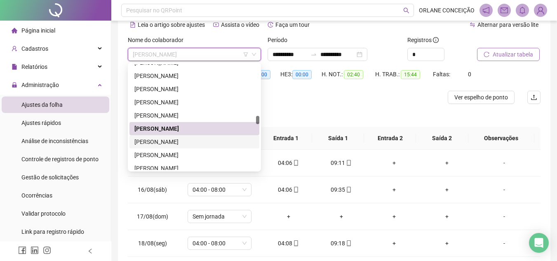
click at [170, 143] on div "[PERSON_NAME]" at bounding box center [195, 141] width 120 height 9
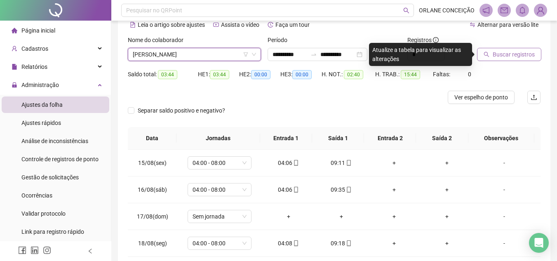
click at [529, 54] on span "Buscar registros" at bounding box center [514, 54] width 42 height 9
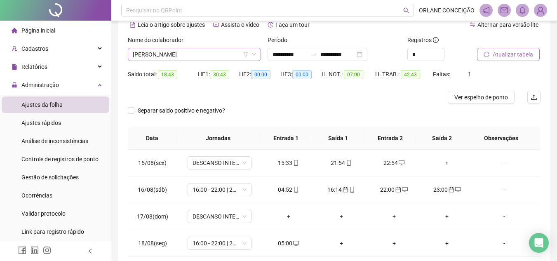
click at [210, 54] on span "[PERSON_NAME]" at bounding box center [194, 54] width 123 height 12
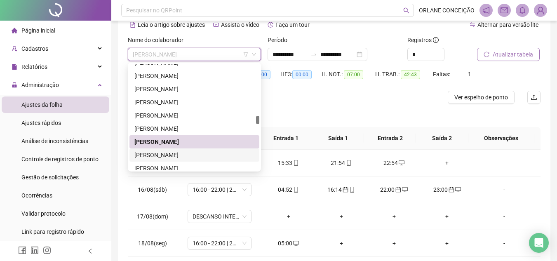
click at [198, 151] on div "[PERSON_NAME]" at bounding box center [195, 155] width 120 height 9
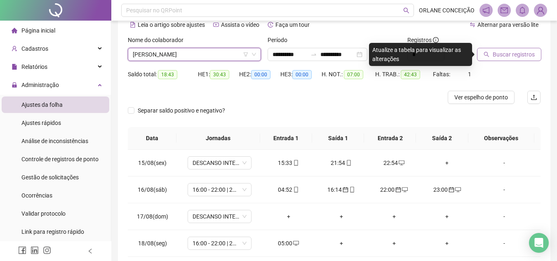
click at [497, 56] on span "Buscar registros" at bounding box center [514, 54] width 42 height 9
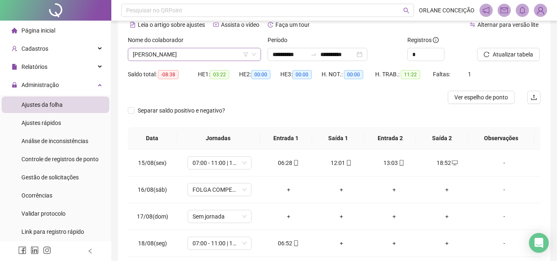
click at [161, 54] on span "[PERSON_NAME]" at bounding box center [194, 54] width 123 height 12
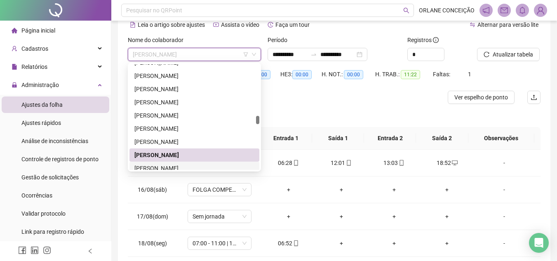
click at [175, 163] on div "[PERSON_NAME]" at bounding box center [195, 168] width 130 height 13
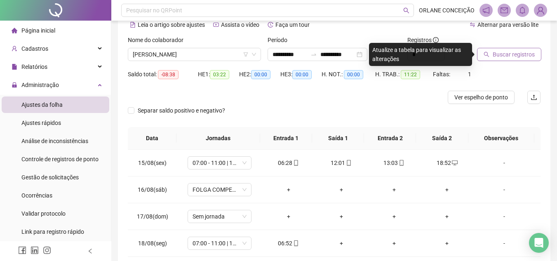
click at [514, 59] on button "Buscar registros" at bounding box center [509, 54] width 64 height 13
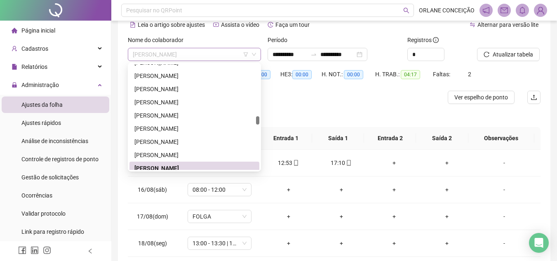
click at [176, 54] on span "[PERSON_NAME]" at bounding box center [194, 54] width 123 height 12
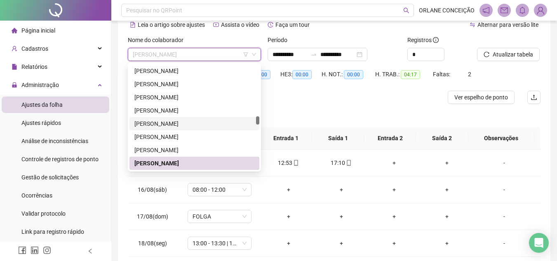
scroll to position [1190, 0]
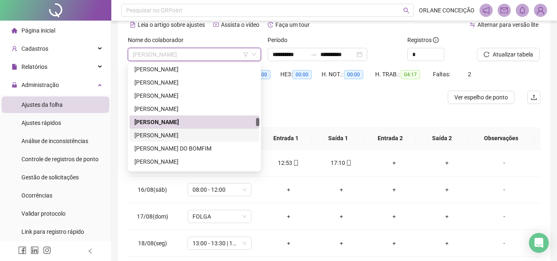
click at [172, 132] on div "[PERSON_NAME]" at bounding box center [195, 135] width 120 height 9
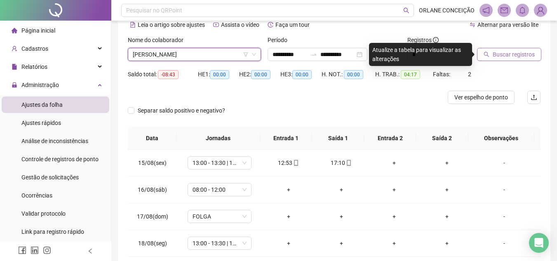
click at [520, 57] on span "Buscar registros" at bounding box center [514, 54] width 42 height 9
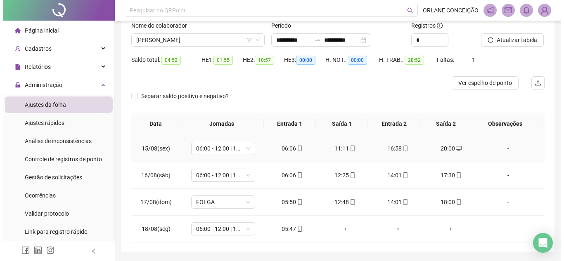
scroll to position [40, 0]
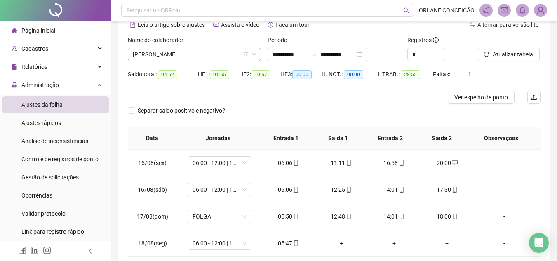
click at [208, 50] on span "[PERSON_NAME]" at bounding box center [194, 54] width 123 height 12
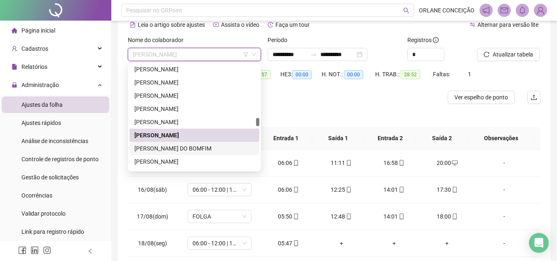
click at [189, 151] on div "JULIENE MENEZES SILVA DO BOMFIM" at bounding box center [195, 148] width 120 height 9
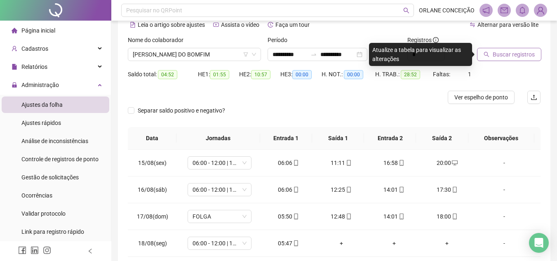
click at [509, 48] on button "Buscar registros" at bounding box center [509, 54] width 64 height 13
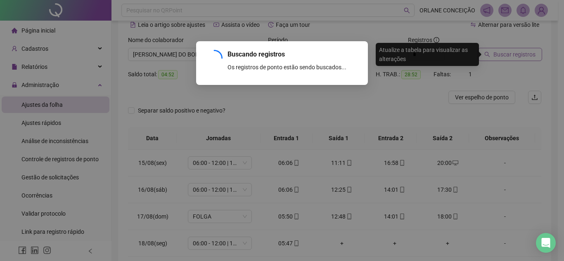
click at [512, 48] on div "Buscando registros Os registros de ponto estão sendo buscados... OK" at bounding box center [282, 130] width 564 height 261
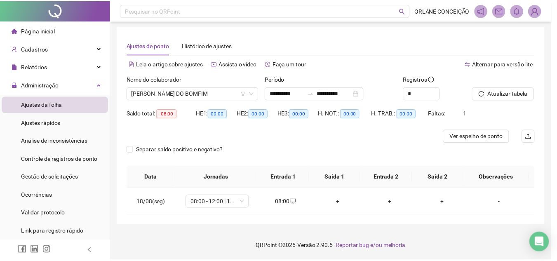
scroll to position [1, 0]
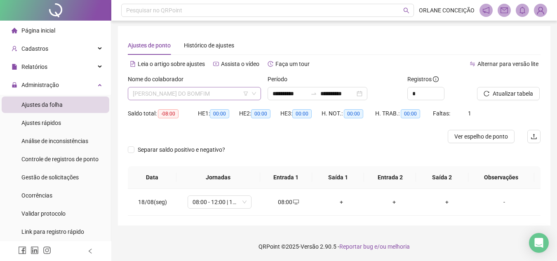
click at [176, 95] on span "JULIENE MENEZES SILVA DO BOMFIM" at bounding box center [194, 93] width 123 height 12
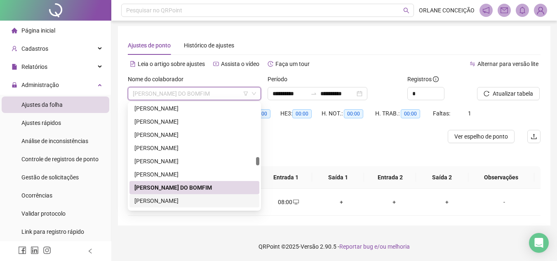
click at [176, 205] on div "[PERSON_NAME]" at bounding box center [195, 200] width 120 height 9
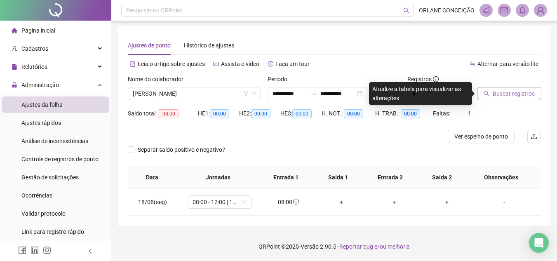
click at [522, 97] on span "Buscar registros" at bounding box center [514, 93] width 42 height 9
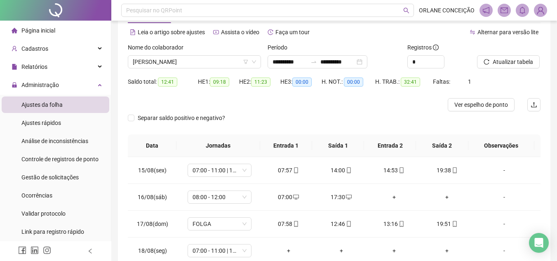
scroll to position [42, 0]
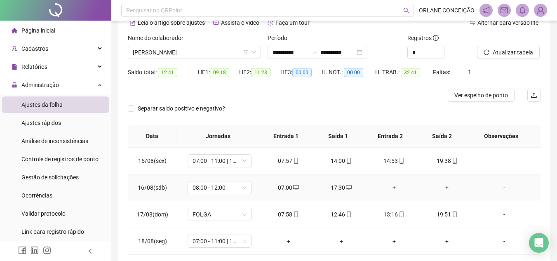
click at [393, 184] on div "+" at bounding box center [395, 187] width 40 height 9
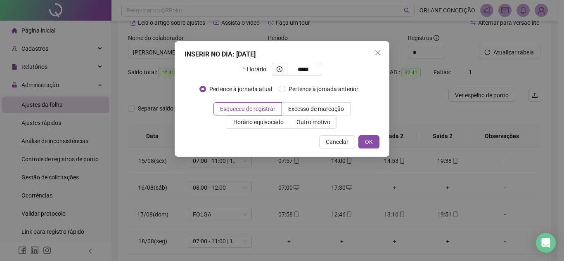
type input "*****"
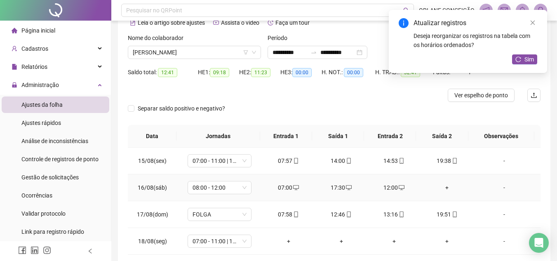
click at [443, 186] on div "+" at bounding box center [447, 187] width 40 height 9
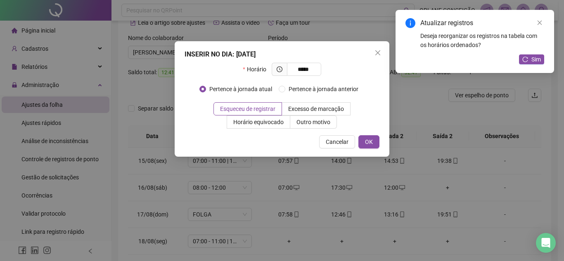
type input "*****"
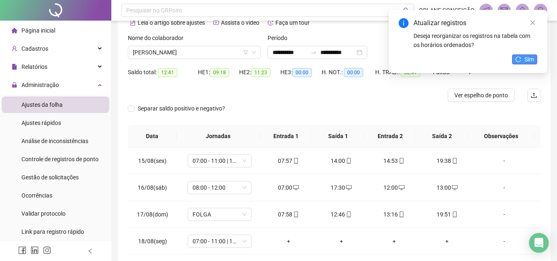
click at [522, 57] on button "Sim" at bounding box center [524, 59] width 25 height 10
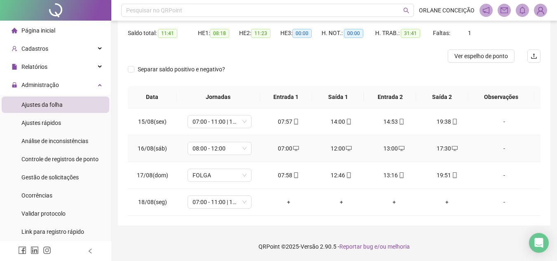
scroll to position [40, 0]
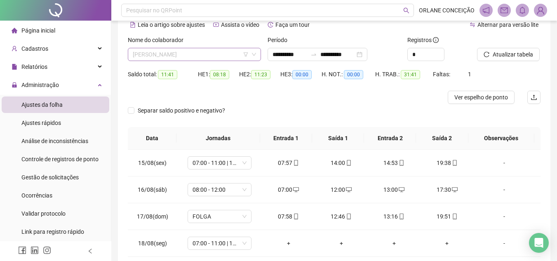
click at [178, 56] on span "[PERSON_NAME]" at bounding box center [194, 54] width 123 height 12
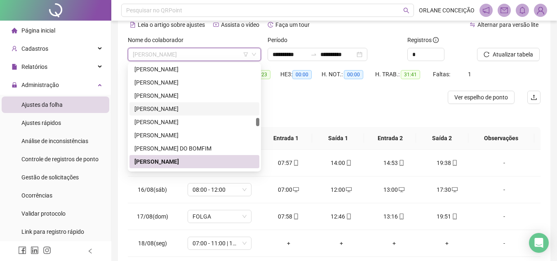
scroll to position [1272, 0]
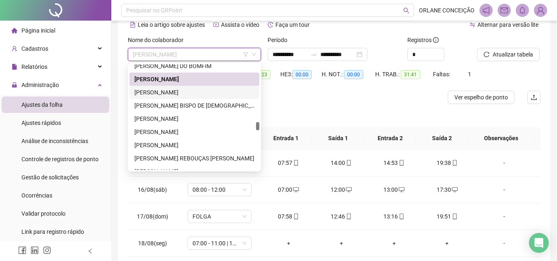
click at [181, 93] on div "[PERSON_NAME]" at bounding box center [195, 92] width 120 height 9
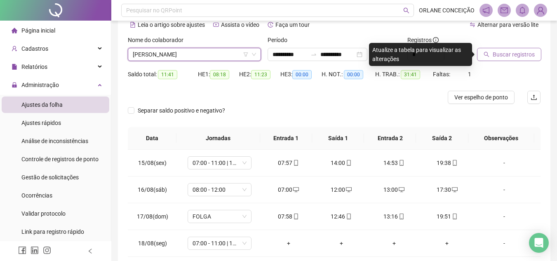
click at [513, 59] on button "Buscar registros" at bounding box center [509, 54] width 64 height 13
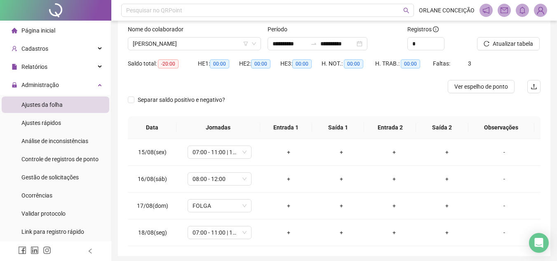
scroll to position [0, 0]
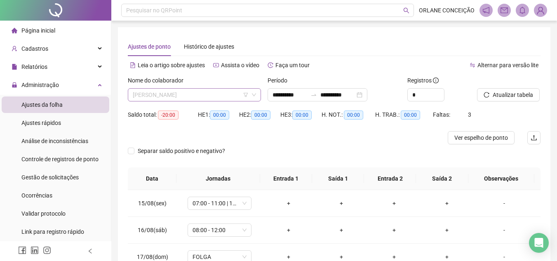
click at [170, 90] on span "[PERSON_NAME]" at bounding box center [194, 95] width 123 height 12
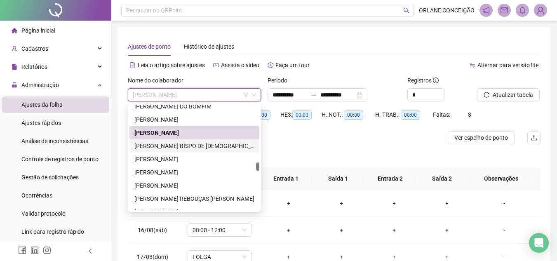
click at [182, 144] on div "[PERSON_NAME] BISPO DE [DEMOGRAPHIC_DATA]" at bounding box center [195, 146] width 120 height 9
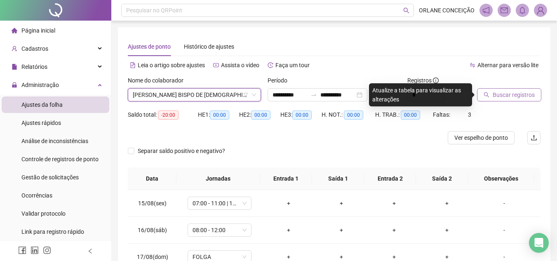
click at [506, 95] on span "Buscar registros" at bounding box center [514, 94] width 42 height 9
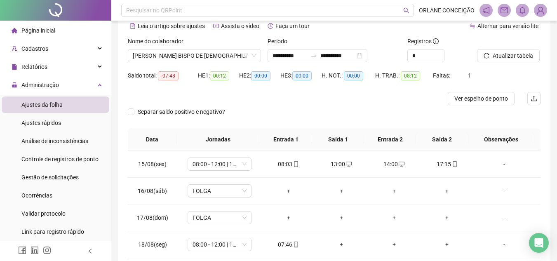
scroll to position [41, 0]
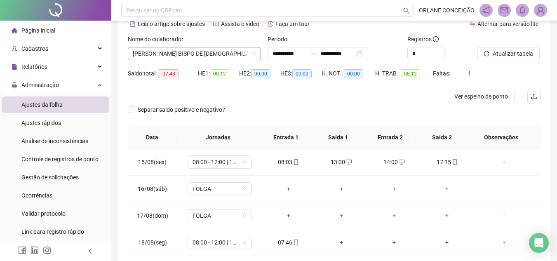
click at [179, 54] on span "[PERSON_NAME] BISPO DE [DEMOGRAPHIC_DATA]" at bounding box center [194, 53] width 123 height 12
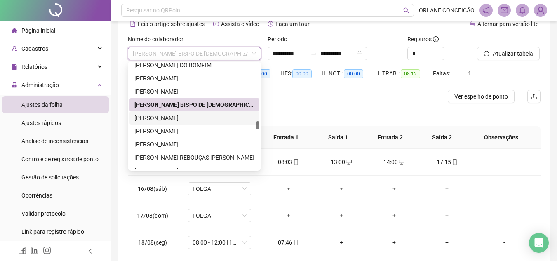
click at [160, 122] on div "[PERSON_NAME]" at bounding box center [195, 117] width 120 height 9
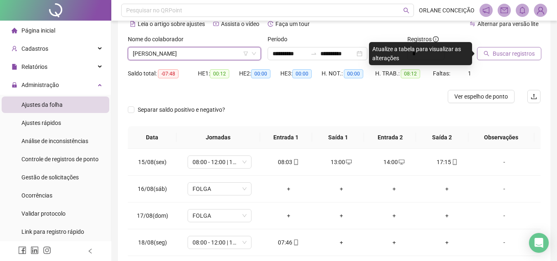
click at [525, 50] on span "Buscar registros" at bounding box center [514, 53] width 42 height 9
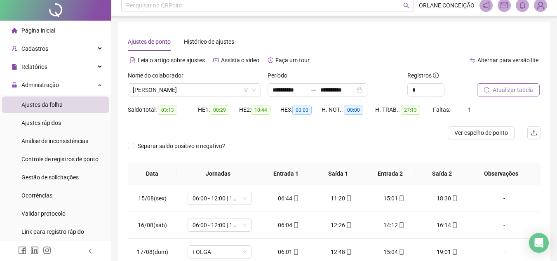
scroll to position [0, 0]
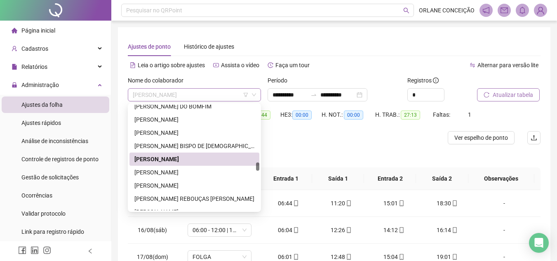
click at [183, 92] on span "[PERSON_NAME]" at bounding box center [194, 95] width 123 height 12
click at [184, 173] on div "[PERSON_NAME]" at bounding box center [195, 172] width 120 height 9
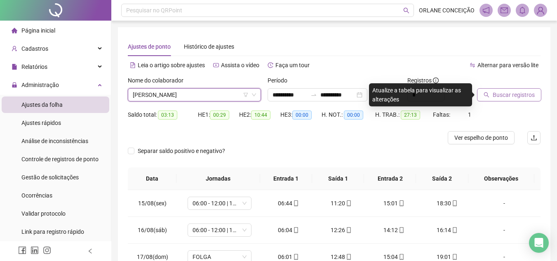
drag, startPoint x: 508, startPoint y: 101, endPoint x: 512, endPoint y: 94, distance: 9.1
click at [509, 101] on div "Buscar registros" at bounding box center [509, 92] width 70 height 32
click at [513, 94] on span "Buscar registros" at bounding box center [514, 94] width 42 height 9
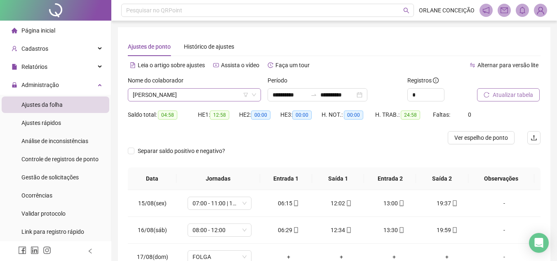
click at [150, 90] on span "[PERSON_NAME]" at bounding box center [194, 95] width 123 height 12
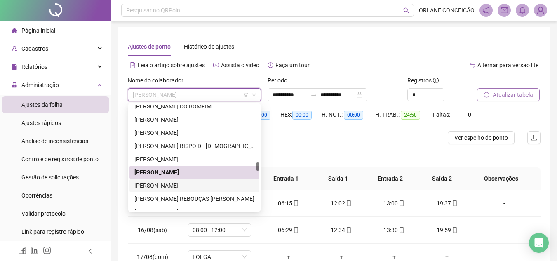
click at [163, 184] on div "[PERSON_NAME]" at bounding box center [195, 185] width 120 height 9
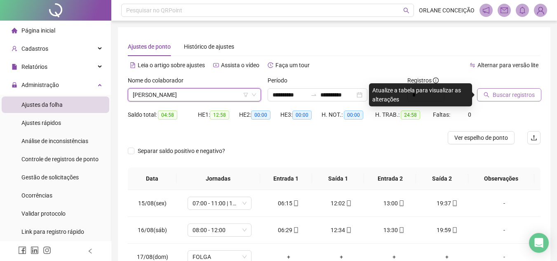
click at [523, 94] on span "Buscar registros" at bounding box center [514, 94] width 42 height 9
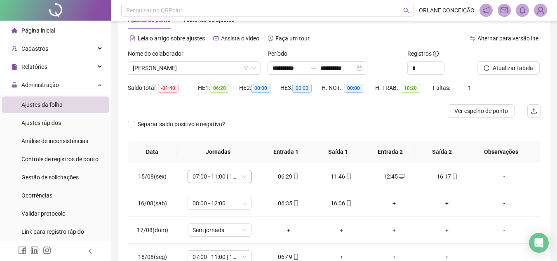
scroll to position [41, 0]
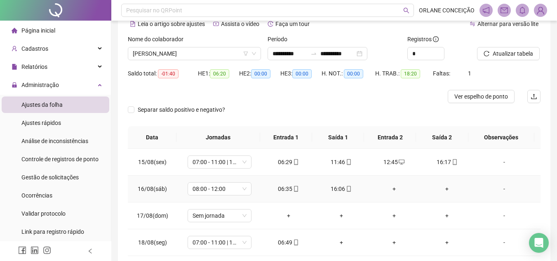
click at [391, 187] on div "+" at bounding box center [395, 188] width 40 height 9
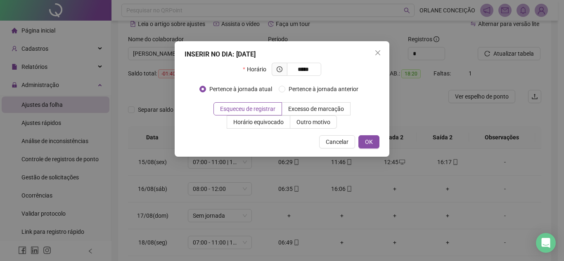
type input "*****"
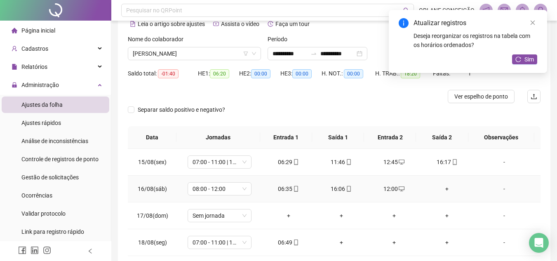
click at [441, 190] on div "+" at bounding box center [447, 188] width 40 height 9
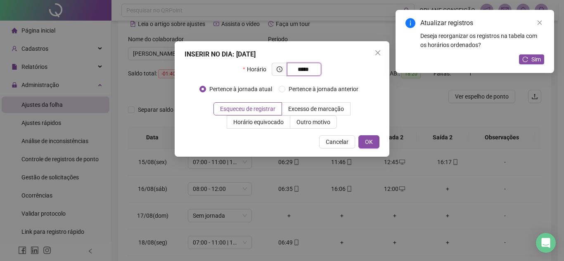
type input "*****"
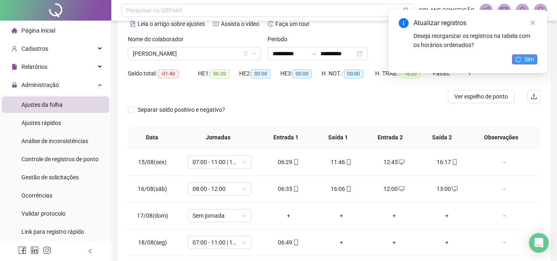
click at [526, 55] on span "Sim" at bounding box center [529, 59] width 9 height 9
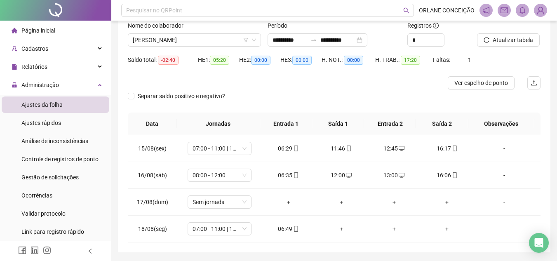
scroll to position [40, 0]
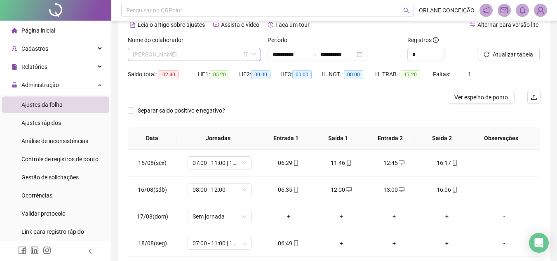
click at [168, 51] on span "[PERSON_NAME]" at bounding box center [194, 54] width 123 height 12
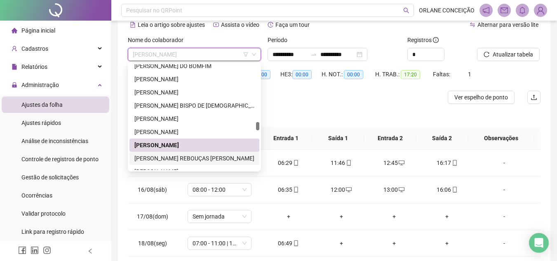
click at [163, 158] on div "[PERSON_NAME] REBOUÇAS [PERSON_NAME]" at bounding box center [195, 158] width 120 height 9
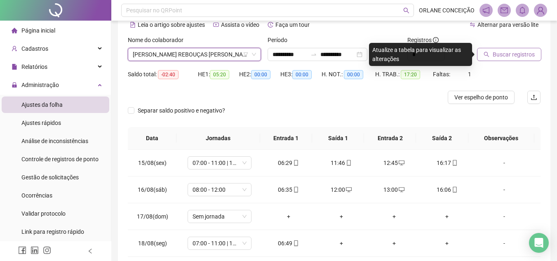
click at [523, 54] on span "Buscar registros" at bounding box center [514, 54] width 42 height 9
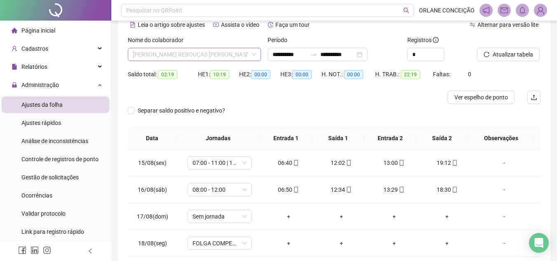
click at [189, 57] on span "[PERSON_NAME] REBOUÇAS [PERSON_NAME]" at bounding box center [194, 54] width 123 height 12
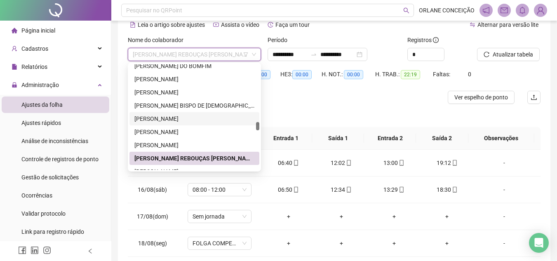
scroll to position [1314, 0]
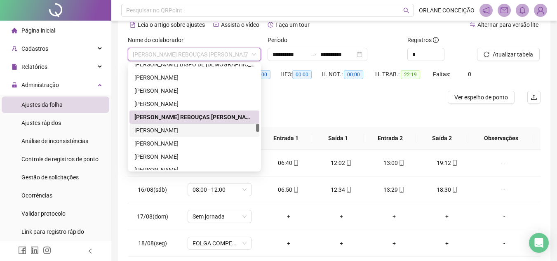
click at [184, 129] on div "[PERSON_NAME]" at bounding box center [195, 130] width 120 height 9
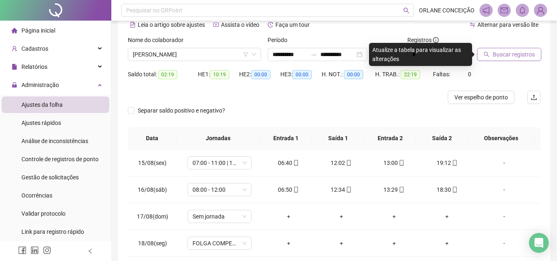
click at [510, 56] on span "Buscar registros" at bounding box center [514, 54] width 42 height 9
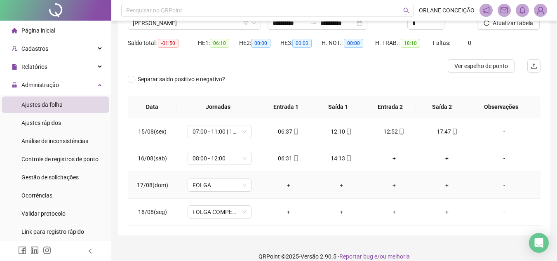
scroll to position [82, 0]
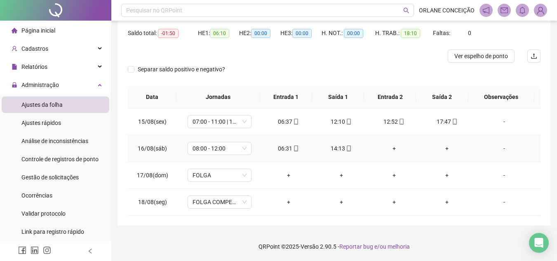
click at [389, 149] on div "+" at bounding box center [395, 148] width 40 height 9
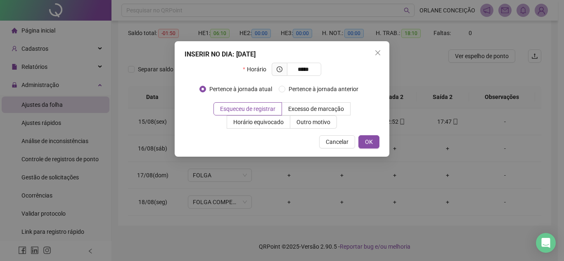
type input "*****"
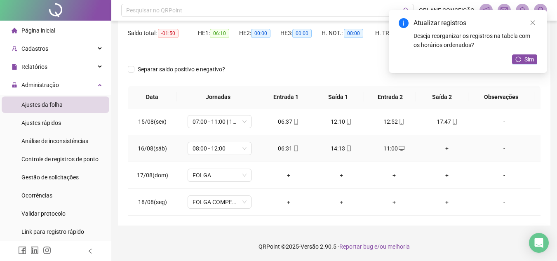
click at [441, 149] on div "+" at bounding box center [447, 148] width 40 height 9
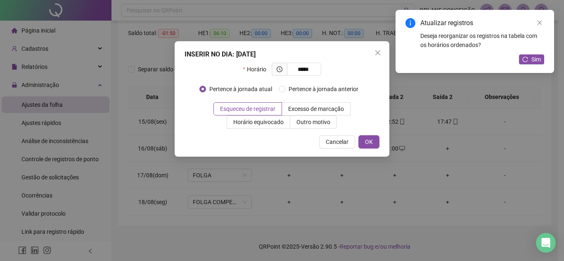
type input "*****"
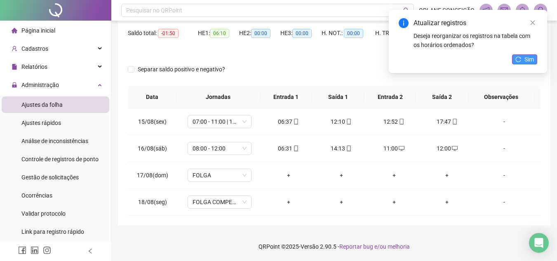
click at [523, 62] on button "Sim" at bounding box center [524, 59] width 25 height 10
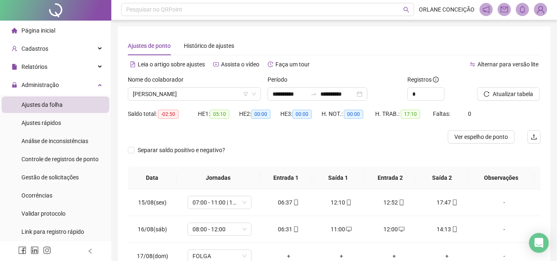
scroll to position [0, 0]
click at [174, 96] on span "[PERSON_NAME]" at bounding box center [194, 95] width 123 height 12
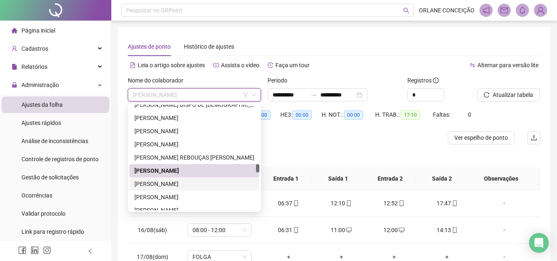
click at [169, 183] on div "[PERSON_NAME]" at bounding box center [195, 183] width 120 height 9
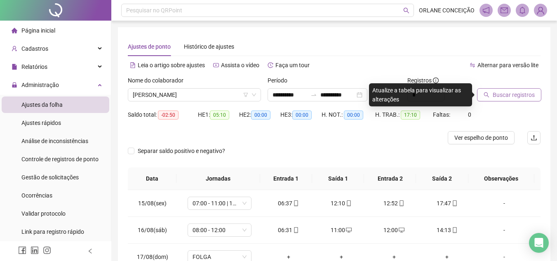
click at [500, 91] on span "Buscar registros" at bounding box center [514, 94] width 42 height 9
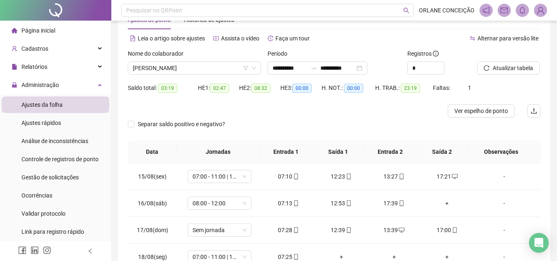
scroll to position [41, 0]
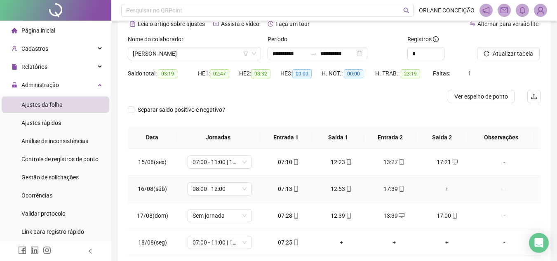
click at [444, 189] on div "+" at bounding box center [447, 188] width 40 height 9
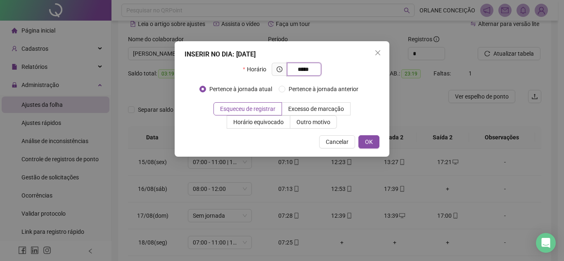
type input "*****"
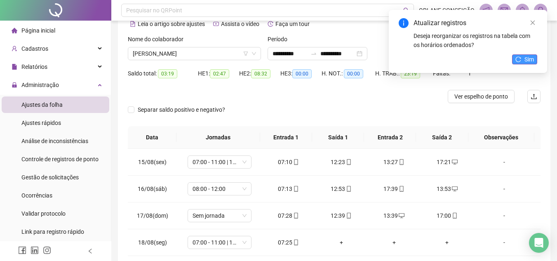
click at [524, 61] on button "Sim" at bounding box center [524, 59] width 25 height 10
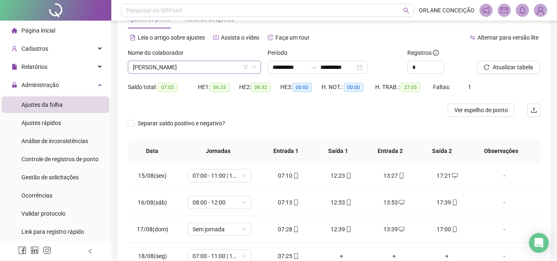
scroll to position [0, 0]
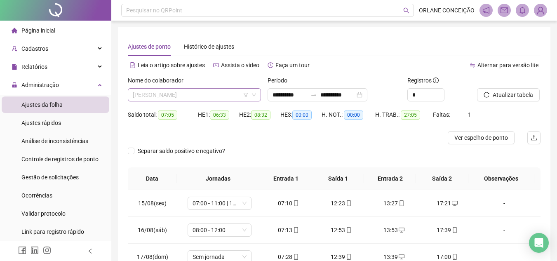
click at [190, 95] on span "[PERSON_NAME]" at bounding box center [194, 95] width 123 height 12
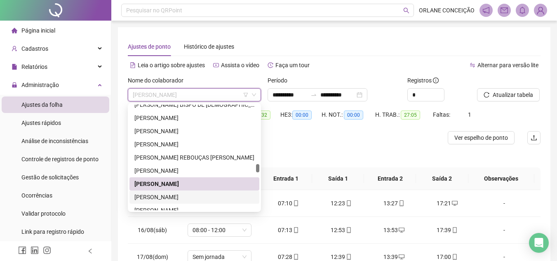
drag, startPoint x: 188, startPoint y: 196, endPoint x: 198, endPoint y: 193, distance: 10.3
click at [188, 194] on div "[PERSON_NAME]" at bounding box center [195, 197] width 120 height 9
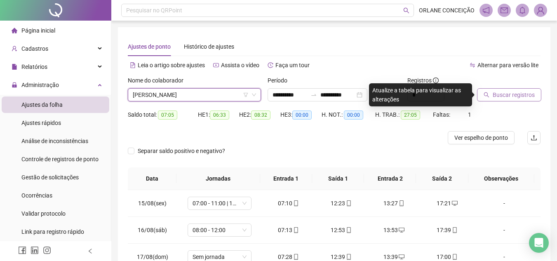
click at [496, 94] on span "Buscar registros" at bounding box center [514, 94] width 42 height 9
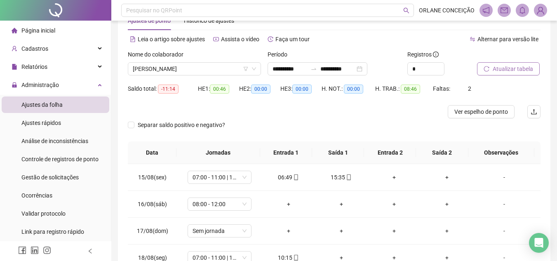
scroll to position [20, 0]
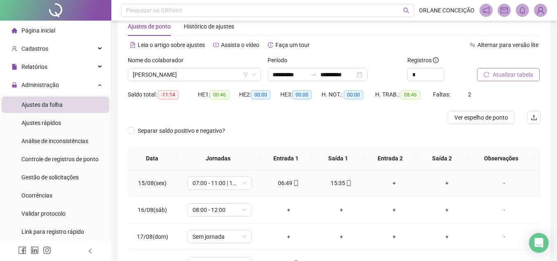
click at [390, 182] on div "+" at bounding box center [395, 183] width 40 height 9
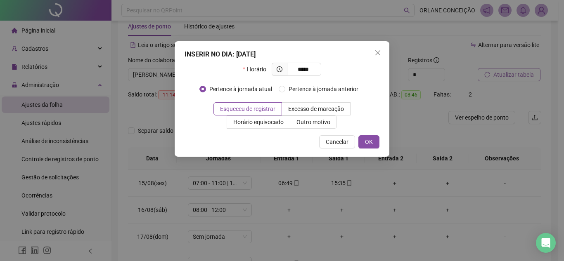
type input "*****"
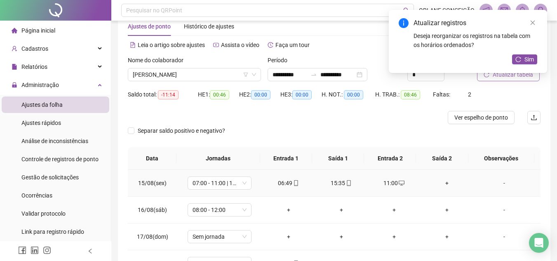
click at [439, 181] on div "+" at bounding box center [447, 183] width 40 height 9
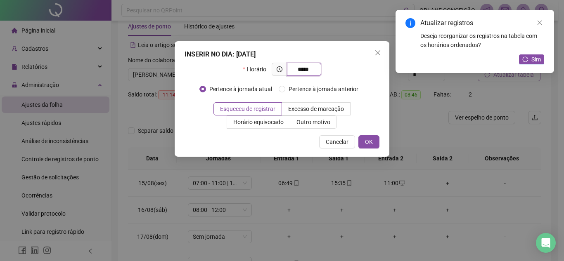
type input "*****"
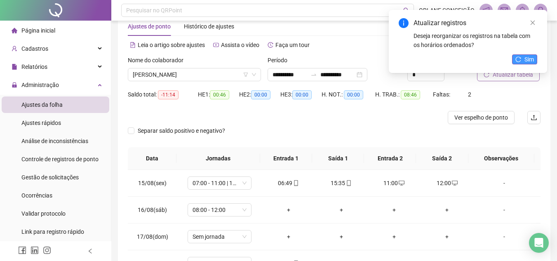
click at [521, 57] on icon "reload" at bounding box center [519, 60] width 6 height 6
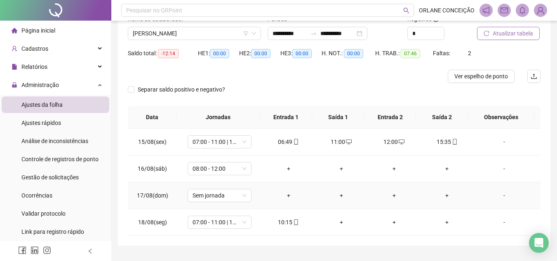
scroll to position [82, 0]
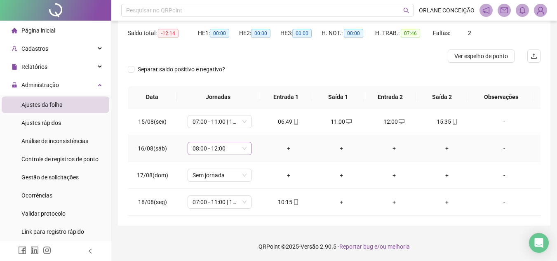
click at [212, 150] on span "08:00 - 12:00" at bounding box center [220, 148] width 54 height 12
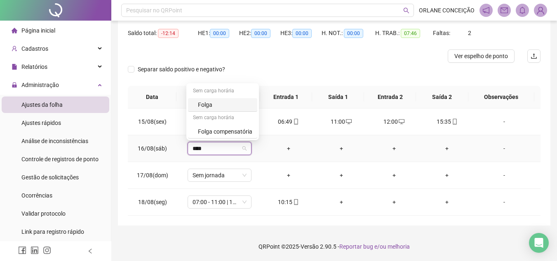
type input "*****"
click at [231, 126] on div "Folga compensatória" at bounding box center [222, 132] width 69 height 14
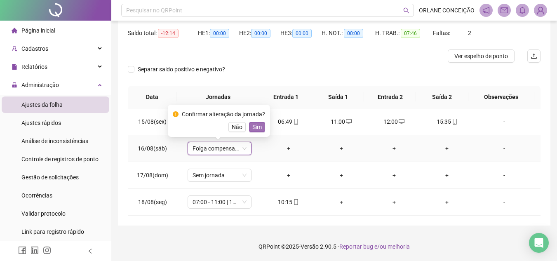
click at [255, 127] on span "Sim" at bounding box center [257, 127] width 9 height 9
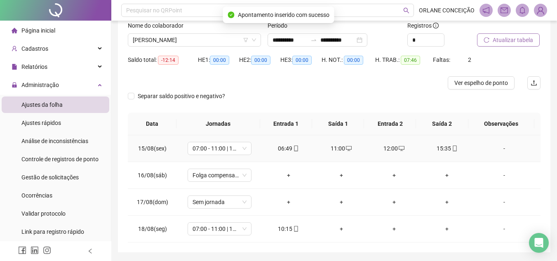
scroll to position [40, 0]
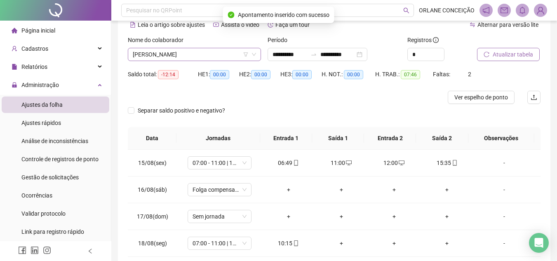
click at [186, 52] on span "[PERSON_NAME]" at bounding box center [194, 54] width 123 height 12
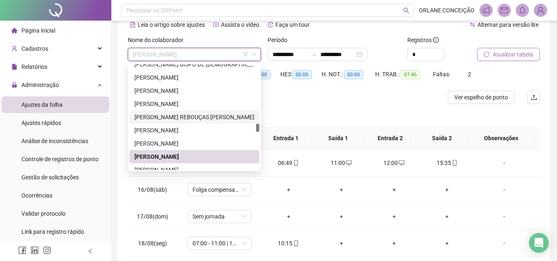
scroll to position [1355, 0]
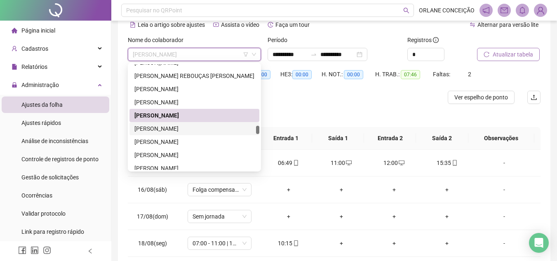
click at [173, 126] on div "[PERSON_NAME]" at bounding box center [195, 128] width 120 height 9
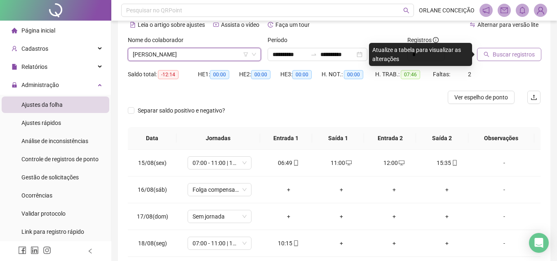
click at [517, 52] on span "Buscar registros" at bounding box center [514, 54] width 42 height 9
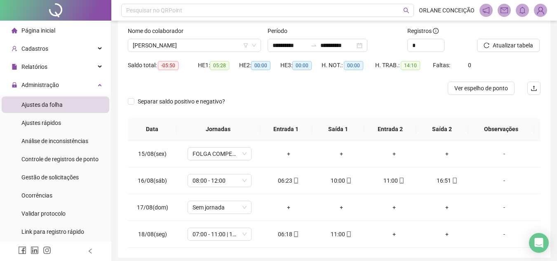
scroll to position [40, 0]
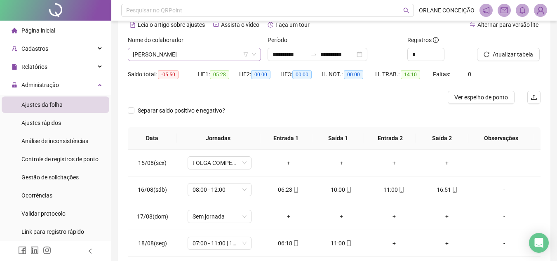
click at [198, 49] on span "[PERSON_NAME]" at bounding box center [194, 54] width 123 height 12
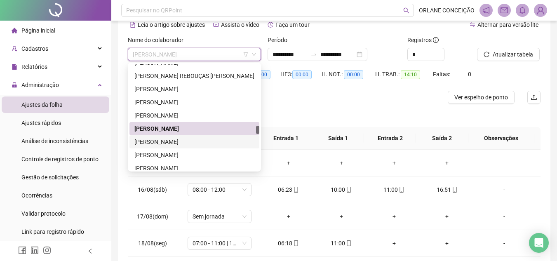
click at [194, 142] on div "[PERSON_NAME]" at bounding box center [195, 141] width 120 height 9
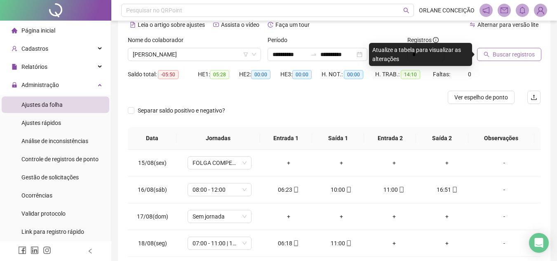
click at [518, 57] on span "Buscar registros" at bounding box center [514, 54] width 42 height 9
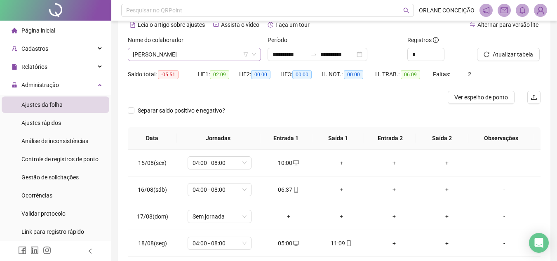
click at [165, 54] on span "[PERSON_NAME]" at bounding box center [194, 54] width 123 height 12
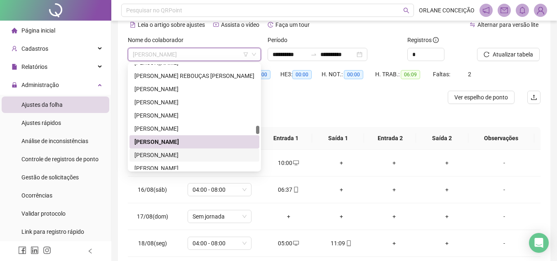
click at [168, 156] on div "[PERSON_NAME]" at bounding box center [195, 155] width 120 height 9
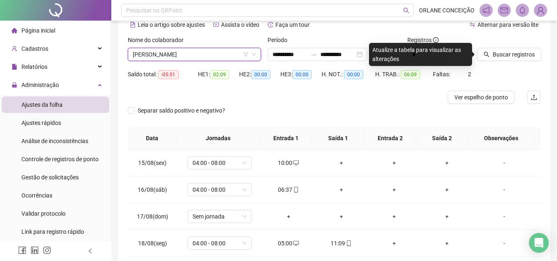
click at [489, 62] on div "Buscar registros" at bounding box center [509, 51] width 70 height 32
click at [487, 57] on button "Buscar registros" at bounding box center [509, 54] width 64 height 13
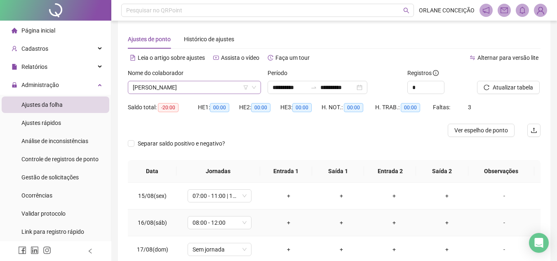
scroll to position [0, 0]
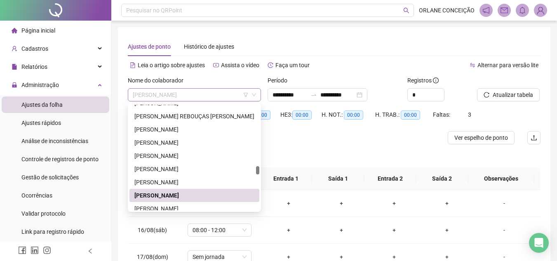
click at [170, 94] on span "[PERSON_NAME]" at bounding box center [194, 95] width 123 height 12
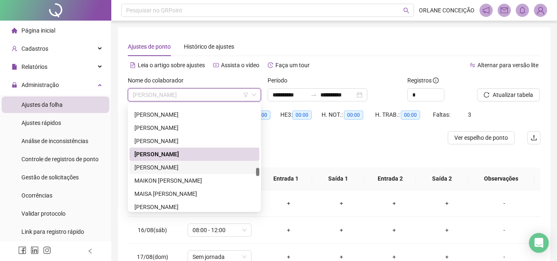
click at [175, 167] on div "[PERSON_NAME]" at bounding box center [195, 167] width 120 height 9
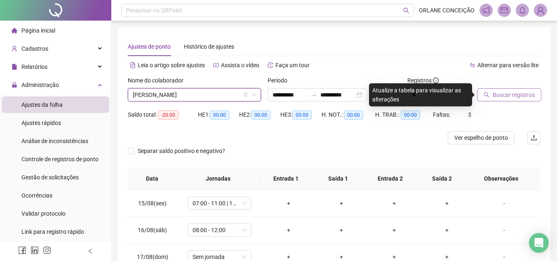
click at [490, 95] on icon "search" at bounding box center [487, 95] width 6 height 6
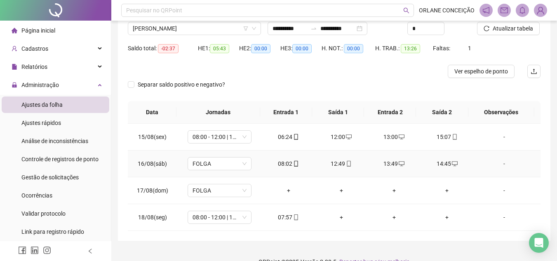
scroll to position [40, 0]
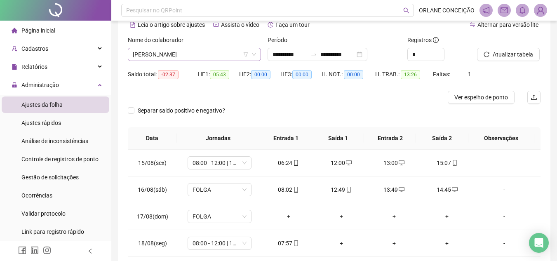
click at [207, 58] on span "[PERSON_NAME]" at bounding box center [194, 54] width 123 height 12
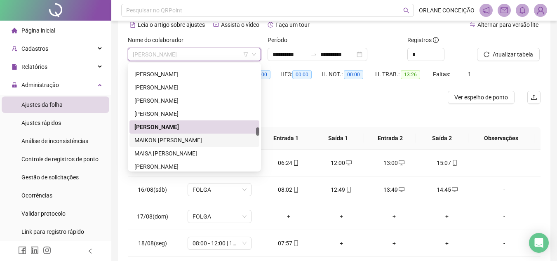
click at [194, 138] on div "MAIKON [PERSON_NAME]" at bounding box center [195, 140] width 120 height 9
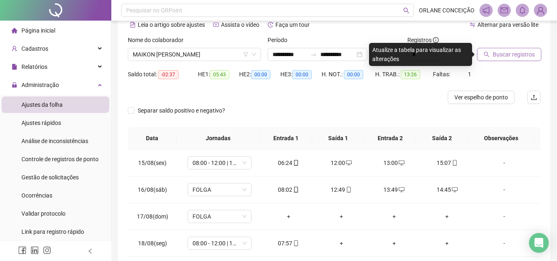
click at [522, 50] on span "Buscar registros" at bounding box center [514, 54] width 42 height 9
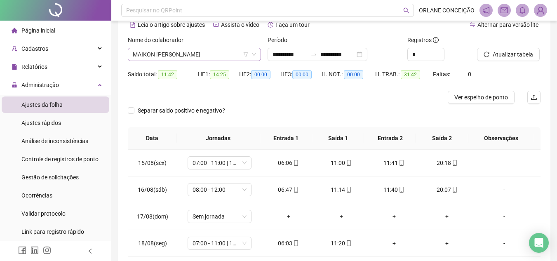
click at [180, 57] on span "MAIKON [PERSON_NAME]" at bounding box center [194, 54] width 123 height 12
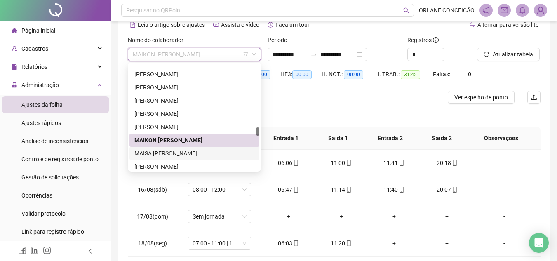
click at [162, 153] on div "MAISA [PERSON_NAME]" at bounding box center [195, 153] width 120 height 9
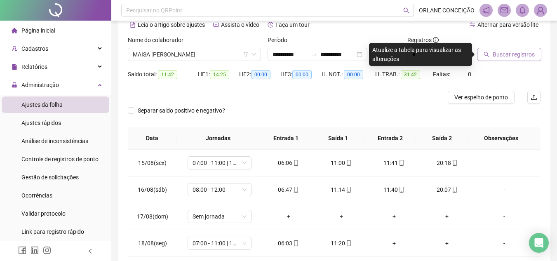
click at [506, 53] on span "Buscar registros" at bounding box center [514, 54] width 42 height 9
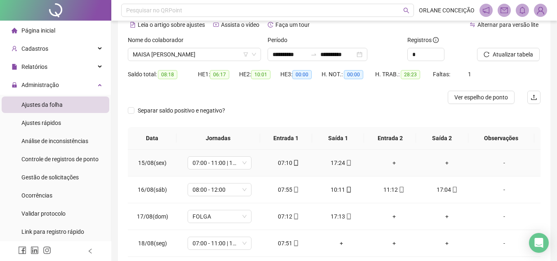
click at [390, 161] on div "+" at bounding box center [395, 162] width 40 height 9
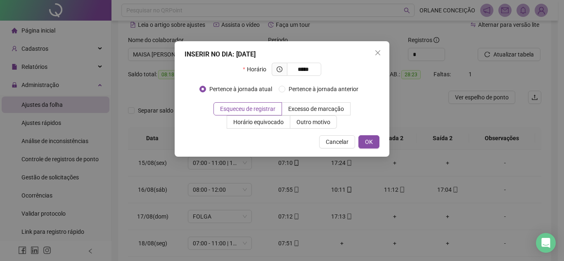
type input "*****"
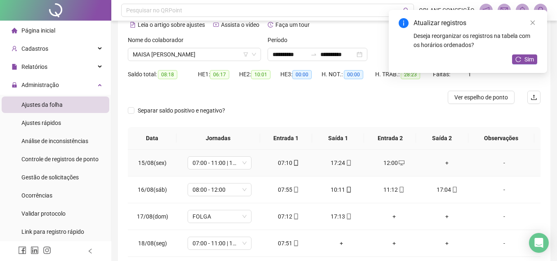
click at [442, 157] on td "+" at bounding box center [447, 163] width 53 height 27
click at [442, 167] on div "+" at bounding box center [447, 162] width 40 height 9
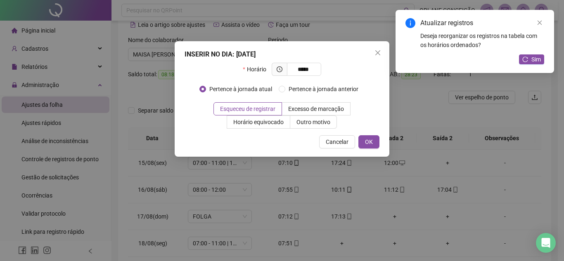
type input "*****"
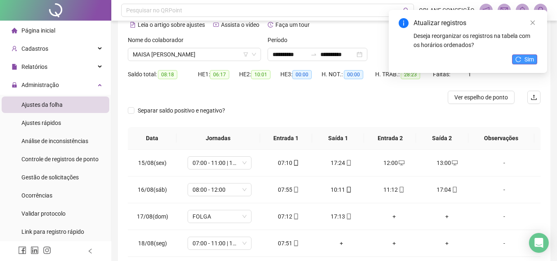
click at [518, 57] on icon "reload" at bounding box center [519, 60] width 6 height 6
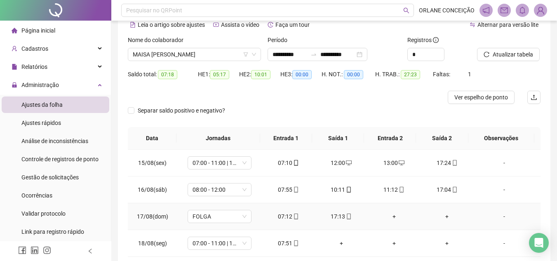
click at [391, 216] on div "+" at bounding box center [395, 216] width 40 height 9
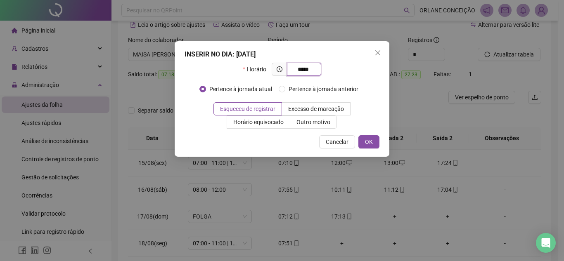
type input "*****"
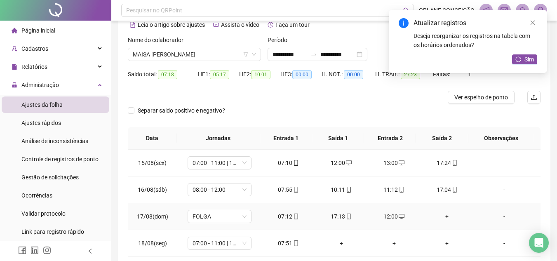
click at [442, 217] on div "+" at bounding box center [447, 216] width 40 height 9
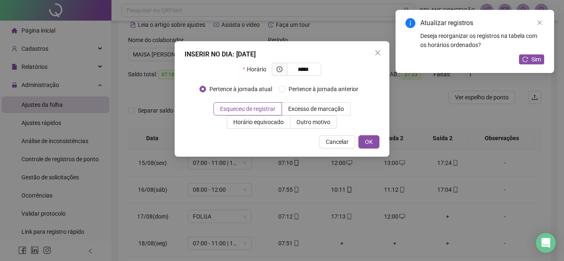
type input "*****"
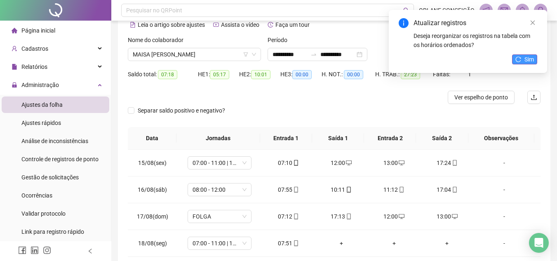
click at [523, 57] on button "Sim" at bounding box center [524, 59] width 25 height 10
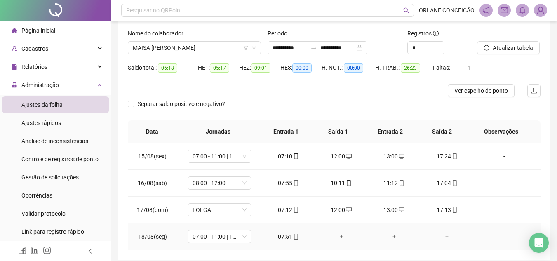
scroll to position [0, 0]
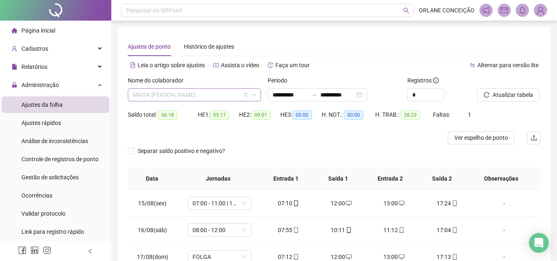
click at [181, 94] on span "MAISA [PERSON_NAME]" at bounding box center [194, 95] width 123 height 12
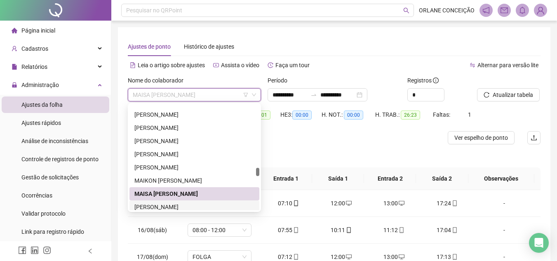
click at [174, 204] on div "[PERSON_NAME]" at bounding box center [195, 207] width 120 height 9
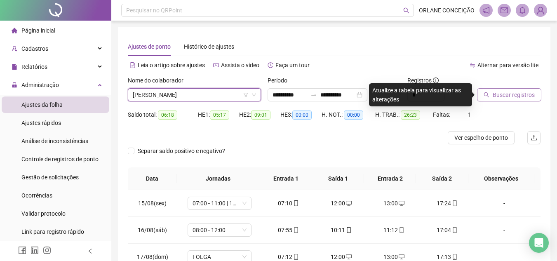
click at [492, 100] on button "Buscar registros" at bounding box center [509, 94] width 64 height 13
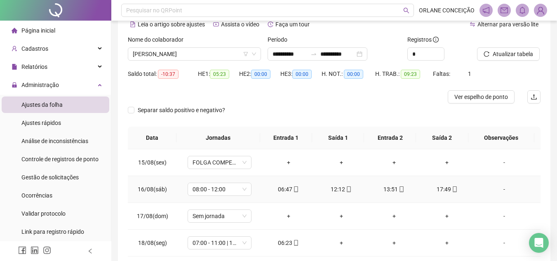
scroll to position [40, 0]
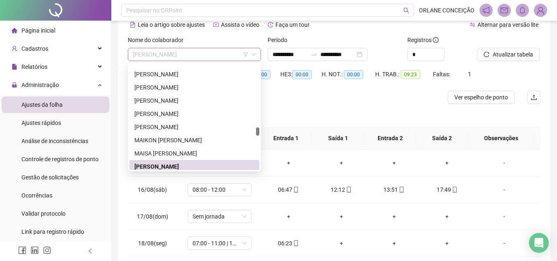
click at [208, 55] on span "[PERSON_NAME]" at bounding box center [194, 54] width 123 height 12
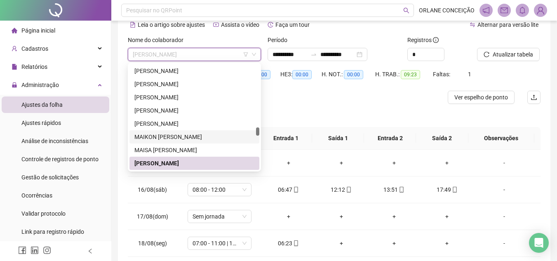
scroll to position [1482, 0]
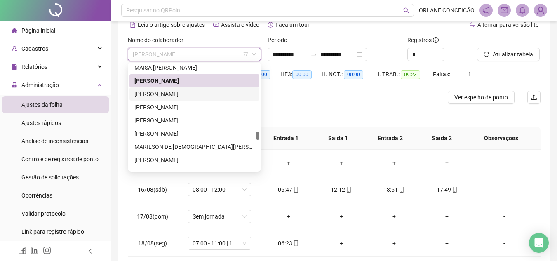
click at [178, 92] on div "[PERSON_NAME]" at bounding box center [195, 94] width 120 height 9
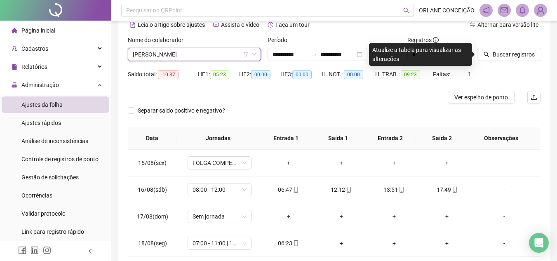
click at [516, 47] on div at bounding box center [498, 41] width 43 height 12
click at [516, 52] on span "Buscar registros" at bounding box center [514, 54] width 42 height 9
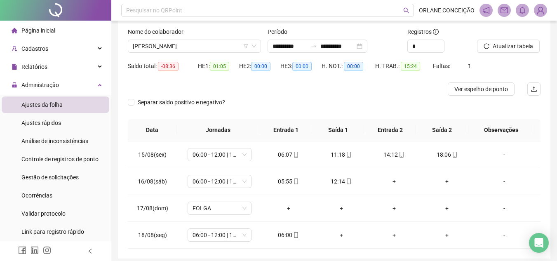
scroll to position [40, 0]
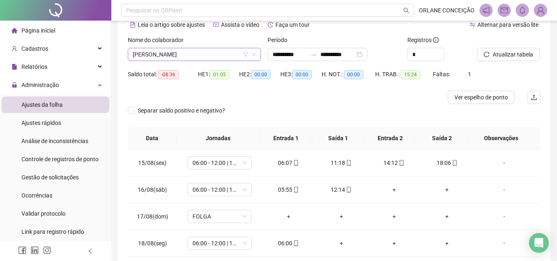
click at [205, 54] on span "[PERSON_NAME]" at bounding box center [194, 54] width 123 height 12
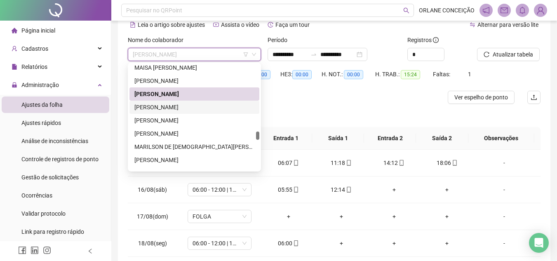
drag, startPoint x: 194, startPoint y: 108, endPoint x: 195, endPoint y: 104, distance: 4.3
click at [194, 107] on div "[PERSON_NAME]" at bounding box center [195, 107] width 120 height 9
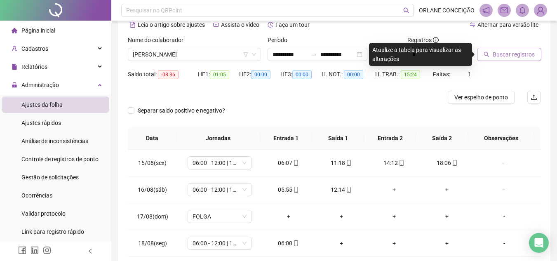
click at [513, 53] on span "Buscar registros" at bounding box center [514, 54] width 42 height 9
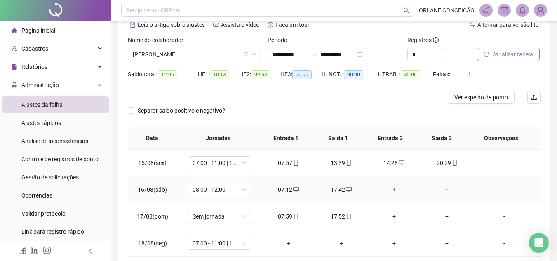
click at [391, 191] on div "+" at bounding box center [395, 189] width 40 height 9
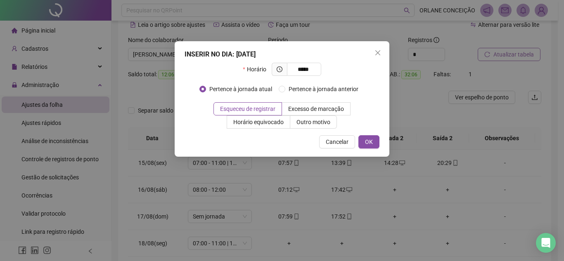
type input "*****"
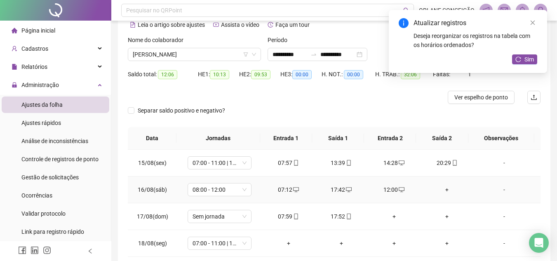
click at [443, 189] on div "+" at bounding box center [447, 189] width 40 height 9
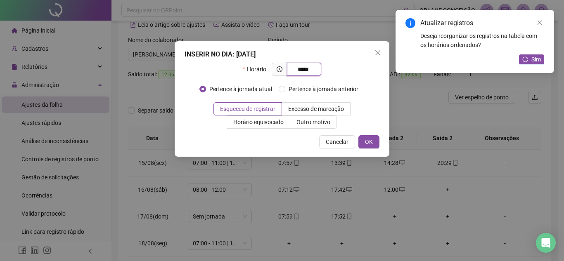
type input "*****"
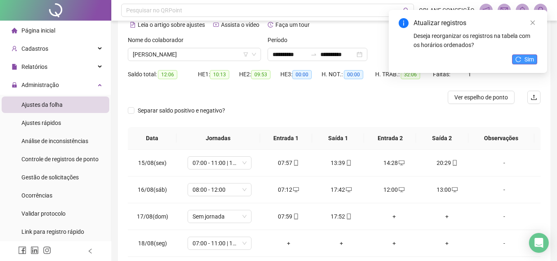
click at [533, 62] on span "Sim" at bounding box center [529, 59] width 9 height 9
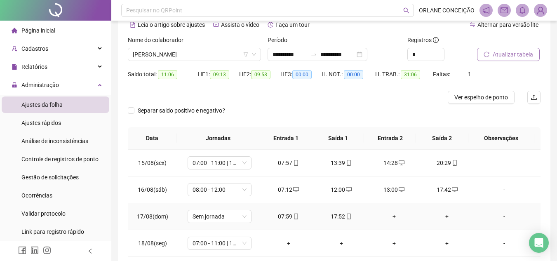
click at [390, 217] on div "+" at bounding box center [395, 216] width 40 height 9
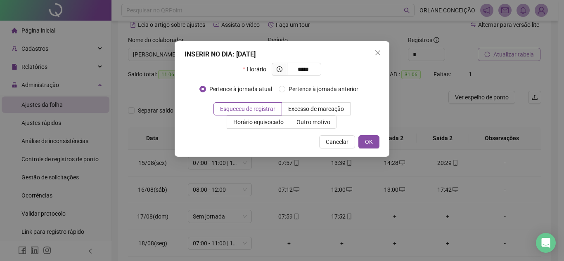
type input "*****"
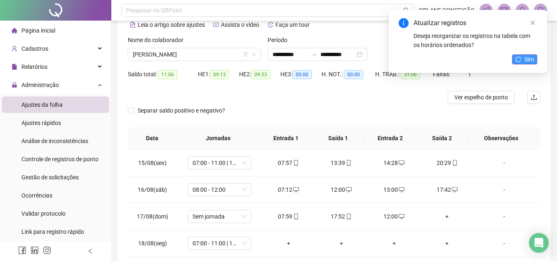
click at [523, 61] on button "Sim" at bounding box center [524, 59] width 25 height 10
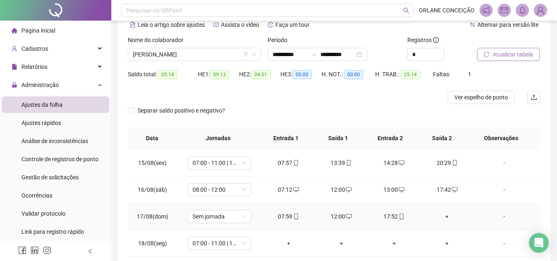
click at [441, 217] on div "+" at bounding box center [447, 216] width 40 height 9
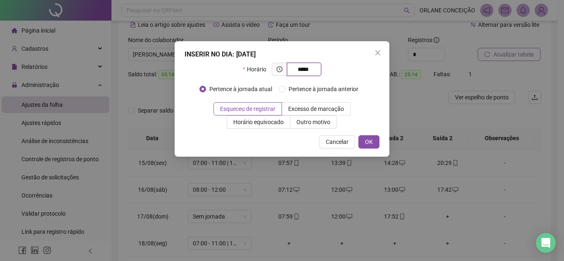
type input "*****"
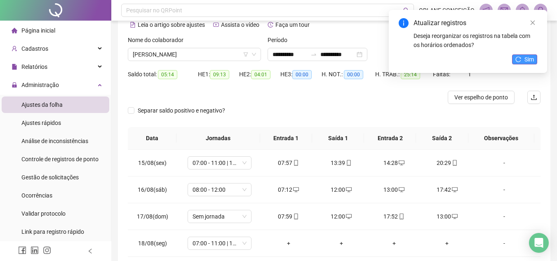
click at [518, 55] on button "Sim" at bounding box center [524, 59] width 25 height 10
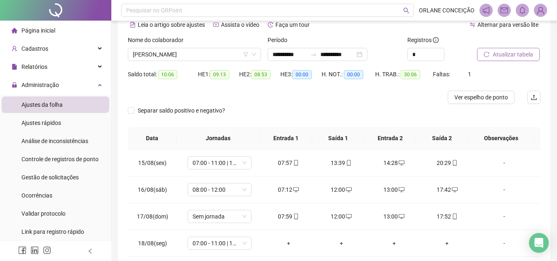
click at [509, 52] on span "Atualizar tabela" at bounding box center [513, 54] width 40 height 9
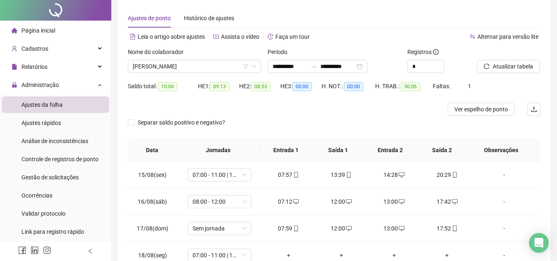
scroll to position [0, 0]
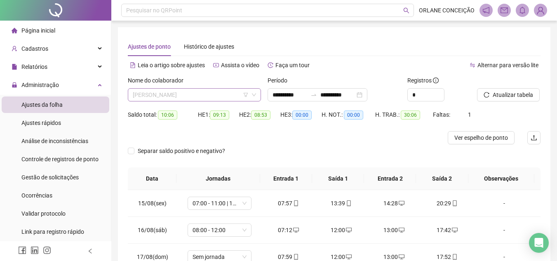
click at [190, 98] on span "[PERSON_NAME]" at bounding box center [194, 95] width 123 height 12
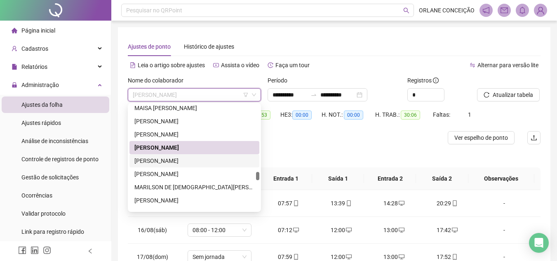
click at [181, 160] on div "[PERSON_NAME]" at bounding box center [195, 160] width 120 height 9
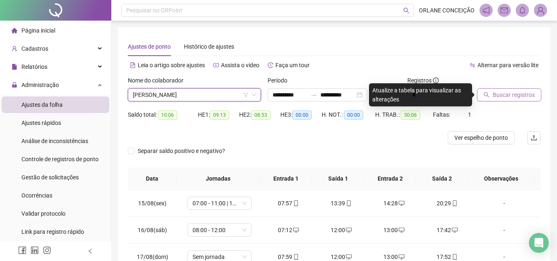
click at [503, 96] on span "Buscar registros" at bounding box center [514, 94] width 42 height 9
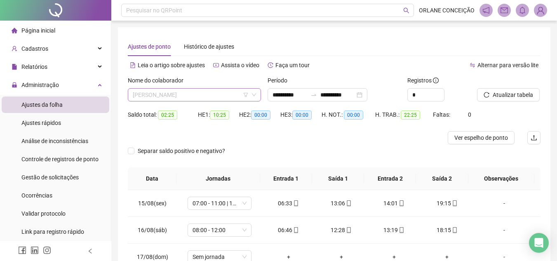
click at [169, 96] on span "[PERSON_NAME]" at bounding box center [194, 95] width 123 height 12
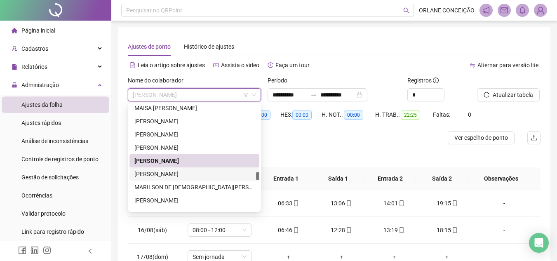
click at [179, 171] on div "[PERSON_NAME]" at bounding box center [195, 174] width 120 height 9
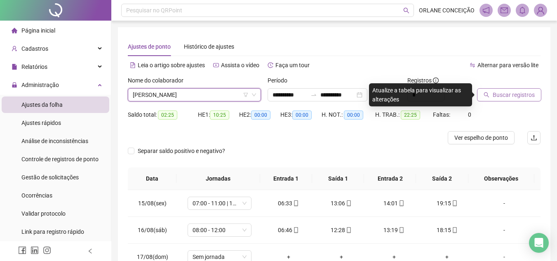
click at [501, 101] on button "Buscar registros" at bounding box center [509, 94] width 64 height 13
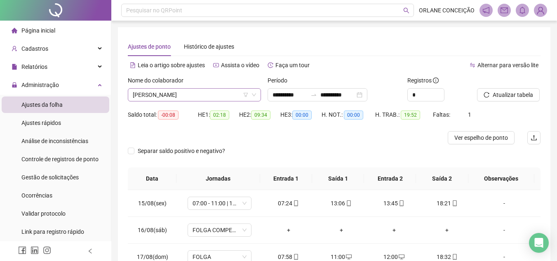
click at [202, 89] on div "[PERSON_NAME]" at bounding box center [194, 94] width 133 height 13
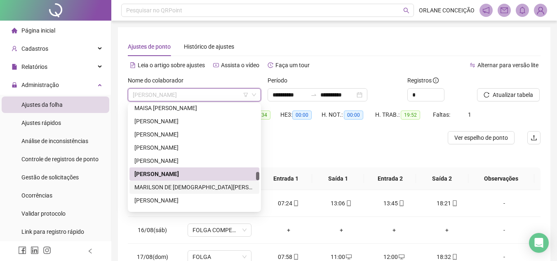
click at [198, 185] on div "MARILSON DE [DEMOGRAPHIC_DATA][PERSON_NAME]" at bounding box center [195, 187] width 120 height 9
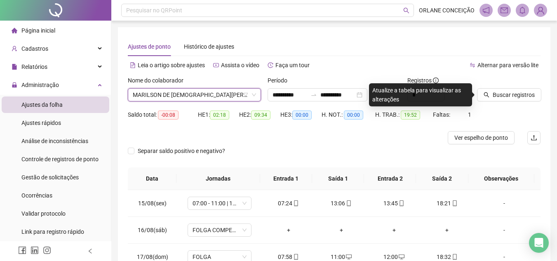
click at [499, 102] on div "Buscar registros" at bounding box center [509, 92] width 70 height 32
click at [508, 91] on span "Buscar registros" at bounding box center [514, 94] width 42 height 9
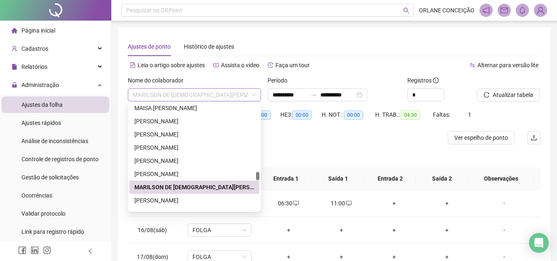
click at [186, 96] on span "MARILSON DE [DEMOGRAPHIC_DATA][PERSON_NAME]" at bounding box center [194, 95] width 123 height 12
click at [171, 201] on div "[PERSON_NAME]" at bounding box center [195, 200] width 120 height 9
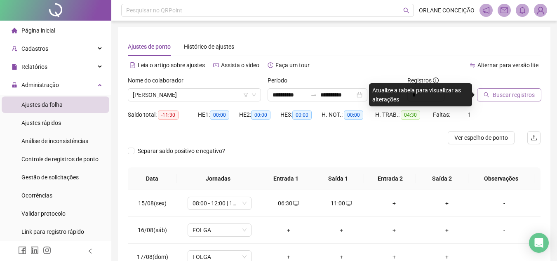
click at [505, 94] on span "Buscar registros" at bounding box center [514, 94] width 42 height 9
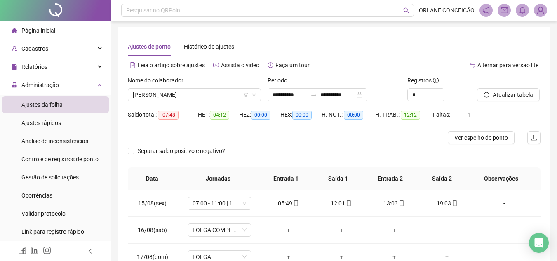
scroll to position [41, 0]
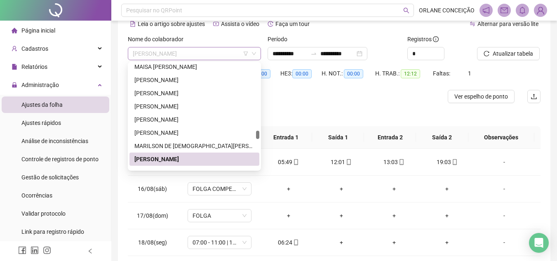
click at [187, 53] on span "[PERSON_NAME]" at bounding box center [194, 53] width 123 height 12
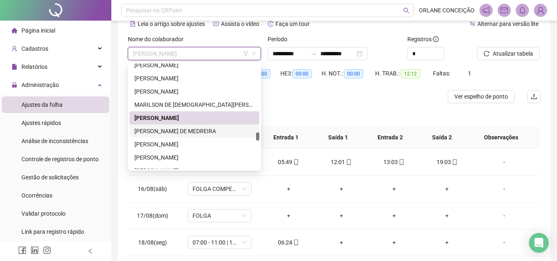
click at [177, 134] on div "[PERSON_NAME] DE MEDREIRA" at bounding box center [195, 131] width 120 height 9
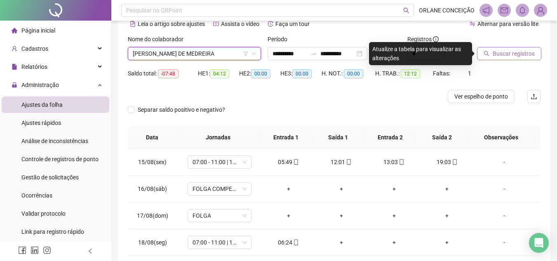
click at [498, 52] on span "Buscar registros" at bounding box center [514, 53] width 42 height 9
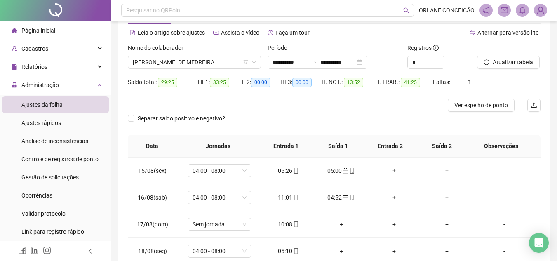
scroll to position [82, 0]
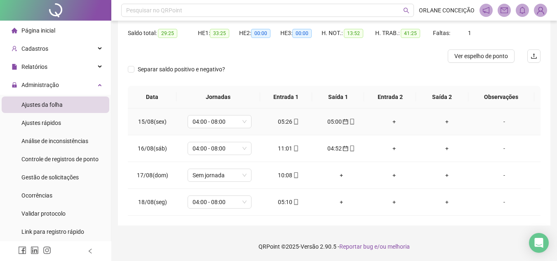
click at [336, 124] on div "05:00" at bounding box center [342, 121] width 40 height 9
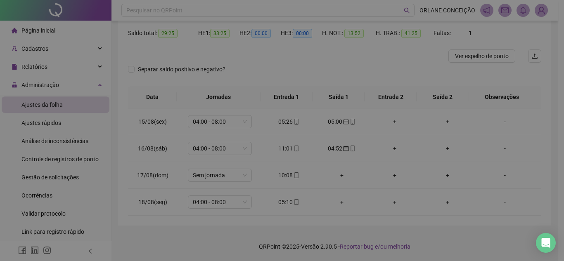
type input "**********"
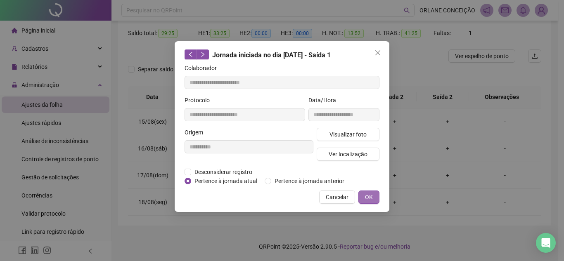
click at [366, 195] on span "OK" at bounding box center [369, 197] width 8 height 9
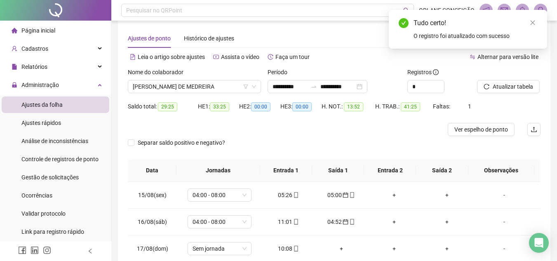
scroll to position [0, 0]
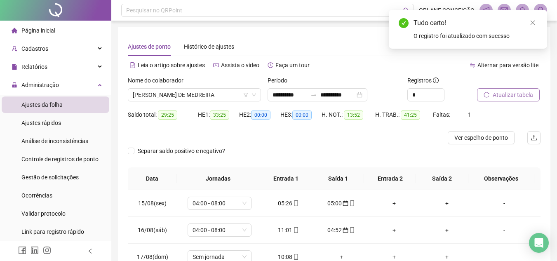
click at [516, 95] on span "Atualizar tabela" at bounding box center [513, 94] width 40 height 9
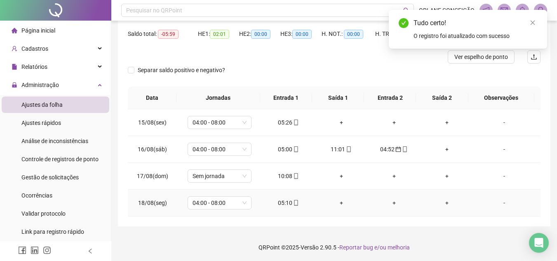
scroll to position [82, 0]
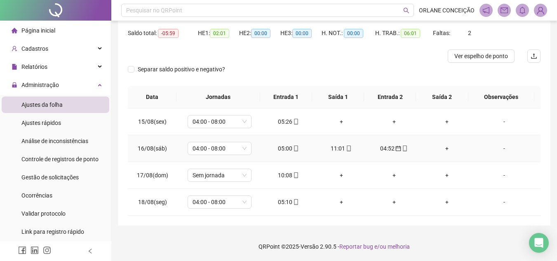
click at [389, 147] on div "04:52" at bounding box center [395, 148] width 40 height 9
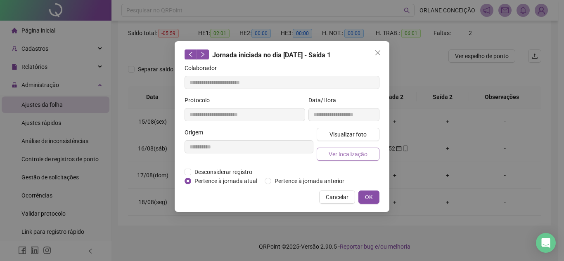
type input "**********"
click at [374, 192] on button "OK" at bounding box center [368, 197] width 21 height 13
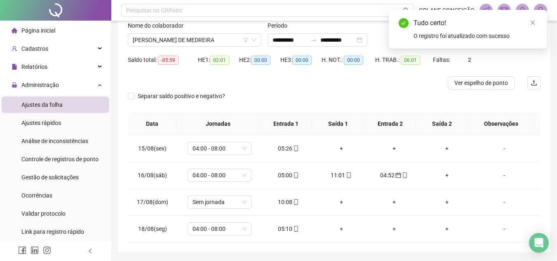
scroll to position [40, 0]
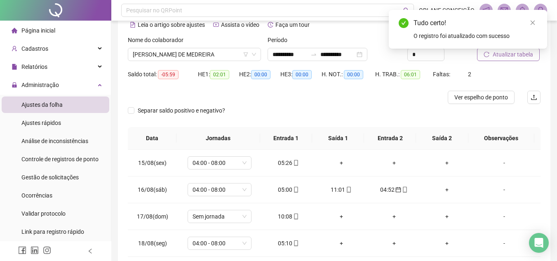
click at [517, 56] on span "Atualizar tabela" at bounding box center [513, 54] width 40 height 9
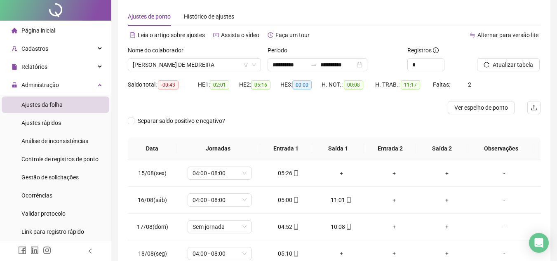
scroll to position [0, 0]
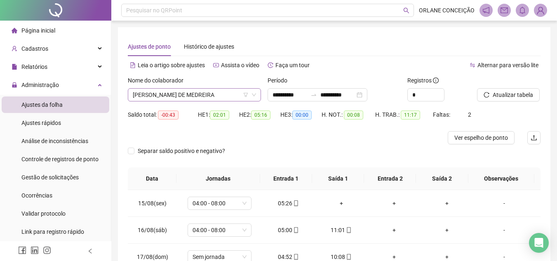
click at [184, 94] on span "[PERSON_NAME] DE MEDREIRA" at bounding box center [194, 95] width 123 height 12
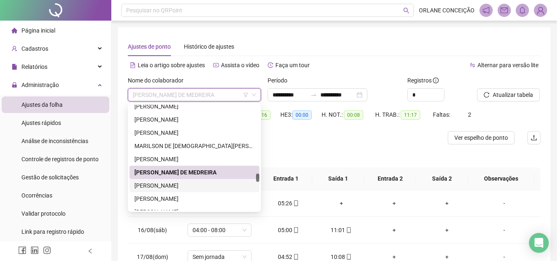
click at [196, 184] on div "[PERSON_NAME]" at bounding box center [195, 185] width 120 height 9
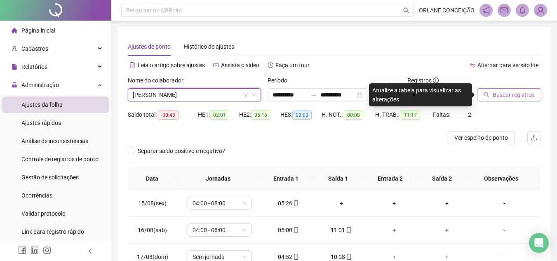
click at [533, 93] on button "Buscar registros" at bounding box center [509, 94] width 64 height 13
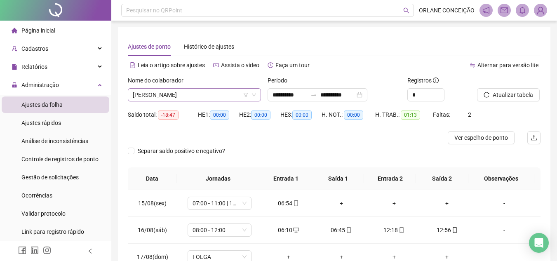
click at [188, 97] on span "[PERSON_NAME]" at bounding box center [194, 95] width 123 height 12
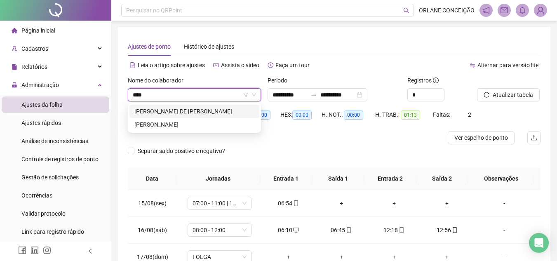
type input "*****"
click at [184, 111] on div "[PERSON_NAME] DE [PERSON_NAME]" at bounding box center [195, 111] width 120 height 9
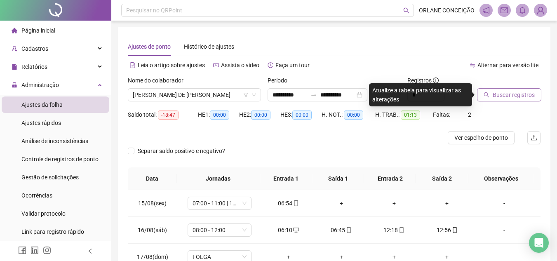
click at [506, 94] on span "Buscar registros" at bounding box center [514, 94] width 42 height 9
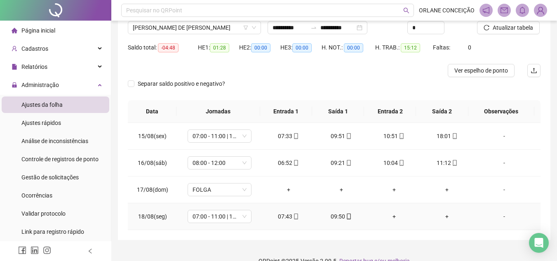
scroll to position [82, 0]
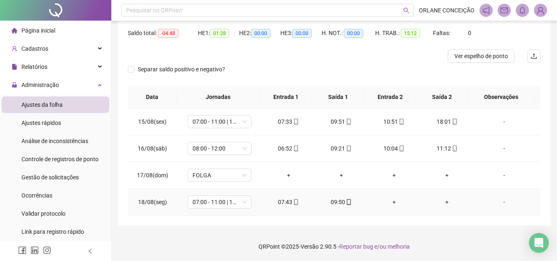
click at [390, 203] on div "+" at bounding box center [395, 202] width 40 height 9
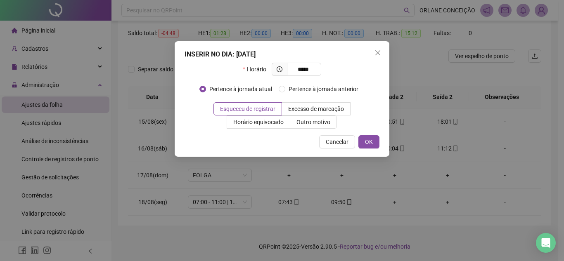
type input "*****"
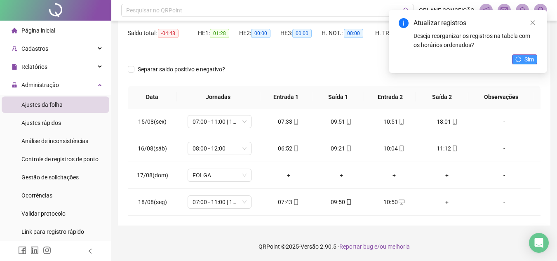
click at [527, 58] on span "Sim" at bounding box center [529, 59] width 9 height 9
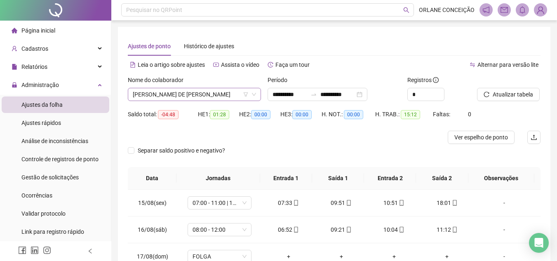
scroll to position [0, 0]
click at [193, 92] on span "[PERSON_NAME] DE [PERSON_NAME]" at bounding box center [194, 95] width 123 height 12
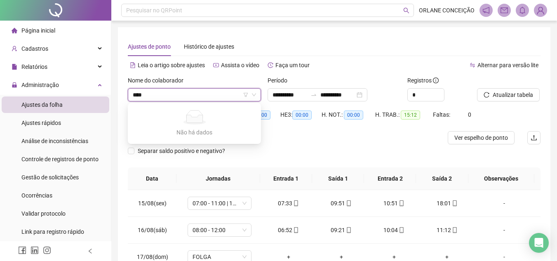
type input "***"
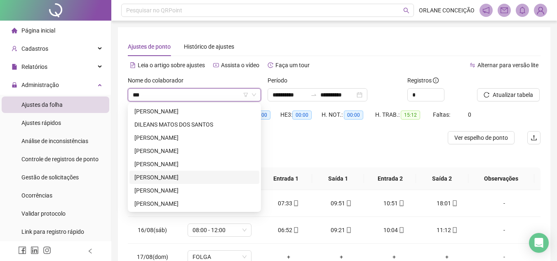
click at [187, 178] on div "[PERSON_NAME]" at bounding box center [195, 177] width 120 height 9
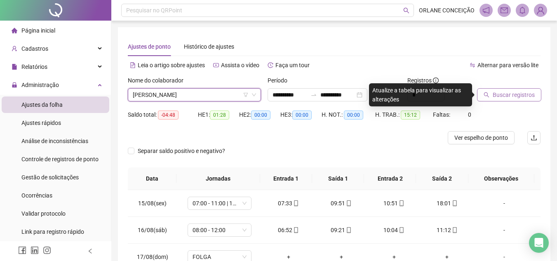
click at [508, 94] on span "Buscar registros" at bounding box center [514, 94] width 42 height 9
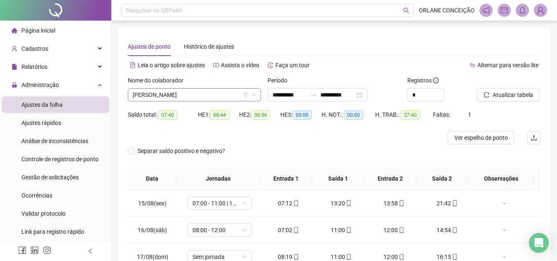
click at [183, 95] on span "[PERSON_NAME]" at bounding box center [194, 95] width 123 height 12
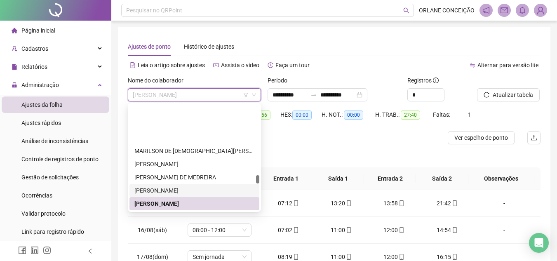
scroll to position [1601, 0]
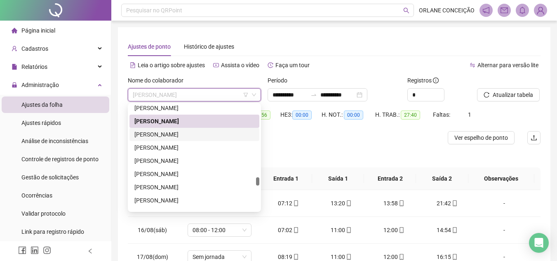
click at [175, 135] on div "[PERSON_NAME]" at bounding box center [195, 134] width 120 height 9
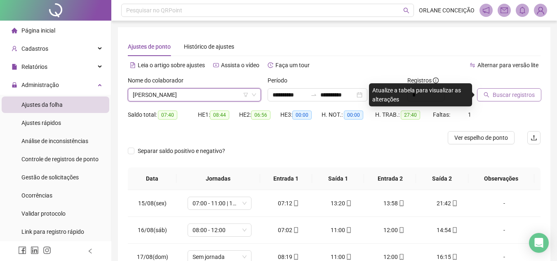
click at [514, 94] on span "Buscar registros" at bounding box center [514, 94] width 42 height 9
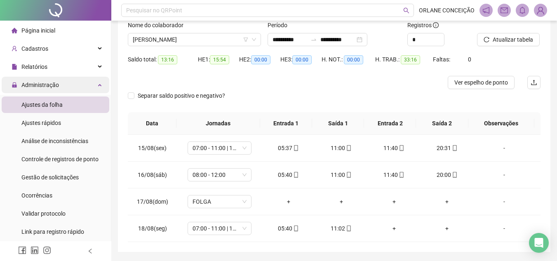
scroll to position [40, 0]
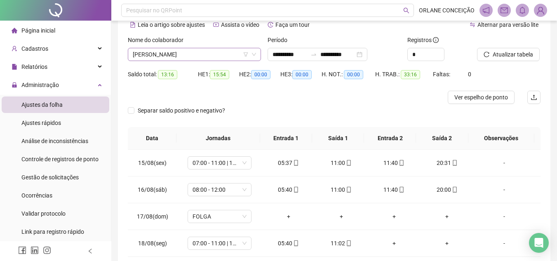
click at [149, 56] on span "[PERSON_NAME]" at bounding box center [194, 54] width 123 height 12
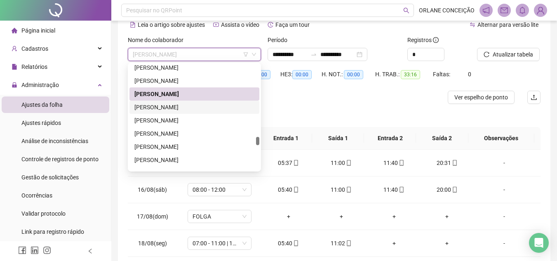
click at [169, 107] on div "[PERSON_NAME]" at bounding box center [195, 107] width 120 height 9
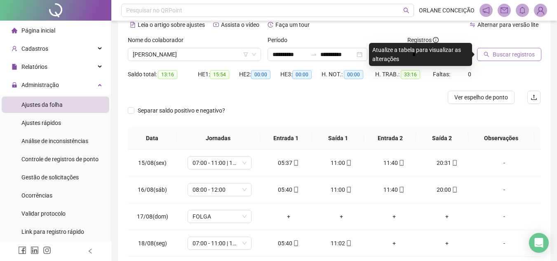
click at [517, 54] on span "Buscar registros" at bounding box center [514, 54] width 42 height 9
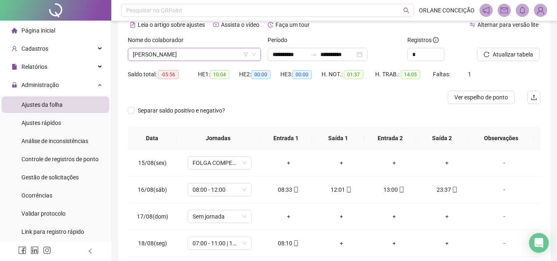
click at [186, 54] on span "[PERSON_NAME]" at bounding box center [194, 54] width 123 height 12
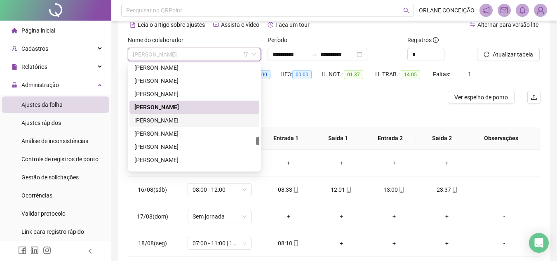
click at [169, 120] on div "[PERSON_NAME]" at bounding box center [195, 120] width 120 height 9
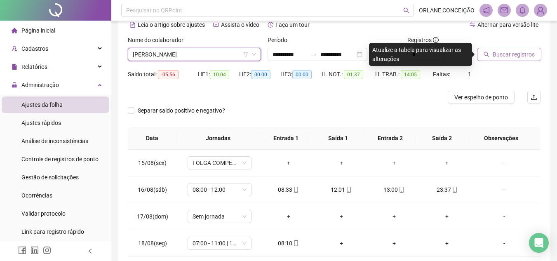
click at [501, 56] on span "Buscar registros" at bounding box center [514, 54] width 42 height 9
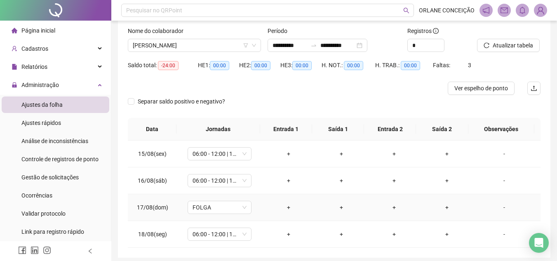
scroll to position [0, 0]
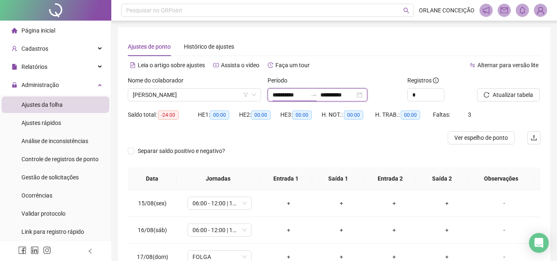
click at [298, 93] on input "**********" at bounding box center [290, 94] width 35 height 9
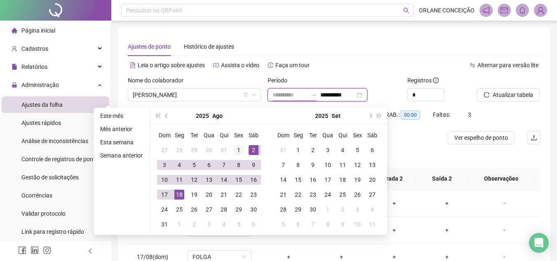
type input "**********"
click at [240, 146] on div "1" at bounding box center [239, 150] width 10 height 10
type input "**********"
click at [177, 191] on div "18" at bounding box center [180, 195] width 10 height 10
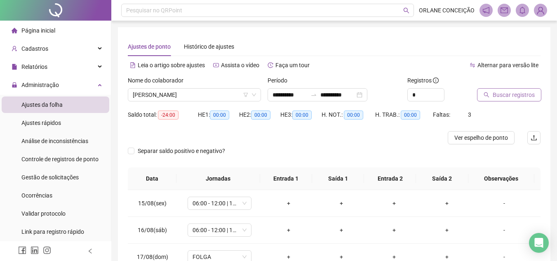
click at [528, 91] on span "Buscar registros" at bounding box center [514, 94] width 42 height 9
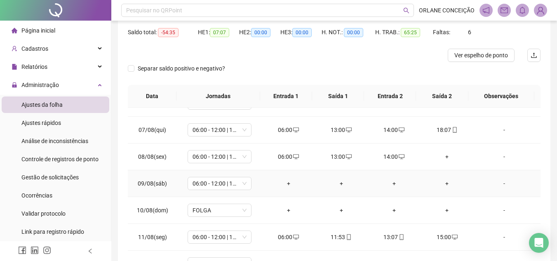
scroll to position [165, 0]
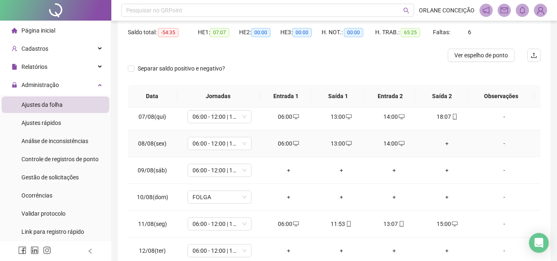
click at [445, 144] on div "+" at bounding box center [447, 143] width 40 height 9
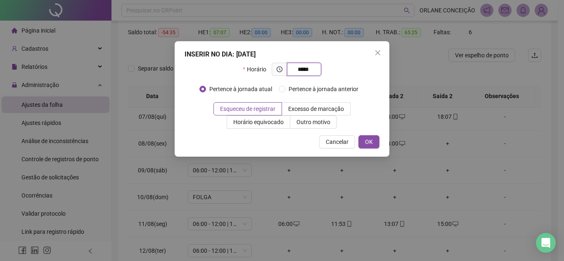
type input "*****"
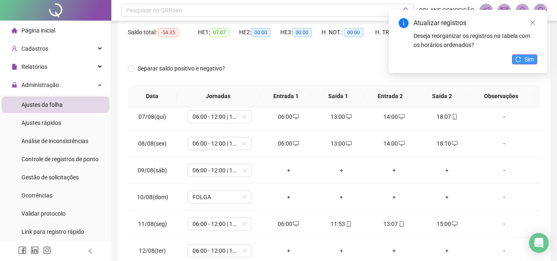
click at [524, 57] on button "Sim" at bounding box center [524, 59] width 25 height 10
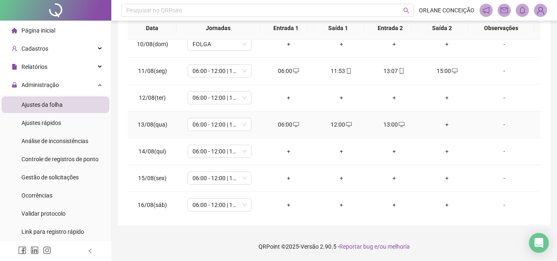
scroll to position [265, 0]
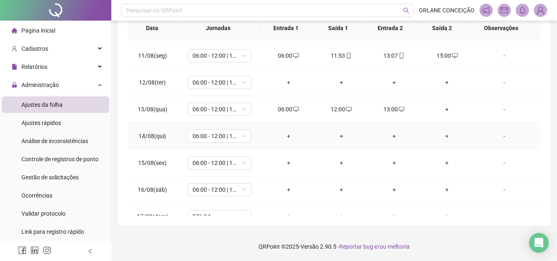
click at [286, 137] on div "+" at bounding box center [289, 136] width 40 height 9
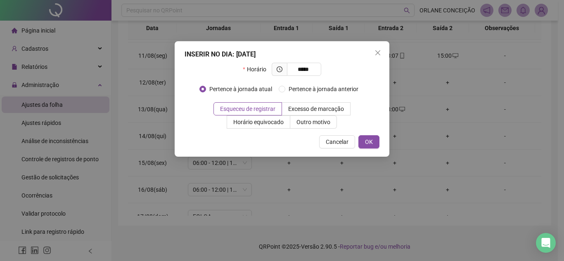
type input "*****"
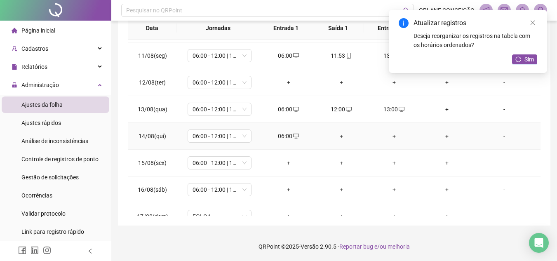
click at [338, 139] on div "+" at bounding box center [342, 136] width 40 height 9
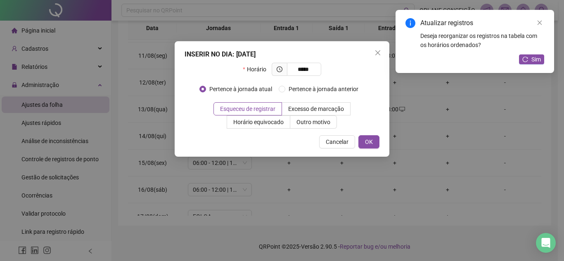
type input "*****"
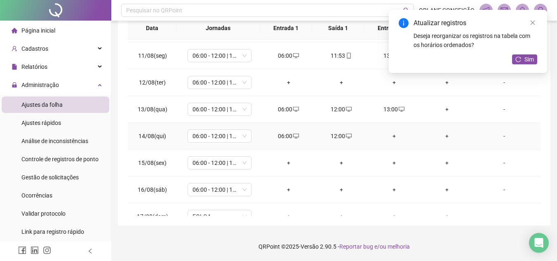
click at [392, 133] on div "+" at bounding box center [395, 136] width 40 height 9
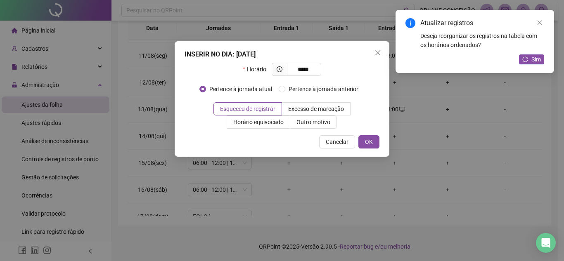
type input "*****"
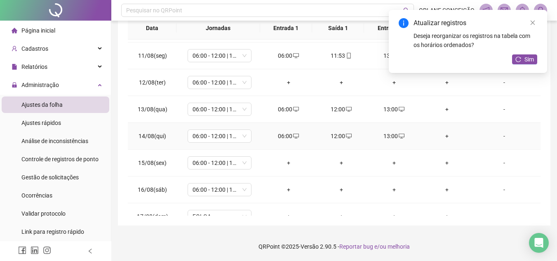
click at [444, 135] on div "+" at bounding box center [447, 136] width 40 height 9
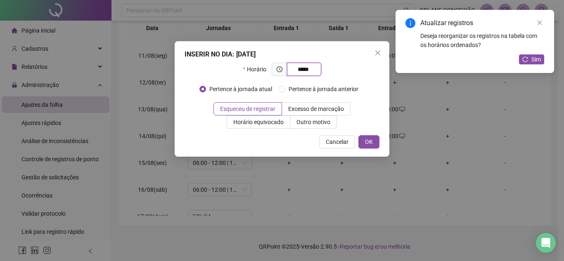
type input "*****"
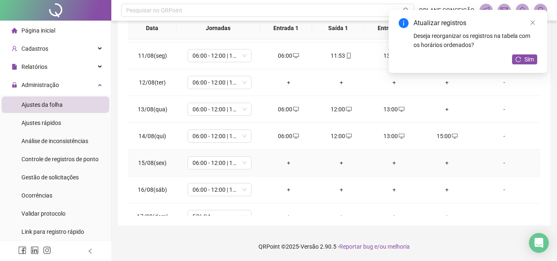
click at [286, 162] on div "+" at bounding box center [289, 162] width 40 height 9
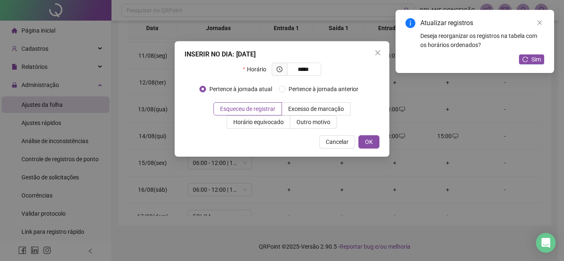
type input "*****"
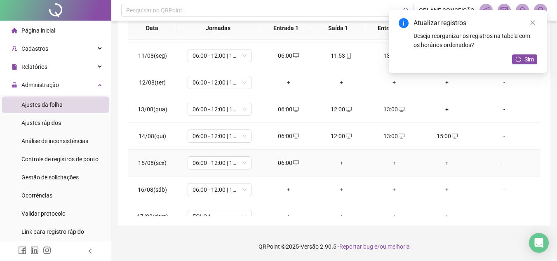
click at [343, 166] on div "+" at bounding box center [342, 162] width 40 height 9
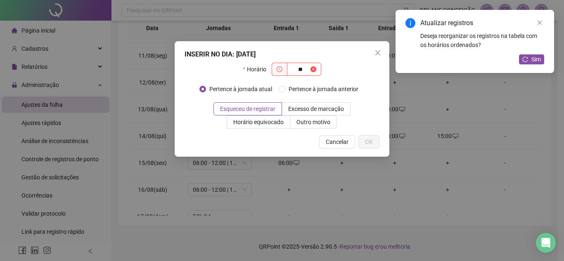
type input "*"
type input "*****"
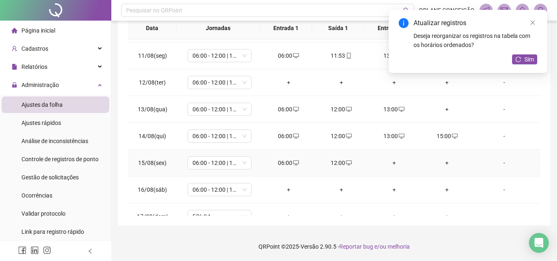
click at [392, 162] on div "+" at bounding box center [395, 162] width 40 height 9
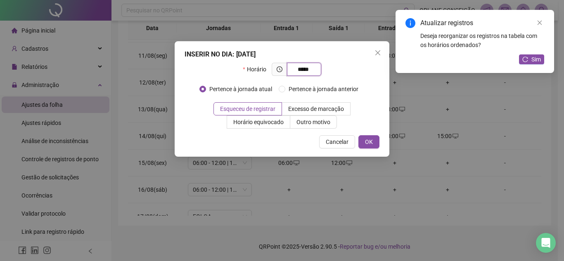
type input "*****"
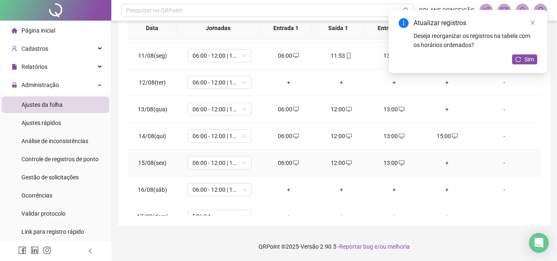
click at [440, 163] on div "+" at bounding box center [447, 162] width 40 height 9
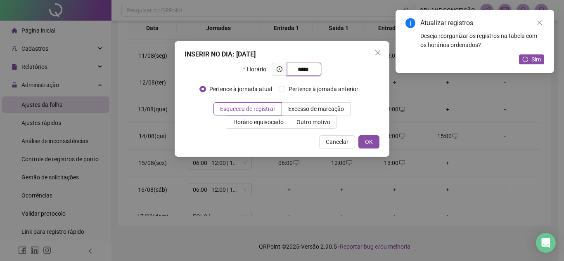
type input "*****"
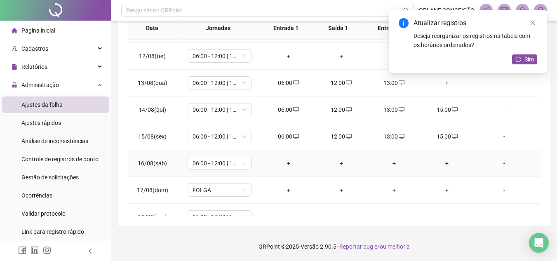
scroll to position [307, 0]
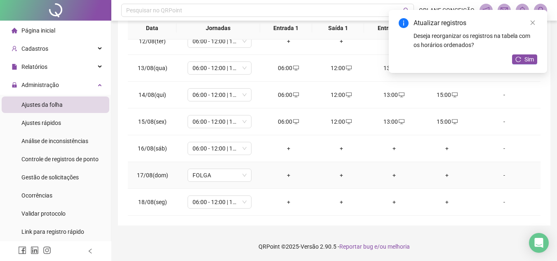
click at [286, 177] on div "+" at bounding box center [289, 175] width 40 height 9
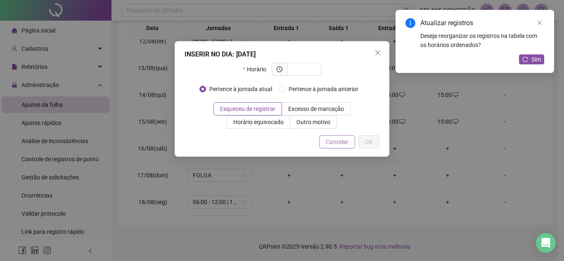
click at [332, 146] on span "Cancelar" at bounding box center [337, 141] width 23 height 9
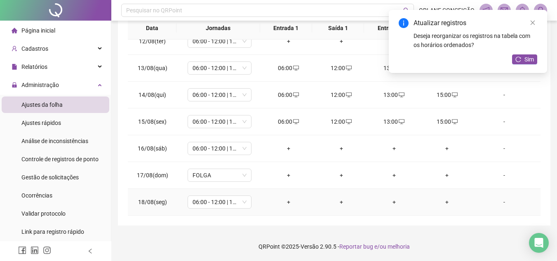
click at [288, 199] on div "+" at bounding box center [289, 202] width 40 height 9
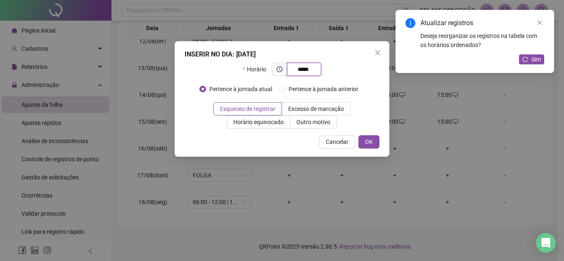
type input "*****"
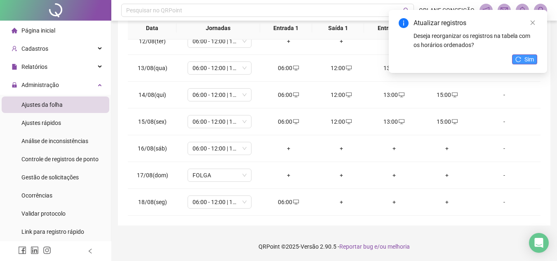
click at [524, 60] on button "Sim" at bounding box center [524, 59] width 25 height 10
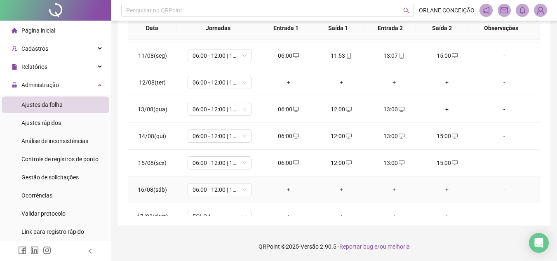
scroll to position [224, 0]
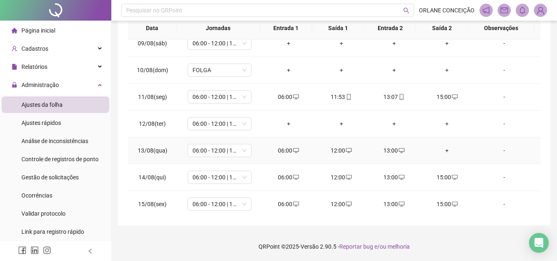
click at [443, 150] on div "+" at bounding box center [447, 150] width 40 height 9
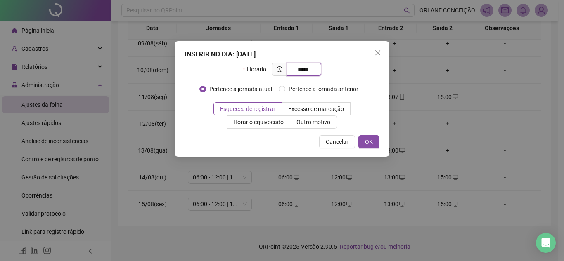
type input "*****"
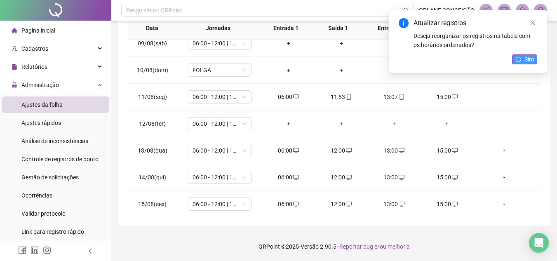
click at [521, 58] on icon "reload" at bounding box center [518, 59] width 5 height 5
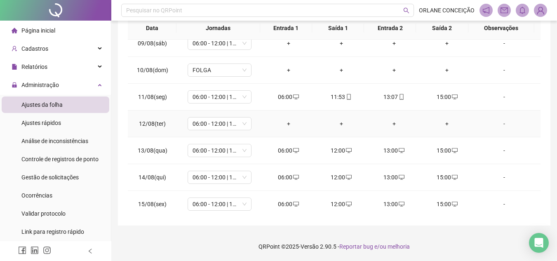
click at [285, 126] on div "+" at bounding box center [289, 123] width 40 height 9
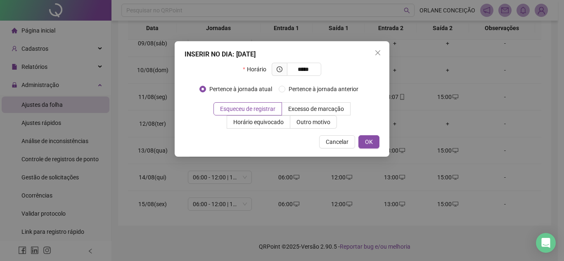
type input "*****"
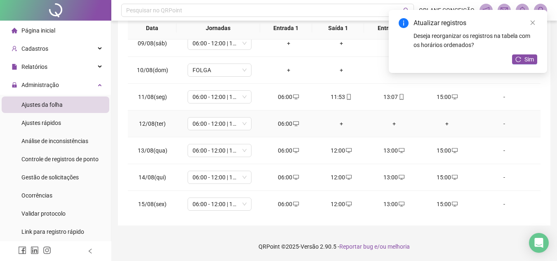
click at [338, 123] on div "+" at bounding box center [342, 123] width 40 height 9
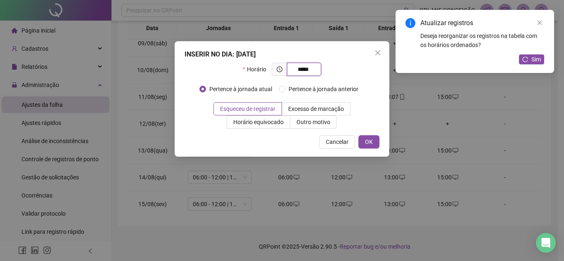
type input "*****"
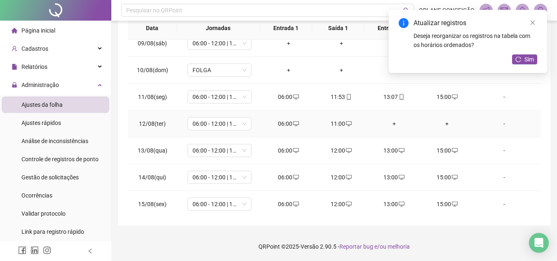
click at [387, 121] on div "+" at bounding box center [395, 123] width 40 height 9
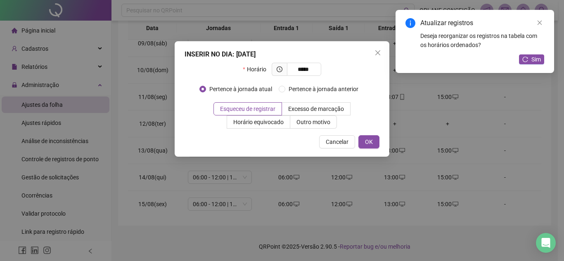
type input "*****"
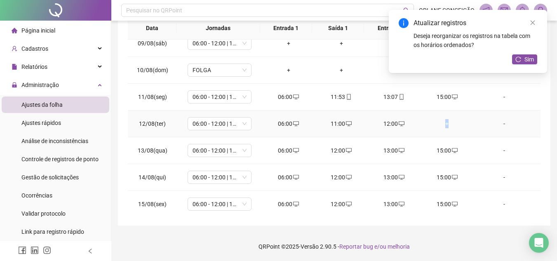
click at [442, 122] on div "+" at bounding box center [447, 123] width 40 height 9
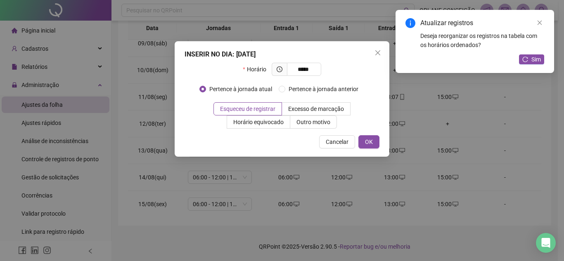
type input "*****"
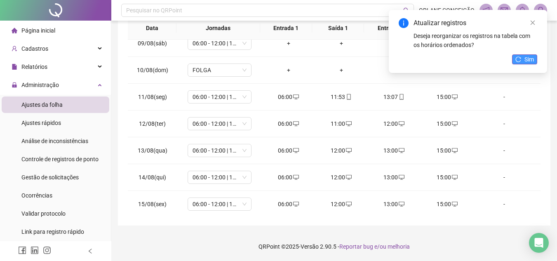
click at [527, 55] on span "Sim" at bounding box center [529, 59] width 9 height 9
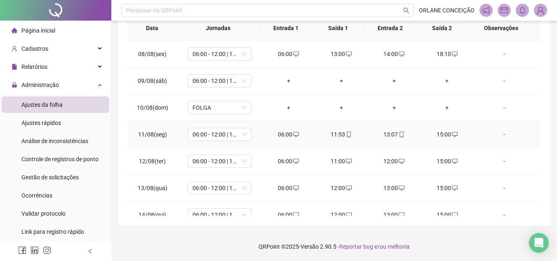
scroll to position [100, 0]
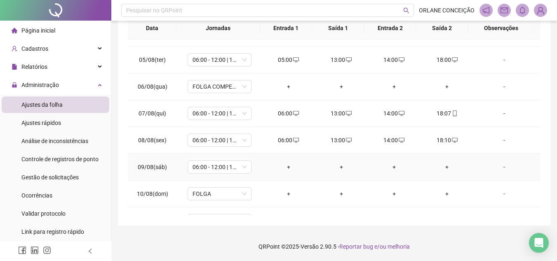
click at [283, 167] on div "+" at bounding box center [289, 167] width 40 height 9
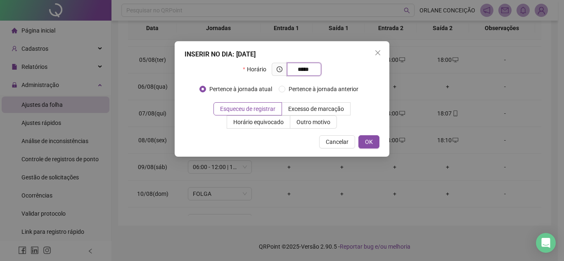
type input "*****"
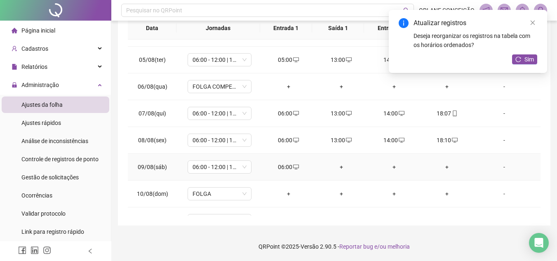
click at [332, 167] on div "+" at bounding box center [342, 167] width 40 height 9
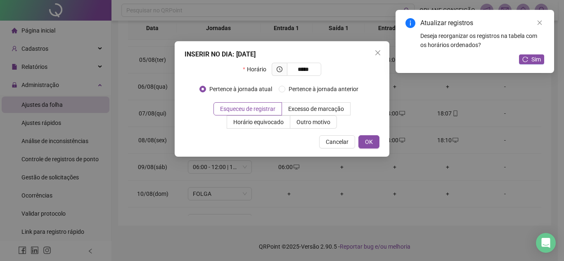
type input "*****"
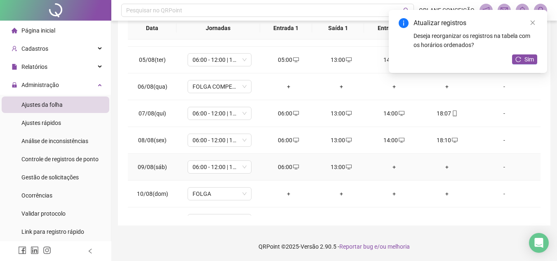
click at [391, 168] on div "+" at bounding box center [395, 167] width 40 height 9
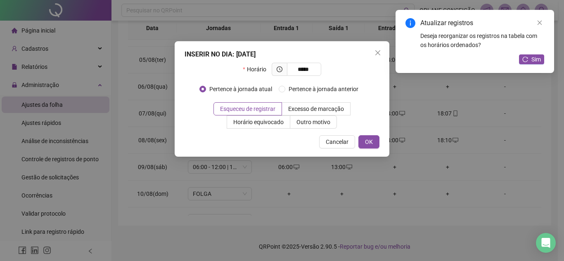
type input "*****"
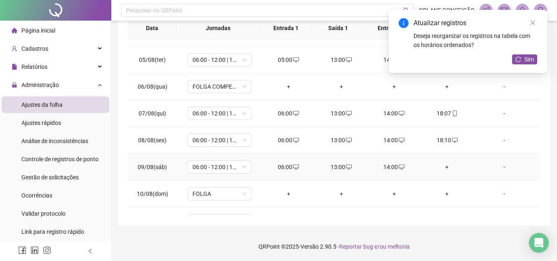
click at [441, 168] on div "+" at bounding box center [447, 167] width 40 height 9
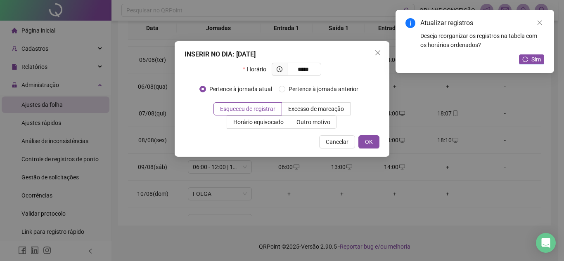
type input "*****"
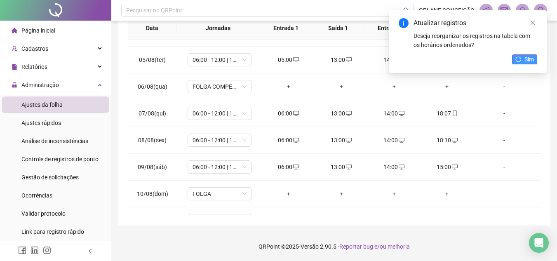
click at [526, 59] on span "Sim" at bounding box center [529, 59] width 9 height 9
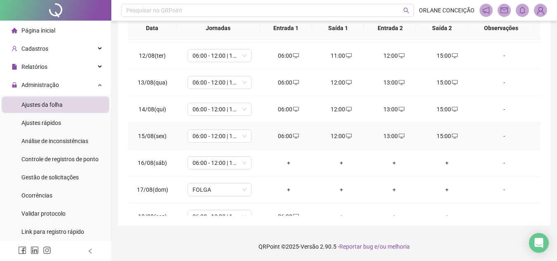
scroll to position [307, 0]
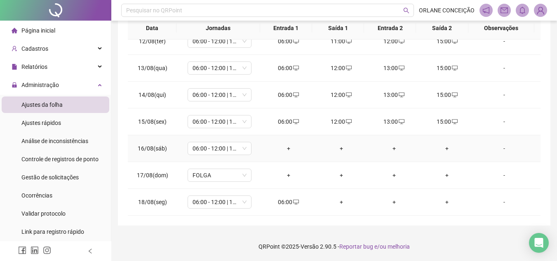
click at [283, 147] on div "+" at bounding box center [289, 148] width 40 height 9
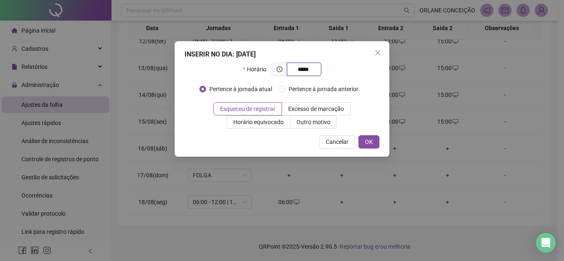
type input "*****"
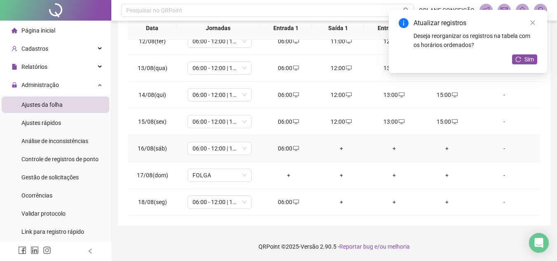
click at [337, 147] on div "+" at bounding box center [342, 148] width 40 height 9
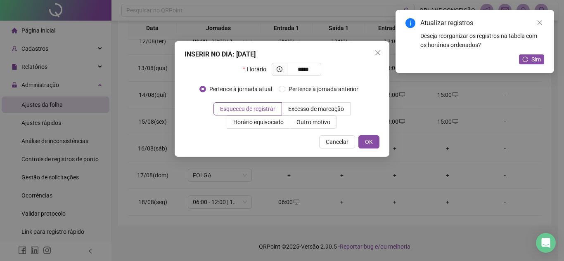
type input "*****"
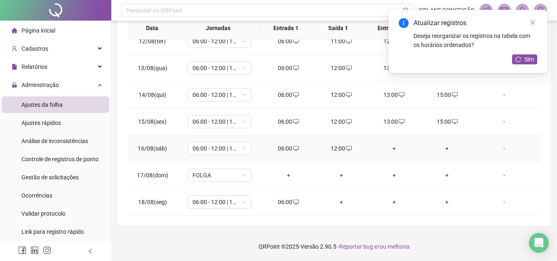
click at [389, 148] on div "+" at bounding box center [395, 148] width 40 height 9
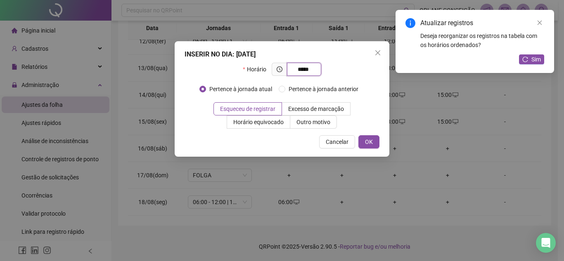
type input "*****"
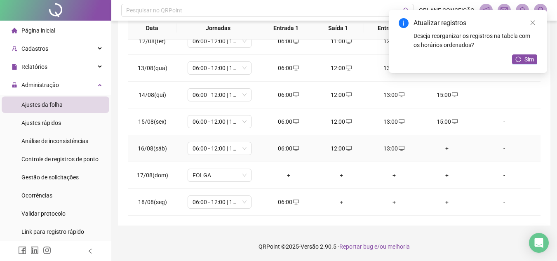
click at [446, 146] on div "+" at bounding box center [447, 148] width 40 height 9
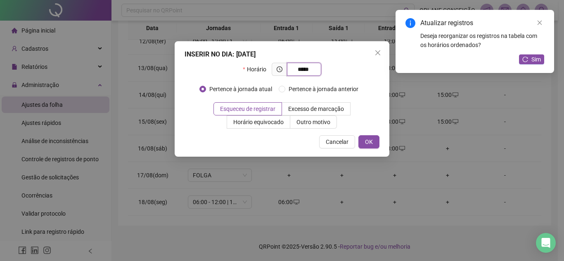
type input "*****"
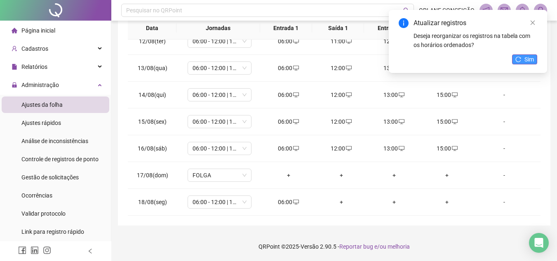
click at [532, 59] on span "Sim" at bounding box center [529, 59] width 9 height 9
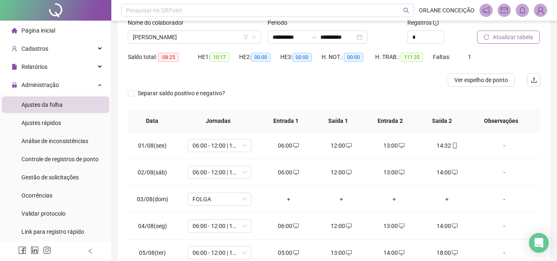
scroll to position [0, 0]
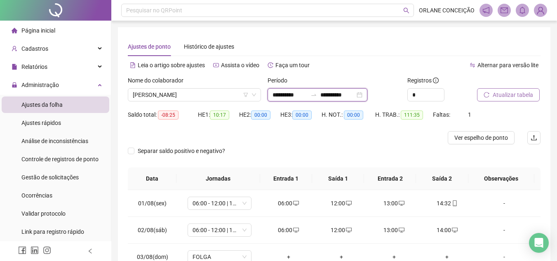
click at [302, 96] on input "**********" at bounding box center [290, 94] width 35 height 9
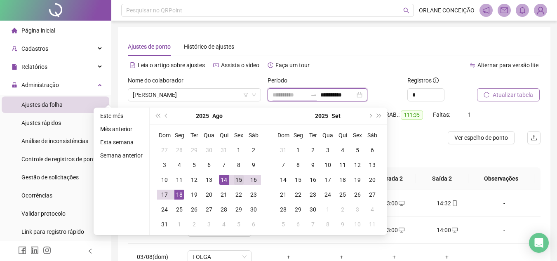
type input "**********"
click at [236, 178] on div "15" at bounding box center [239, 180] width 10 height 10
type input "**********"
click at [179, 194] on div "18" at bounding box center [180, 195] width 10 height 10
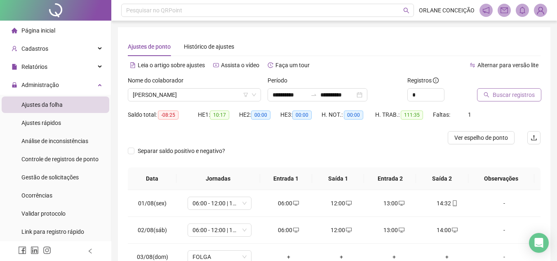
click at [523, 93] on span "Buscar registros" at bounding box center [514, 94] width 42 height 9
click at [191, 94] on span "[PERSON_NAME]" at bounding box center [194, 95] width 123 height 12
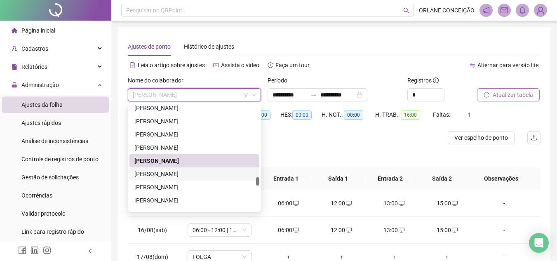
click at [174, 175] on div "[PERSON_NAME]" at bounding box center [195, 174] width 120 height 9
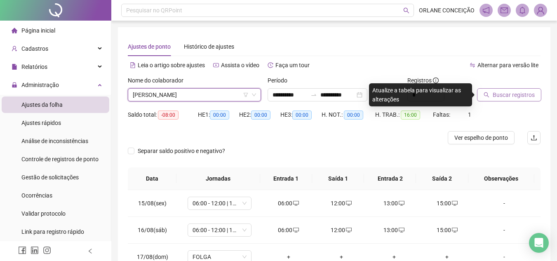
click at [485, 97] on icon "search" at bounding box center [487, 95] width 6 height 6
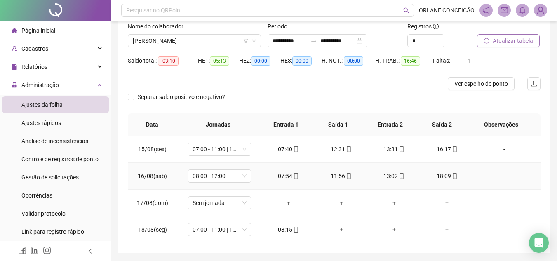
scroll to position [40, 0]
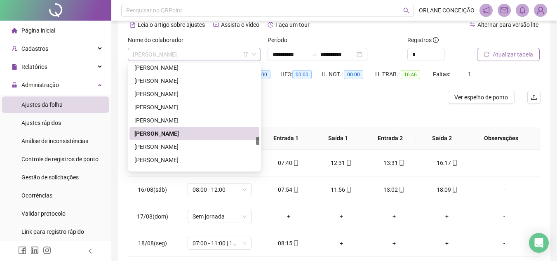
click at [192, 54] on span "[PERSON_NAME]" at bounding box center [194, 54] width 123 height 12
click at [184, 144] on div "[PERSON_NAME]" at bounding box center [195, 146] width 120 height 9
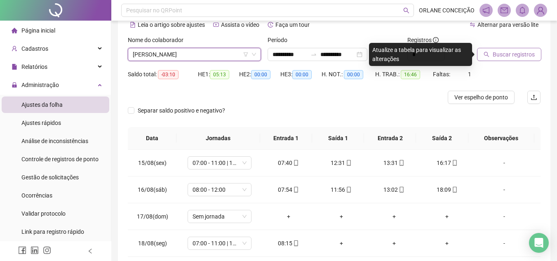
click at [507, 46] on div at bounding box center [498, 41] width 43 height 12
click at [508, 58] on span "Buscar registros" at bounding box center [514, 54] width 42 height 9
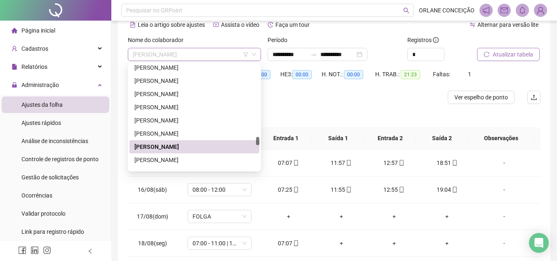
click at [154, 52] on span "[PERSON_NAME]" at bounding box center [194, 54] width 123 height 12
click at [151, 165] on div "[PERSON_NAME]" at bounding box center [195, 159] width 130 height 13
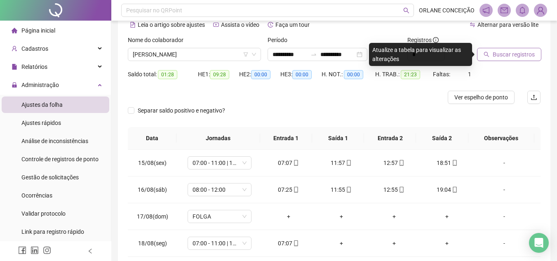
click at [507, 56] on span "Buscar registros" at bounding box center [514, 54] width 42 height 9
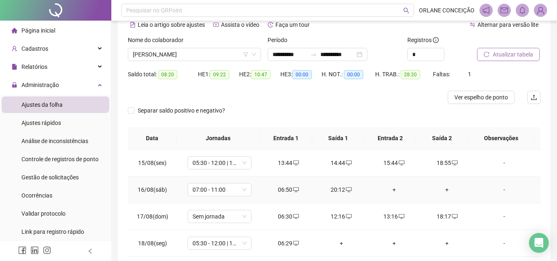
click at [389, 191] on div "+" at bounding box center [395, 189] width 40 height 9
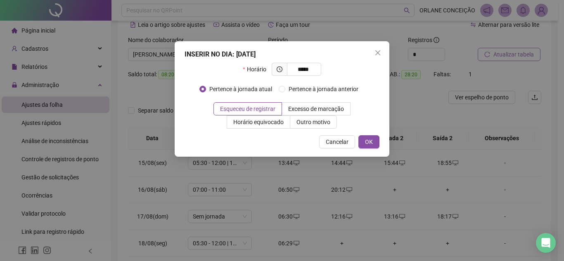
type input "*****"
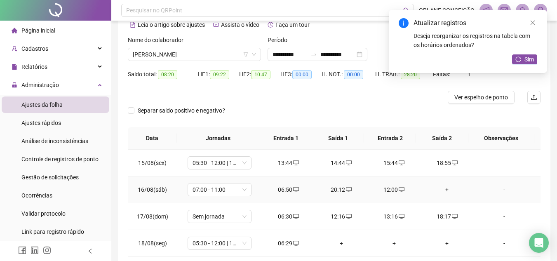
click at [444, 189] on div "+" at bounding box center [447, 189] width 40 height 9
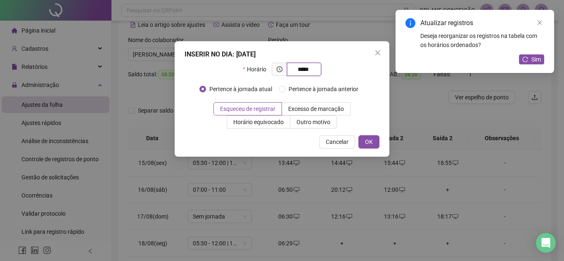
type input "*****"
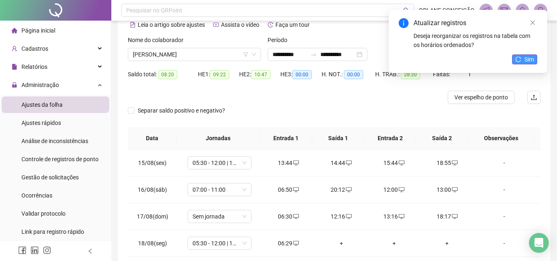
click at [522, 59] on button "Sim" at bounding box center [524, 59] width 25 height 10
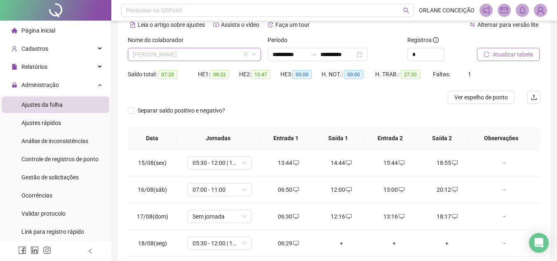
click at [191, 53] on span "[PERSON_NAME]" at bounding box center [194, 54] width 123 height 12
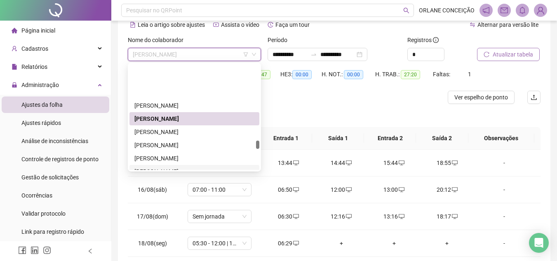
scroll to position [1683, 0]
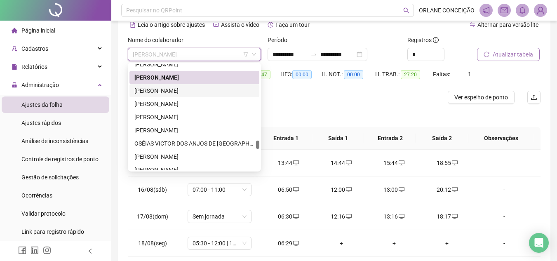
click at [171, 90] on div "[PERSON_NAME]" at bounding box center [195, 90] width 120 height 9
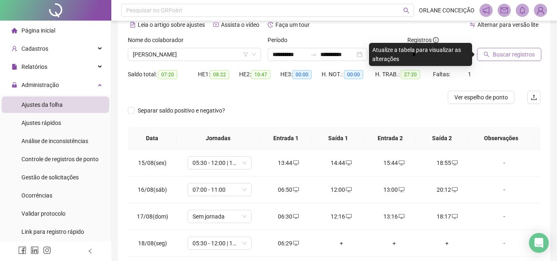
click at [498, 54] on span "Buscar registros" at bounding box center [514, 54] width 42 height 9
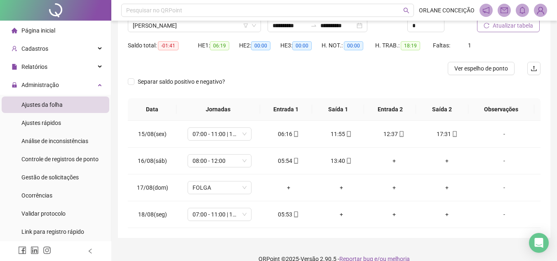
scroll to position [82, 0]
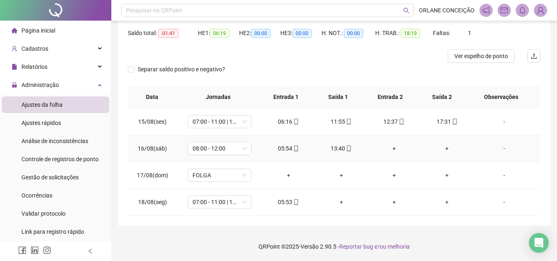
click at [391, 149] on div "+" at bounding box center [395, 148] width 40 height 9
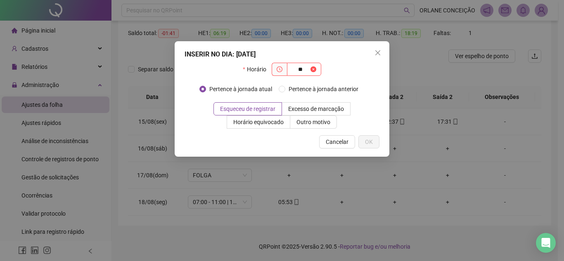
type input "*"
click at [345, 141] on span "Cancelar" at bounding box center [337, 141] width 23 height 9
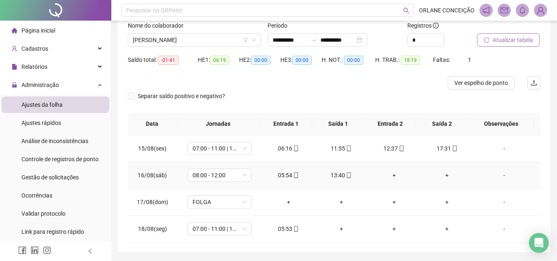
scroll to position [40, 0]
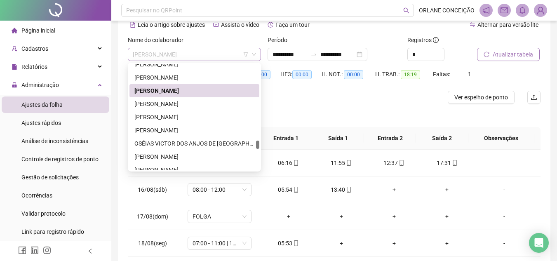
click at [181, 54] on span "[PERSON_NAME]" at bounding box center [194, 54] width 123 height 12
click at [205, 102] on div "[PERSON_NAME]" at bounding box center [195, 103] width 120 height 9
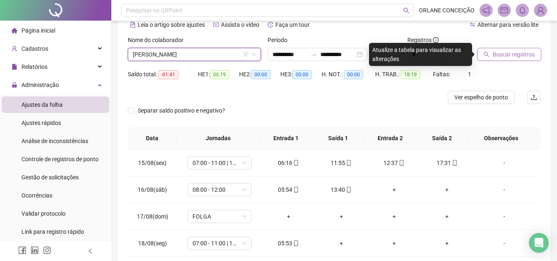
click at [510, 54] on span "Buscar registros" at bounding box center [514, 54] width 42 height 9
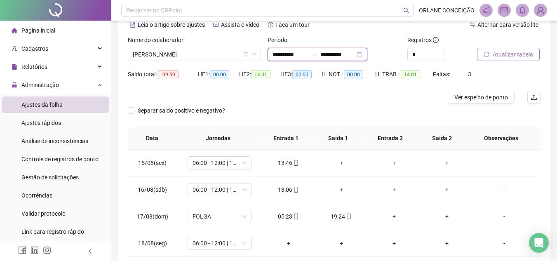
click at [279, 57] on input "**********" at bounding box center [290, 54] width 35 height 9
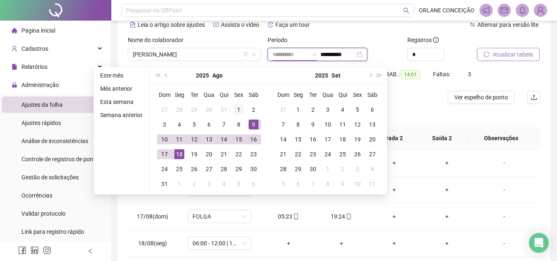
type input "**********"
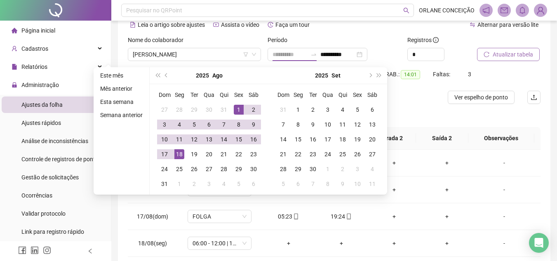
click at [237, 109] on div "1" at bounding box center [239, 110] width 10 height 10
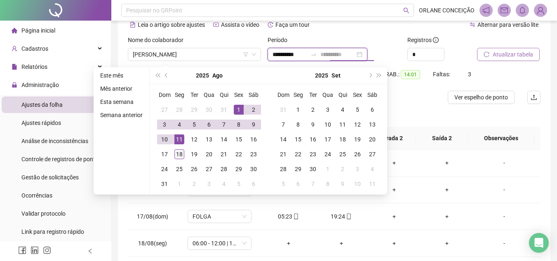
type input "**********"
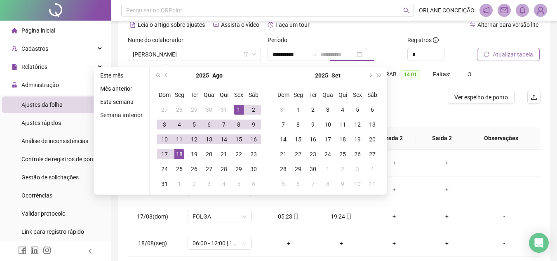
click at [177, 152] on div "18" at bounding box center [180, 154] width 10 height 10
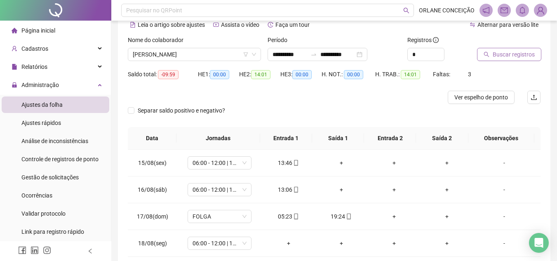
drag, startPoint x: 521, startPoint y: 57, endPoint x: 516, endPoint y: 56, distance: 4.6
click at [520, 57] on span "Buscar registros" at bounding box center [514, 54] width 42 height 9
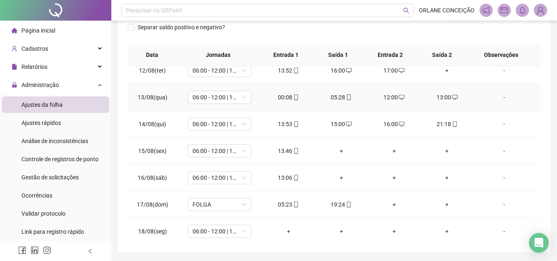
scroll to position [307, 0]
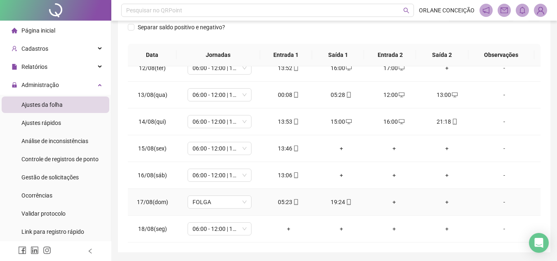
click at [390, 200] on div "+" at bounding box center [395, 202] width 40 height 9
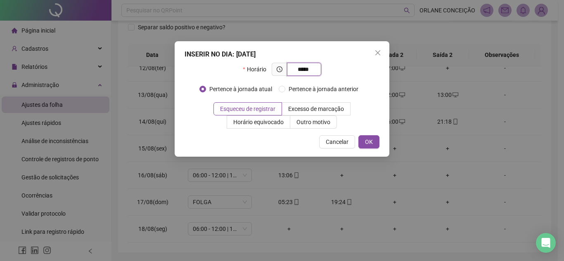
type input "*****"
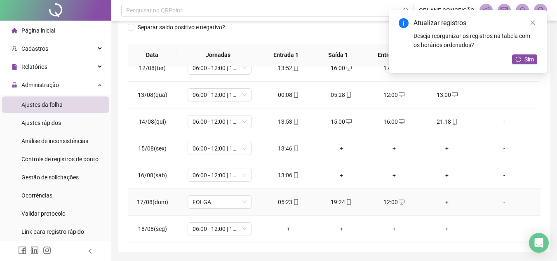
click at [441, 199] on div "+" at bounding box center [447, 202] width 40 height 9
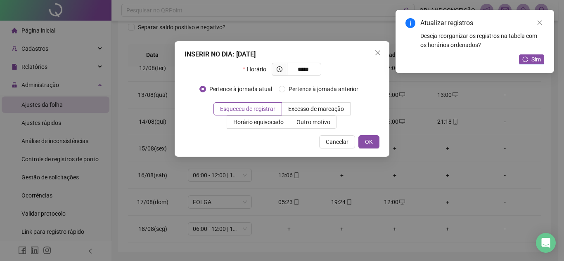
type input "*****"
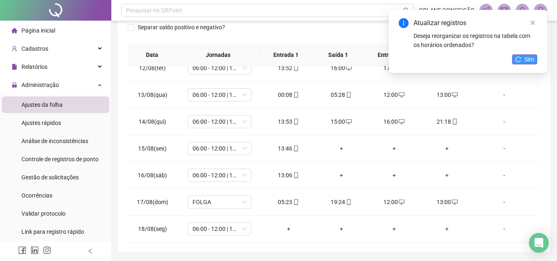
click at [517, 54] on button "Sim" at bounding box center [524, 59] width 25 height 10
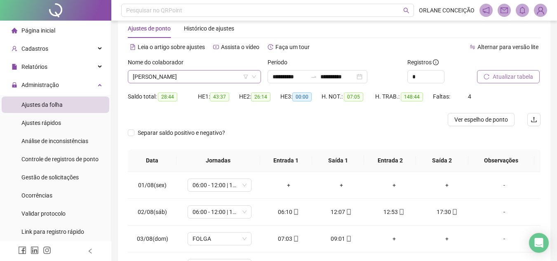
scroll to position [0, 0]
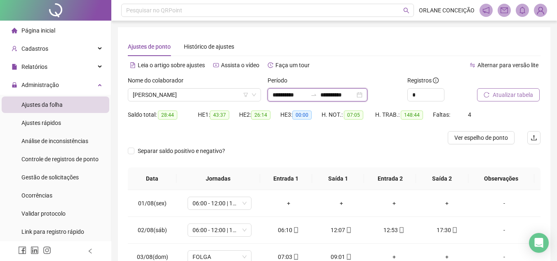
click at [288, 91] on input "**********" at bounding box center [290, 94] width 35 height 9
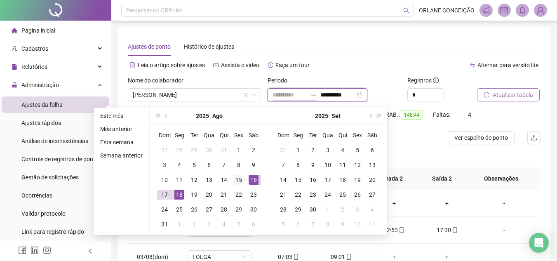
type input "**********"
click at [242, 178] on div "15" at bounding box center [239, 180] width 10 height 10
type input "**********"
click at [180, 196] on div "18" at bounding box center [180, 195] width 10 height 10
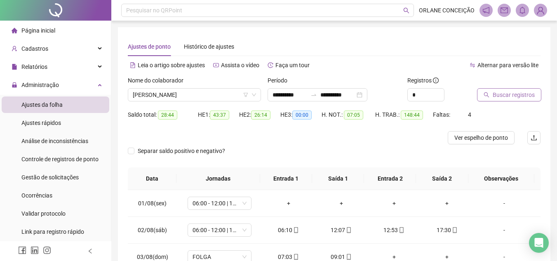
click at [523, 94] on span "Buscar registros" at bounding box center [514, 94] width 42 height 9
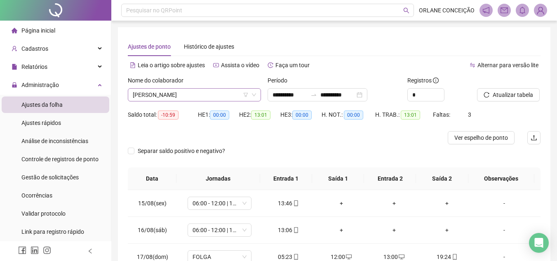
click at [163, 93] on span "[PERSON_NAME]" at bounding box center [194, 95] width 123 height 12
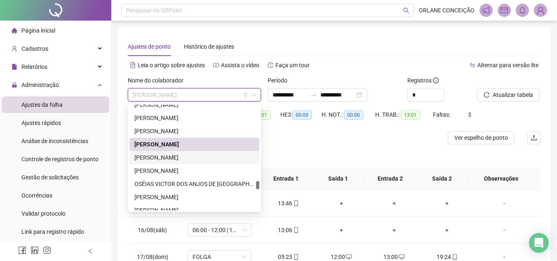
click at [159, 156] on div "[PERSON_NAME]" at bounding box center [195, 157] width 120 height 9
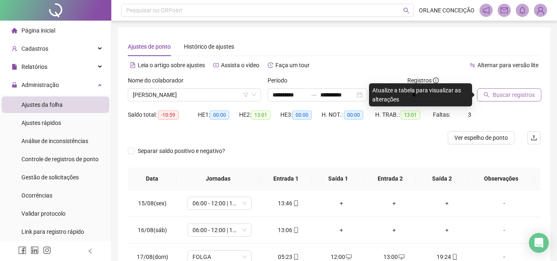
click at [516, 97] on span "Buscar registros" at bounding box center [514, 94] width 42 height 9
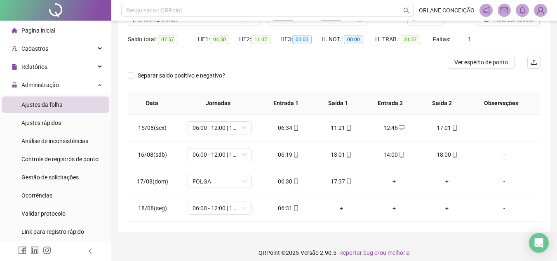
scroll to position [82, 0]
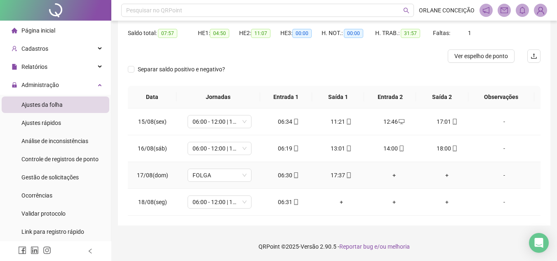
click at [389, 175] on div "+" at bounding box center [395, 175] width 40 height 9
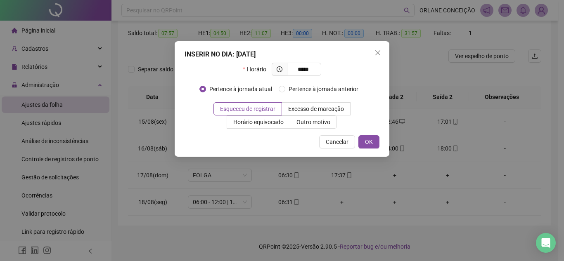
type input "*****"
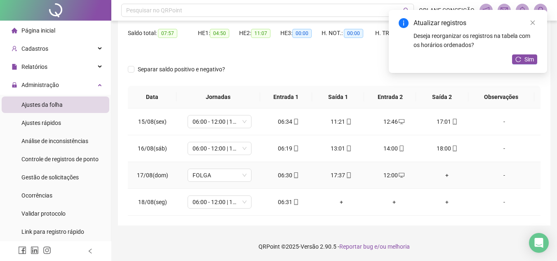
click at [442, 175] on div "+" at bounding box center [447, 175] width 40 height 9
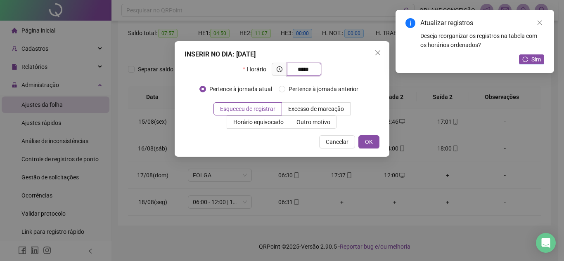
type input "*****"
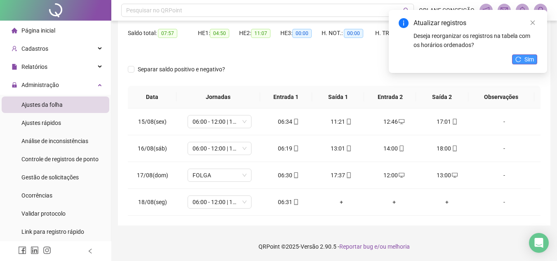
click at [528, 56] on span "Sim" at bounding box center [529, 59] width 9 height 9
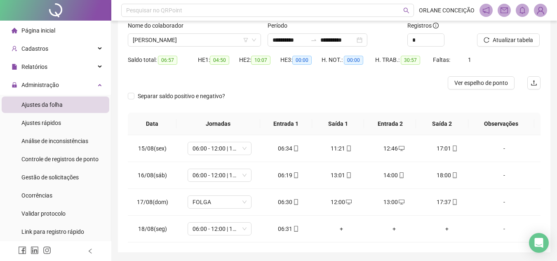
scroll to position [40, 0]
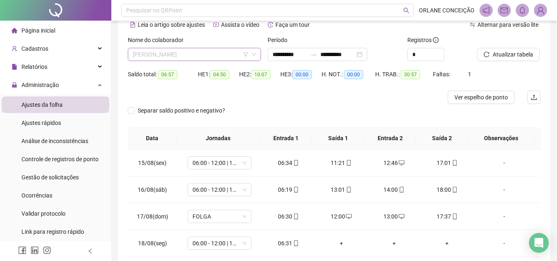
click at [211, 56] on span "[PERSON_NAME]" at bounding box center [194, 54] width 123 height 12
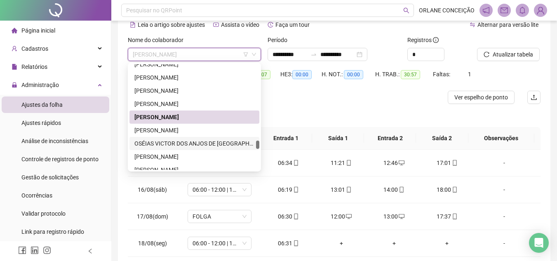
click at [168, 130] on div "[PERSON_NAME]" at bounding box center [195, 130] width 120 height 9
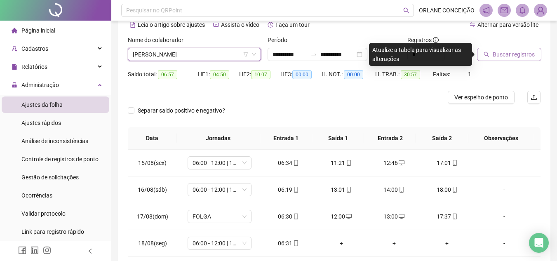
click at [496, 51] on span "Buscar registros" at bounding box center [514, 54] width 42 height 9
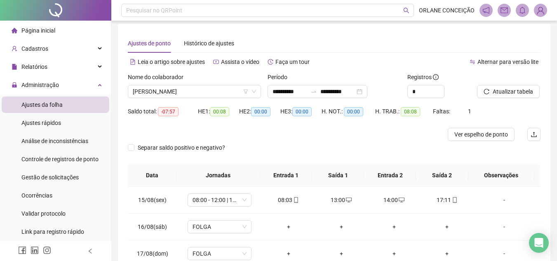
scroll to position [0, 0]
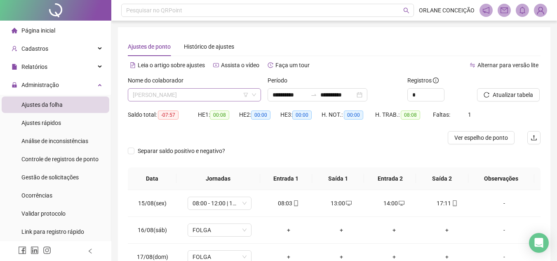
click at [208, 92] on span "[PERSON_NAME]" at bounding box center [194, 95] width 123 height 12
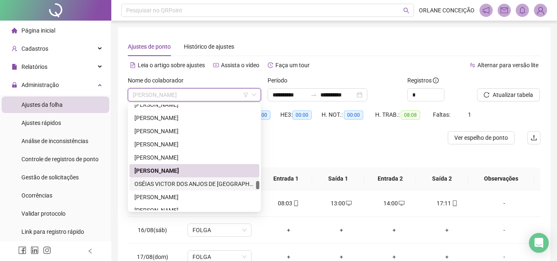
click at [197, 183] on div "OSÉIAS VICTOR DOS ANJOS DE [GEOGRAPHIC_DATA]" at bounding box center [195, 183] width 120 height 9
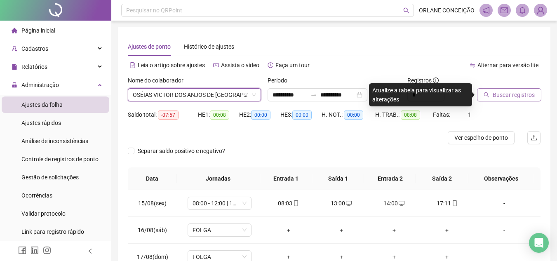
click at [497, 91] on span "Buscar registros" at bounding box center [514, 94] width 42 height 9
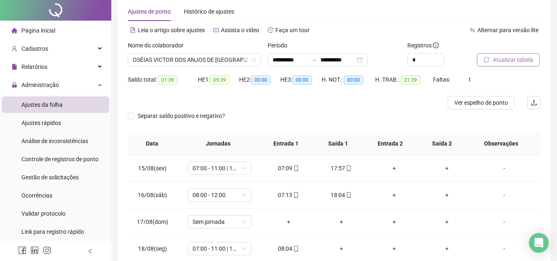
scroll to position [82, 0]
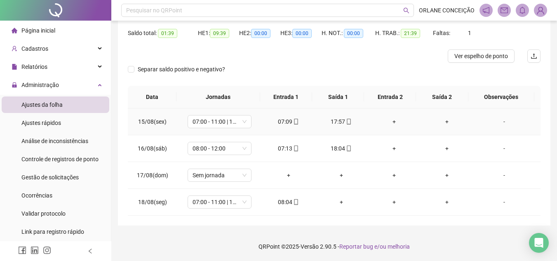
click at [390, 120] on div "+" at bounding box center [395, 121] width 40 height 9
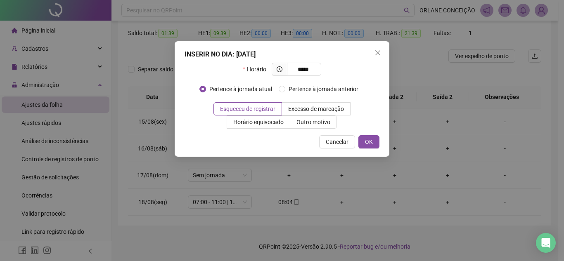
type input "*****"
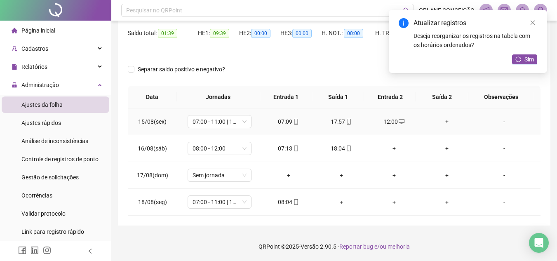
click at [440, 122] on div "+" at bounding box center [447, 121] width 40 height 9
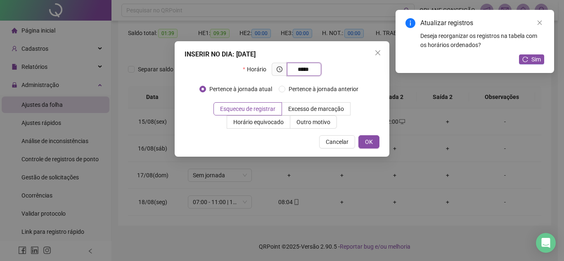
type input "*****"
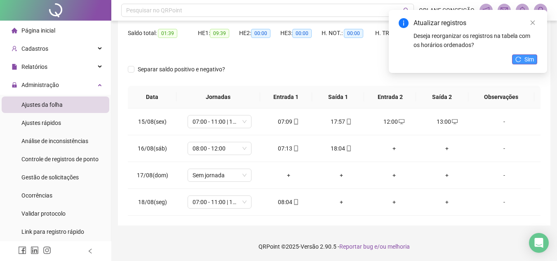
click at [529, 61] on span "Sim" at bounding box center [529, 59] width 9 height 9
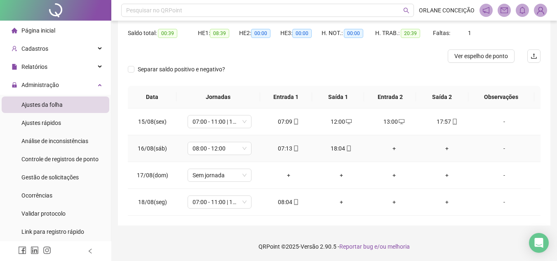
click at [389, 147] on div "+" at bounding box center [395, 148] width 40 height 9
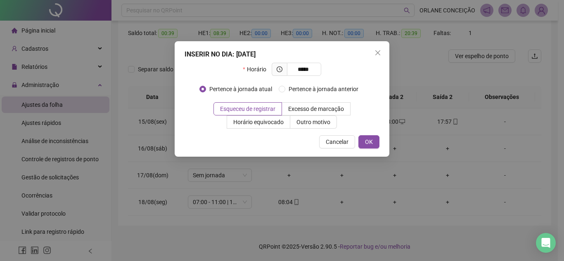
type input "*****"
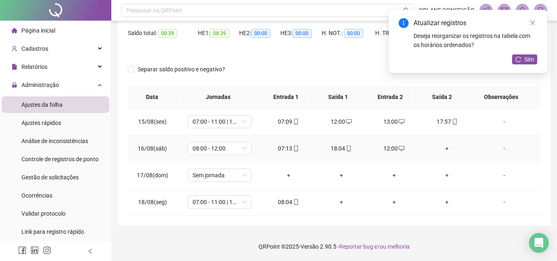
drag, startPoint x: 440, startPoint y: 149, endPoint x: 445, endPoint y: 136, distance: 14.1
click at [441, 149] on div "+" at bounding box center [447, 148] width 40 height 9
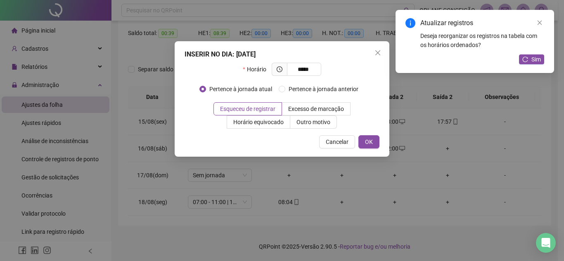
type input "*****"
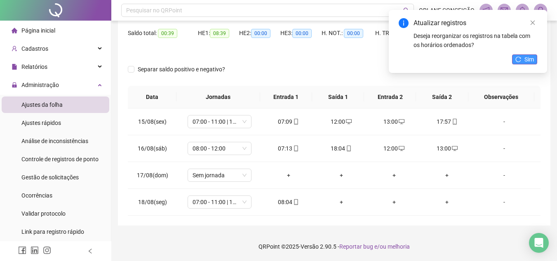
click at [527, 58] on span "Sim" at bounding box center [529, 59] width 9 height 9
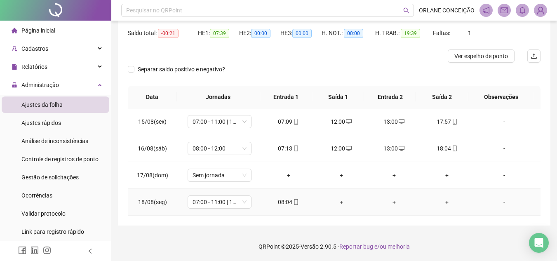
scroll to position [40, 0]
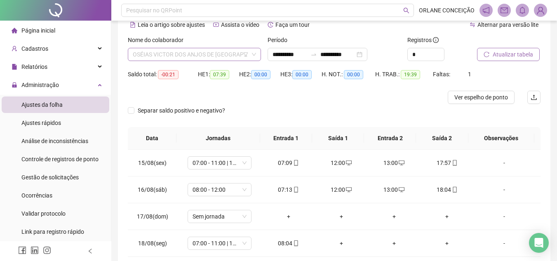
click at [198, 57] on span "OSÉIAS VICTOR DOS ANJOS DE [GEOGRAPHIC_DATA]" at bounding box center [194, 54] width 123 height 12
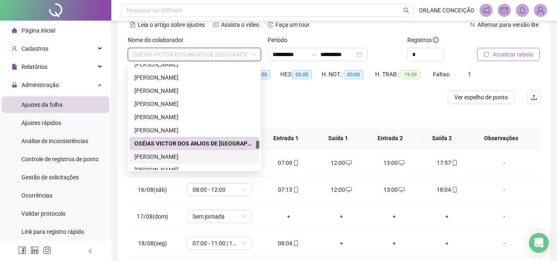
click at [152, 158] on div "[PERSON_NAME]" at bounding box center [195, 156] width 120 height 9
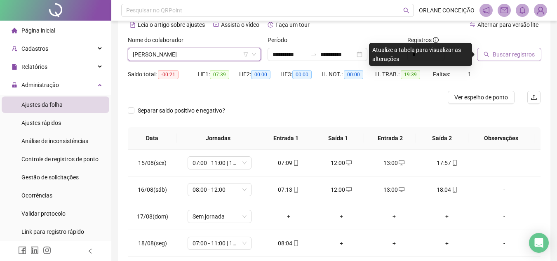
click at [515, 52] on span "Buscar registros" at bounding box center [514, 54] width 42 height 9
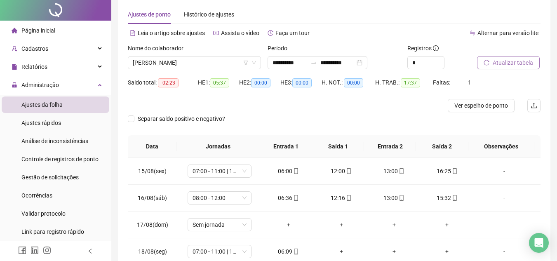
scroll to position [0, 0]
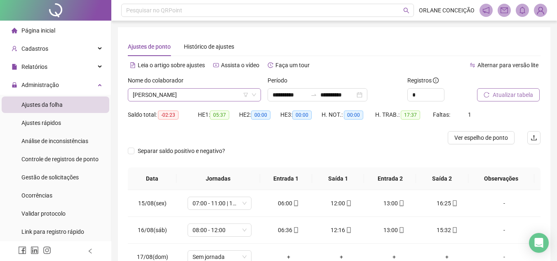
click at [183, 97] on span "[PERSON_NAME]" at bounding box center [194, 95] width 123 height 12
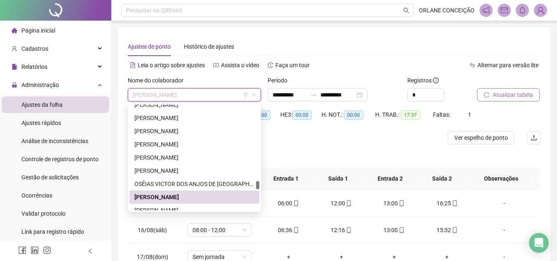
click at [167, 203] on div "[PERSON_NAME]" at bounding box center [195, 197] width 130 height 13
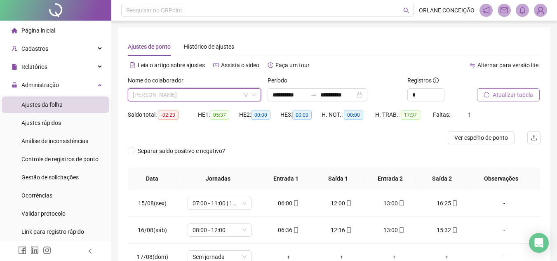
click at [198, 90] on span "[PERSON_NAME]" at bounding box center [194, 95] width 123 height 12
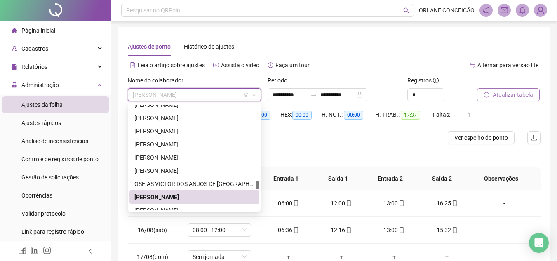
scroll to position [1766, 0]
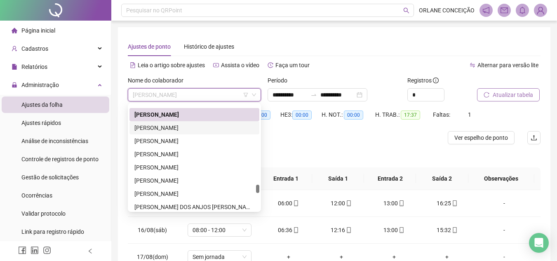
click at [190, 128] on div "[PERSON_NAME]" at bounding box center [195, 127] width 120 height 9
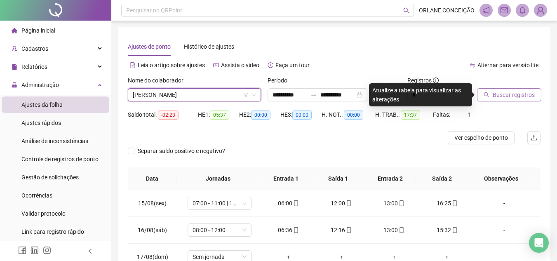
click at [507, 97] on span "Buscar registros" at bounding box center [514, 94] width 42 height 9
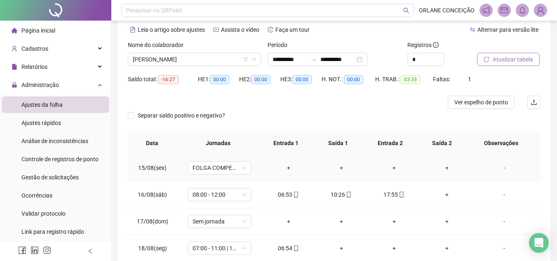
scroll to position [82, 0]
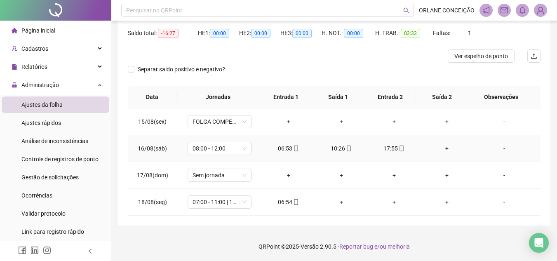
click at [442, 147] on div "+" at bounding box center [447, 148] width 40 height 9
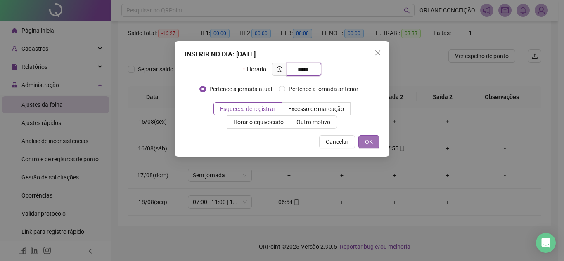
type input "*****"
click at [372, 141] on span "OK" at bounding box center [369, 141] width 8 height 9
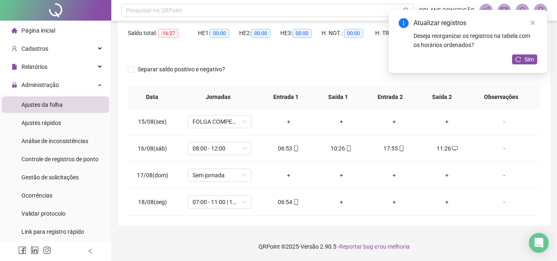
click at [525, 64] on div "Sim" at bounding box center [524, 59] width 25 height 10
click at [526, 59] on span "Sim" at bounding box center [529, 59] width 9 height 9
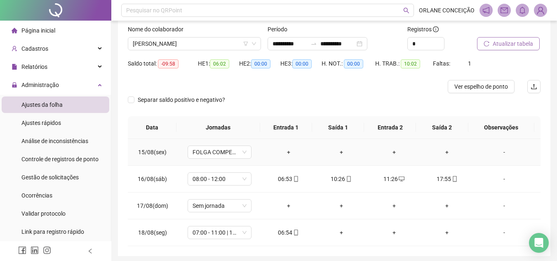
scroll to position [0, 0]
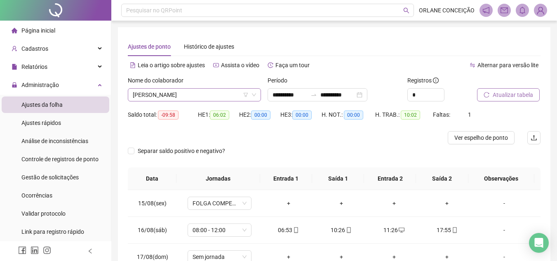
click at [199, 96] on span "[PERSON_NAME]" at bounding box center [194, 95] width 123 height 12
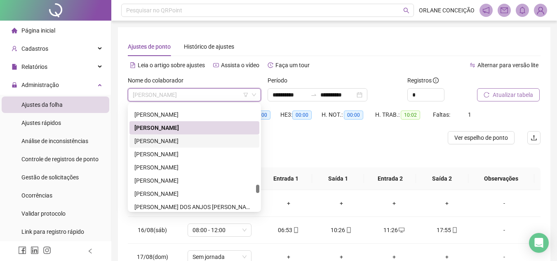
click at [181, 137] on div "[PERSON_NAME]" at bounding box center [195, 141] width 130 height 13
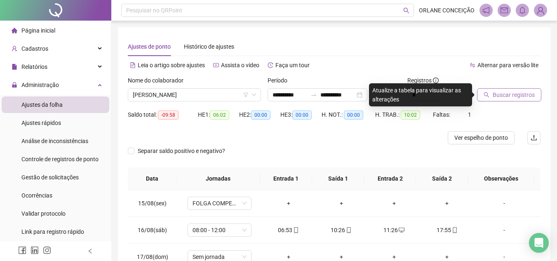
click at [504, 96] on span "Buscar registros" at bounding box center [514, 94] width 42 height 9
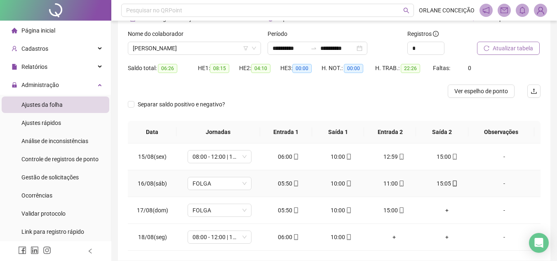
scroll to position [82, 0]
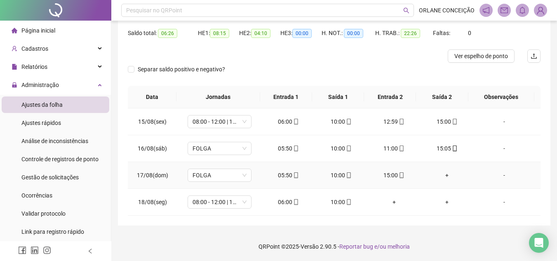
click at [443, 174] on div "+" at bounding box center [447, 175] width 40 height 9
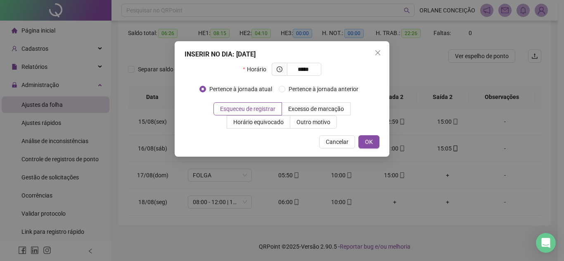
type input "*****"
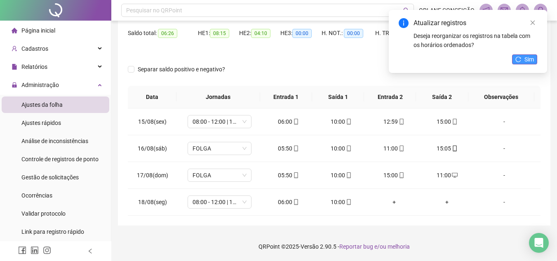
click at [514, 59] on button "Sim" at bounding box center [524, 59] width 25 height 10
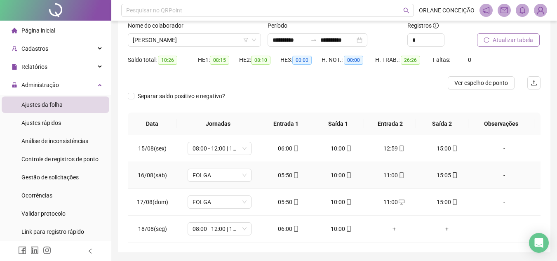
scroll to position [40, 0]
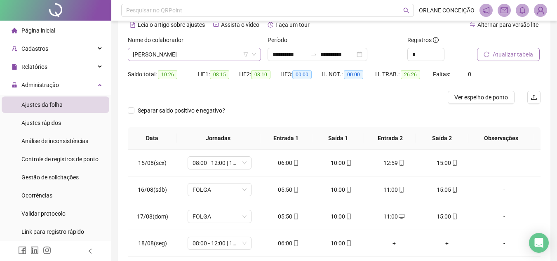
click at [193, 55] on span "[PERSON_NAME]" at bounding box center [194, 54] width 123 height 12
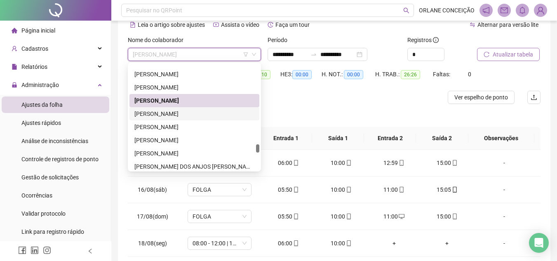
click at [167, 110] on div "RAIMUNDO PAULO DOS SANTOS FILHO" at bounding box center [195, 113] width 120 height 9
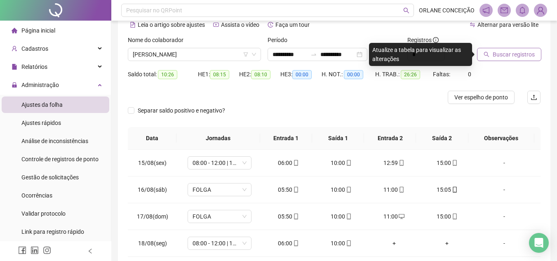
click at [518, 50] on span "Buscar registros" at bounding box center [514, 54] width 42 height 9
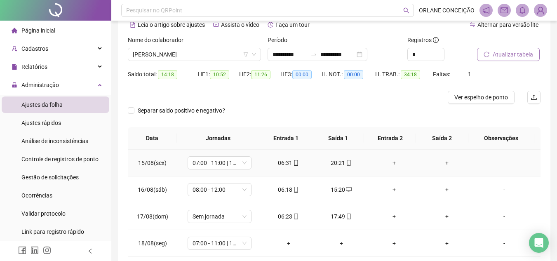
click at [391, 163] on div "+" at bounding box center [395, 162] width 40 height 9
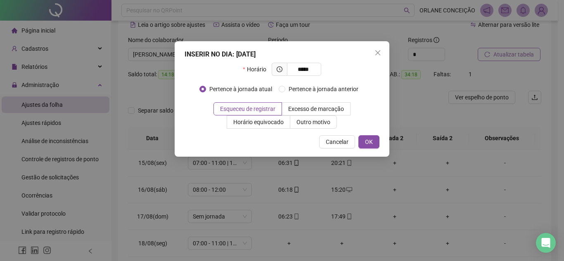
type input "*****"
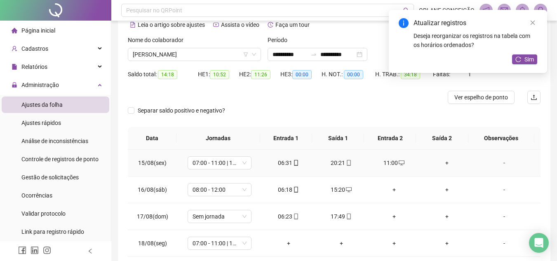
click at [442, 162] on div "+" at bounding box center [447, 162] width 40 height 9
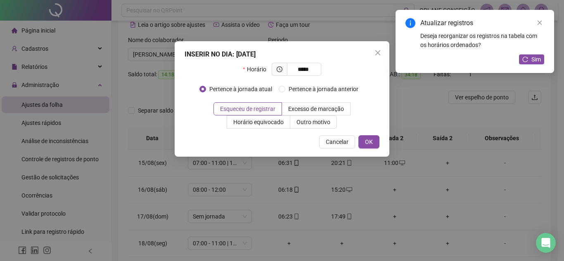
type input "*****"
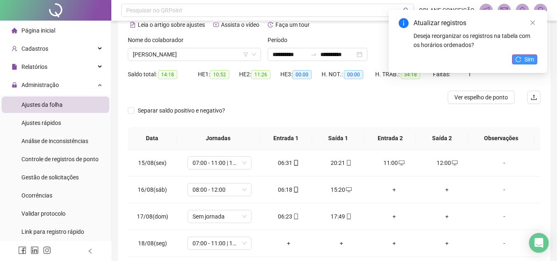
click at [538, 58] on div "Atualizar registros Deseja reorganizar os registros na tabela com os horários o…" at bounding box center [468, 41] width 158 height 63
drag, startPoint x: 534, startPoint y: 57, endPoint x: 532, endPoint y: 61, distance: 4.8
click at [533, 57] on span "Sim" at bounding box center [529, 59] width 9 height 9
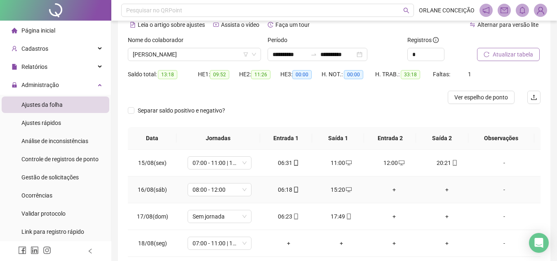
click at [387, 189] on div "+" at bounding box center [395, 189] width 40 height 9
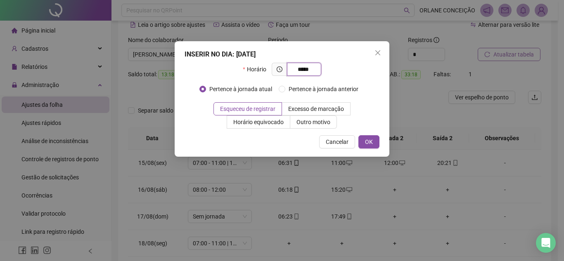
type input "*****"
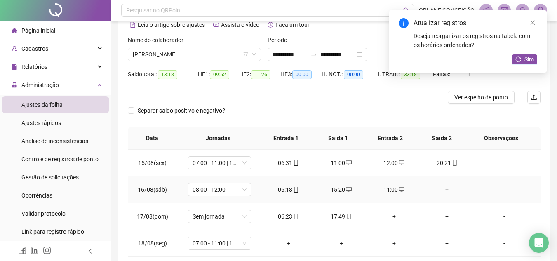
click at [440, 189] on div "+" at bounding box center [447, 189] width 40 height 9
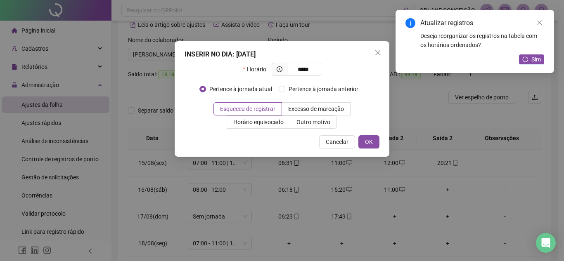
type input "*****"
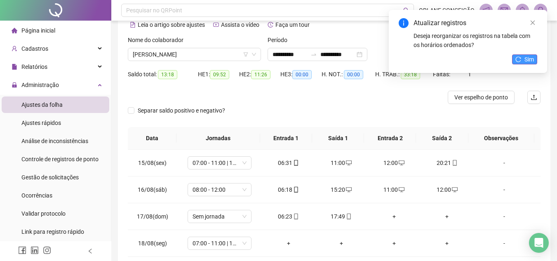
click at [526, 58] on span "Sim" at bounding box center [529, 59] width 9 height 9
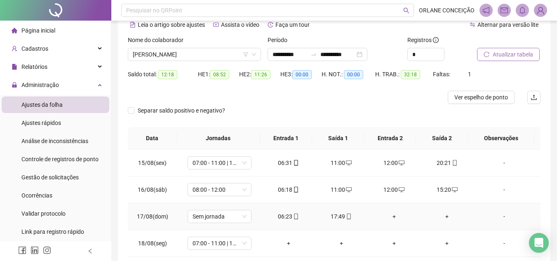
click at [391, 215] on div "+" at bounding box center [395, 216] width 40 height 9
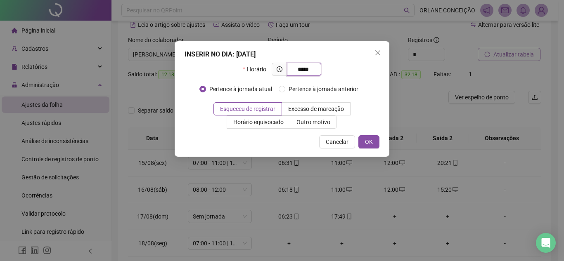
type input "*****"
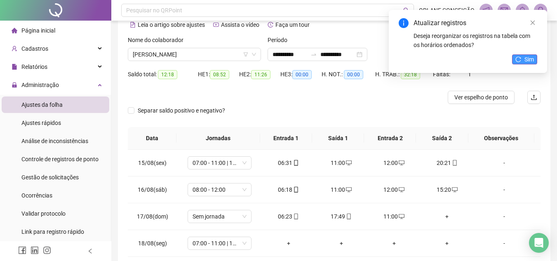
click at [525, 56] on span "Sim" at bounding box center [529, 59] width 9 height 9
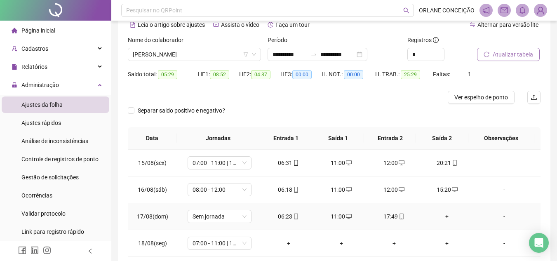
click at [443, 215] on div "+" at bounding box center [447, 216] width 40 height 9
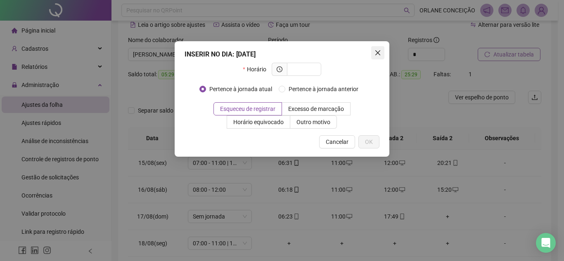
click at [378, 51] on icon "close" at bounding box center [377, 53] width 7 height 7
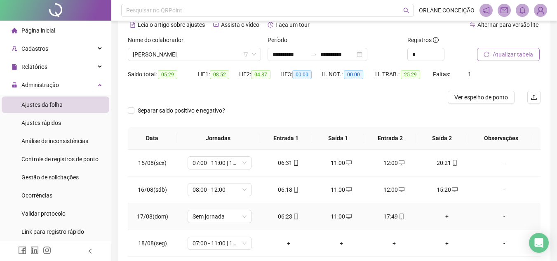
click at [444, 216] on div "+" at bounding box center [447, 216] width 40 height 9
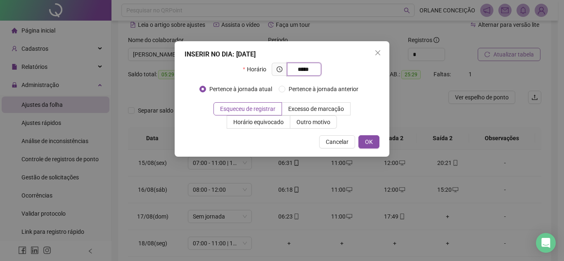
type input "*****"
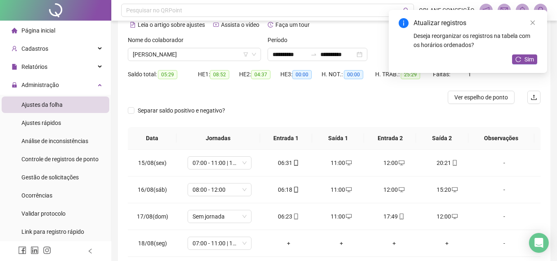
click at [531, 54] on div "Atualizar registros Deseja reorganizar os registros na tabela com os horários o…" at bounding box center [468, 41] width 158 height 63
click at [529, 57] on span "Sim" at bounding box center [529, 59] width 9 height 9
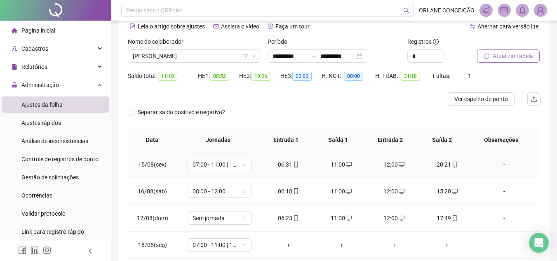
scroll to position [0, 0]
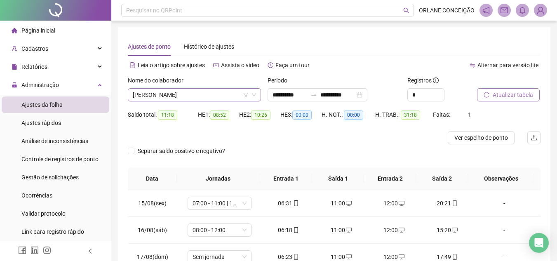
click at [189, 93] on span "RAIMUNDO PAULO DOS SANTOS FILHO" at bounding box center [194, 95] width 123 height 12
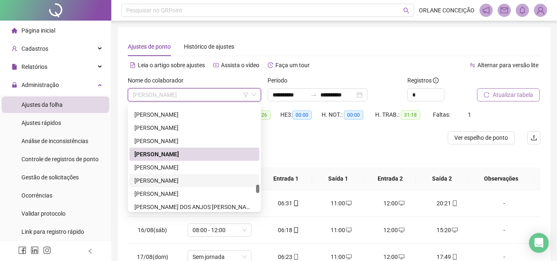
click at [160, 174] on div "[PERSON_NAME]" at bounding box center [195, 180] width 130 height 13
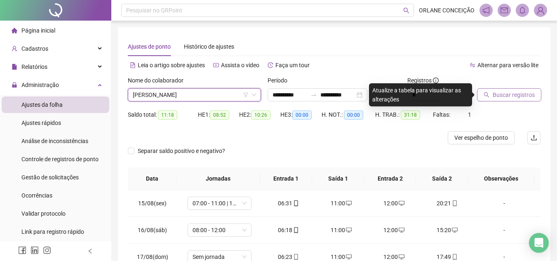
click at [171, 94] on span "[PERSON_NAME]" at bounding box center [194, 95] width 123 height 12
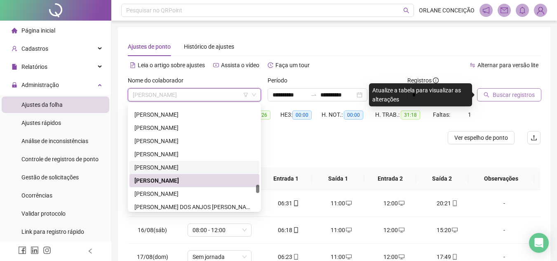
click at [157, 166] on div "[PERSON_NAME]" at bounding box center [195, 167] width 120 height 9
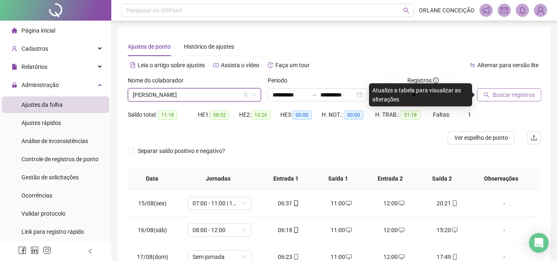
click at [509, 93] on span "Buscar registros" at bounding box center [514, 94] width 42 height 9
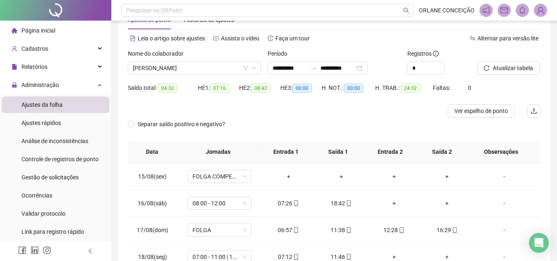
scroll to position [82, 0]
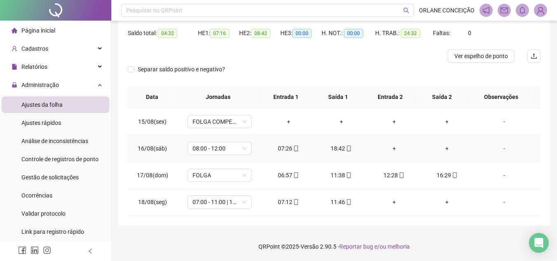
click at [389, 146] on div "+" at bounding box center [395, 148] width 40 height 9
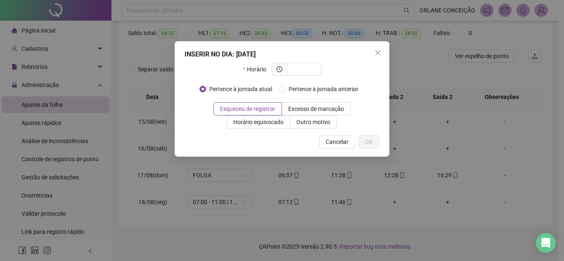
type input "*"
type input "*****"
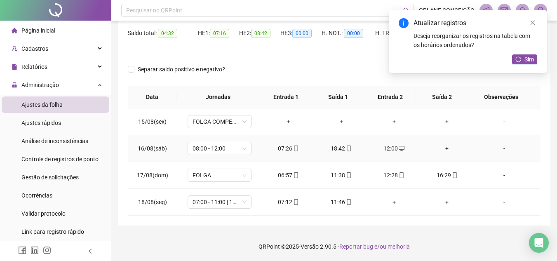
click at [444, 149] on div "+" at bounding box center [447, 148] width 40 height 9
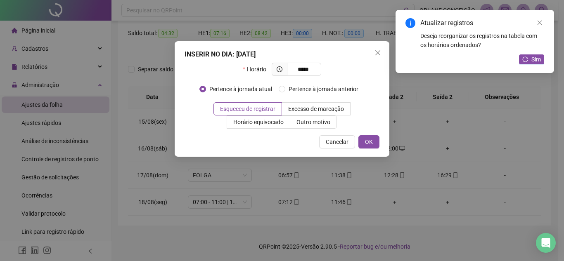
type input "*****"
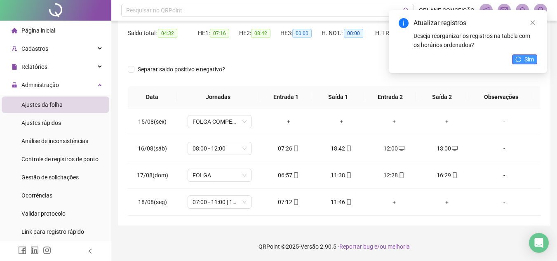
click at [520, 58] on icon "reload" at bounding box center [519, 60] width 6 height 6
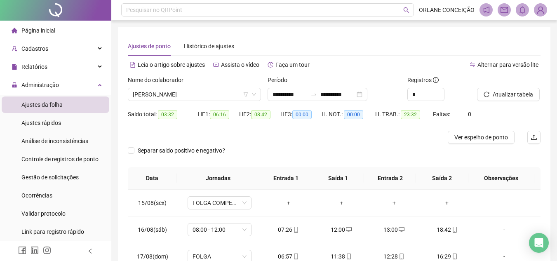
scroll to position [0, 0]
click at [186, 98] on span "[PERSON_NAME]" at bounding box center [194, 95] width 123 height 12
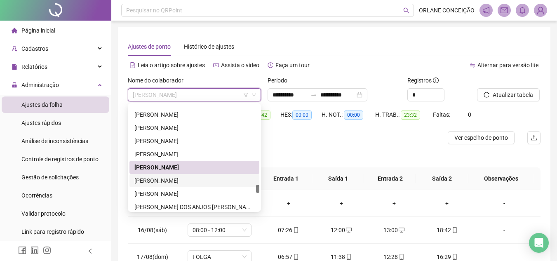
click at [179, 179] on div "[PERSON_NAME]" at bounding box center [195, 180] width 120 height 9
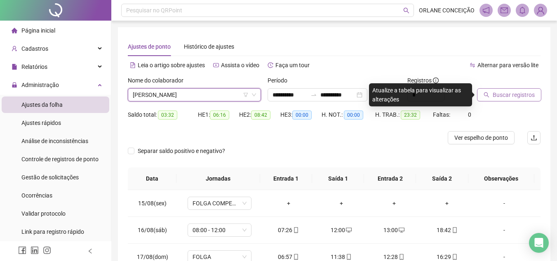
click at [515, 97] on span "Buscar registros" at bounding box center [514, 94] width 42 height 9
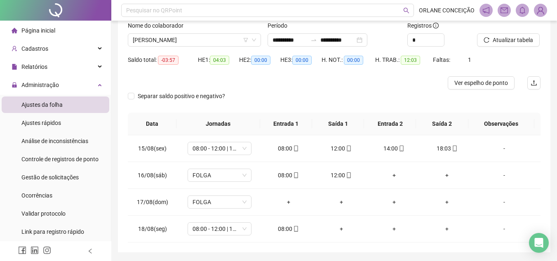
scroll to position [40, 0]
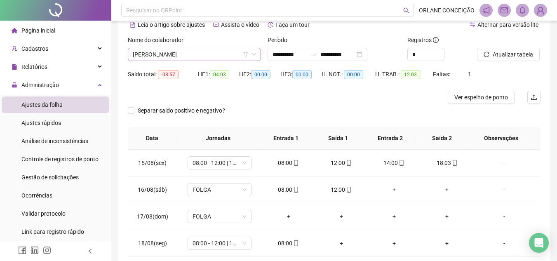
click at [200, 57] on span "[PERSON_NAME]" at bounding box center [194, 54] width 123 height 12
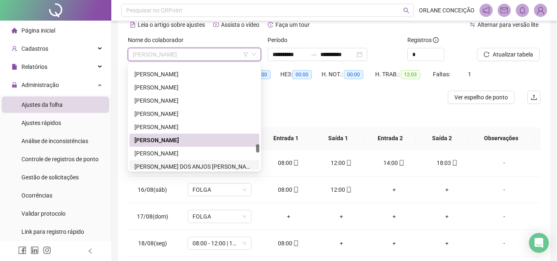
click at [183, 155] on div "[PERSON_NAME]" at bounding box center [195, 153] width 120 height 9
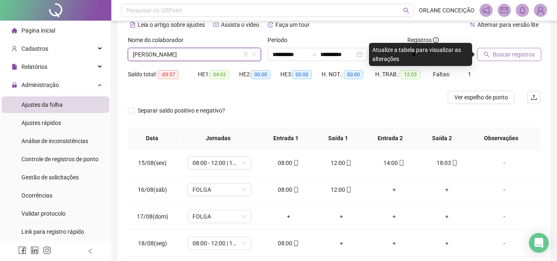
click at [513, 55] on span "Buscar registros" at bounding box center [514, 54] width 42 height 9
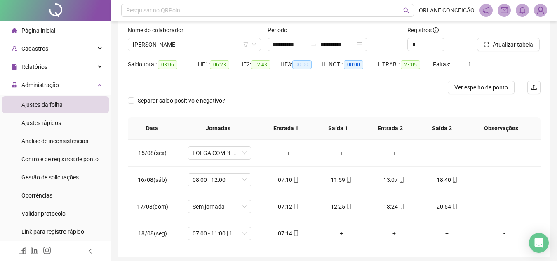
scroll to position [0, 0]
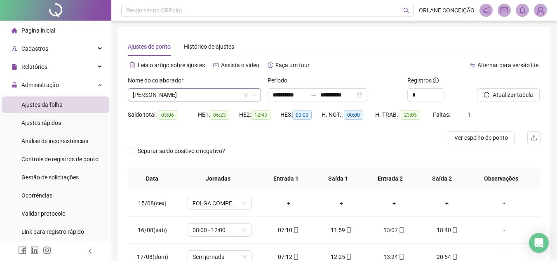
click at [172, 92] on span "[PERSON_NAME]" at bounding box center [194, 95] width 123 height 12
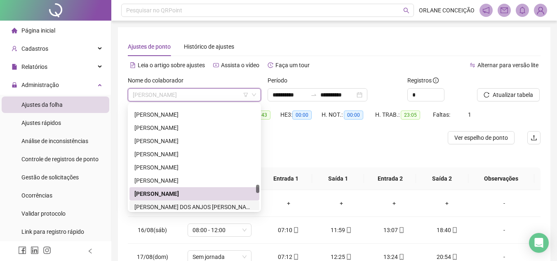
click at [178, 207] on div "[PERSON_NAME] DOS ANJOS [PERSON_NAME]" at bounding box center [195, 207] width 120 height 9
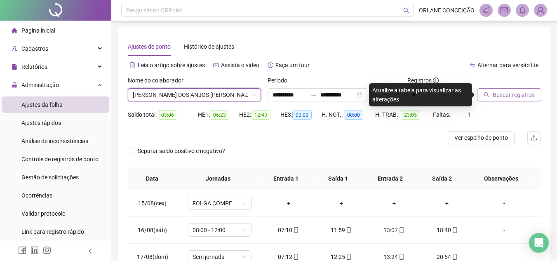
click at [507, 96] on span "Buscar registros" at bounding box center [514, 94] width 42 height 9
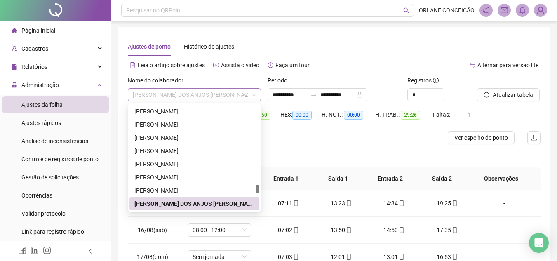
click at [199, 98] on span "[PERSON_NAME] DOS ANJOS [PERSON_NAME]" at bounding box center [194, 95] width 123 height 12
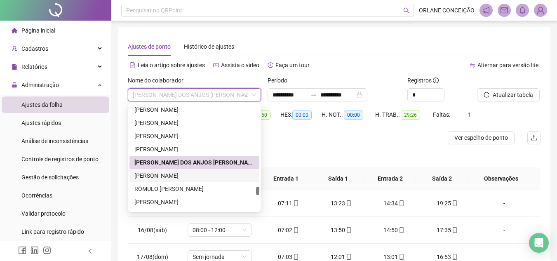
scroll to position [1852, 0]
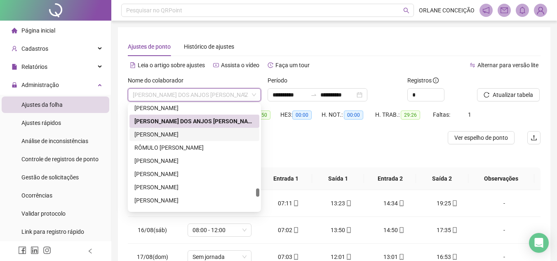
click at [164, 133] on div "[PERSON_NAME]" at bounding box center [195, 134] width 120 height 9
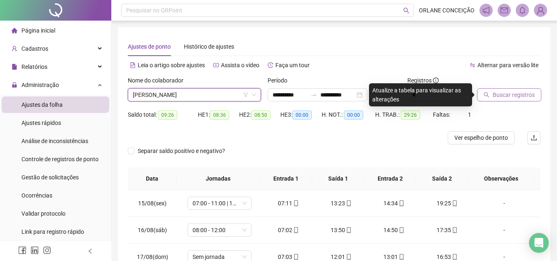
click at [510, 93] on span "Buscar registros" at bounding box center [514, 94] width 42 height 9
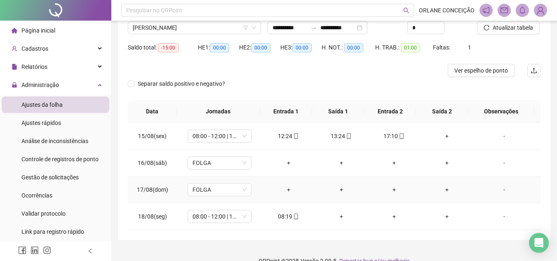
scroll to position [82, 0]
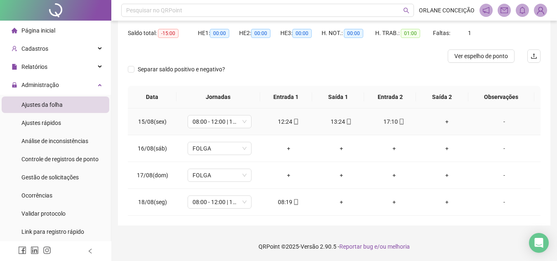
click at [443, 120] on div "+" at bounding box center [447, 121] width 40 height 9
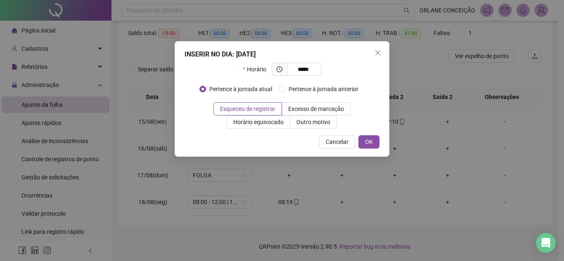
type input "*****"
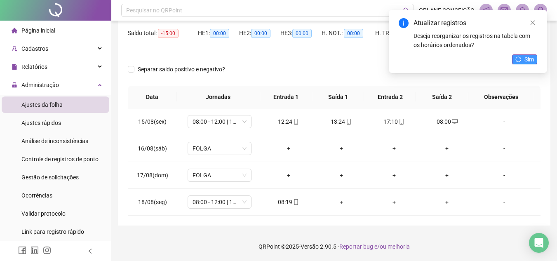
click at [529, 61] on span "Sim" at bounding box center [529, 59] width 9 height 9
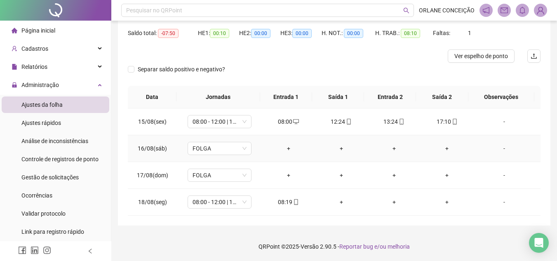
scroll to position [0, 0]
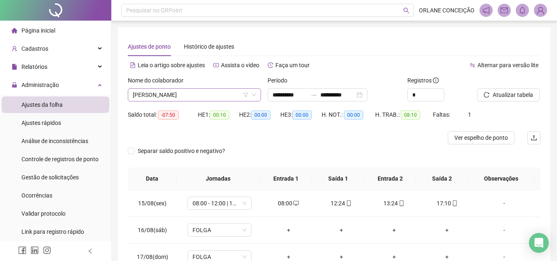
click at [148, 97] on span "[PERSON_NAME]" at bounding box center [194, 95] width 123 height 12
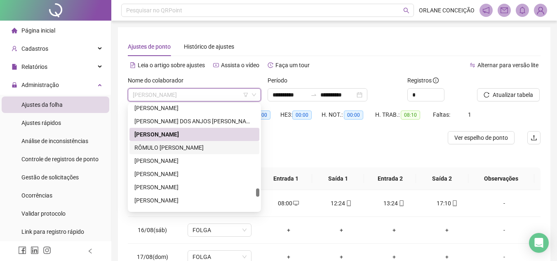
click at [160, 150] on div "RÔMULO [PERSON_NAME]" at bounding box center [195, 147] width 120 height 9
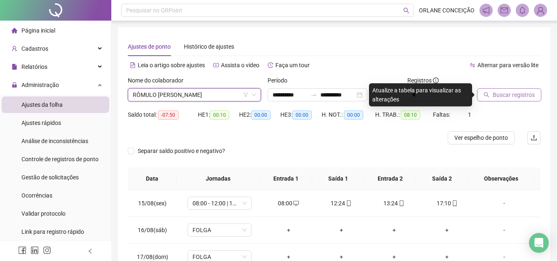
click at [502, 93] on span "Buscar registros" at bounding box center [514, 94] width 42 height 9
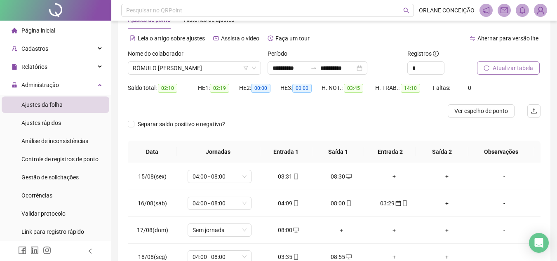
scroll to position [41, 0]
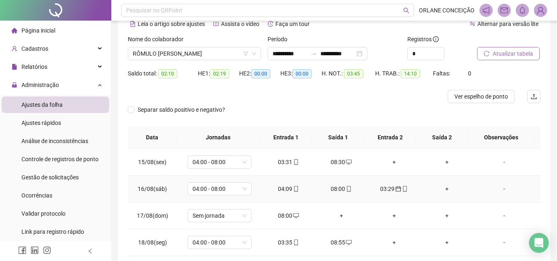
click at [383, 187] on div "03:29" at bounding box center [395, 188] width 40 height 9
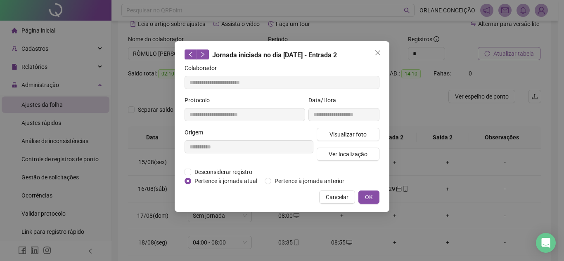
type input "**********"
click at [372, 194] on span "OK" at bounding box center [369, 197] width 8 height 9
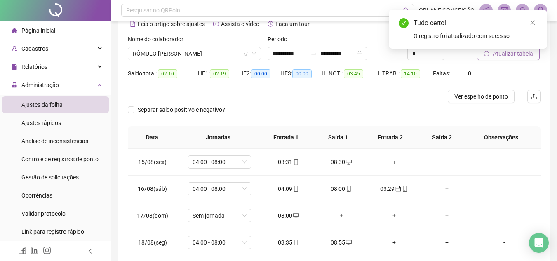
click at [501, 55] on body "**********" at bounding box center [278, 89] width 557 height 261
click at [500, 49] on div "Tudo certo! O registro foi atualizado com sucesso" at bounding box center [468, 29] width 158 height 39
click at [534, 26] on link "Close" at bounding box center [533, 22] width 9 height 9
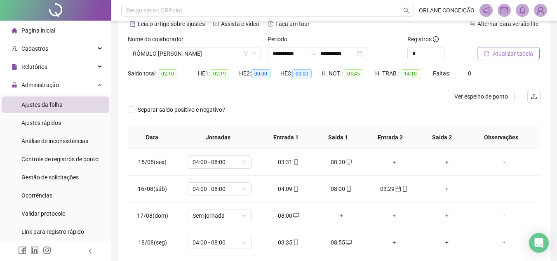
click at [517, 52] on span "Atualizar tabela" at bounding box center [513, 53] width 40 height 9
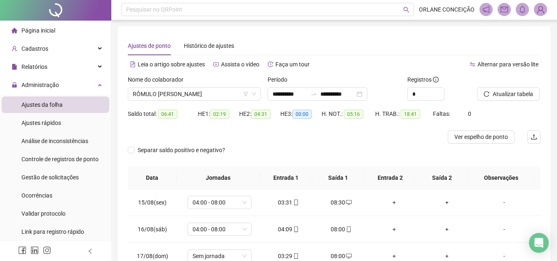
scroll to position [0, 0]
click at [194, 95] on span "RÔMULO [PERSON_NAME]" at bounding box center [194, 95] width 123 height 12
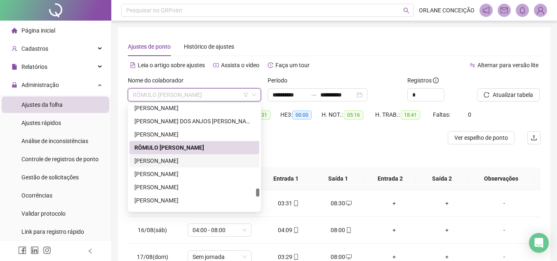
click at [175, 158] on div "[PERSON_NAME]" at bounding box center [195, 160] width 120 height 9
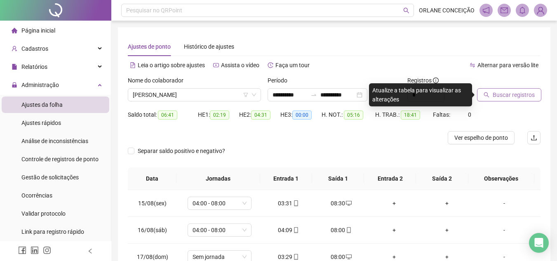
click at [514, 92] on span "Buscar registros" at bounding box center [514, 94] width 42 height 9
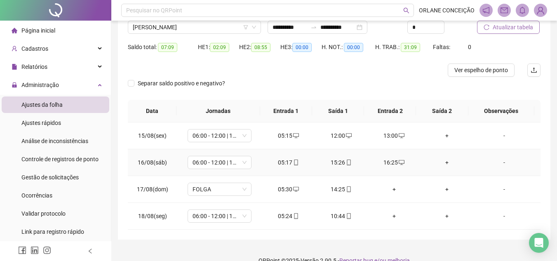
scroll to position [82, 0]
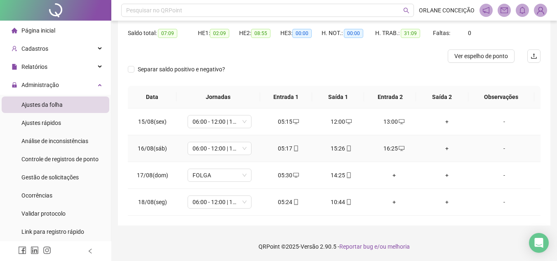
click at [444, 145] on div "+" at bounding box center [447, 148] width 40 height 9
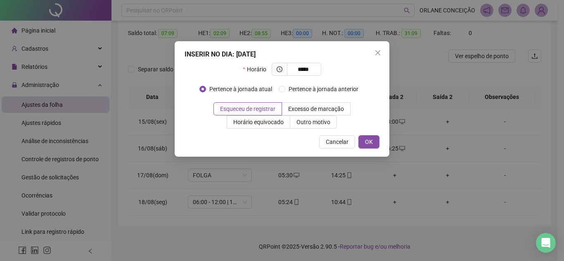
type input "*****"
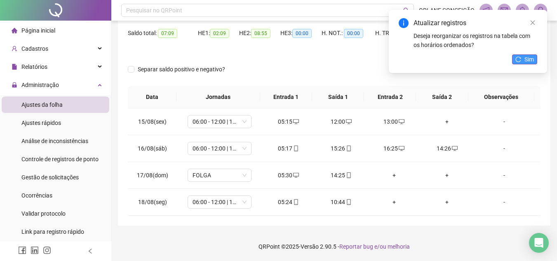
click at [518, 57] on icon "reload" at bounding box center [519, 60] width 6 height 6
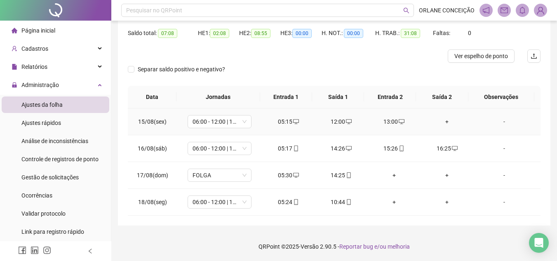
click at [439, 123] on div "+" at bounding box center [447, 121] width 40 height 9
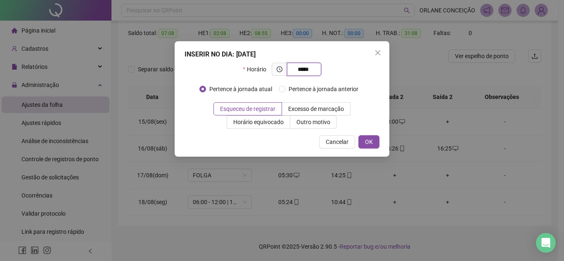
type input "*****"
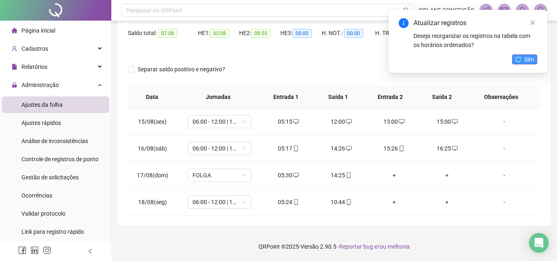
click at [523, 58] on button "Sim" at bounding box center [524, 59] width 25 height 10
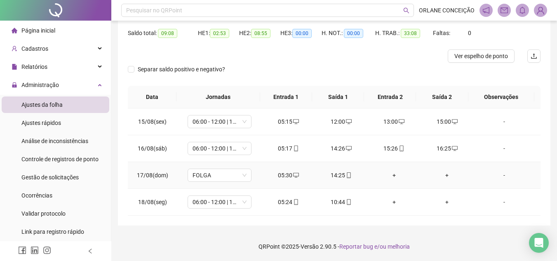
click at [391, 175] on div "+" at bounding box center [395, 175] width 40 height 9
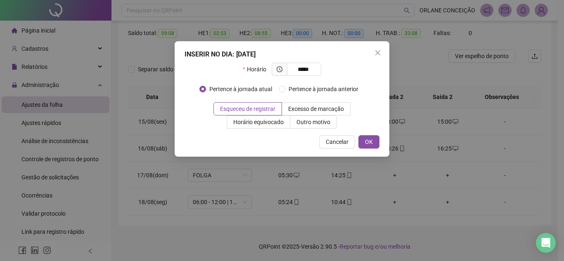
type input "*****"
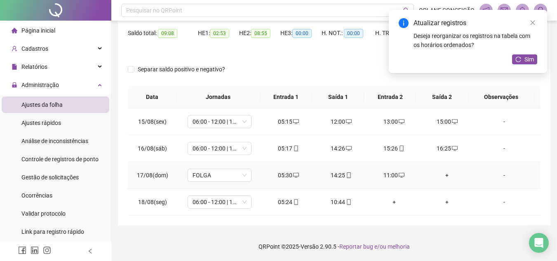
click at [443, 173] on div "+" at bounding box center [447, 175] width 40 height 9
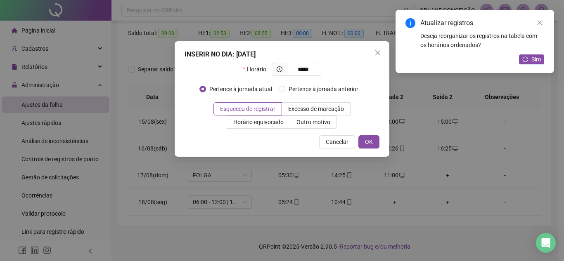
type input "*****"
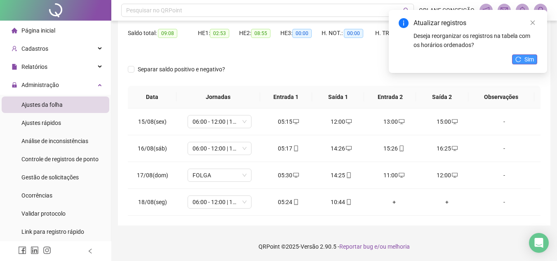
click at [525, 59] on span "Sim" at bounding box center [529, 59] width 9 height 9
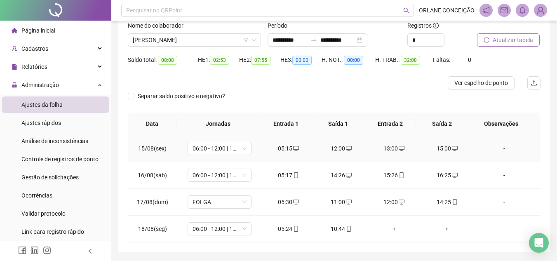
scroll to position [40, 0]
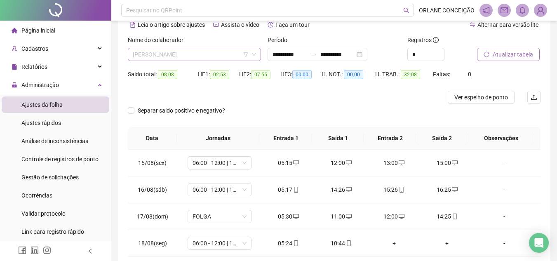
click at [169, 55] on span "[PERSON_NAME]" at bounding box center [194, 54] width 123 height 12
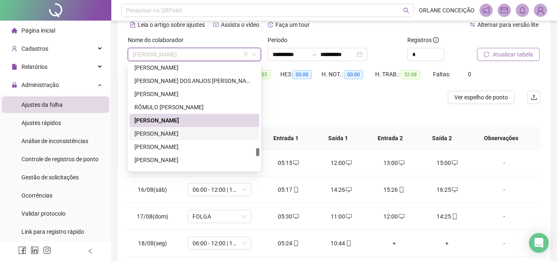
click at [167, 133] on div "[PERSON_NAME]" at bounding box center [195, 133] width 120 height 9
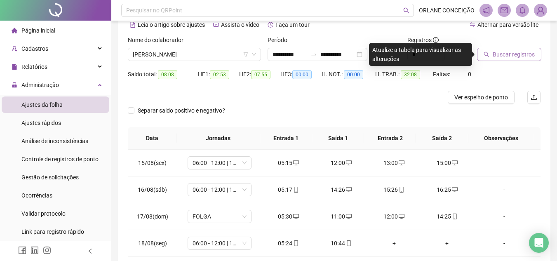
click at [523, 47] on div "Buscar registros" at bounding box center [509, 48] width 64 height 26
click at [514, 56] on span "Buscar registros" at bounding box center [514, 54] width 42 height 9
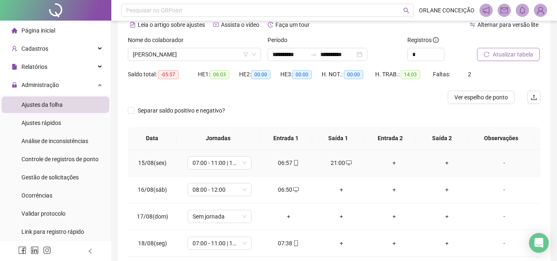
click at [389, 162] on div "+" at bounding box center [395, 162] width 40 height 9
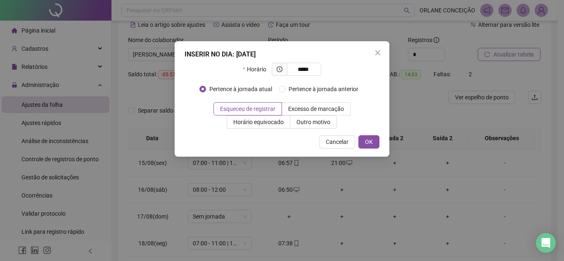
type input "*****"
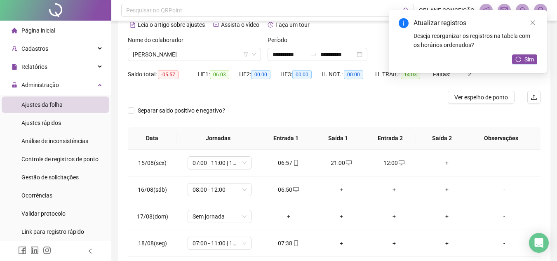
drag, startPoint x: 440, startPoint y: 162, endPoint x: 440, endPoint y: 148, distance: 13.6
click at [441, 159] on div "+" at bounding box center [447, 162] width 40 height 9
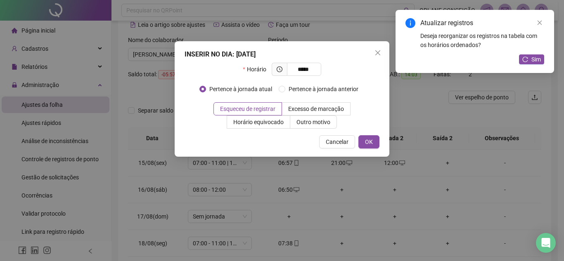
type input "*****"
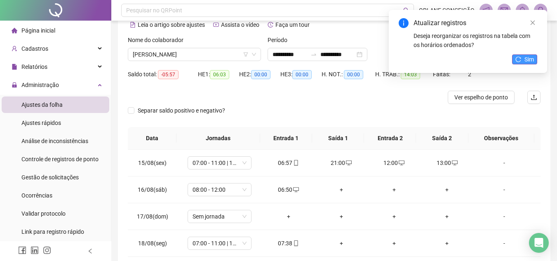
click at [521, 62] on icon "reload" at bounding box center [519, 60] width 6 height 6
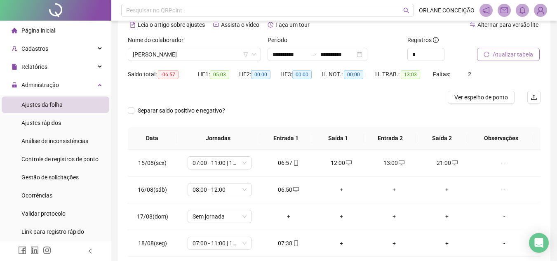
click at [162, 46] on div "Nome do colaborador" at bounding box center [194, 41] width 133 height 12
click at [166, 60] on span "[PERSON_NAME]" at bounding box center [194, 54] width 123 height 12
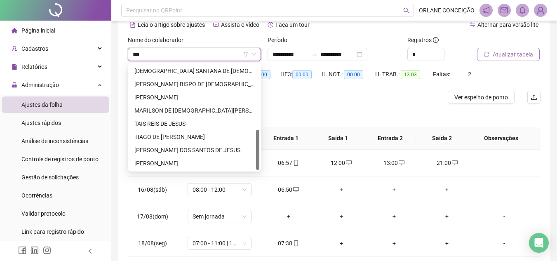
scroll to position [0, 0]
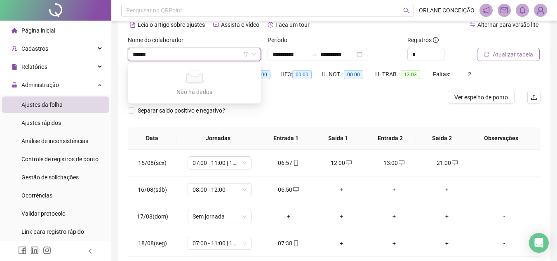
type input "*****"
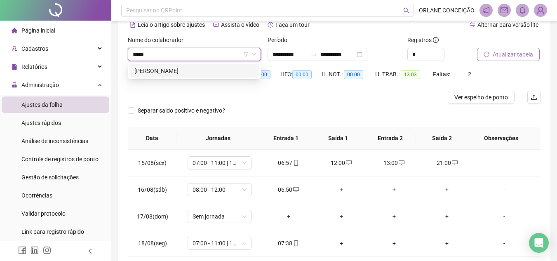
click at [170, 68] on div "[PERSON_NAME]" at bounding box center [195, 70] width 120 height 9
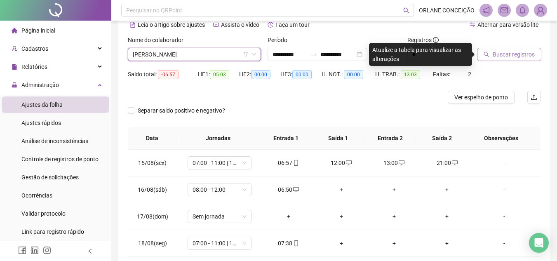
click at [500, 56] on span "Buscar registros" at bounding box center [514, 54] width 42 height 9
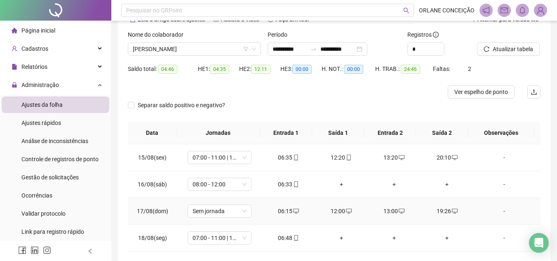
scroll to position [82, 0]
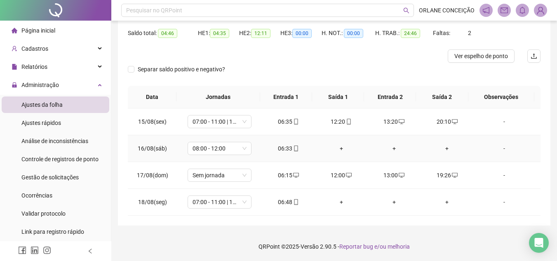
click at [338, 149] on div "+" at bounding box center [342, 148] width 40 height 9
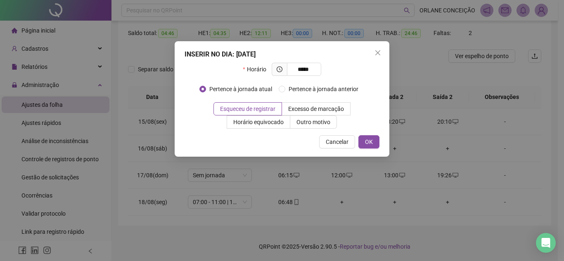
type input "*****"
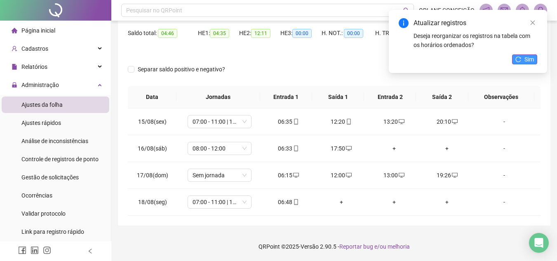
click at [525, 58] on span "Sim" at bounding box center [529, 59] width 9 height 9
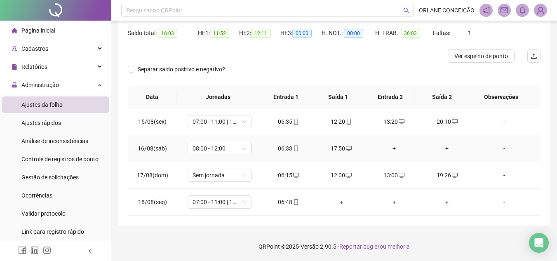
click at [392, 153] on td "+" at bounding box center [394, 148] width 53 height 27
click at [391, 146] on div "+" at bounding box center [395, 148] width 40 height 9
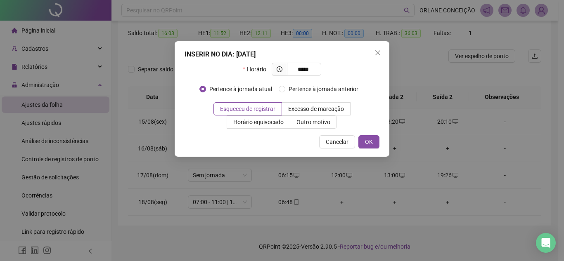
type input "*****"
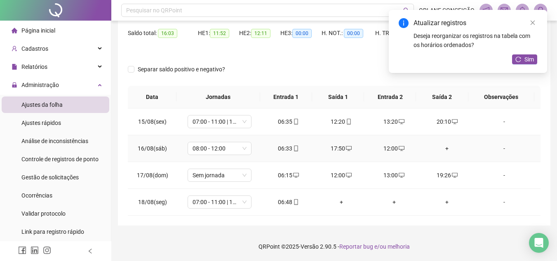
click at [439, 149] on div "+" at bounding box center [447, 148] width 40 height 9
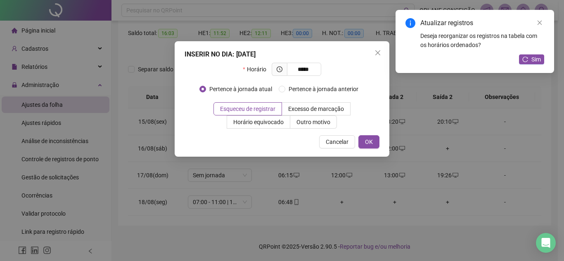
type input "*****"
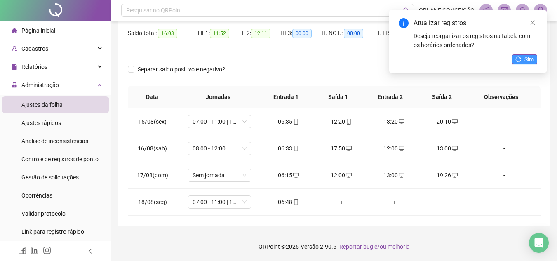
click at [526, 60] on span "Sim" at bounding box center [529, 59] width 9 height 9
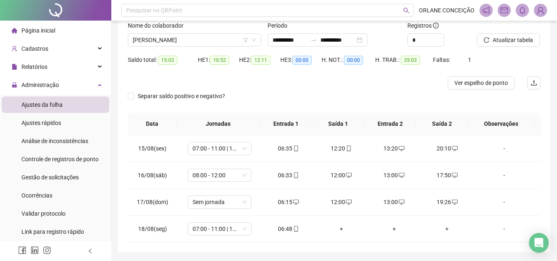
scroll to position [40, 0]
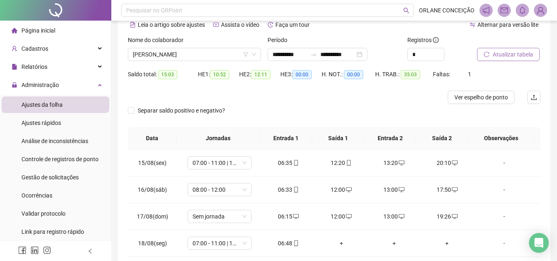
click at [515, 54] on span "Atualizar tabela" at bounding box center [513, 54] width 40 height 9
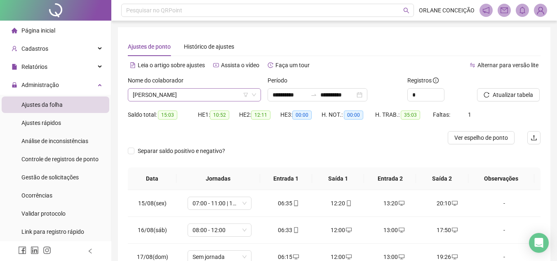
click at [193, 95] on span "[PERSON_NAME]" at bounding box center [194, 95] width 123 height 12
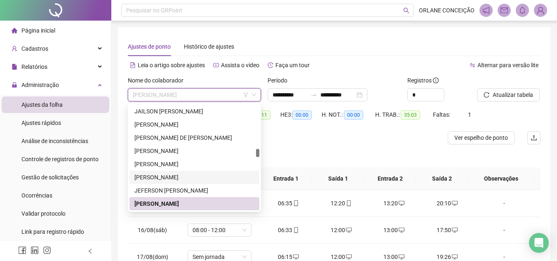
scroll to position [1018, 0]
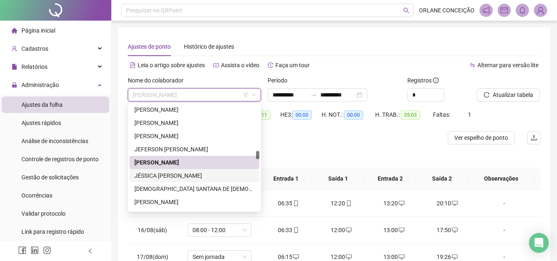
click at [168, 173] on div "JÉSSICA DAEBS DE OLIVEIRA" at bounding box center [195, 175] width 120 height 9
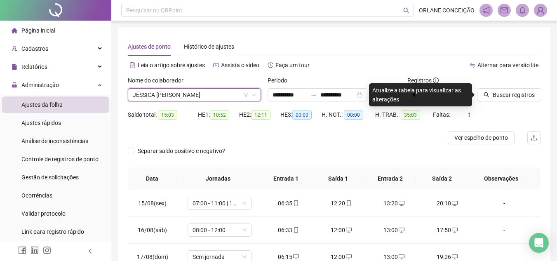
click at [210, 91] on span "JÉSSICA DAEBS DE OLIVEIRA" at bounding box center [194, 95] width 123 height 12
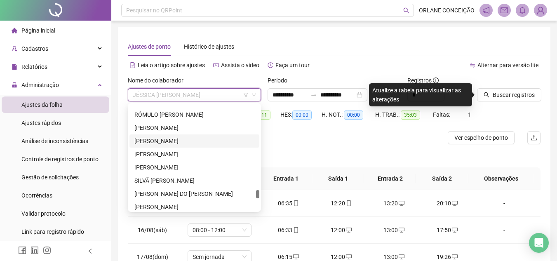
scroll to position [1843, 0]
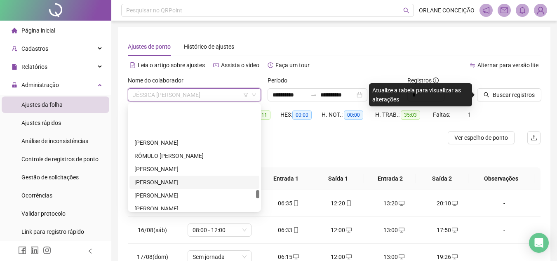
click at [174, 139] on div "[PERSON_NAME]" at bounding box center [195, 142] width 120 height 9
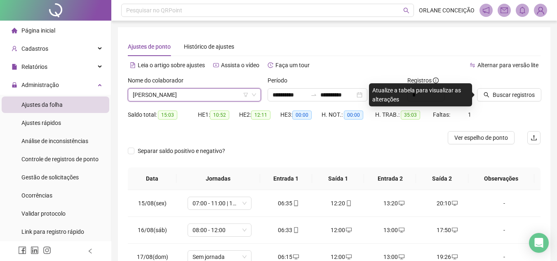
click at [210, 96] on span "[PERSON_NAME]" at bounding box center [194, 95] width 123 height 12
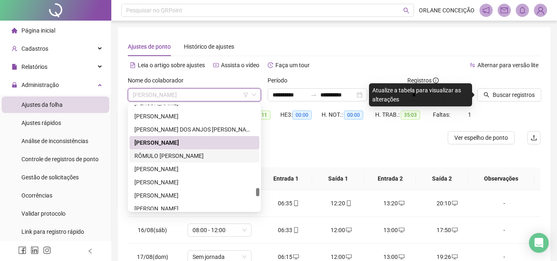
click at [156, 158] on div "RÔMULO [PERSON_NAME]" at bounding box center [195, 155] width 120 height 9
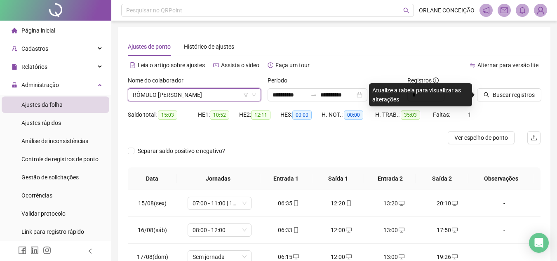
click at [170, 100] on span "RÔMULO [PERSON_NAME]" at bounding box center [194, 95] width 123 height 12
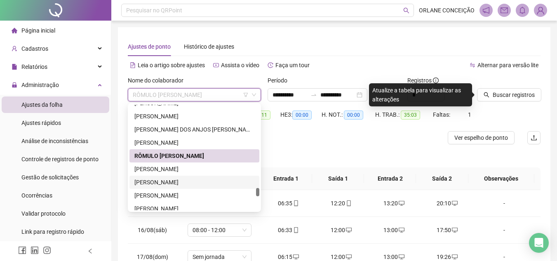
click at [166, 179] on div "[PERSON_NAME]" at bounding box center [195, 182] width 120 height 9
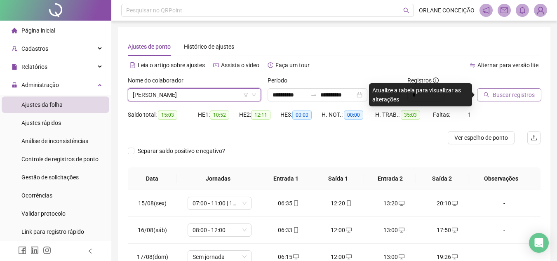
click at [512, 97] on span "Buscar registros" at bounding box center [514, 94] width 42 height 9
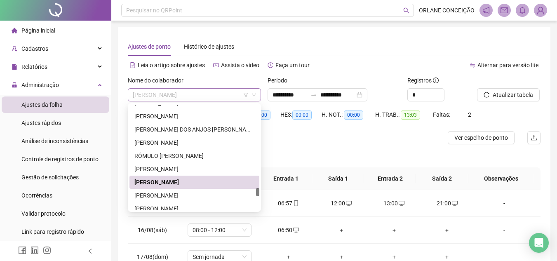
click at [162, 99] on span "[PERSON_NAME]" at bounding box center [194, 95] width 123 height 12
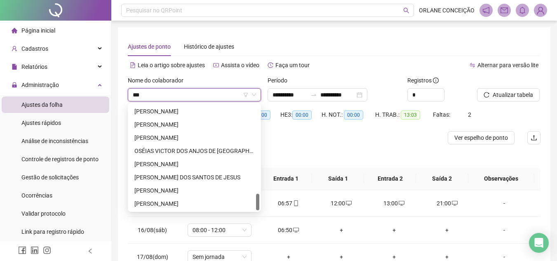
scroll to position [0, 0]
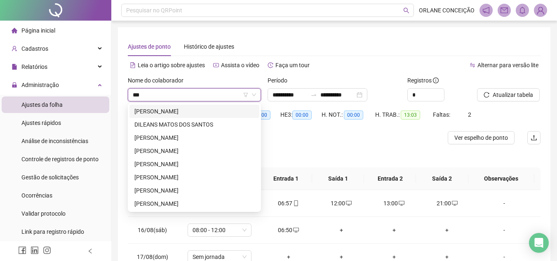
type input "****"
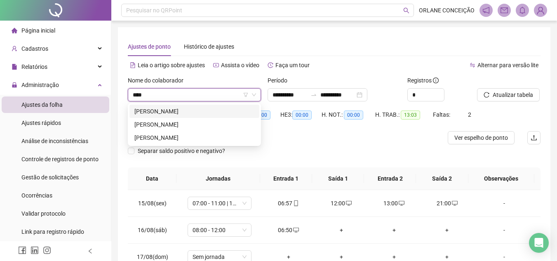
click at [165, 109] on div "[PERSON_NAME]" at bounding box center [195, 111] width 120 height 9
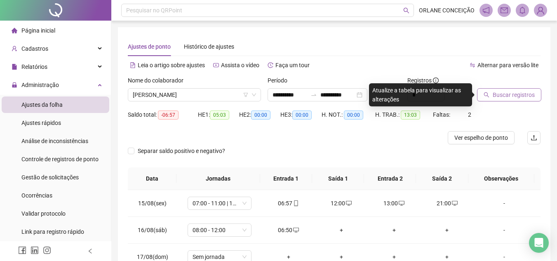
click at [507, 95] on span "Buscar registros" at bounding box center [514, 94] width 42 height 9
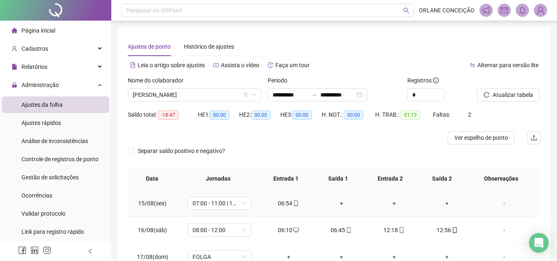
click at [339, 202] on div "+" at bounding box center [342, 203] width 40 height 9
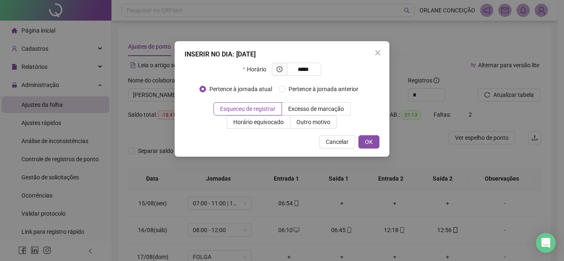
type input "*****"
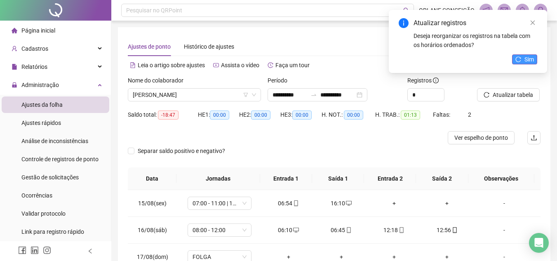
click at [519, 55] on button "Sim" at bounding box center [524, 59] width 25 height 10
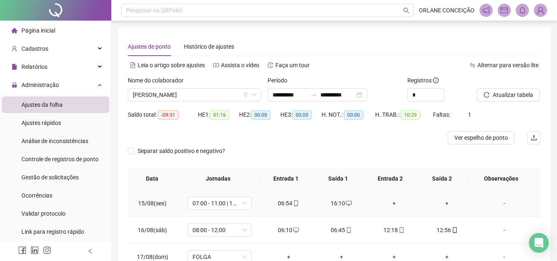
click at [387, 203] on div "+" at bounding box center [395, 203] width 40 height 9
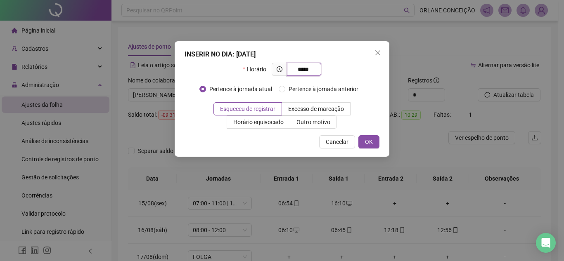
type input "*****"
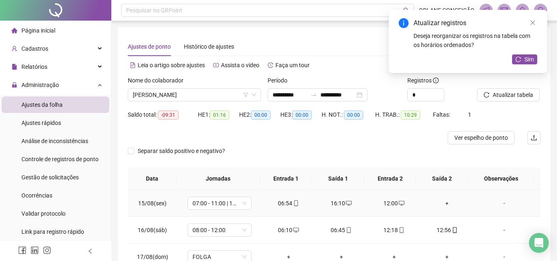
click at [442, 201] on div "+" at bounding box center [447, 203] width 40 height 9
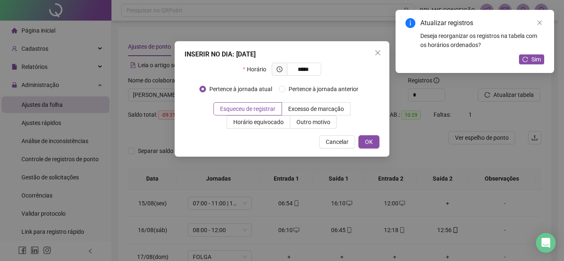
type input "*****"
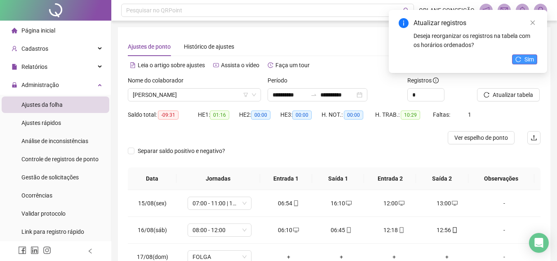
click at [528, 61] on span "Sim" at bounding box center [529, 59] width 9 height 9
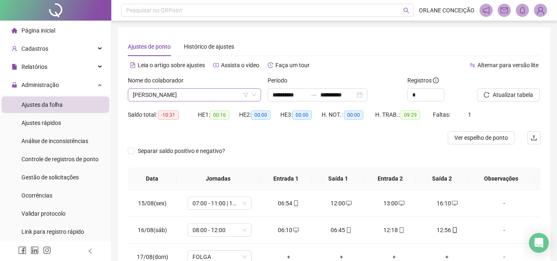
click at [164, 94] on span "[PERSON_NAME]" at bounding box center [194, 95] width 123 height 12
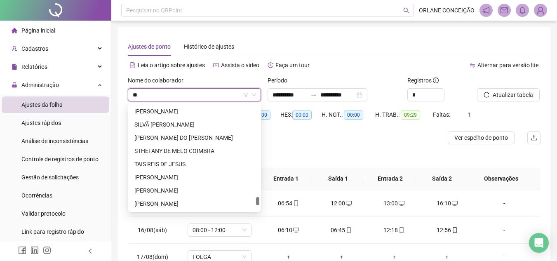
scroll to position [251, 0]
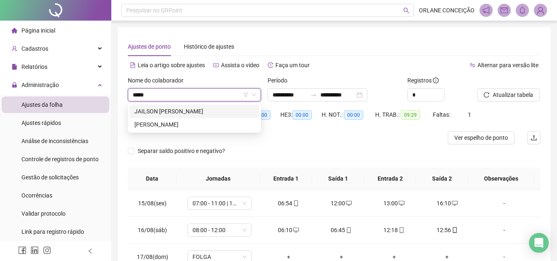
type input "******"
click at [168, 111] on div "[PERSON_NAME]" at bounding box center [195, 111] width 120 height 9
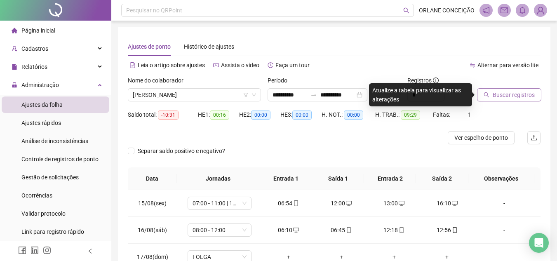
click at [517, 99] on span "Buscar registros" at bounding box center [514, 94] width 42 height 9
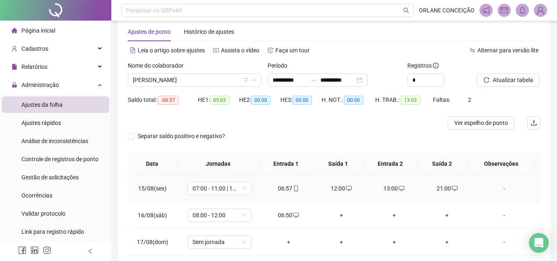
scroll to position [41, 0]
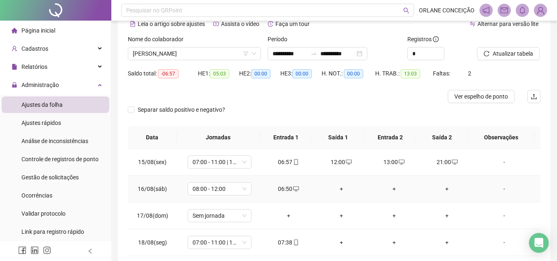
click at [338, 186] on div "+" at bounding box center [342, 188] width 40 height 9
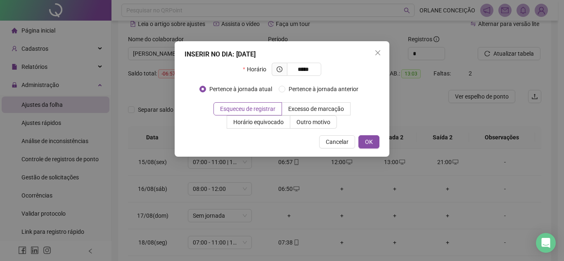
type input "*****"
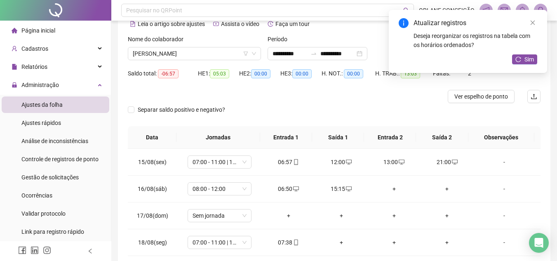
click at [531, 53] on div "Atualizar registros Deseja reorganizar os registros na tabela com os horários o…" at bounding box center [468, 41] width 158 height 63
click at [517, 60] on icon "reload" at bounding box center [519, 60] width 6 height 6
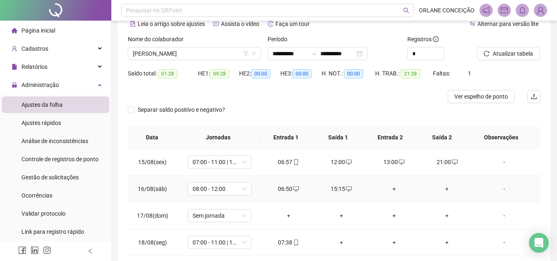
click at [392, 187] on div "+" at bounding box center [395, 188] width 40 height 9
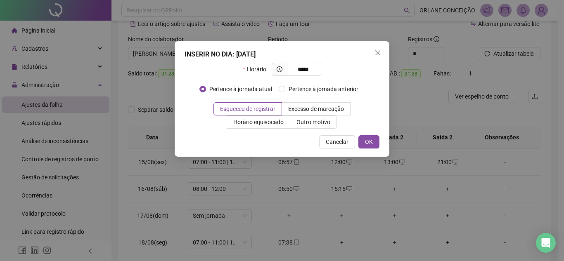
type input "*****"
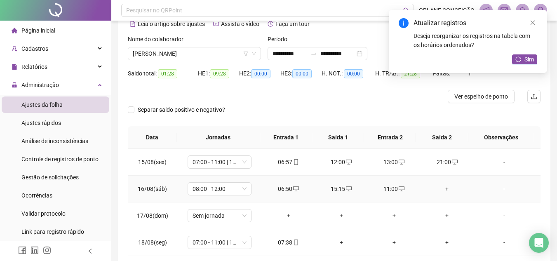
click at [440, 189] on div "+" at bounding box center [447, 188] width 40 height 9
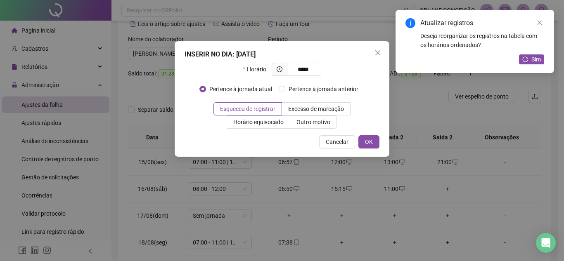
type input "*****"
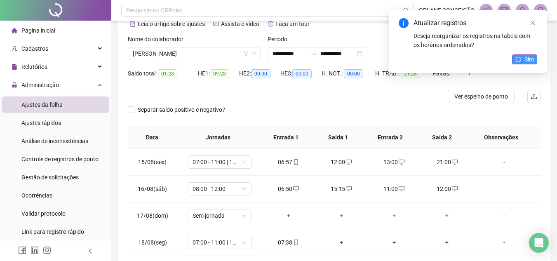
click at [524, 60] on button "Sim" at bounding box center [524, 59] width 25 height 10
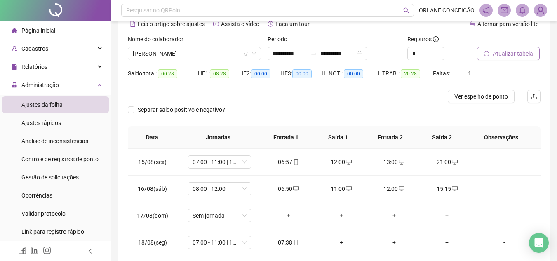
click at [513, 49] on button "Atualizar tabela" at bounding box center [508, 53] width 63 height 13
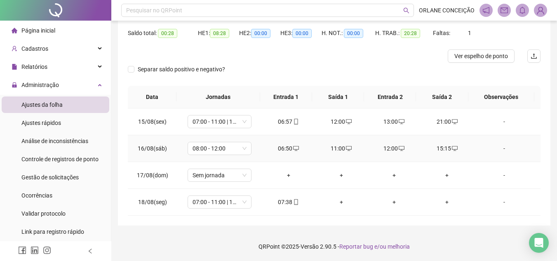
scroll to position [0, 0]
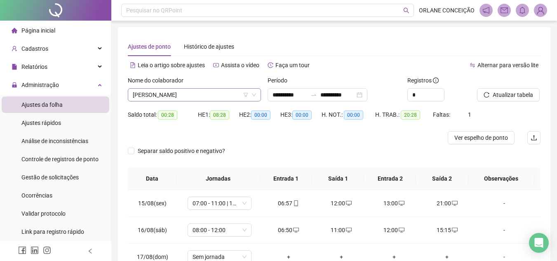
click at [177, 97] on span "[PERSON_NAME]" at bounding box center [194, 95] width 123 height 12
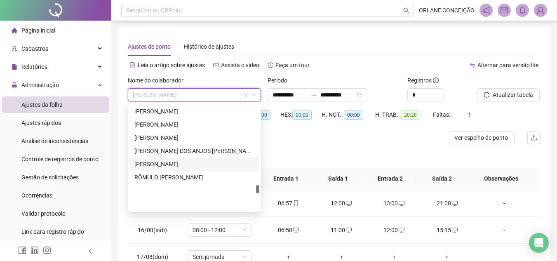
scroll to position [1781, 0]
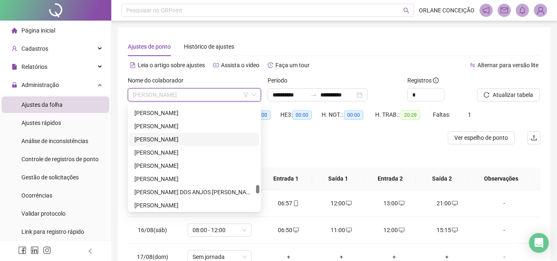
click at [164, 137] on div "RAIMUNDO PAULO DOS SANTOS FILHO" at bounding box center [195, 139] width 120 height 9
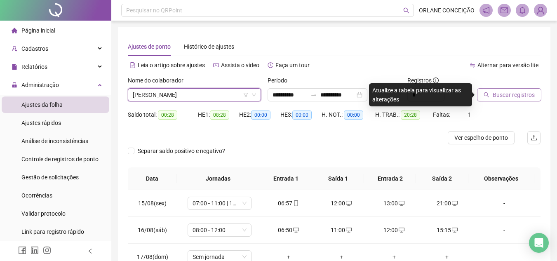
click at [501, 94] on span "Buscar registros" at bounding box center [514, 94] width 42 height 9
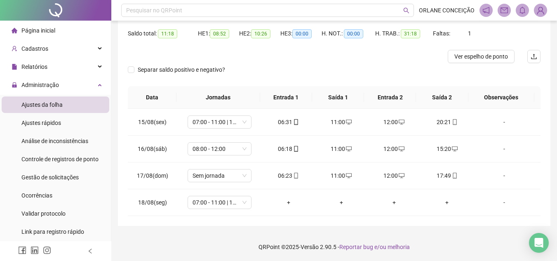
scroll to position [82, 0]
click at [283, 202] on div "+" at bounding box center [289, 202] width 40 height 9
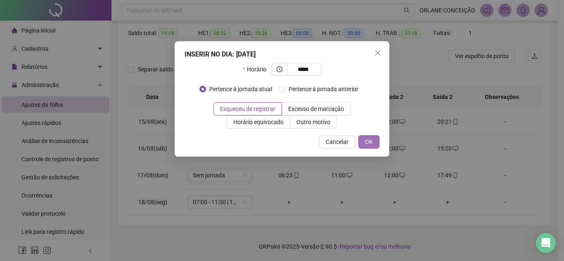
type input "*****"
click at [373, 140] on button "OK" at bounding box center [368, 141] width 21 height 13
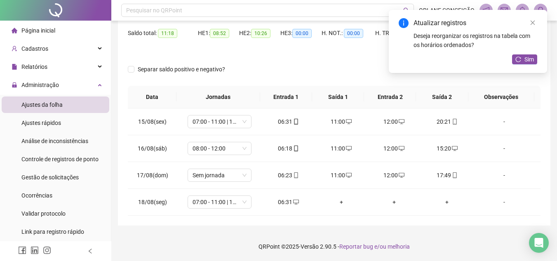
click at [525, 54] on div "Atualizar registros Deseja reorganizar os registros na tabela com os horários o…" at bounding box center [468, 41] width 158 height 63
click at [524, 52] on div "Atualizar registros Deseja reorganizar os registros na tabela com os horários o…" at bounding box center [468, 41] width 158 height 63
click at [526, 54] on div "Atualizar registros Deseja reorganizar os registros na tabela com os horários o…" at bounding box center [468, 41] width 158 height 63
click at [527, 59] on span "Sim" at bounding box center [529, 59] width 9 height 9
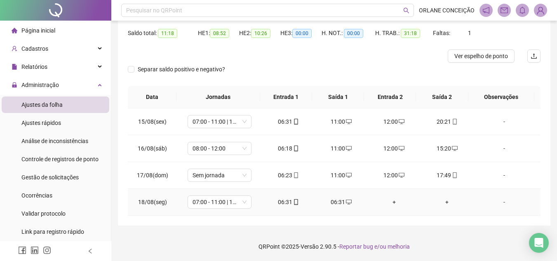
click at [340, 202] on div "06:31" at bounding box center [342, 202] width 40 height 9
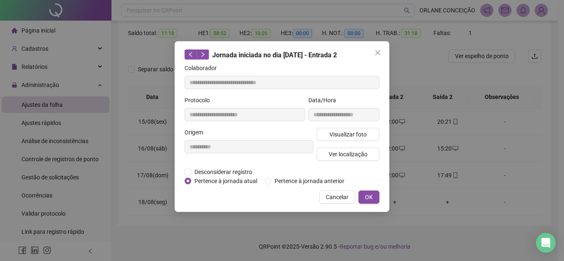
type input "**********"
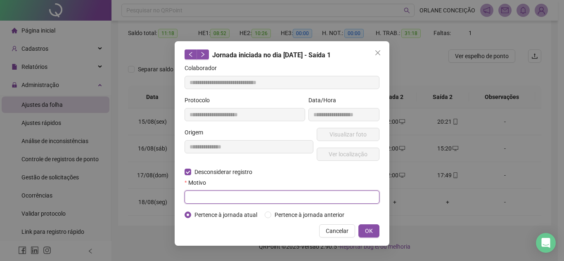
click at [270, 203] on input "text" at bounding box center [281, 197] width 195 height 13
type input "*"
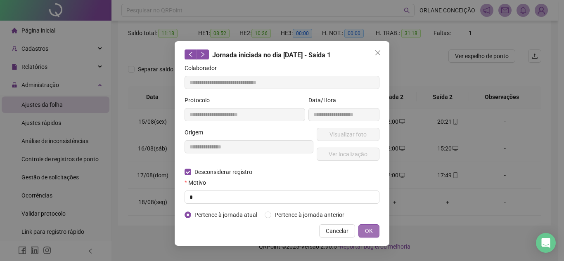
drag, startPoint x: 373, startPoint y: 229, endPoint x: 368, endPoint y: 229, distance: 5.0
click at [372, 229] on span "OK" at bounding box center [369, 231] width 8 height 9
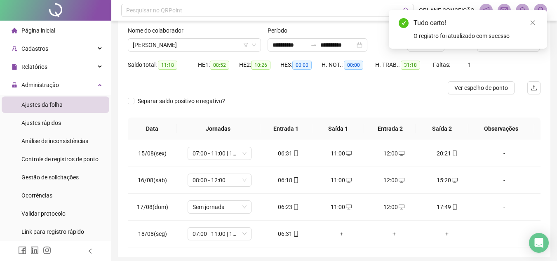
scroll to position [0, 0]
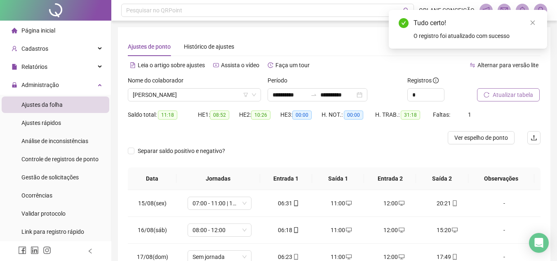
click at [508, 93] on span "Atualizar tabela" at bounding box center [513, 94] width 40 height 9
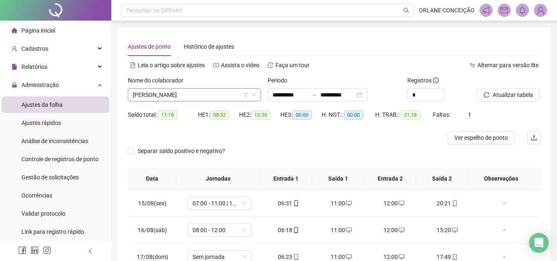
click at [171, 94] on span "RAIMUNDO PAULO DOS SANTOS FILHO" at bounding box center [194, 95] width 123 height 12
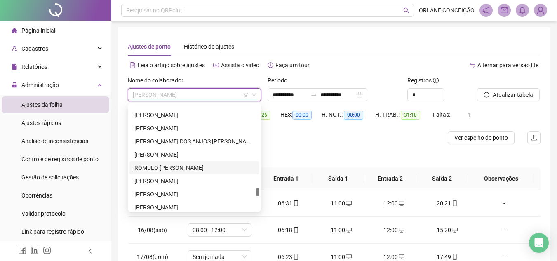
scroll to position [1877, 0]
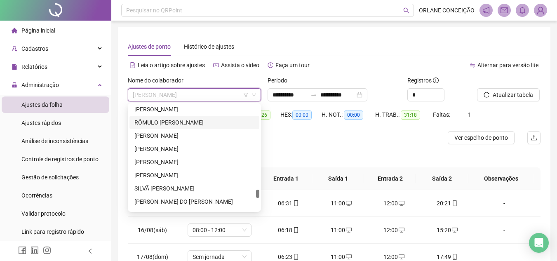
click at [258, 191] on div at bounding box center [257, 194] width 3 height 8
click at [175, 156] on div "[PERSON_NAME]" at bounding box center [195, 162] width 130 height 13
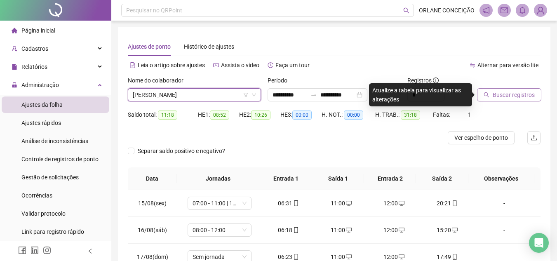
click at [489, 91] on button "Buscar registros" at bounding box center [509, 94] width 64 height 13
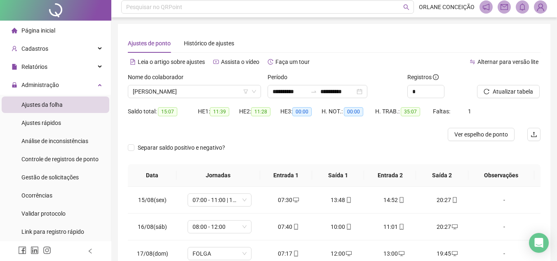
scroll to position [0, 0]
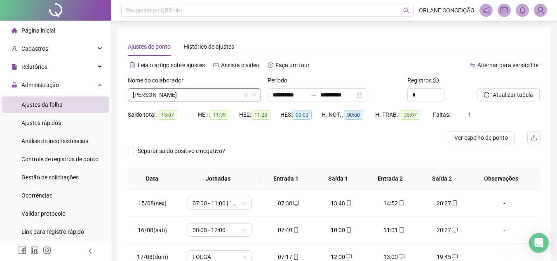
click at [170, 99] on span "[PERSON_NAME]" at bounding box center [194, 95] width 123 height 12
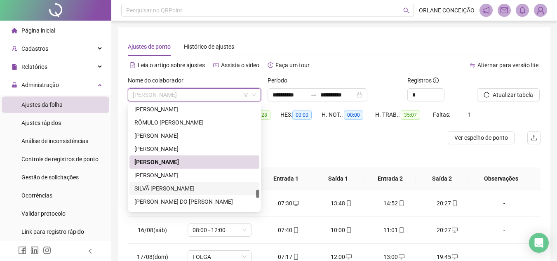
drag, startPoint x: 152, startPoint y: 176, endPoint x: 152, endPoint y: 171, distance: 5.0
click at [152, 175] on div "[PERSON_NAME]" at bounding box center [195, 175] width 120 height 9
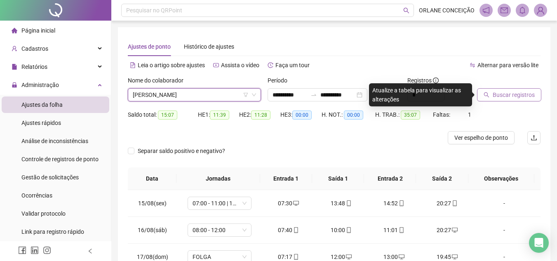
click at [517, 94] on span "Buscar registros" at bounding box center [514, 94] width 42 height 9
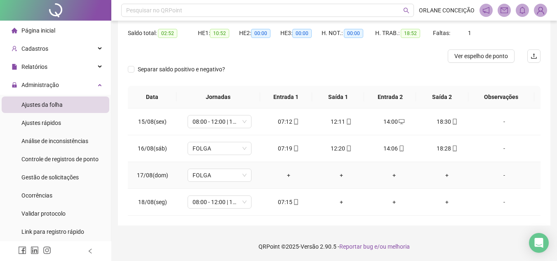
scroll to position [40, 0]
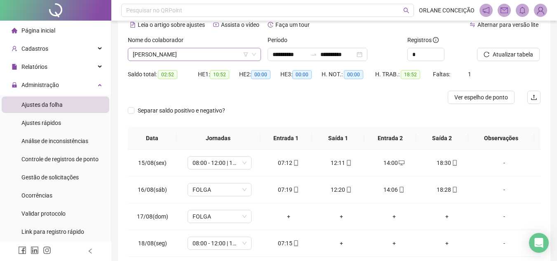
click at [195, 49] on span "[PERSON_NAME]" at bounding box center [194, 54] width 123 height 12
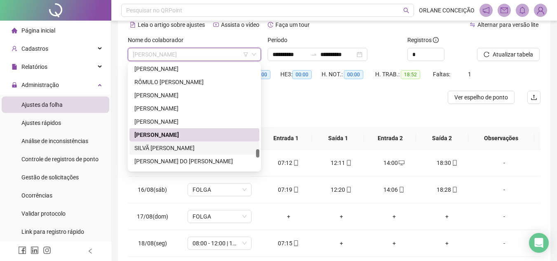
click at [177, 148] on div "SILVÃ [PERSON_NAME]" at bounding box center [195, 148] width 120 height 9
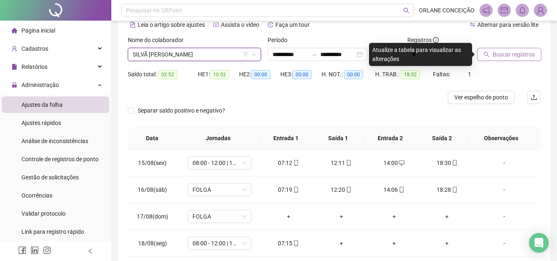
click at [525, 55] on span "Buscar registros" at bounding box center [514, 54] width 42 height 9
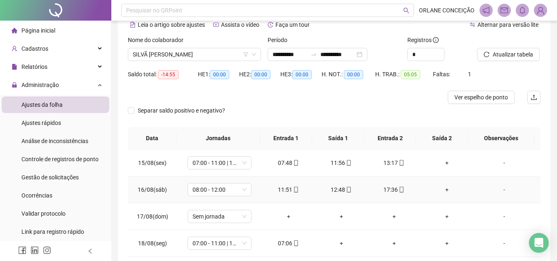
click at [443, 188] on div "+" at bounding box center [447, 189] width 40 height 9
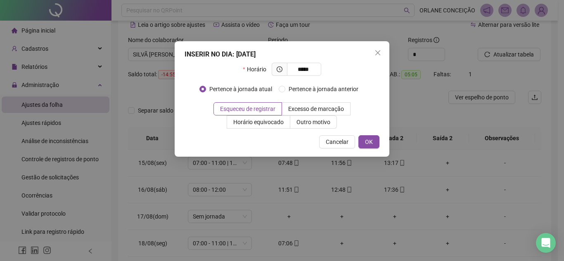
type input "*****"
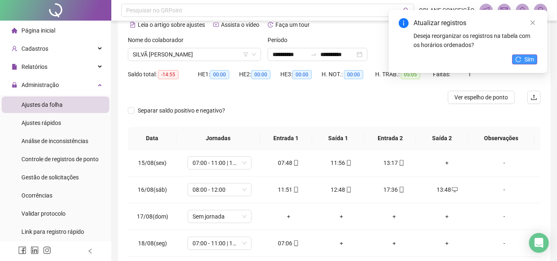
click at [532, 61] on span "Sim" at bounding box center [529, 59] width 9 height 9
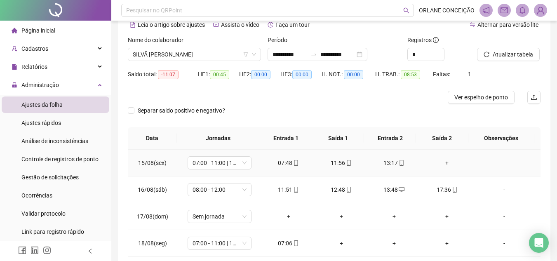
click at [441, 164] on div "+" at bounding box center [447, 162] width 40 height 9
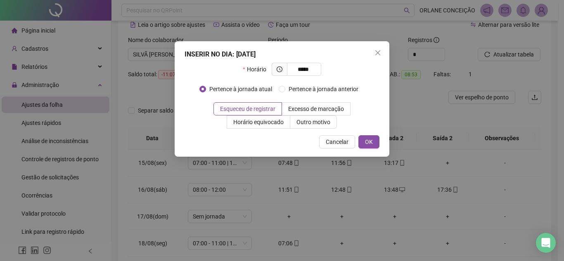
type input "*****"
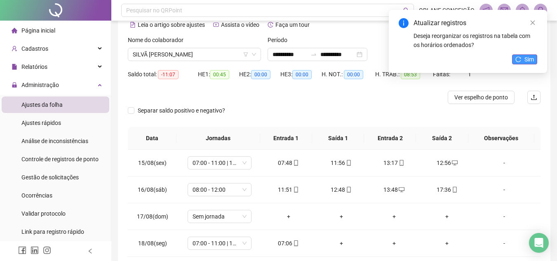
click at [524, 63] on button "Sim" at bounding box center [524, 59] width 25 height 10
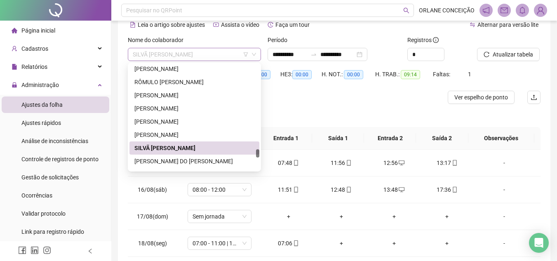
click at [188, 54] on span "SILVÃ [PERSON_NAME]" at bounding box center [194, 54] width 123 height 12
click at [179, 161] on div "SILVIO SIDNEY DO ESPIRITO SANTOS" at bounding box center [195, 161] width 120 height 9
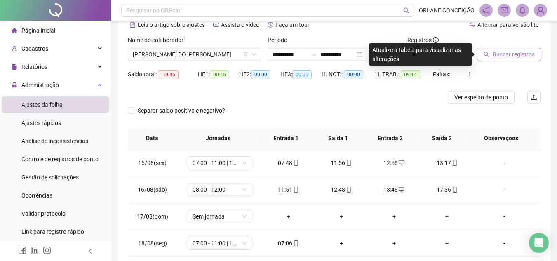
click at [530, 50] on span "Buscar registros" at bounding box center [514, 54] width 42 height 9
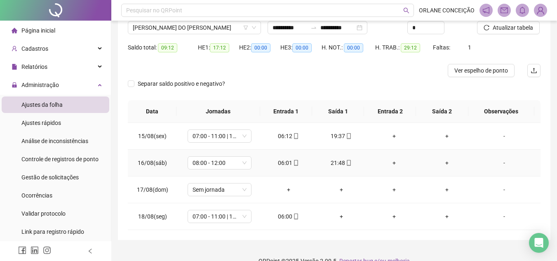
scroll to position [82, 0]
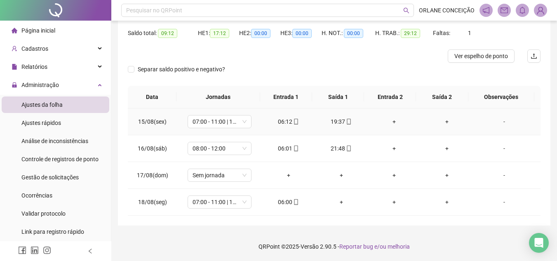
click at [390, 122] on div "+" at bounding box center [395, 121] width 40 height 9
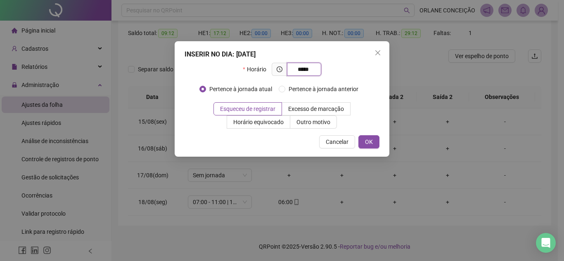
type input "*****"
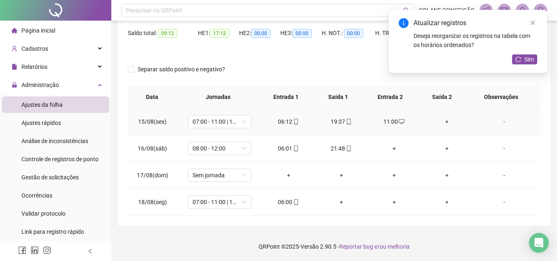
click at [445, 118] on div "+" at bounding box center [447, 121] width 40 height 9
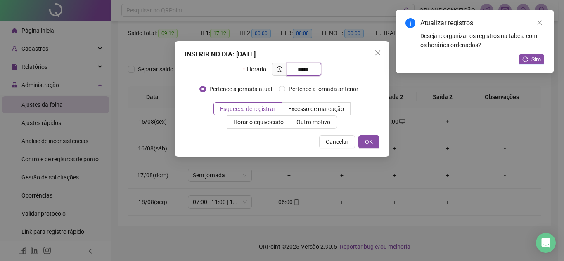
type input "*****"
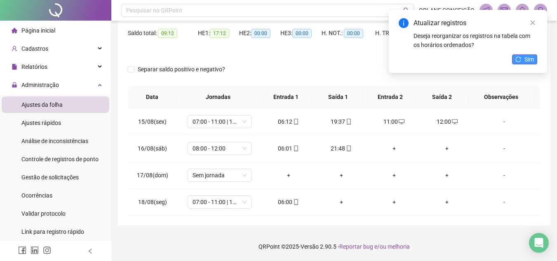
click at [526, 61] on span "Sim" at bounding box center [529, 59] width 9 height 9
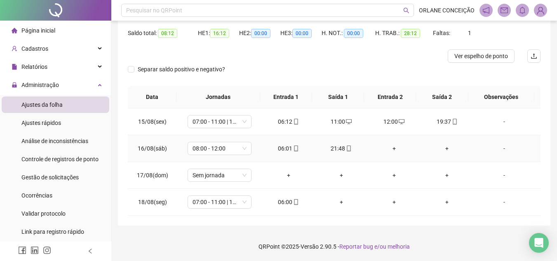
click at [390, 149] on div "+" at bounding box center [395, 148] width 40 height 9
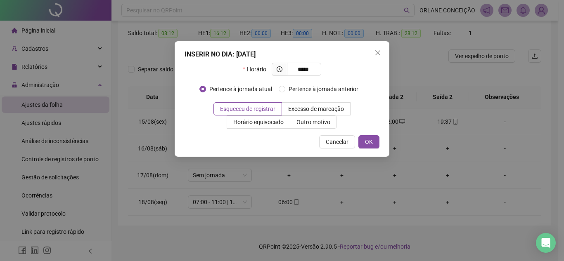
type input "*****"
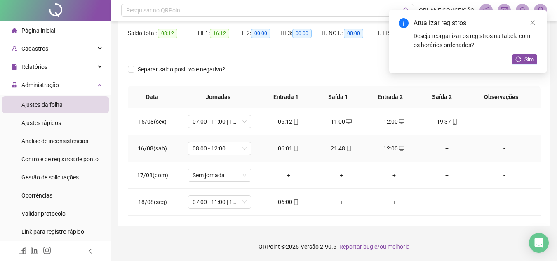
click at [446, 148] on div "+" at bounding box center [447, 148] width 40 height 9
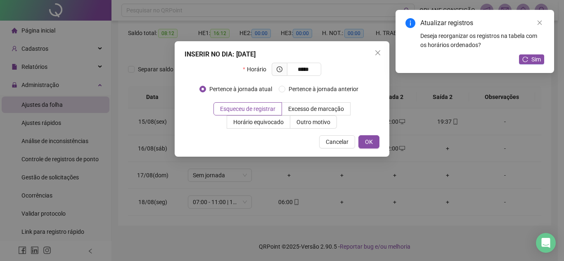
type input "*****"
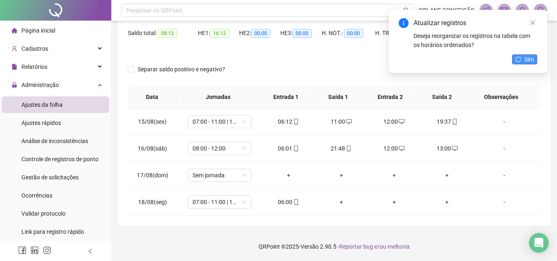
click at [523, 62] on button "Sim" at bounding box center [524, 59] width 25 height 10
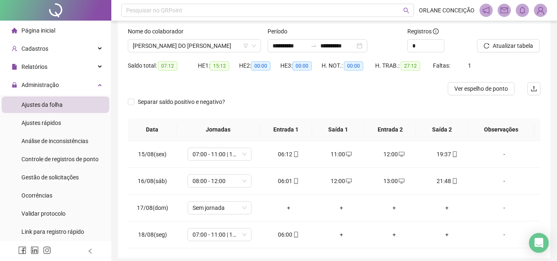
scroll to position [0, 0]
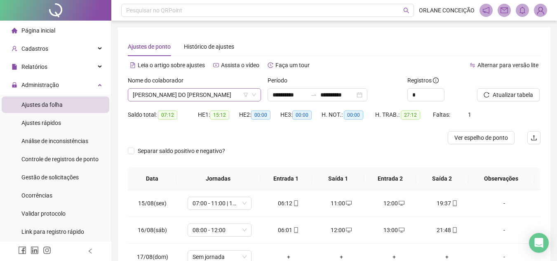
click at [164, 92] on span "SILVIO SIDNEY DO ESPIRITO SANTOS" at bounding box center [194, 95] width 123 height 12
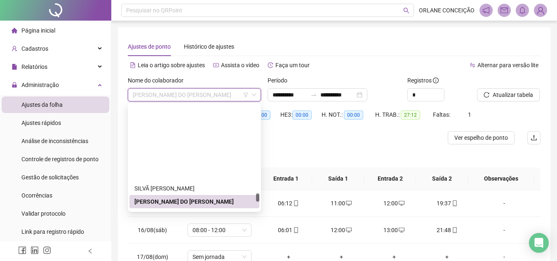
scroll to position [1959, 0]
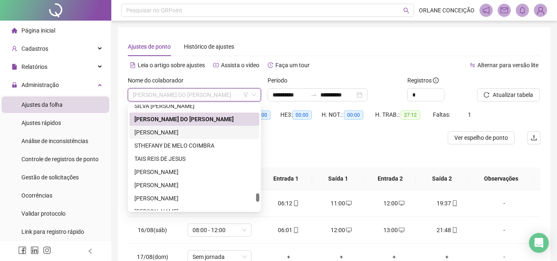
click at [175, 131] on div "[PERSON_NAME]" at bounding box center [195, 132] width 120 height 9
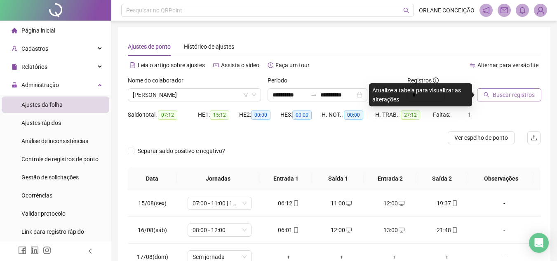
click at [507, 99] on button "Buscar registros" at bounding box center [509, 94] width 64 height 13
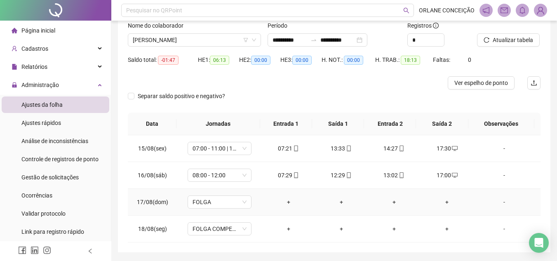
scroll to position [40, 0]
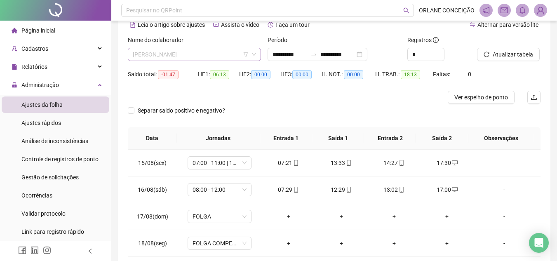
click at [201, 55] on span "[PERSON_NAME]" at bounding box center [194, 54] width 123 height 12
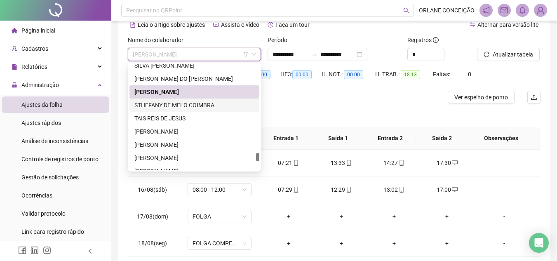
click at [172, 101] on div "STHEFANY DE MELO COIMBRA" at bounding box center [195, 105] width 120 height 9
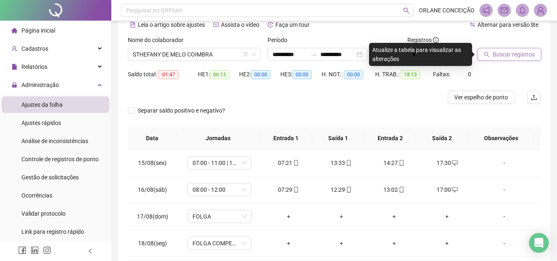
click at [513, 57] on span "Buscar registros" at bounding box center [514, 54] width 42 height 9
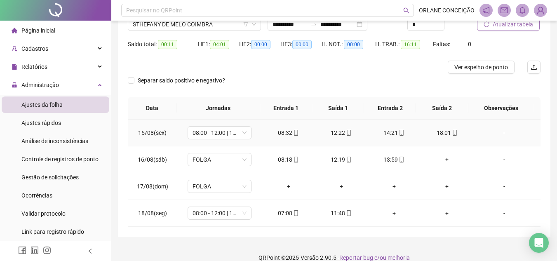
scroll to position [82, 0]
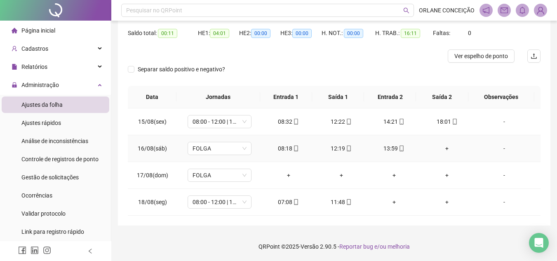
click at [441, 147] on div "+" at bounding box center [447, 148] width 40 height 9
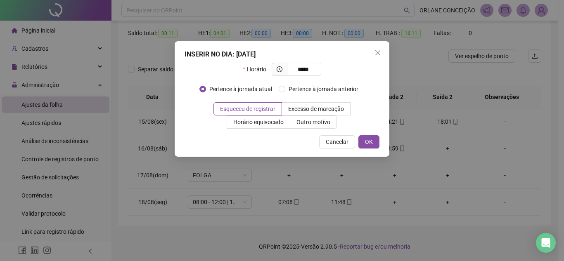
type input "*****"
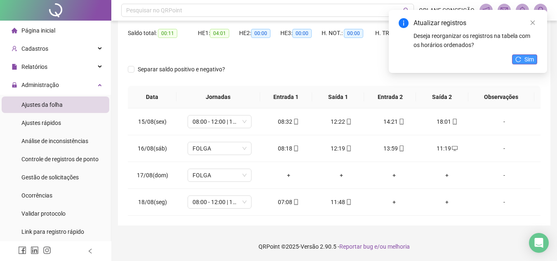
click at [516, 59] on icon "reload" at bounding box center [519, 60] width 6 height 6
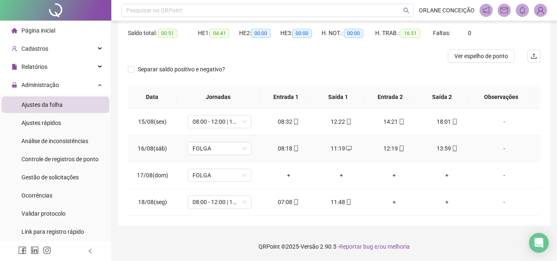
scroll to position [40, 0]
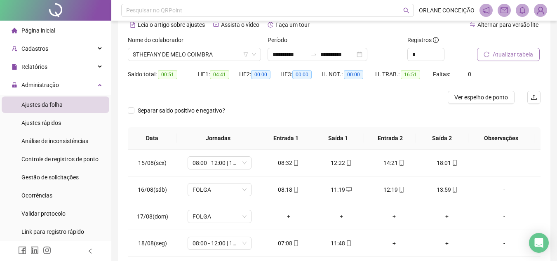
click at [155, 47] on div "Nome do colaborador" at bounding box center [194, 41] width 133 height 12
click at [182, 49] on span "STHEFANY DE MELO COIMBRA" at bounding box center [194, 54] width 123 height 12
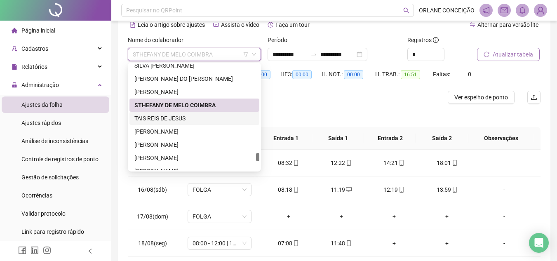
click at [173, 117] on div "TAIS REIS DE JESUS" at bounding box center [195, 118] width 120 height 9
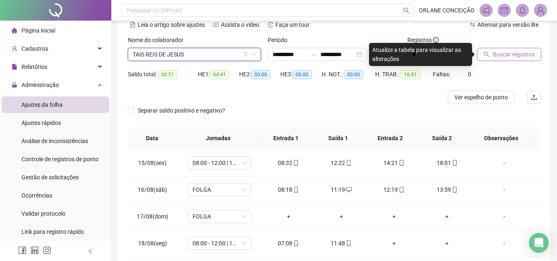
click at [506, 55] on span "Buscar registros" at bounding box center [514, 54] width 42 height 9
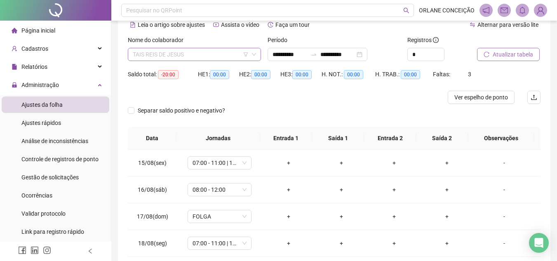
click at [175, 53] on span "TAIS REIS DE JESUS" at bounding box center [194, 54] width 123 height 12
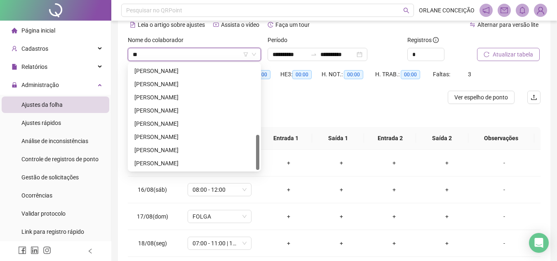
scroll to position [211, 0]
type input "****"
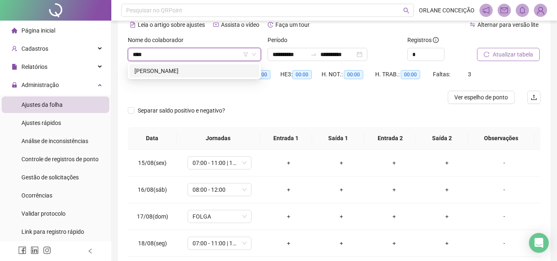
click at [194, 69] on div "[PERSON_NAME]" at bounding box center [195, 70] width 120 height 9
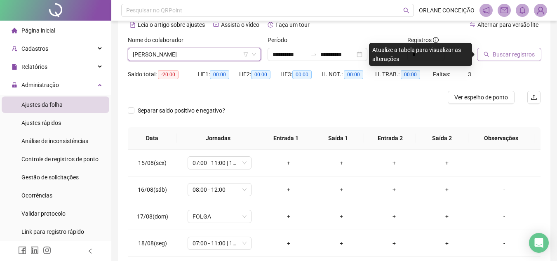
click at [526, 56] on span "Buscar registros" at bounding box center [514, 54] width 42 height 9
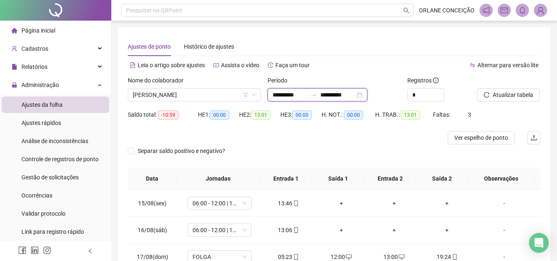
click at [295, 91] on input "**********" at bounding box center [290, 94] width 35 height 9
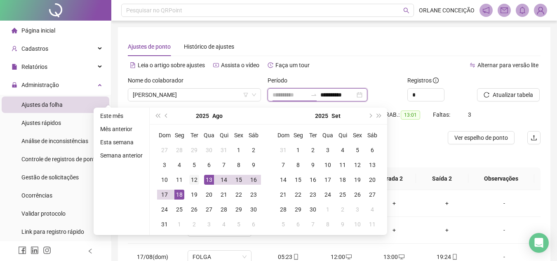
type input "**********"
click at [196, 176] on div "12" at bounding box center [194, 180] width 10 height 10
type input "**********"
click at [179, 194] on div "18" at bounding box center [180, 195] width 10 height 10
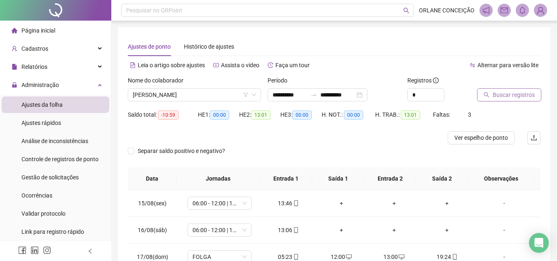
click at [518, 92] on span "Buscar registros" at bounding box center [514, 94] width 42 height 9
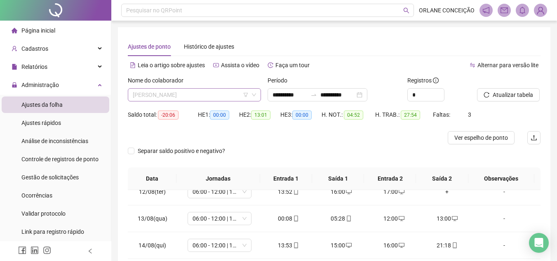
click at [192, 91] on span "[PERSON_NAME]" at bounding box center [194, 95] width 123 height 12
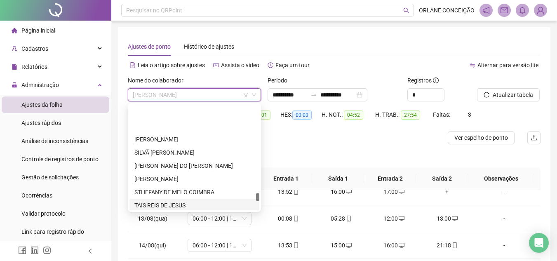
scroll to position [1995, 0]
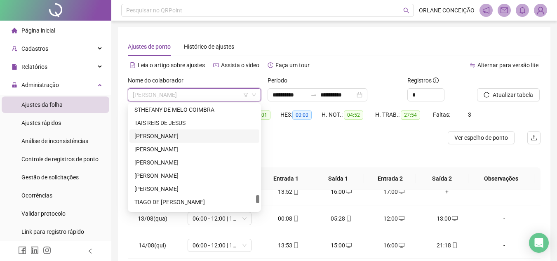
click at [143, 136] on div "[PERSON_NAME]" at bounding box center [195, 136] width 120 height 9
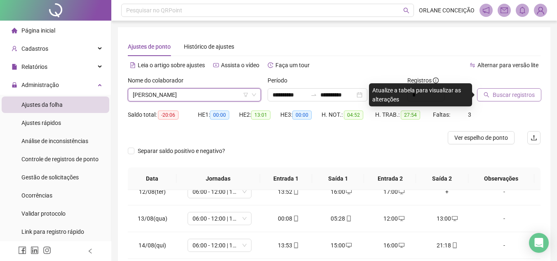
click at [511, 95] on span "Buscar registros" at bounding box center [514, 94] width 42 height 9
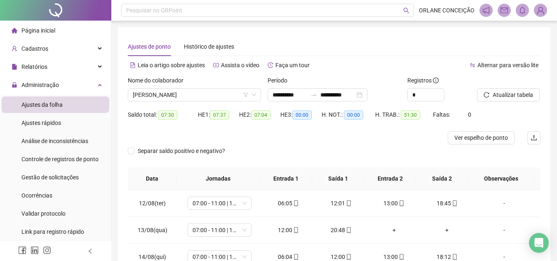
scroll to position [151, 0]
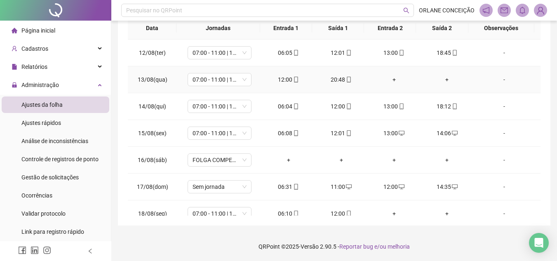
click at [390, 77] on div "+" at bounding box center [395, 79] width 40 height 9
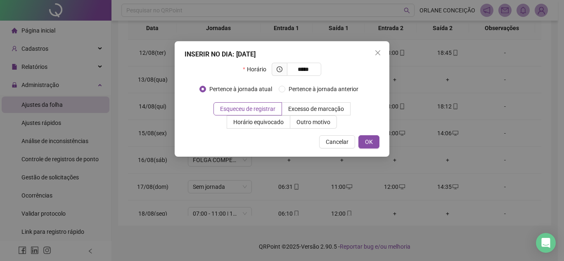
type input "*****"
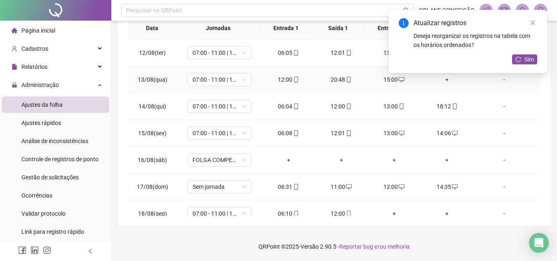
drag, startPoint x: 441, startPoint y: 81, endPoint x: 450, endPoint y: 79, distance: 8.5
click at [446, 81] on div "+" at bounding box center [447, 79] width 40 height 9
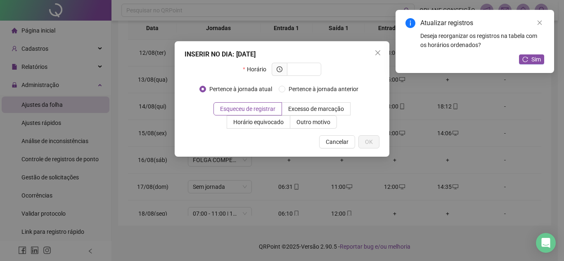
drag, startPoint x: 344, startPoint y: 143, endPoint x: 340, endPoint y: 141, distance: 4.6
click at [342, 143] on span "Cancelar" at bounding box center [337, 141] width 23 height 9
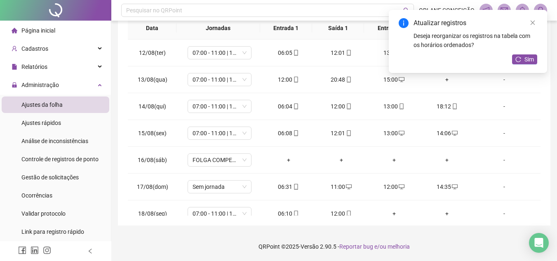
click at [444, 73] on div "Atualizar registros Deseja reorganizar os registros na tabela com os horários o…" at bounding box center [468, 41] width 158 height 63
drag, startPoint x: 531, startPoint y: 60, endPoint x: 524, endPoint y: 61, distance: 7.4
click at [531, 61] on span "Sim" at bounding box center [529, 59] width 9 height 9
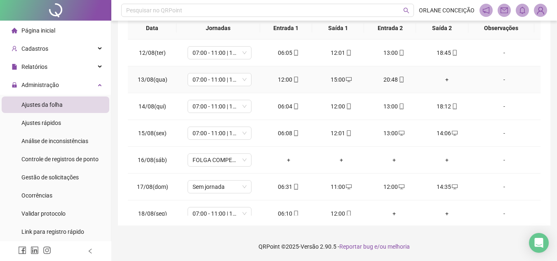
click at [441, 80] on div "+" at bounding box center [447, 79] width 40 height 9
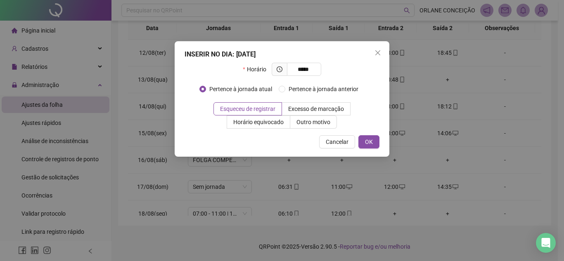
type input "*****"
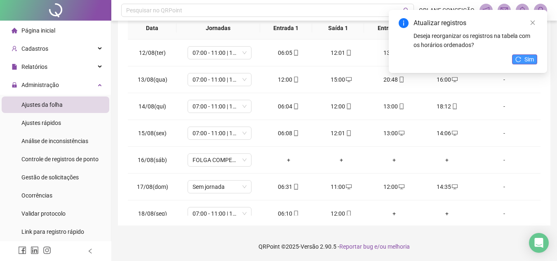
click at [530, 62] on span "Sim" at bounding box center [529, 59] width 9 height 9
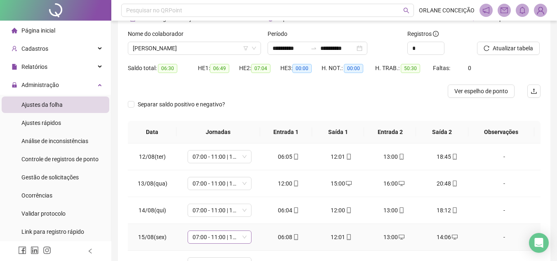
scroll to position [0, 0]
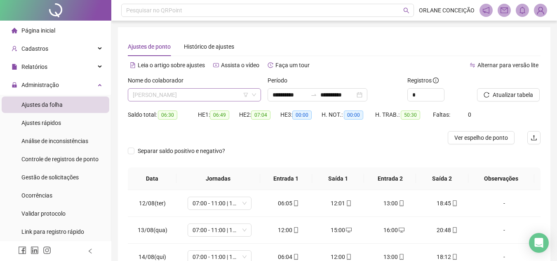
click at [178, 96] on span "[PERSON_NAME]" at bounding box center [194, 95] width 123 height 12
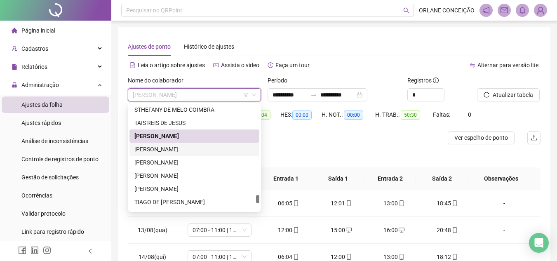
click at [175, 152] on div "[PERSON_NAME]" at bounding box center [195, 149] width 120 height 9
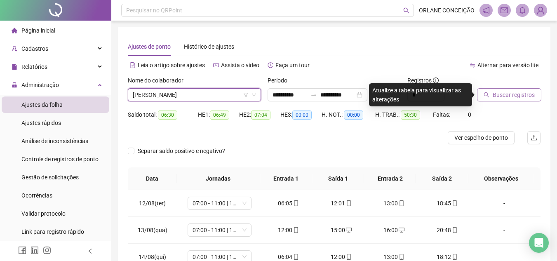
click at [510, 98] on span "Buscar registros" at bounding box center [514, 94] width 42 height 9
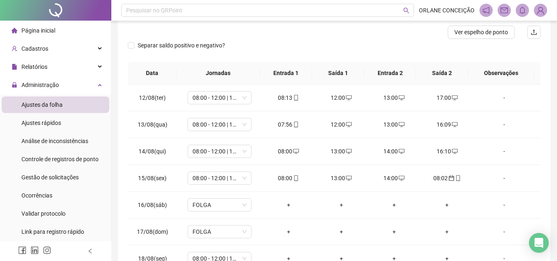
scroll to position [129, 0]
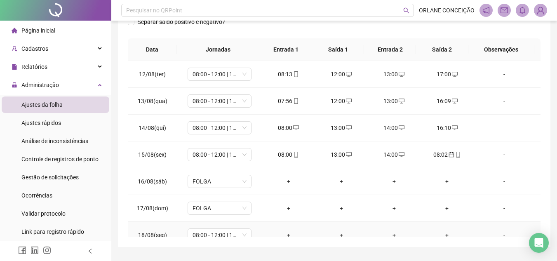
click at [286, 232] on div "+" at bounding box center [289, 235] width 40 height 9
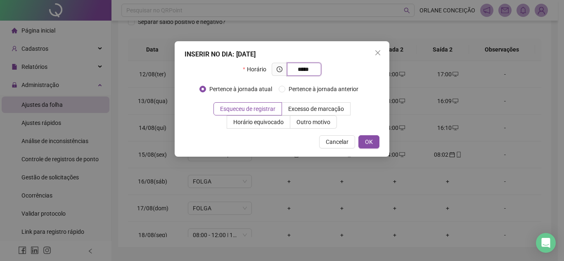
type input "*****"
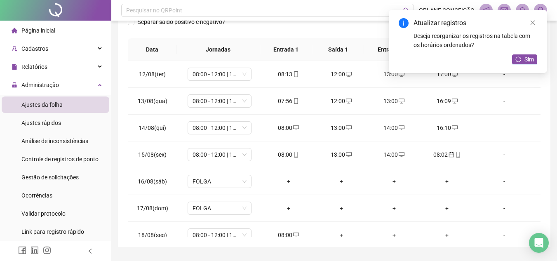
click at [530, 54] on div "Atualizar registros Deseja reorganizar os registros na tabela com os horários o…" at bounding box center [468, 41] width 158 height 63
click at [526, 59] on span "Sim" at bounding box center [529, 59] width 9 height 9
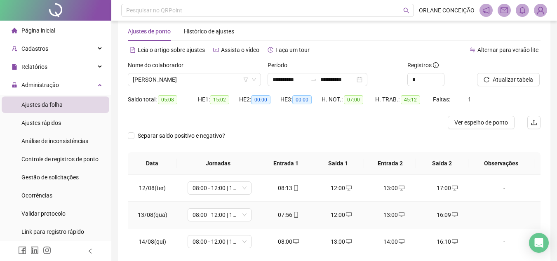
scroll to position [5, 0]
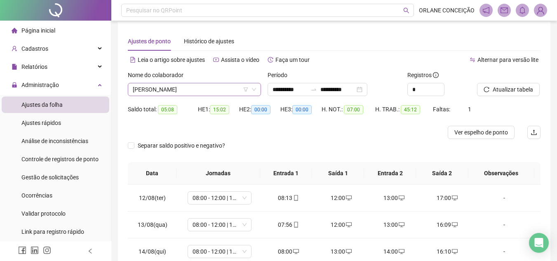
click at [144, 87] on span "[PERSON_NAME]" at bounding box center [194, 89] width 123 height 12
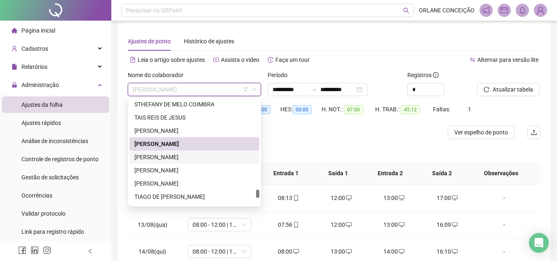
click at [164, 155] on div "[PERSON_NAME]" at bounding box center [195, 157] width 120 height 9
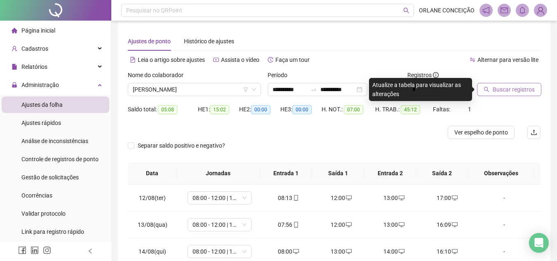
click at [496, 83] on button "Buscar registros" at bounding box center [509, 89] width 64 height 13
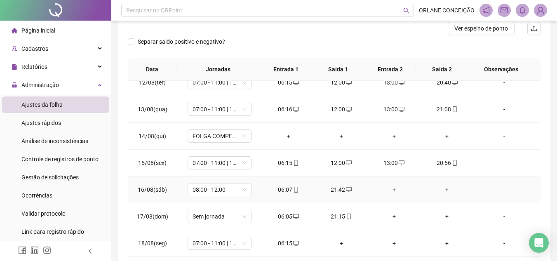
scroll to position [129, 0]
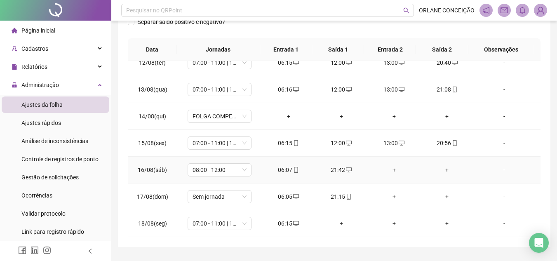
click at [392, 168] on div "+" at bounding box center [395, 169] width 40 height 9
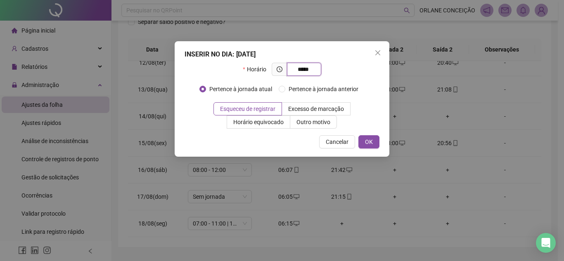
type input "*****"
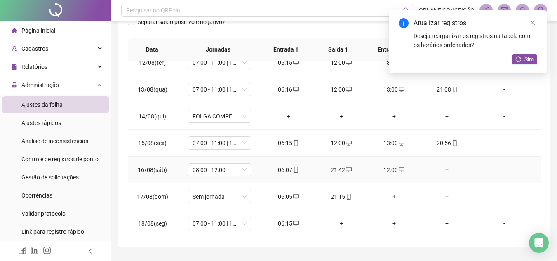
click at [441, 170] on div "+" at bounding box center [447, 169] width 40 height 9
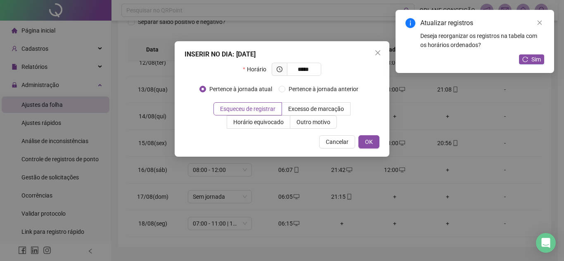
type input "*****"
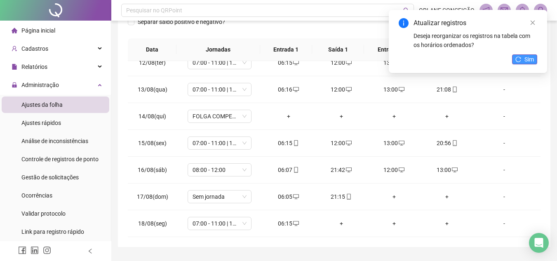
click at [521, 54] on button "Sim" at bounding box center [524, 59] width 25 height 10
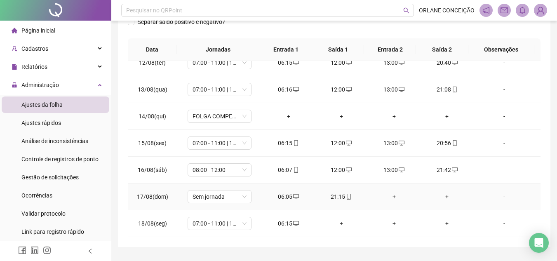
click at [392, 196] on div "+" at bounding box center [395, 196] width 40 height 9
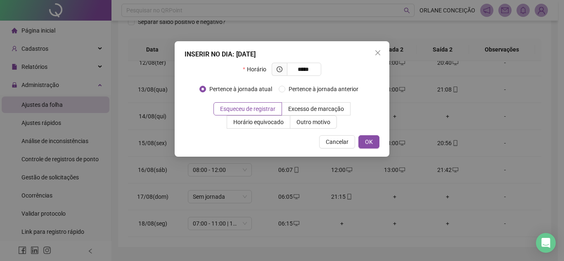
type input "*****"
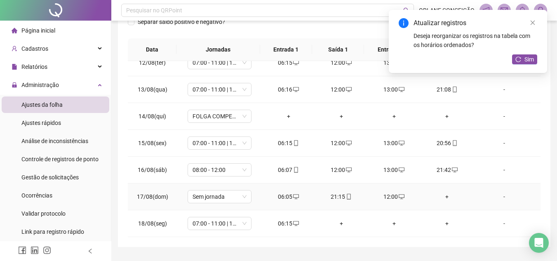
click at [444, 194] on div "+" at bounding box center [447, 196] width 40 height 9
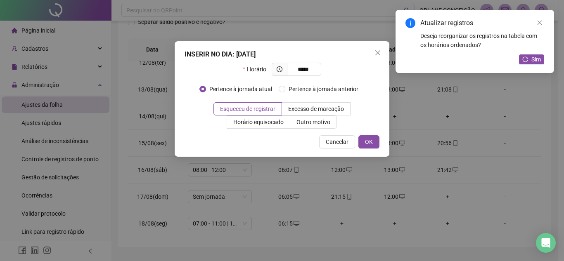
type input "*****"
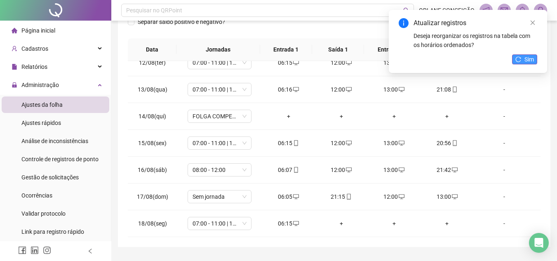
click at [523, 55] on button "Sim" at bounding box center [524, 59] width 25 height 10
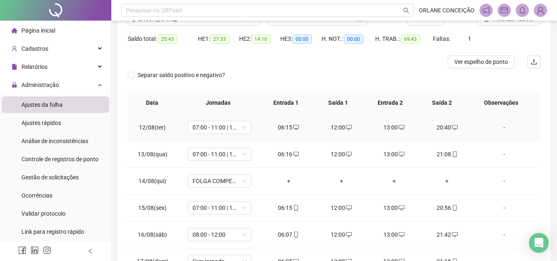
scroll to position [5, 0]
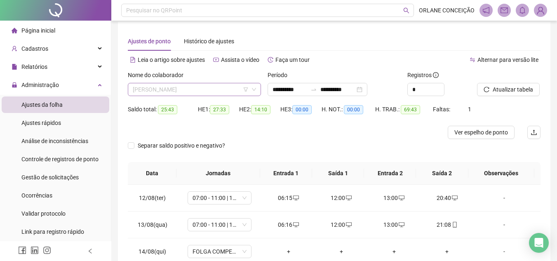
click at [175, 87] on span "[PERSON_NAME]" at bounding box center [194, 89] width 123 height 12
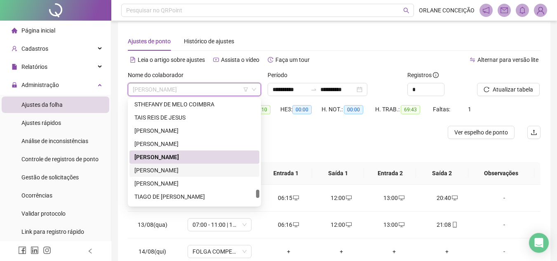
click at [147, 169] on div "[PERSON_NAME]" at bounding box center [195, 170] width 120 height 9
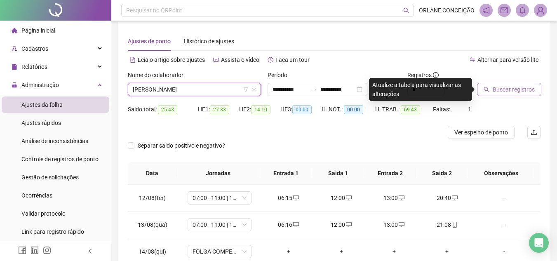
click at [502, 92] on span "Buscar registros" at bounding box center [514, 89] width 42 height 9
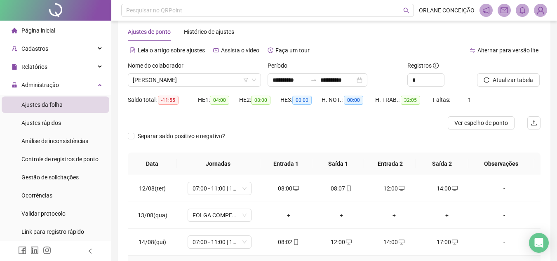
scroll to position [0, 0]
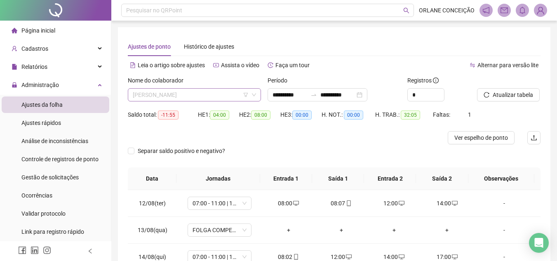
click at [201, 94] on span "[PERSON_NAME]" at bounding box center [194, 95] width 123 height 12
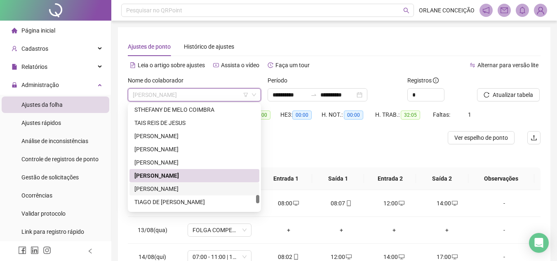
click at [178, 188] on div "[PERSON_NAME]" at bounding box center [195, 188] width 120 height 9
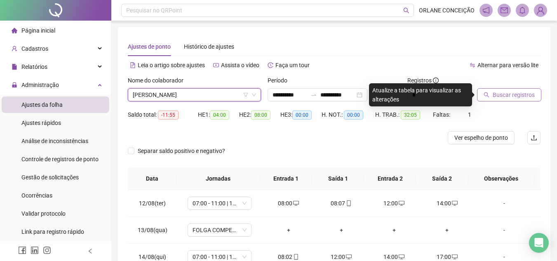
click at [512, 90] on button "Buscar registros" at bounding box center [509, 94] width 64 height 13
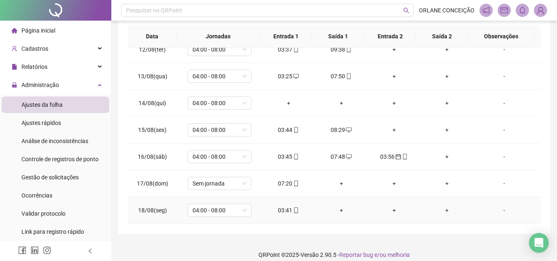
scroll to position [151, 0]
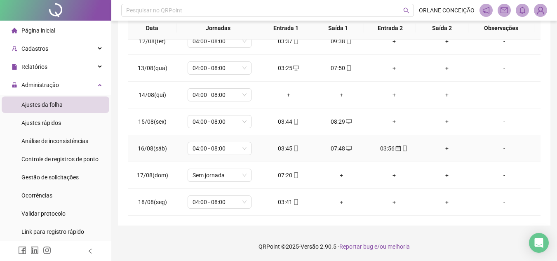
click at [387, 143] on td "03:56" at bounding box center [394, 148] width 53 height 27
click at [387, 147] on div "03:56" at bounding box center [395, 148] width 40 height 9
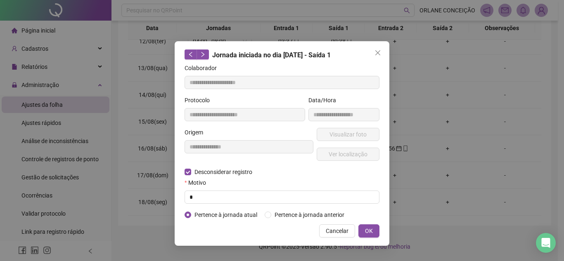
type input "**********"
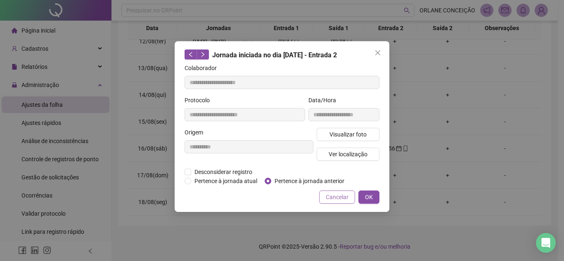
click at [326, 195] on span "Cancelar" at bounding box center [337, 197] width 23 height 9
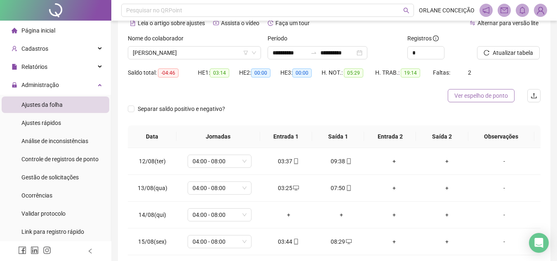
scroll to position [0, 0]
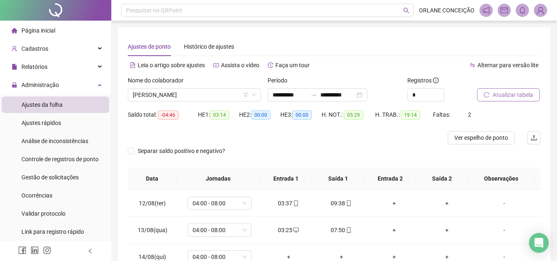
click at [508, 95] on span "Atualizar tabela" at bounding box center [513, 94] width 40 height 9
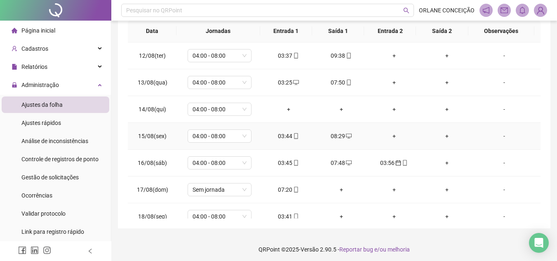
scroll to position [151, 0]
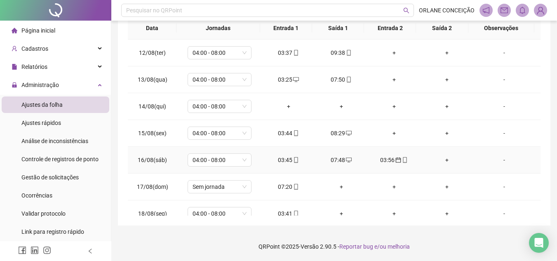
click at [380, 158] on div "03:56" at bounding box center [395, 160] width 40 height 9
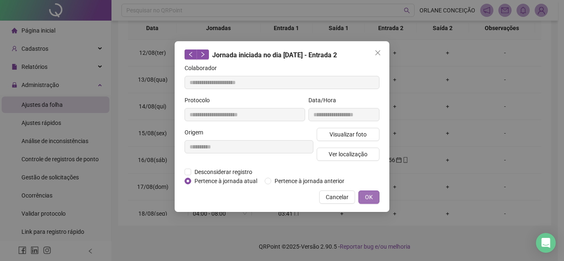
drag, startPoint x: 373, startPoint y: 194, endPoint x: 374, endPoint y: 190, distance: 4.4
click at [372, 194] on button "OK" at bounding box center [368, 197] width 21 height 13
click at [369, 199] on span "OK" at bounding box center [369, 197] width 8 height 9
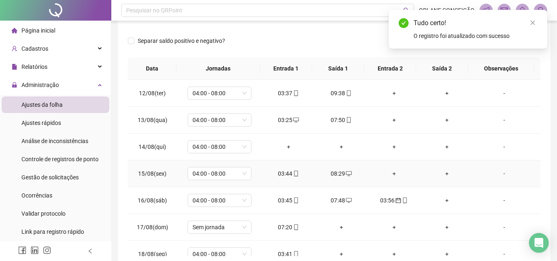
scroll to position [27, 0]
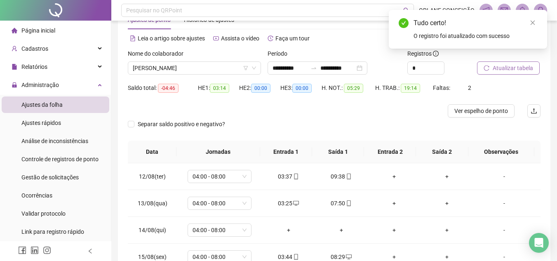
click at [505, 64] on span "Atualizar tabela" at bounding box center [513, 68] width 40 height 9
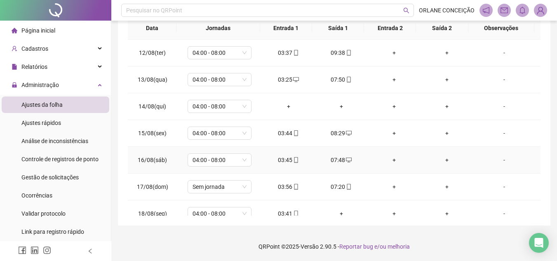
scroll to position [0, 0]
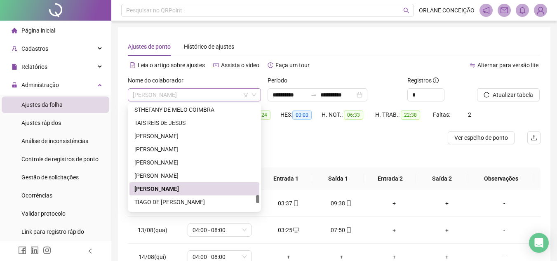
click at [194, 94] on span "[PERSON_NAME]" at bounding box center [194, 95] width 123 height 12
click at [197, 195] on div "[PERSON_NAME]" at bounding box center [195, 188] width 130 height 13
click at [218, 93] on span "[PERSON_NAME]" at bounding box center [194, 95] width 123 height 12
click at [200, 203] on div "TIAGO DE [PERSON_NAME]" at bounding box center [195, 202] width 120 height 9
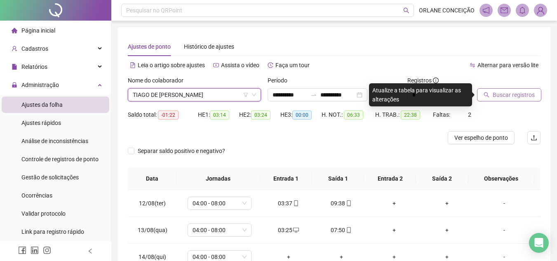
click at [514, 99] on span "Buscar registros" at bounding box center [514, 94] width 42 height 9
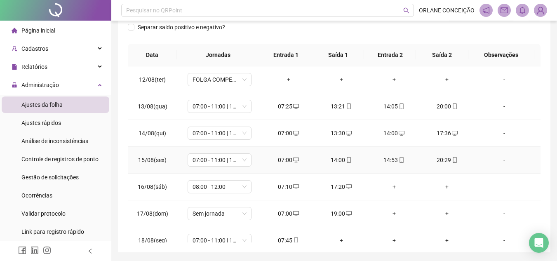
scroll to position [12, 0]
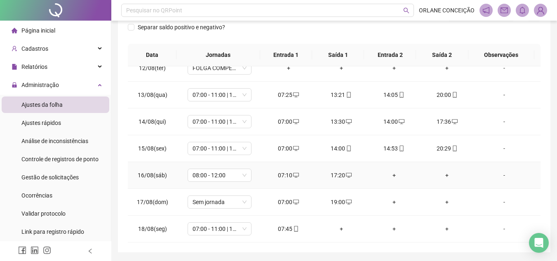
click at [386, 172] on div "+" at bounding box center [395, 175] width 40 height 9
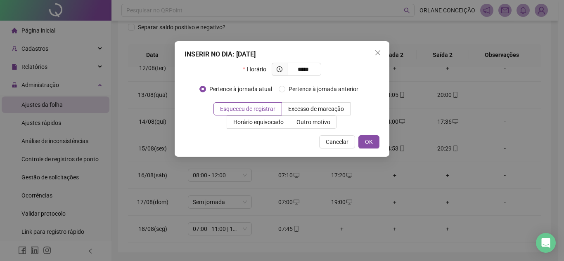
type input "*****"
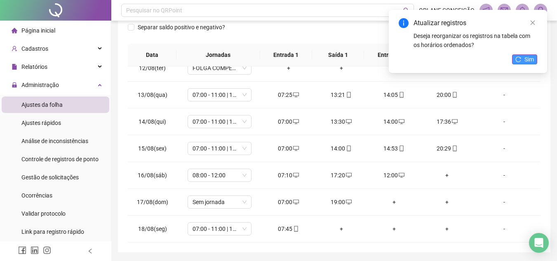
click at [526, 57] on span "Sim" at bounding box center [529, 59] width 9 height 9
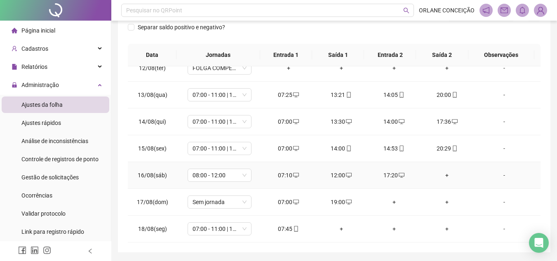
click at [444, 177] on div "+" at bounding box center [447, 175] width 40 height 9
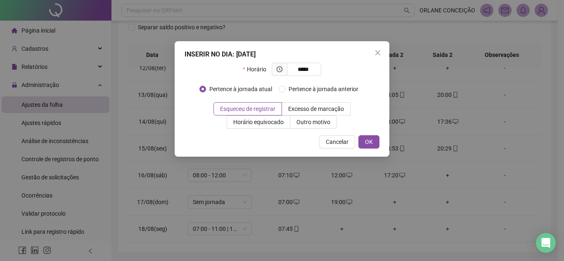
type input "*****"
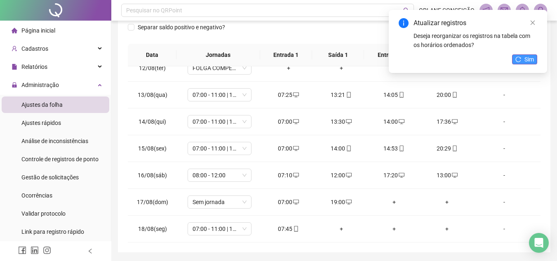
click at [522, 56] on button "Sim" at bounding box center [524, 59] width 25 height 10
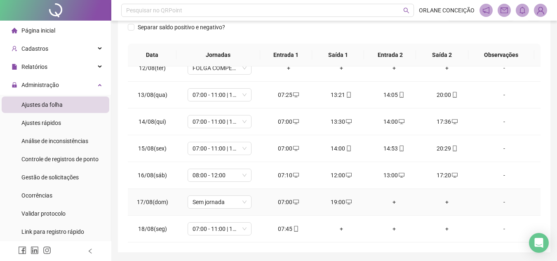
click at [390, 201] on div "+" at bounding box center [395, 202] width 40 height 9
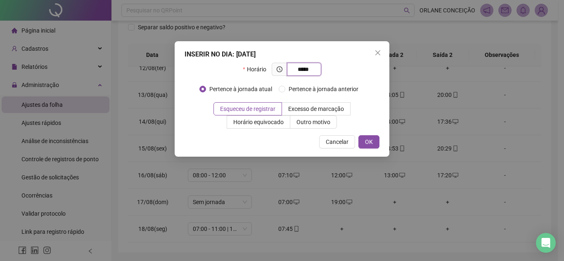
type input "*****"
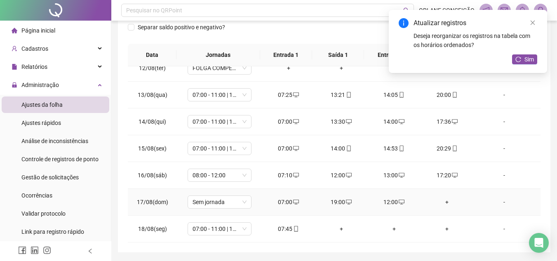
click at [441, 200] on div "+" at bounding box center [447, 202] width 40 height 9
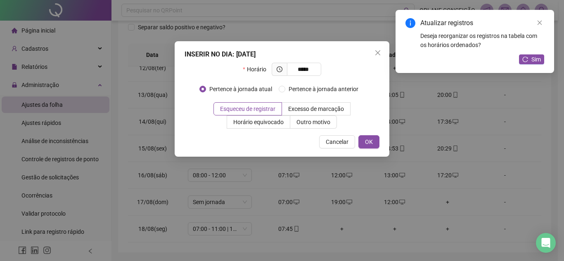
type input "*****"
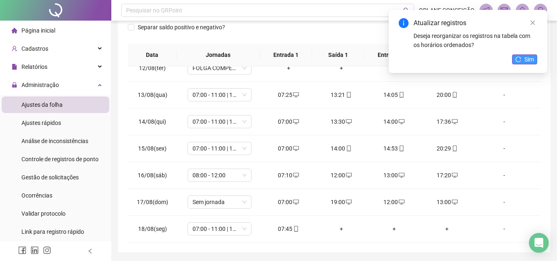
click at [525, 57] on span "Sim" at bounding box center [529, 59] width 9 height 9
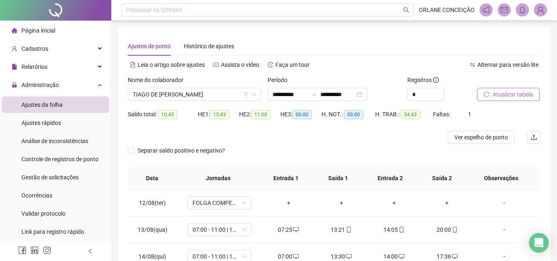
scroll to position [0, 0]
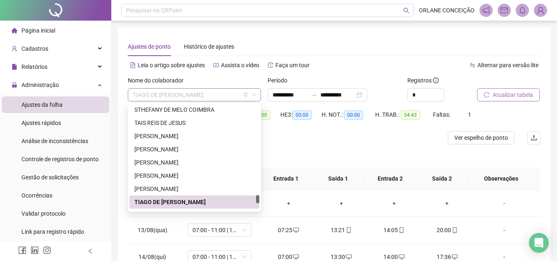
click at [169, 93] on span "TIAGO DE [PERSON_NAME]" at bounding box center [194, 95] width 123 height 12
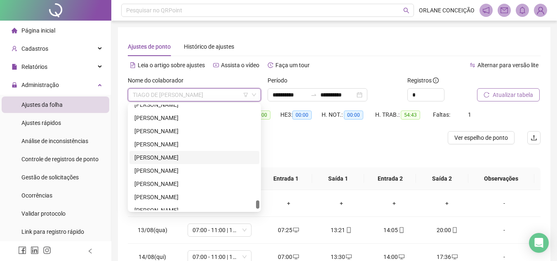
scroll to position [2078, 0]
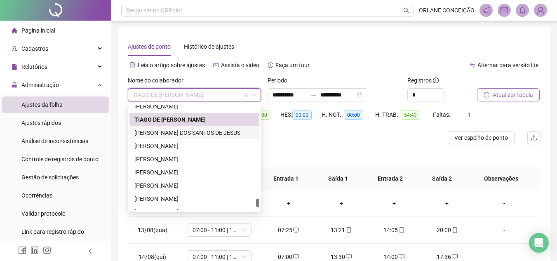
click at [193, 135] on div "[PERSON_NAME] DOS SANTOS DE JESUS" at bounding box center [195, 132] width 120 height 9
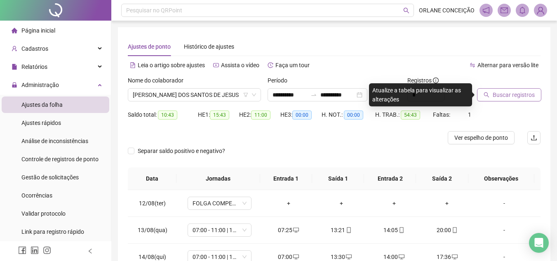
click at [510, 95] on span "Buscar registros" at bounding box center [514, 94] width 42 height 9
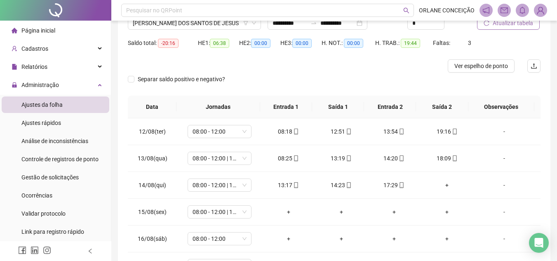
scroll to position [109, 0]
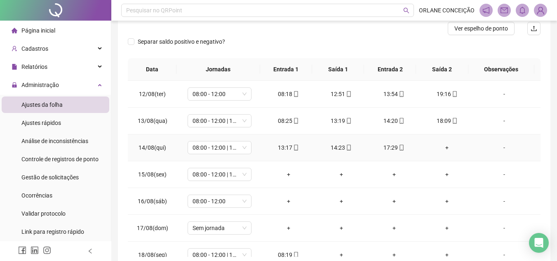
click at [440, 147] on div "+" at bounding box center [447, 147] width 40 height 9
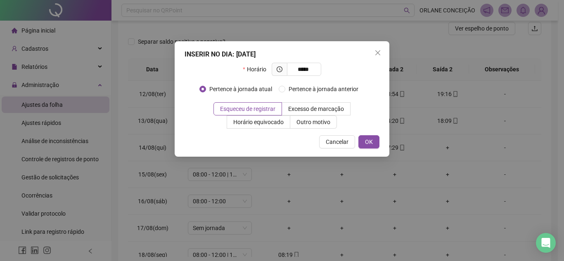
type input "*****"
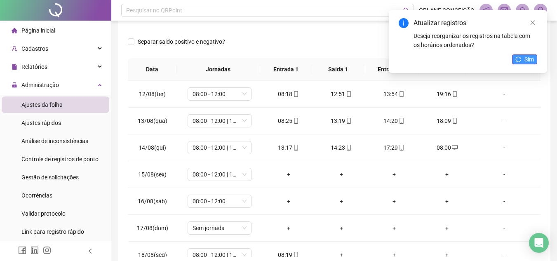
click at [516, 61] on icon "reload" at bounding box center [519, 60] width 6 height 6
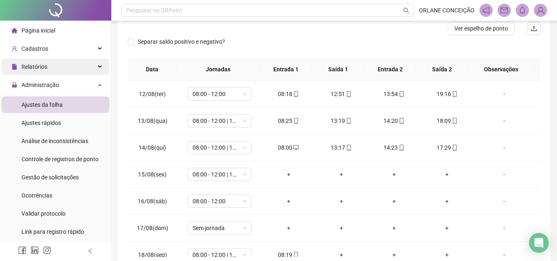
scroll to position [0, 0]
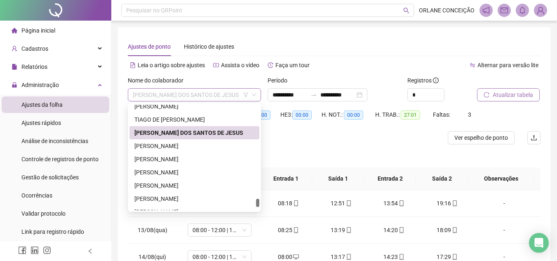
click at [169, 97] on span "[PERSON_NAME] DOS SANTOS DE JESUS" at bounding box center [194, 95] width 123 height 12
click at [160, 143] on div "[PERSON_NAME]" at bounding box center [195, 146] width 120 height 9
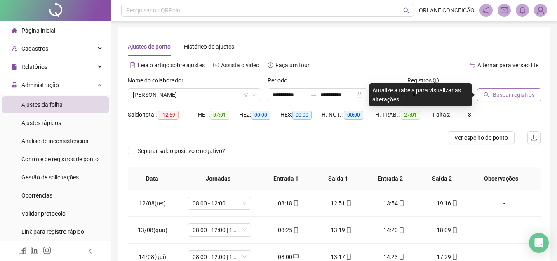
click at [499, 95] on span "Buscar registros" at bounding box center [514, 94] width 42 height 9
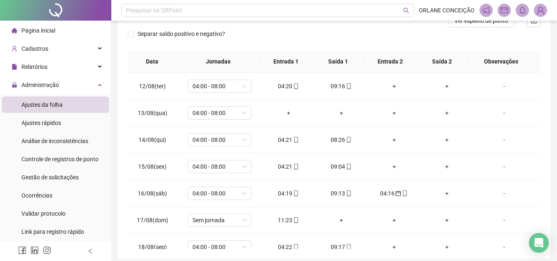
scroll to position [124, 0]
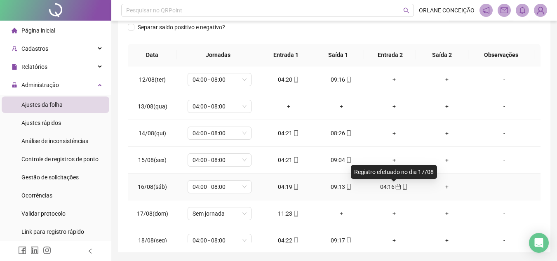
click at [396, 185] on icon "calendar" at bounding box center [399, 187] width 6 height 6
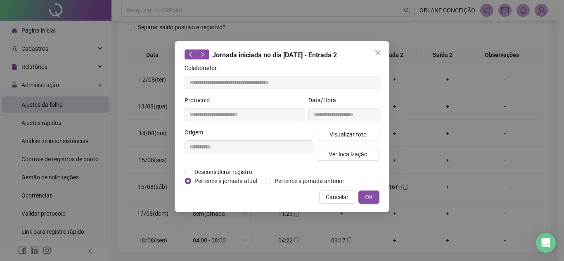
type input "**********"
click at [374, 193] on button "OK" at bounding box center [368, 197] width 21 height 13
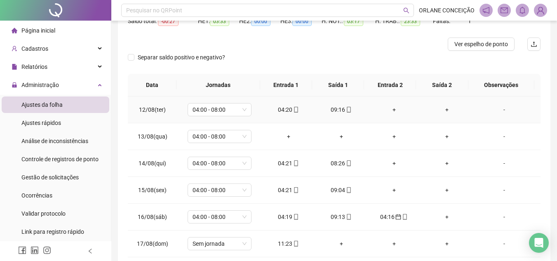
scroll to position [41, 0]
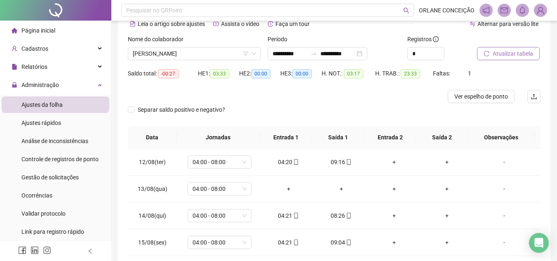
click at [506, 57] on span "Atualizar tabela" at bounding box center [513, 53] width 40 height 9
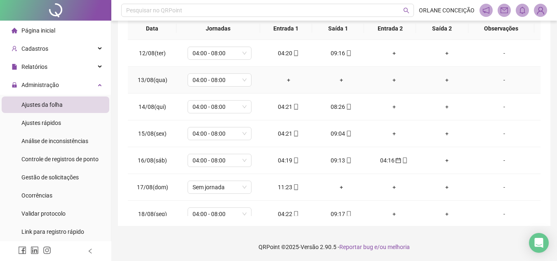
scroll to position [151, 0]
click at [396, 161] on icon "calendar" at bounding box center [398, 160] width 5 height 5
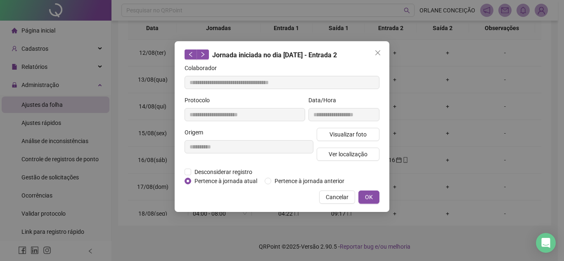
click at [380, 196] on div "**********" at bounding box center [282, 126] width 215 height 171
click at [370, 196] on span "OK" at bounding box center [369, 197] width 8 height 9
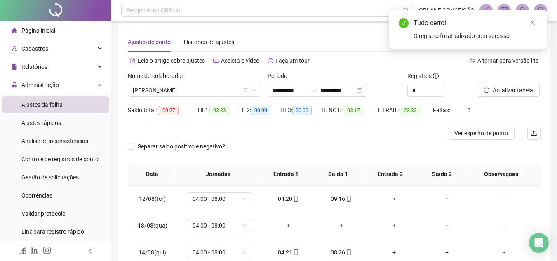
scroll to position [0, 0]
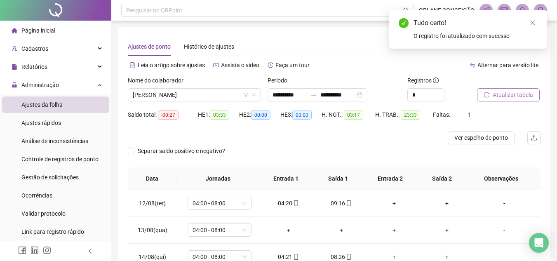
click at [506, 97] on span "Atualizar tabela" at bounding box center [513, 94] width 40 height 9
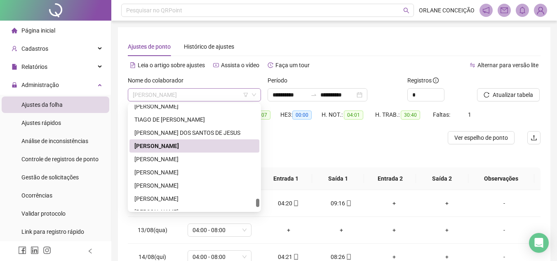
click at [159, 96] on span "[PERSON_NAME]" at bounding box center [194, 95] width 123 height 12
click at [165, 158] on div "[PERSON_NAME]" at bounding box center [195, 159] width 120 height 9
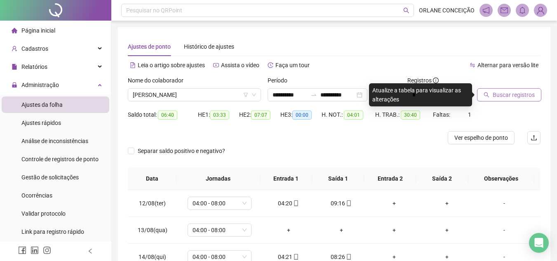
click at [515, 92] on span "Buscar registros" at bounding box center [514, 94] width 42 height 9
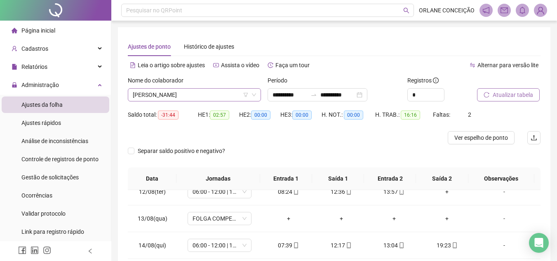
click at [165, 91] on span "[PERSON_NAME]" at bounding box center [194, 95] width 123 height 12
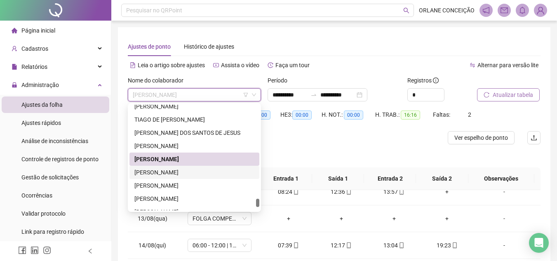
click at [182, 168] on div "[PERSON_NAME]" at bounding box center [195, 172] width 120 height 9
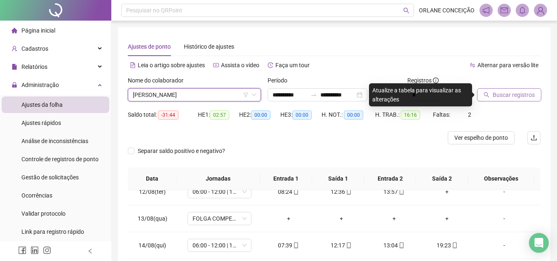
click at [513, 97] on span "Buscar registros" at bounding box center [514, 94] width 42 height 9
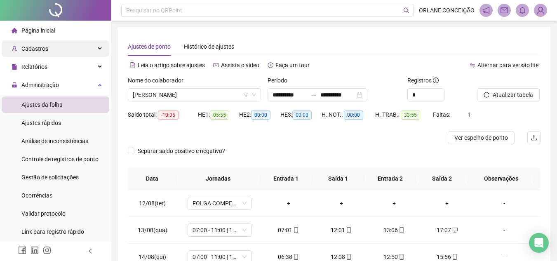
click at [40, 50] on span "Cadastros" at bounding box center [34, 48] width 27 height 7
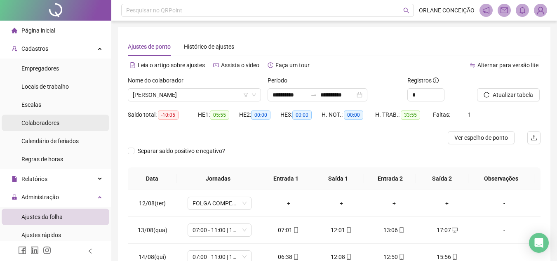
click at [38, 124] on span "Colaboradores" at bounding box center [40, 123] width 38 height 7
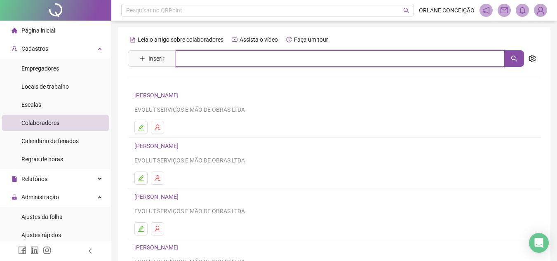
click at [193, 59] on input "text" at bounding box center [340, 58] width 329 height 17
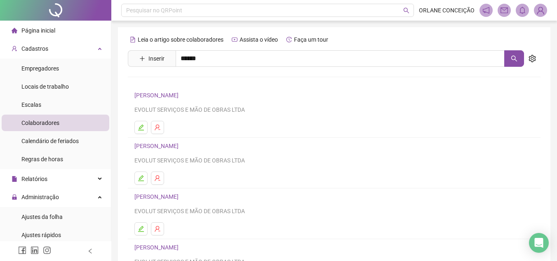
click at [187, 84] on link "[PERSON_NAME]" at bounding box center [165, 83] width 44 height 7
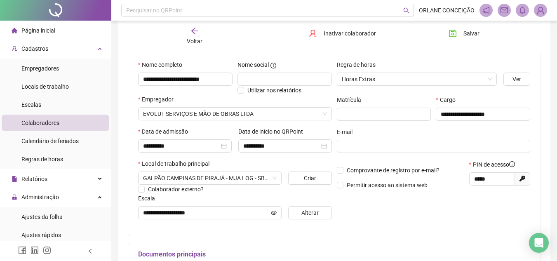
scroll to position [83, 0]
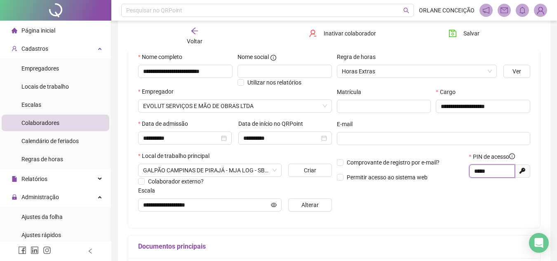
drag, startPoint x: 499, startPoint y: 169, endPoint x: 439, endPoint y: 168, distance: 60.2
click at [439, 168] on div "Comprovante de registro por e-mail? Permitir acesso ao sistema web PIN de acess…" at bounding box center [434, 169] width 199 height 35
click at [52, 194] on span "Administração" at bounding box center [40, 197] width 38 height 7
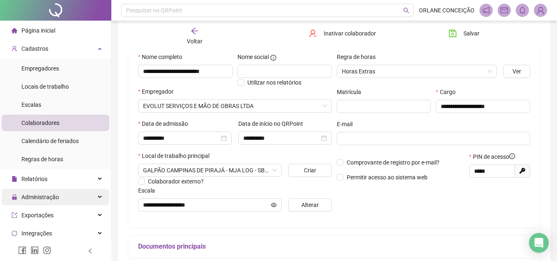
click at [52, 196] on span "Administração" at bounding box center [40, 197] width 38 height 7
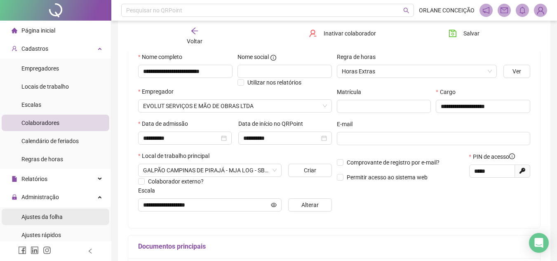
click at [60, 218] on span "Ajustes da folha" at bounding box center [41, 217] width 41 height 7
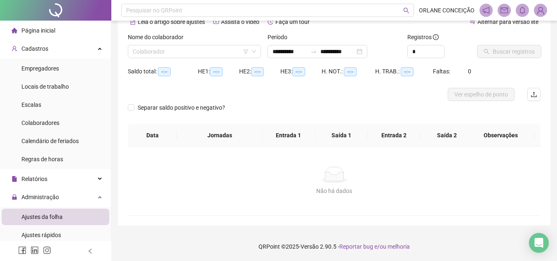
scroll to position [43, 0]
click at [296, 53] on input "**********" at bounding box center [290, 51] width 35 height 9
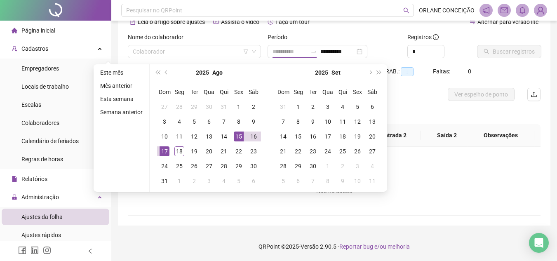
click at [236, 135] on div "15" at bounding box center [239, 137] width 10 height 10
click at [173, 149] on td "18" at bounding box center [179, 151] width 15 height 15
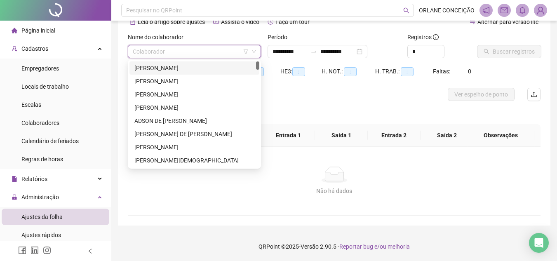
click at [214, 50] on input "search" at bounding box center [191, 51] width 116 height 12
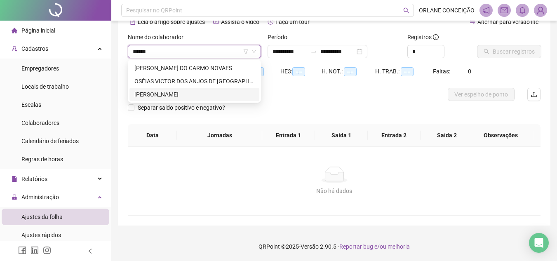
click at [213, 97] on div "[PERSON_NAME]" at bounding box center [195, 94] width 120 height 9
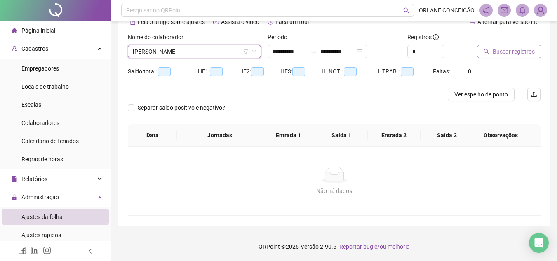
click at [497, 50] on span "Buscar registros" at bounding box center [514, 51] width 42 height 9
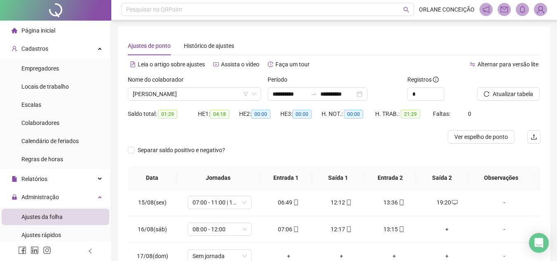
scroll to position [0, 0]
click at [184, 95] on span "[PERSON_NAME]" at bounding box center [194, 95] width 123 height 12
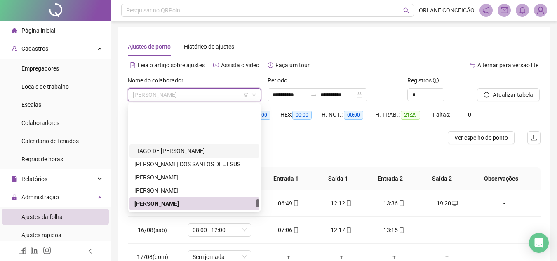
scroll to position [2129, 0]
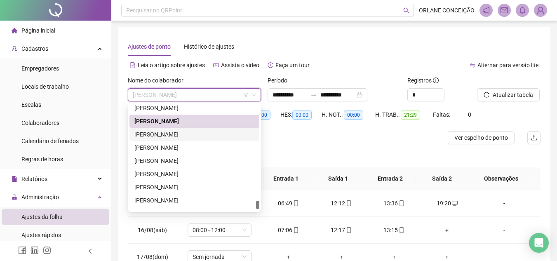
click at [171, 133] on div "VILSON PAZ DA SILVA" at bounding box center [195, 134] width 120 height 9
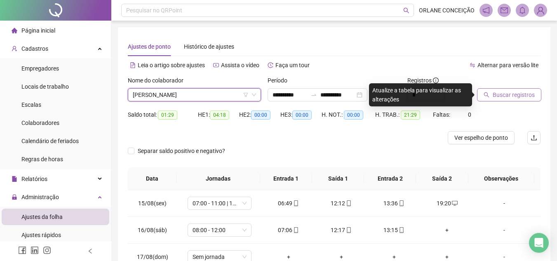
click at [519, 91] on span "Buscar registros" at bounding box center [514, 94] width 42 height 9
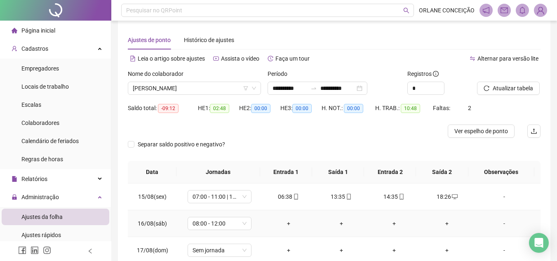
scroll to position [0, 0]
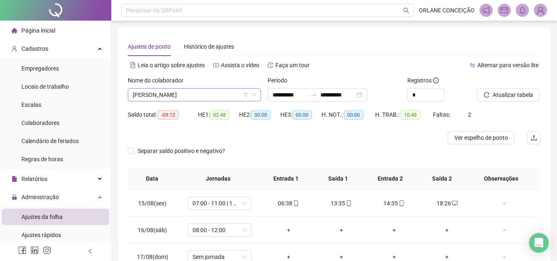
click at [183, 99] on span "VILSON PAZ DA SILVA" at bounding box center [194, 95] width 123 height 12
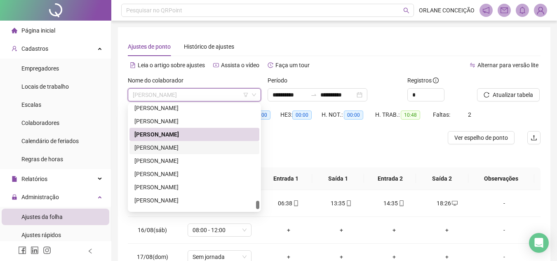
click at [178, 149] on div "[PERSON_NAME]" at bounding box center [195, 147] width 120 height 9
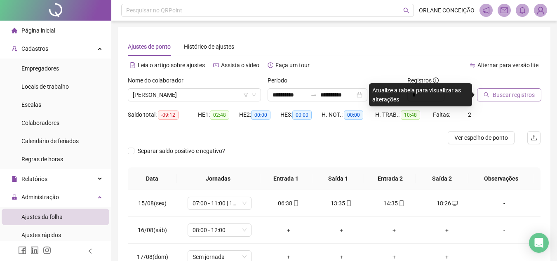
click at [508, 95] on span "Buscar registros" at bounding box center [514, 94] width 42 height 9
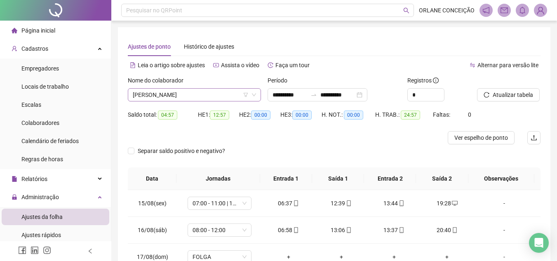
click at [190, 94] on span "[PERSON_NAME]" at bounding box center [194, 95] width 123 height 12
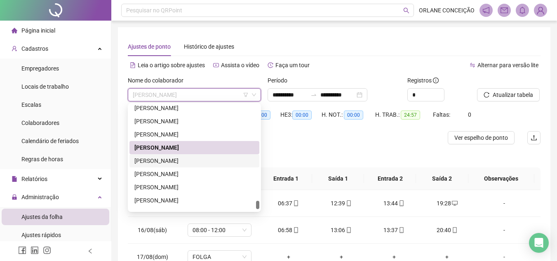
click at [168, 165] on div "[PERSON_NAME]" at bounding box center [195, 160] width 120 height 9
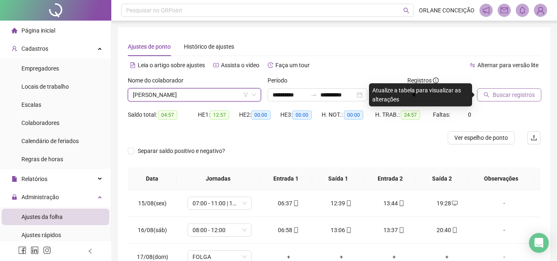
click at [525, 101] on button "Buscar registros" at bounding box center [509, 94] width 64 height 13
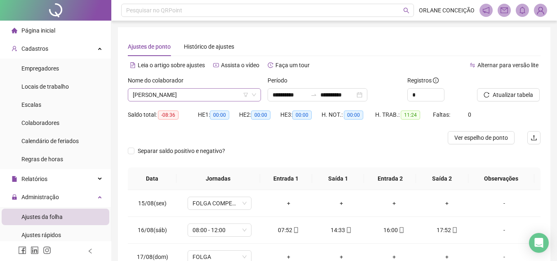
click at [193, 97] on span "[PERSON_NAME]" at bounding box center [194, 95] width 123 height 12
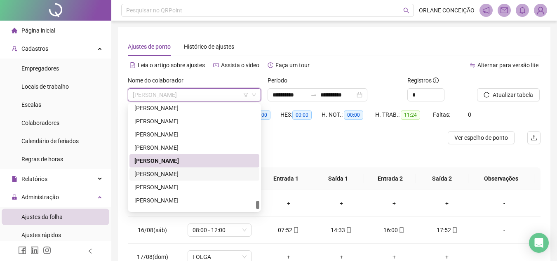
click at [154, 173] on div "[PERSON_NAME]" at bounding box center [195, 174] width 120 height 9
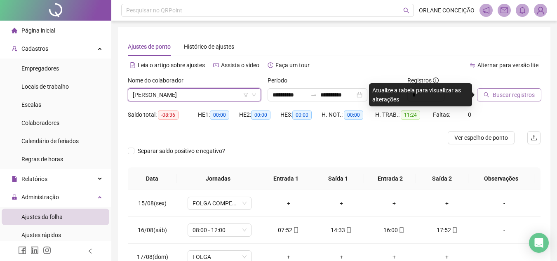
click at [510, 100] on button "Buscar registros" at bounding box center [509, 94] width 64 height 13
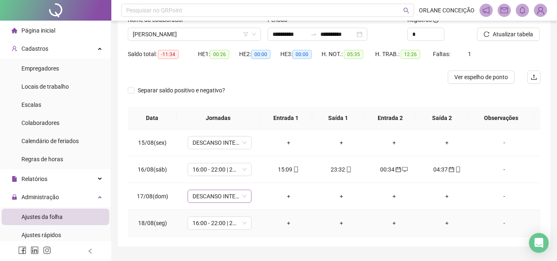
scroll to position [40, 0]
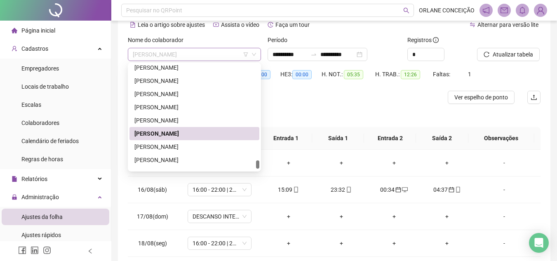
click at [196, 52] on span "[PERSON_NAME]" at bounding box center [194, 54] width 123 height 12
click at [179, 146] on div "WESLEY DUQUE SILVA" at bounding box center [195, 146] width 120 height 9
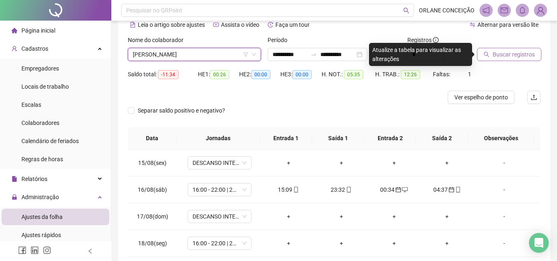
click at [511, 57] on span "Buscar registros" at bounding box center [514, 54] width 42 height 9
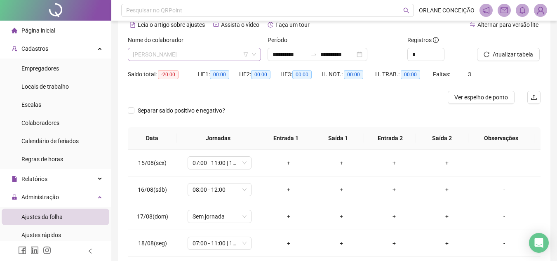
click at [198, 58] on span "WESLEY DUQUE SILVA" at bounding box center [194, 54] width 123 height 12
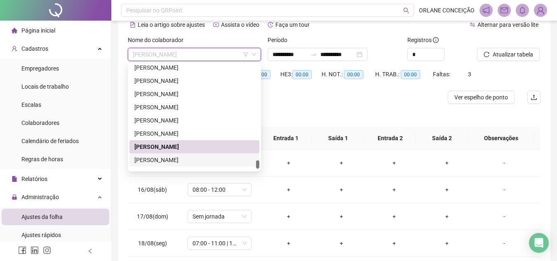
click at [191, 163] on div "[PERSON_NAME]" at bounding box center [195, 160] width 120 height 9
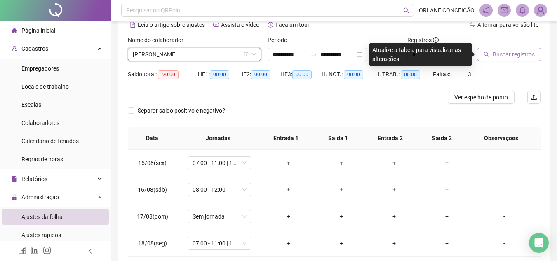
click at [520, 50] on span "Buscar registros" at bounding box center [514, 54] width 42 height 9
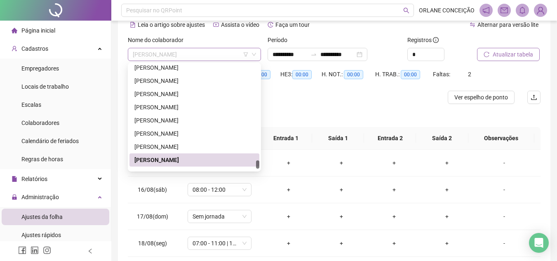
click at [218, 55] on span "[PERSON_NAME]" at bounding box center [194, 54] width 123 height 12
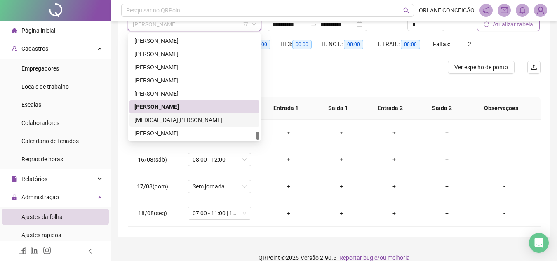
scroll to position [82, 0]
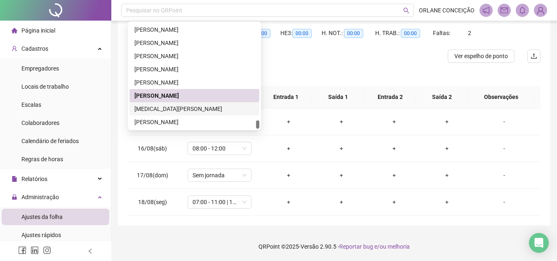
click at [178, 109] on div "YASMIN SOUZA BARRETO" at bounding box center [195, 108] width 120 height 9
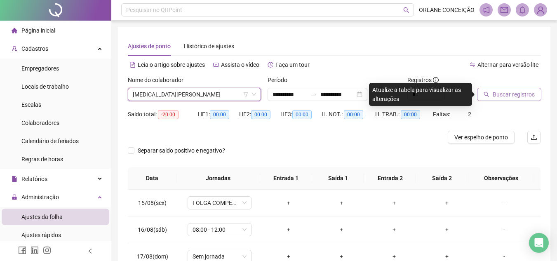
scroll to position [0, 0]
click at [177, 93] on span "YASMIN SOUZA BARRETO" at bounding box center [194, 95] width 123 height 12
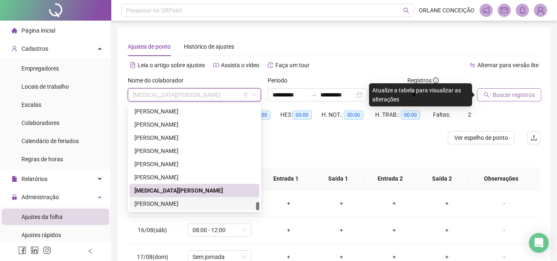
click at [188, 205] on div "YURI PEREIRA VIEIRA EVANGELISTA" at bounding box center [195, 203] width 120 height 9
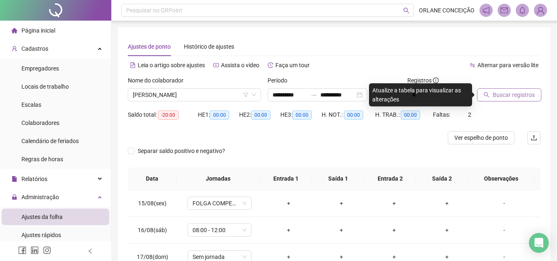
click at [509, 94] on span "Buscar registros" at bounding box center [514, 94] width 42 height 9
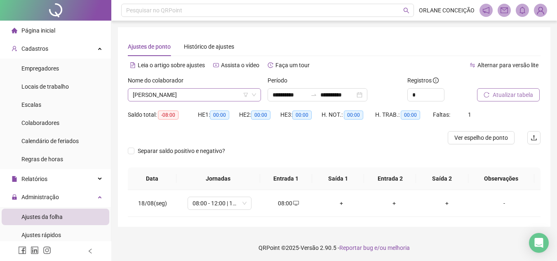
click at [154, 90] on span "YURI PEREIRA VIEIRA EVANGELISTA" at bounding box center [194, 95] width 123 height 12
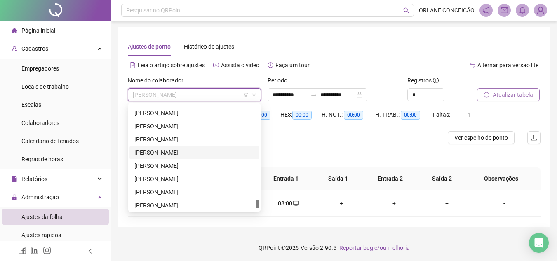
scroll to position [2070, 0]
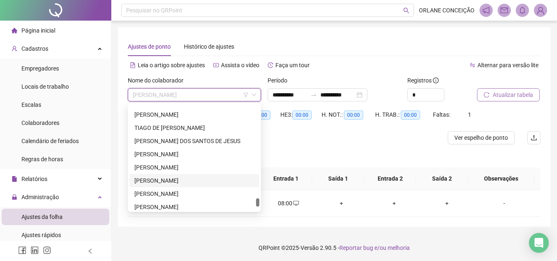
click at [172, 177] on div "[PERSON_NAME]" at bounding box center [195, 180] width 120 height 9
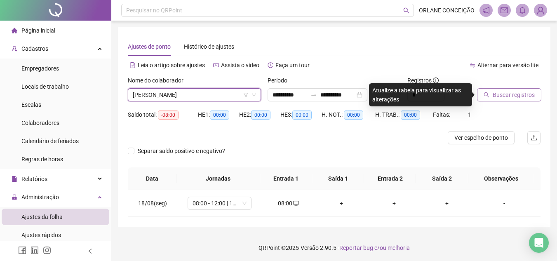
click at [513, 92] on span "Buscar registros" at bounding box center [514, 94] width 42 height 9
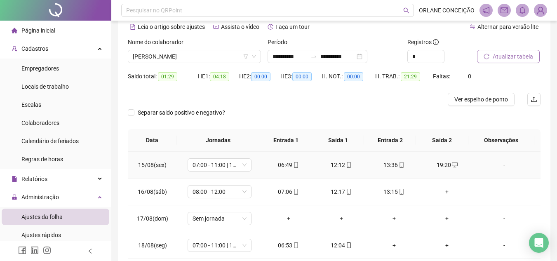
scroll to position [82, 0]
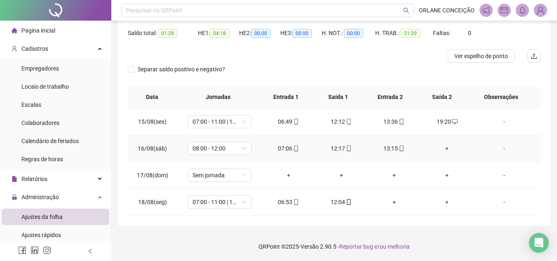
click at [444, 149] on div "+" at bounding box center [447, 148] width 40 height 9
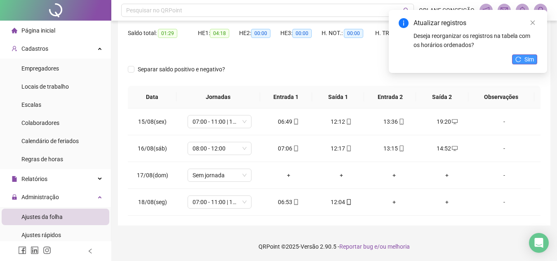
click at [526, 58] on span "Sim" at bounding box center [529, 59] width 9 height 9
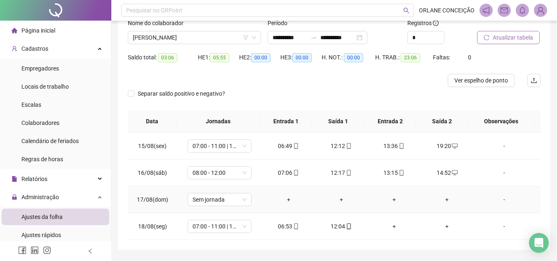
scroll to position [0, 0]
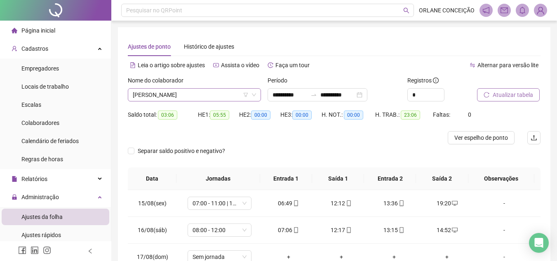
click at [169, 97] on span "[PERSON_NAME]" at bounding box center [194, 95] width 123 height 12
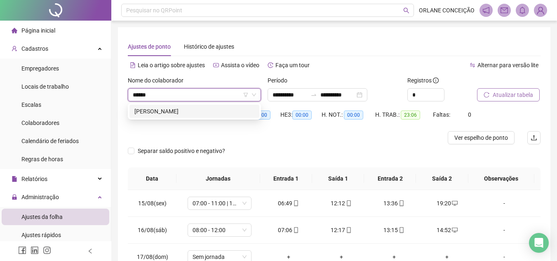
click at [160, 115] on div "[PERSON_NAME]" at bounding box center [195, 111] width 120 height 9
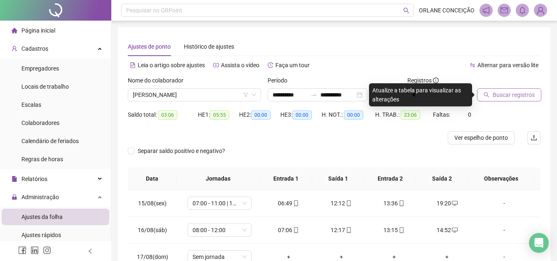
click at [503, 94] on span "Buscar registros" at bounding box center [514, 94] width 42 height 9
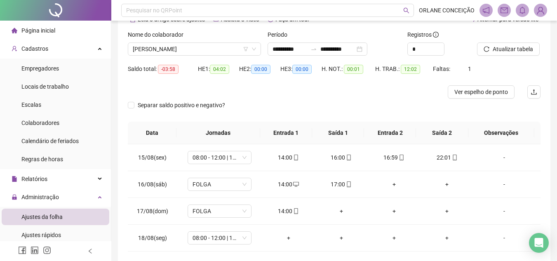
scroll to position [82, 0]
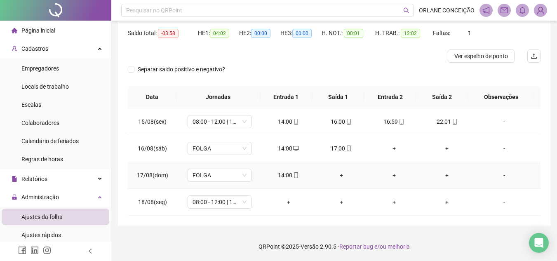
click at [338, 176] on div "+" at bounding box center [342, 175] width 40 height 9
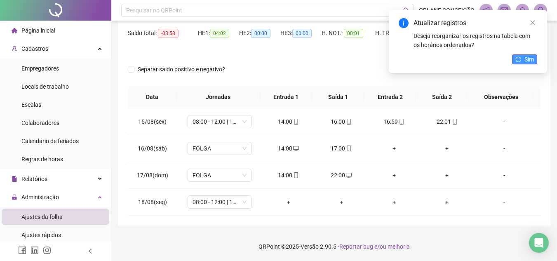
click at [531, 61] on span "Sim" at bounding box center [529, 59] width 9 height 9
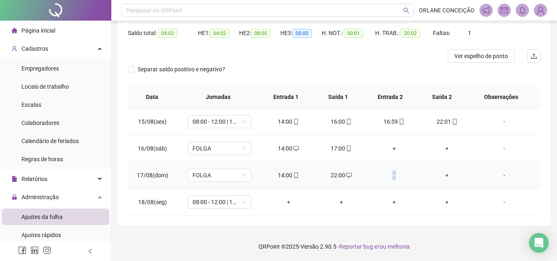
click at [392, 176] on div "+" at bounding box center [395, 175] width 40 height 9
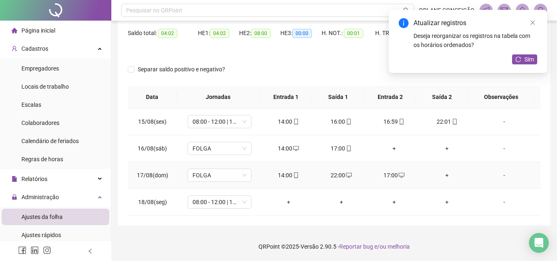
click at [440, 175] on div "+" at bounding box center [447, 175] width 40 height 9
click at [524, 57] on button "Sim" at bounding box center [524, 59] width 25 height 10
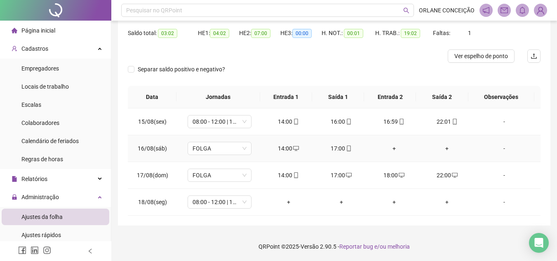
drag, startPoint x: 390, startPoint y: 146, endPoint x: 395, endPoint y: 146, distance: 4.6
click at [391, 146] on div "+" at bounding box center [395, 148] width 40 height 9
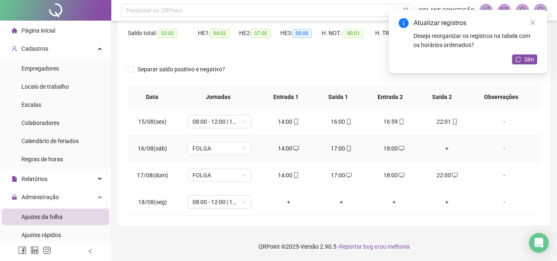
drag, startPoint x: 443, startPoint y: 145, endPoint x: 448, endPoint y: 140, distance: 7.3
click at [444, 144] on div "+" at bounding box center [447, 148] width 40 height 9
click at [522, 59] on icon "reload" at bounding box center [519, 60] width 6 height 6
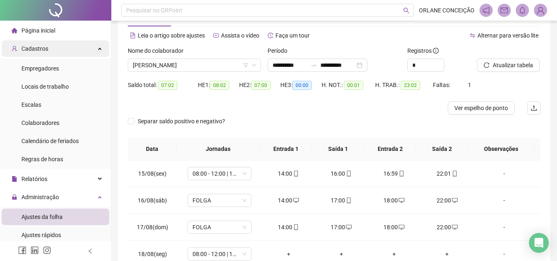
scroll to position [0, 0]
